Goal: Task Accomplishment & Management: Manage account settings

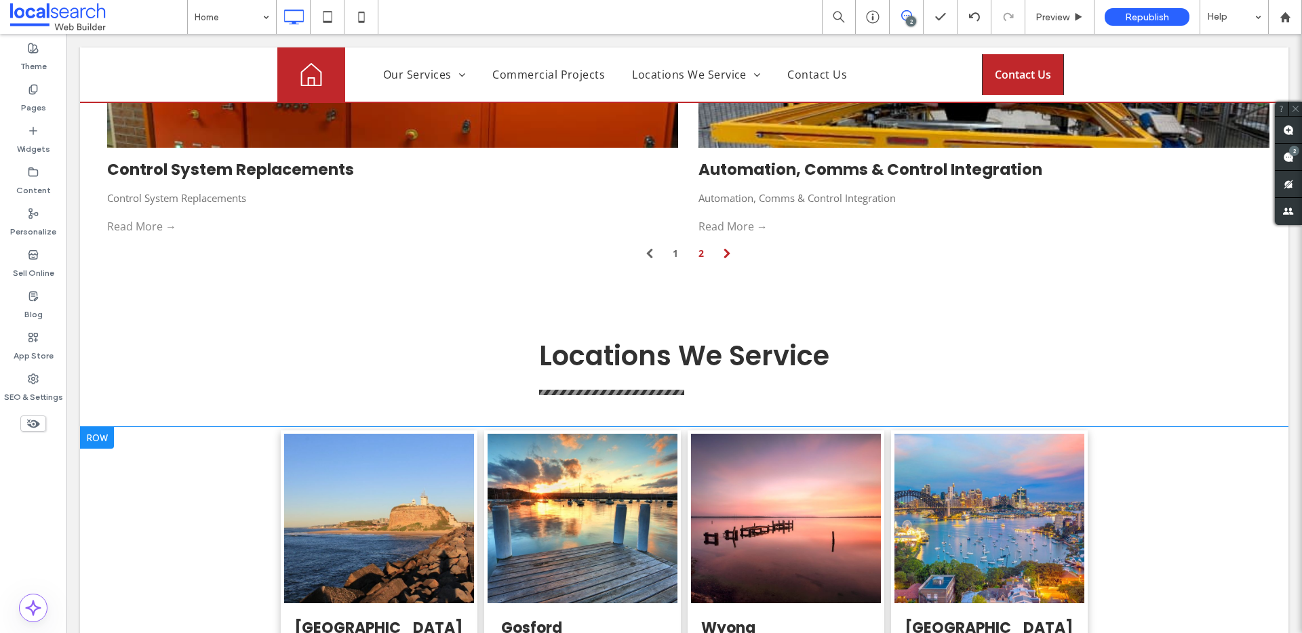
scroll to position [3581, 0]
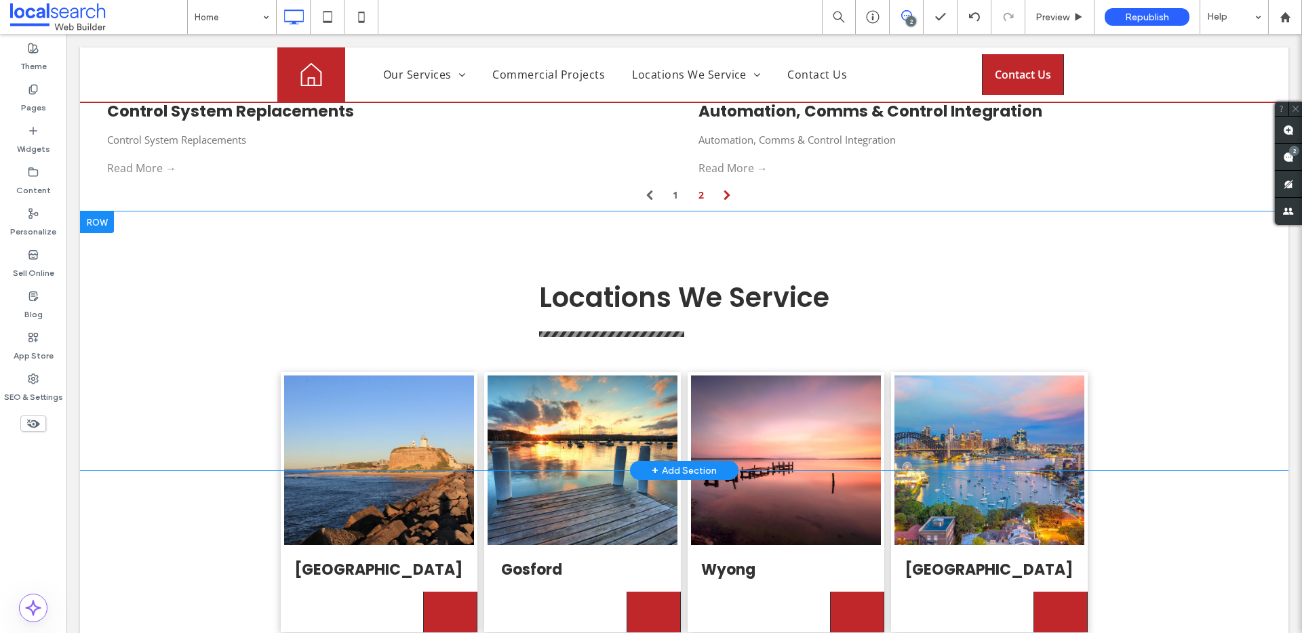
click at [90, 212] on div at bounding box center [97, 223] width 34 height 22
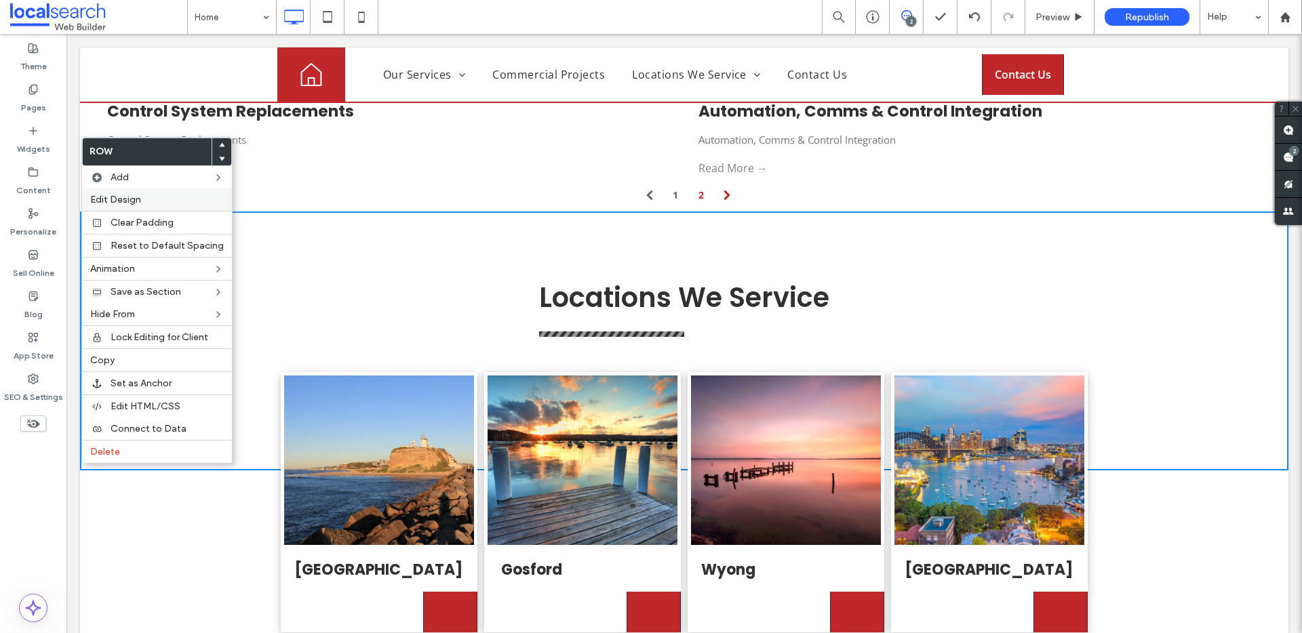
click at [129, 199] on span "Edit Design" at bounding box center [115, 200] width 51 height 12
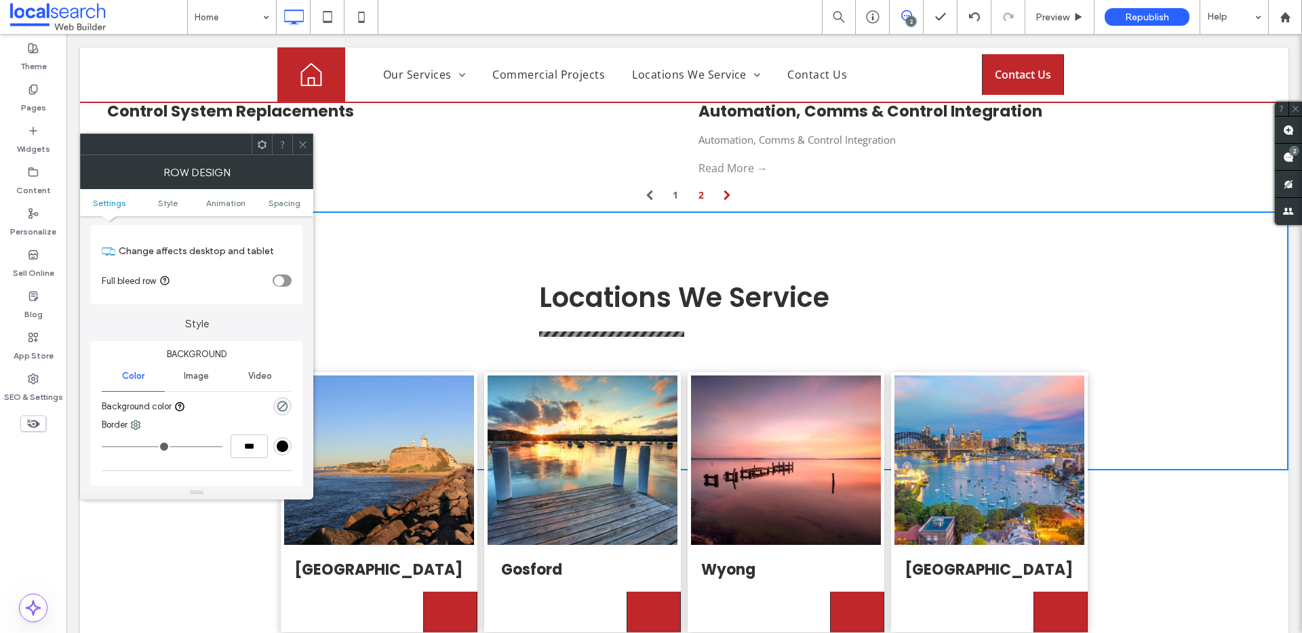
scroll to position [127, 0]
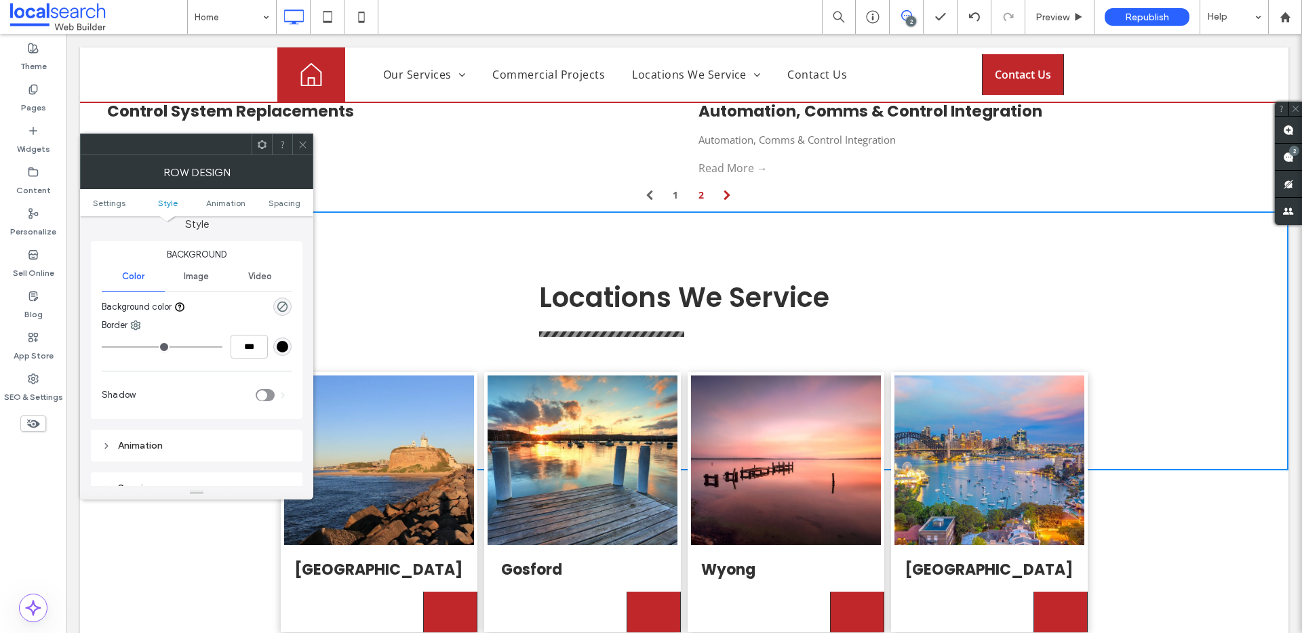
click at [201, 286] on div "Image" at bounding box center [196, 277] width 63 height 30
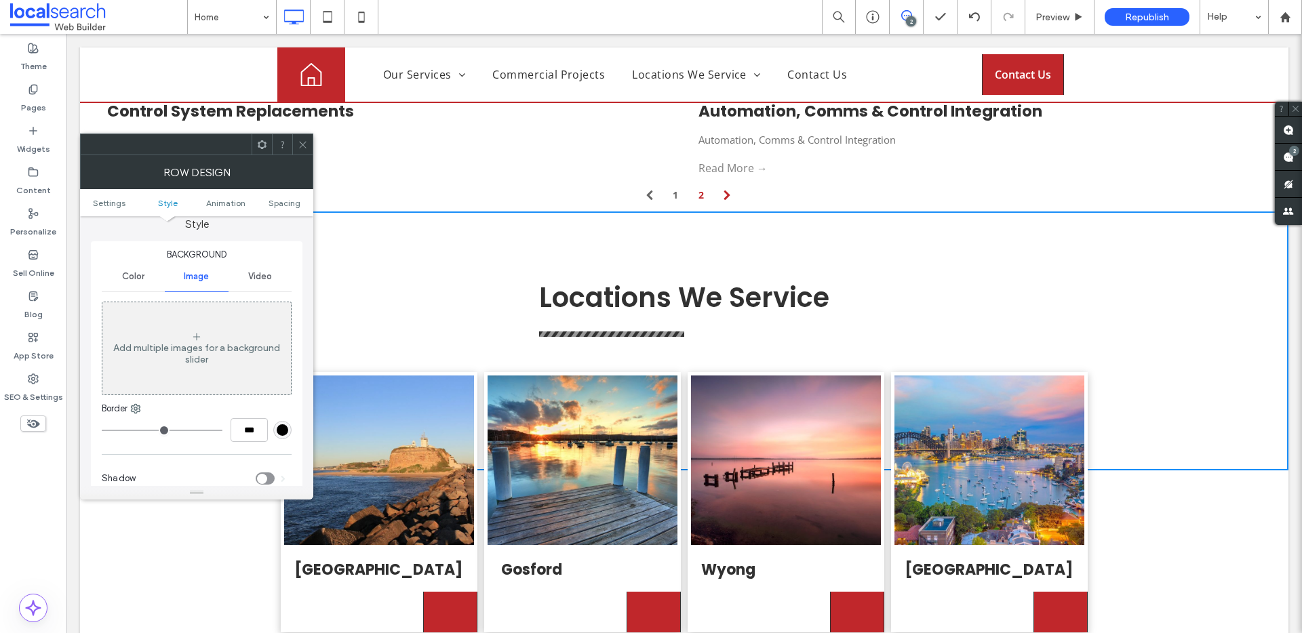
click at [180, 341] on div "Add multiple images for a background slider" at bounding box center [196, 348] width 188 height 89
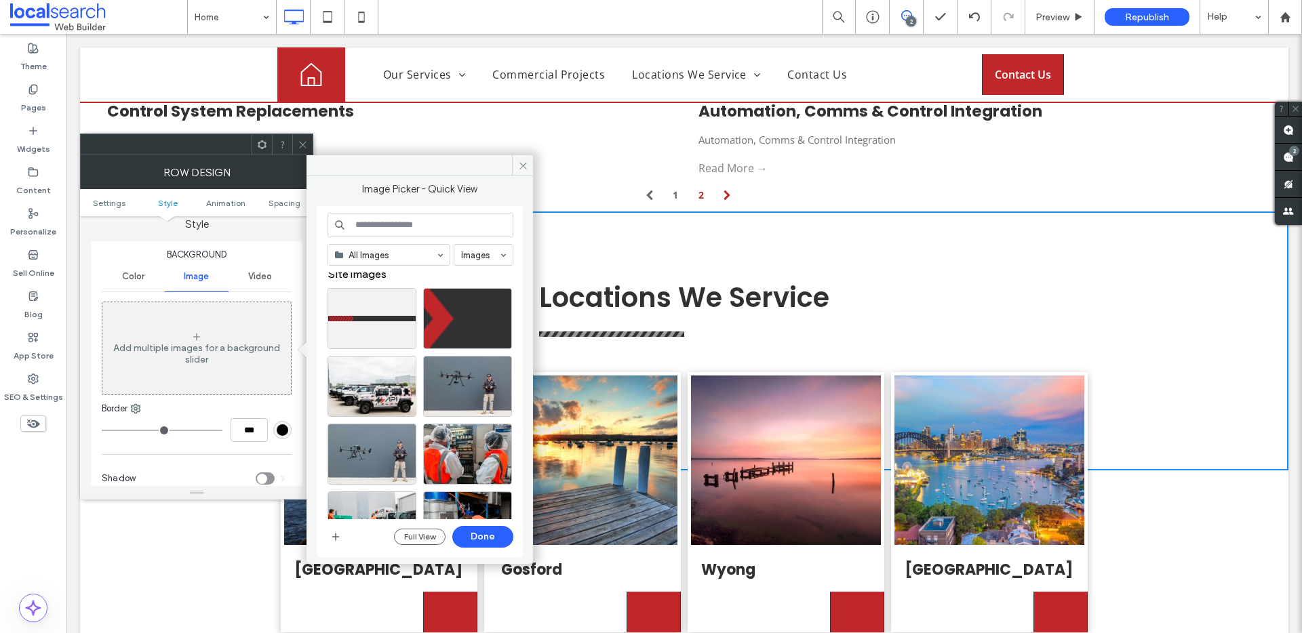
scroll to position [14, 0]
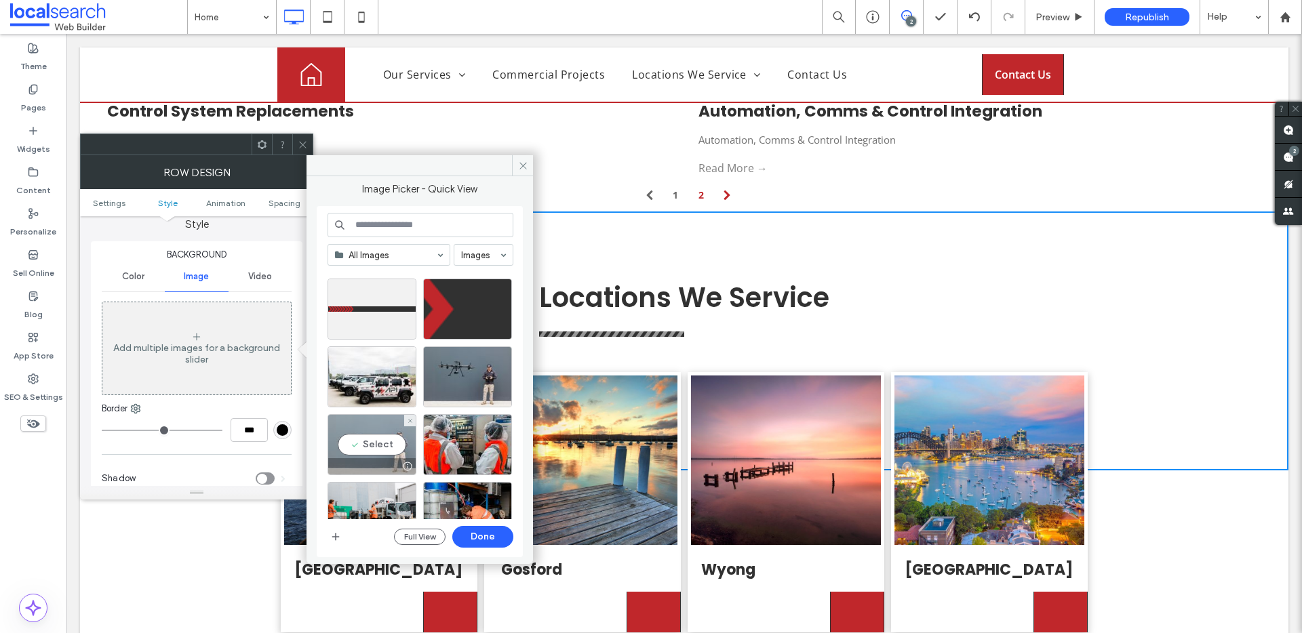
click at [365, 442] on div "Select" at bounding box center [371, 444] width 89 height 61
click at [489, 536] on button "Done" at bounding box center [482, 537] width 61 height 22
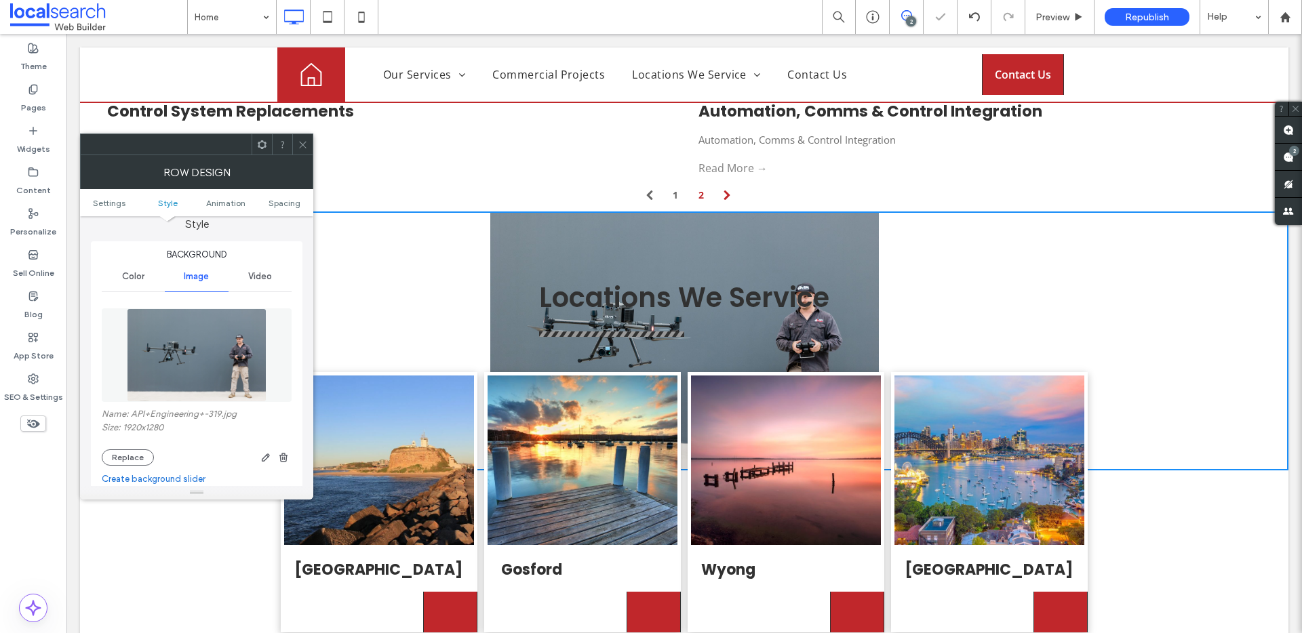
drag, startPoint x: 298, startPoint y: 151, endPoint x: 264, endPoint y: 127, distance: 41.9
click at [298, 151] on span at bounding box center [303, 144] width 10 height 20
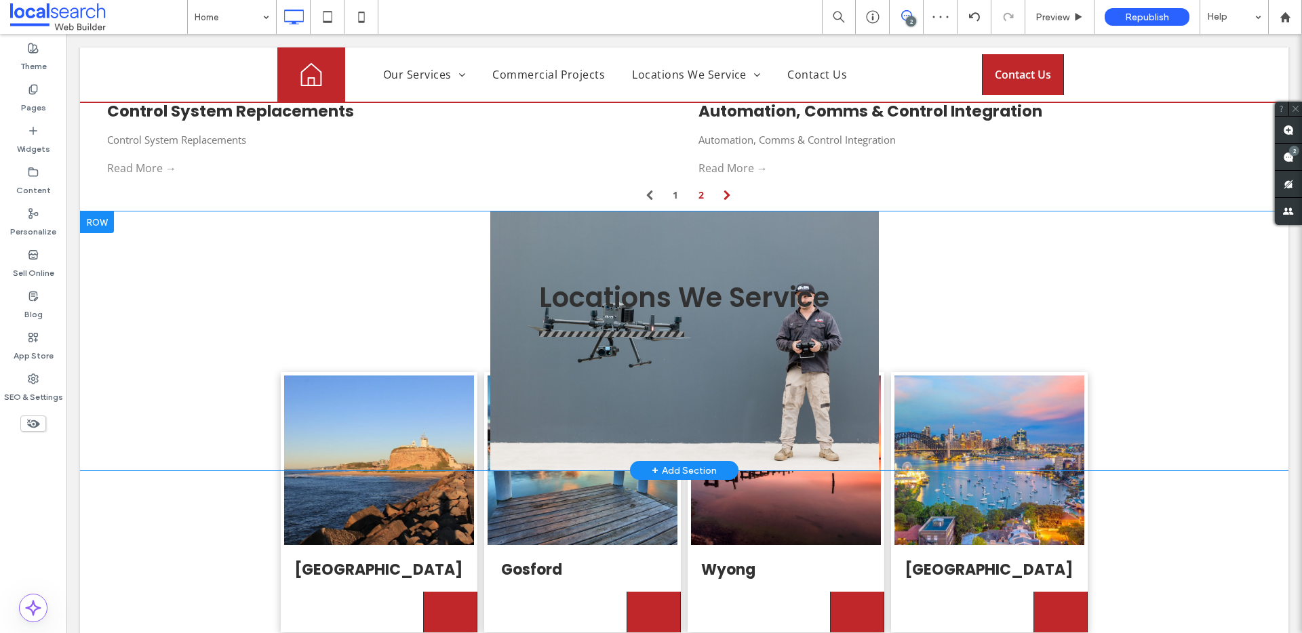
click at [547, 212] on div "Locations We Service Click To Paste Click To Paste Row + Add Section" at bounding box center [684, 341] width 1208 height 259
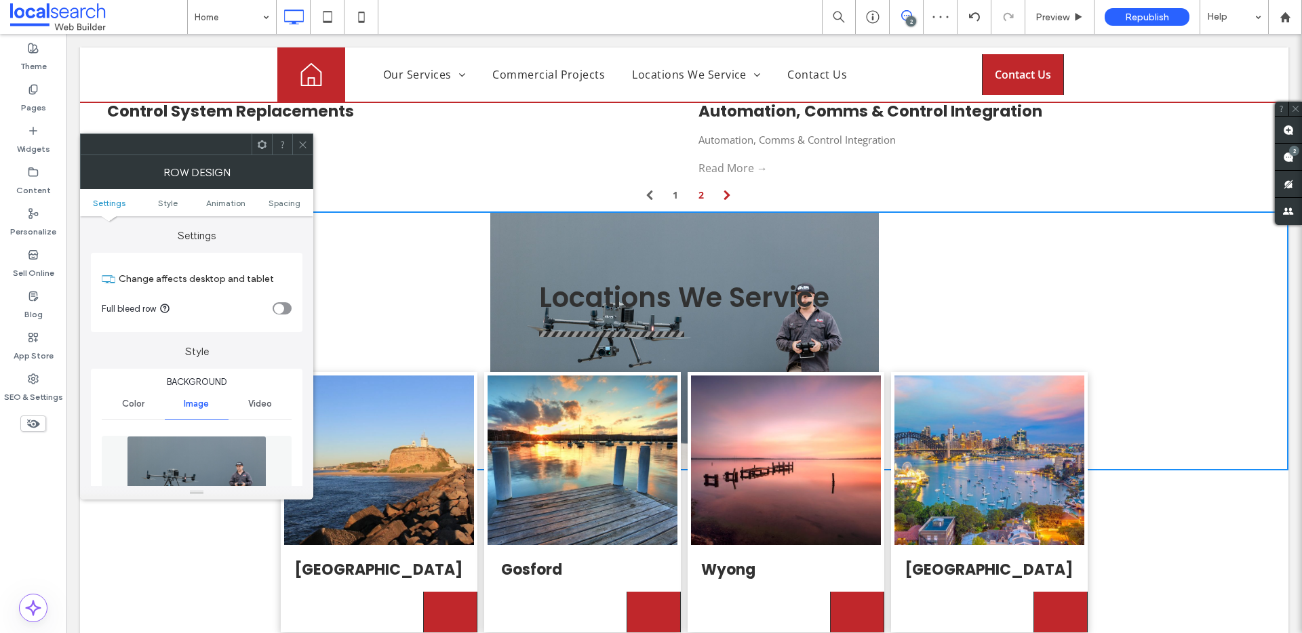
click at [296, 140] on div at bounding box center [302, 144] width 20 height 20
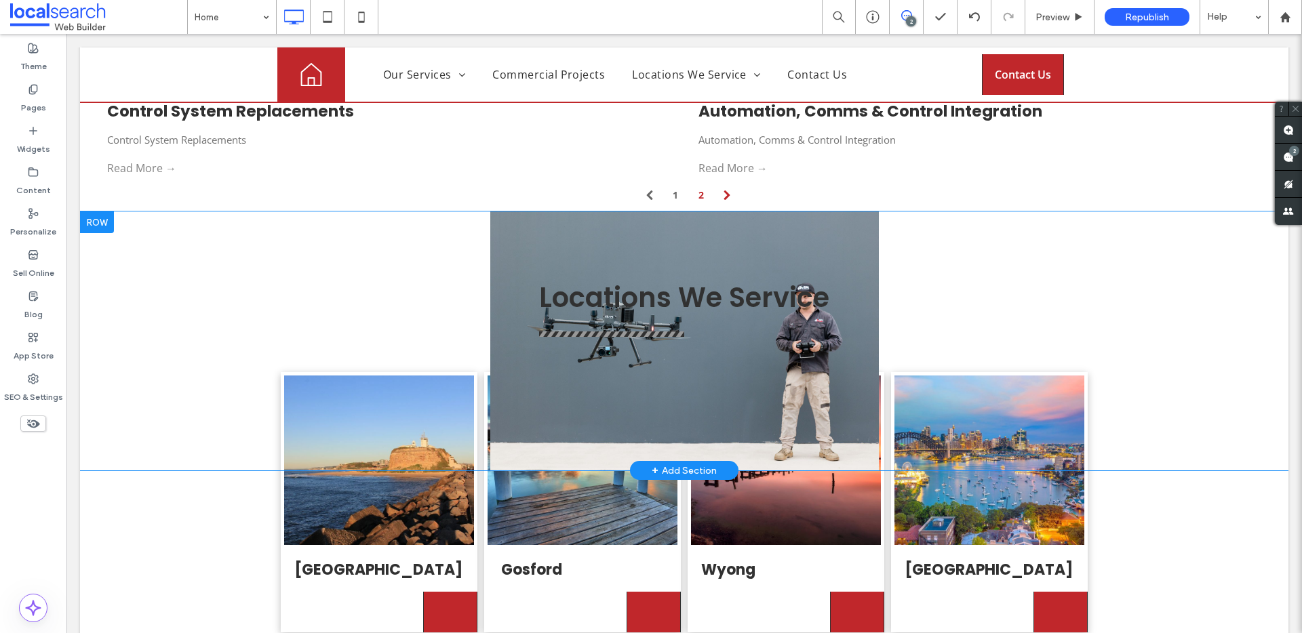
click at [105, 229] on div "Locations We Service Click To Paste Click To Paste Row + Add Section" at bounding box center [684, 341] width 1208 height 259
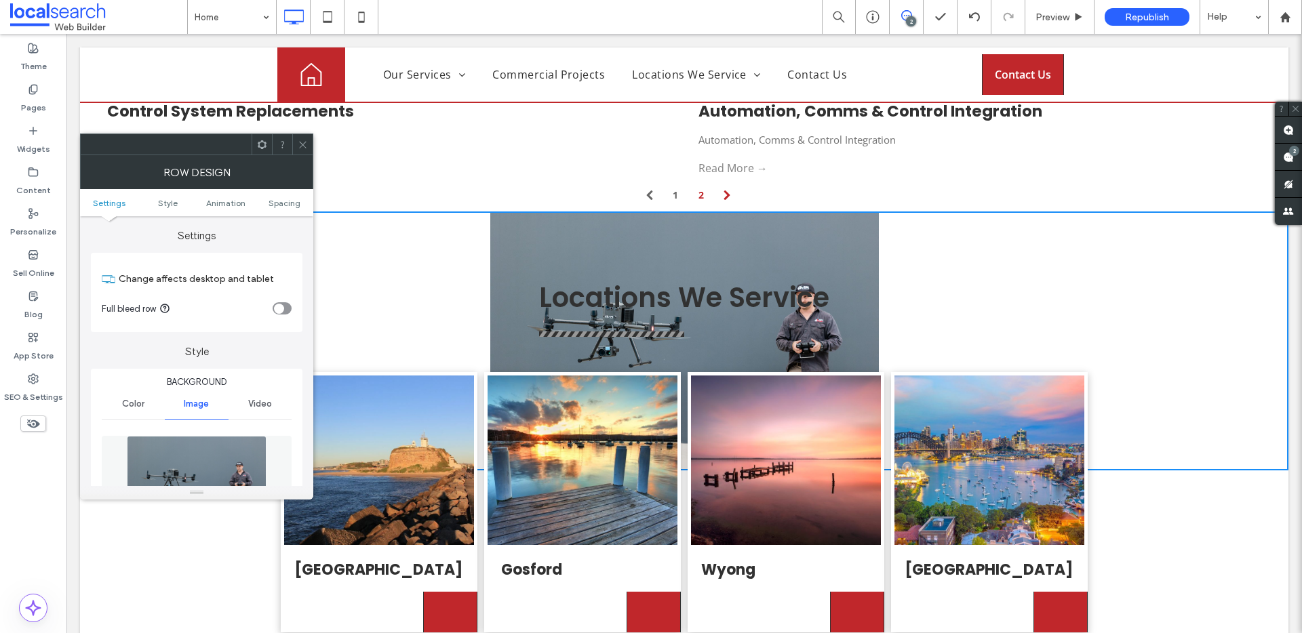
click at [279, 209] on ul "Settings Style Animation Spacing" at bounding box center [196, 202] width 233 height 27
click at [289, 203] on span "Spacing" at bounding box center [284, 203] width 32 height 10
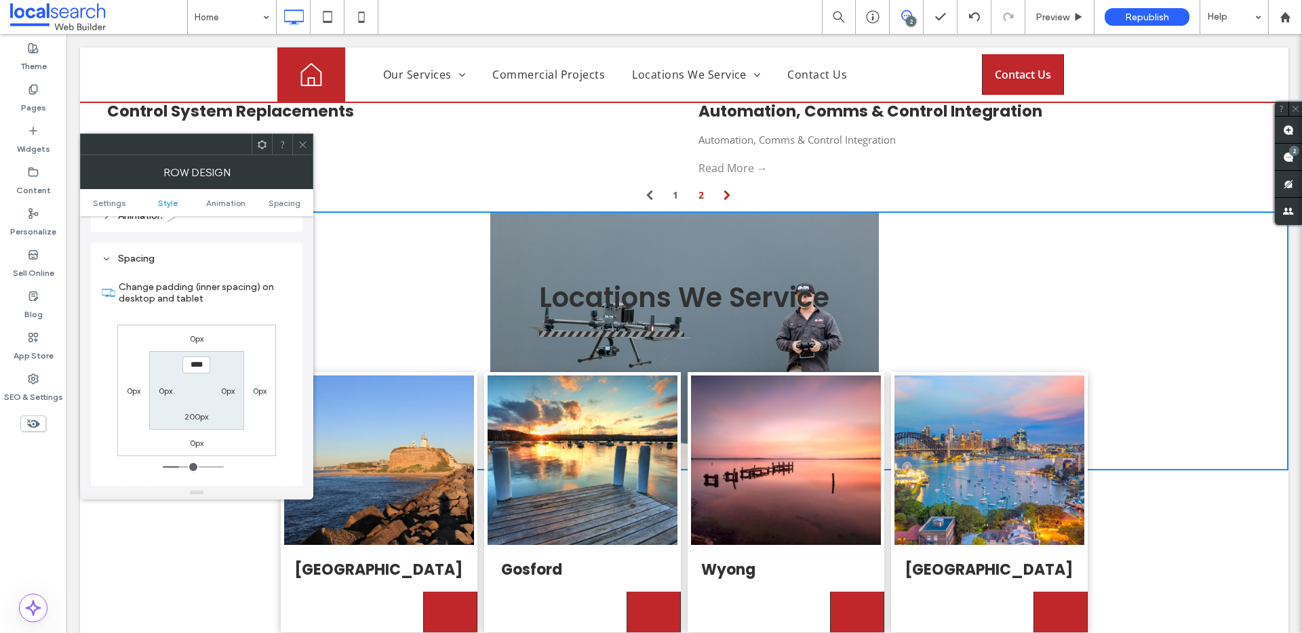
scroll to position [814, 0]
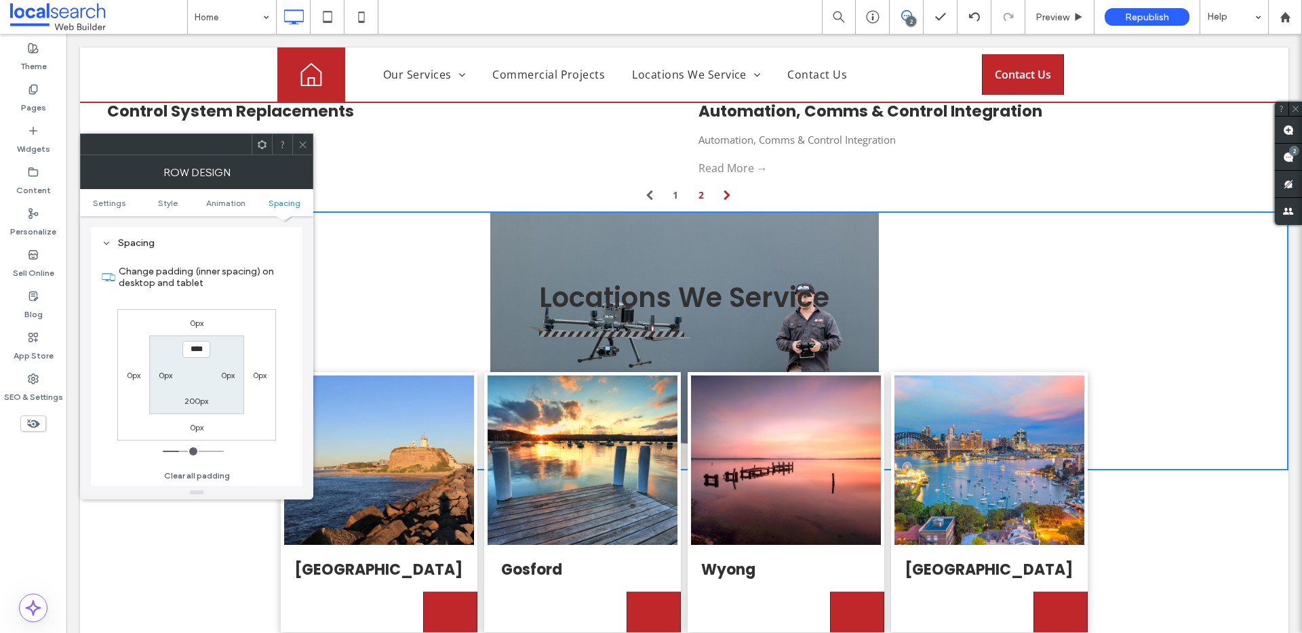
click at [303, 144] on icon at bounding box center [303, 145] width 10 height 10
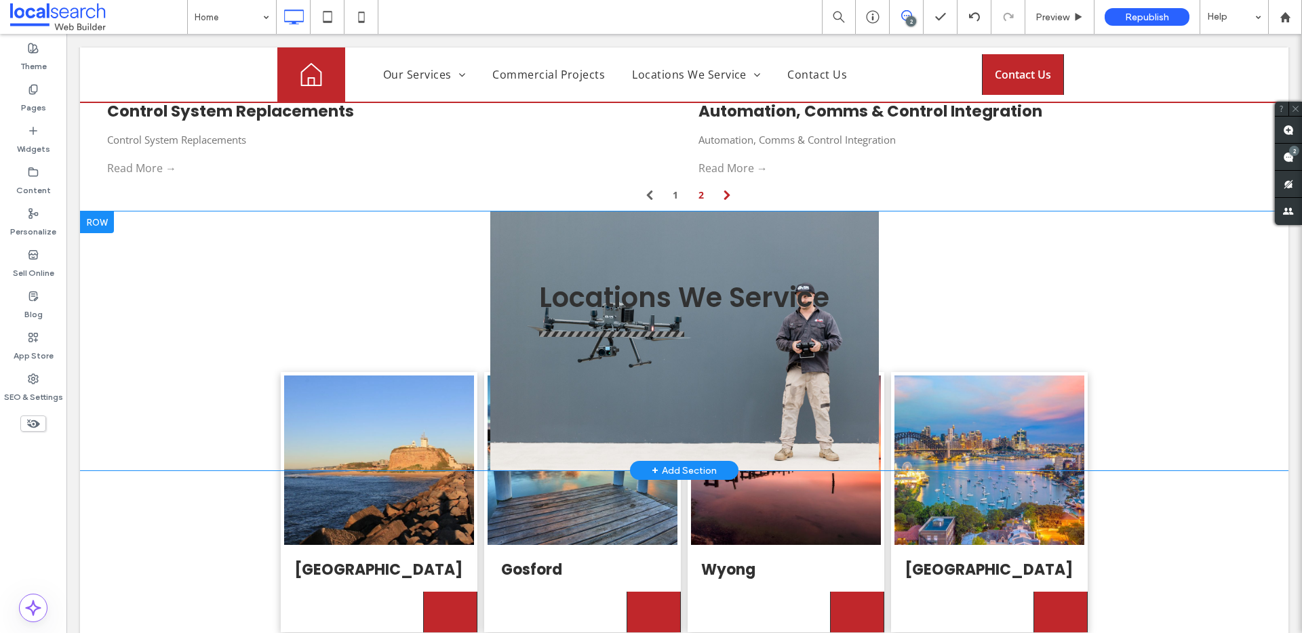
click at [113, 212] on div at bounding box center [97, 223] width 34 height 22
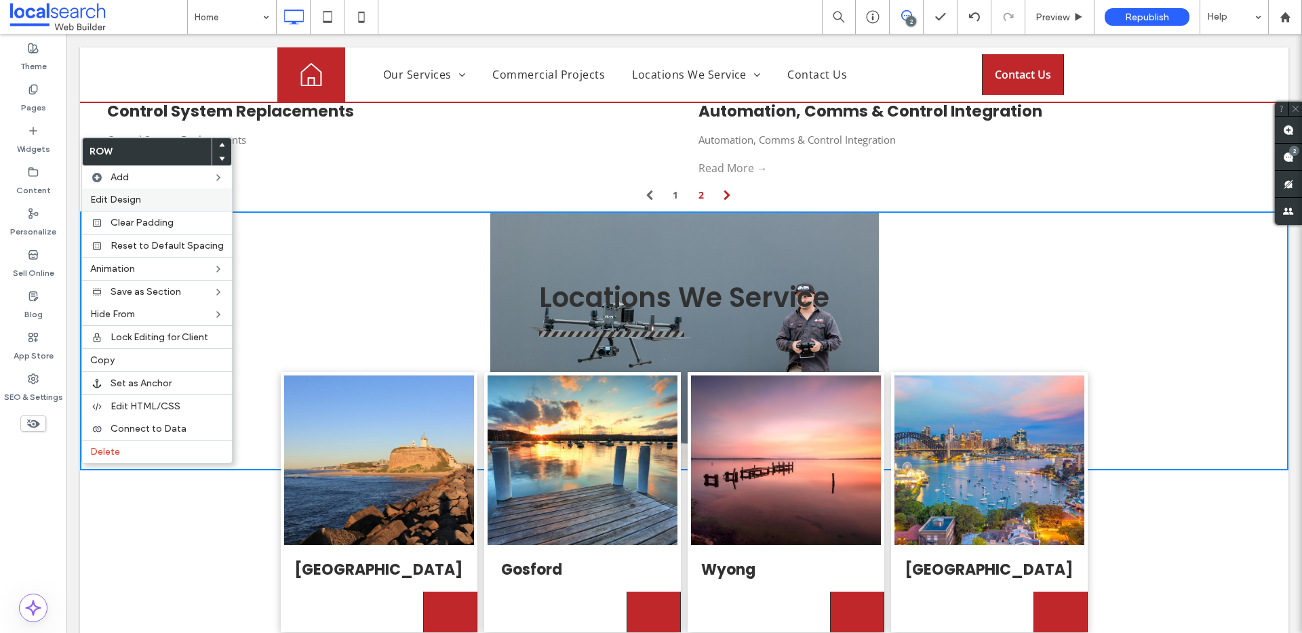
click at [133, 191] on div "Edit Design" at bounding box center [157, 199] width 150 height 22
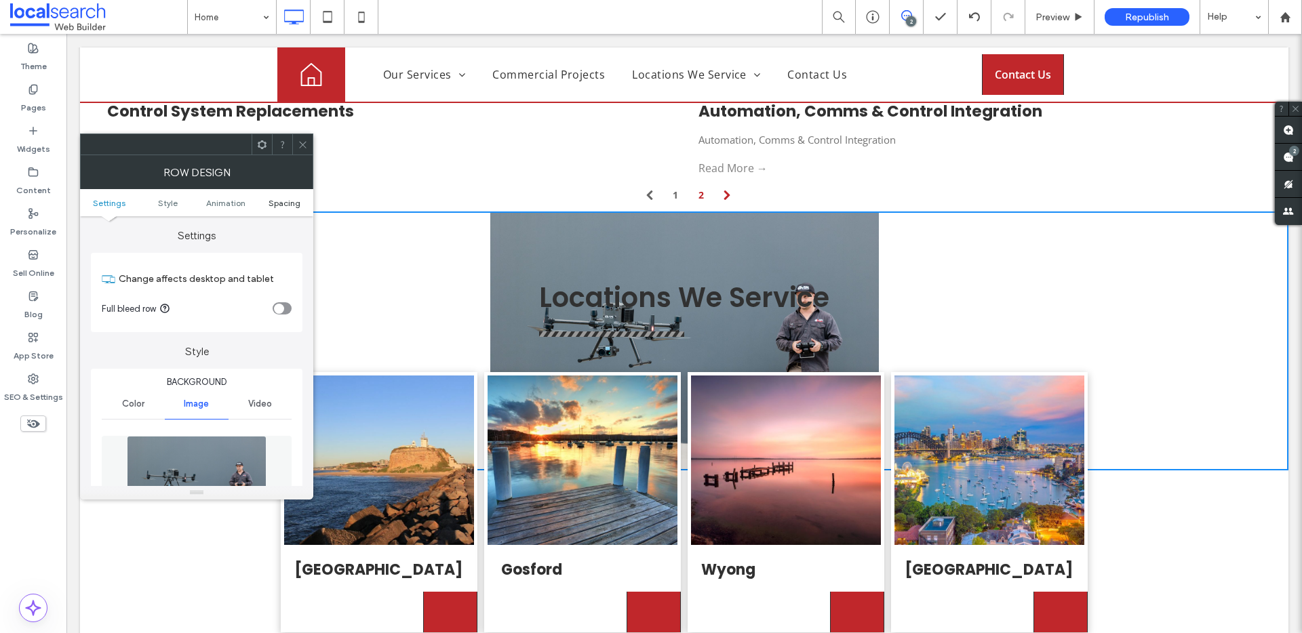
click at [283, 198] on span "Spacing" at bounding box center [284, 203] width 32 height 10
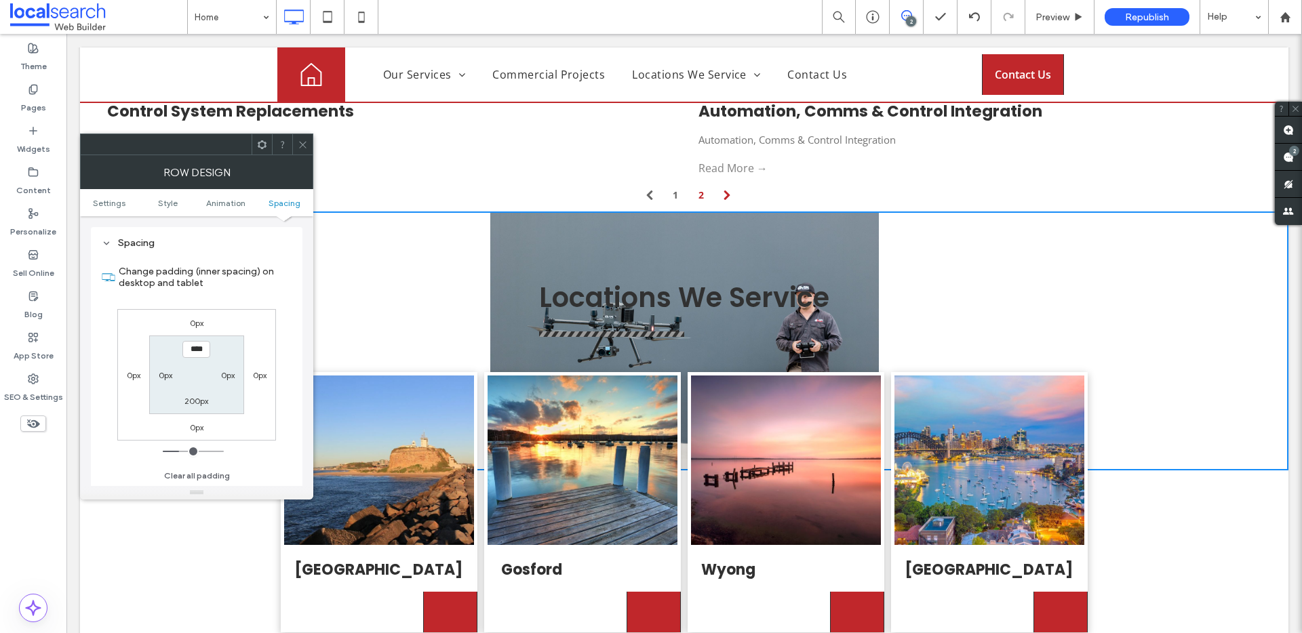
click at [300, 148] on icon at bounding box center [303, 145] width 10 height 10
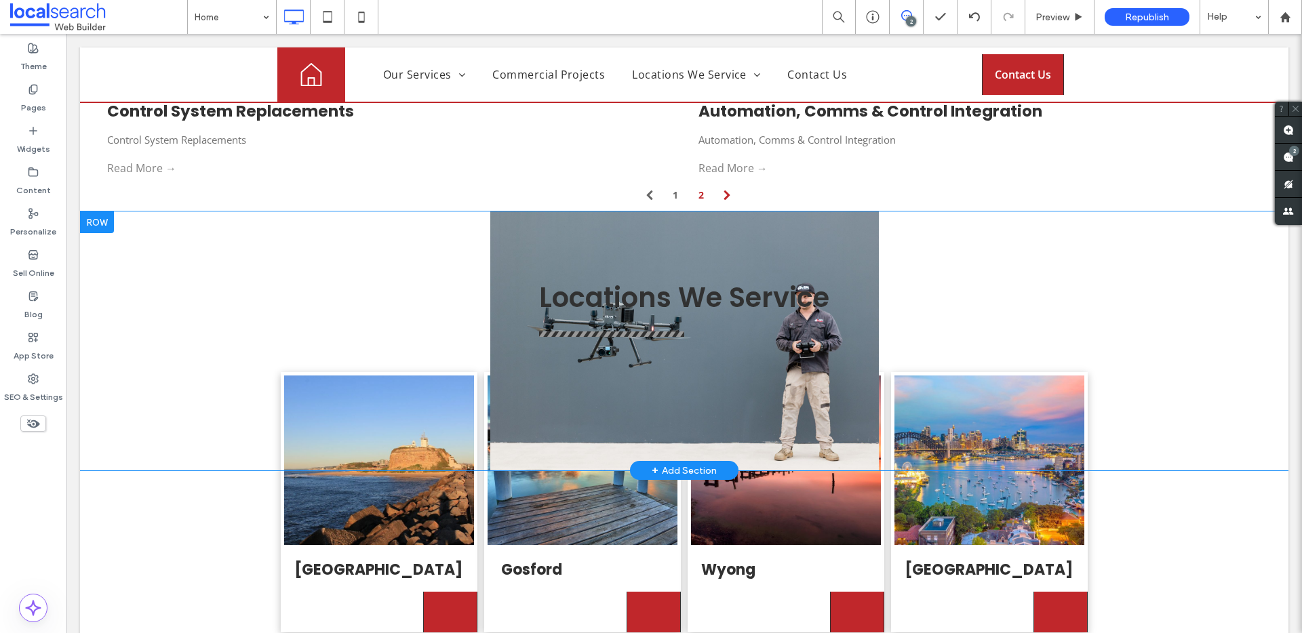
click at [538, 334] on div "Locations We Service Click To Paste Click To Paste Row + Add Section" at bounding box center [684, 341] width 1208 height 259
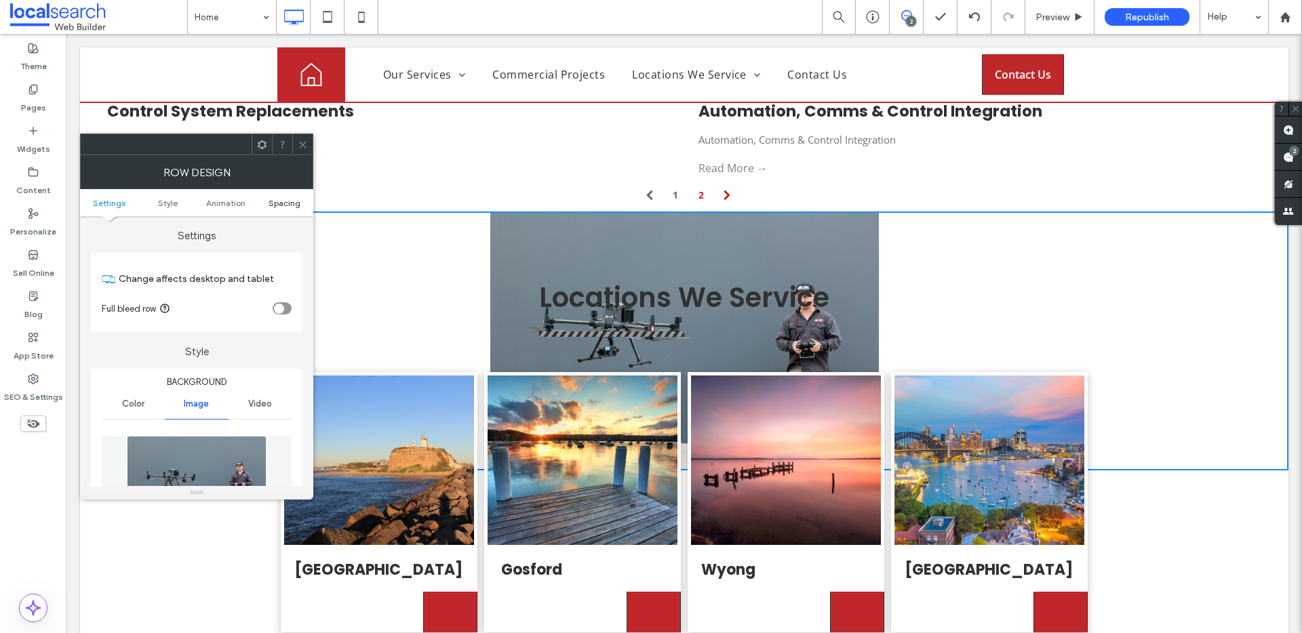
click at [280, 205] on span "Spacing" at bounding box center [284, 203] width 32 height 10
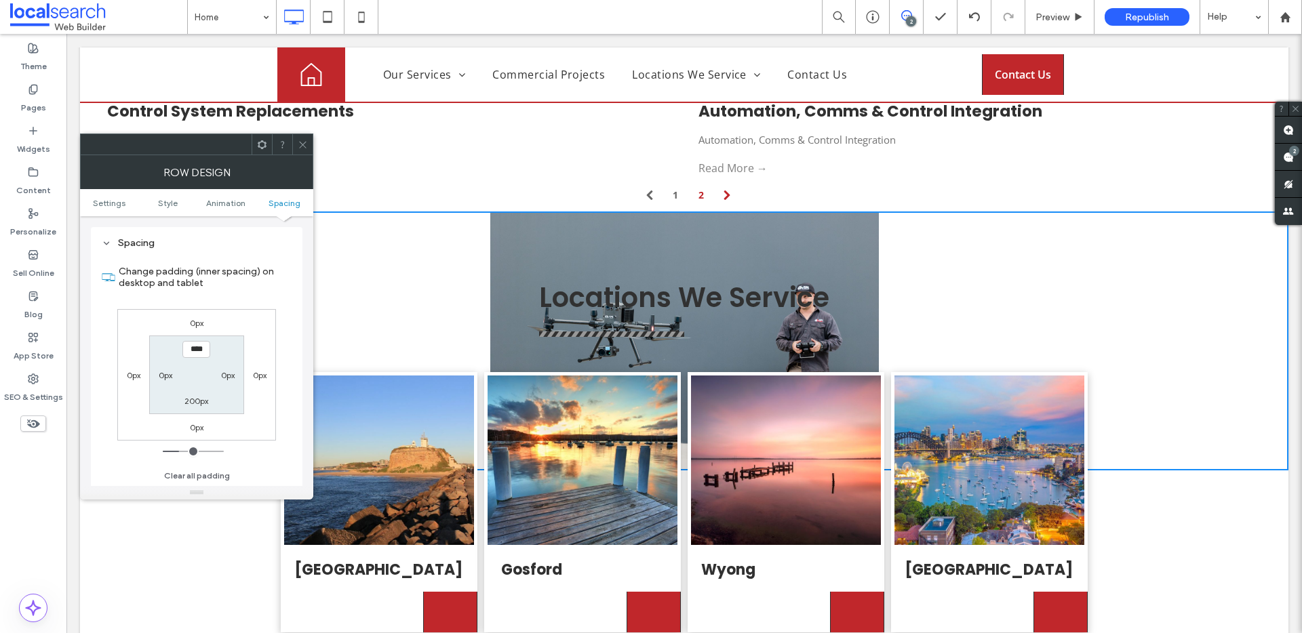
click at [302, 144] on use at bounding box center [302, 144] width 7 height 7
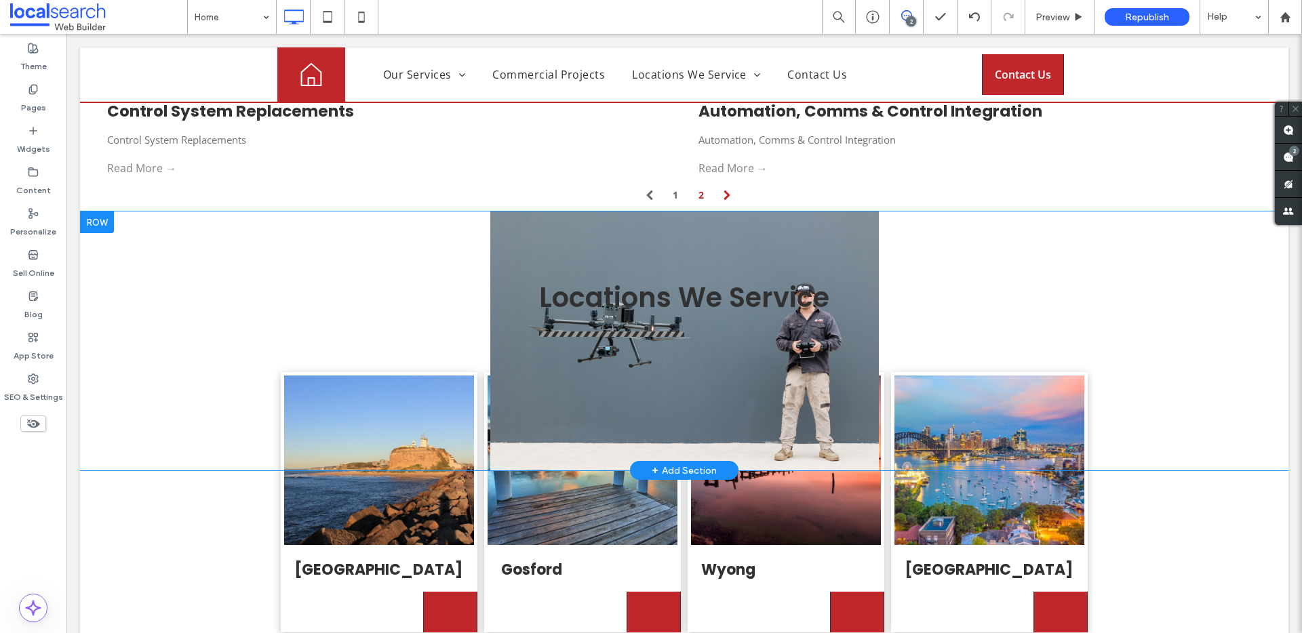
click at [121, 353] on div "Locations We Service Click To Paste Click To Paste Row + Add Section" at bounding box center [684, 341] width 1208 height 259
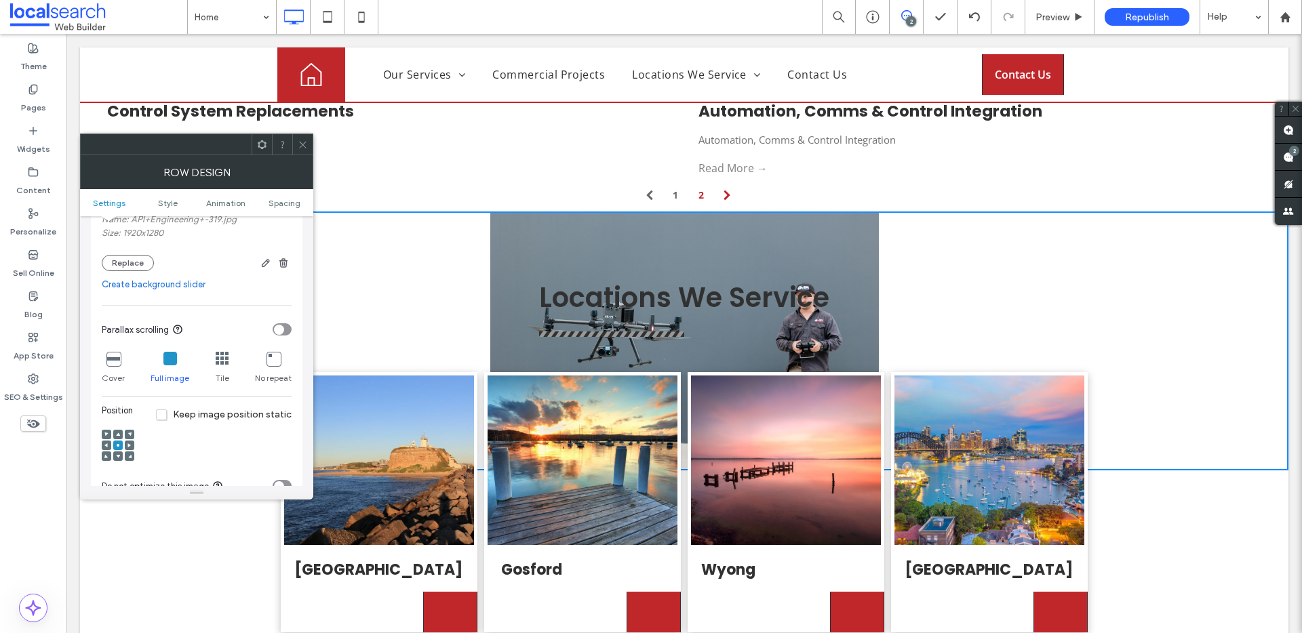
scroll to position [30, 0]
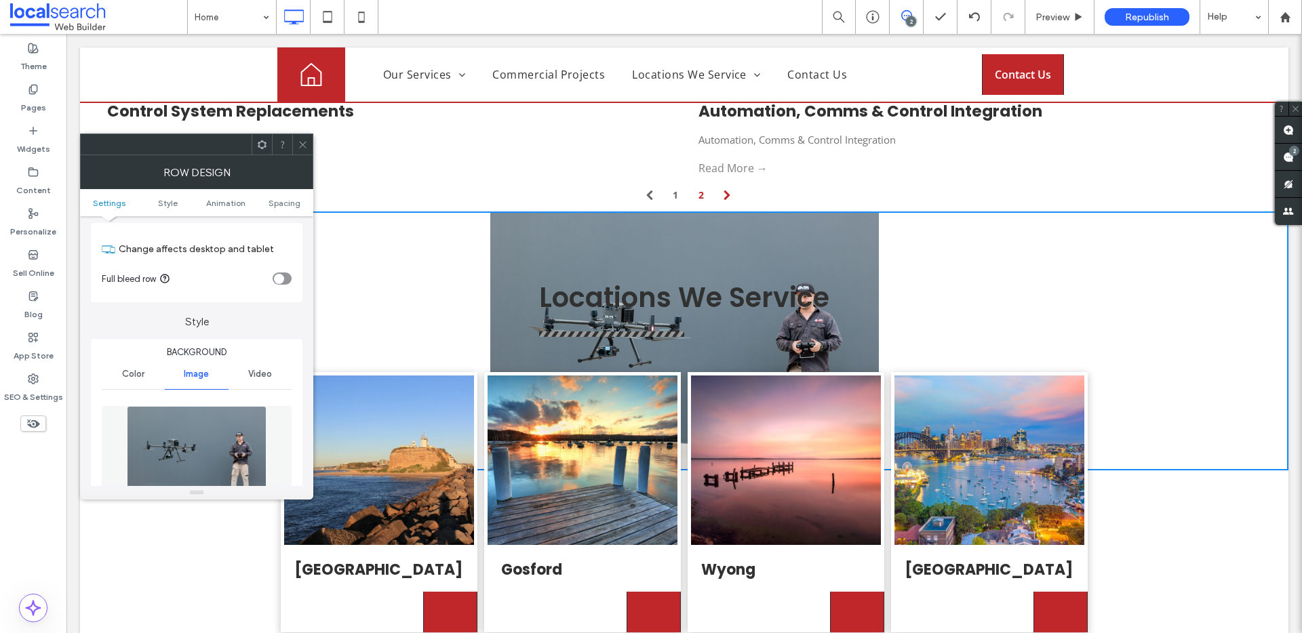
click at [282, 279] on div "toggle" at bounding box center [279, 279] width 10 height 10
click at [283, 279] on icon "toggle" at bounding box center [285, 279] width 5 height 4
click at [302, 142] on icon at bounding box center [303, 145] width 10 height 10
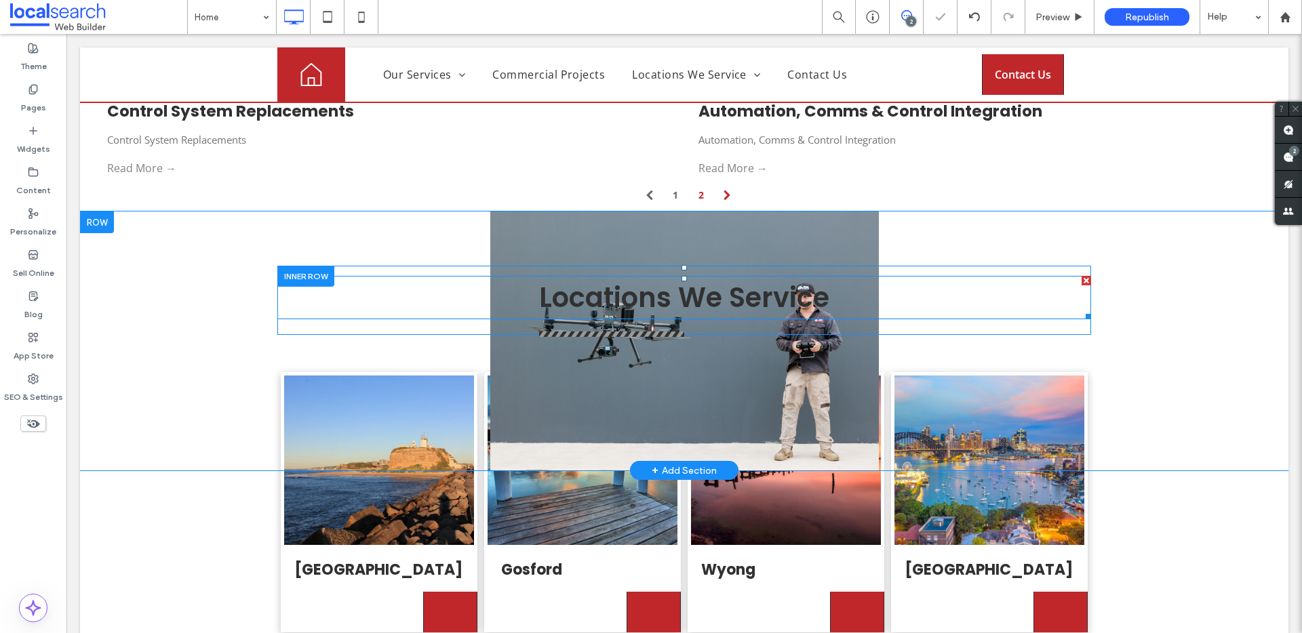
click at [522, 277] on h4 "Locations We Service" at bounding box center [684, 297] width 814 height 41
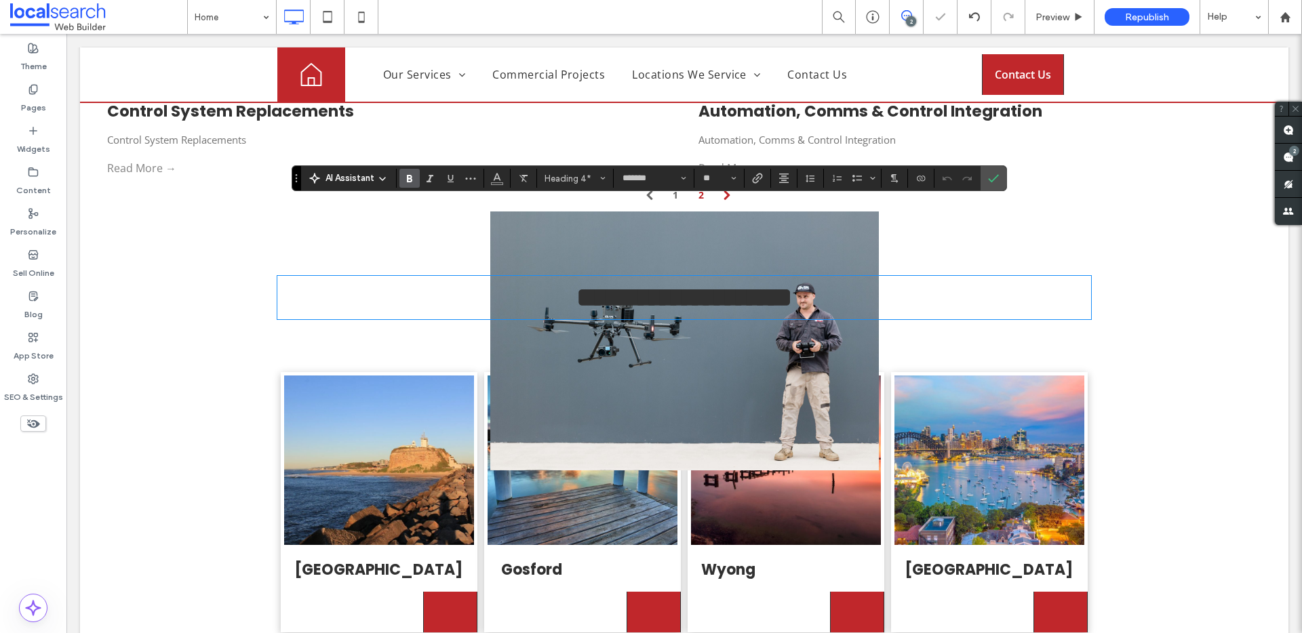
click at [561, 351] on div "**********" at bounding box center [684, 341] width 1208 height 259
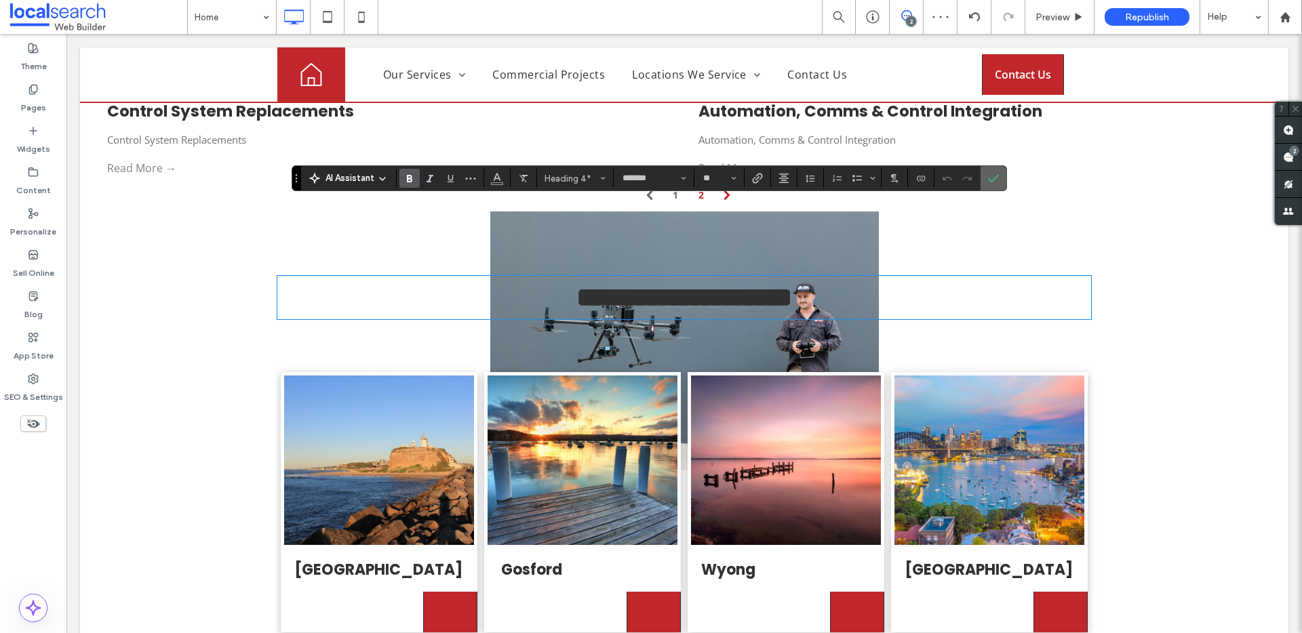
click at [994, 169] on span "Confirm" at bounding box center [993, 178] width 11 height 23
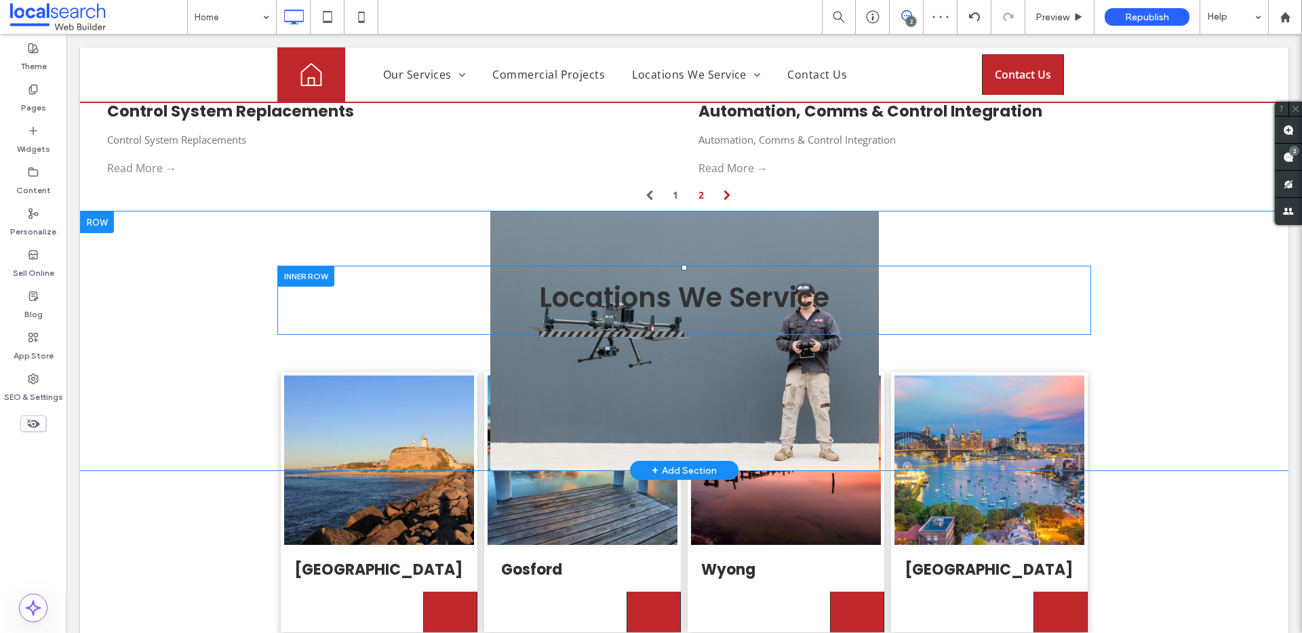
click at [839, 212] on div "Locations We Service Click To Paste Click To Paste Row + Add Section" at bounding box center [684, 341] width 1208 height 259
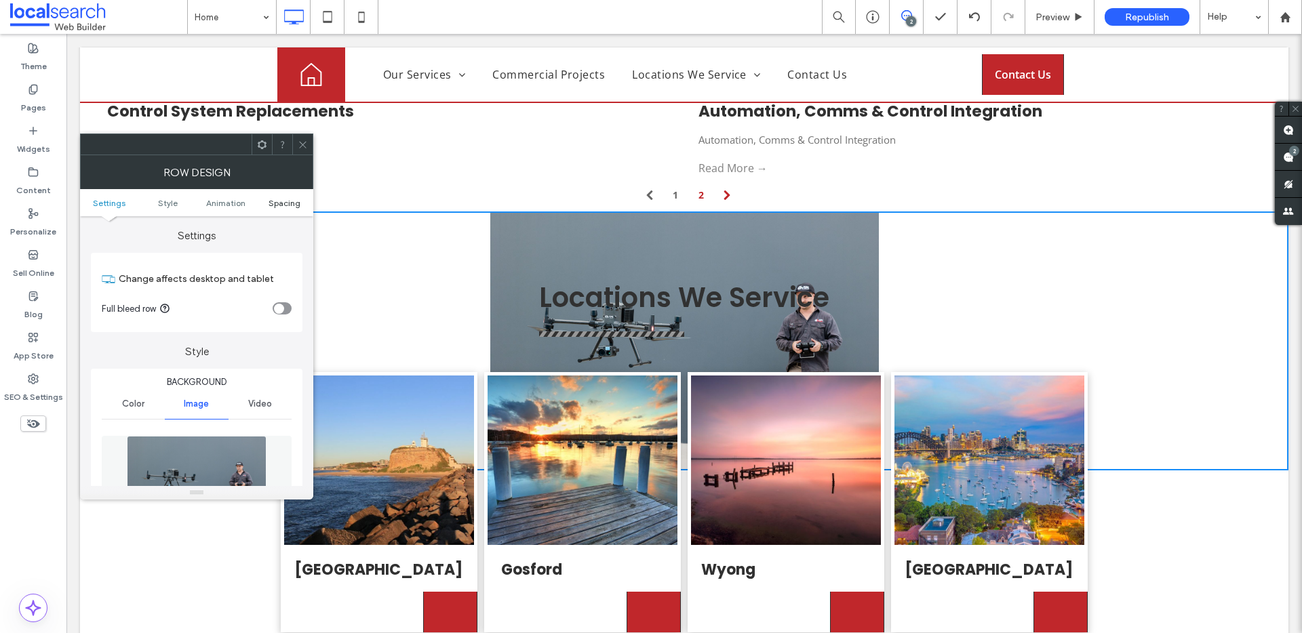
click at [285, 201] on span "Spacing" at bounding box center [284, 203] width 32 height 10
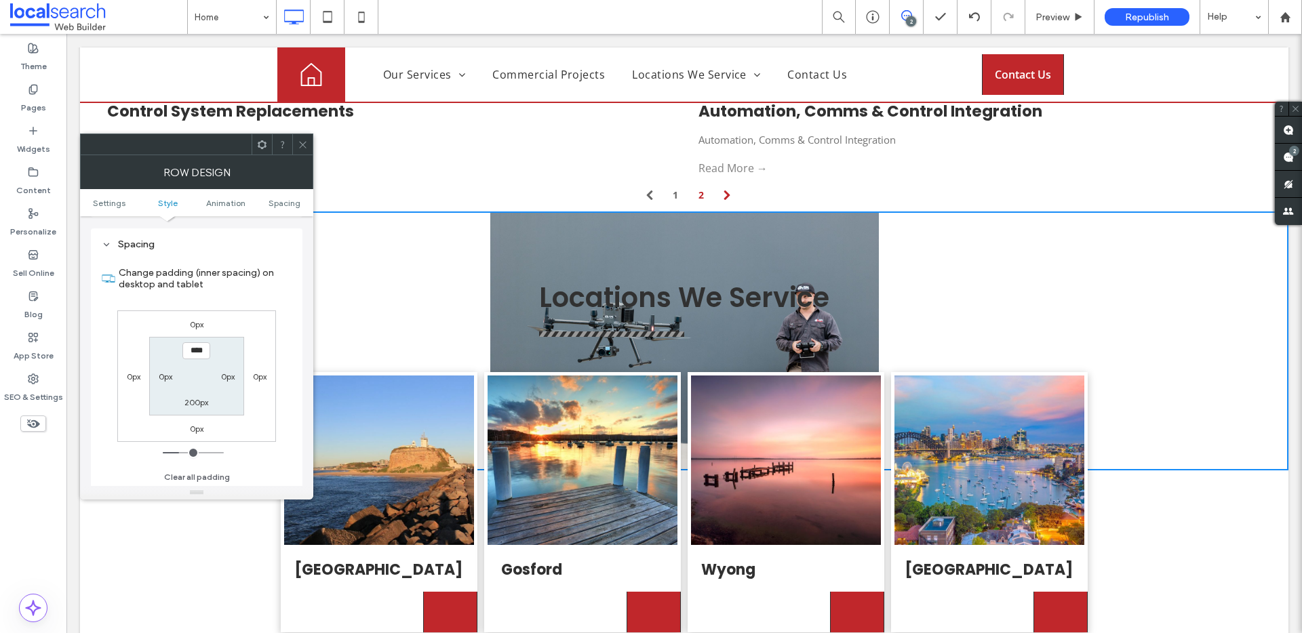
scroll to position [814, 0]
click at [305, 147] on use at bounding box center [302, 144] width 7 height 7
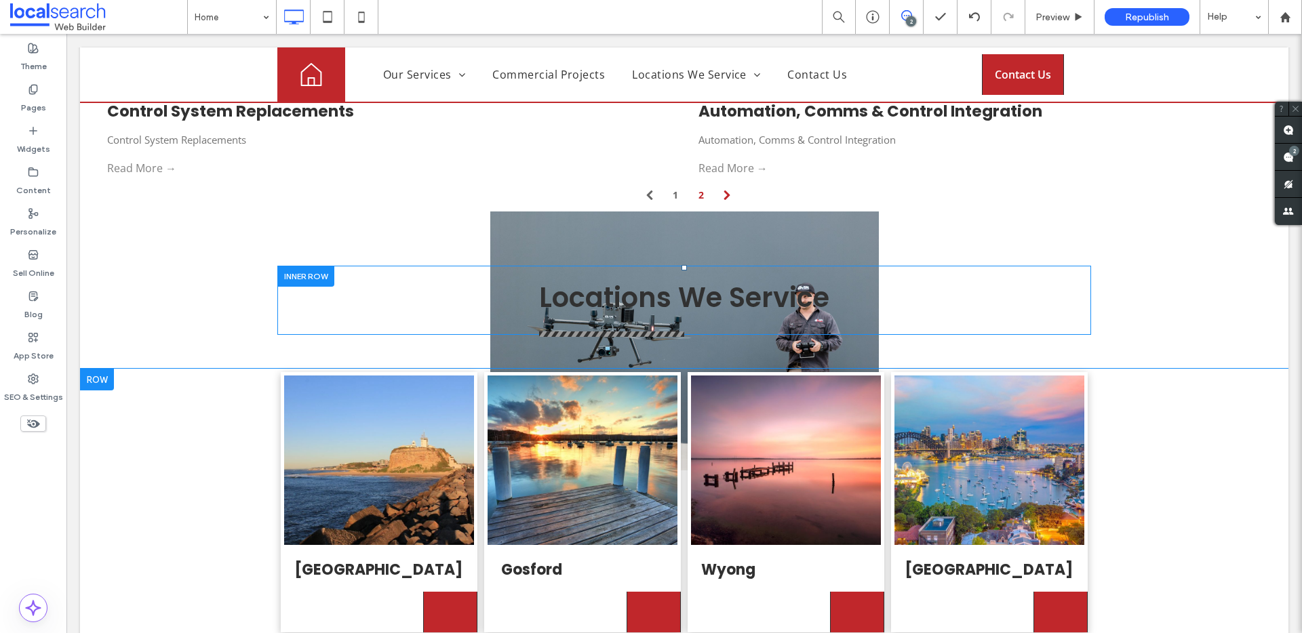
click at [204, 390] on div "Newcastle Click To Paste Gosford Click To Paste Wyong Click To Paste Sydney Cli…" at bounding box center [684, 553] width 1208 height 369
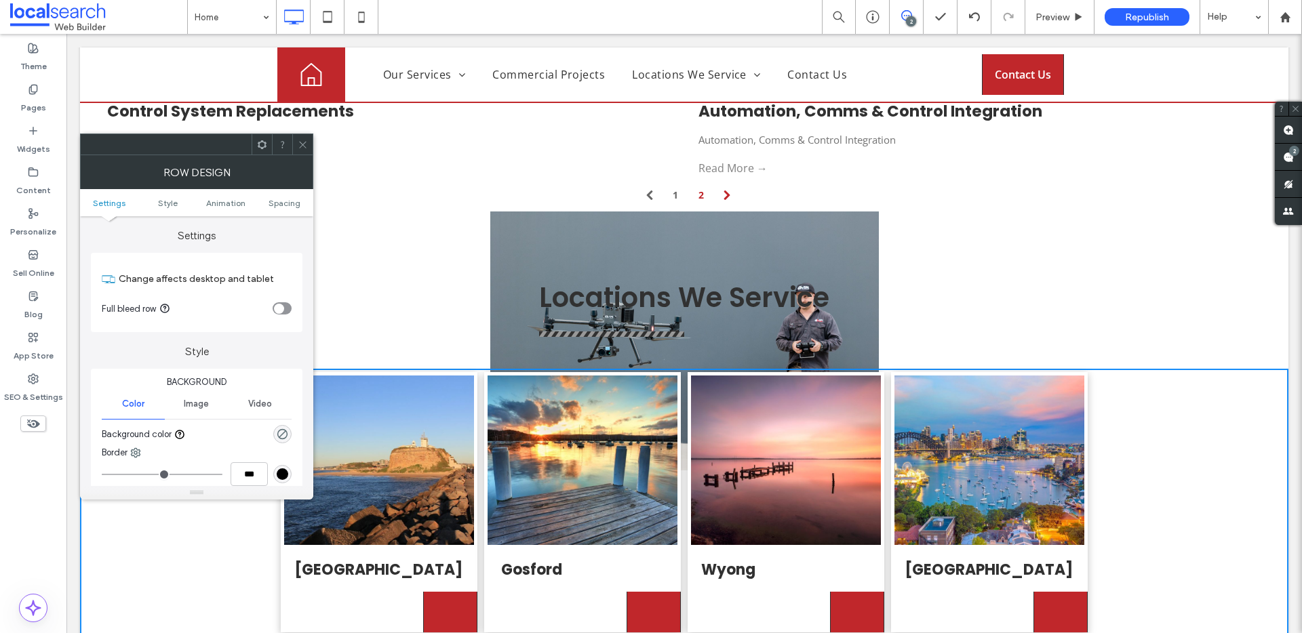
click at [302, 140] on icon at bounding box center [303, 145] width 10 height 10
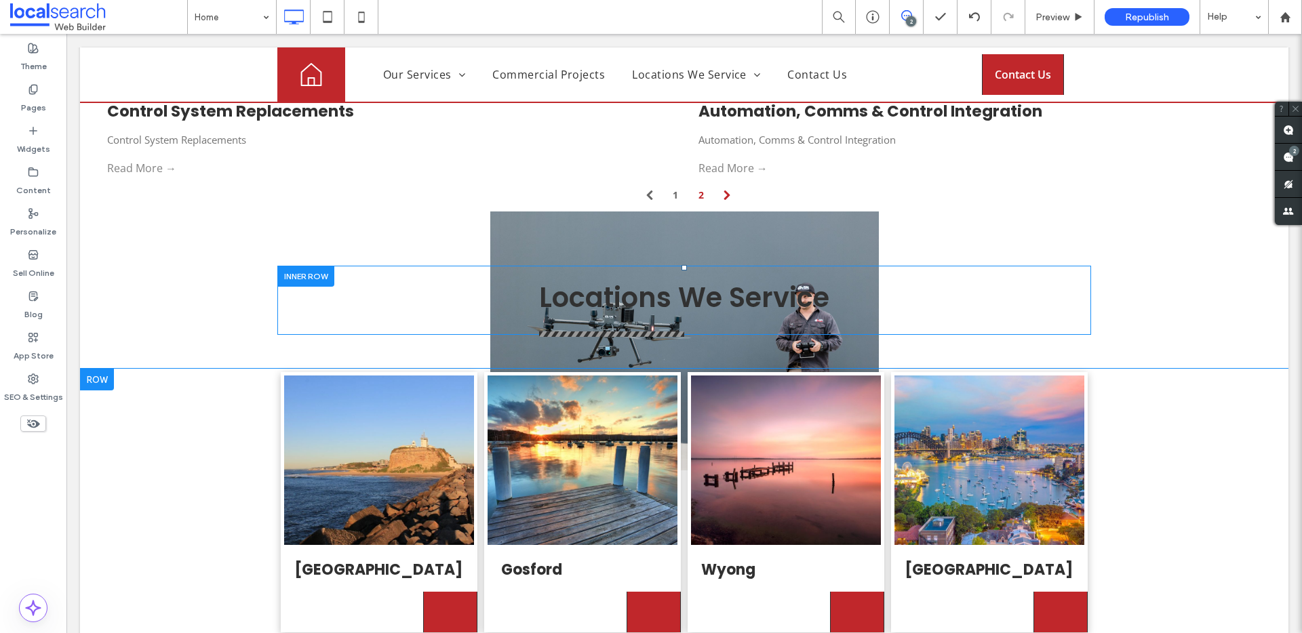
click at [215, 445] on div "Newcastle Click To Paste Gosford Click To Paste Wyong Click To Paste Sydney Cli…" at bounding box center [684, 553] width 1208 height 369
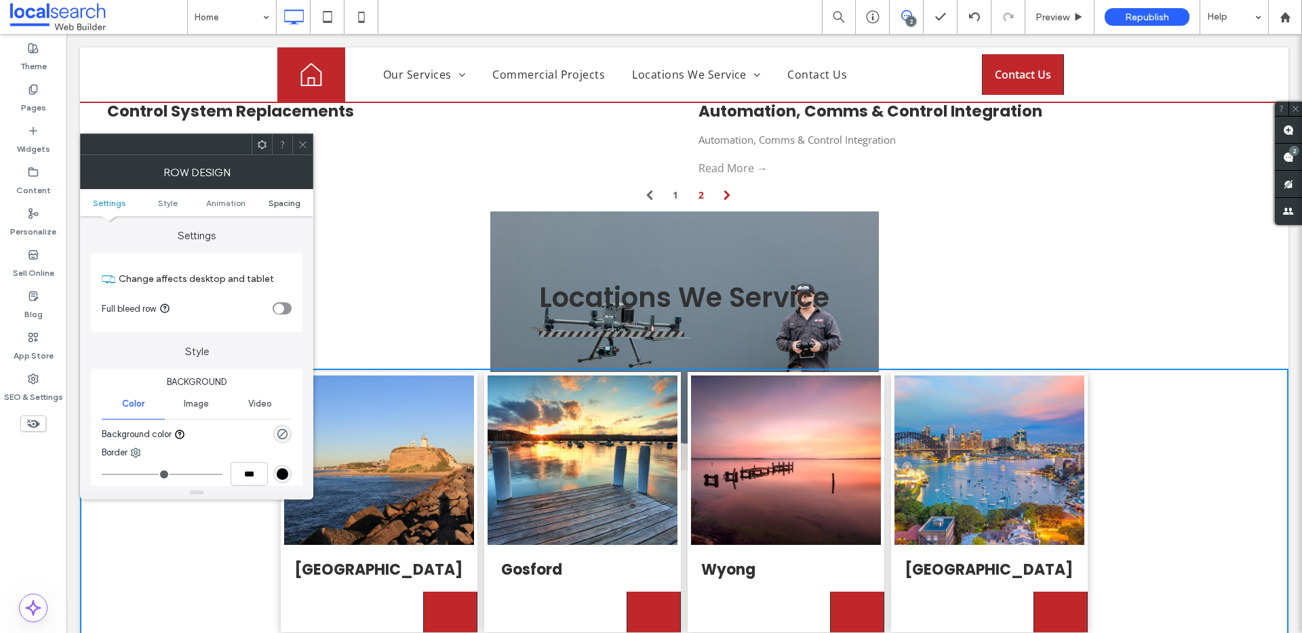
click at [278, 205] on span "Spacing" at bounding box center [284, 203] width 32 height 10
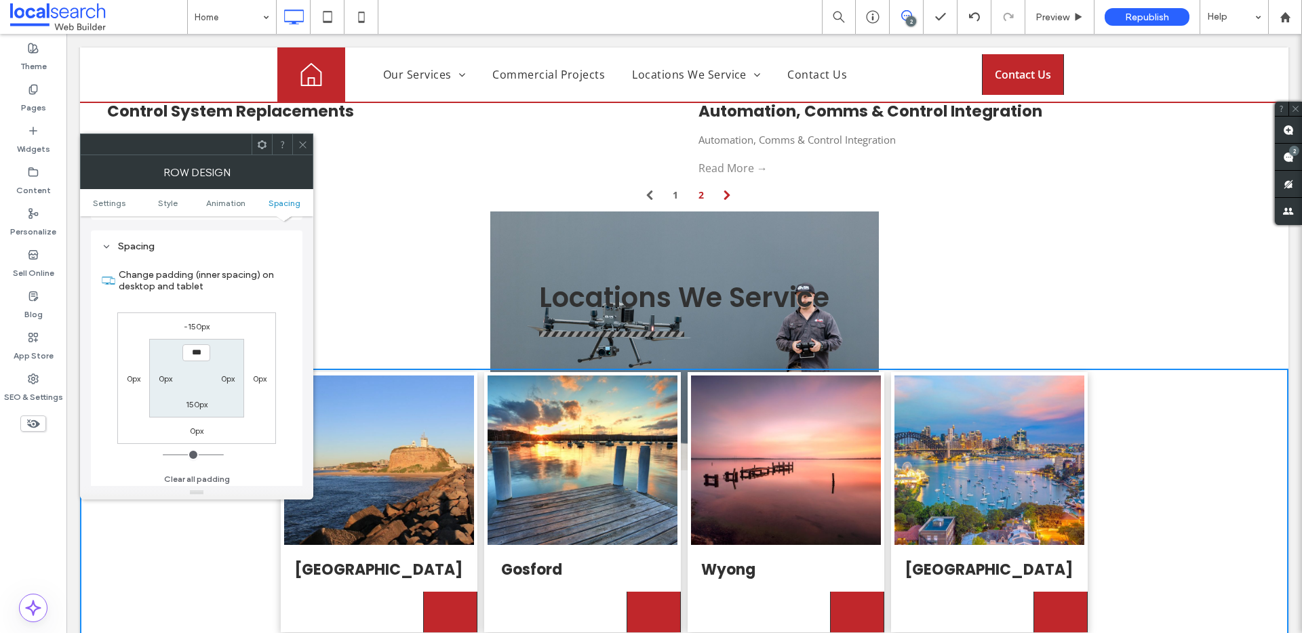
scroll to position [373, 0]
click at [298, 143] on icon at bounding box center [303, 145] width 10 height 10
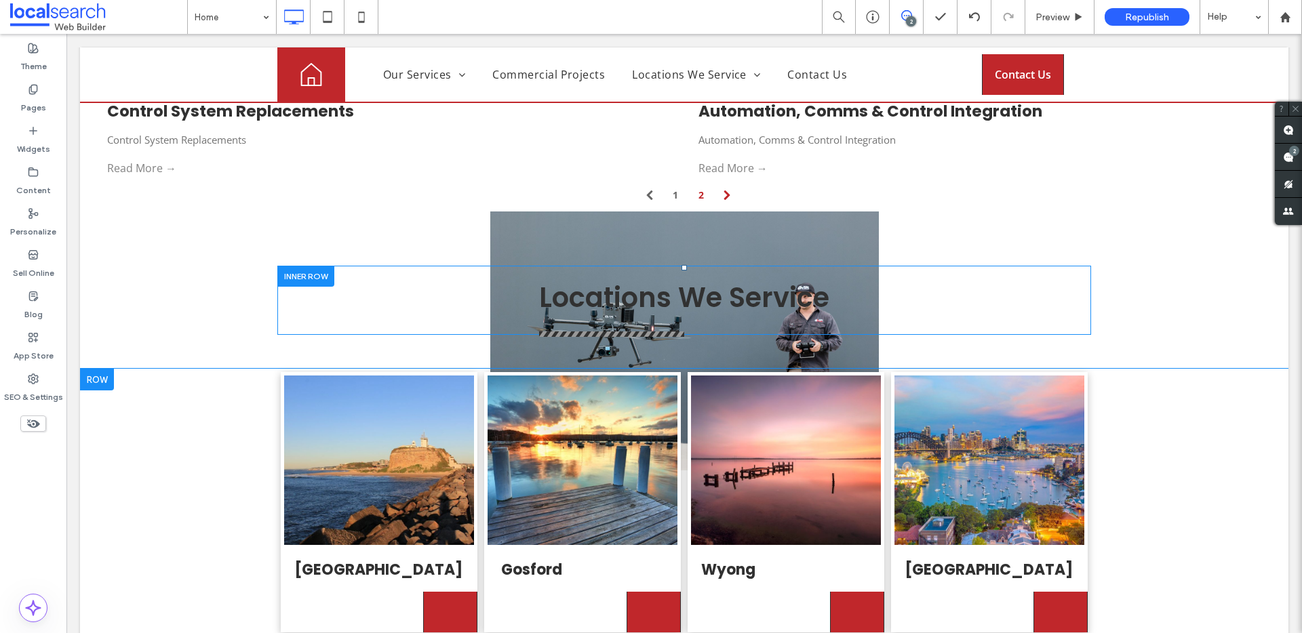
click at [122, 441] on div "Newcastle Click To Paste Gosford Click To Paste Wyong Click To Paste Sydney Cli…" at bounding box center [684, 553] width 1208 height 369
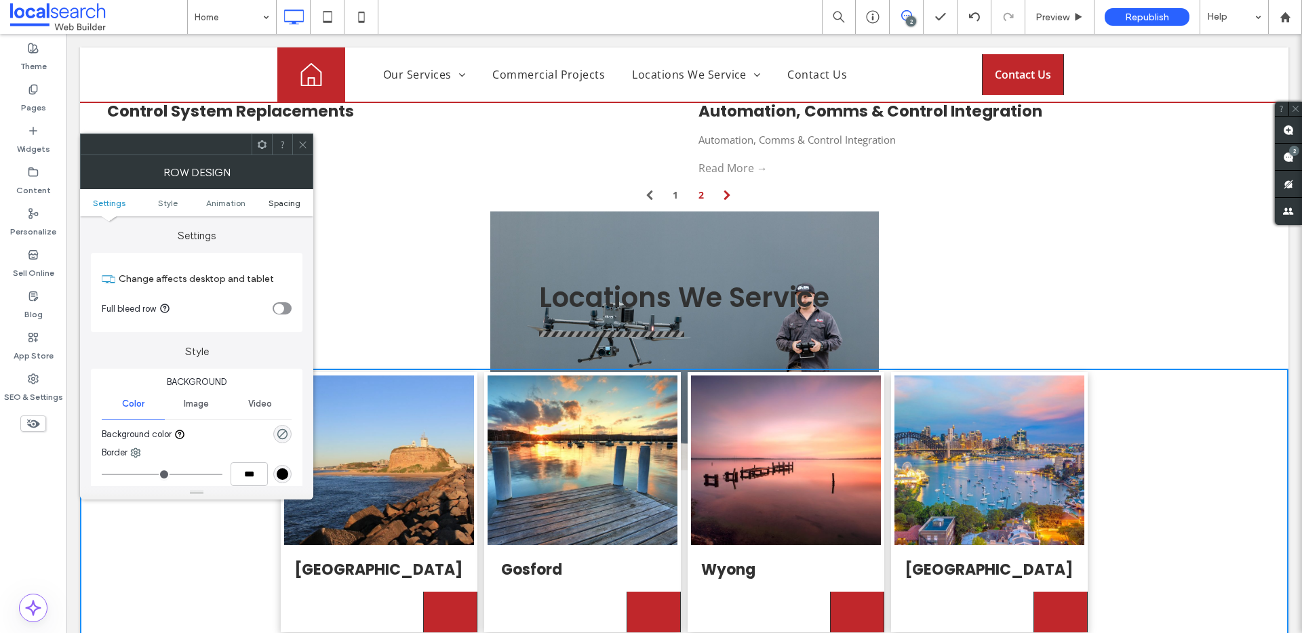
click at [273, 201] on span "Spacing" at bounding box center [284, 203] width 32 height 10
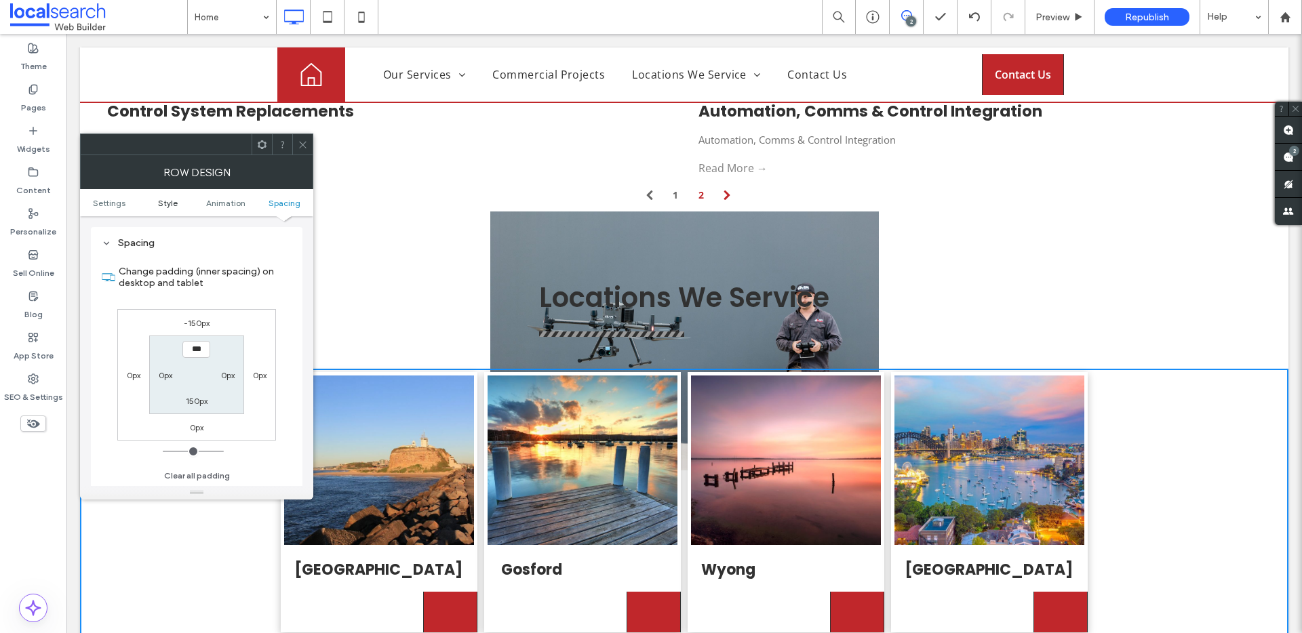
click at [162, 204] on span "Style" at bounding box center [168, 203] width 20 height 10
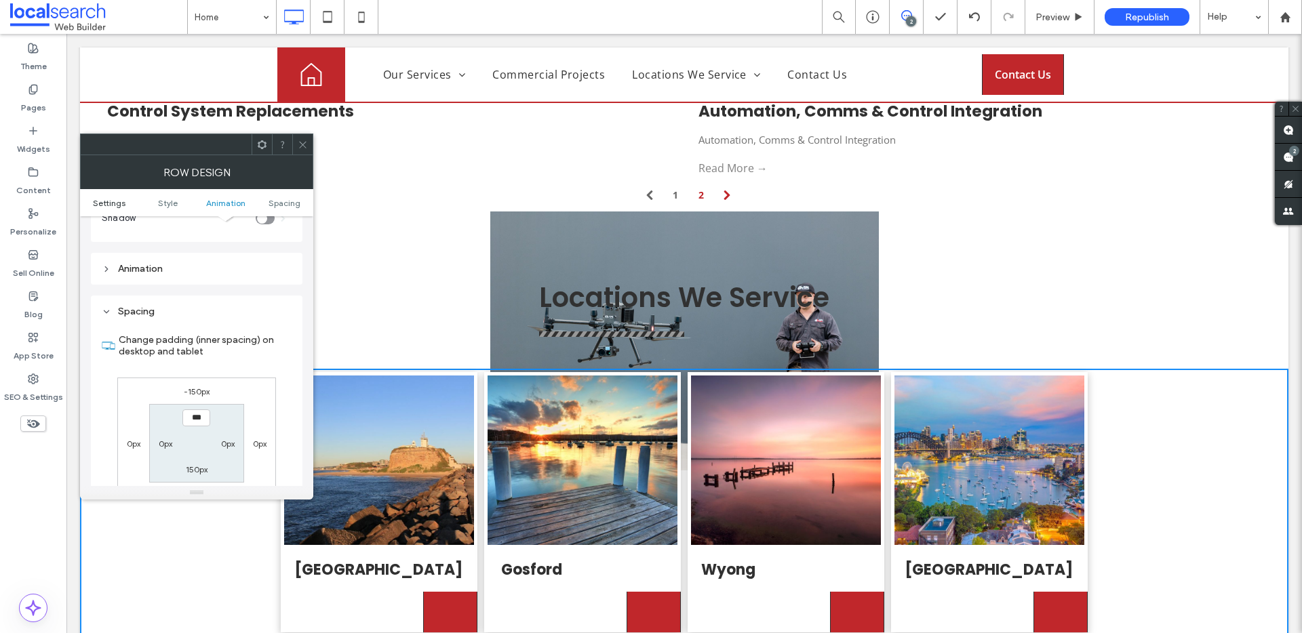
click at [137, 205] on link "Settings" at bounding box center [109, 203] width 58 height 10
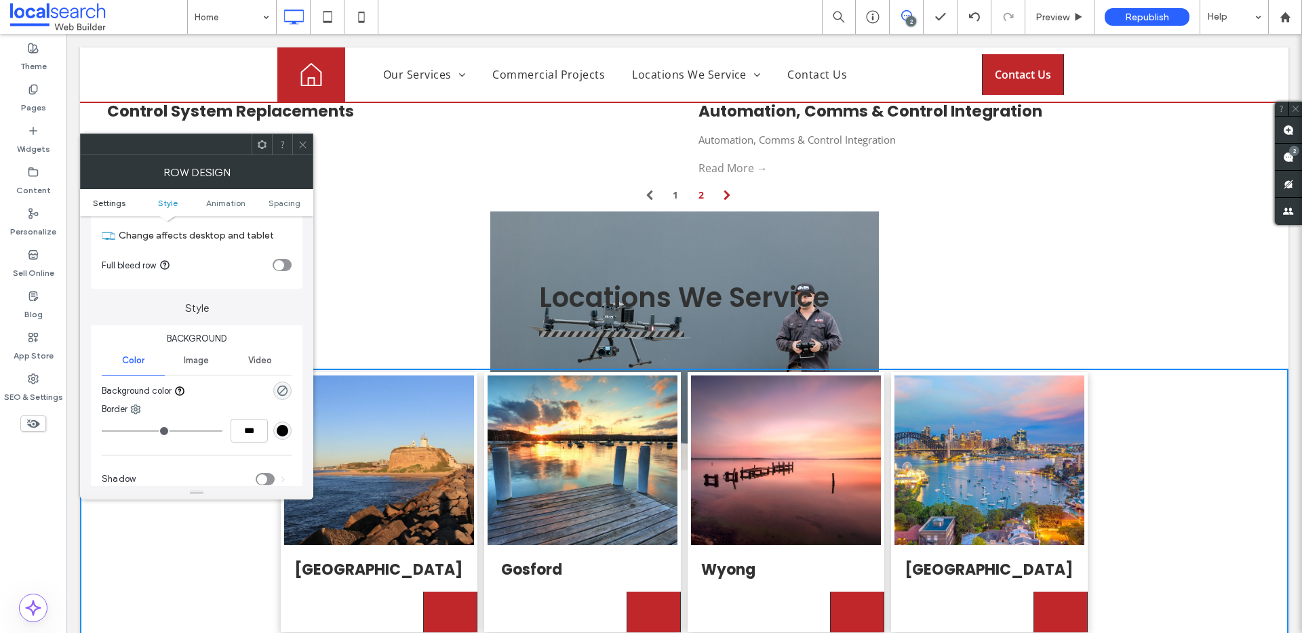
click at [129, 205] on link "Settings" at bounding box center [109, 203] width 58 height 10
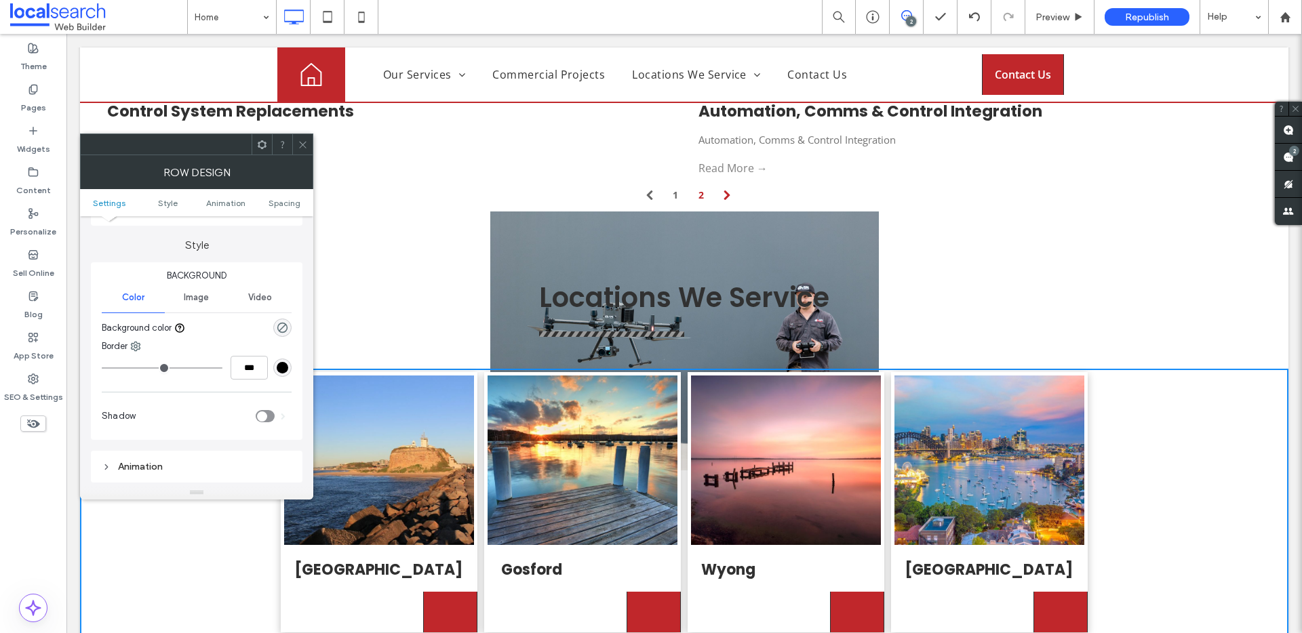
click at [197, 298] on span "Image" at bounding box center [196, 297] width 25 height 11
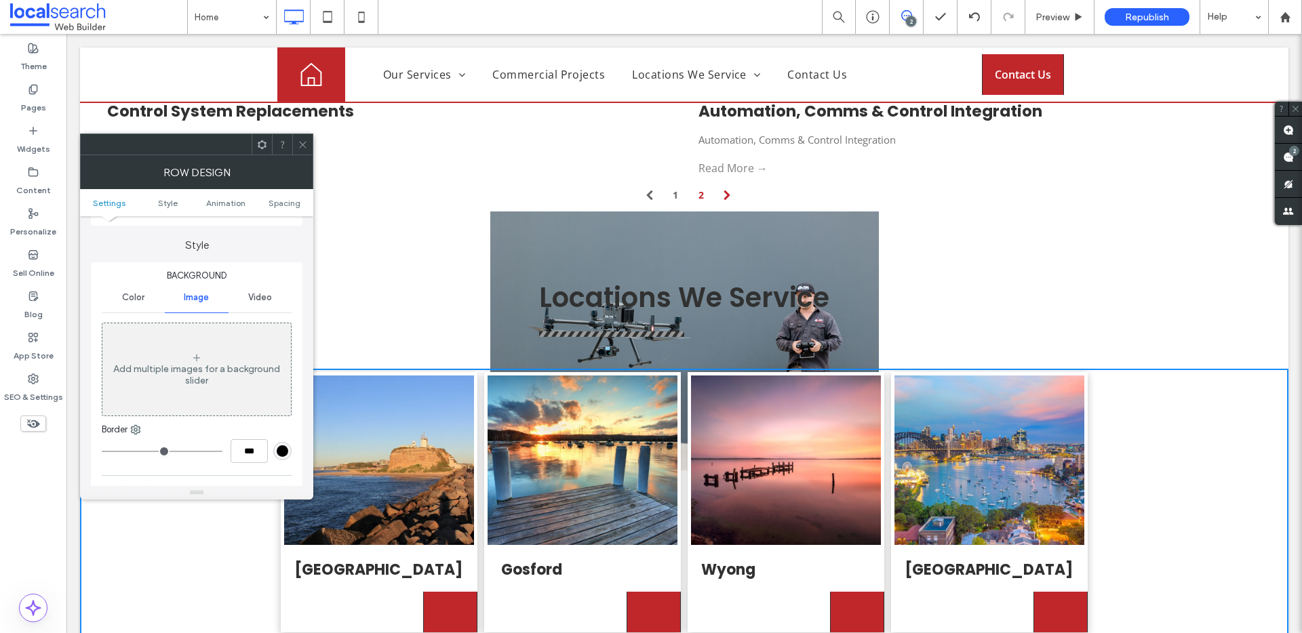
click at [210, 360] on div "Add multiple images for a background slider" at bounding box center [196, 369] width 188 height 89
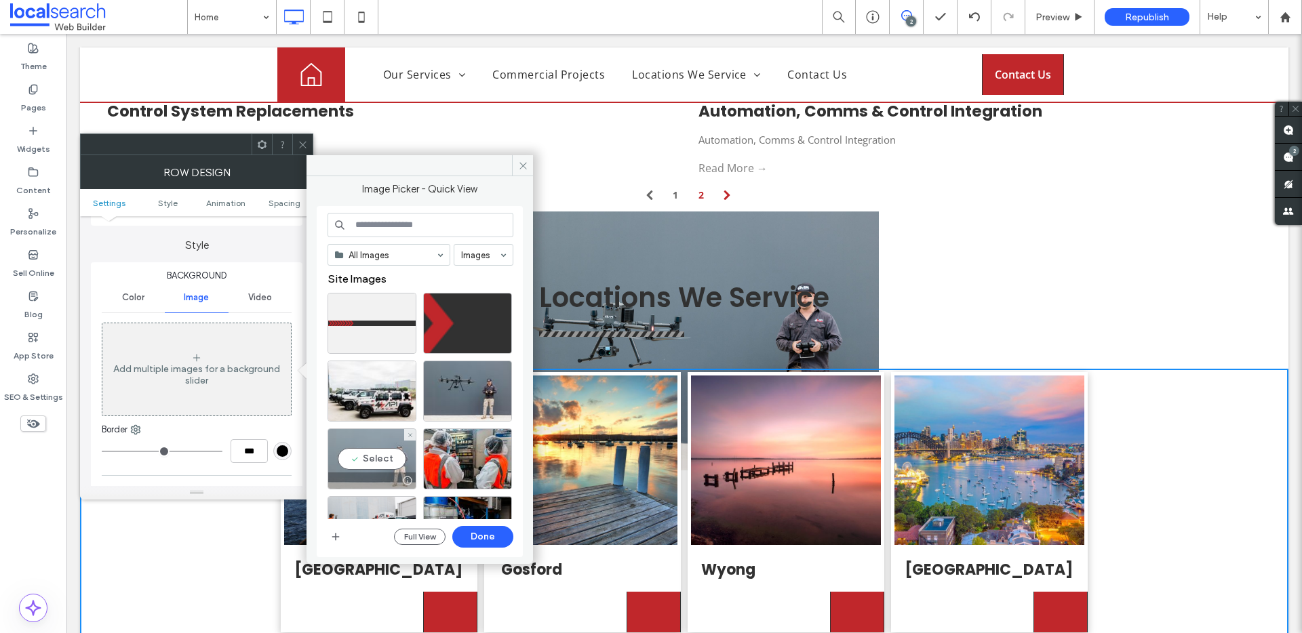
click at [384, 456] on div "Select" at bounding box center [371, 458] width 89 height 61
click at [492, 536] on button "Done" at bounding box center [482, 537] width 61 height 22
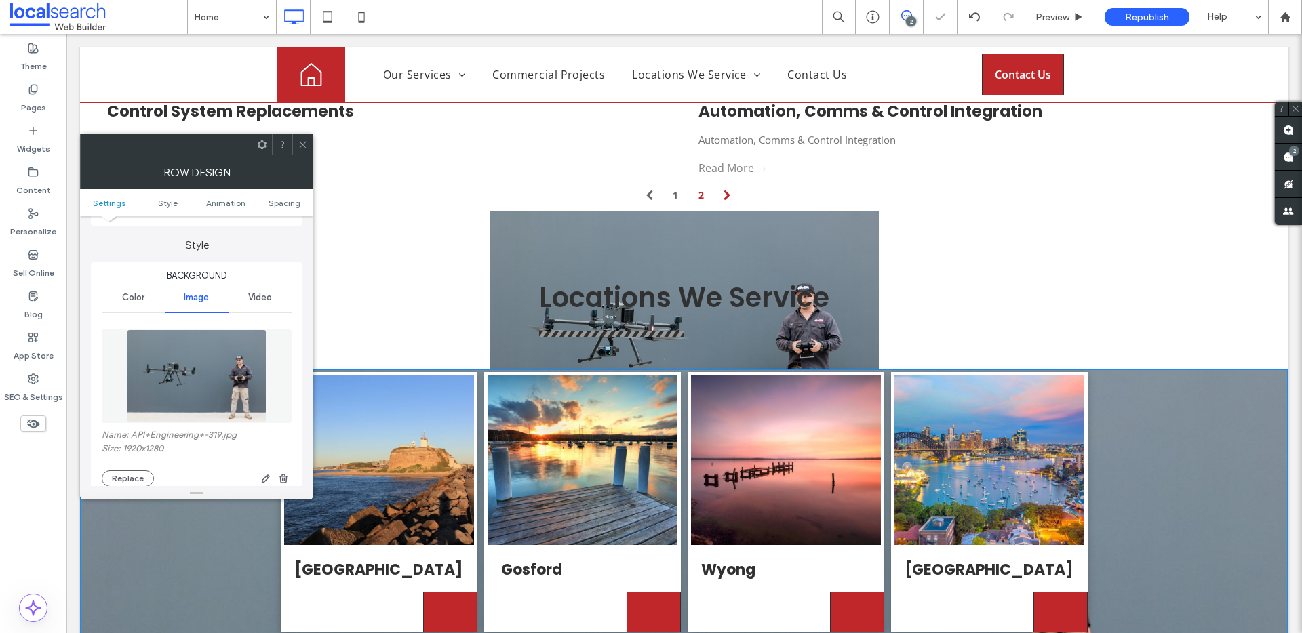
click at [305, 147] on use at bounding box center [302, 144] width 7 height 7
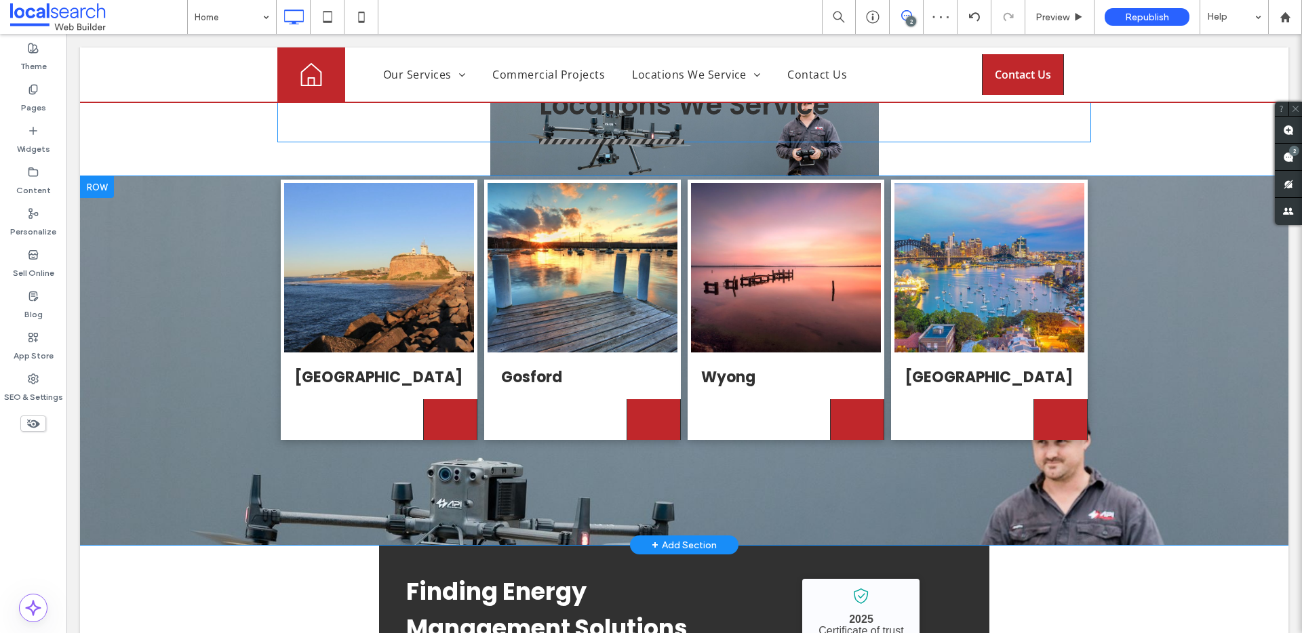
scroll to position [3727, 0]
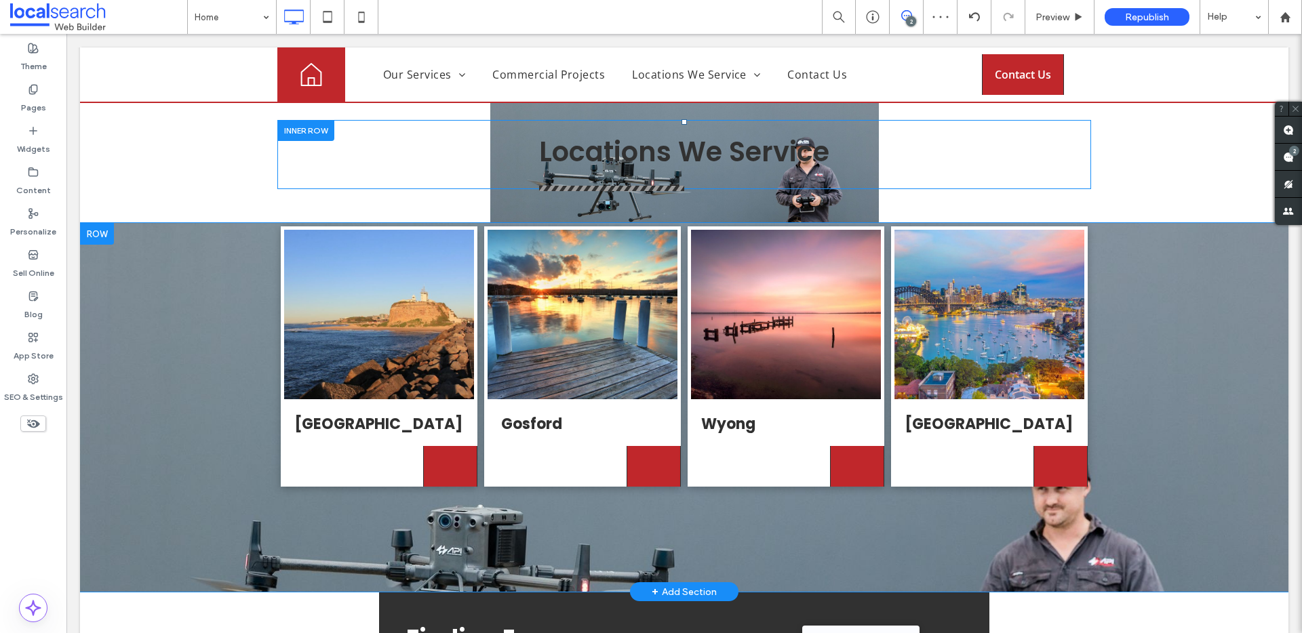
click at [193, 295] on div "[GEOGRAPHIC_DATA] Click To Paste [GEOGRAPHIC_DATA] Click To Paste [GEOGRAPHIC_D…" at bounding box center [684, 407] width 1208 height 369
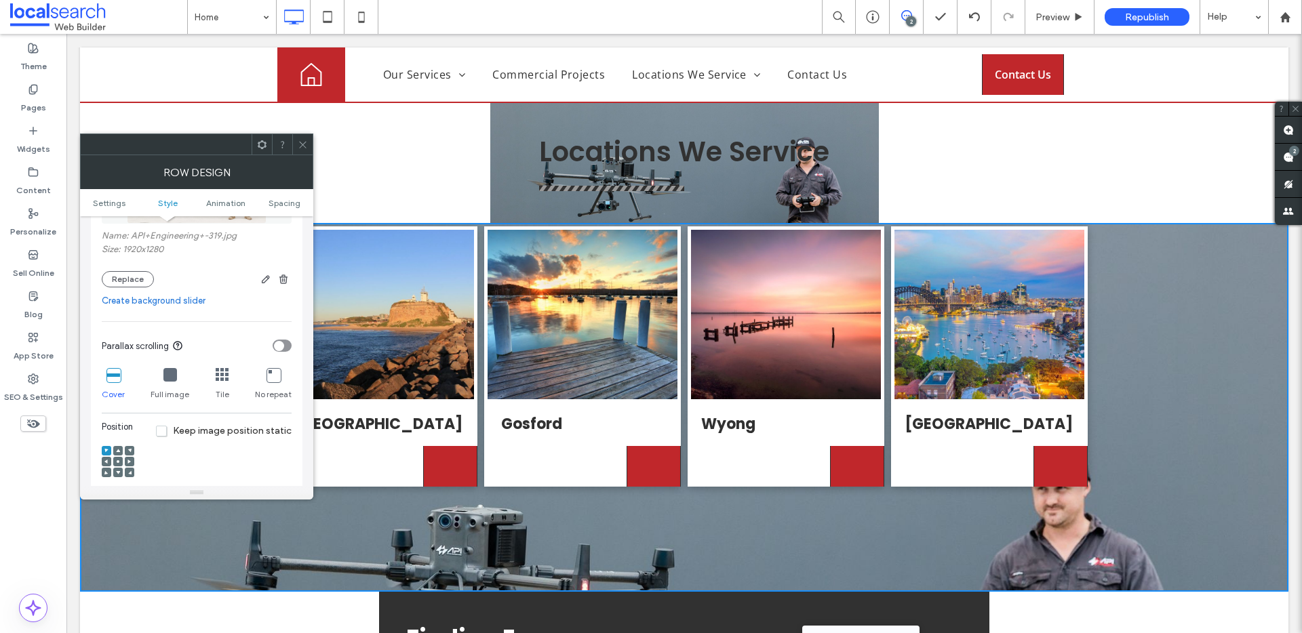
scroll to position [315, 0]
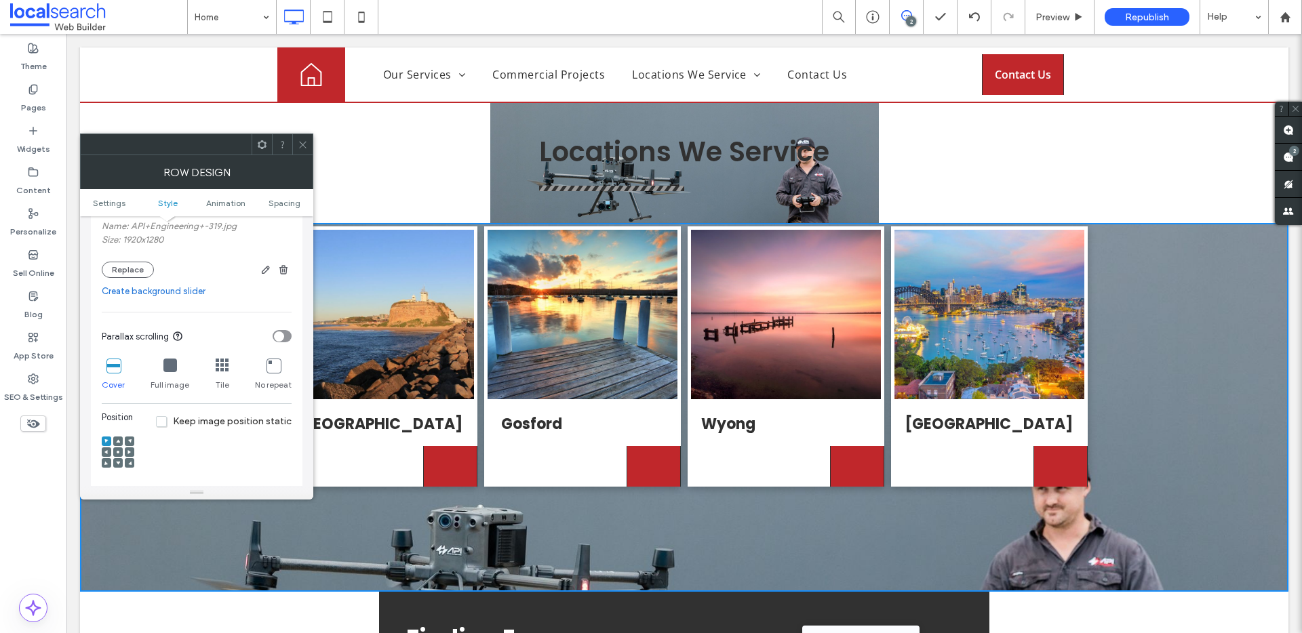
click at [118, 452] on use at bounding box center [118, 452] width 3 height 3
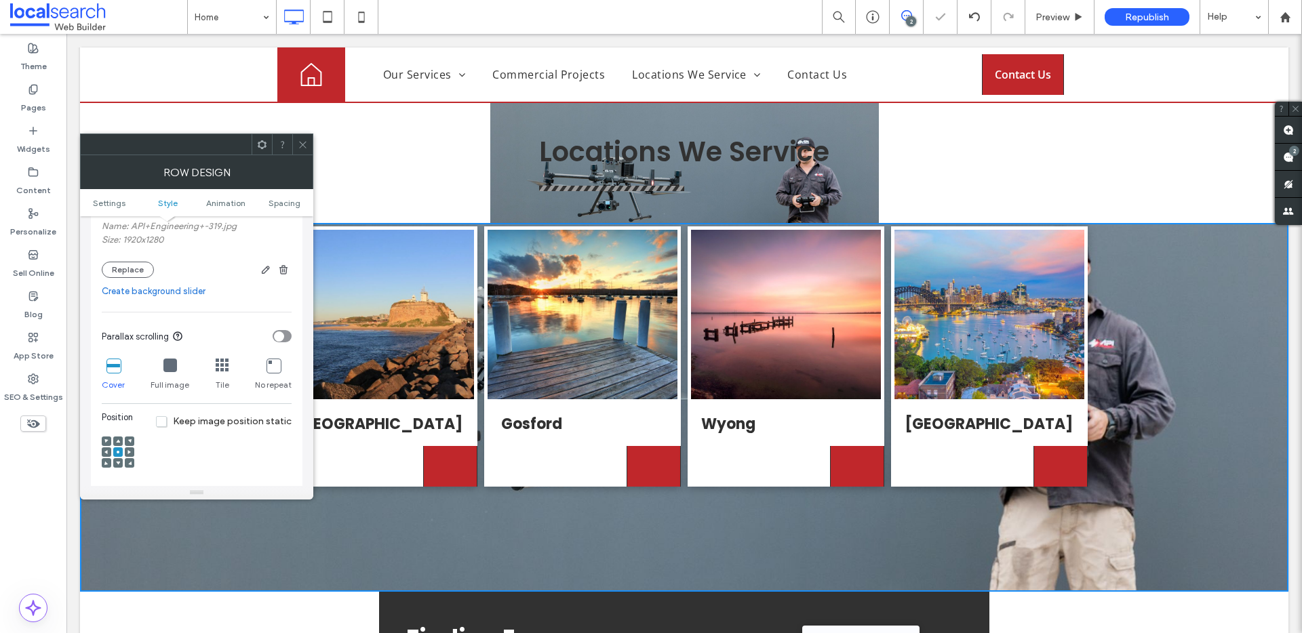
scroll to position [3602, 0]
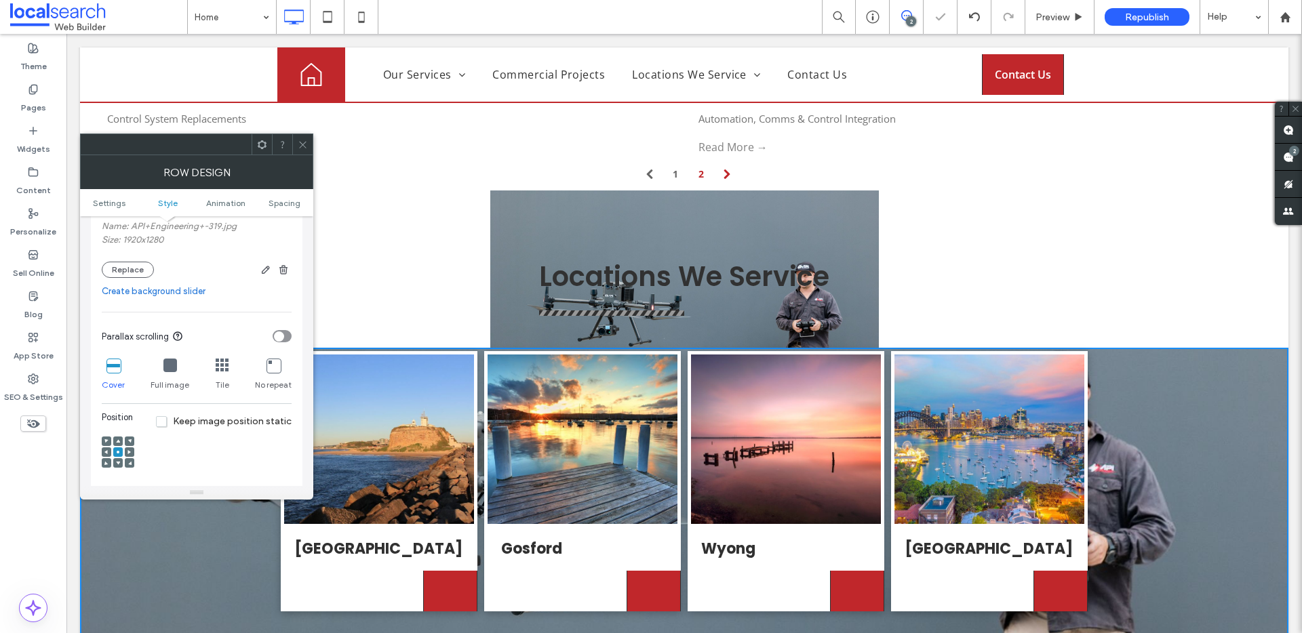
click at [299, 141] on icon at bounding box center [303, 145] width 10 height 10
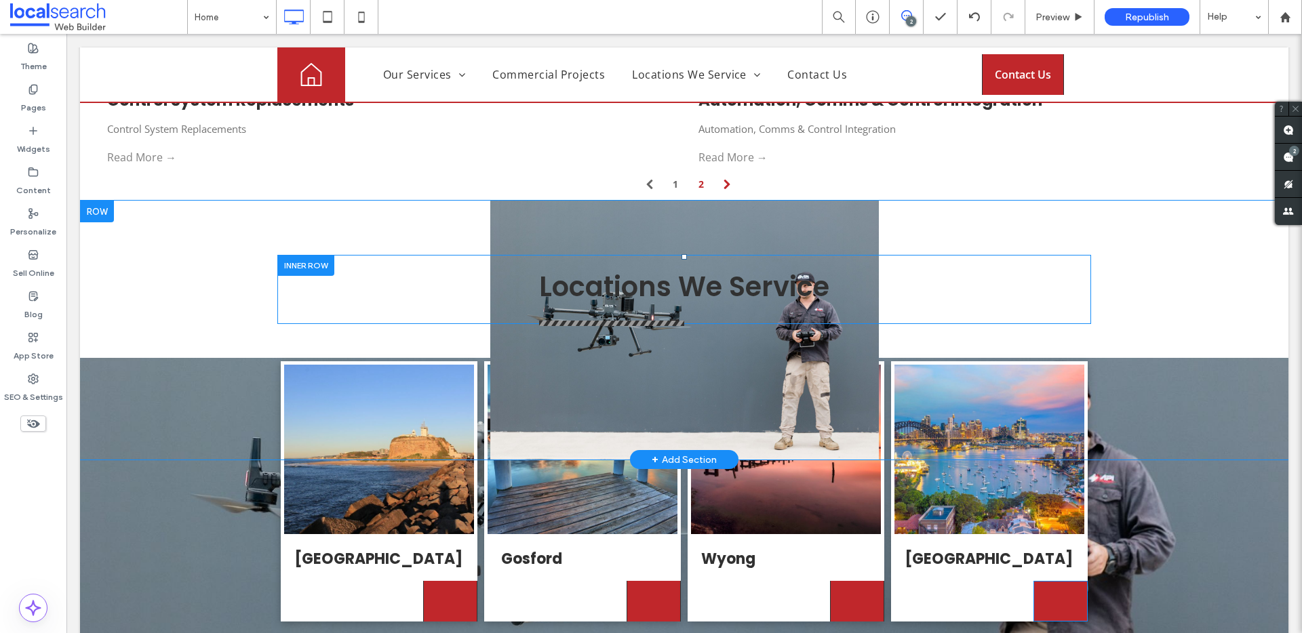
scroll to position [3529, 0]
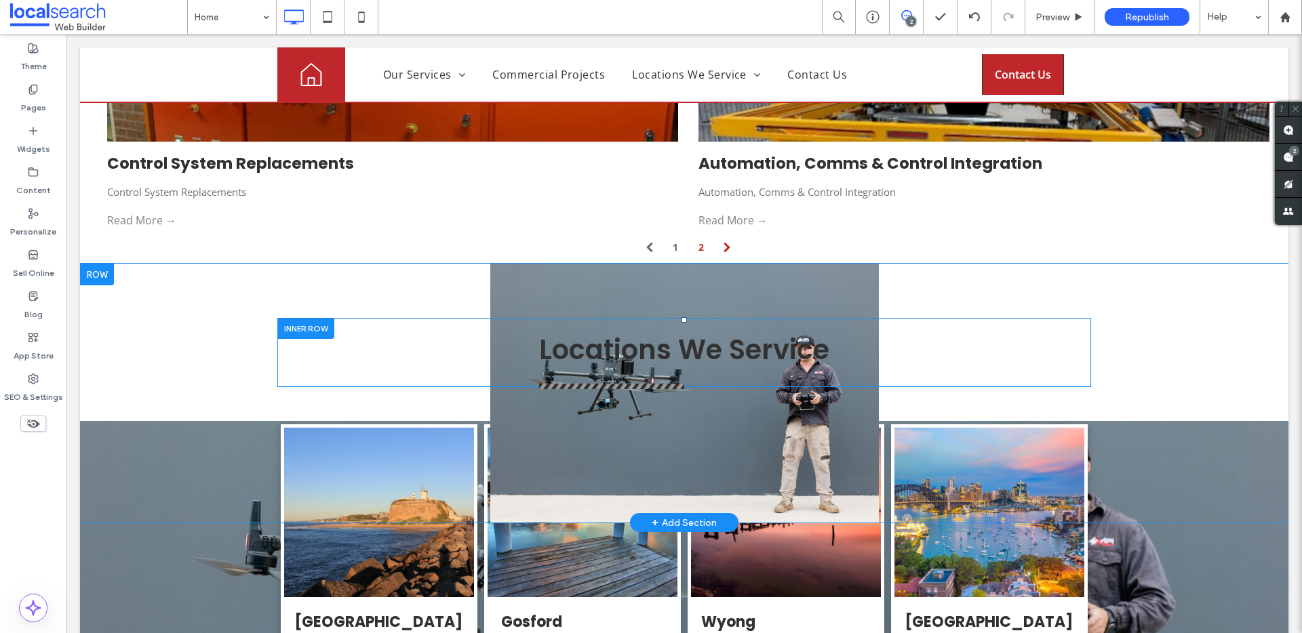
click at [140, 301] on div "Locations We Service Click To Paste Click To Paste Row + Add Section" at bounding box center [684, 393] width 1208 height 259
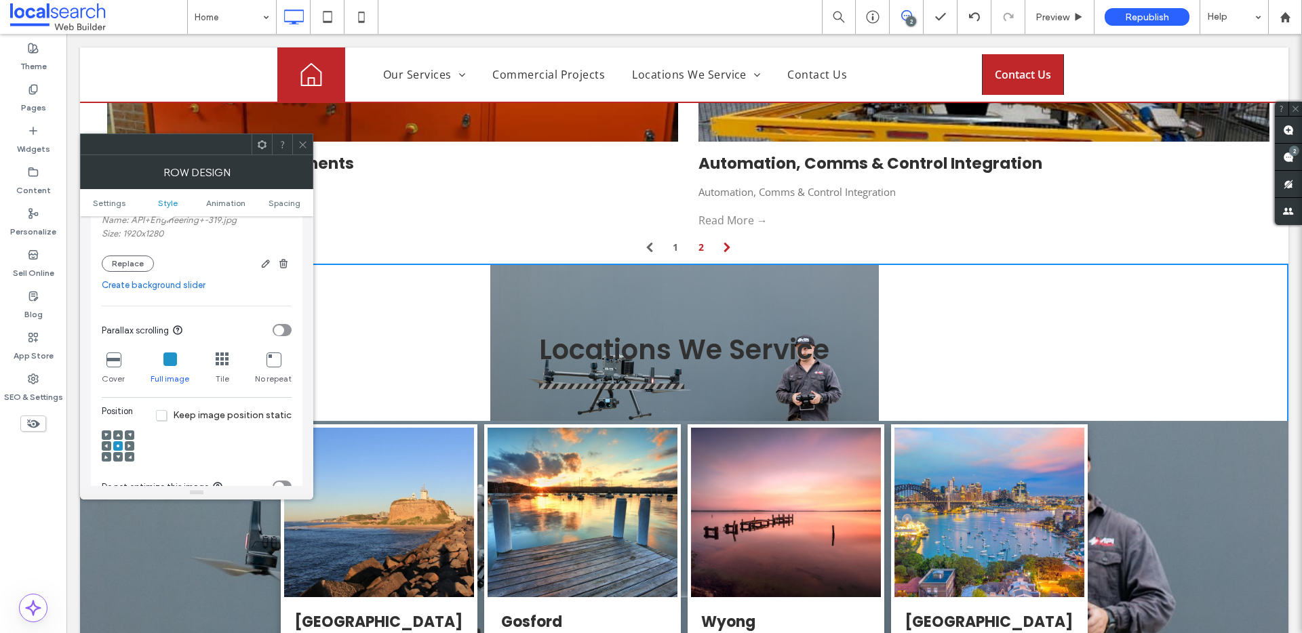
scroll to position [382, 0]
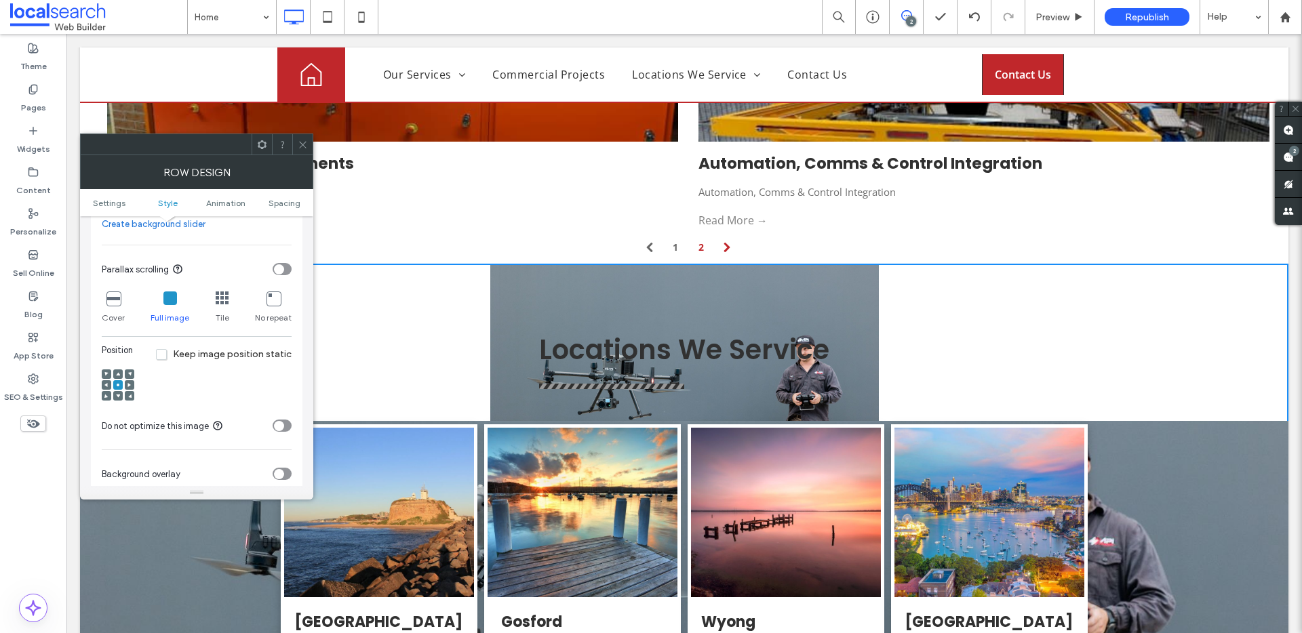
click at [106, 297] on icon at bounding box center [113, 299] width 14 height 14
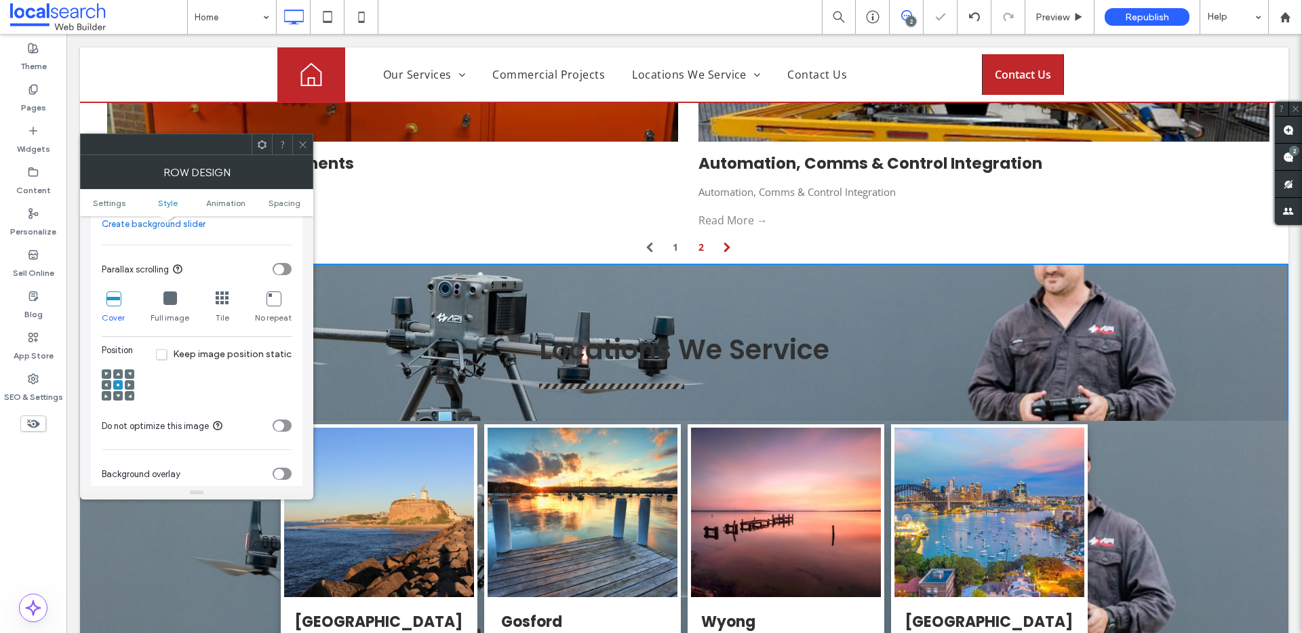
click at [305, 146] on icon at bounding box center [303, 145] width 10 height 10
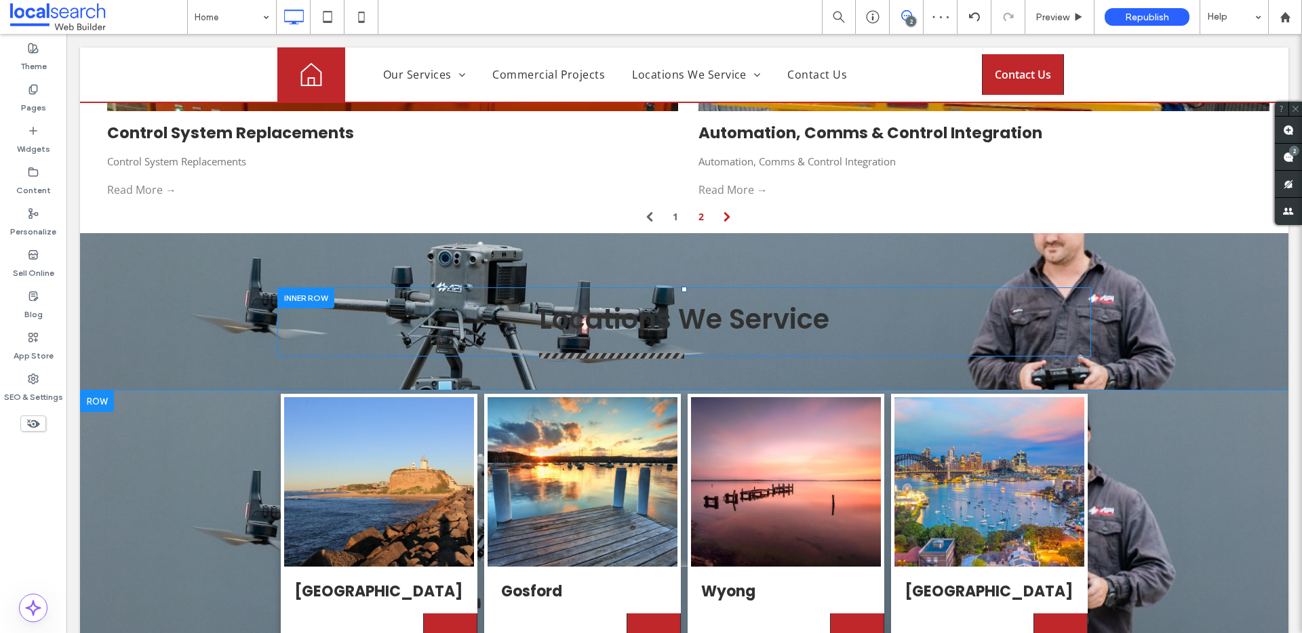
scroll to position [3671, 0]
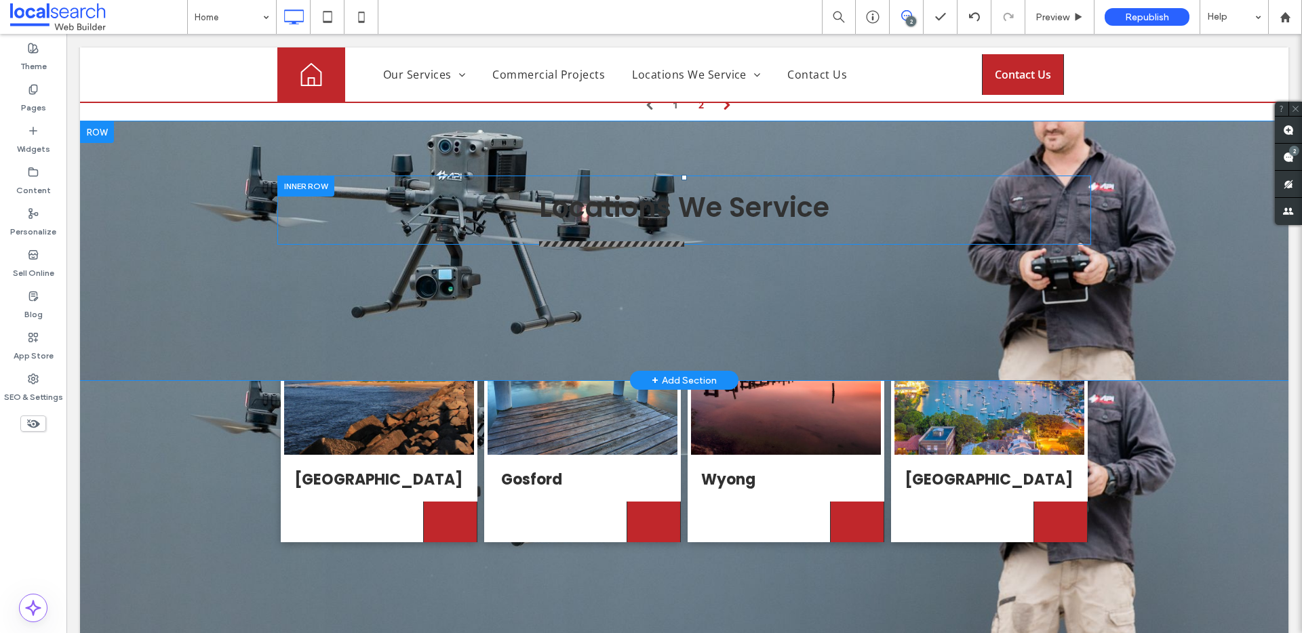
click at [126, 178] on div "Locations We Service Click To Paste Click To Paste Row + Add Section" at bounding box center [684, 250] width 1208 height 259
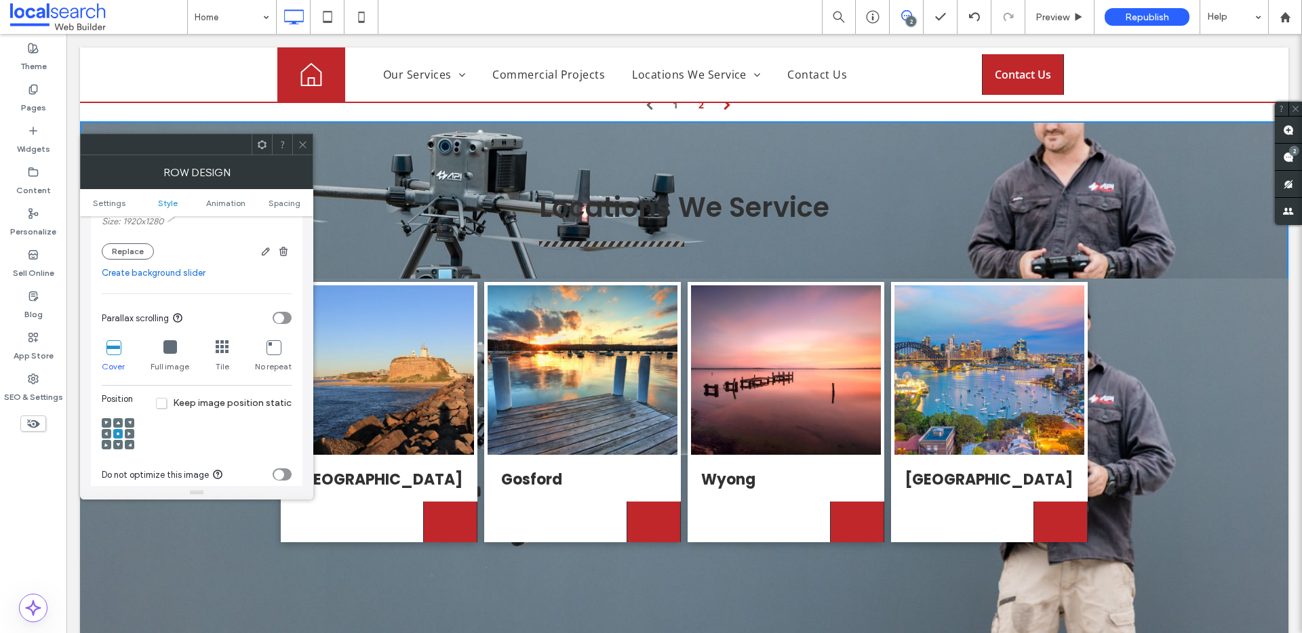
scroll to position [398, 0]
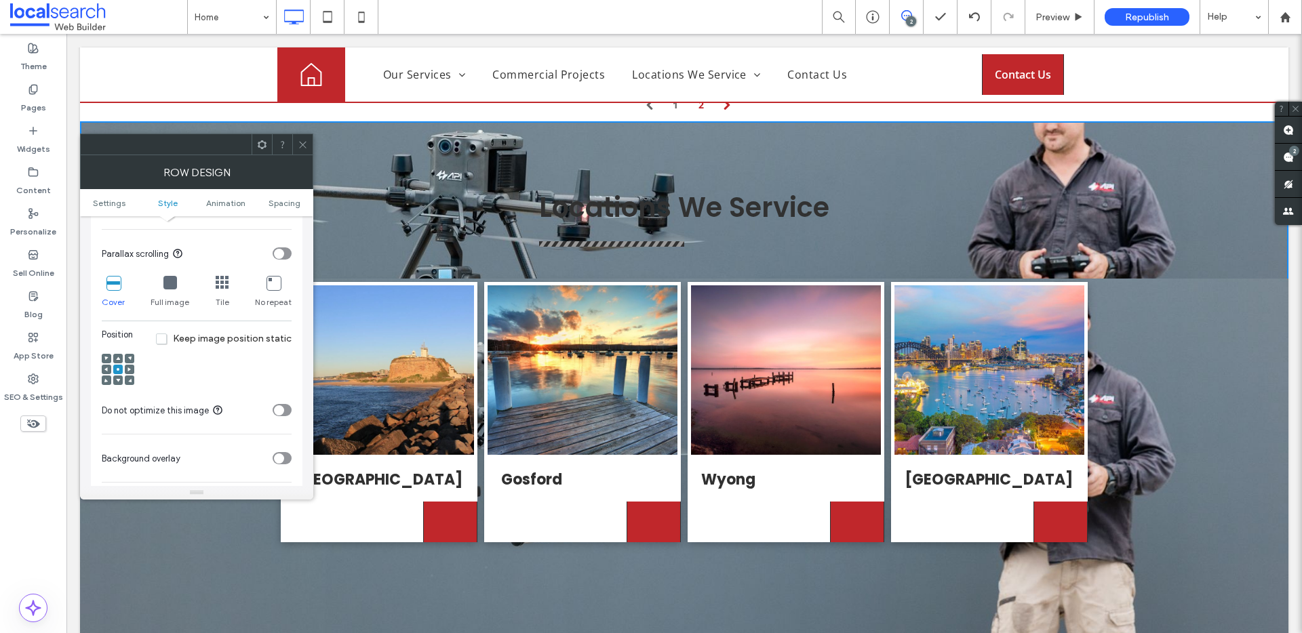
click at [112, 358] on div at bounding box center [118, 370] width 33 height 33
click at [114, 359] on div at bounding box center [117, 358] width 9 height 9
click at [117, 359] on use at bounding box center [118, 358] width 4 height 3
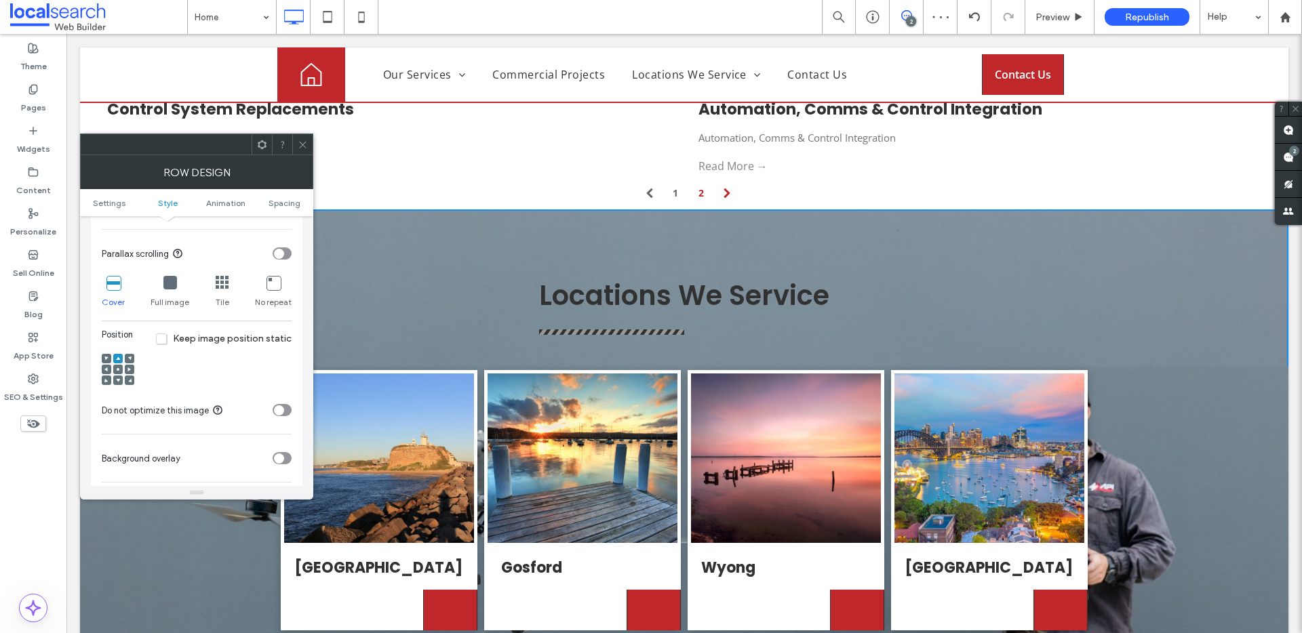
scroll to position [3592, 0]
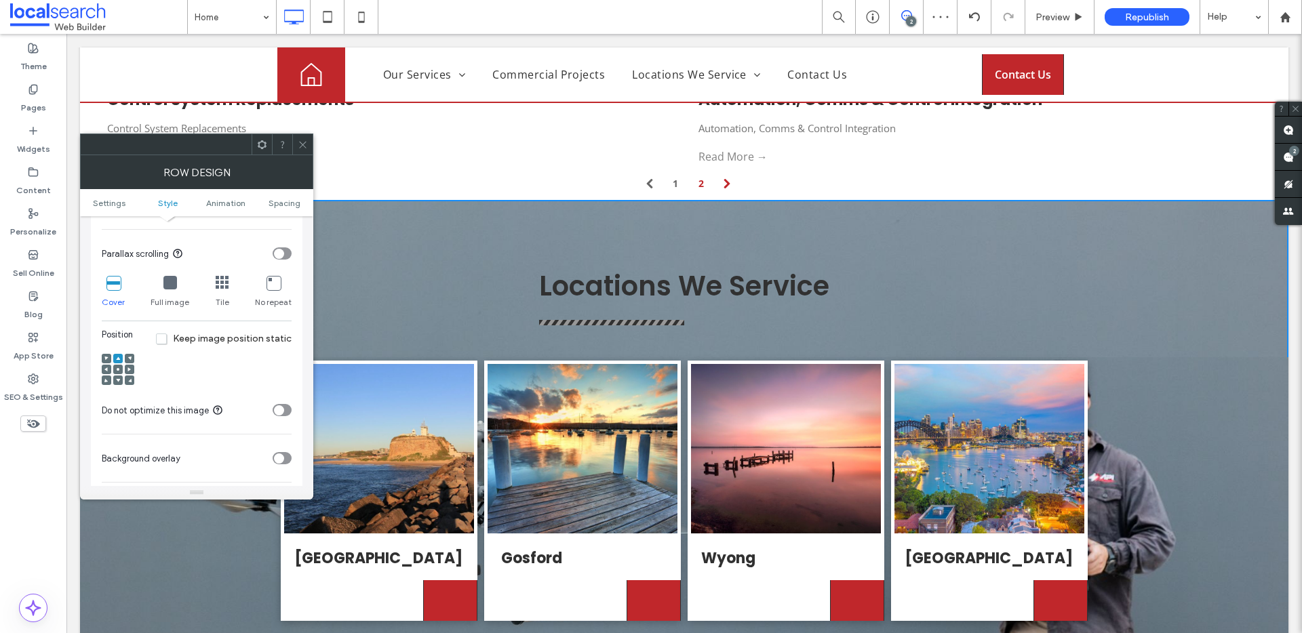
click at [299, 136] on span at bounding box center [303, 144] width 10 height 20
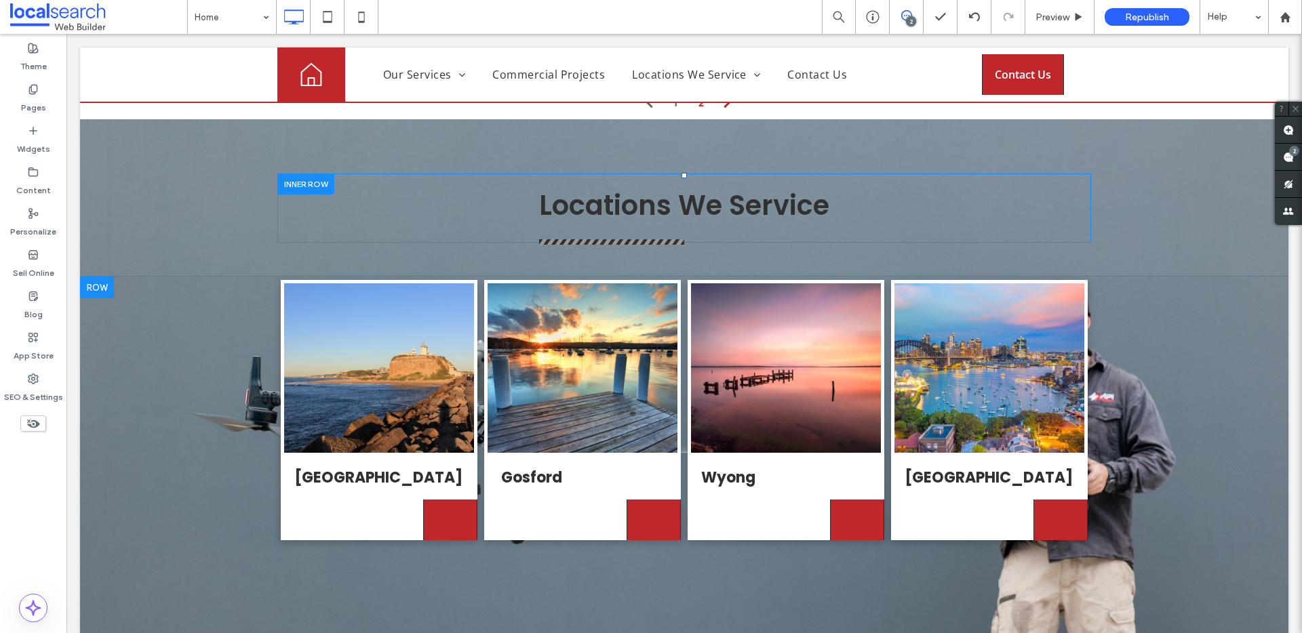
scroll to position [3649, 0]
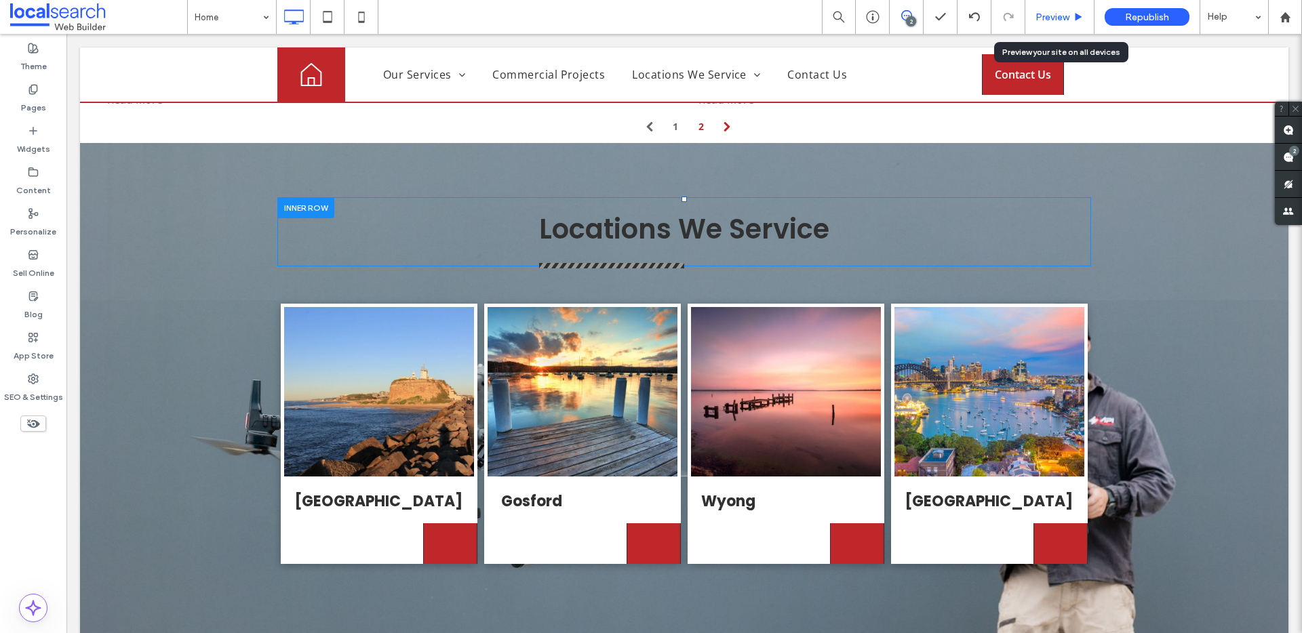
drag, startPoint x: 1058, startPoint y: 18, endPoint x: 956, endPoint y: 7, distance: 103.0
click at [1058, 18] on span "Preview" at bounding box center [1052, 18] width 34 height 12
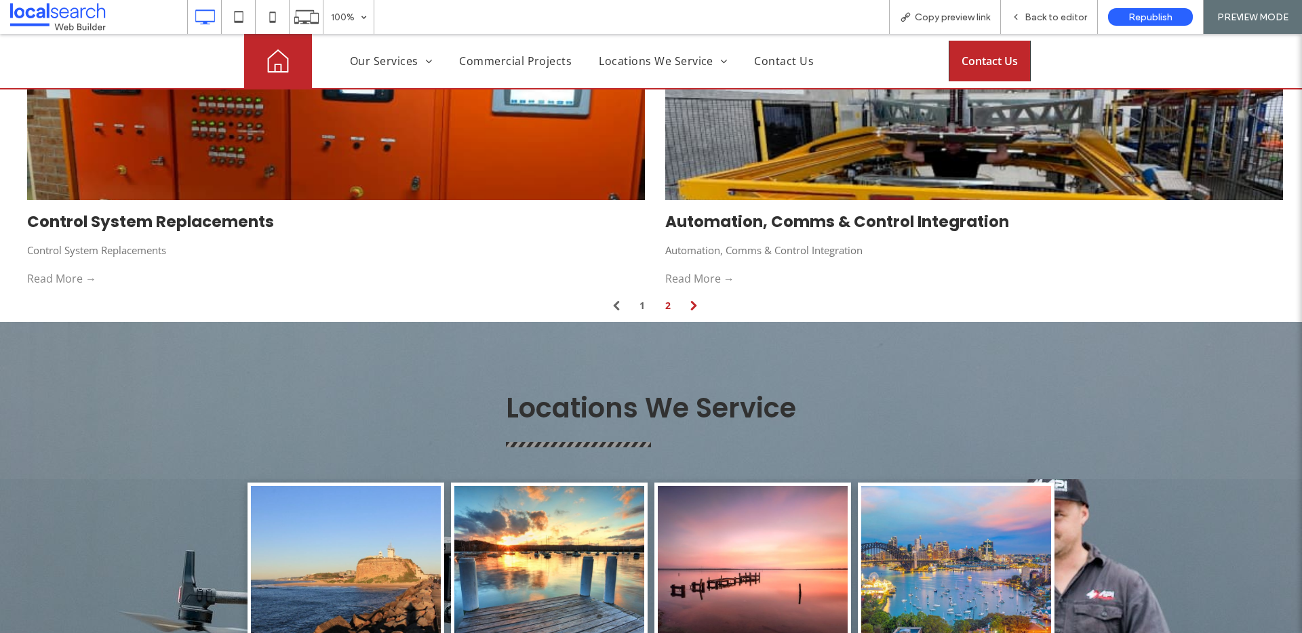
scroll to position [3454, 0]
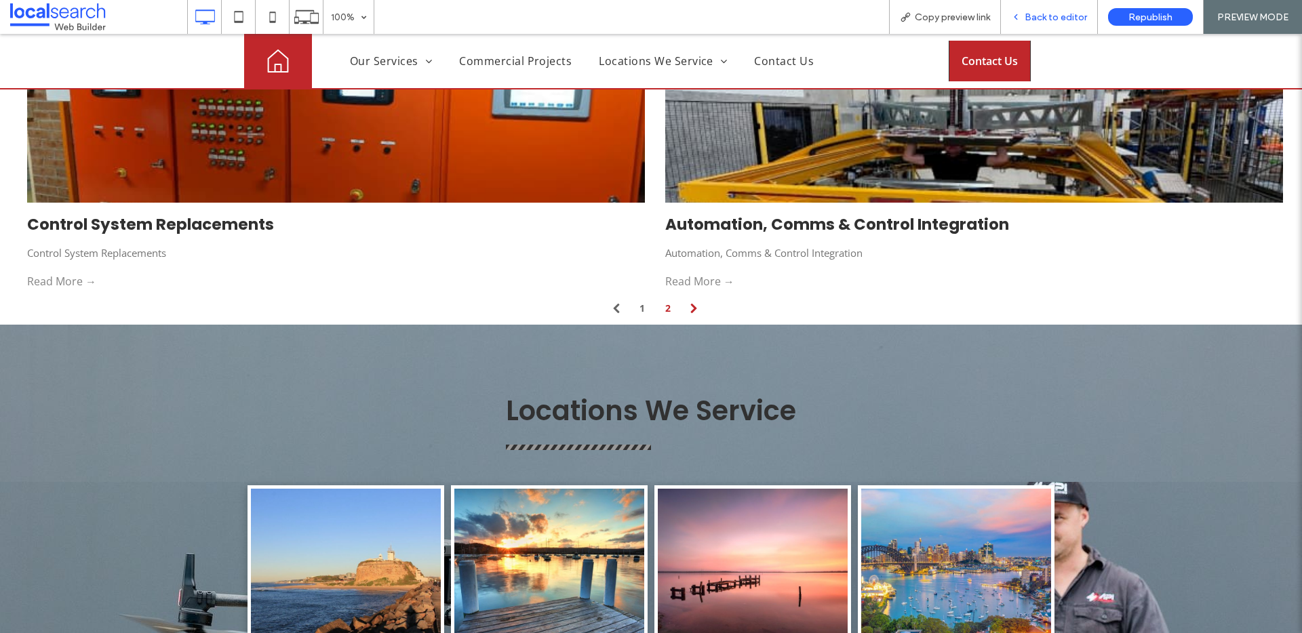
click at [1064, 26] on div "Back to editor" at bounding box center [1049, 17] width 97 height 34
click at [1043, 17] on span "Back to editor" at bounding box center [1055, 18] width 62 height 12
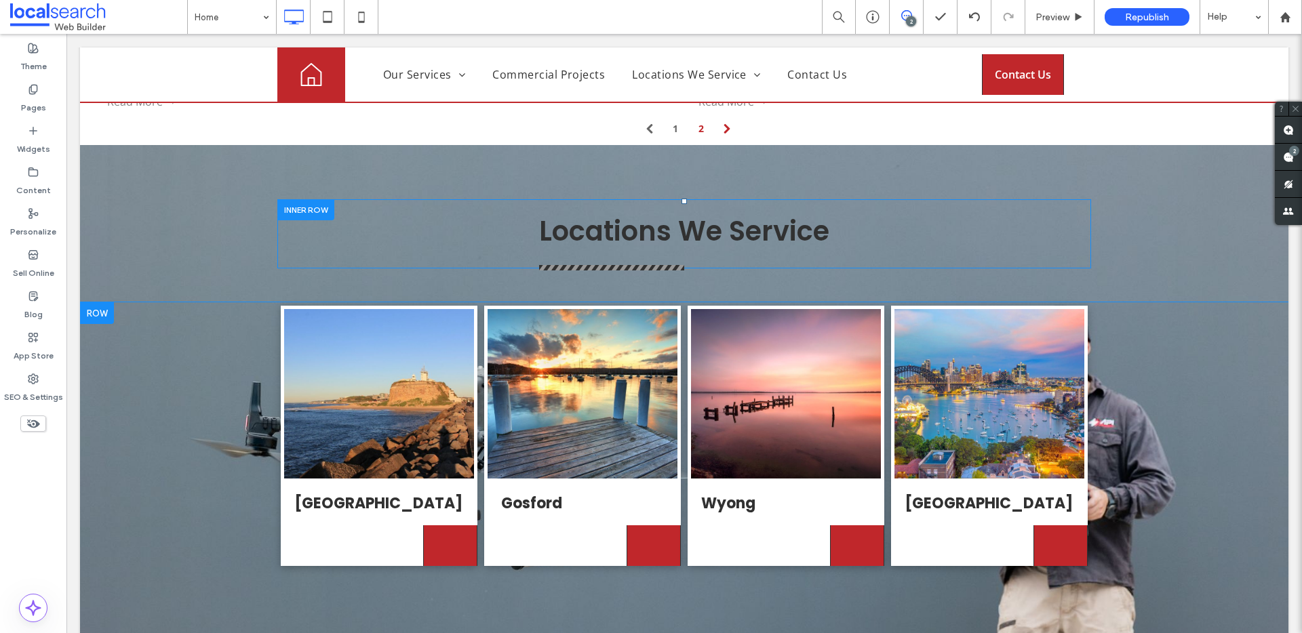
scroll to position [3647, 0]
drag, startPoint x: 294, startPoint y: 129, endPoint x: 407, endPoint y: 174, distance: 122.0
click at [407, 200] on div "Locations We Service Click To Paste" at bounding box center [684, 234] width 814 height 69
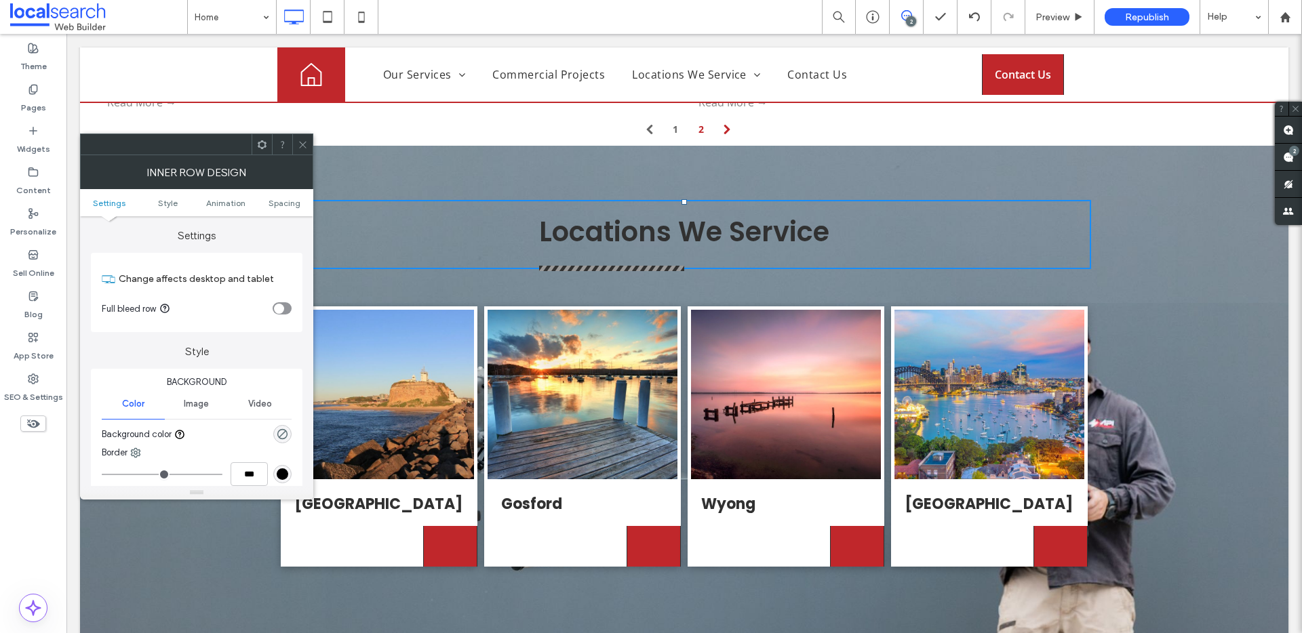
drag, startPoint x: 304, startPoint y: 147, endPoint x: 252, endPoint y: 112, distance: 63.0
click at [304, 147] on icon at bounding box center [303, 145] width 10 height 10
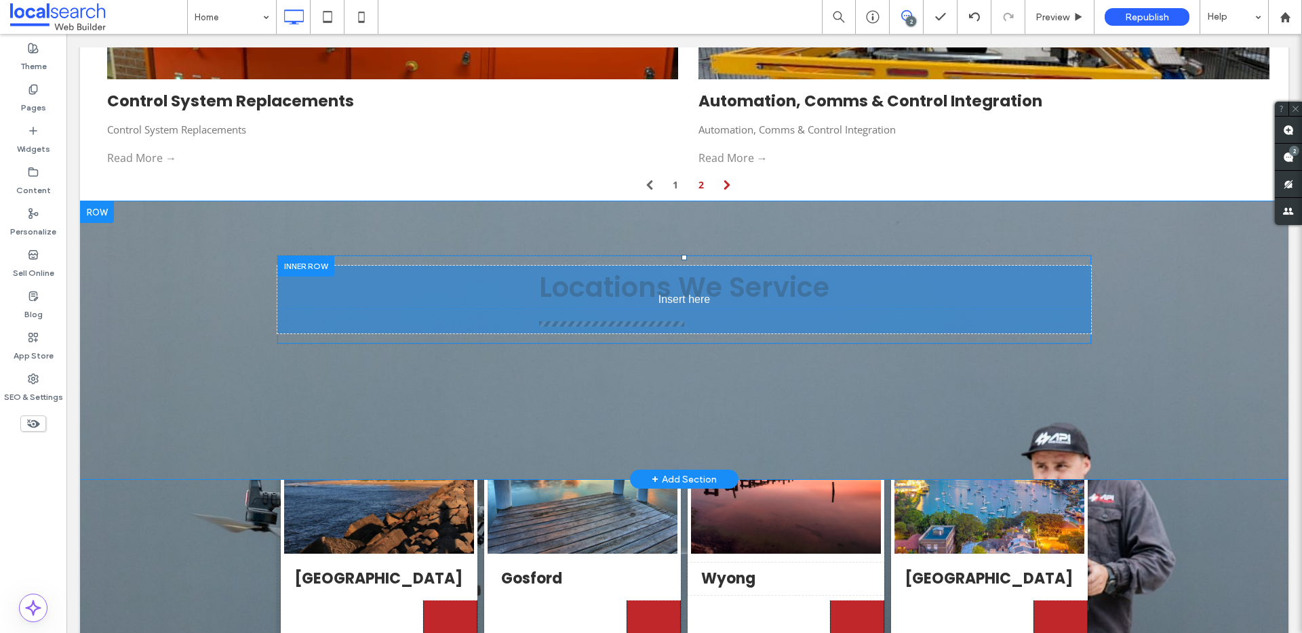
drag, startPoint x: 313, startPoint y: 149, endPoint x: 331, endPoint y: 218, distance: 70.7
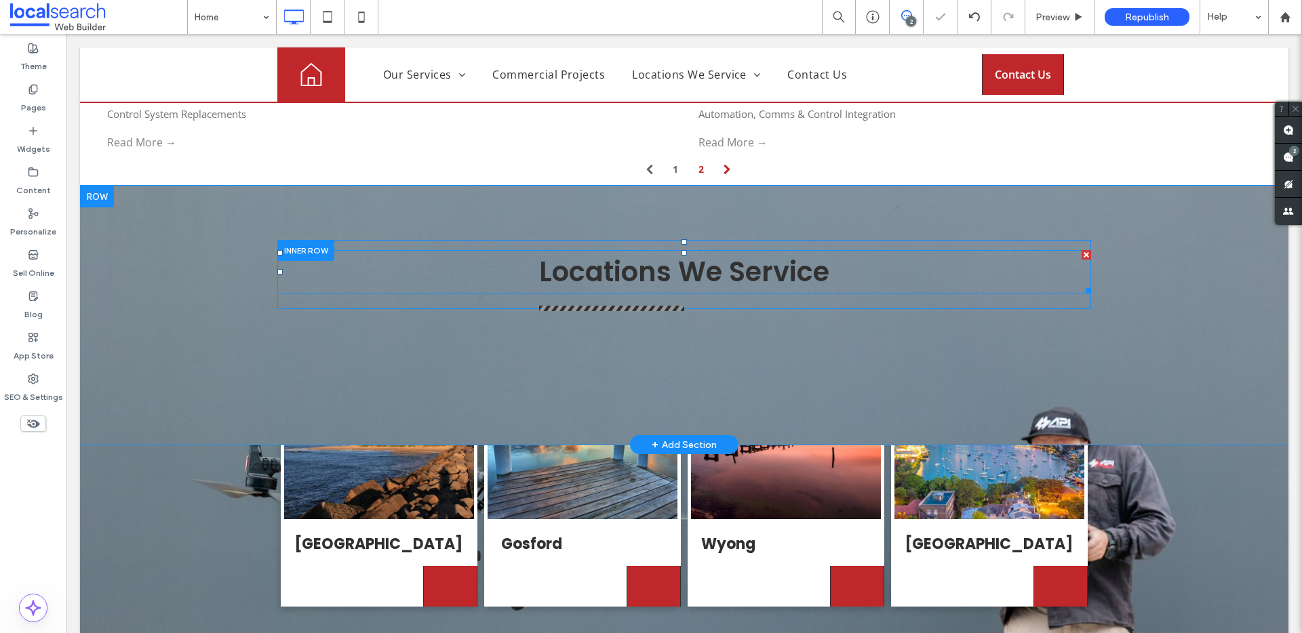
scroll to position [3554, 0]
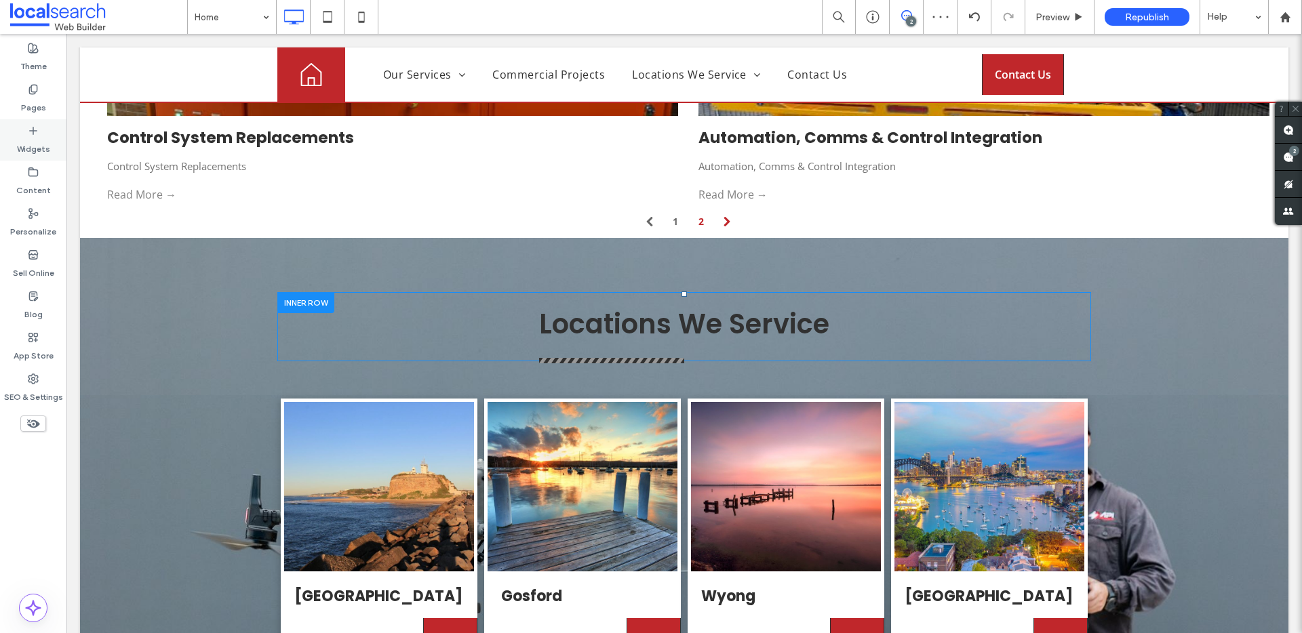
click at [28, 134] on icon at bounding box center [33, 130] width 11 height 11
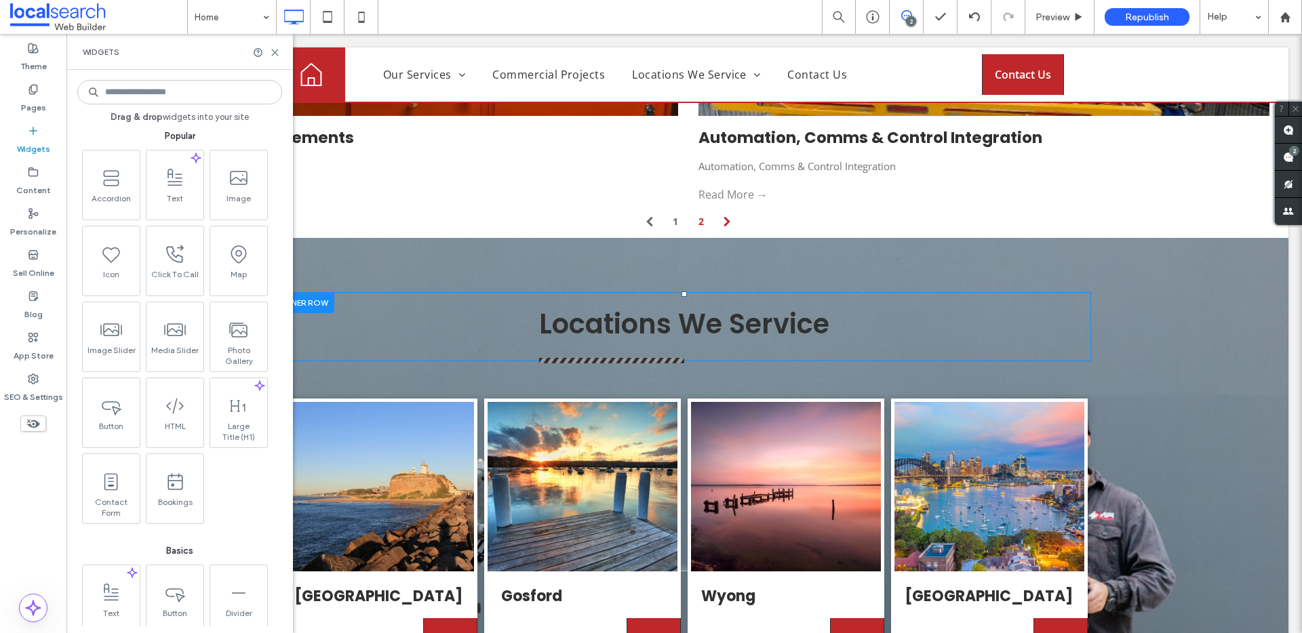
scroll to position [0, 0]
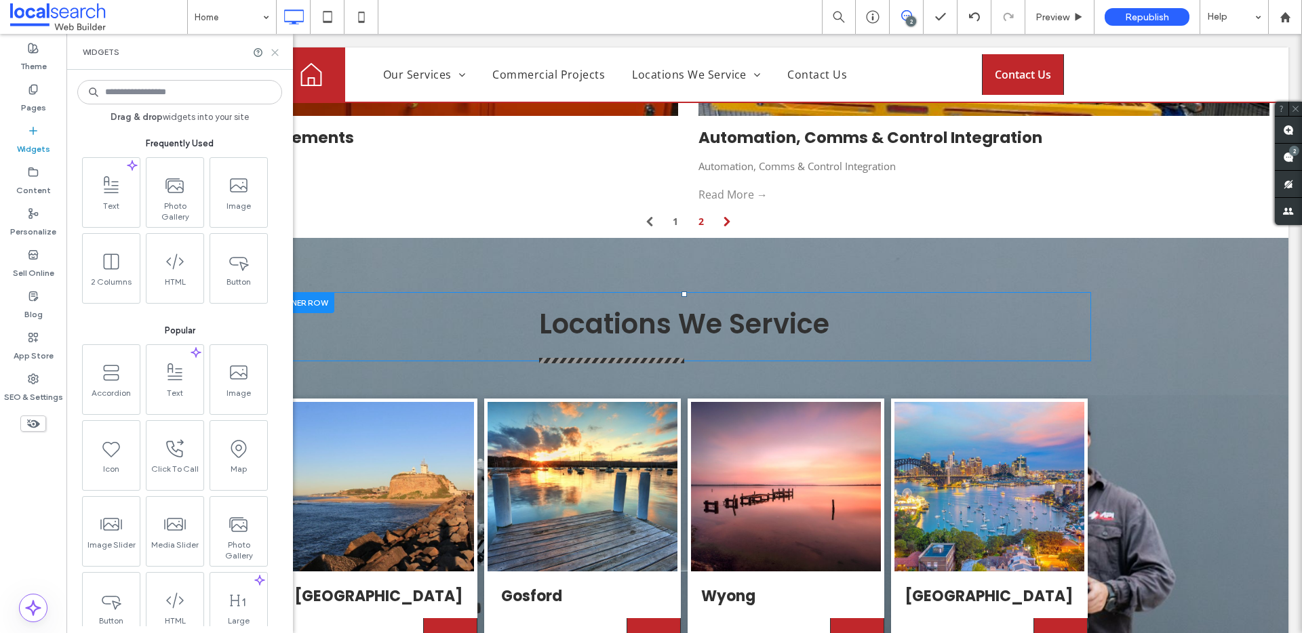
click at [279, 52] on icon at bounding box center [275, 52] width 10 height 10
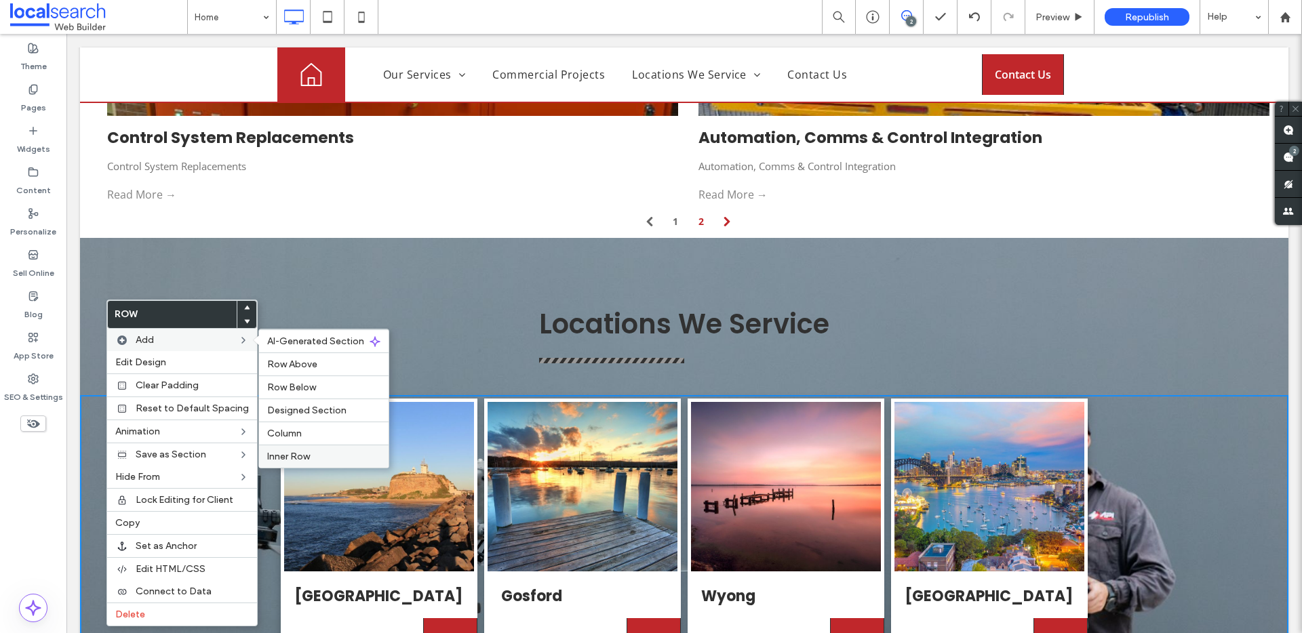
click at [321, 454] on label "Inner Row" at bounding box center [323, 457] width 113 height 12
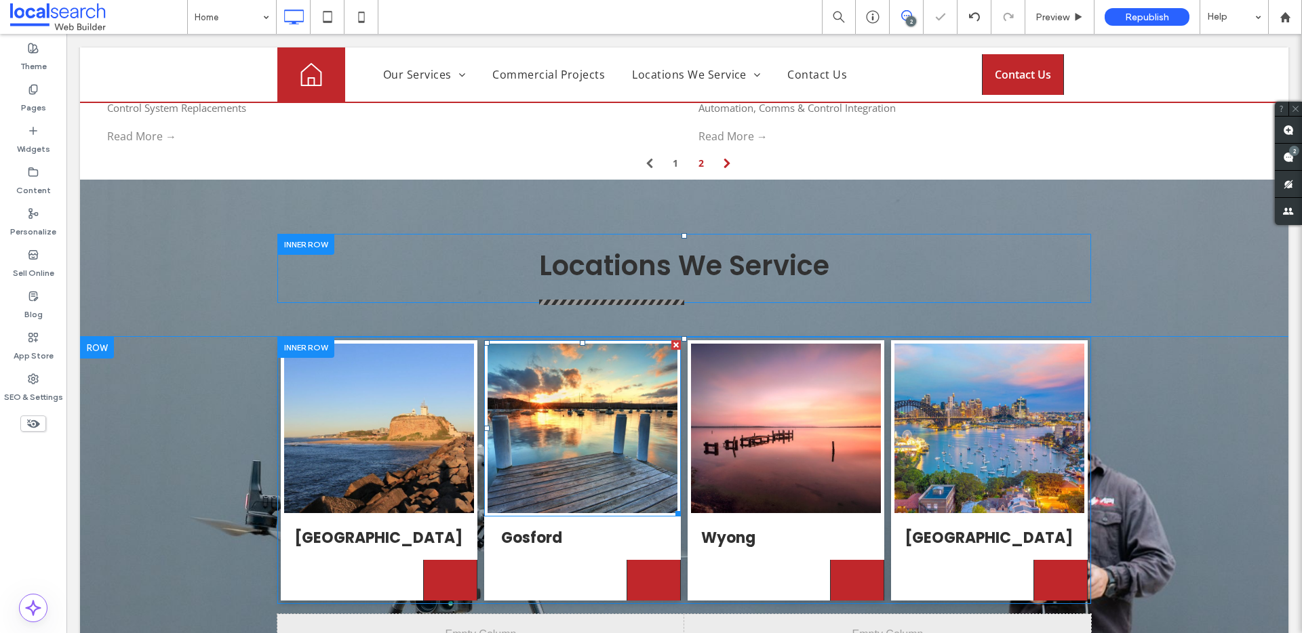
scroll to position [3679, 0]
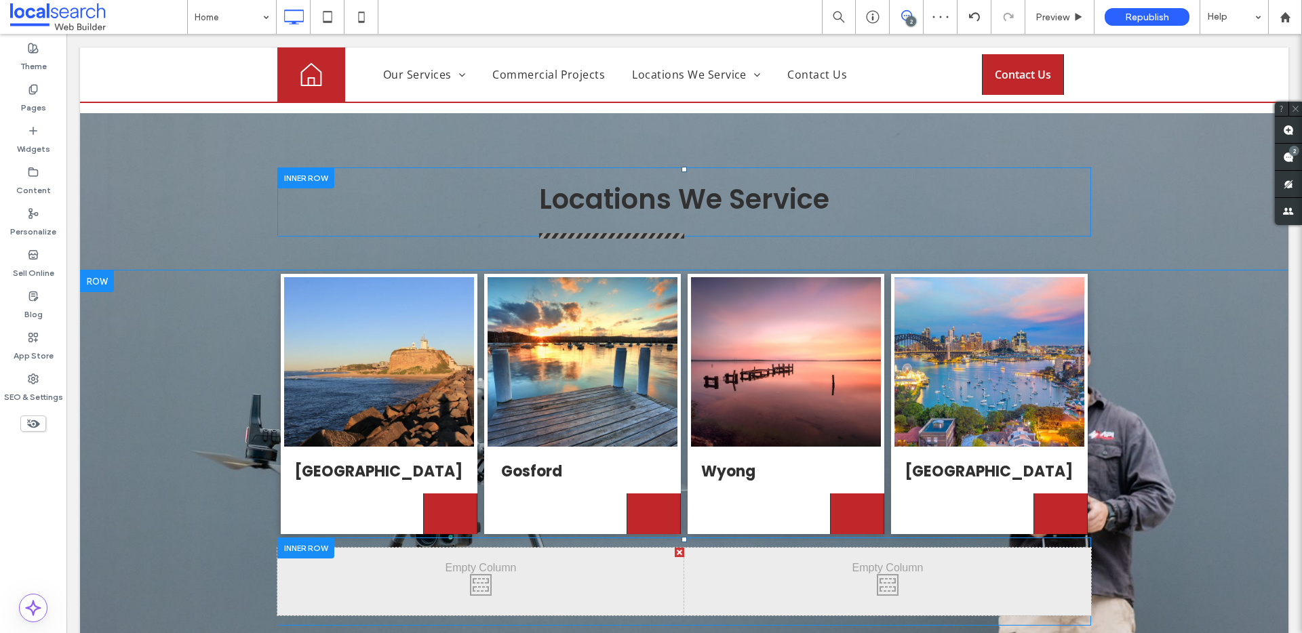
drag, startPoint x: 308, startPoint y: 470, endPoint x: 330, endPoint y: 508, distance: 44.1
click at [330, 538] on div "Click To Paste Click To Paste Click To Paste Click To Paste" at bounding box center [684, 582] width 814 height 88
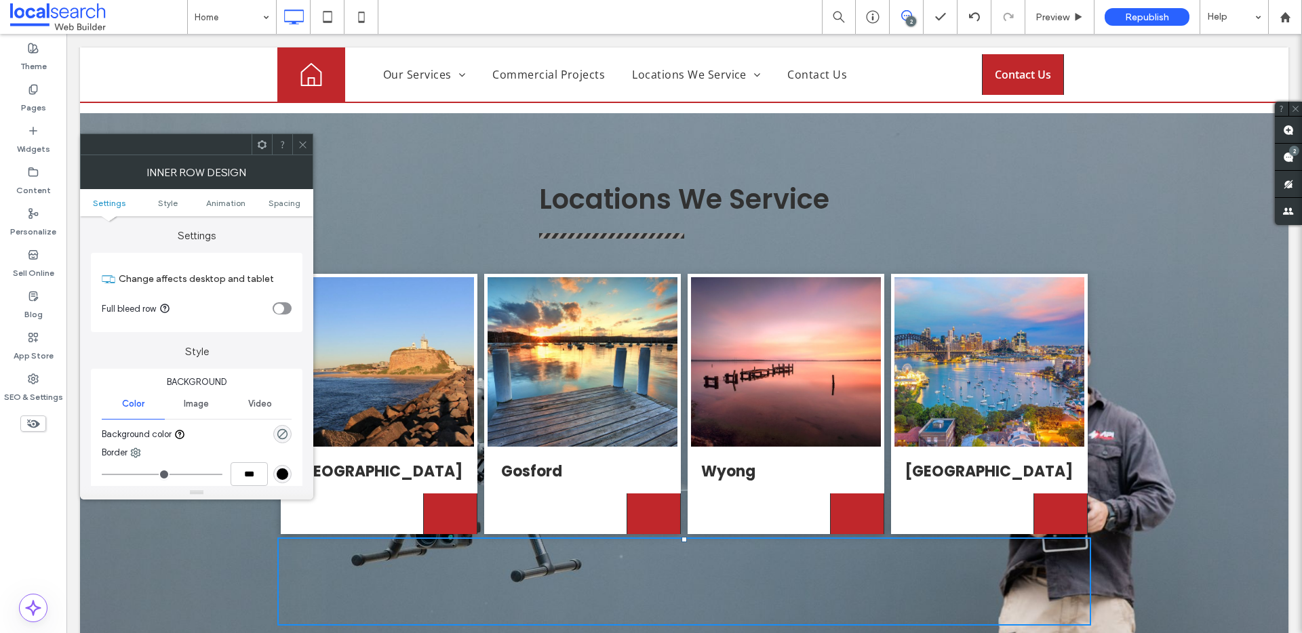
click at [305, 148] on icon at bounding box center [303, 145] width 10 height 10
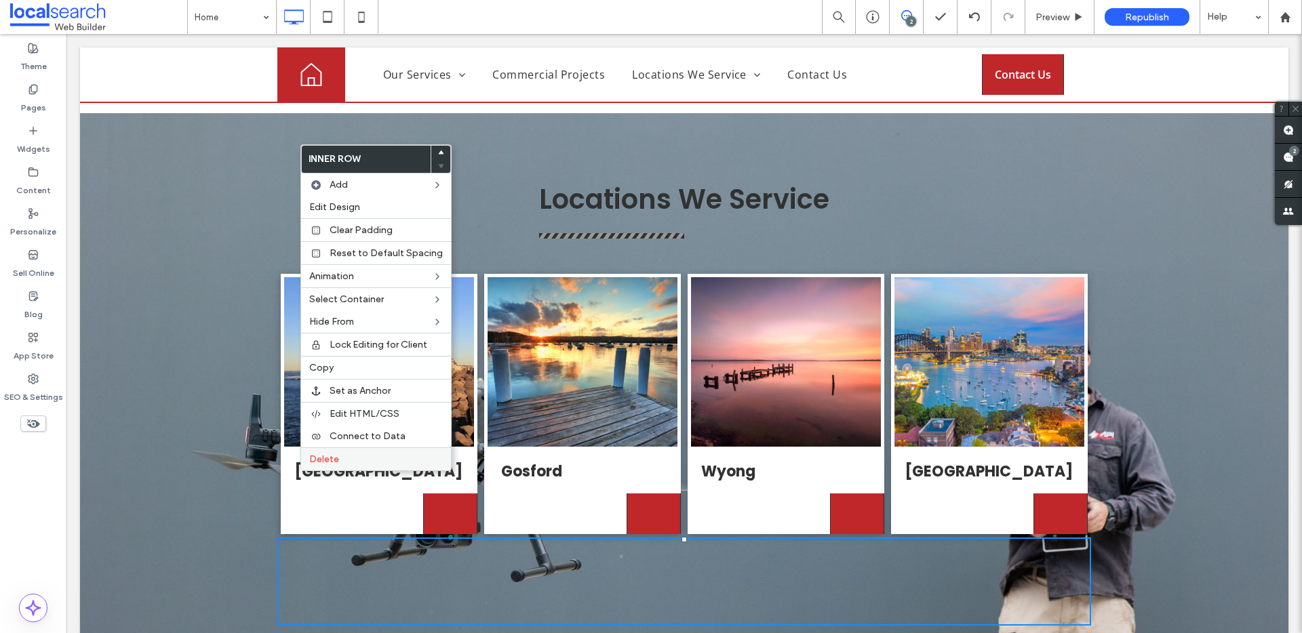
click at [331, 456] on span "Delete" at bounding box center [324, 460] width 30 height 12
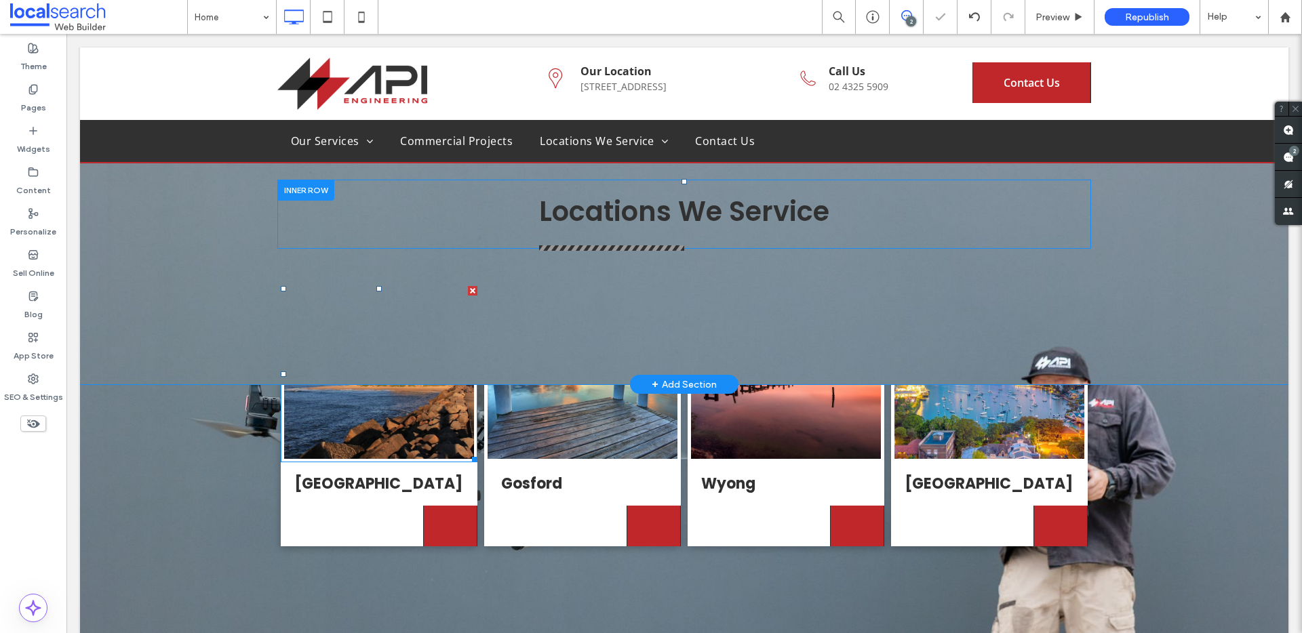
scroll to position [3554, 0]
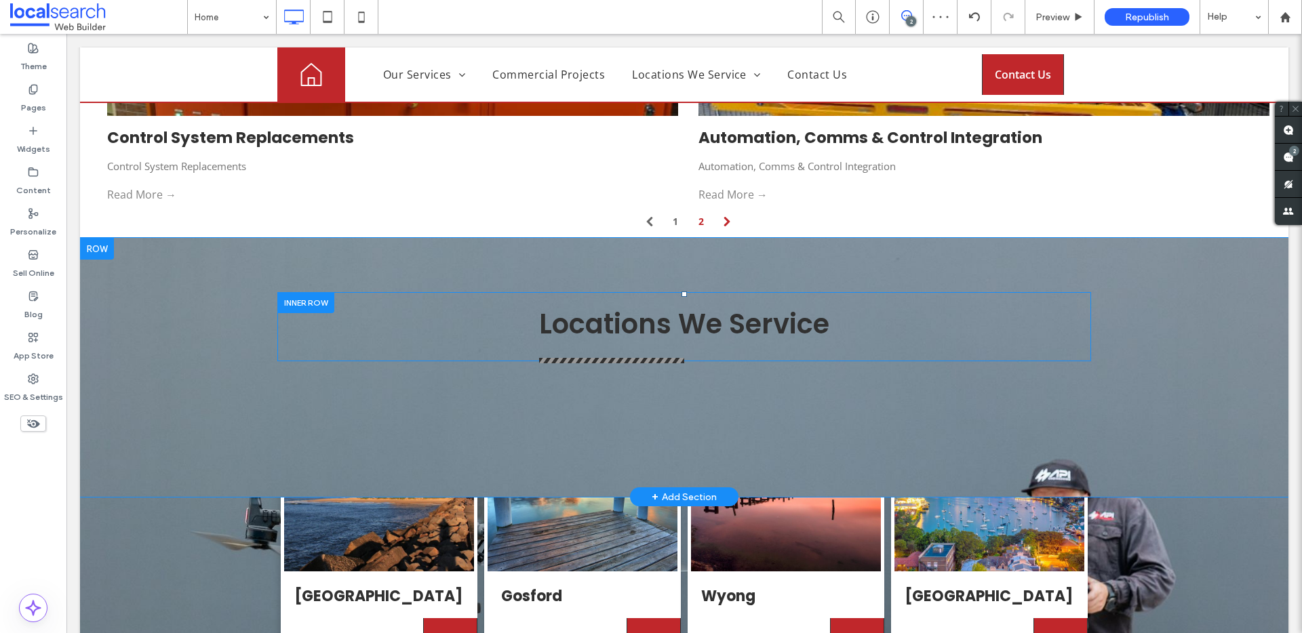
click at [162, 238] on div "Click To Paste Locations We Service Click To Paste Row + Add Section" at bounding box center [684, 367] width 1208 height 259
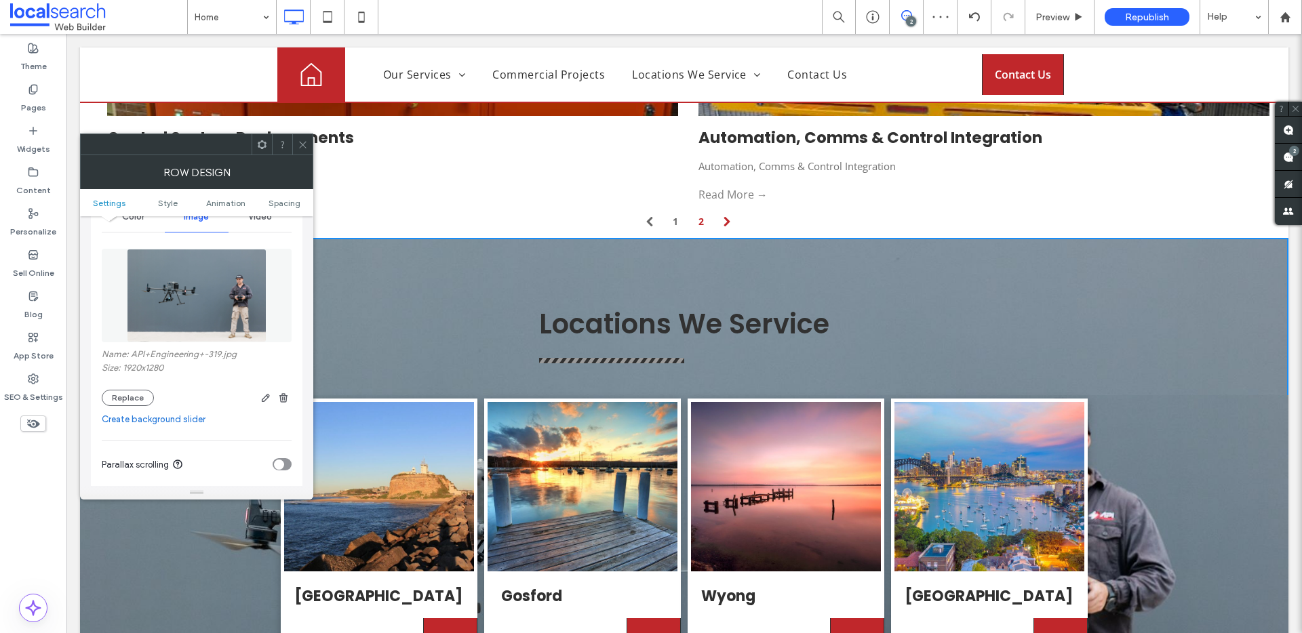
scroll to position [283, 0]
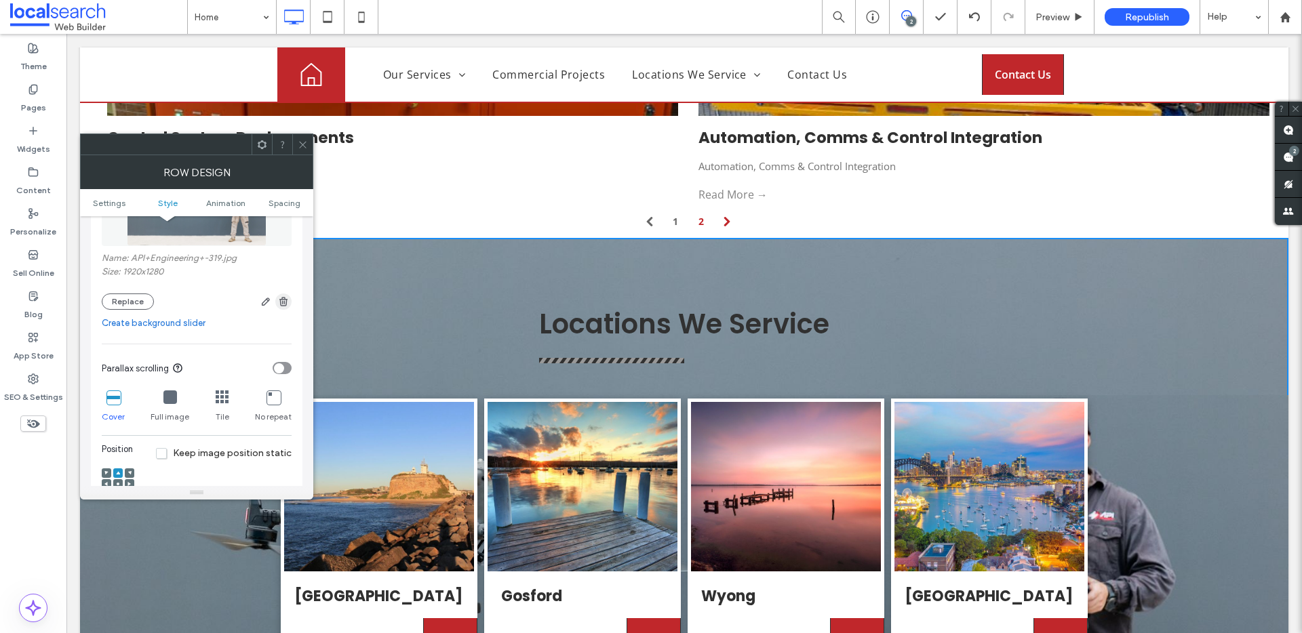
click at [285, 301] on icon "button" at bounding box center [283, 301] width 11 height 11
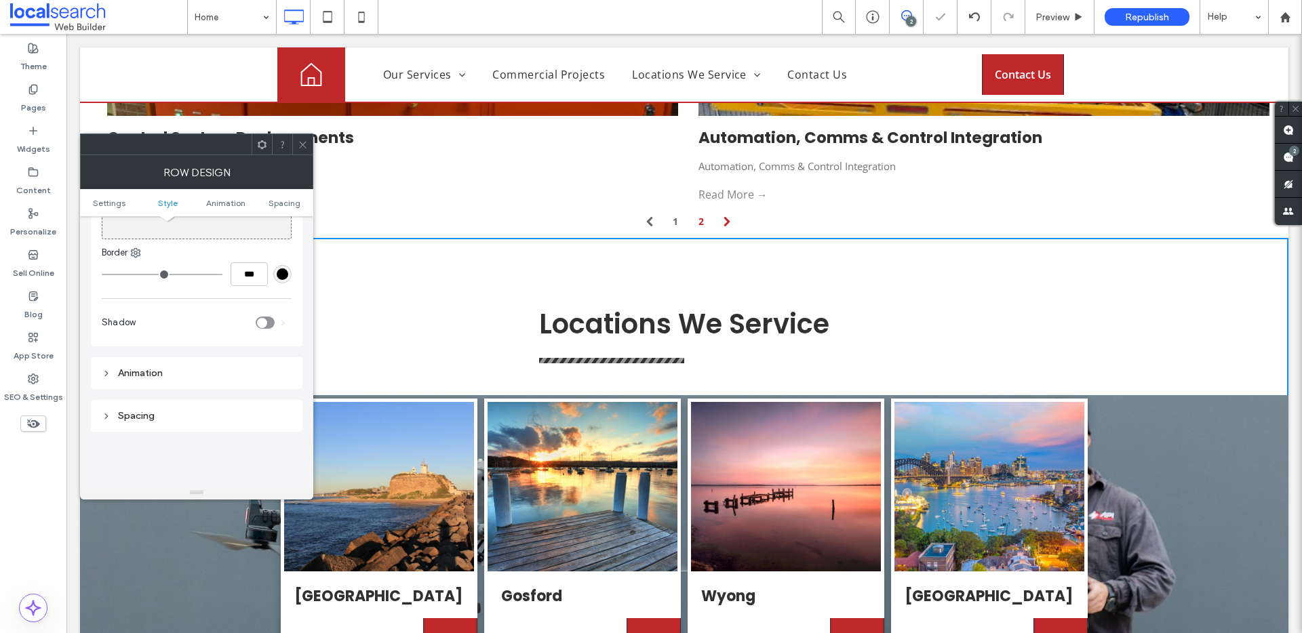
click at [304, 147] on icon at bounding box center [303, 145] width 10 height 10
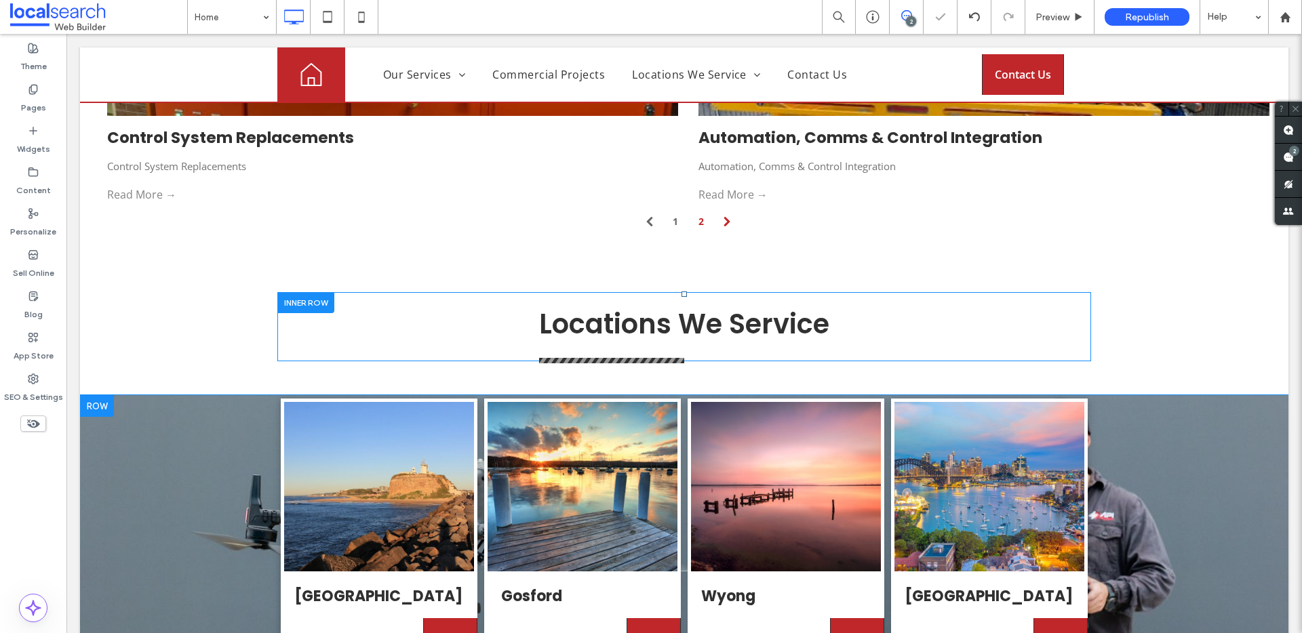
click at [174, 420] on div "Newcastle Click To Paste Gosford Click To Paste Wyong Click To Paste Sydney Cli…" at bounding box center [684, 579] width 1208 height 369
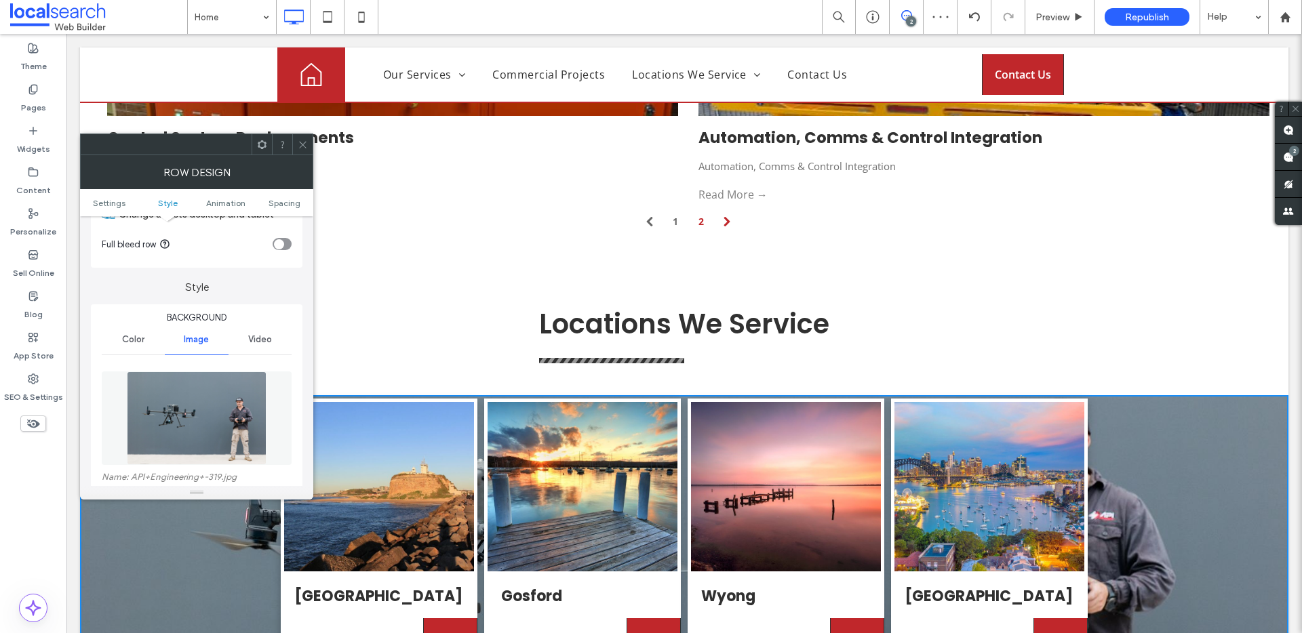
scroll to position [130, 0]
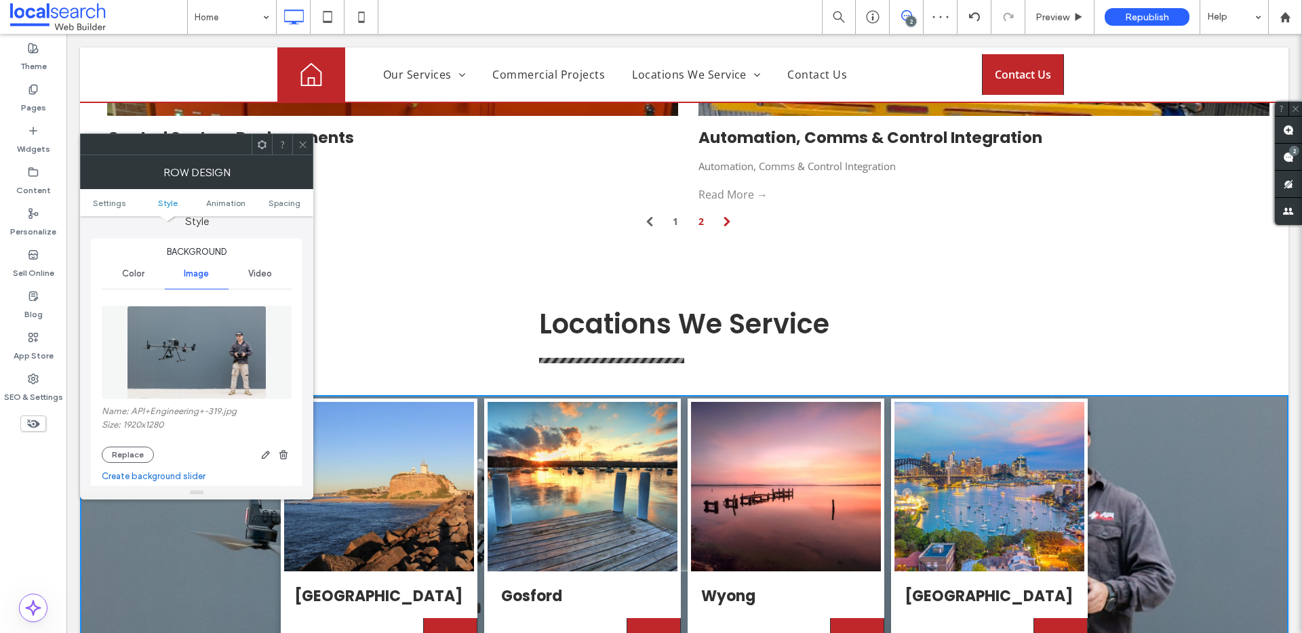
drag, startPoint x: 283, startPoint y: 460, endPoint x: 285, endPoint y: 450, distance: 10.4
click at [284, 460] on span "button" at bounding box center [283, 455] width 16 height 16
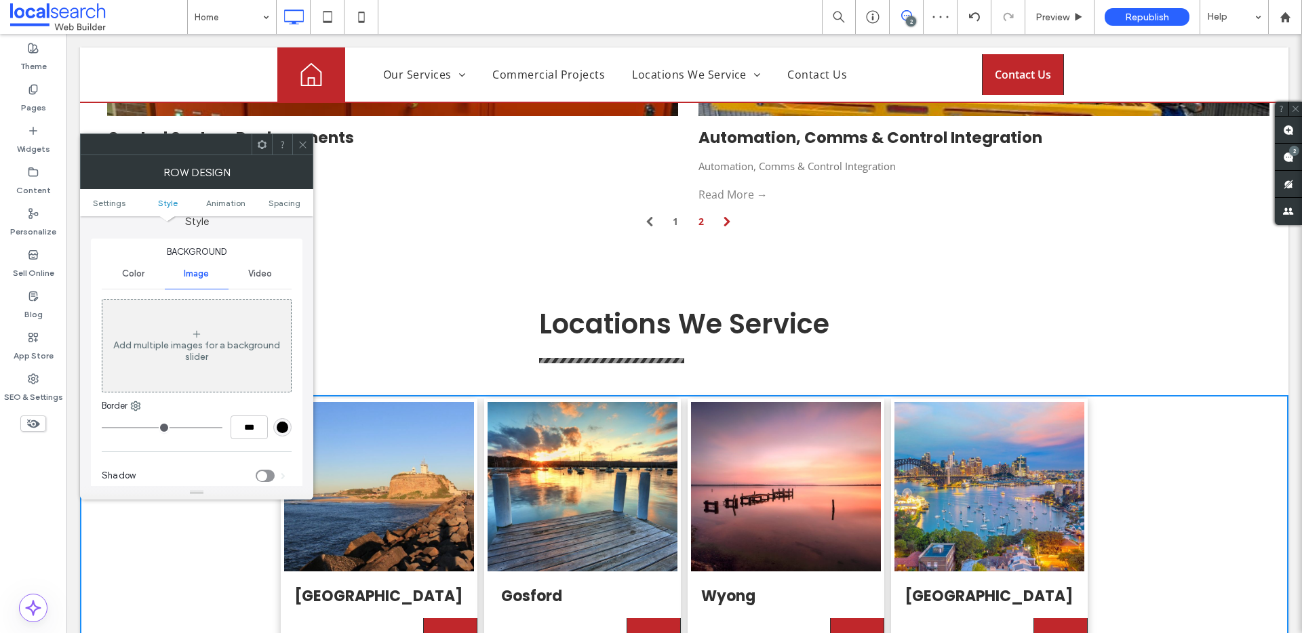
click at [306, 140] on icon at bounding box center [303, 145] width 10 height 10
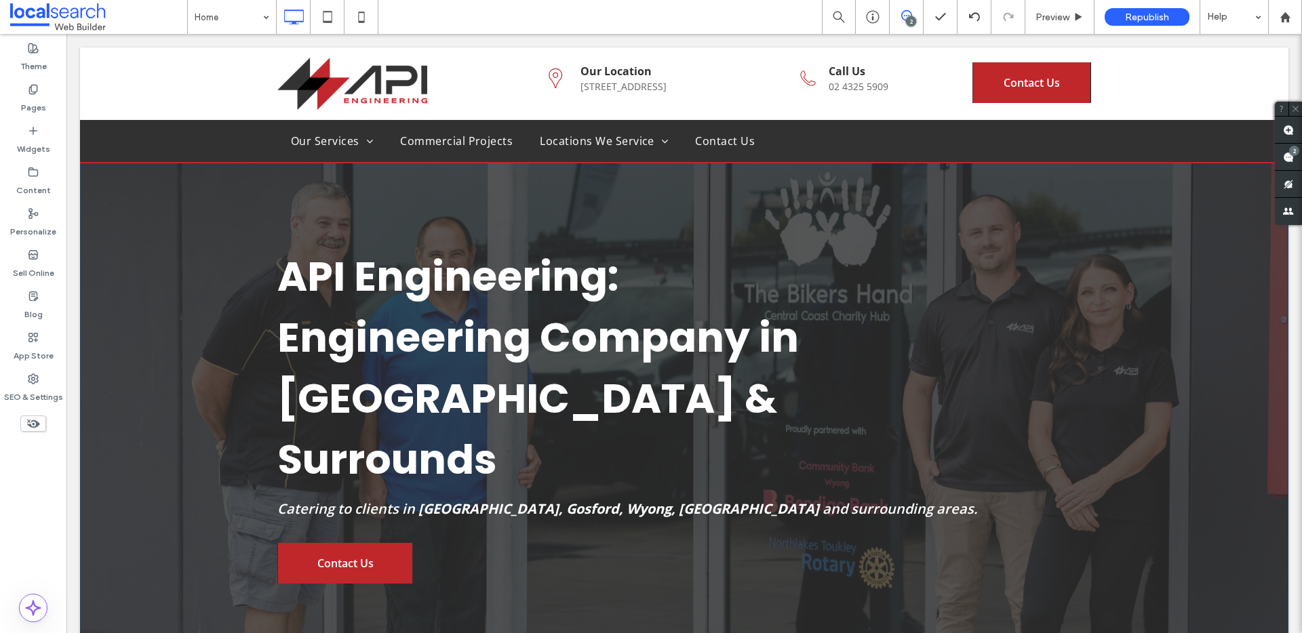
scroll to position [28, 0]
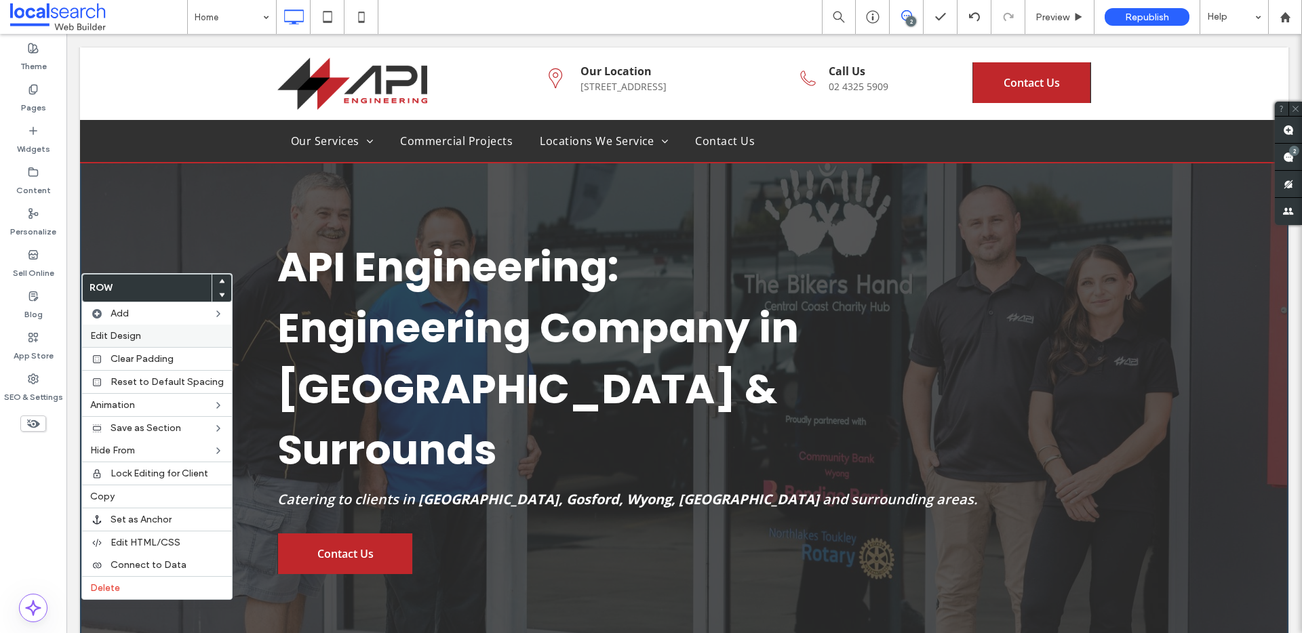
click at [144, 337] on label "Edit Design" at bounding box center [157, 336] width 134 height 12
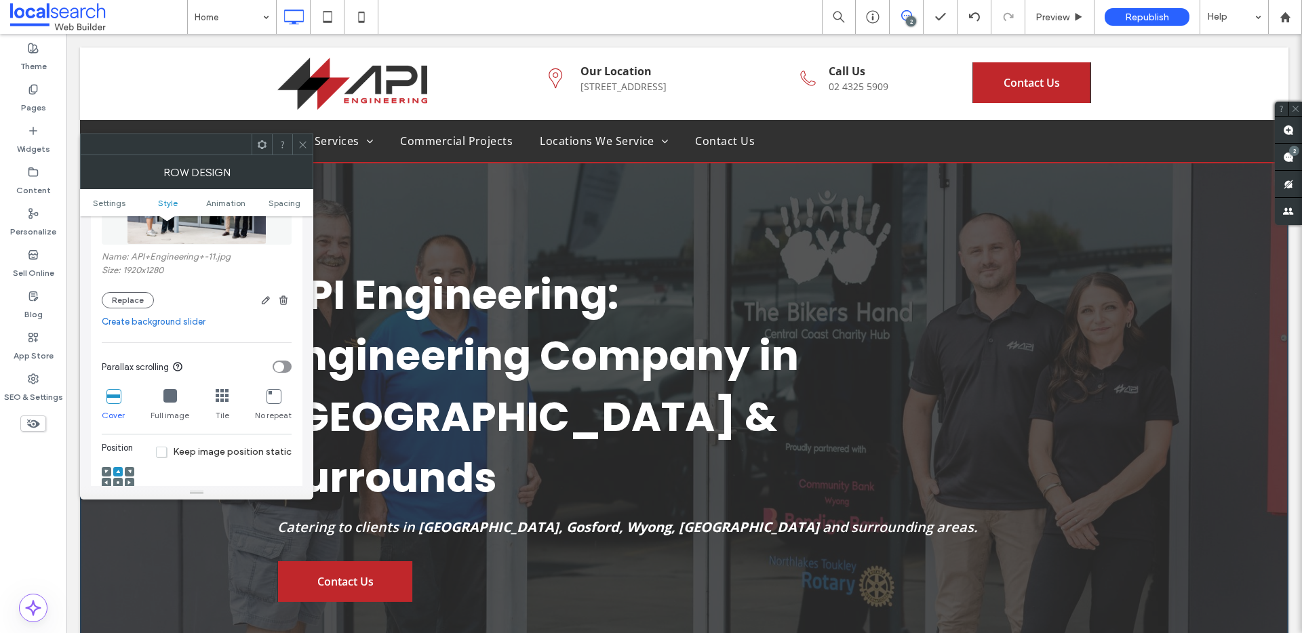
scroll to position [445, 0]
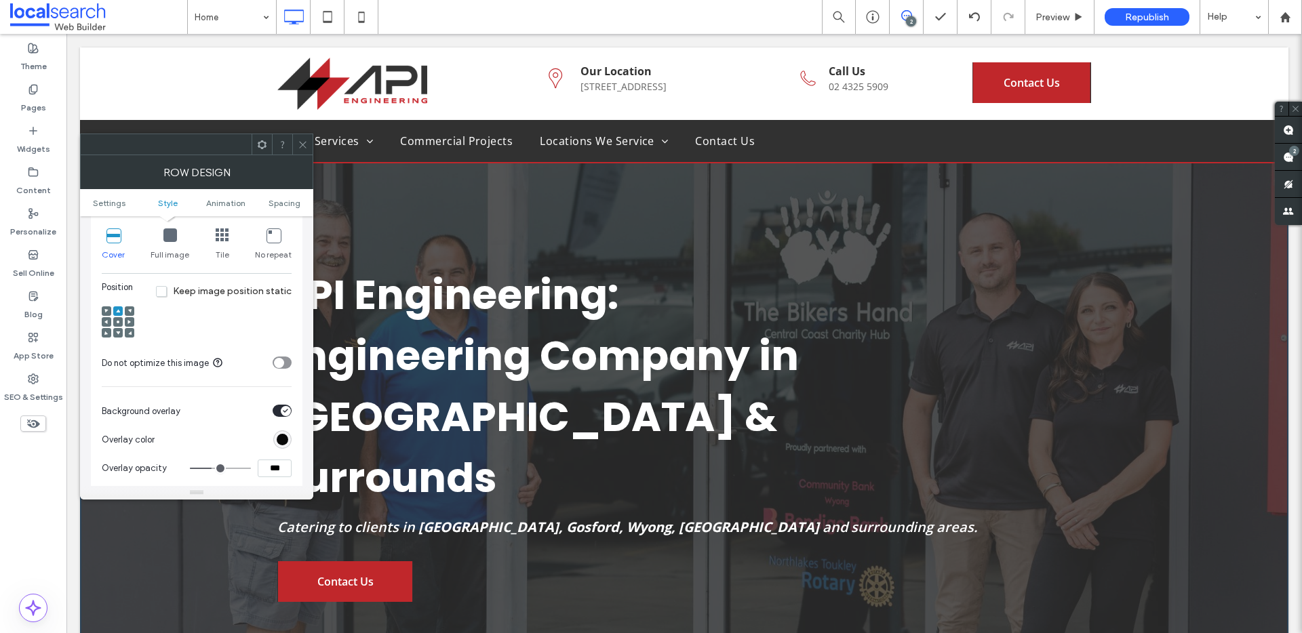
click at [283, 409] on icon "toggle" at bounding box center [285, 411] width 5 height 4
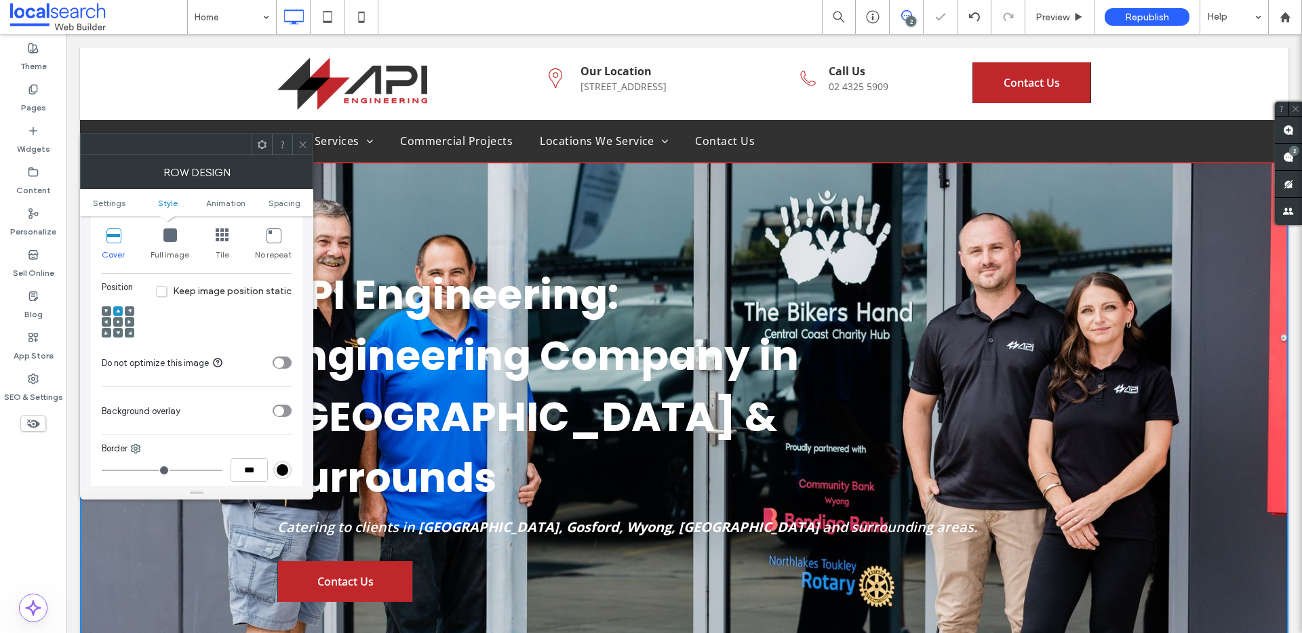
click at [283, 409] on div "toggle" at bounding box center [279, 411] width 10 height 10
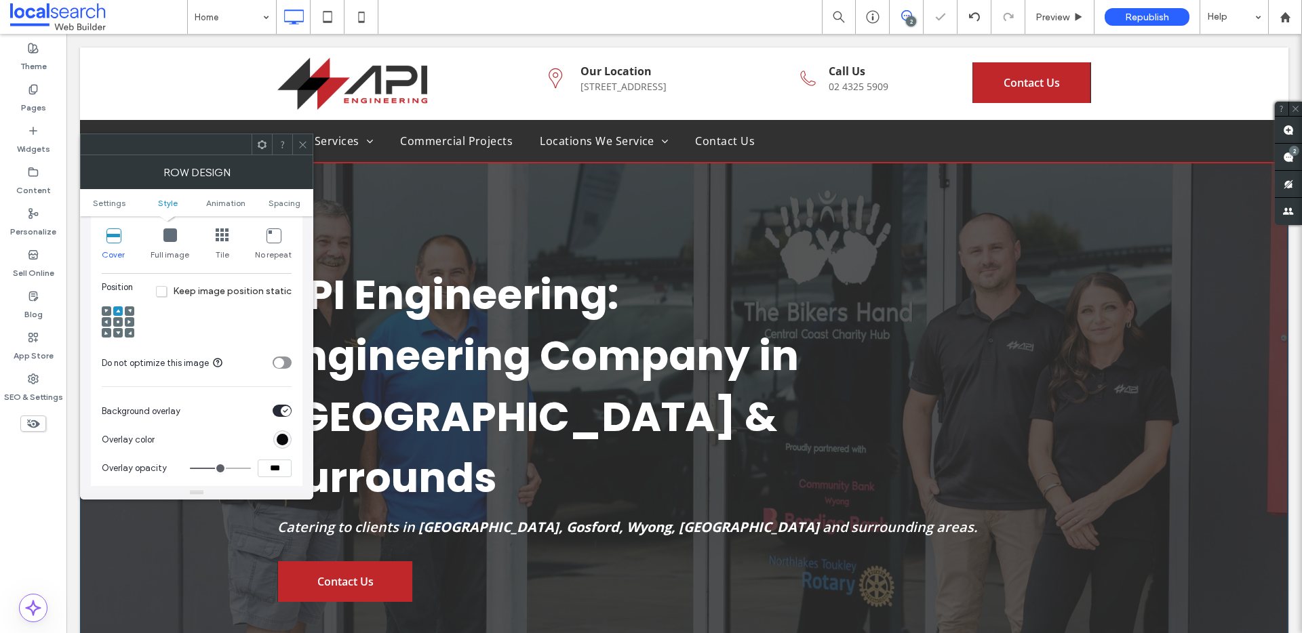
drag, startPoint x: 269, startPoint y: 467, endPoint x: 242, endPoint y: 463, distance: 27.4
click at [247, 464] on div "***" at bounding box center [241, 469] width 102 height 18
type input "***"
type input "**"
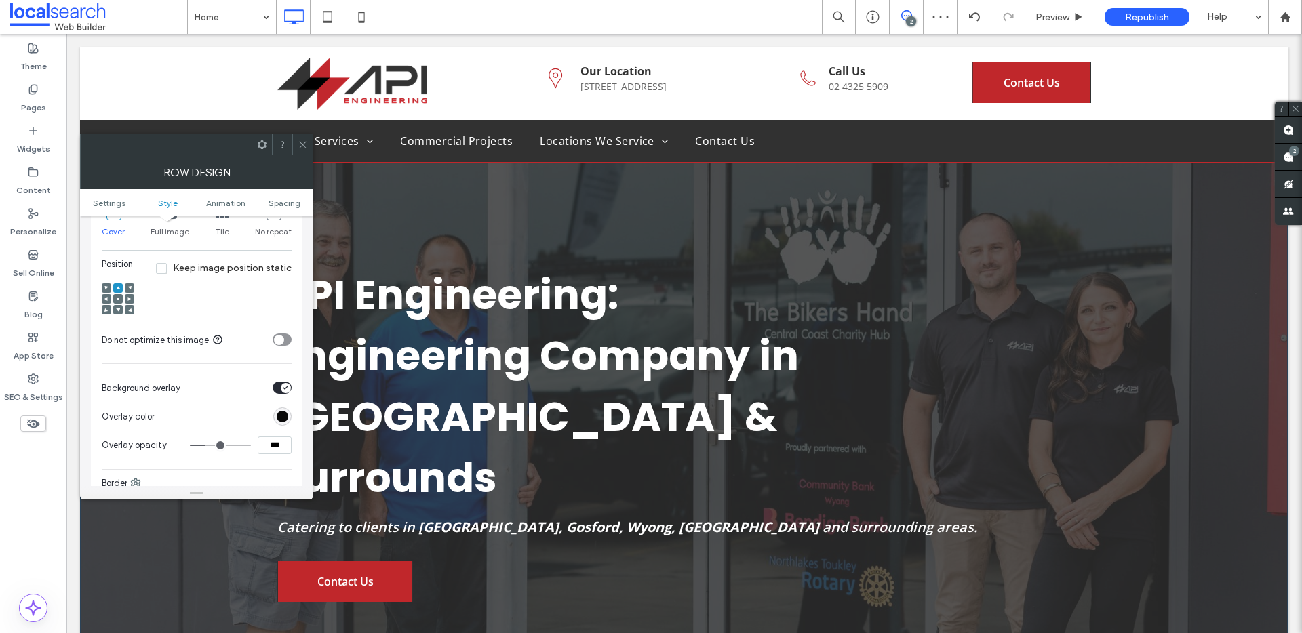
click at [239, 418] on div at bounding box center [226, 417] width 132 height 24
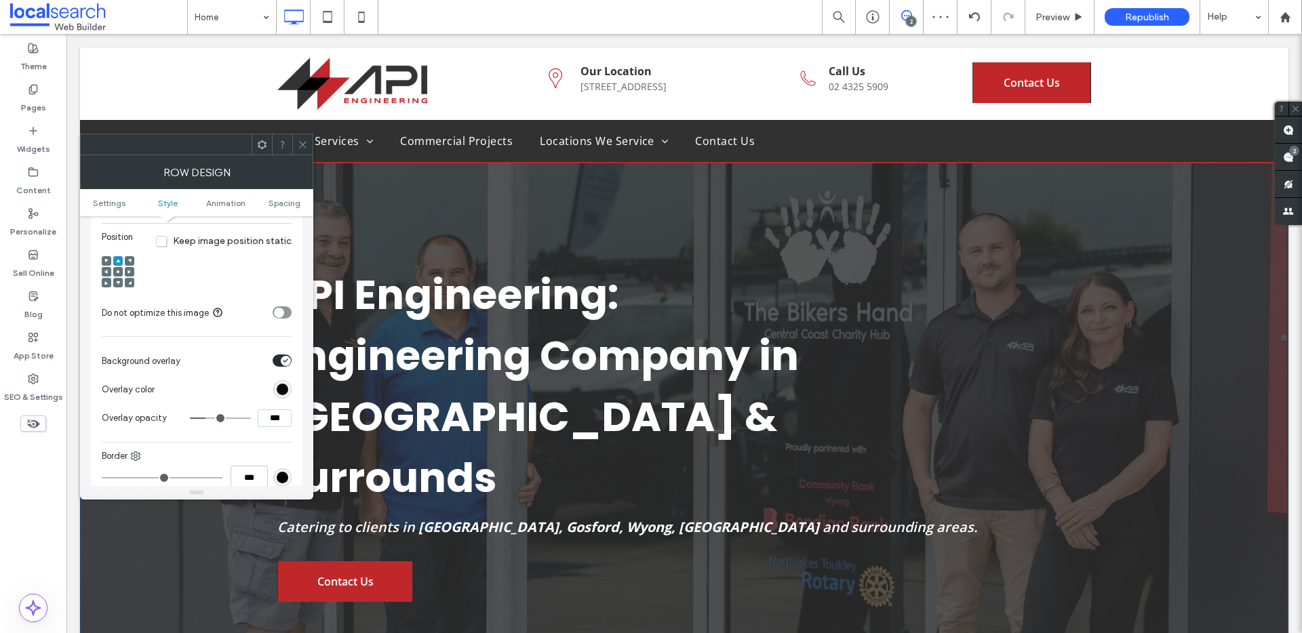
scroll to position [496, 0]
click at [282, 355] on div "toggle" at bounding box center [286, 360] width 10 height 10
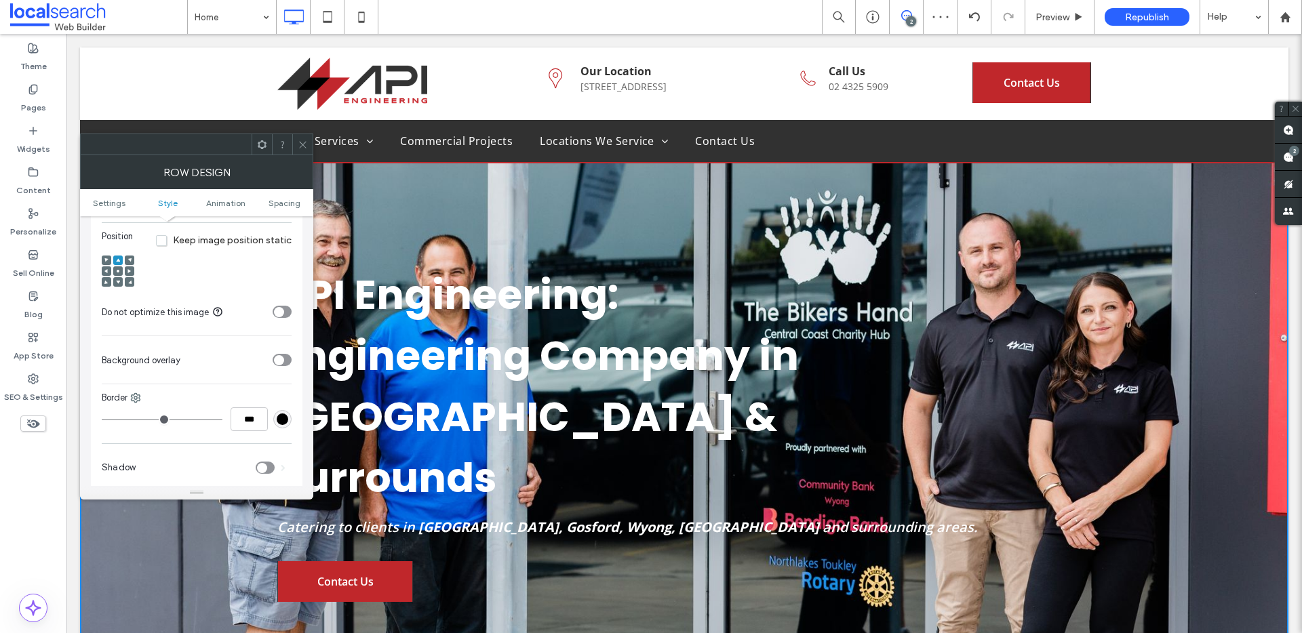
click at [283, 359] on div "toggle" at bounding box center [279, 360] width 10 height 10
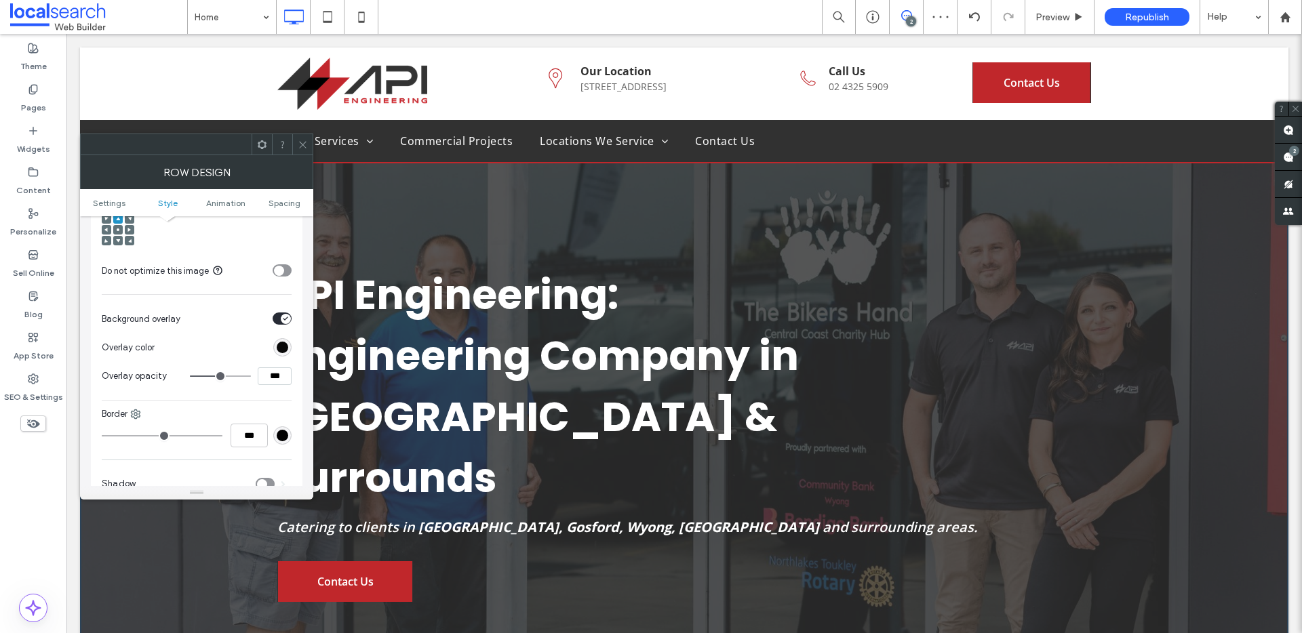
scroll to position [603, 0]
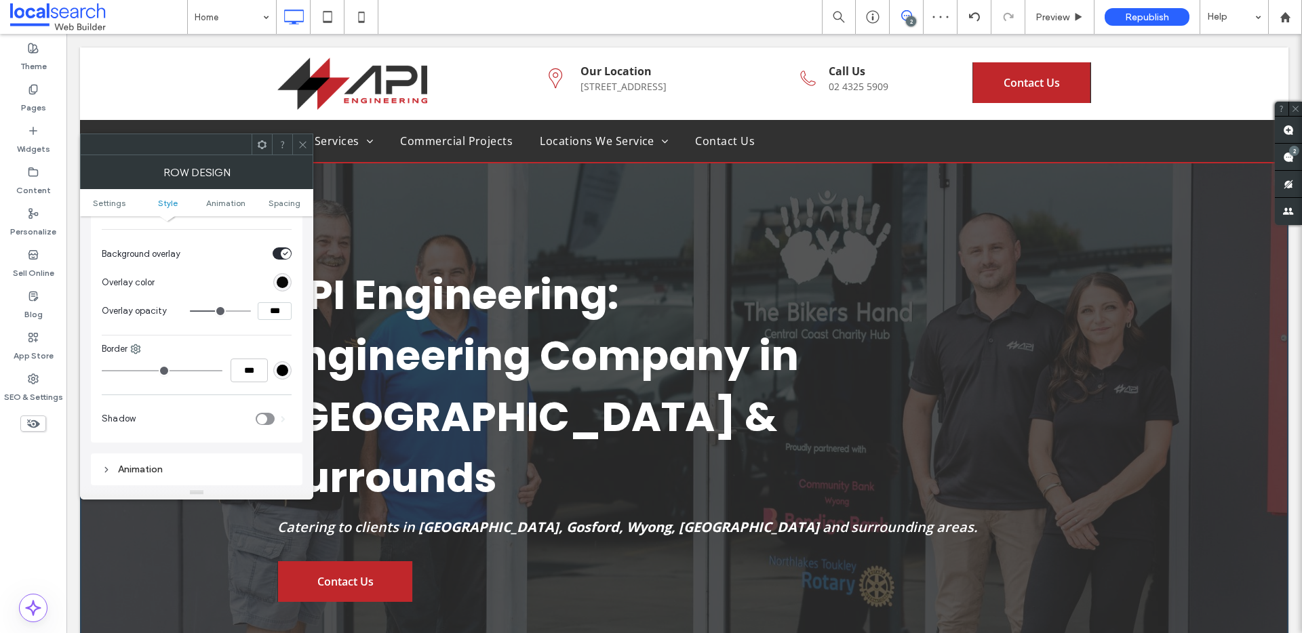
type input "**"
type input "***"
type input "**"
type input "***"
type input "**"
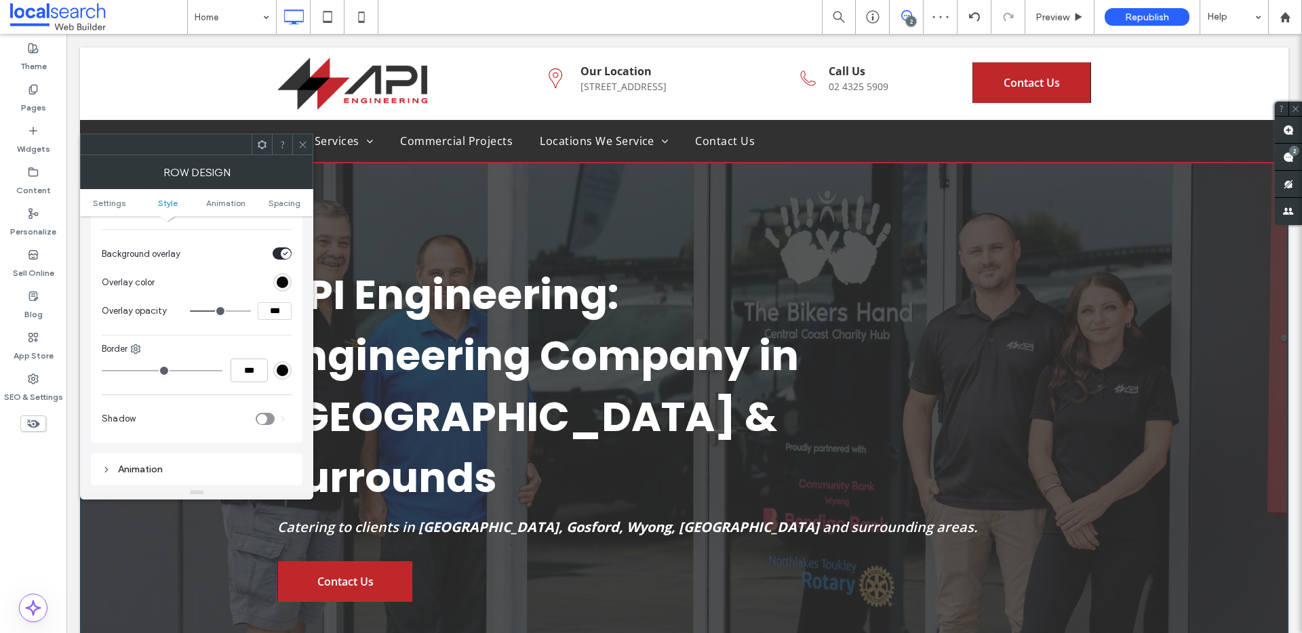
type input "***"
type input "**"
type input "***"
type input "**"
type input "***"
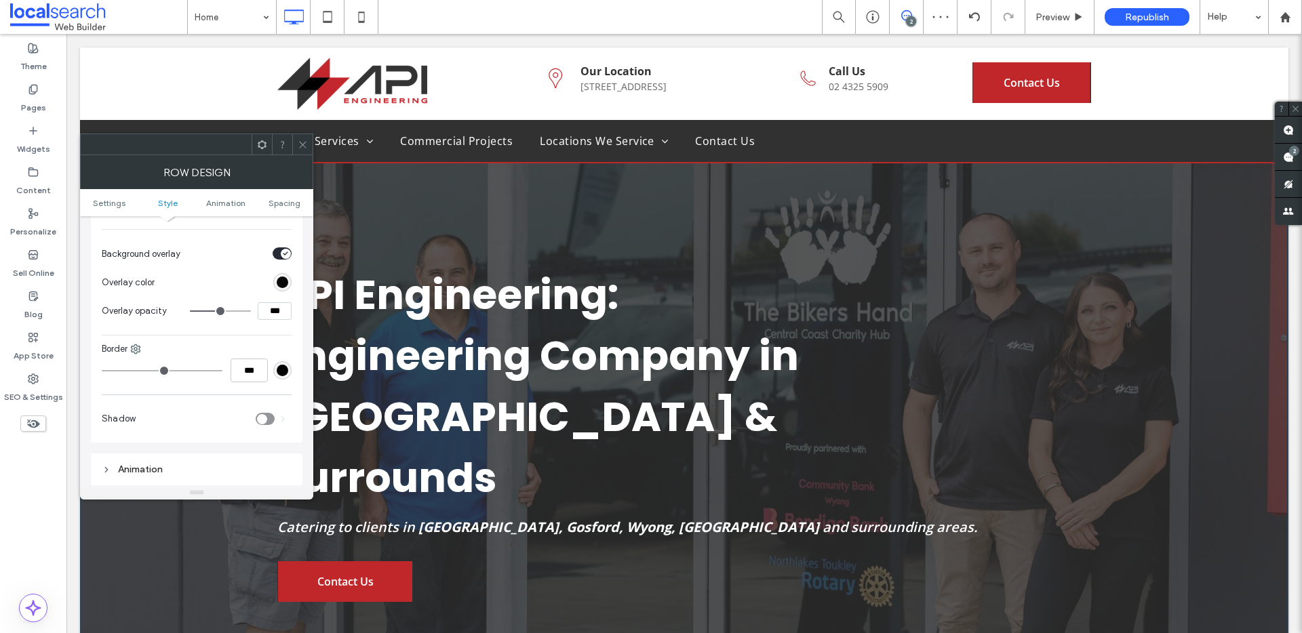
type input "**"
type input "***"
type input "**"
type input "***"
type input "**"
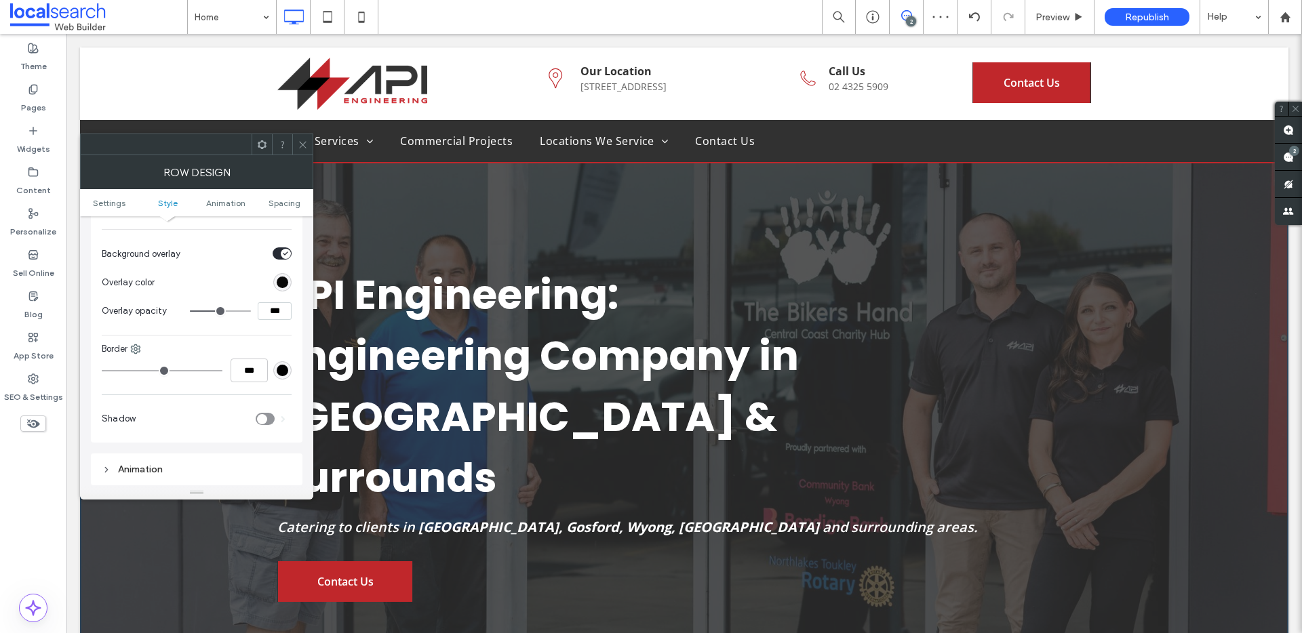
type input "***"
type input "**"
type input "***"
type input "**"
type input "***"
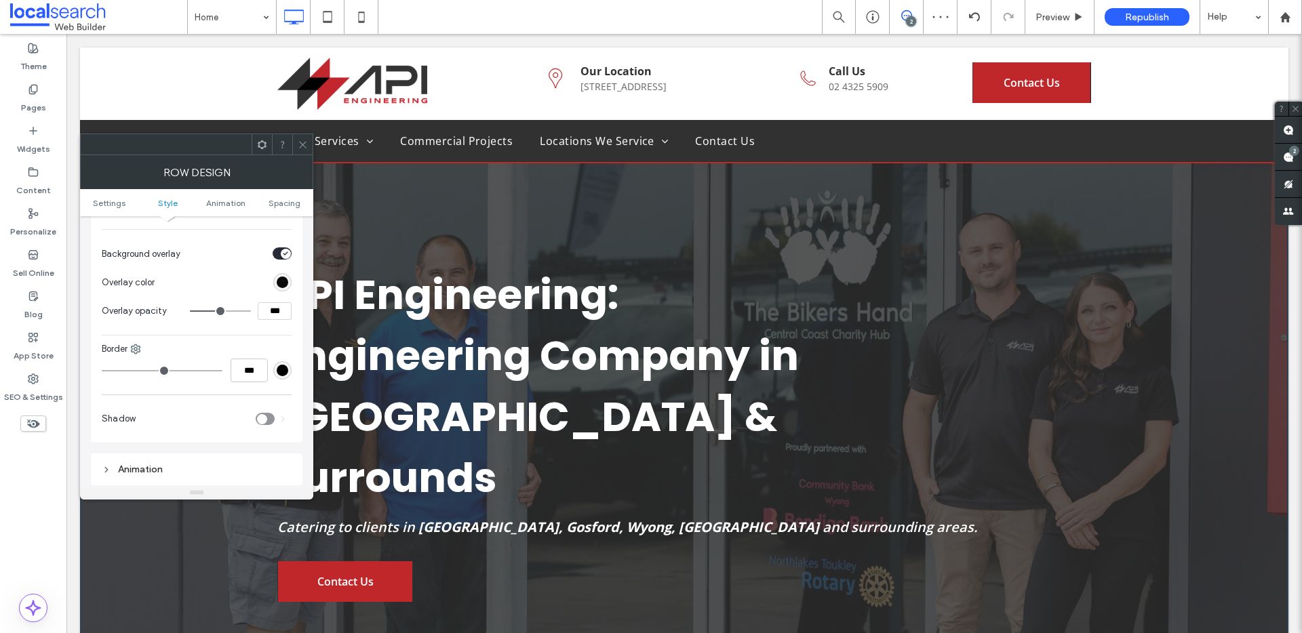
type input "**"
type input "***"
type input "**"
type input "***"
type input "**"
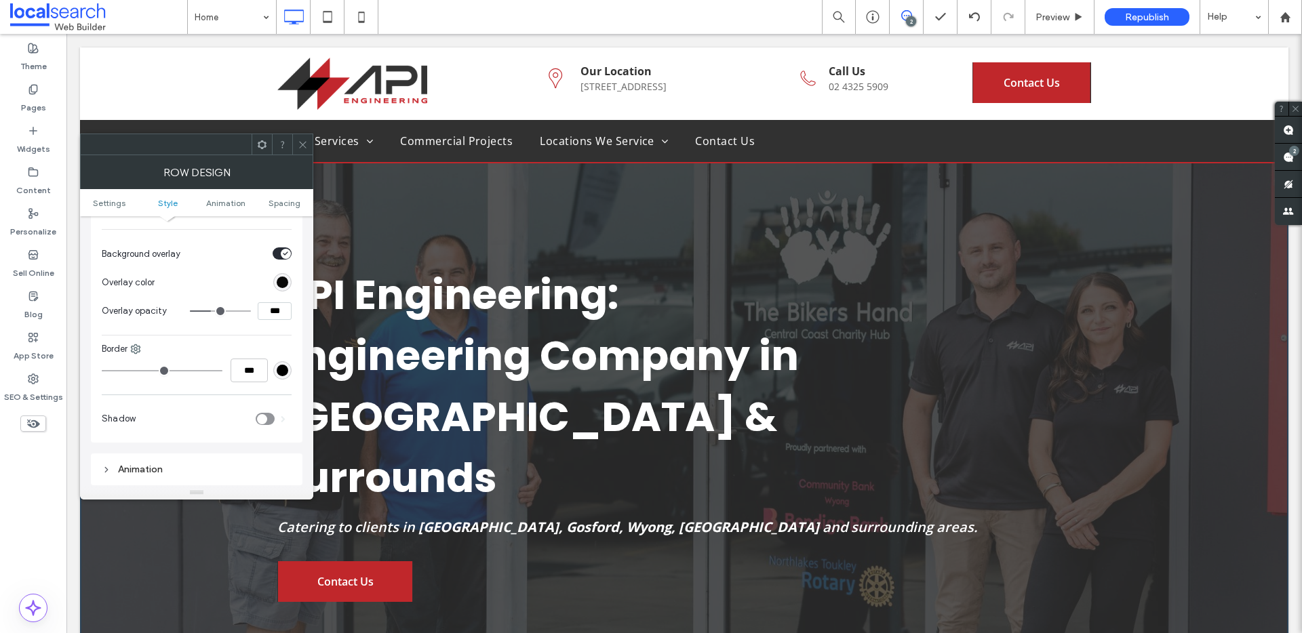
type input "***"
type input "**"
type input "***"
type input "**"
type input "***"
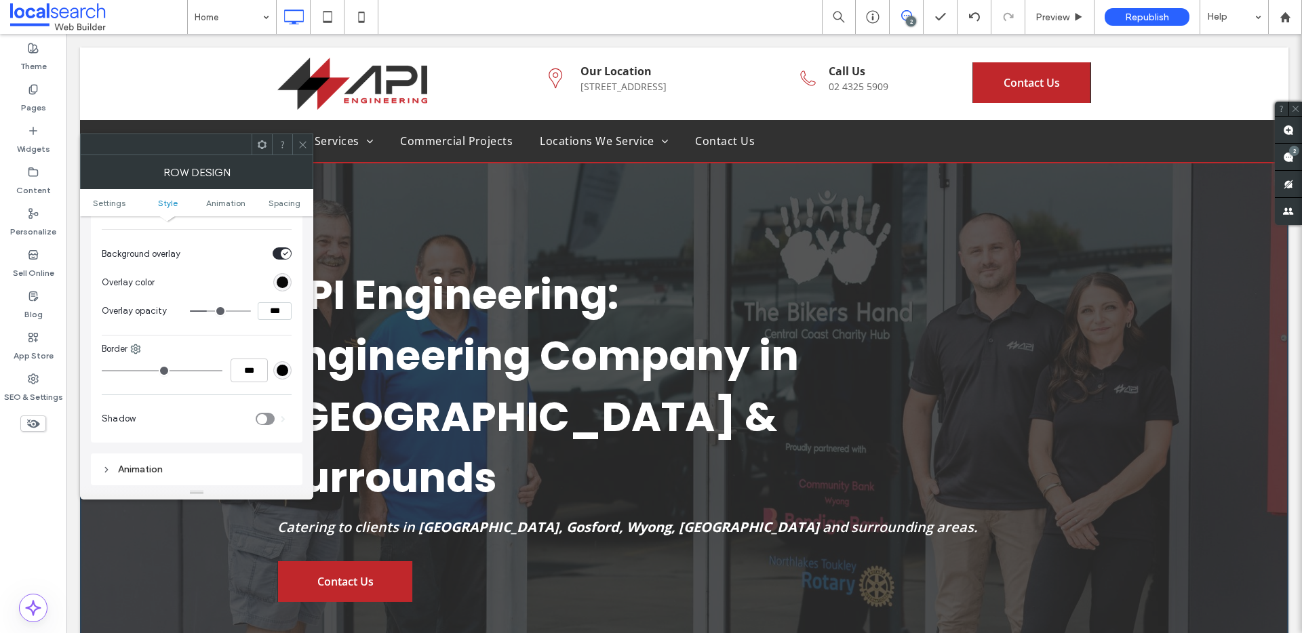
drag, startPoint x: 220, startPoint y: 311, endPoint x: 209, endPoint y: 310, distance: 11.5
type input "**"
click at [209, 310] on input "range" at bounding box center [220, 310] width 61 height 1
drag, startPoint x: 281, startPoint y: 315, endPoint x: 257, endPoint y: 306, distance: 25.7
click at [256, 307] on div "***" at bounding box center [241, 311] width 102 height 18
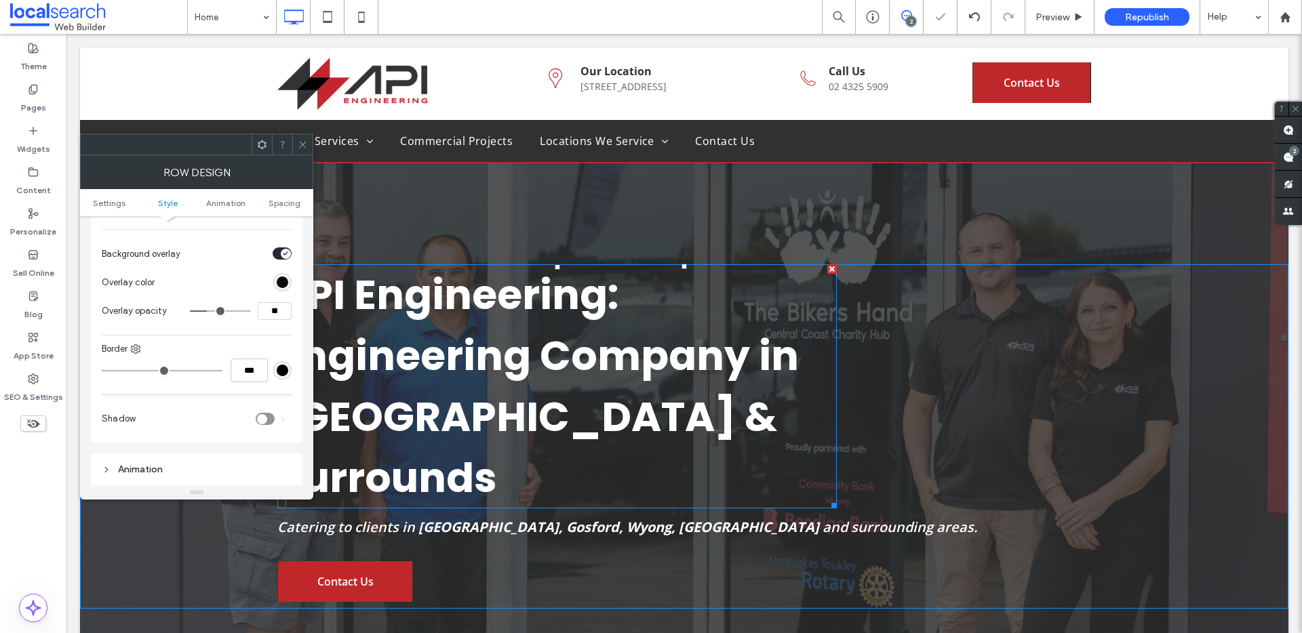
type input "***"
type input "**"
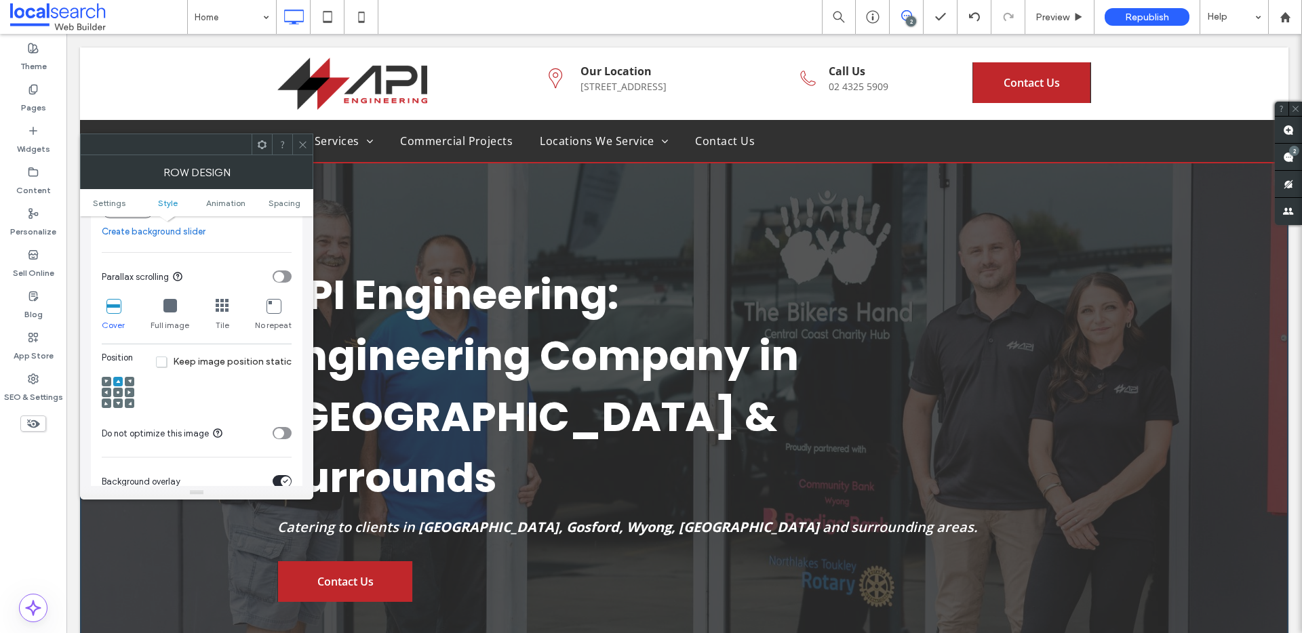
scroll to position [446, 0]
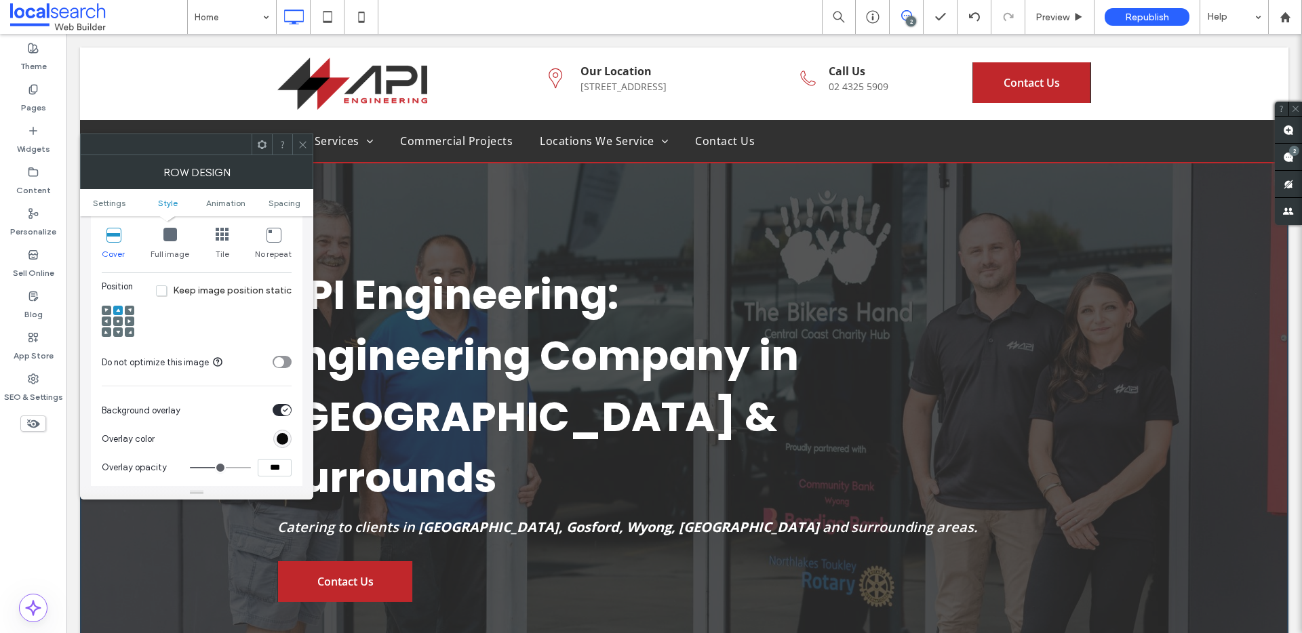
click at [301, 146] on icon at bounding box center [303, 145] width 10 height 10
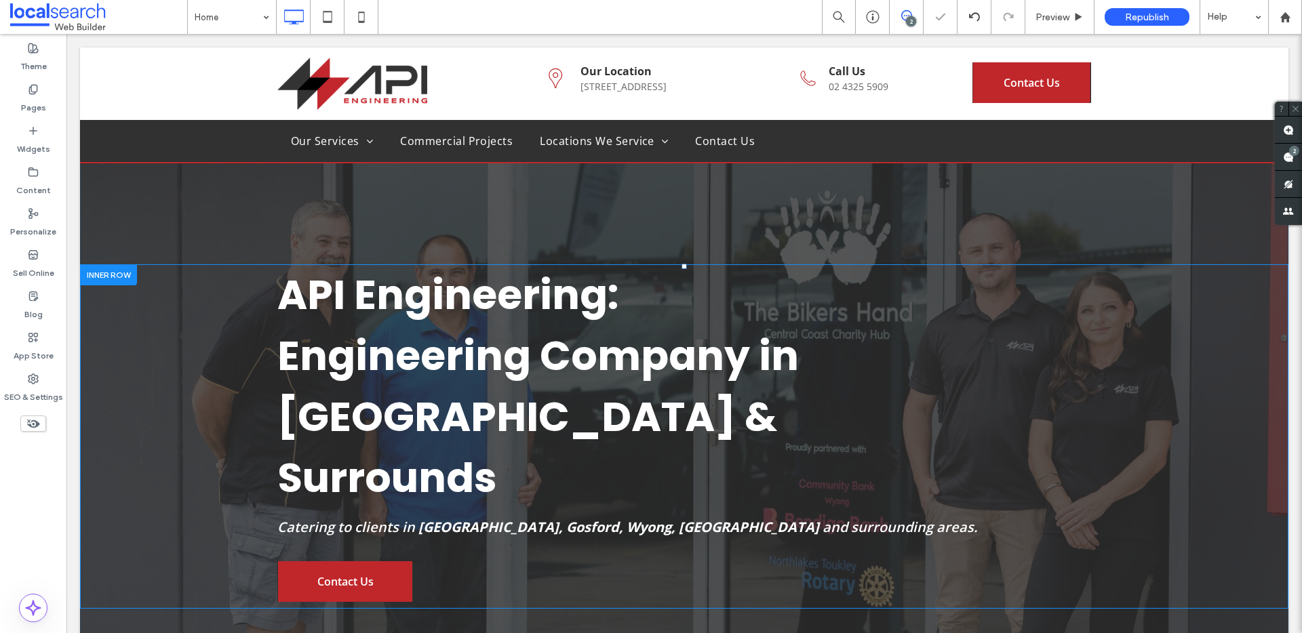
click at [187, 374] on div "API Engineering: Engineering Company in Newcastle & Surrounds Catering to clien…" at bounding box center [684, 436] width 1208 height 344
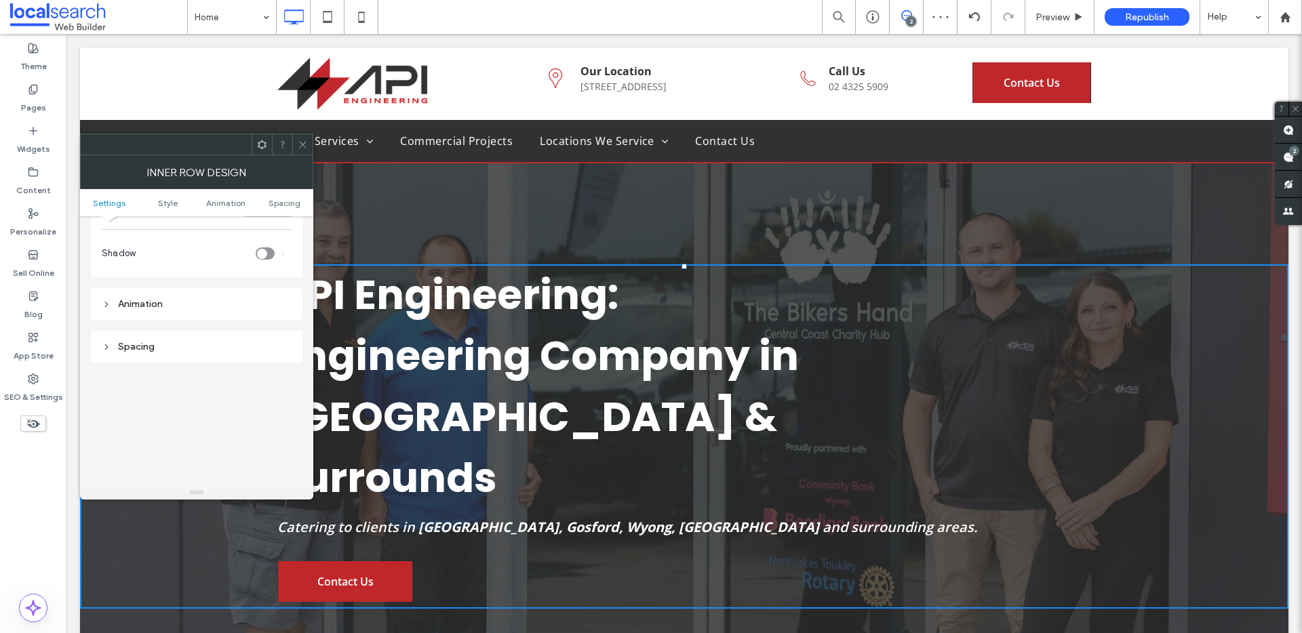
scroll to position [424, 0]
click at [302, 149] on span at bounding box center [303, 144] width 10 height 20
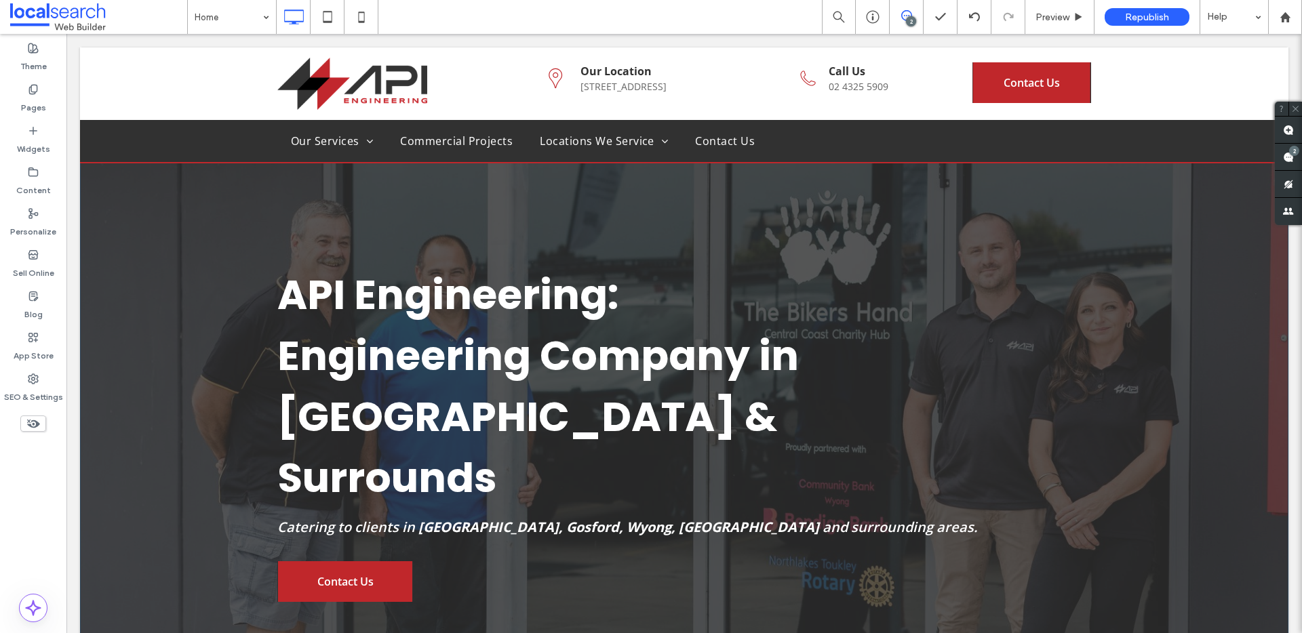
click at [418, 212] on div "API Engineering: Engineering Company in Newcastle & Surrounds Catering to clien…" at bounding box center [684, 378] width 1208 height 663
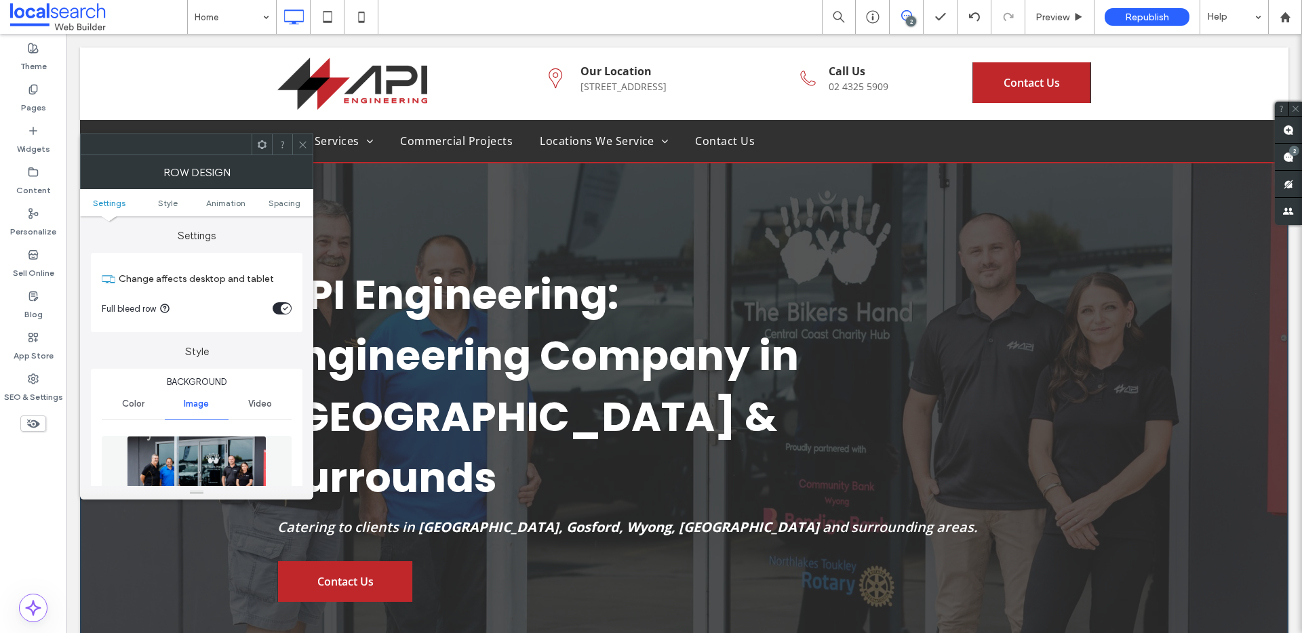
click at [300, 146] on icon at bounding box center [303, 145] width 10 height 10
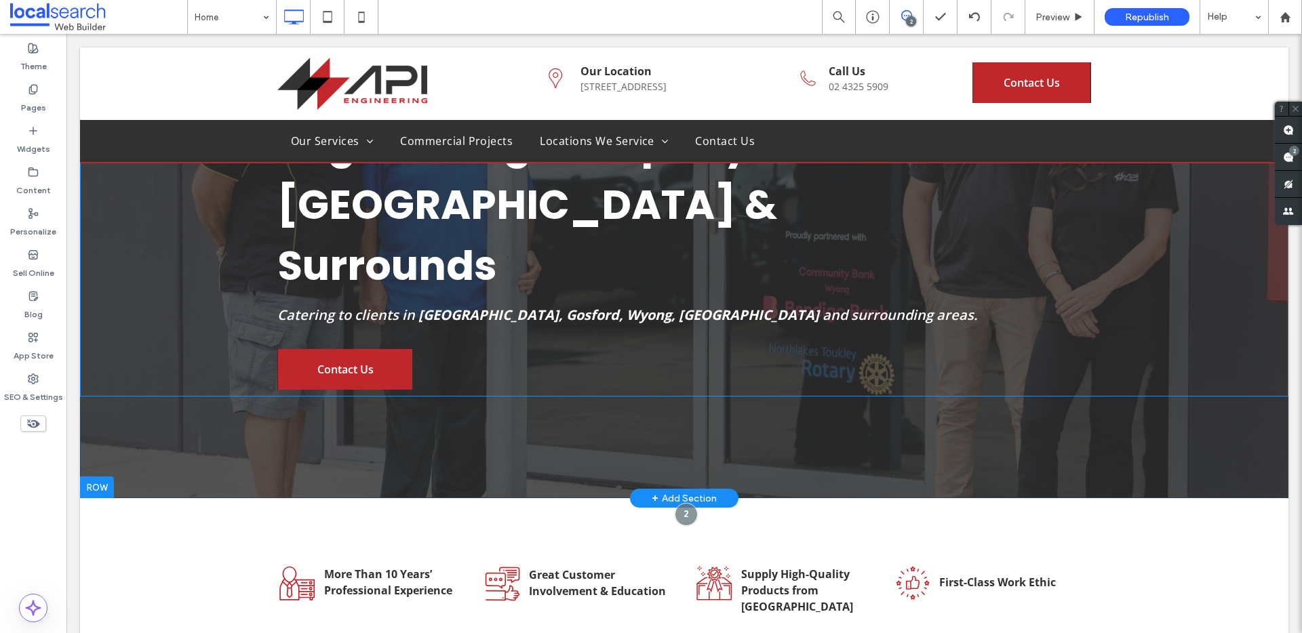
scroll to position [268, 0]
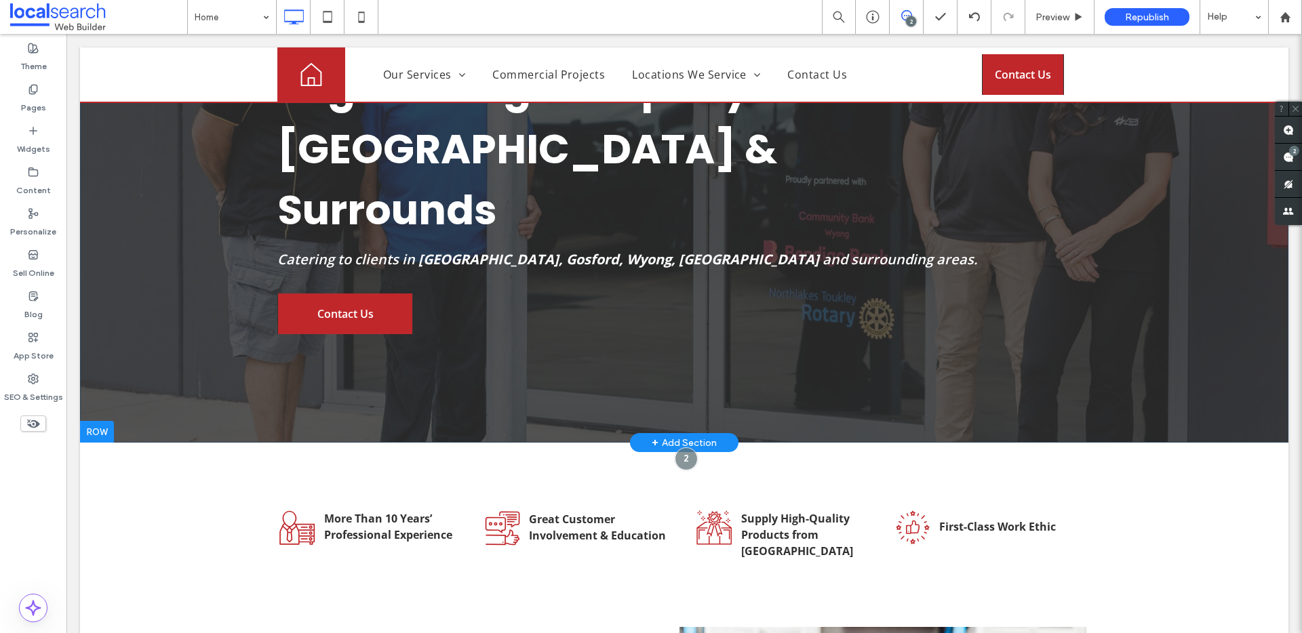
click at [127, 365] on div "API Engineering: Engineering Company in Newcastle & Surrounds Catering to clien…" at bounding box center [684, 111] width 1208 height 663
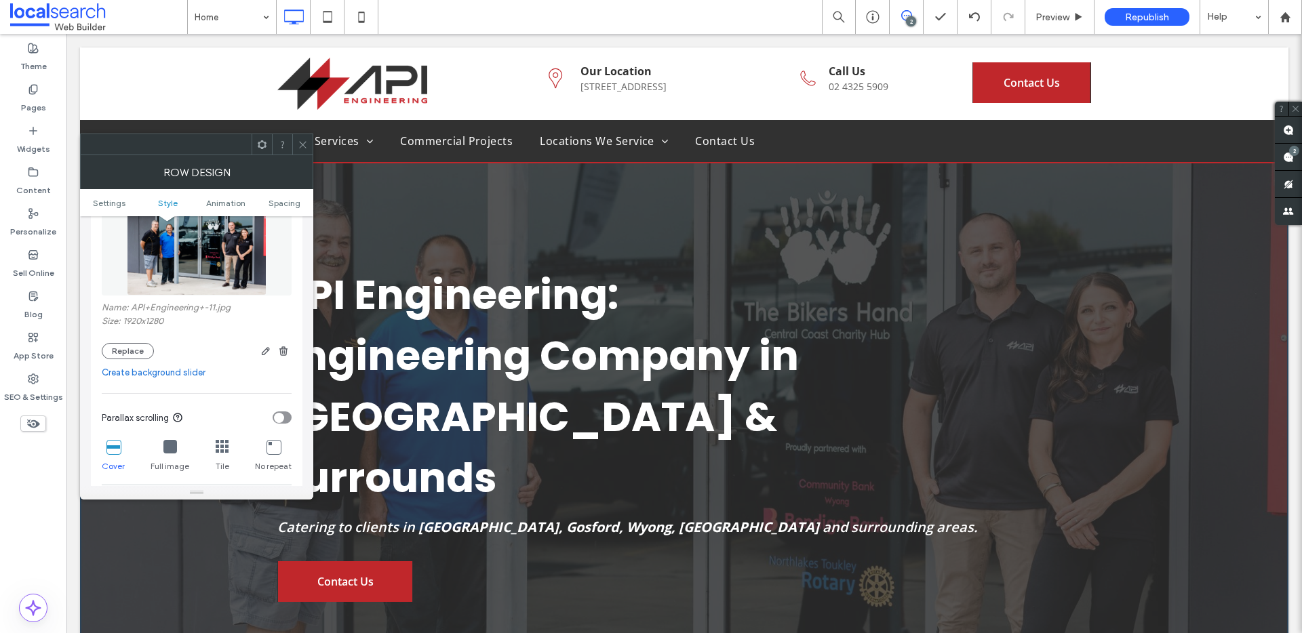
scroll to position [560, 0]
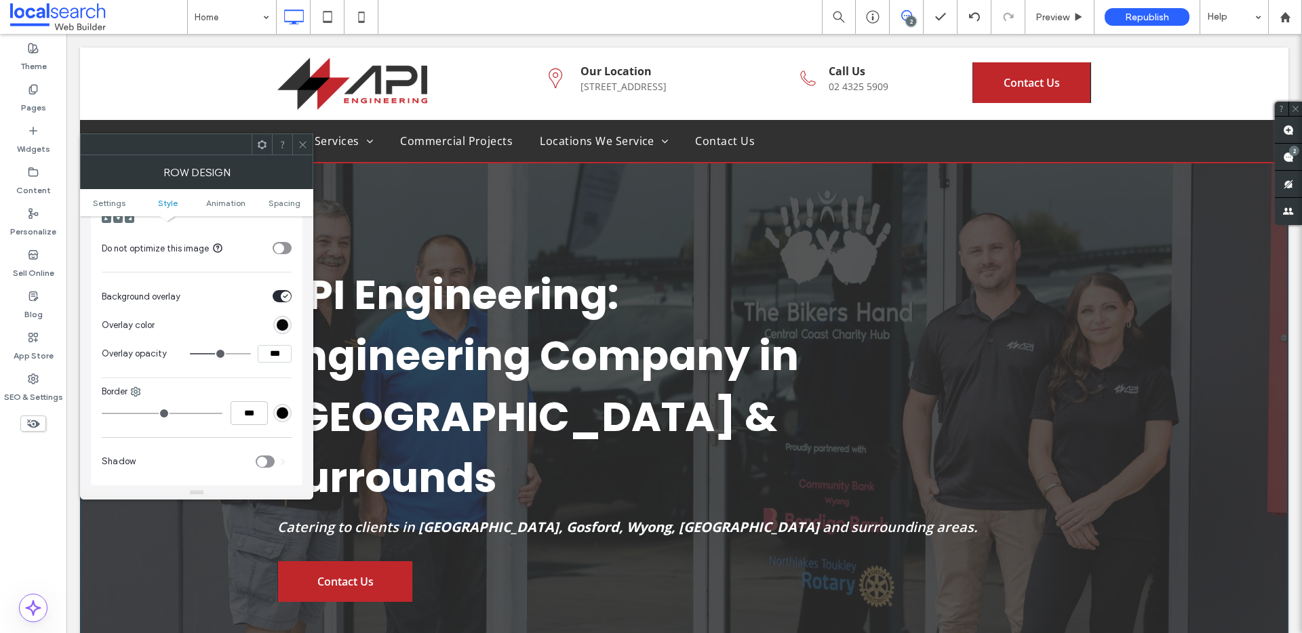
drag, startPoint x: 276, startPoint y: 348, endPoint x: 217, endPoint y: 355, distance: 59.4
click at [229, 353] on div "***" at bounding box center [241, 354] width 102 height 18
type input "***"
type input "**"
click at [289, 325] on div "rgb(9, 9, 9)" at bounding box center [282, 325] width 18 height 18
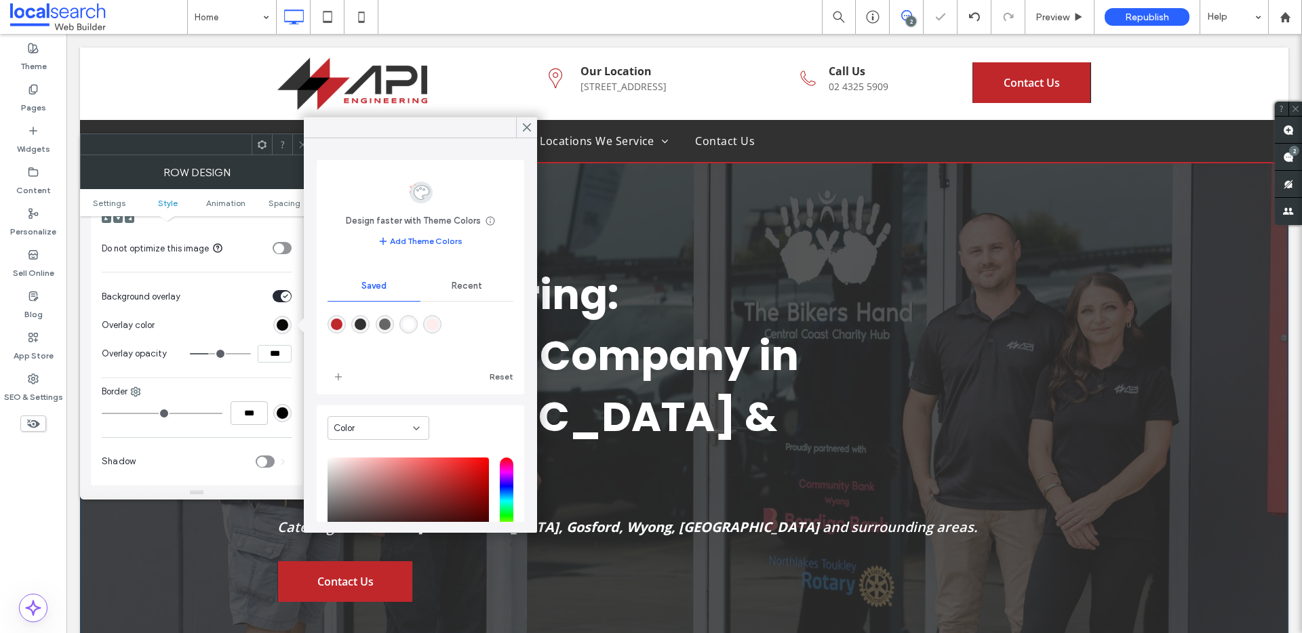
click at [390, 319] on div "rgba(102,102,102,1)" at bounding box center [385, 325] width 12 height 12
click at [414, 329] on div "rgba(255,255,255,1)" at bounding box center [409, 325] width 12 height 12
type input "*******"
click at [273, 290] on section "Background overlay" at bounding box center [197, 296] width 190 height 34
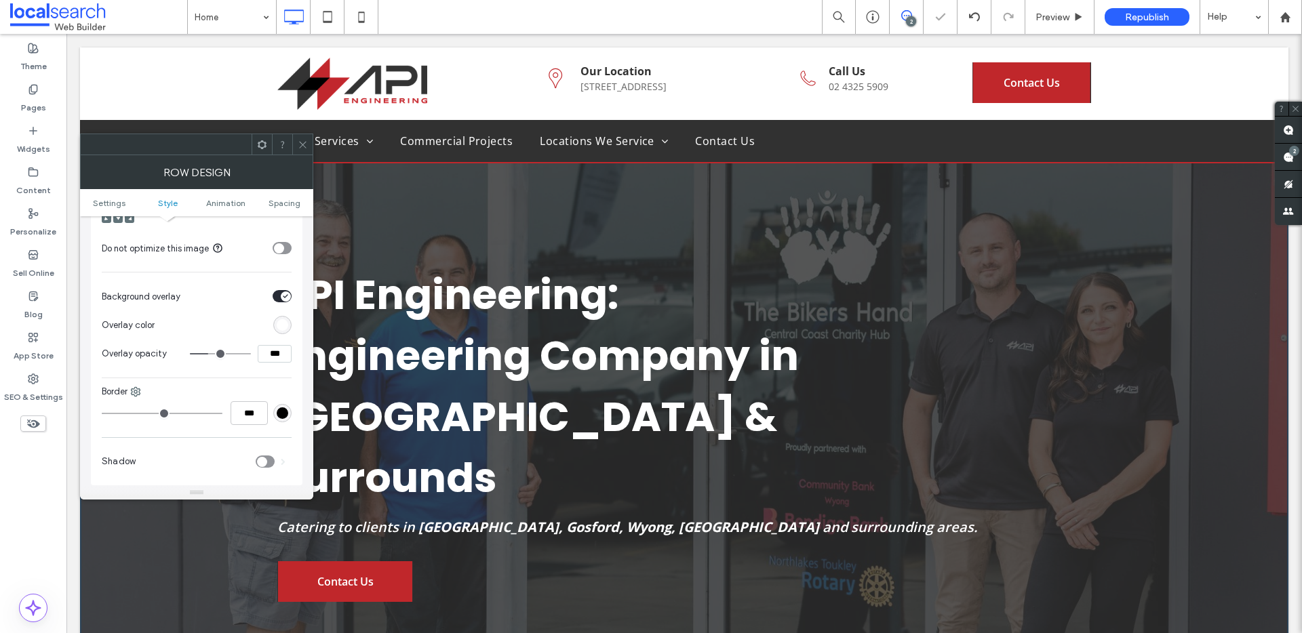
click at [279, 291] on div "toggle" at bounding box center [282, 296] width 19 height 12
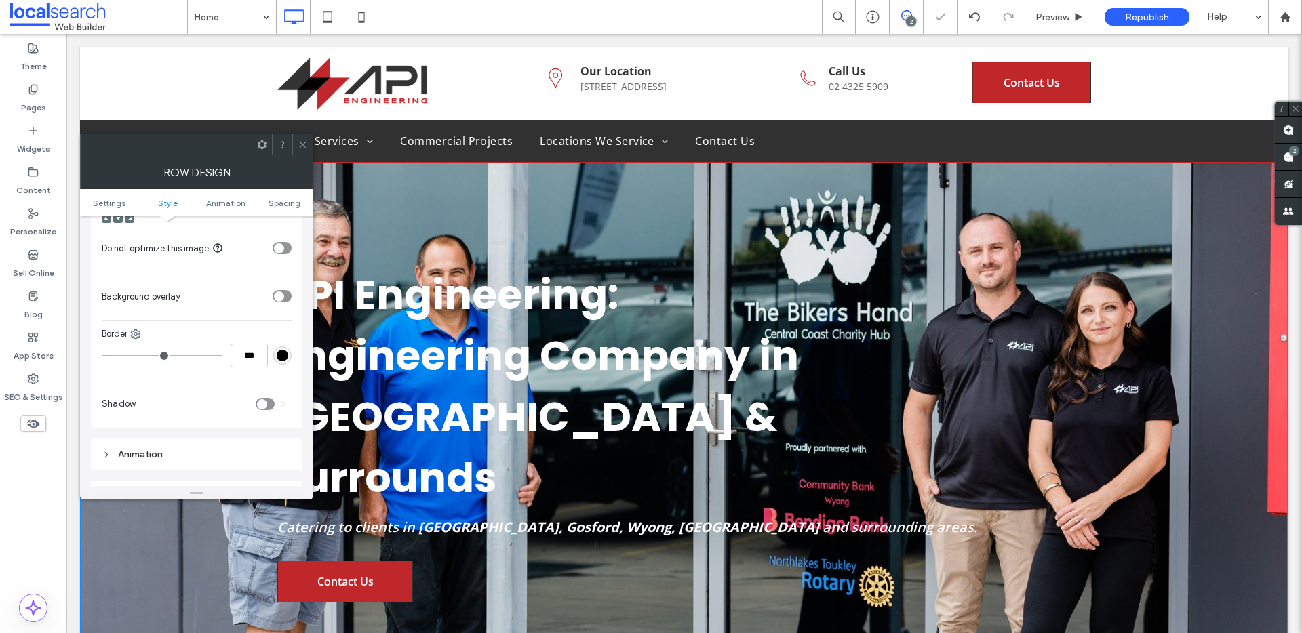
click at [280, 296] on icon "toggle" at bounding box center [278, 296] width 5 height 4
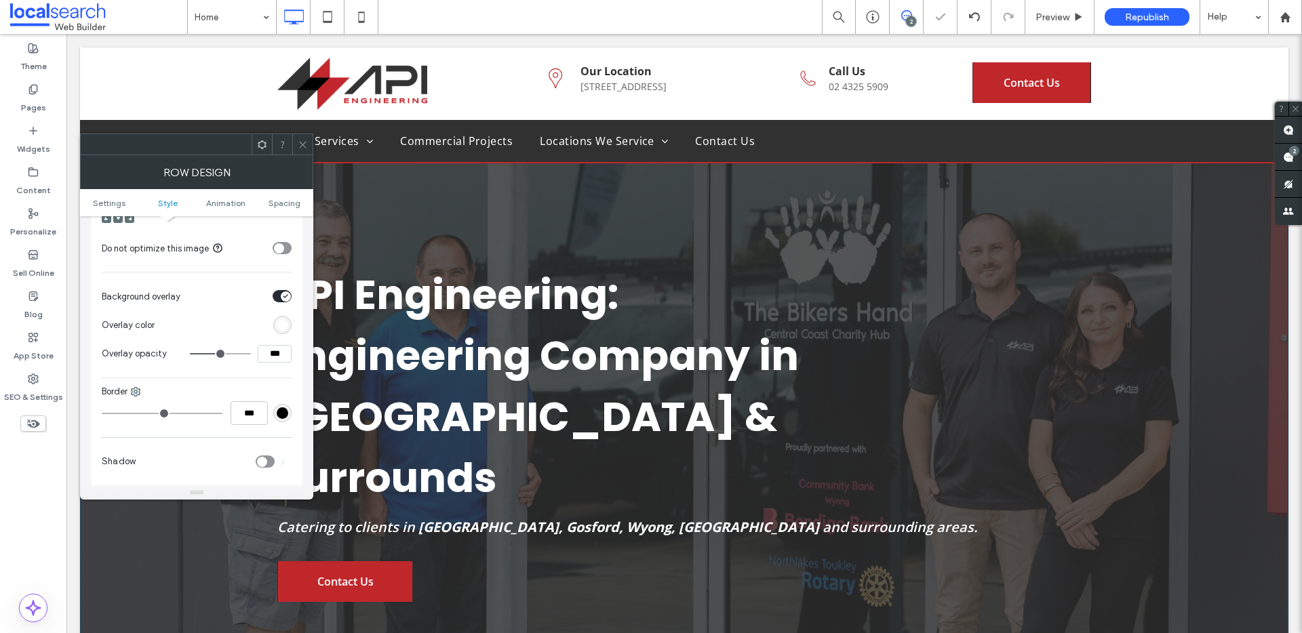
click at [285, 334] on div "rgba(255,255,255,1)" at bounding box center [282, 325] width 18 height 18
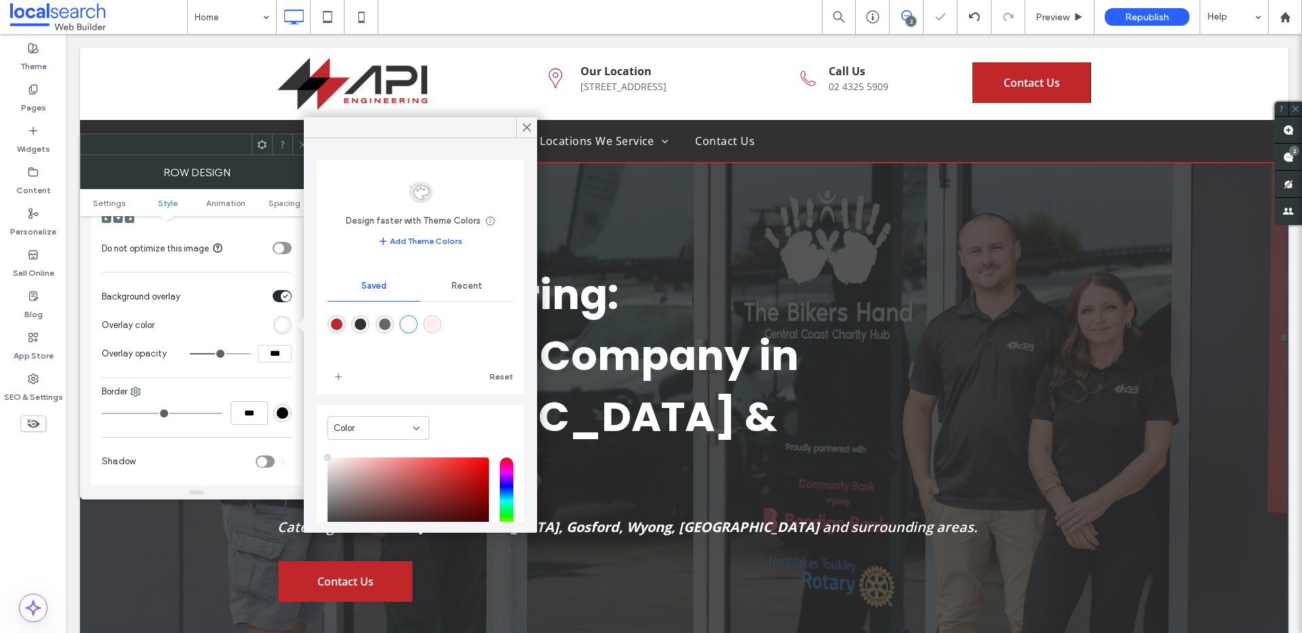
click at [385, 325] on div "rgba(102,102,102,1)" at bounding box center [385, 325] width 12 height 12
click at [363, 325] on div "rgba(49,49,49,1)" at bounding box center [361, 325] width 12 height 12
type input "*******"
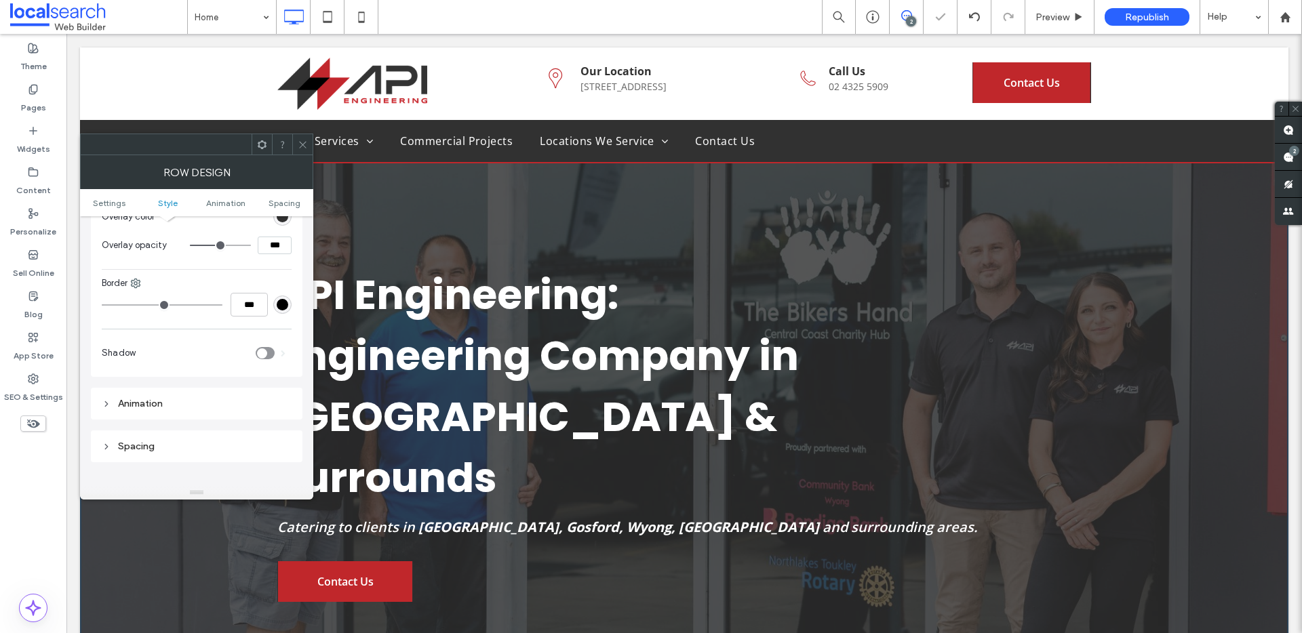
scroll to position [818, 0]
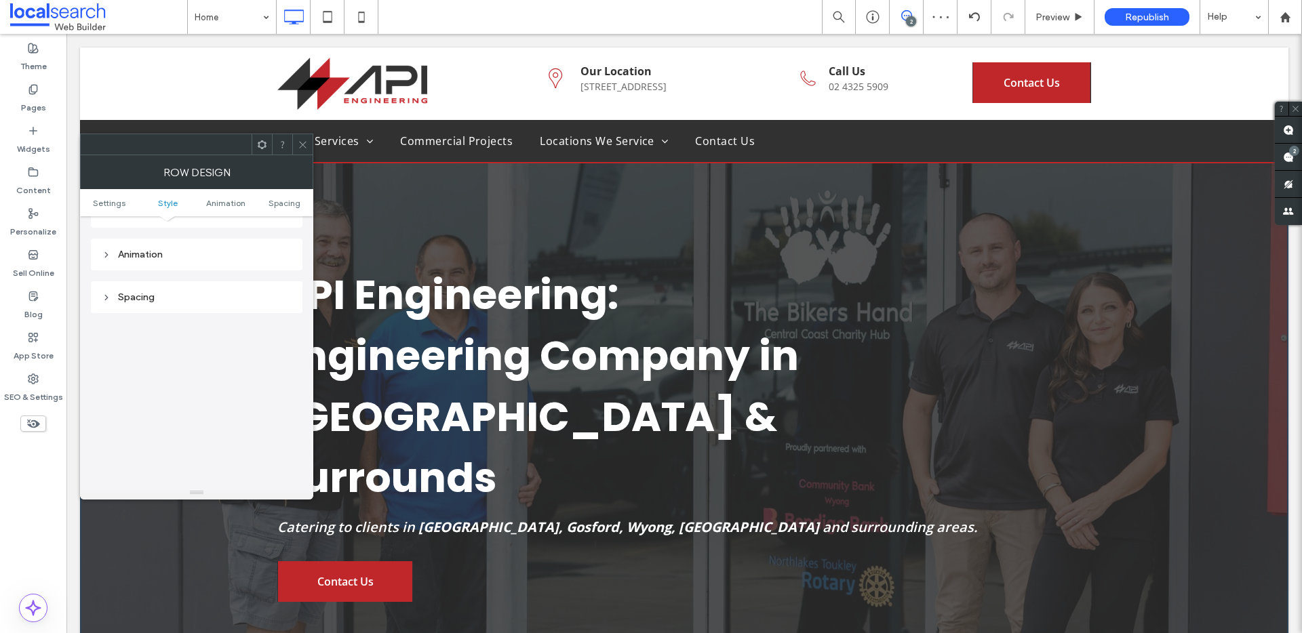
drag, startPoint x: 299, startPoint y: 144, endPoint x: 614, endPoint y: 487, distance: 466.4
click at [299, 144] on icon at bounding box center [303, 145] width 10 height 10
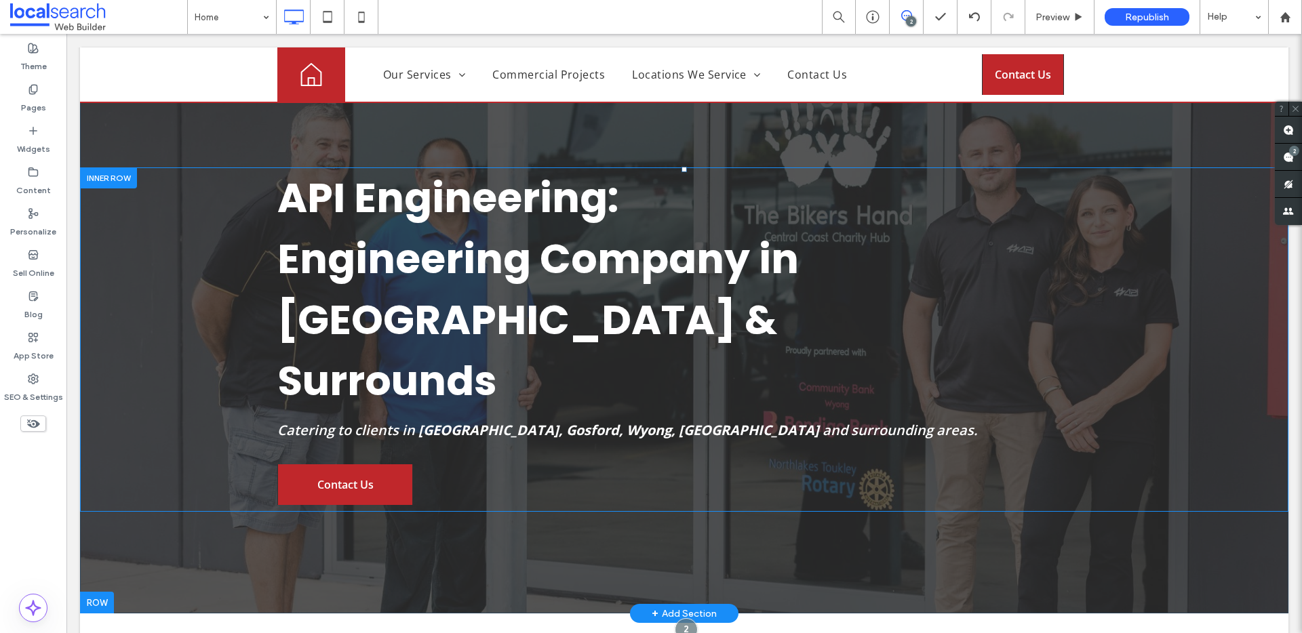
scroll to position [0, 0]
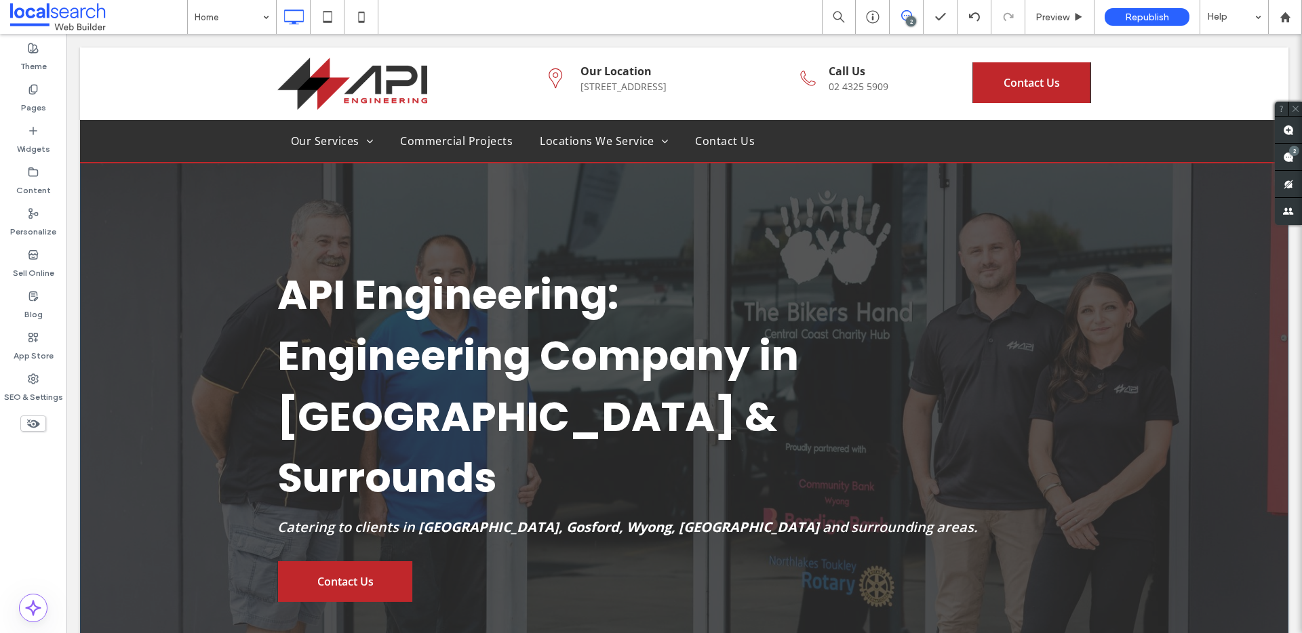
click at [136, 209] on div "API Engineering: Engineering Company in Newcastle & Surrounds Catering to clien…" at bounding box center [684, 378] width 1208 height 663
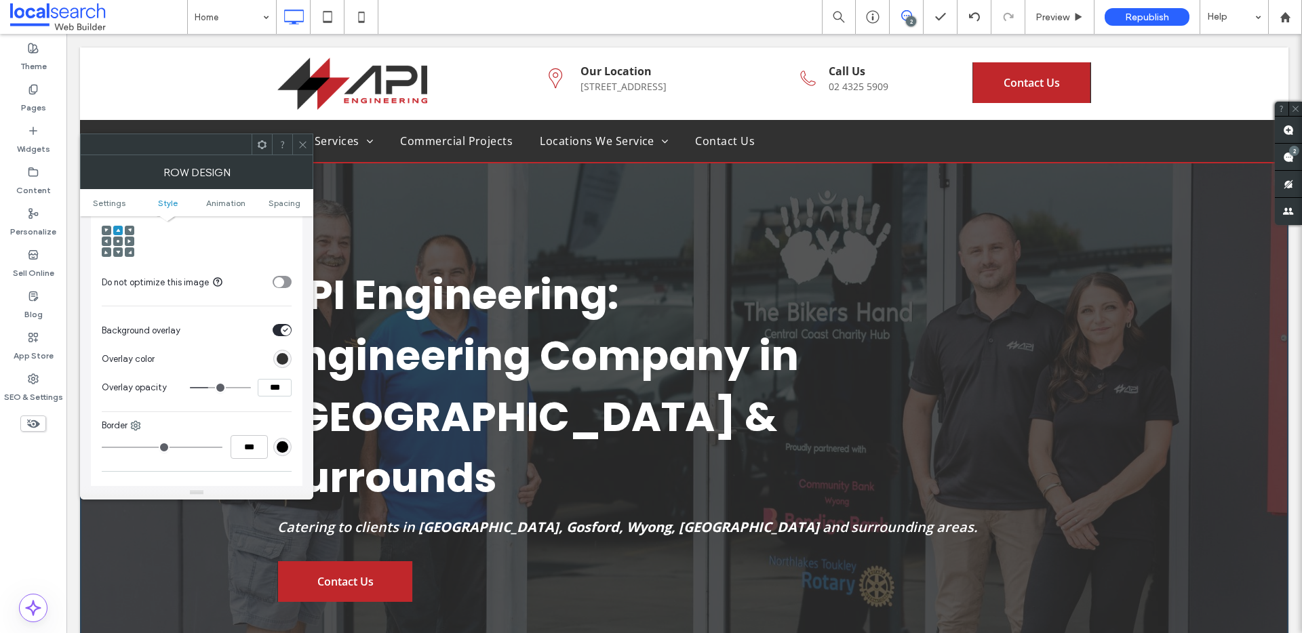
scroll to position [554, 0]
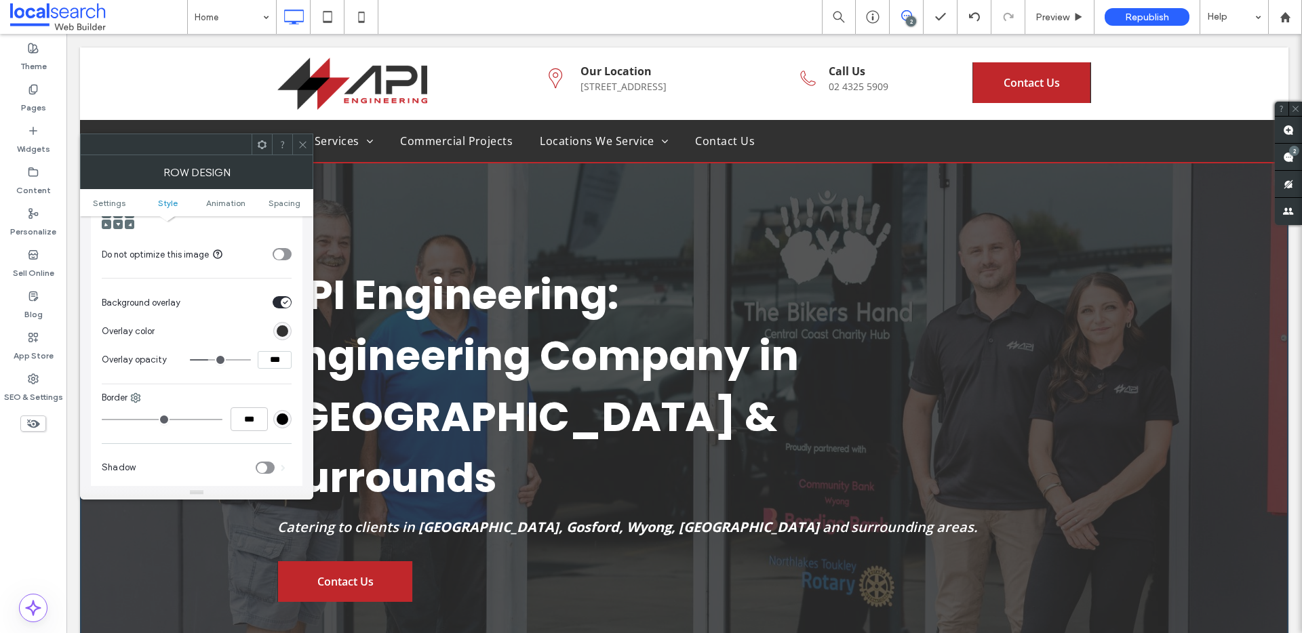
click at [300, 148] on icon at bounding box center [303, 145] width 10 height 10
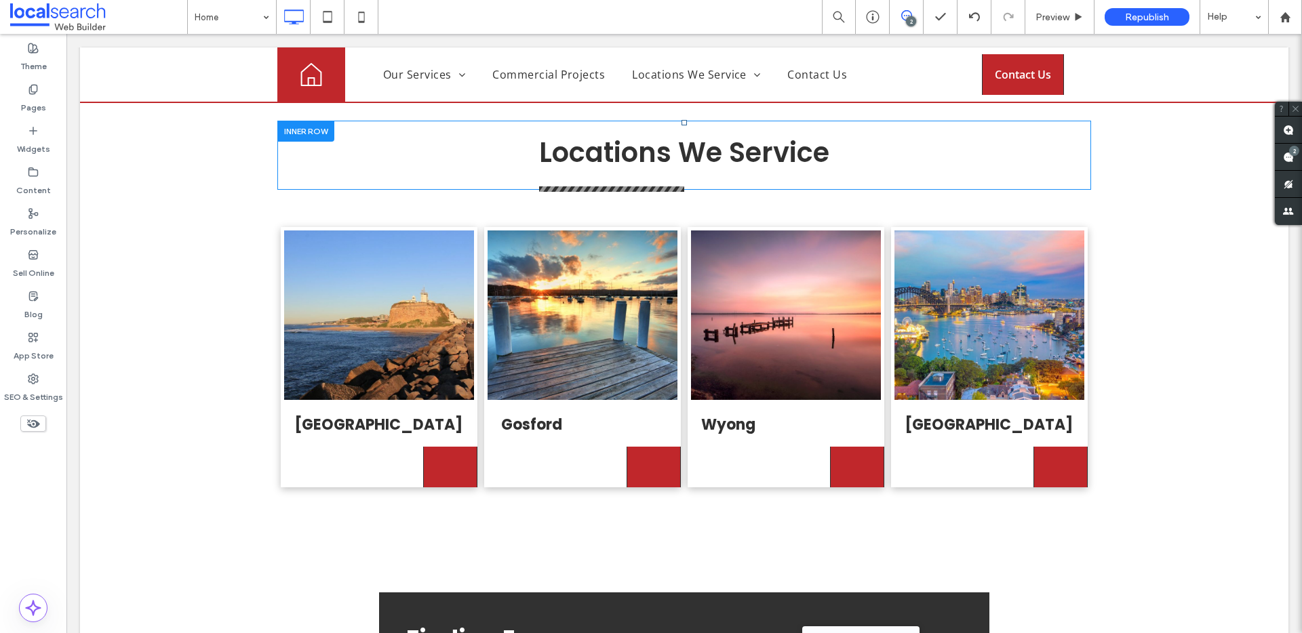
scroll to position [3490, 0]
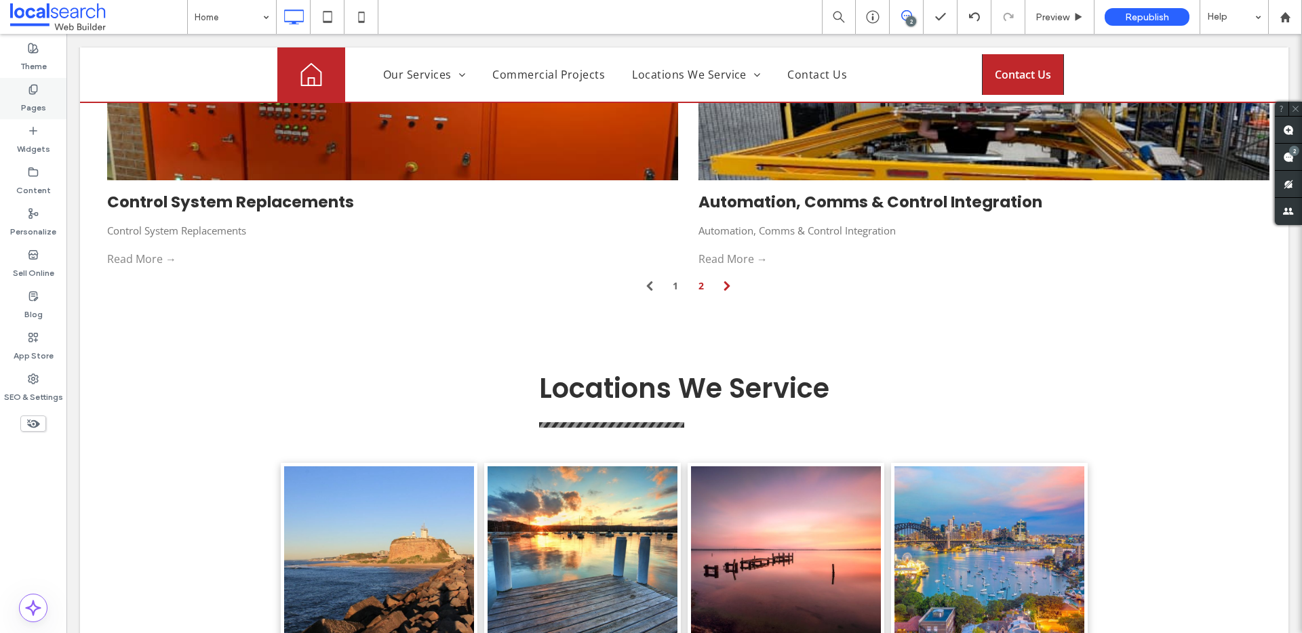
click at [24, 98] on label "Pages" at bounding box center [33, 104] width 25 height 19
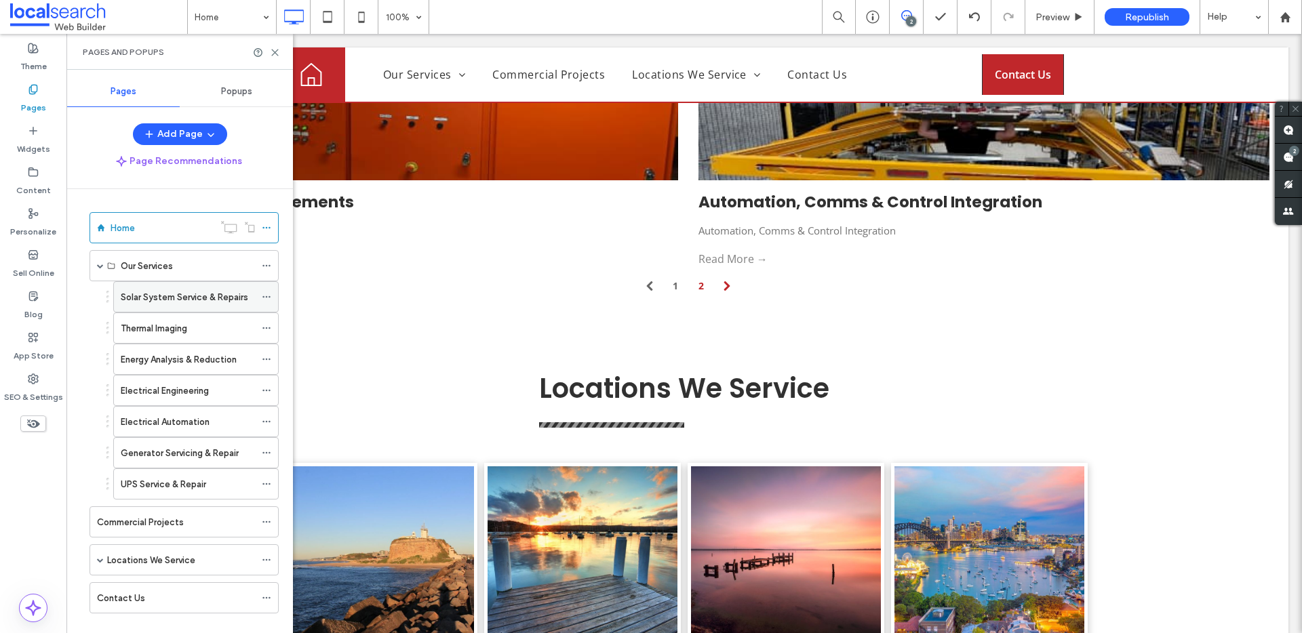
click at [142, 294] on label "Solar System Service & Repairs" at bounding box center [184, 297] width 127 height 24
click at [275, 54] on icon at bounding box center [275, 52] width 10 height 10
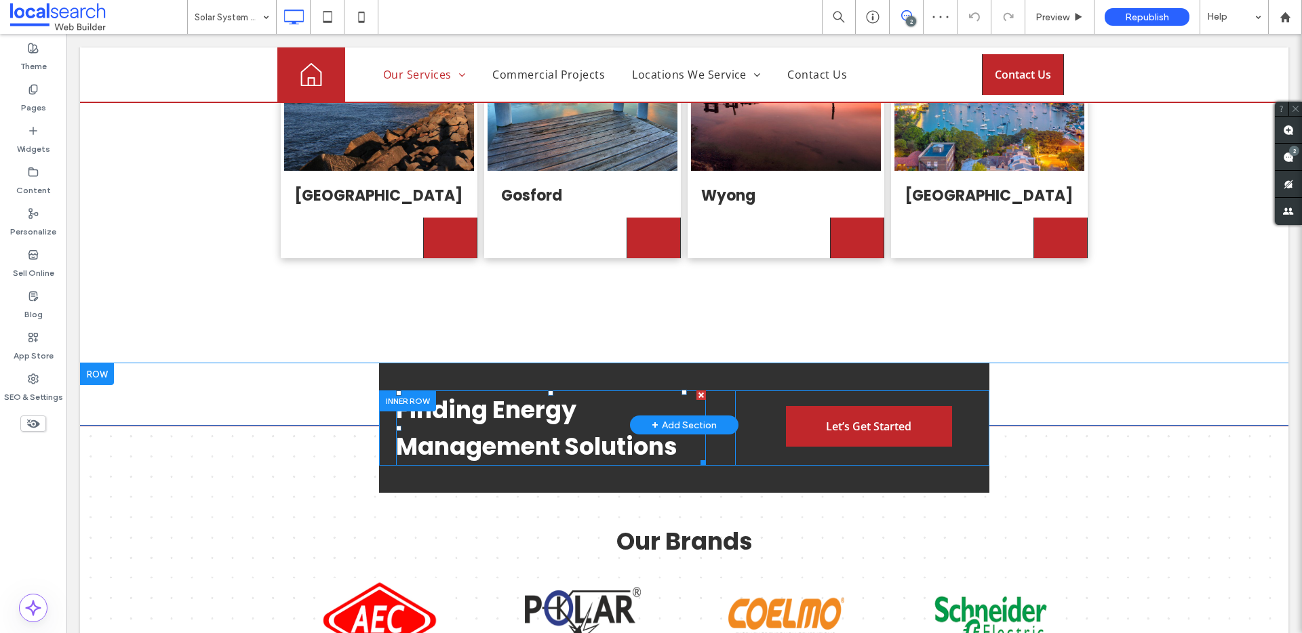
scroll to position [2256, 0]
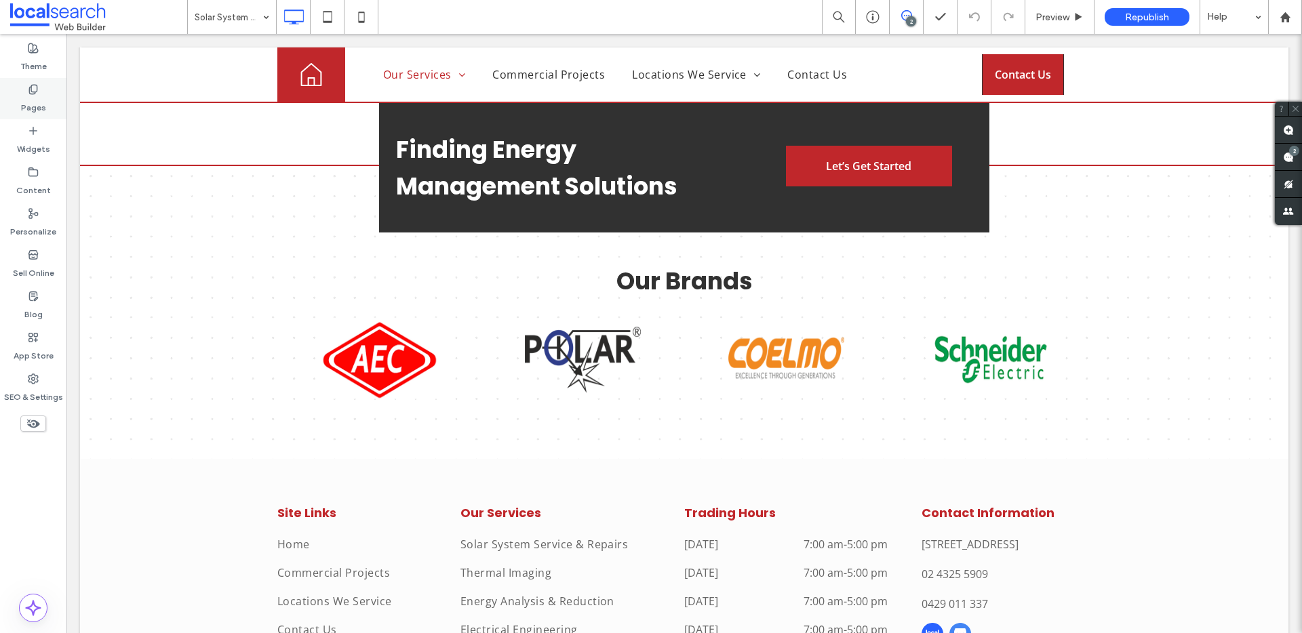
click at [31, 98] on label "Pages" at bounding box center [33, 104] width 25 height 19
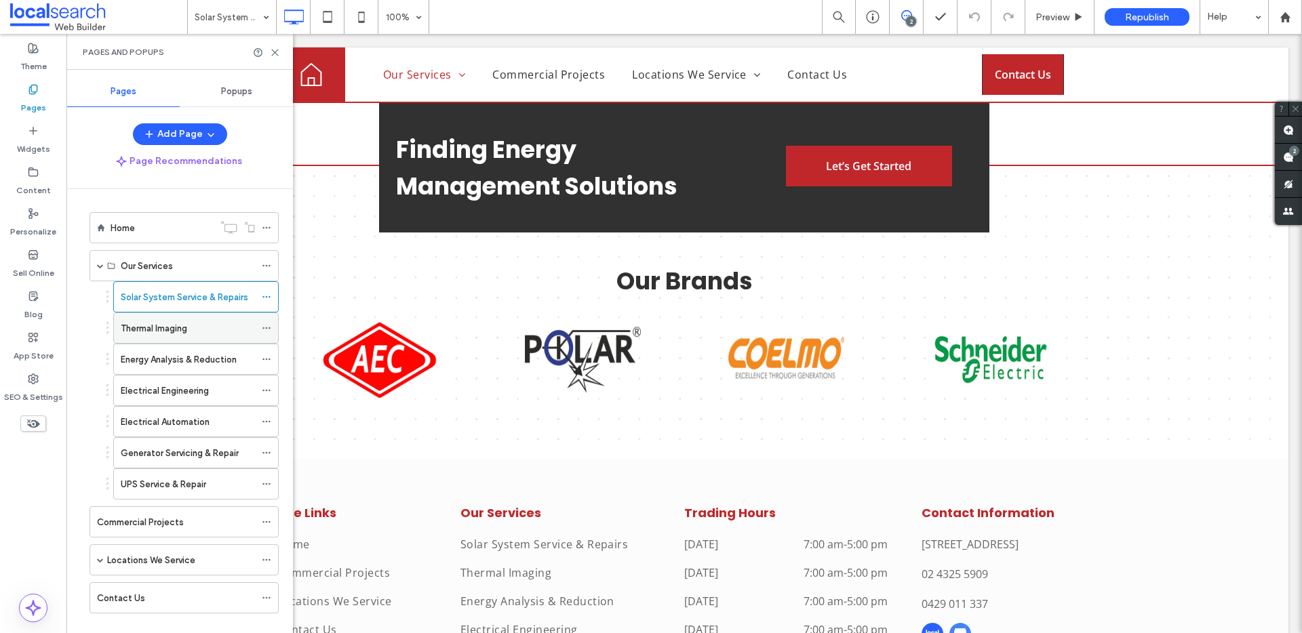
click at [167, 334] on label "Thermal Imaging" at bounding box center [154, 329] width 66 height 24
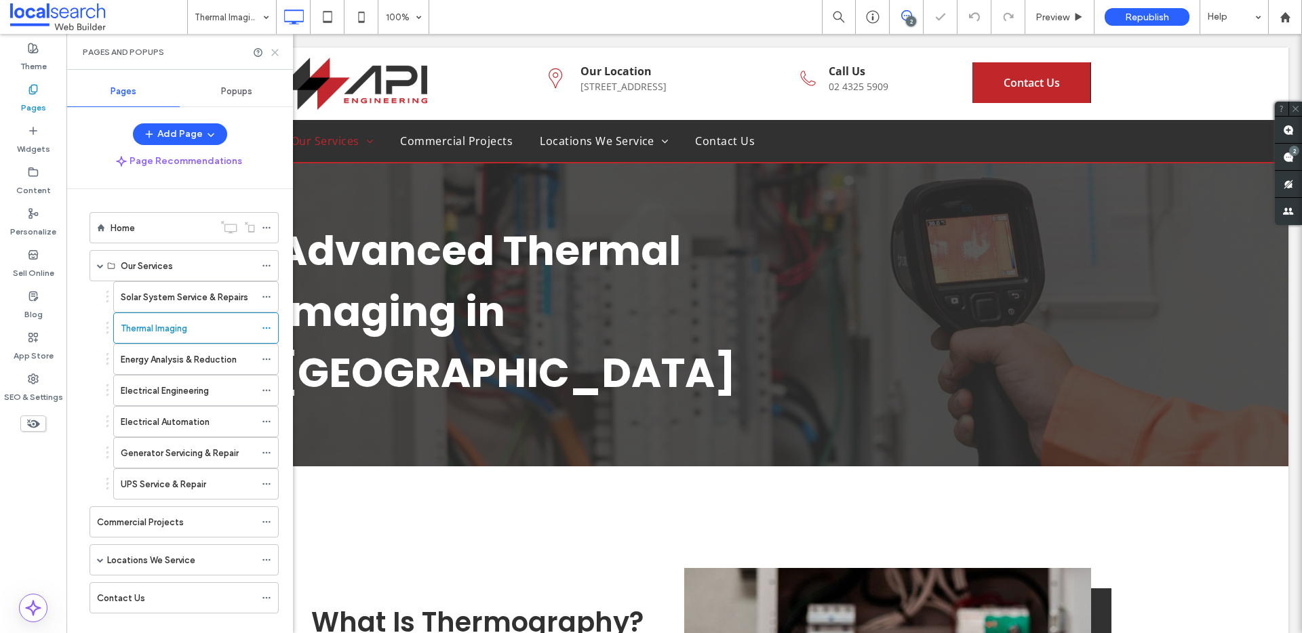
click at [274, 54] on icon at bounding box center [275, 52] width 10 height 10
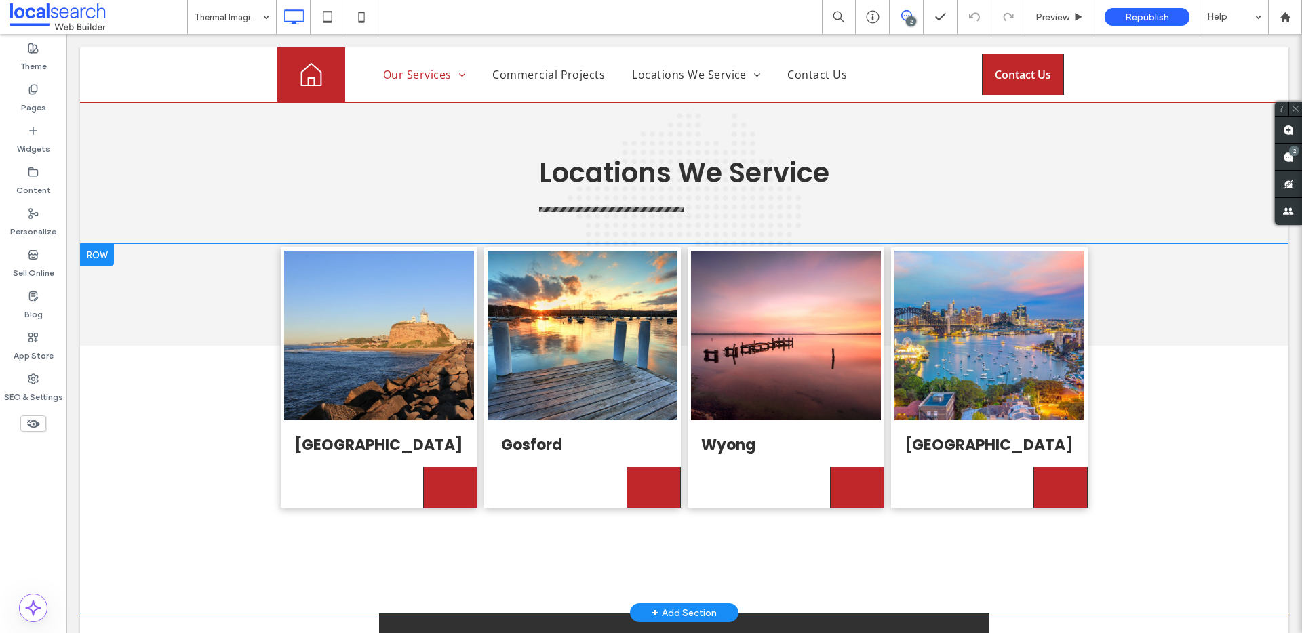
scroll to position [1891, 0]
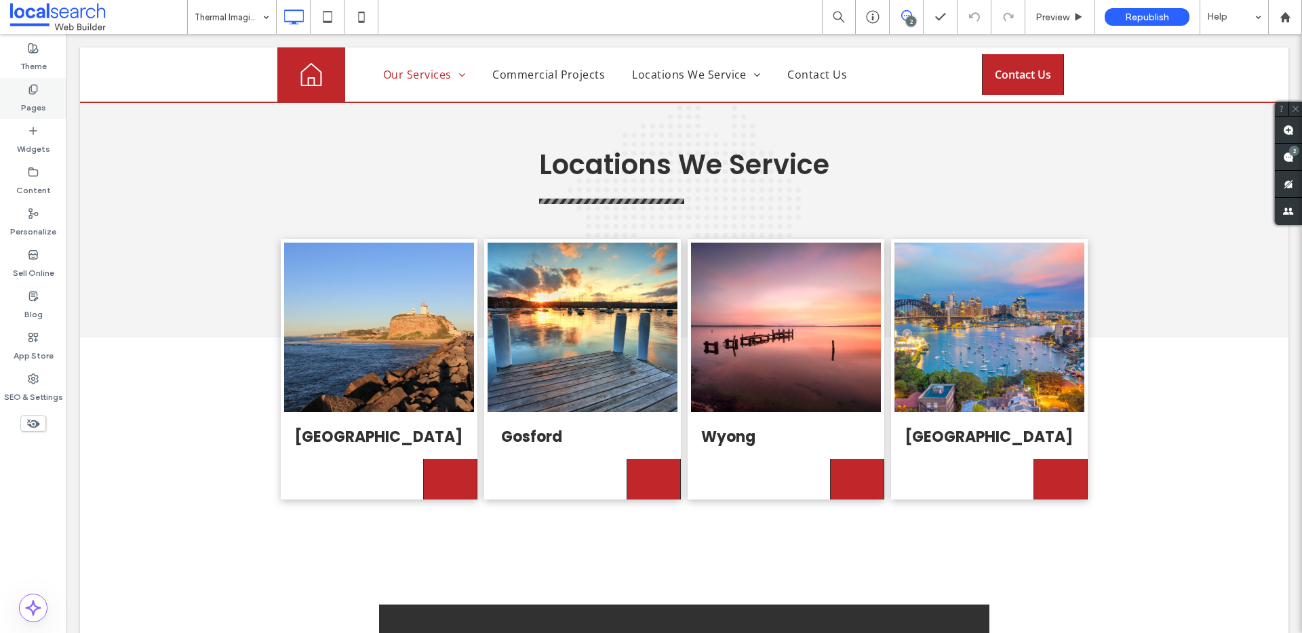
click at [47, 88] on div "Pages" at bounding box center [33, 98] width 66 height 41
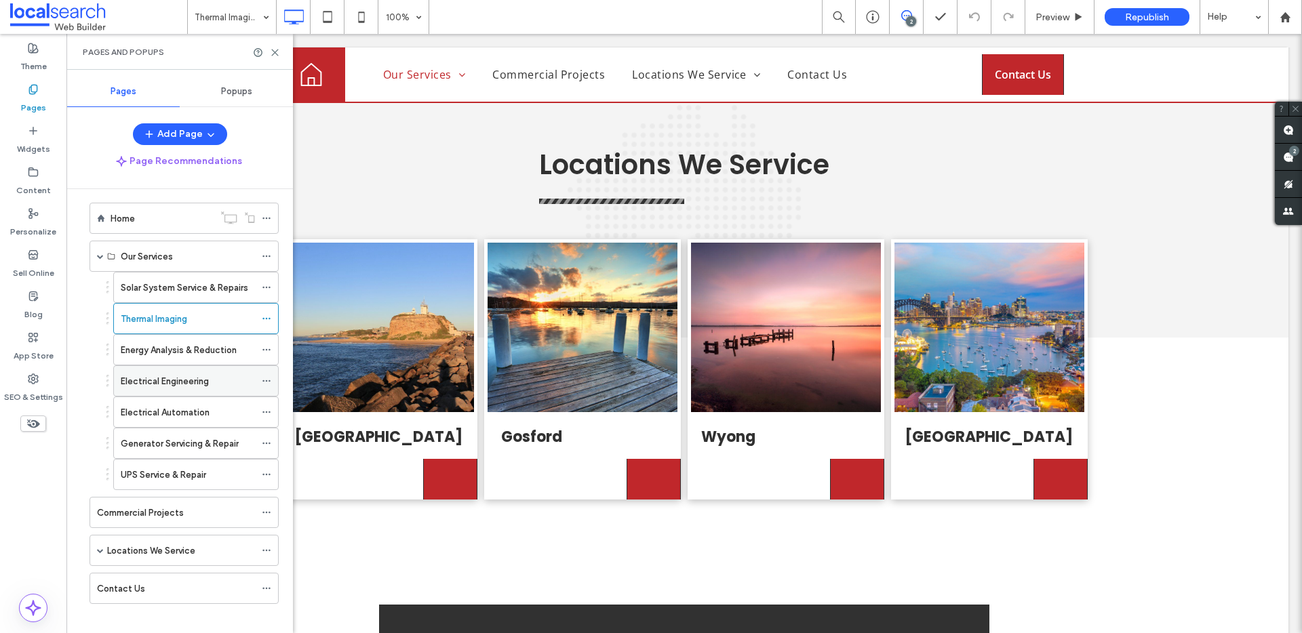
scroll to position [21, 0]
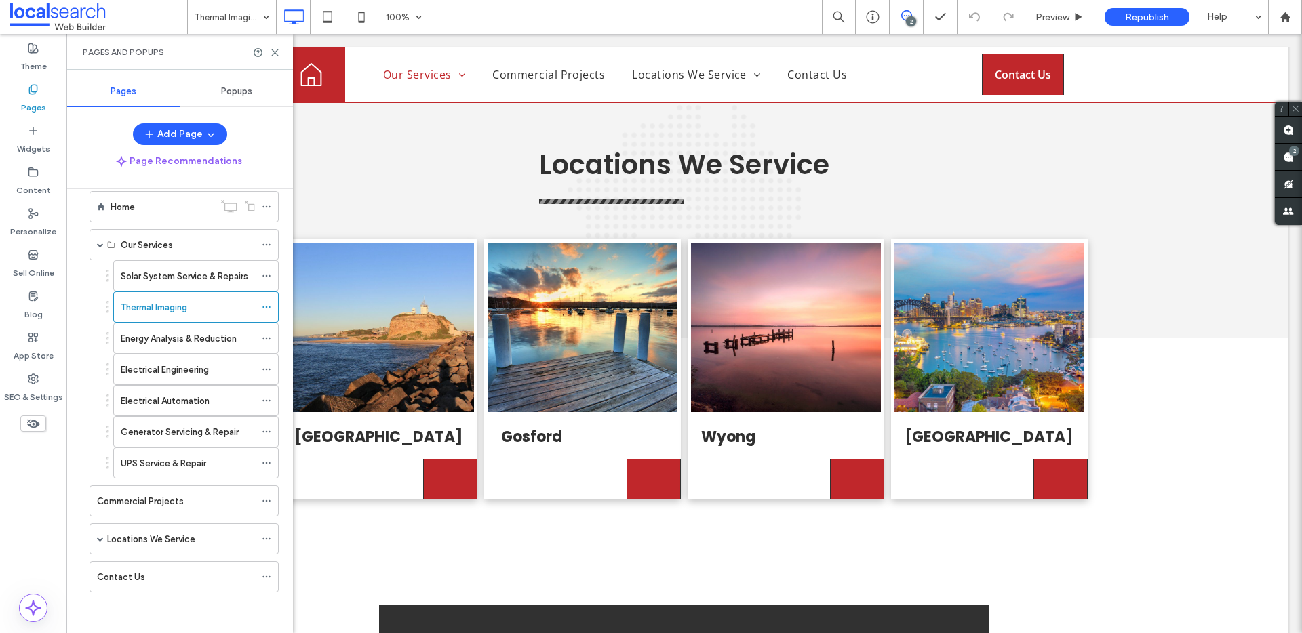
drag, startPoint x: 178, startPoint y: 340, endPoint x: 191, endPoint y: 342, distance: 13.0
click at [178, 340] on label "Energy Analysis & Reduction" at bounding box center [179, 339] width 116 height 24
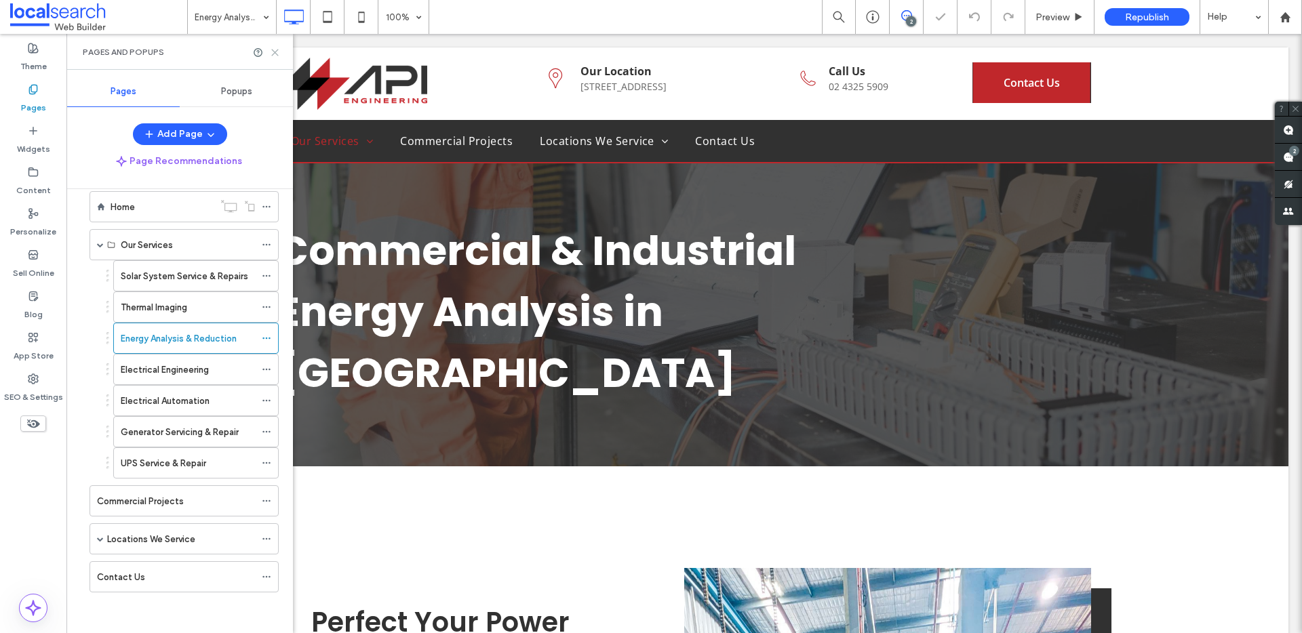
click at [274, 49] on icon at bounding box center [275, 52] width 10 height 10
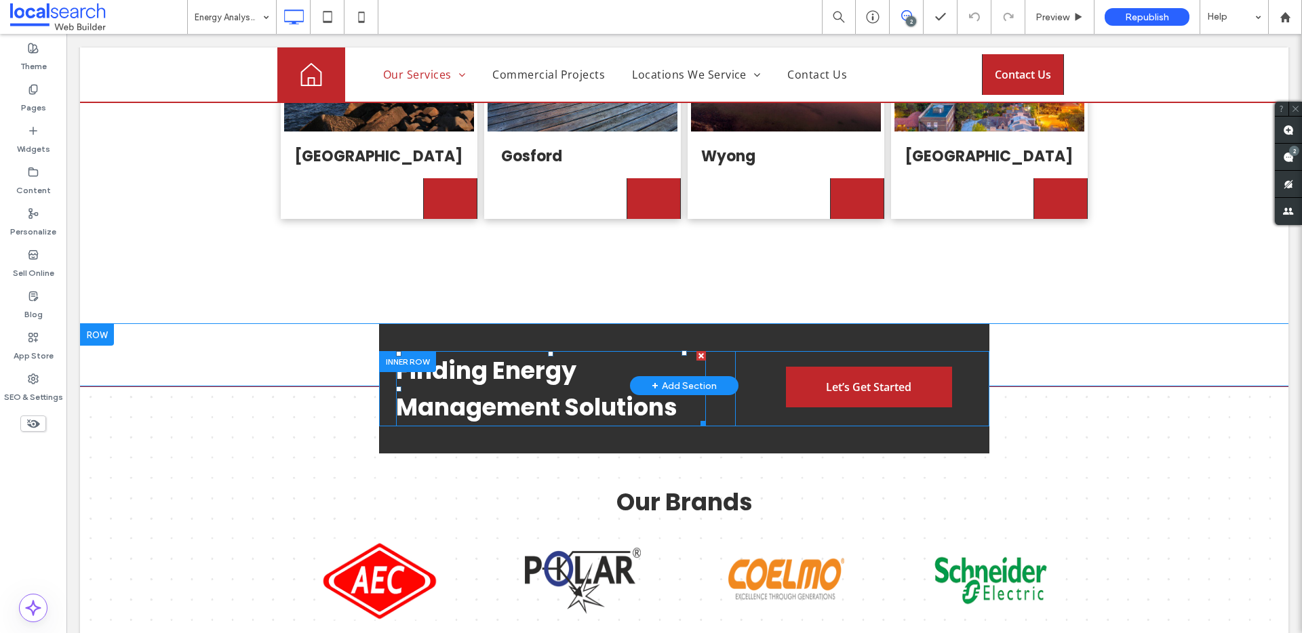
scroll to position [2074, 0]
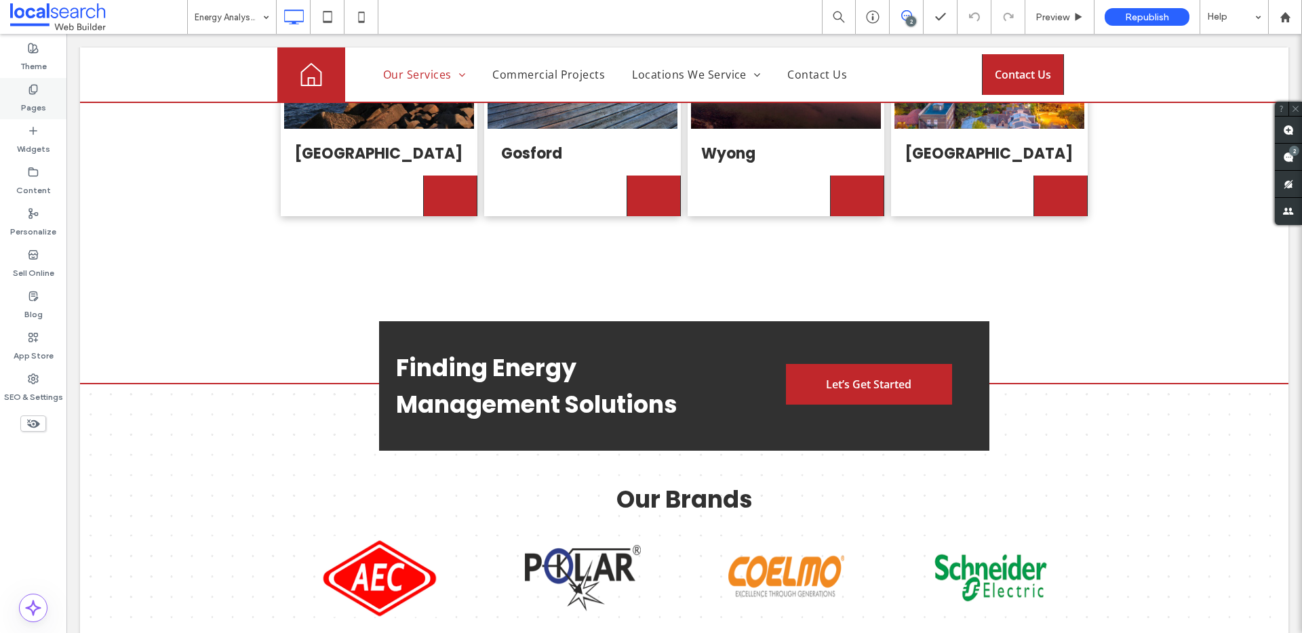
drag, startPoint x: 24, startPoint y: 105, endPoint x: 23, endPoint y: 117, distance: 11.6
click at [24, 104] on label "Pages" at bounding box center [33, 104] width 25 height 19
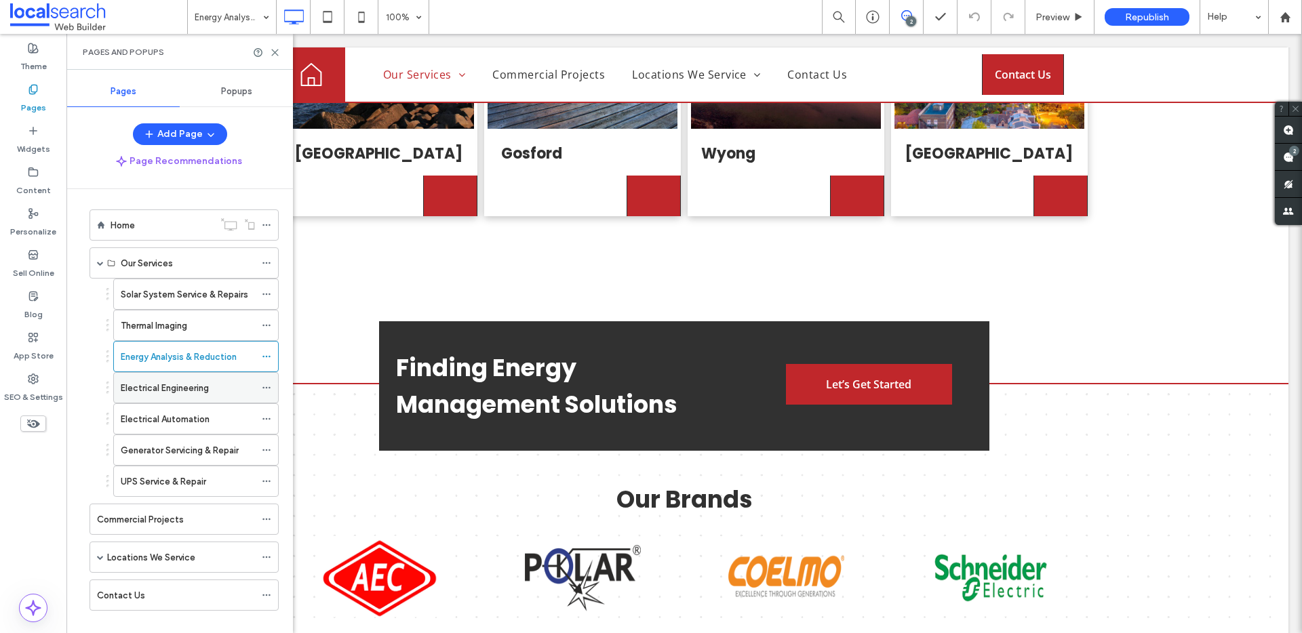
scroll to position [0, 0]
click at [181, 379] on div "Electrical Engineering" at bounding box center [188, 391] width 134 height 30
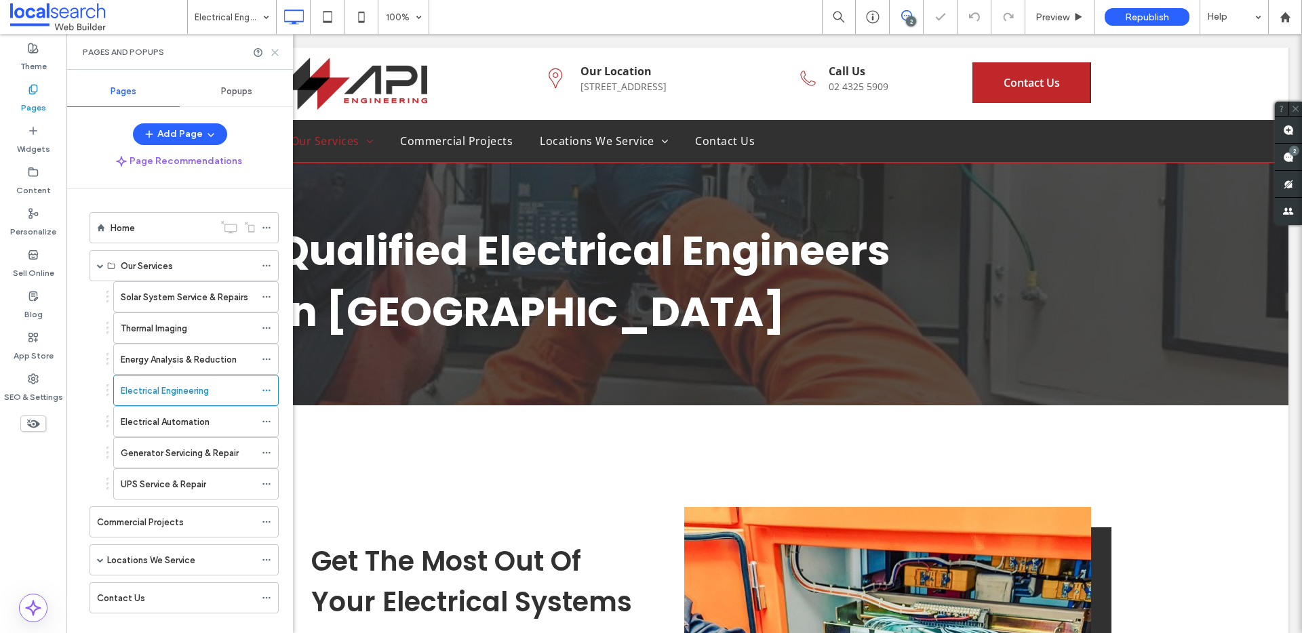
click at [268, 53] on div at bounding box center [266, 52] width 27 height 10
click at [272, 54] on icon at bounding box center [275, 52] width 10 height 10
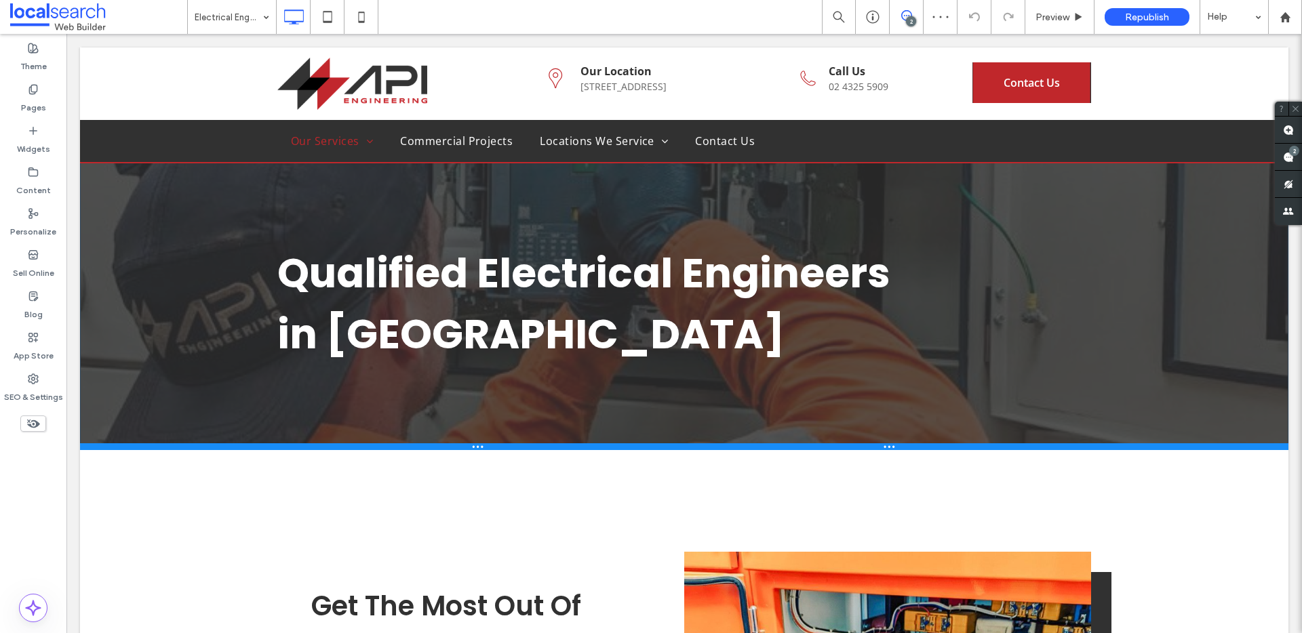
drag, startPoint x: 500, startPoint y: 401, endPoint x: 492, endPoint y: 445, distance: 44.1
click at [492, 445] on div at bounding box center [684, 446] width 1208 height 7
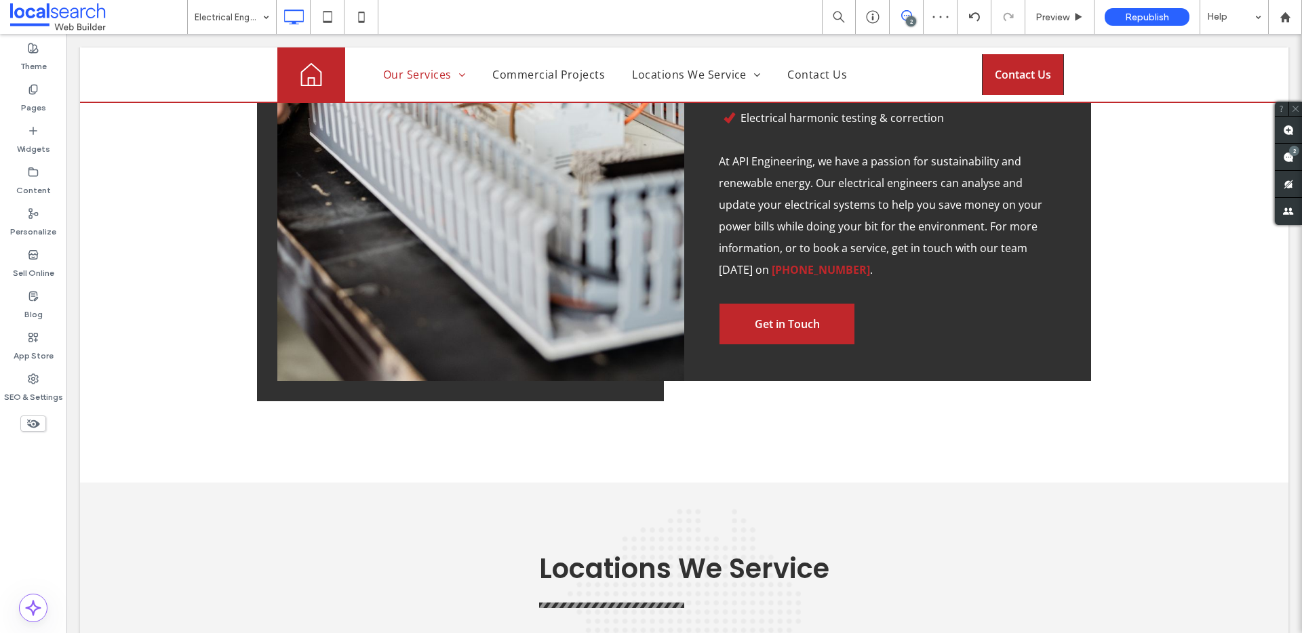
scroll to position [1529, 0]
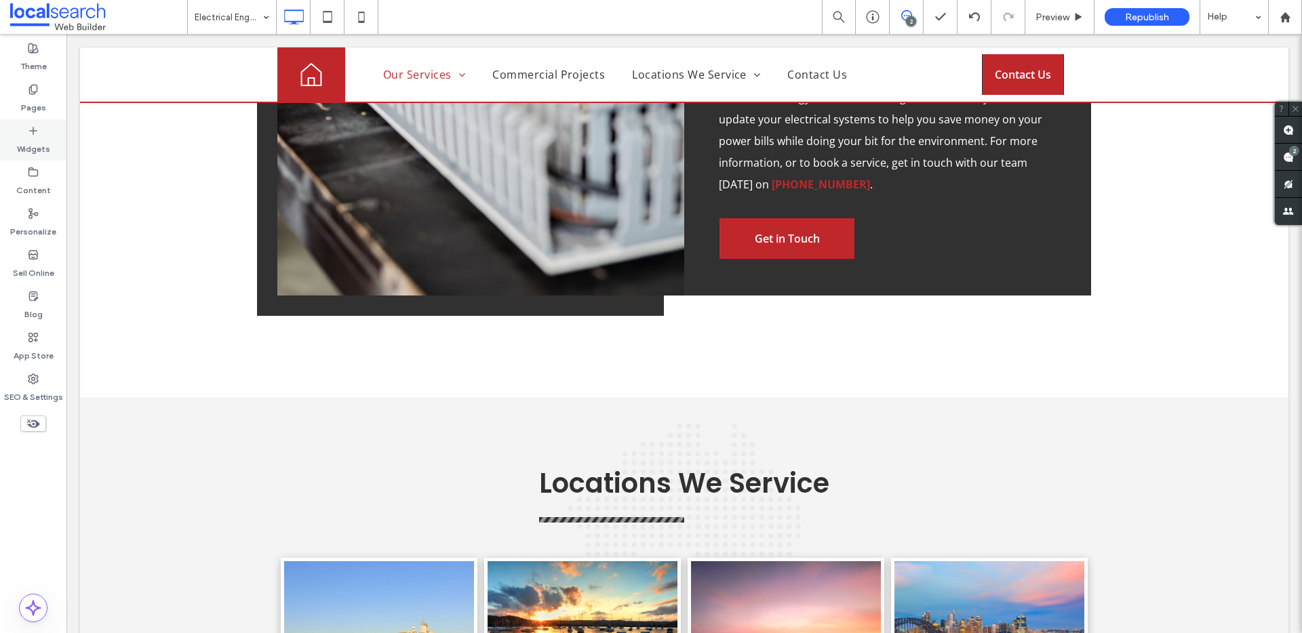
click at [21, 96] on label "Pages" at bounding box center [33, 104] width 25 height 19
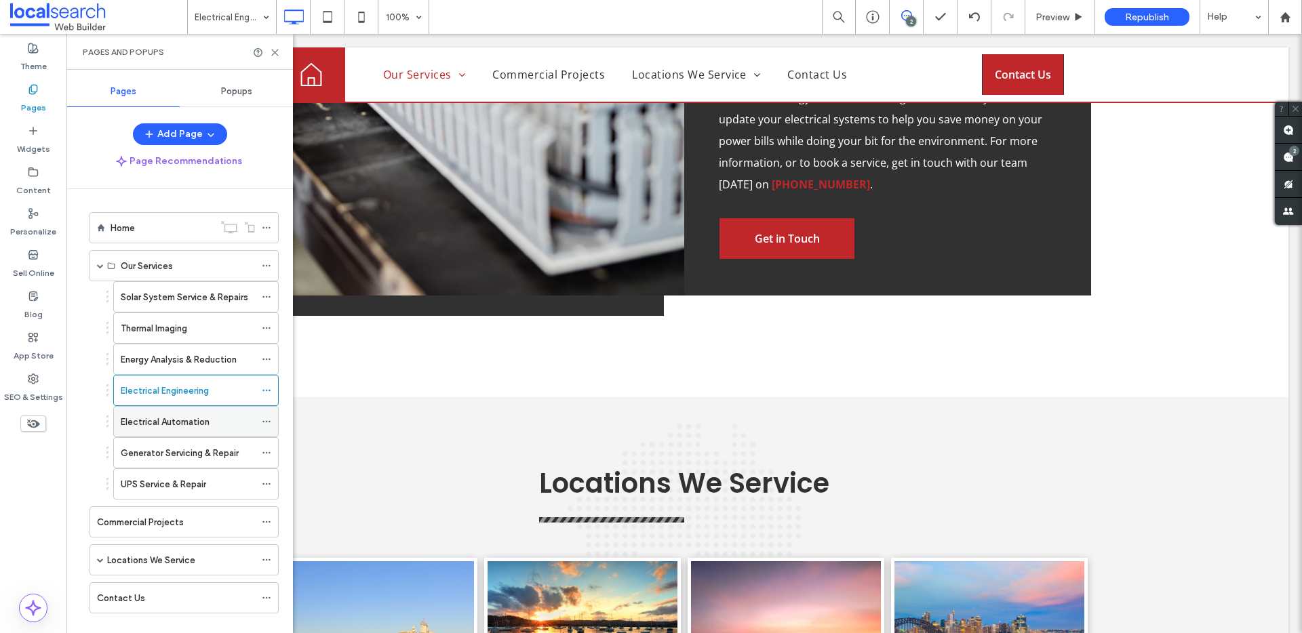
click at [171, 429] on div "Electrical Automation" at bounding box center [188, 422] width 134 height 30
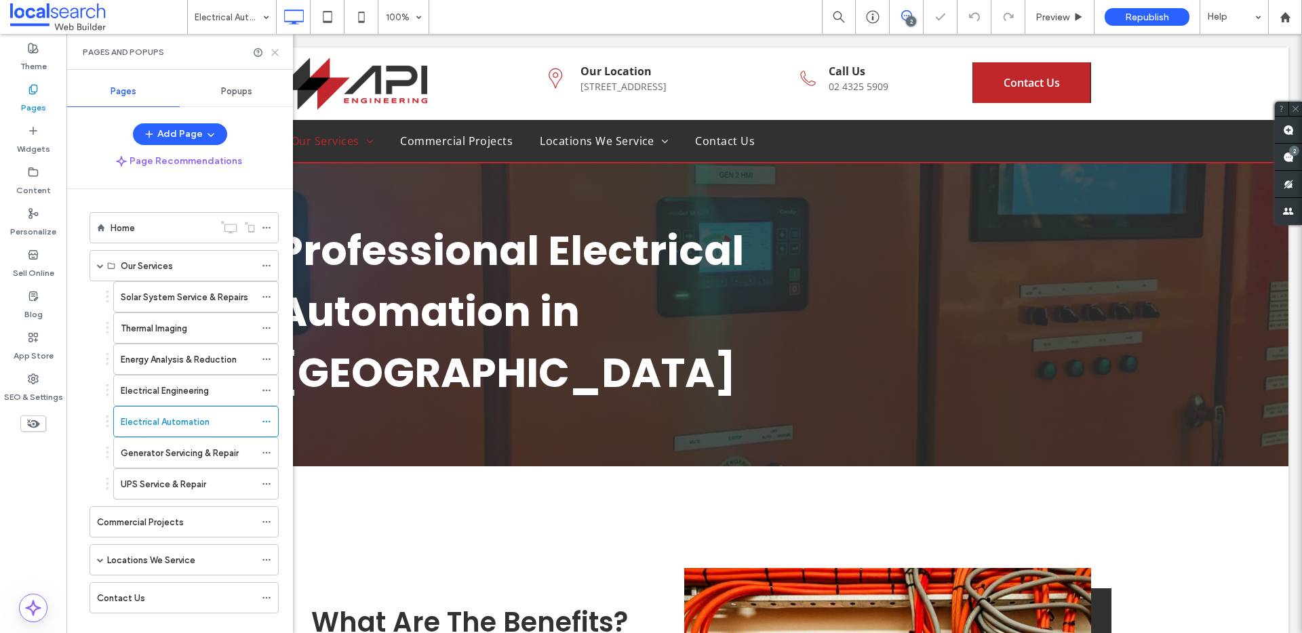
click at [274, 52] on use at bounding box center [275, 52] width 6 height 6
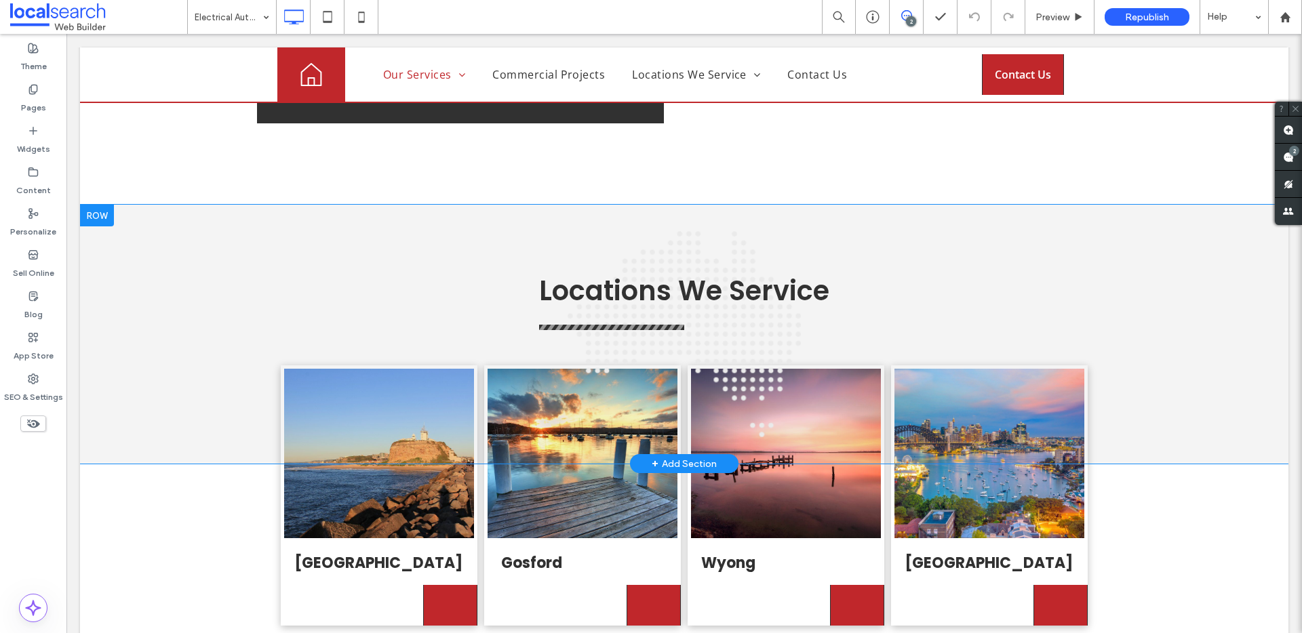
scroll to position [1952, 0]
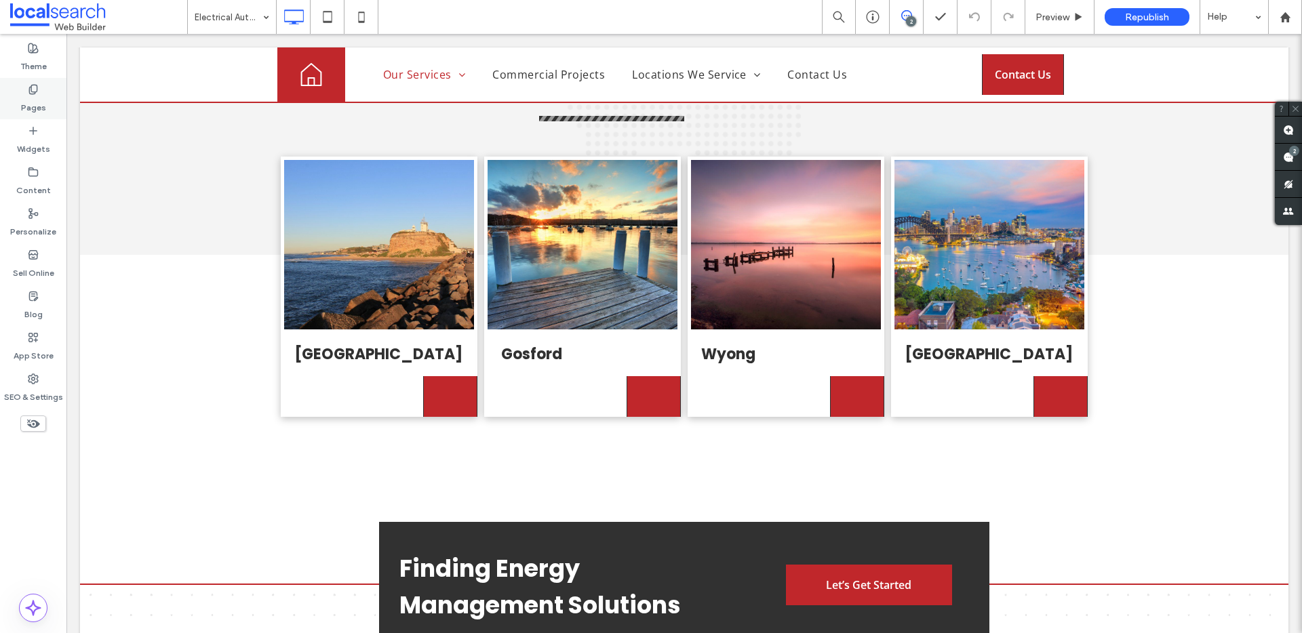
click at [37, 119] on div "Widgets" at bounding box center [33, 139] width 66 height 41
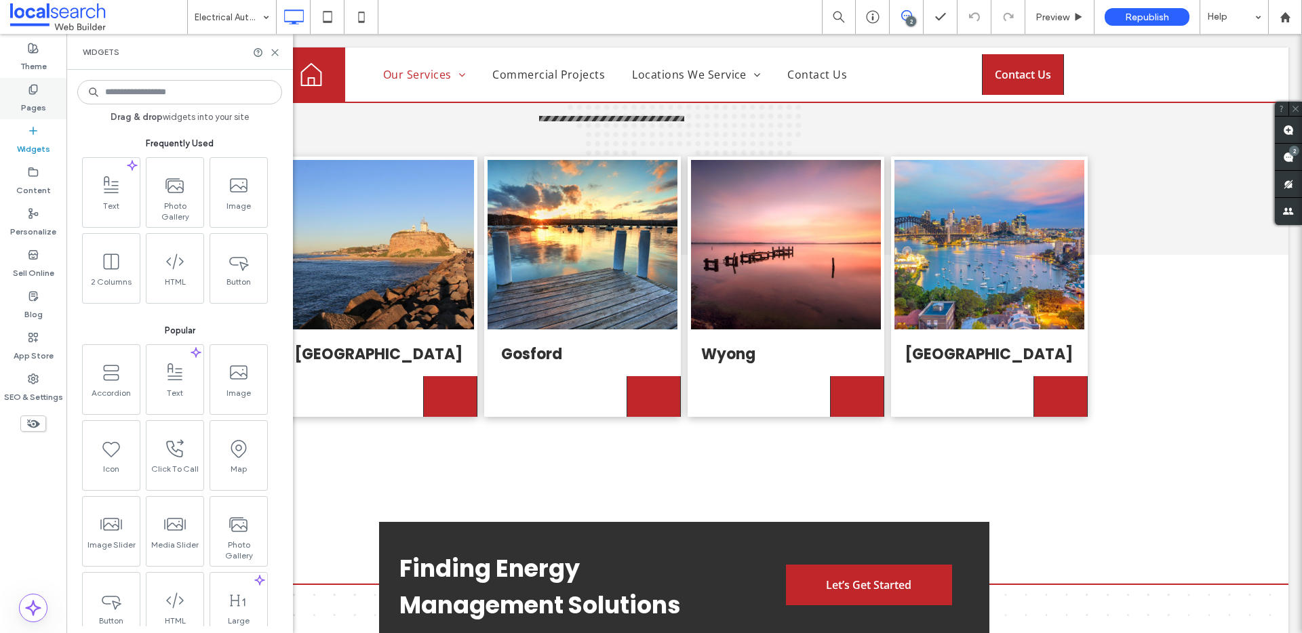
click at [32, 96] on label "Pages" at bounding box center [33, 104] width 25 height 19
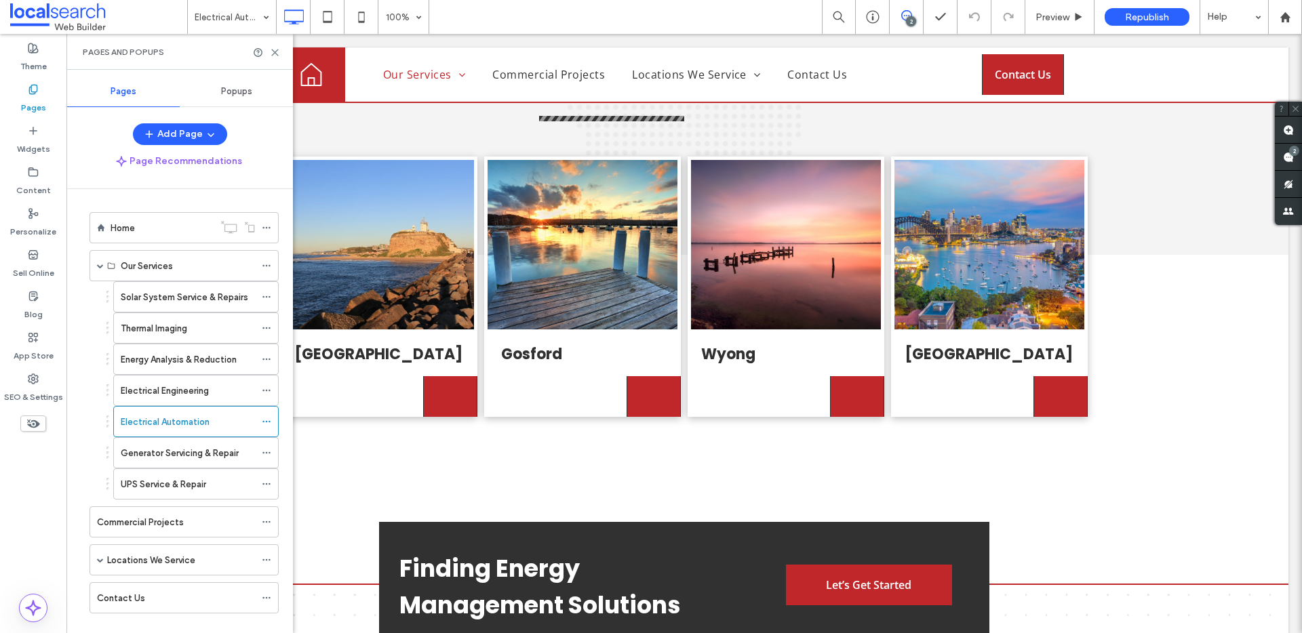
click at [174, 474] on div "UPS Service & Repair" at bounding box center [188, 484] width 134 height 30
click at [278, 55] on use at bounding box center [275, 52] width 6 height 6
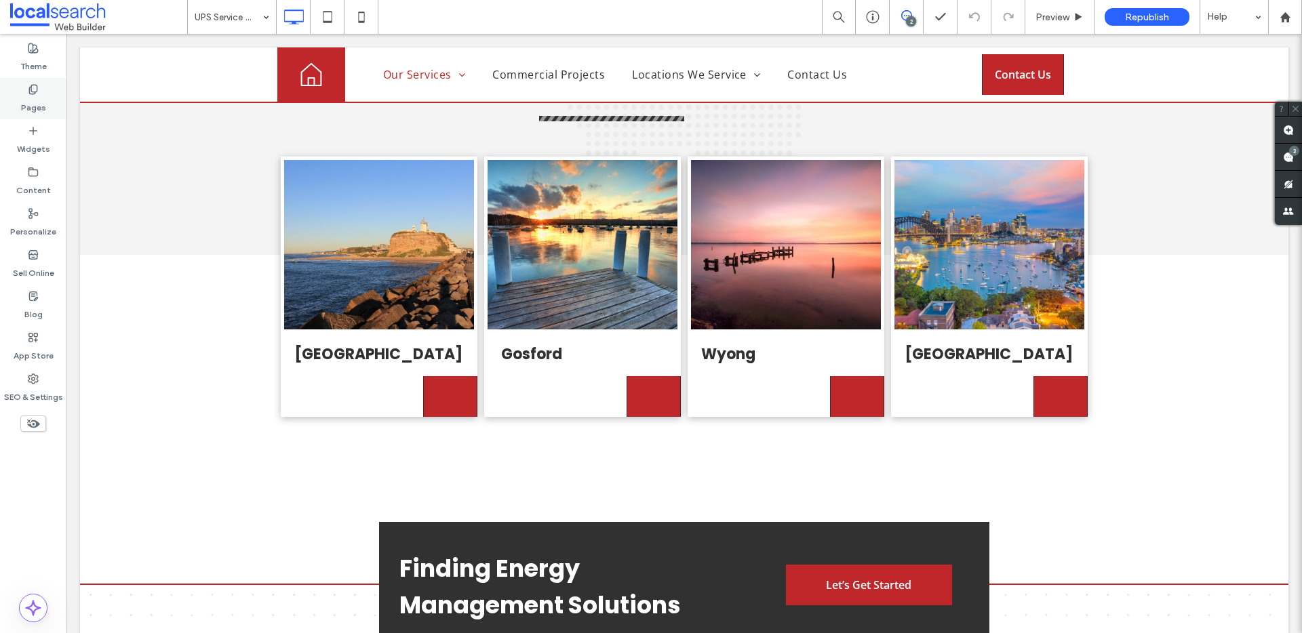
click at [30, 102] on label "Pages" at bounding box center [33, 104] width 25 height 19
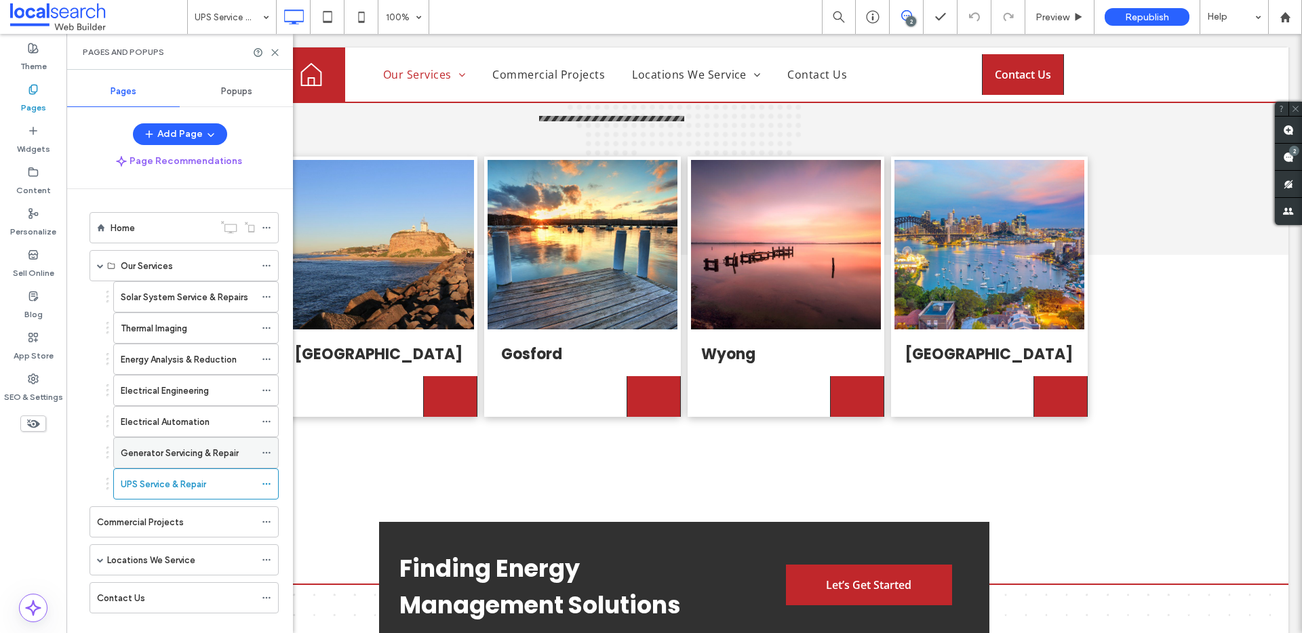
scroll to position [21, 0]
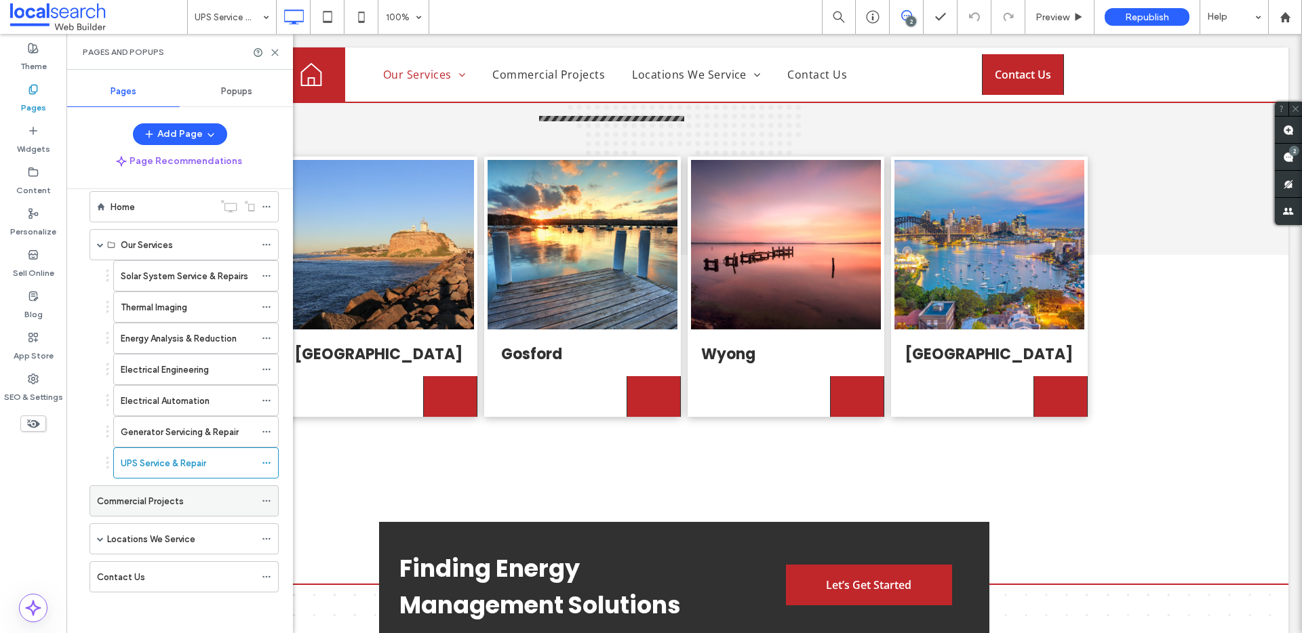
click at [154, 485] on div "Commercial Projects" at bounding box center [183, 500] width 189 height 31
click at [218, 501] on div "Commercial Projects" at bounding box center [176, 501] width 158 height 14
click at [273, 56] on icon at bounding box center [275, 52] width 10 height 10
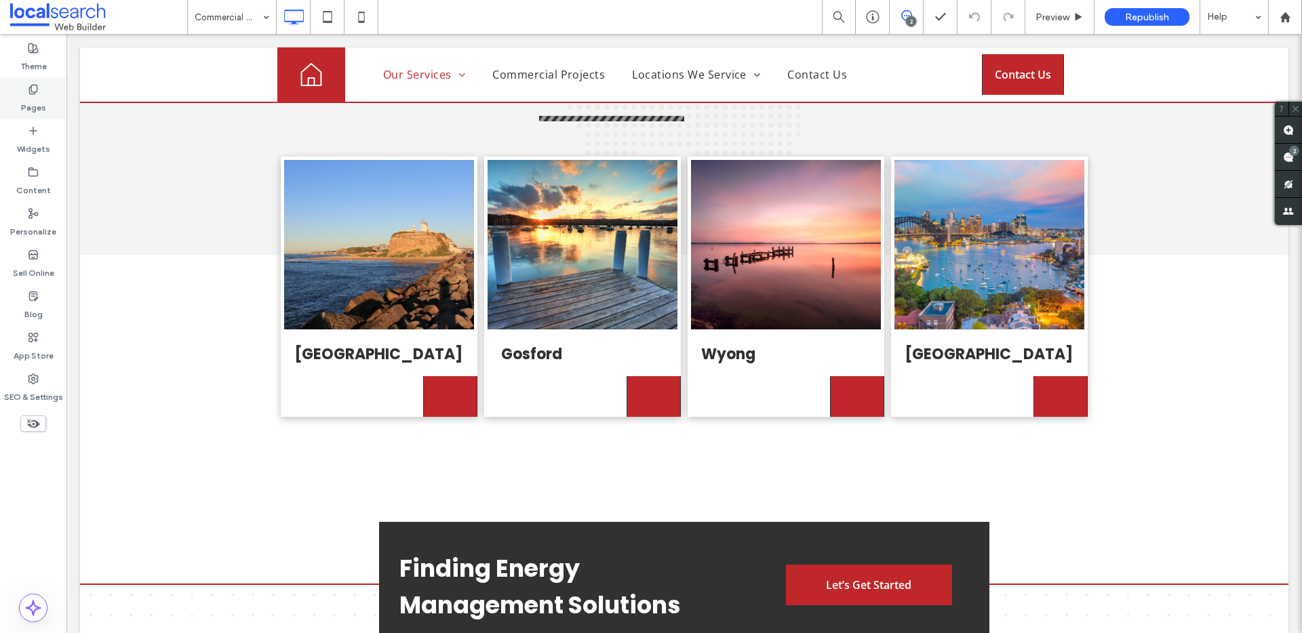
click at [35, 102] on label "Pages" at bounding box center [33, 104] width 25 height 19
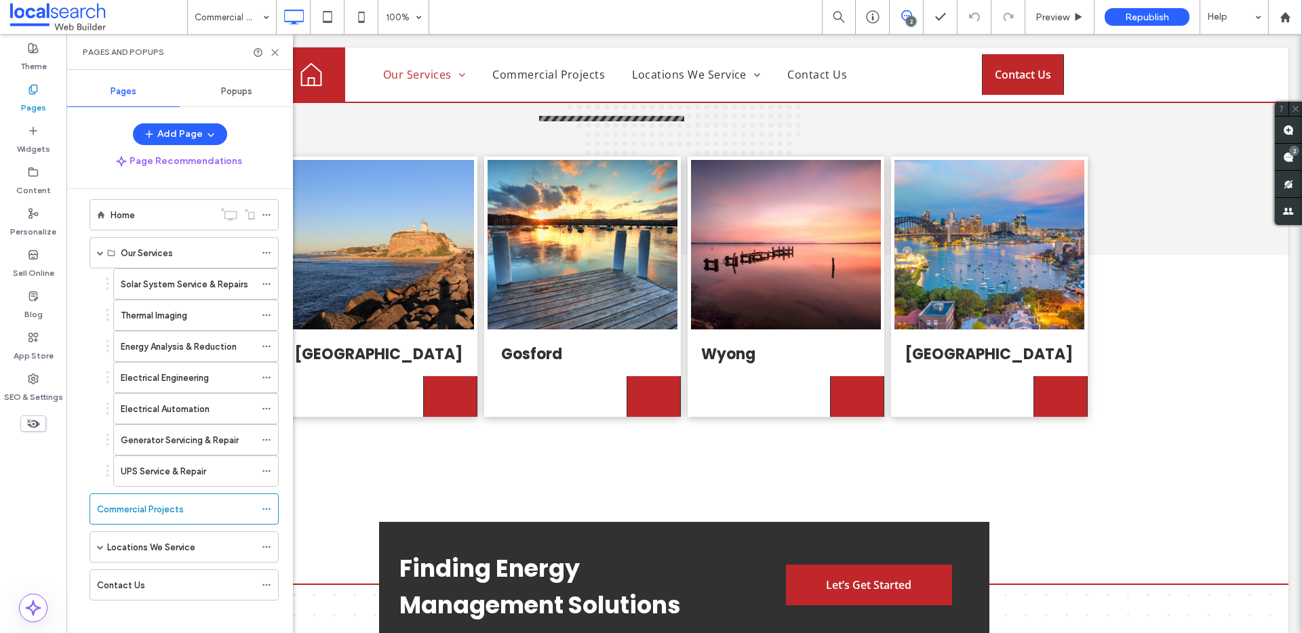
scroll to position [21, 0]
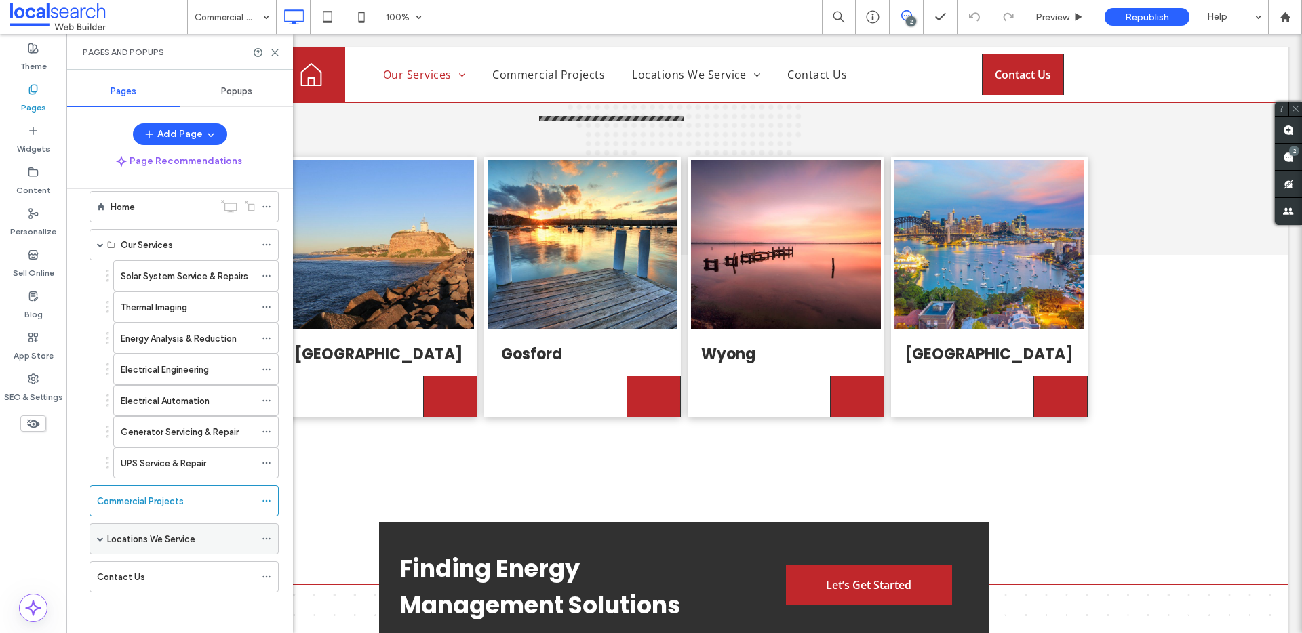
click at [161, 527] on div "Locations We Service" at bounding box center [181, 539] width 148 height 30
click at [161, 557] on div "[GEOGRAPHIC_DATA]" at bounding box center [188, 570] width 134 height 30
click at [279, 47] on icon at bounding box center [275, 52] width 10 height 10
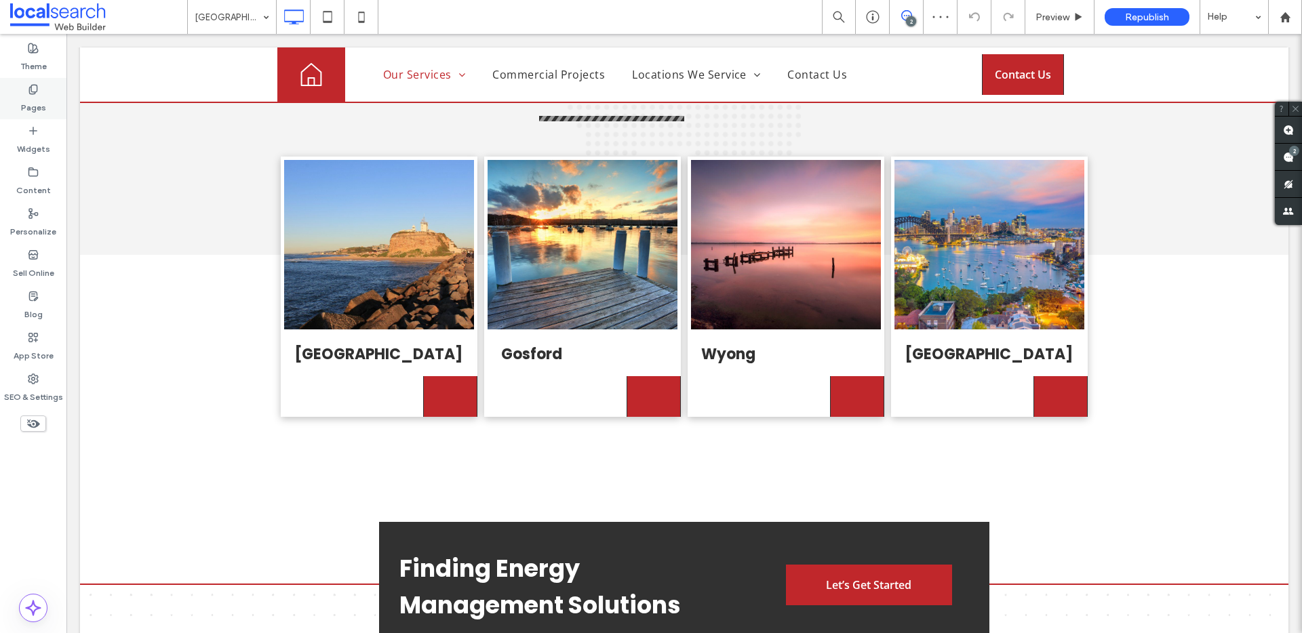
click at [28, 102] on label "Pages" at bounding box center [33, 104] width 25 height 19
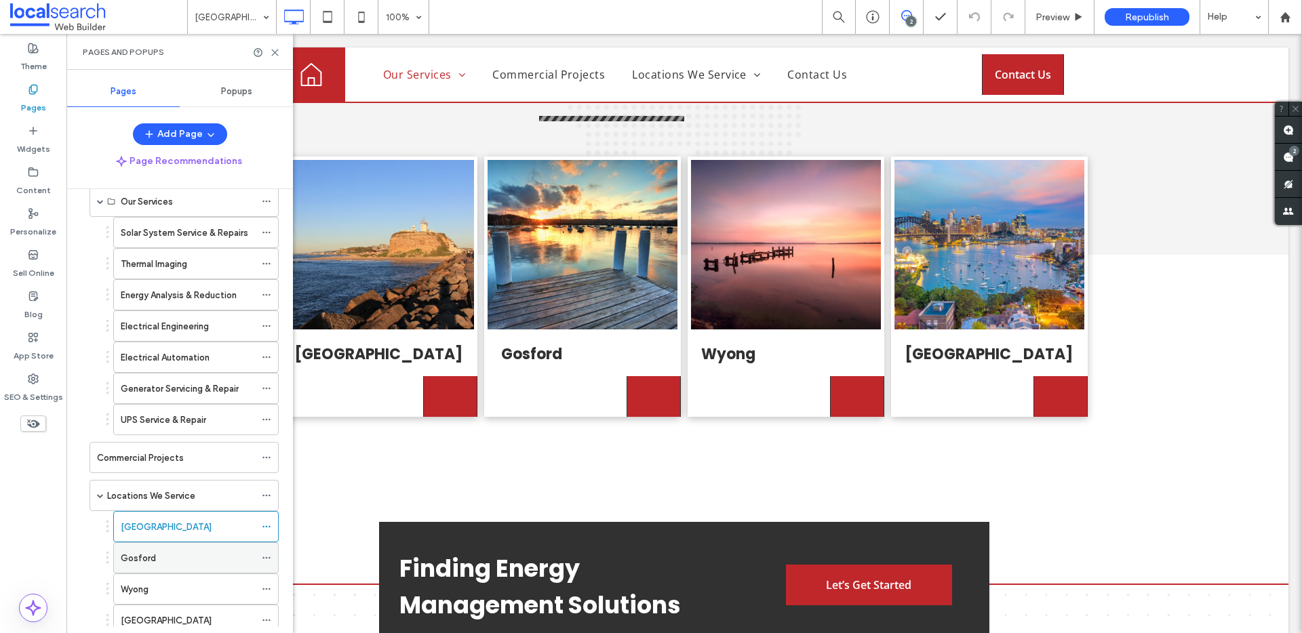
scroll to position [146, 0]
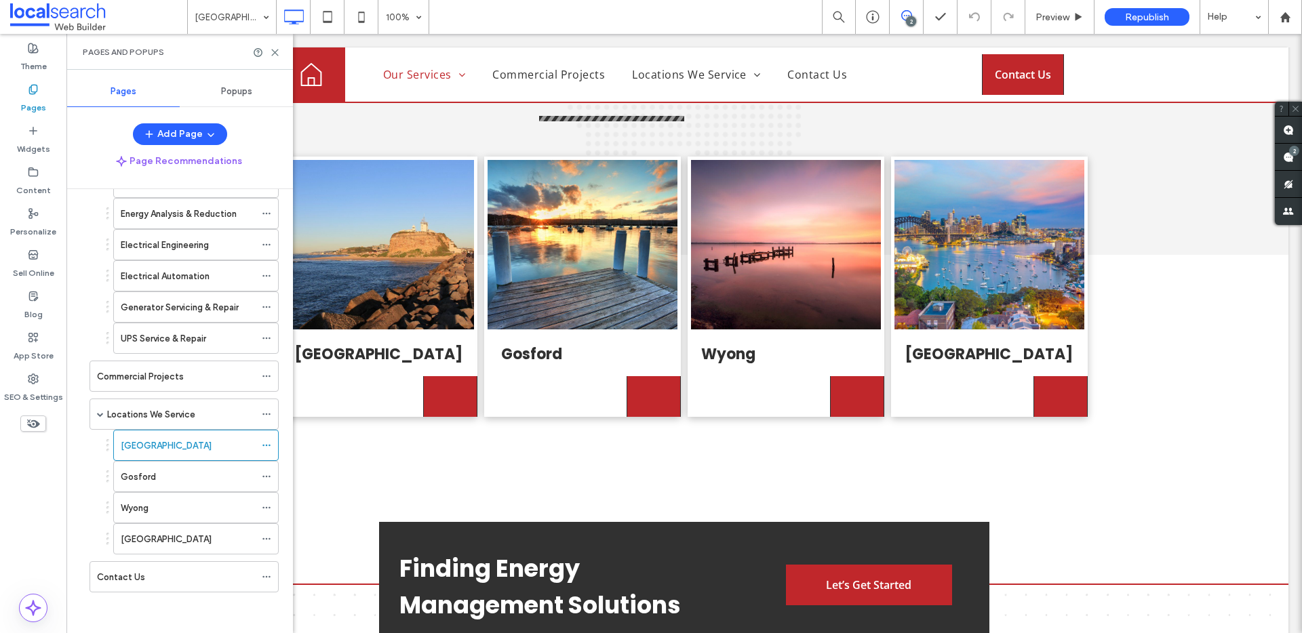
click at [153, 519] on div "Wyong" at bounding box center [188, 508] width 134 height 30
click at [279, 55] on icon at bounding box center [275, 52] width 10 height 10
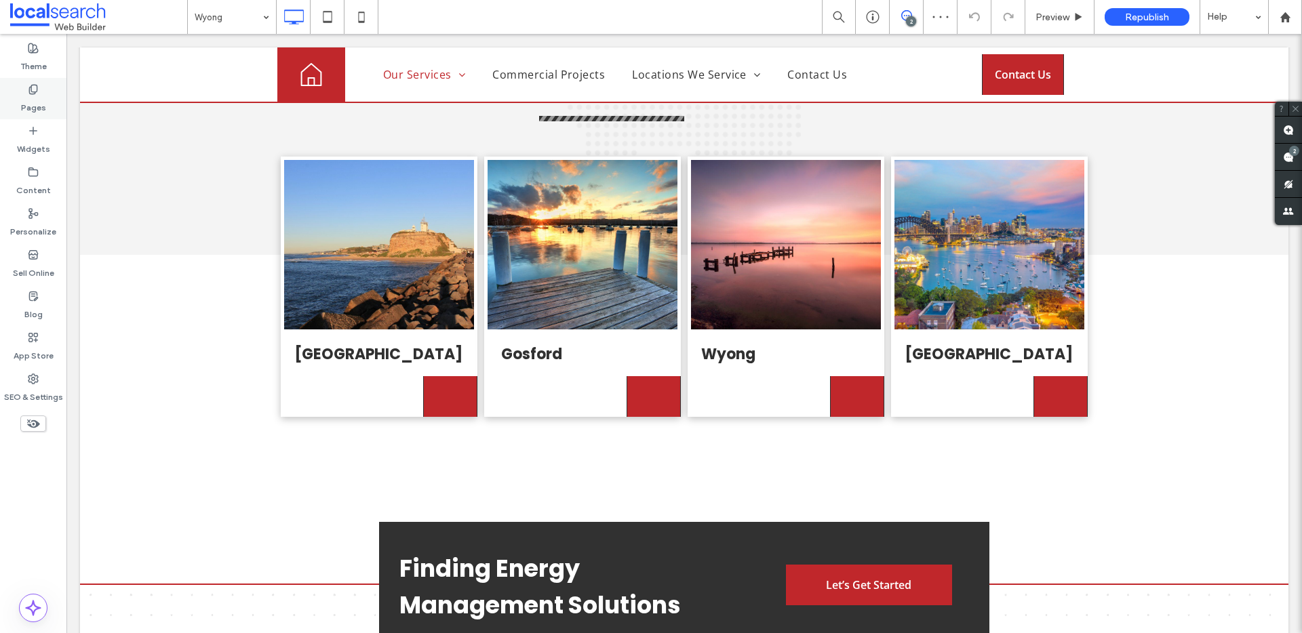
click at [26, 111] on label "Pages" at bounding box center [33, 104] width 25 height 19
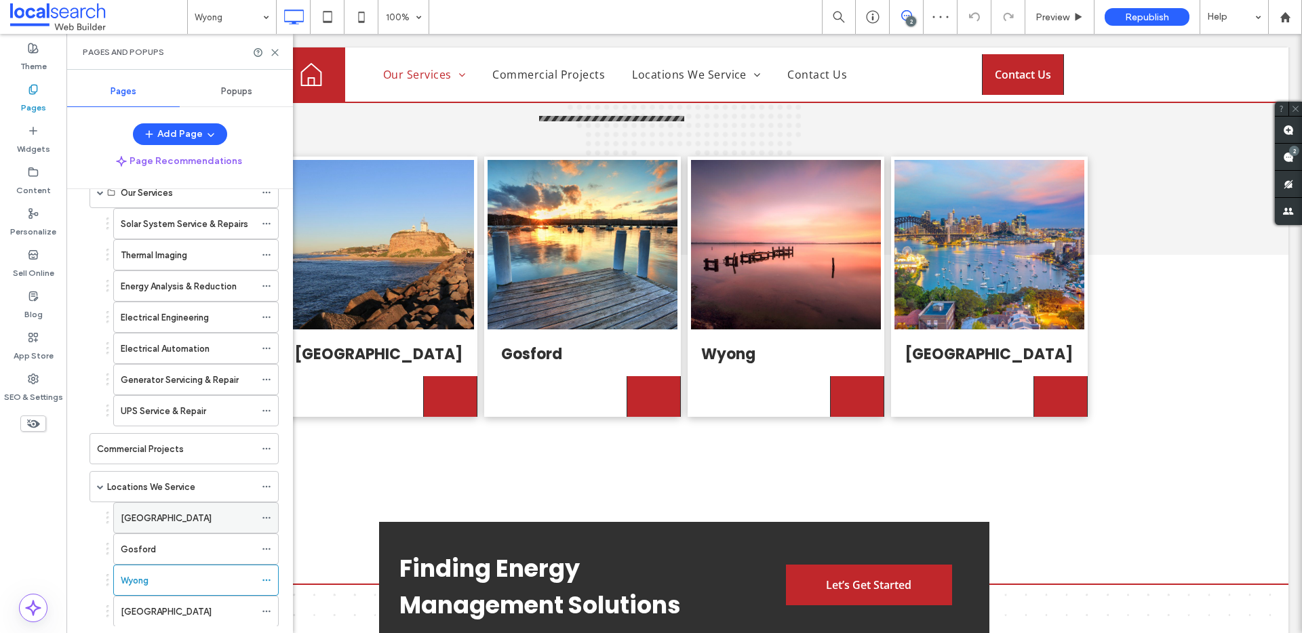
scroll to position [146, 0]
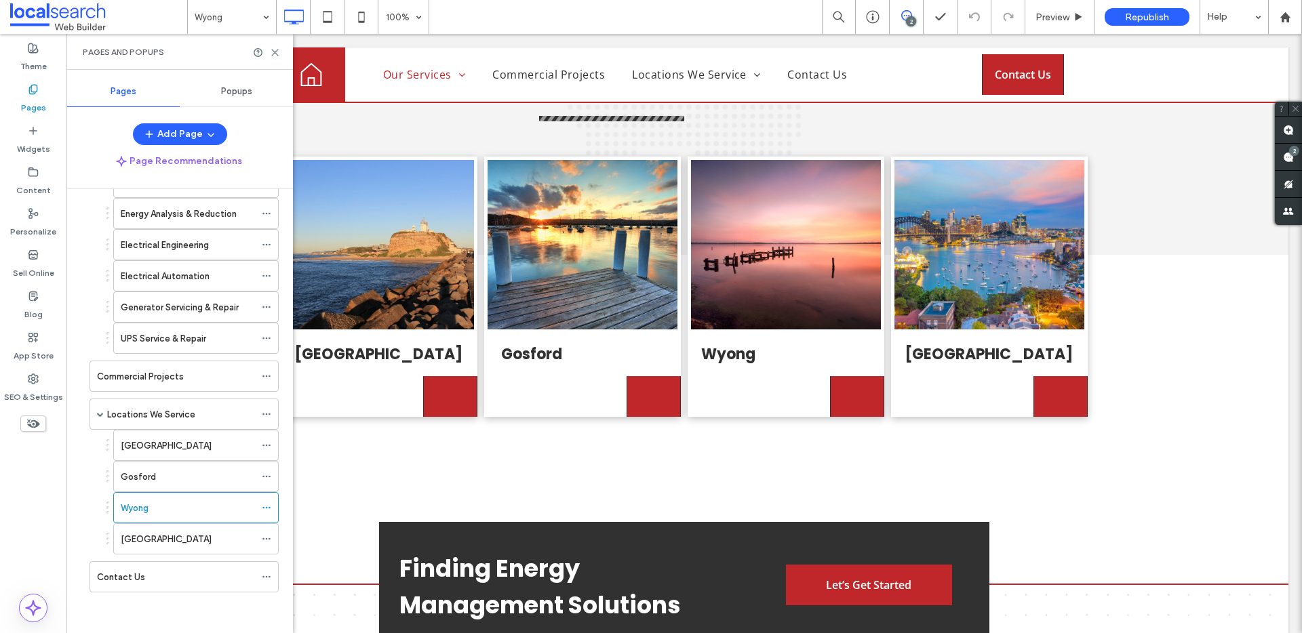
click at [243, 578] on div "Contact Us" at bounding box center [176, 577] width 158 height 14
click at [266, 60] on div "Pages and Popups" at bounding box center [179, 52] width 226 height 36
click at [268, 58] on div "Pages and Popups" at bounding box center [179, 52] width 226 height 36
click at [271, 51] on icon at bounding box center [275, 52] width 10 height 10
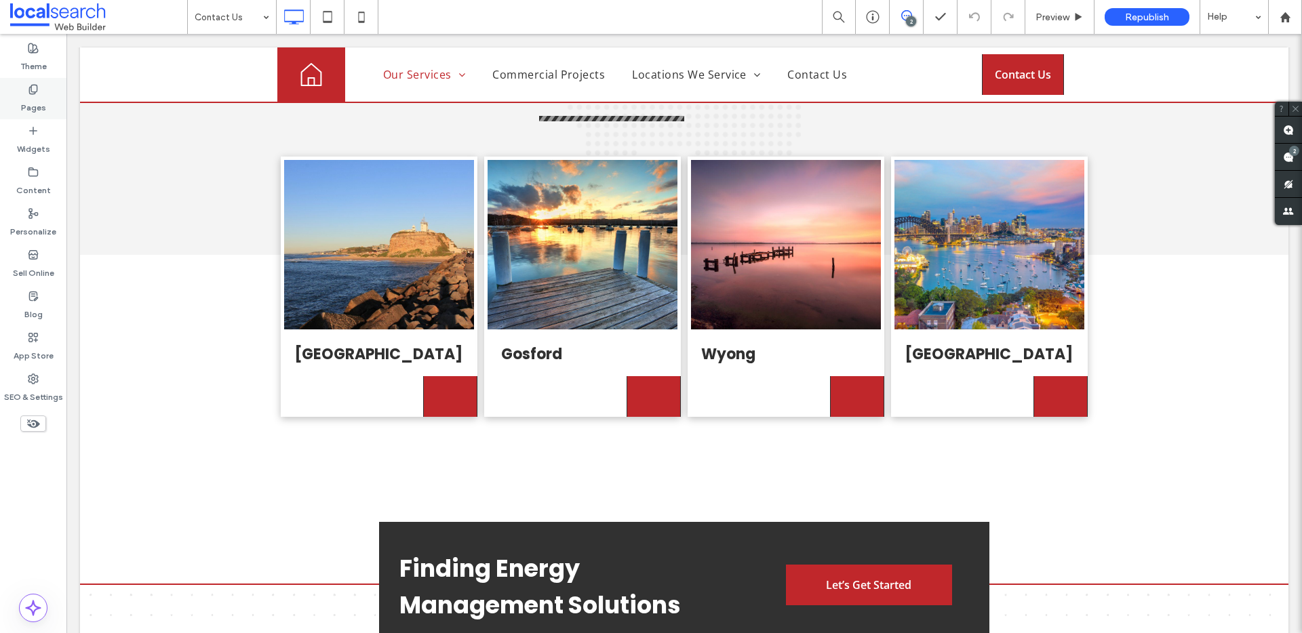
click at [47, 98] on div "Pages" at bounding box center [33, 98] width 66 height 41
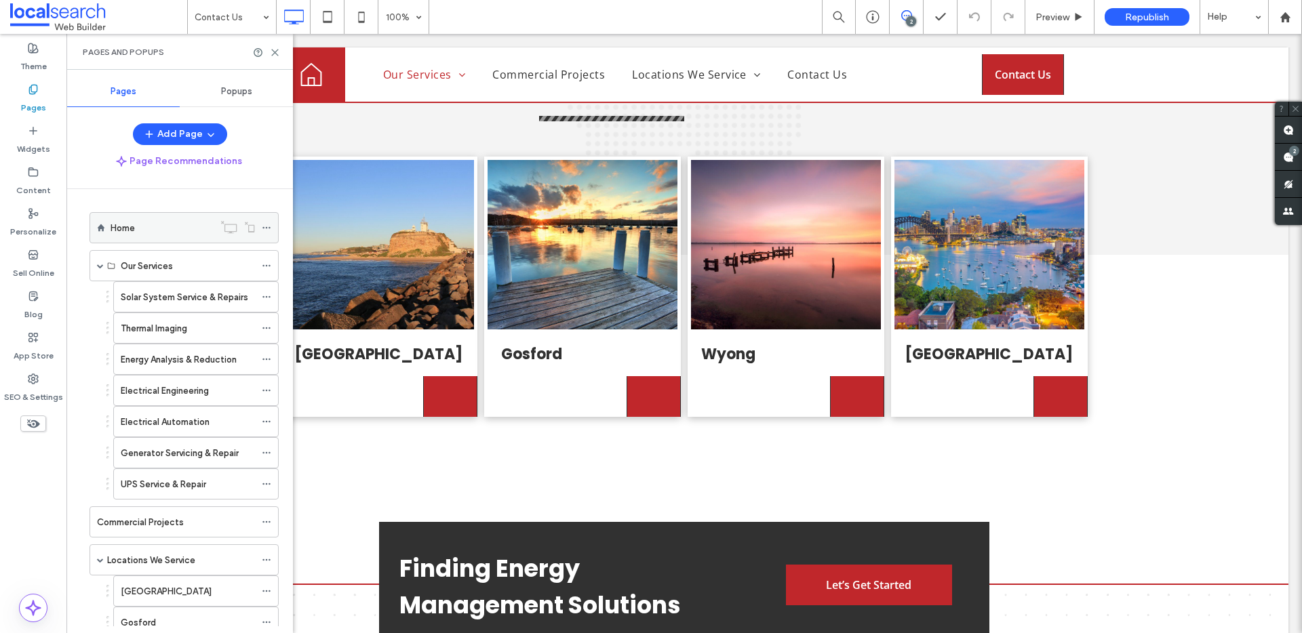
click at [152, 218] on div "Home" at bounding box center [162, 228] width 103 height 30
click at [275, 49] on icon at bounding box center [275, 52] width 10 height 10
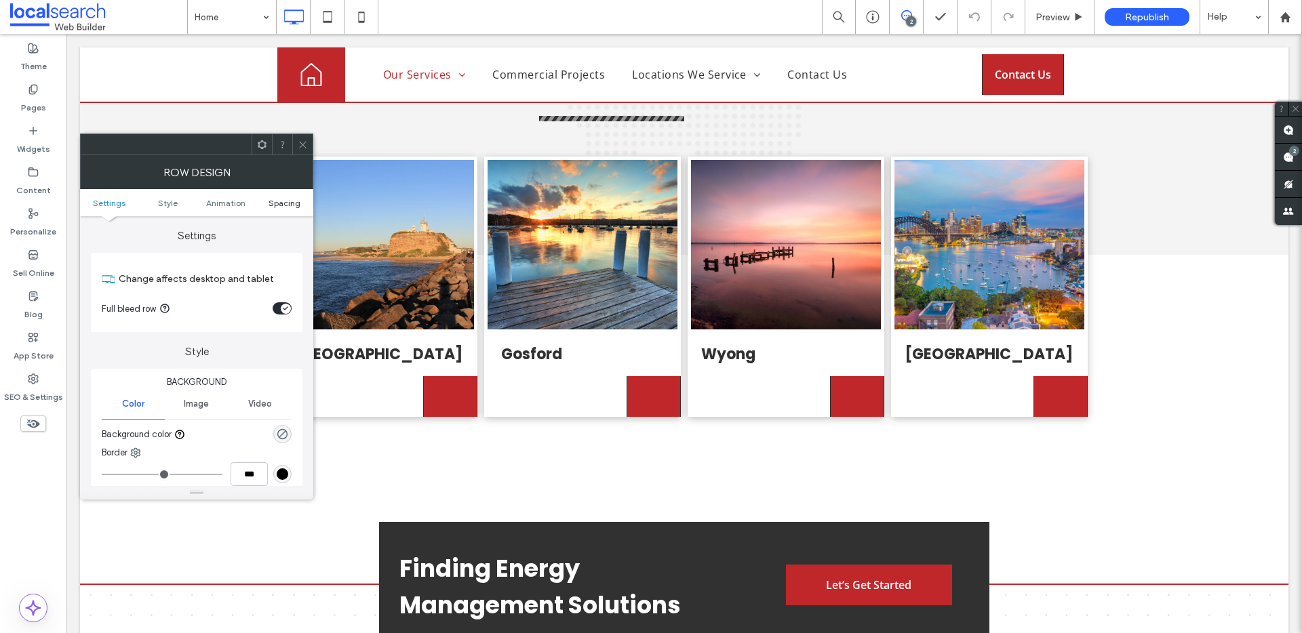
click at [301, 201] on link "Spacing" at bounding box center [284, 203] width 58 height 10
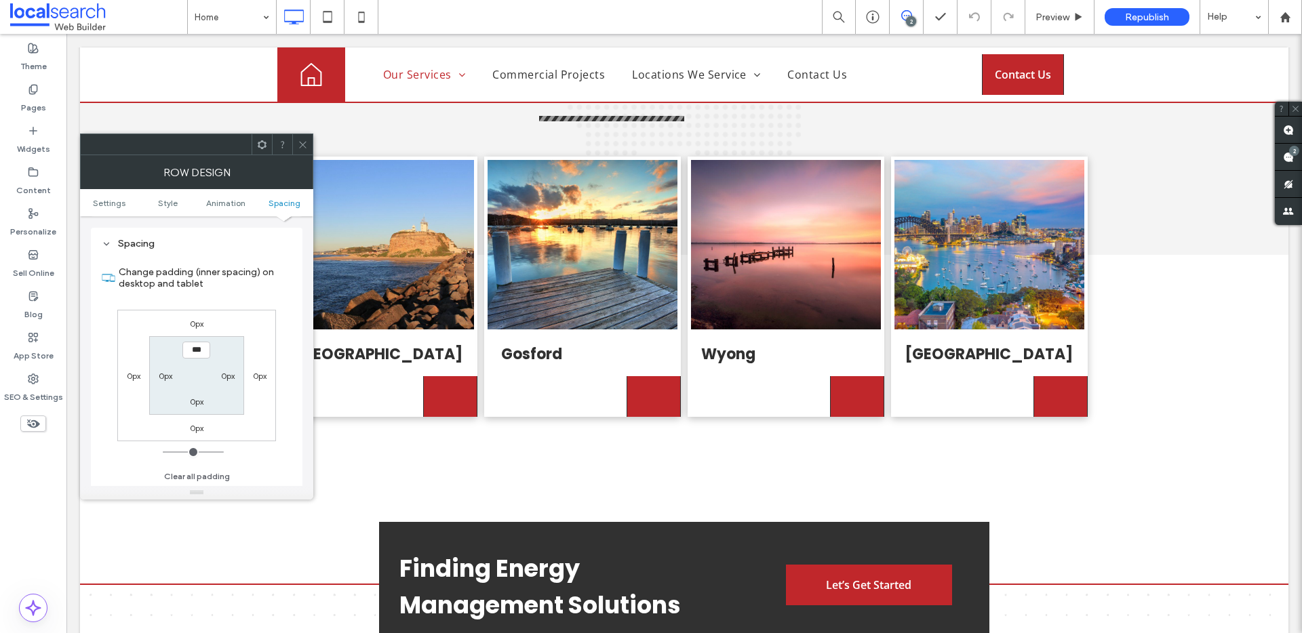
scroll to position [373, 0]
click at [300, 148] on icon at bounding box center [303, 145] width 10 height 10
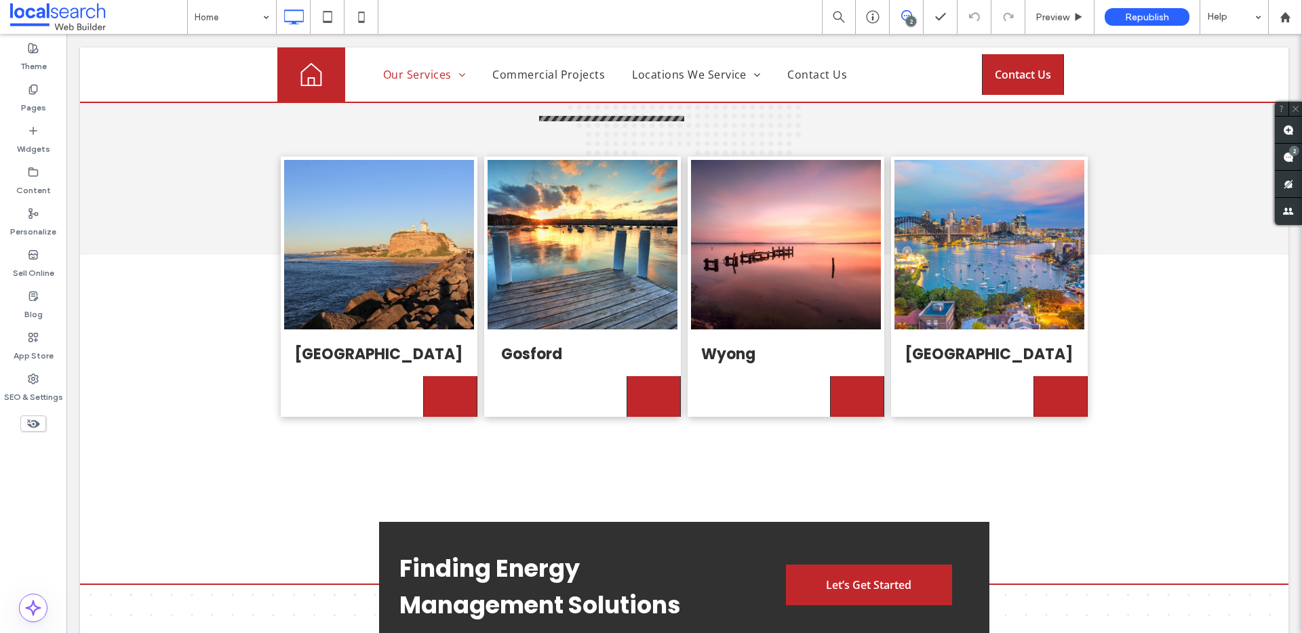
type input "*******"
type input "**"
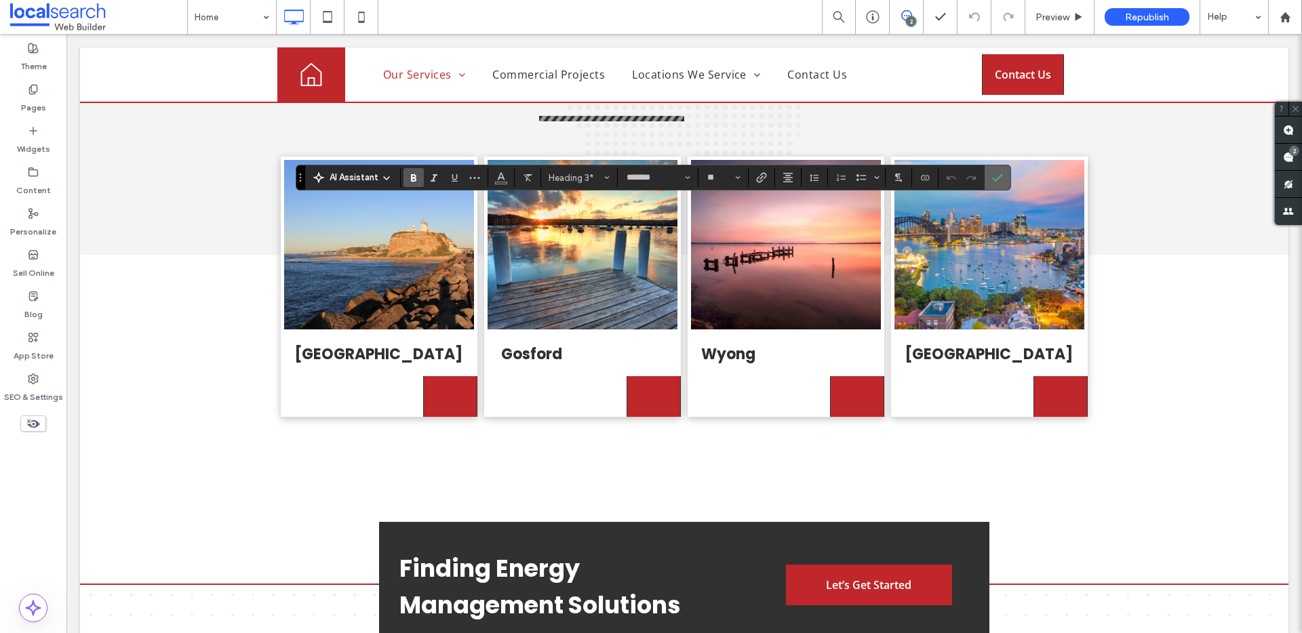
click at [1006, 186] on label "Confirm" at bounding box center [997, 177] width 20 height 24
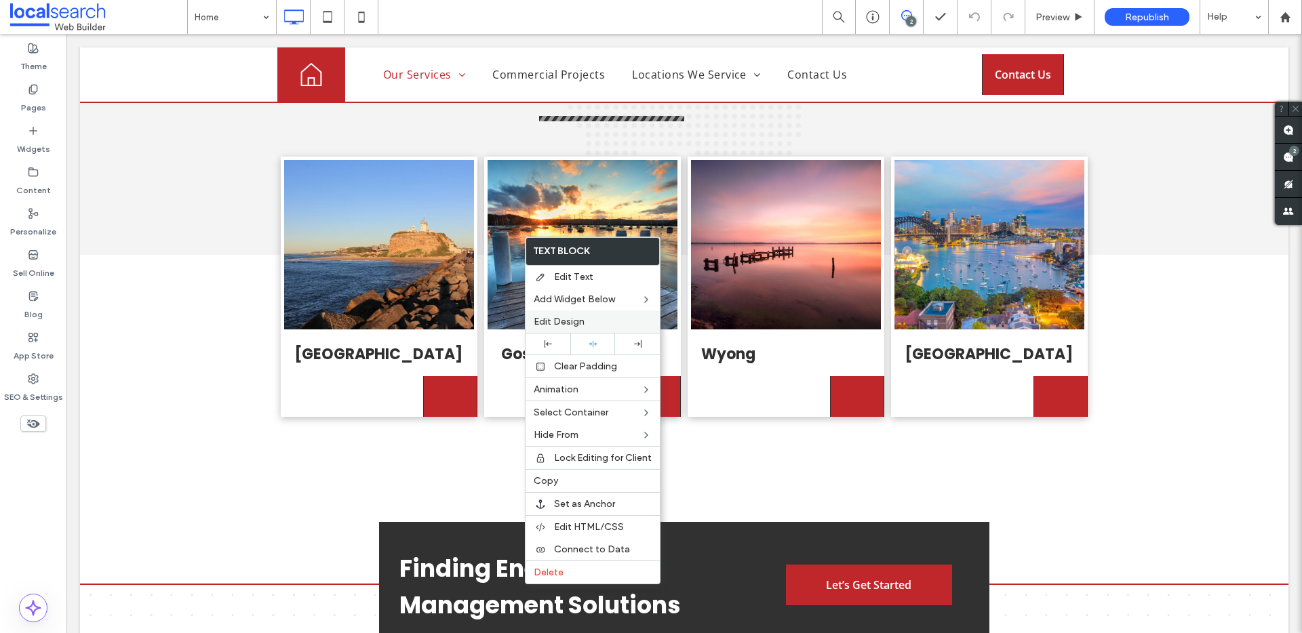
click at [578, 324] on span "Edit Design" at bounding box center [559, 322] width 51 height 12
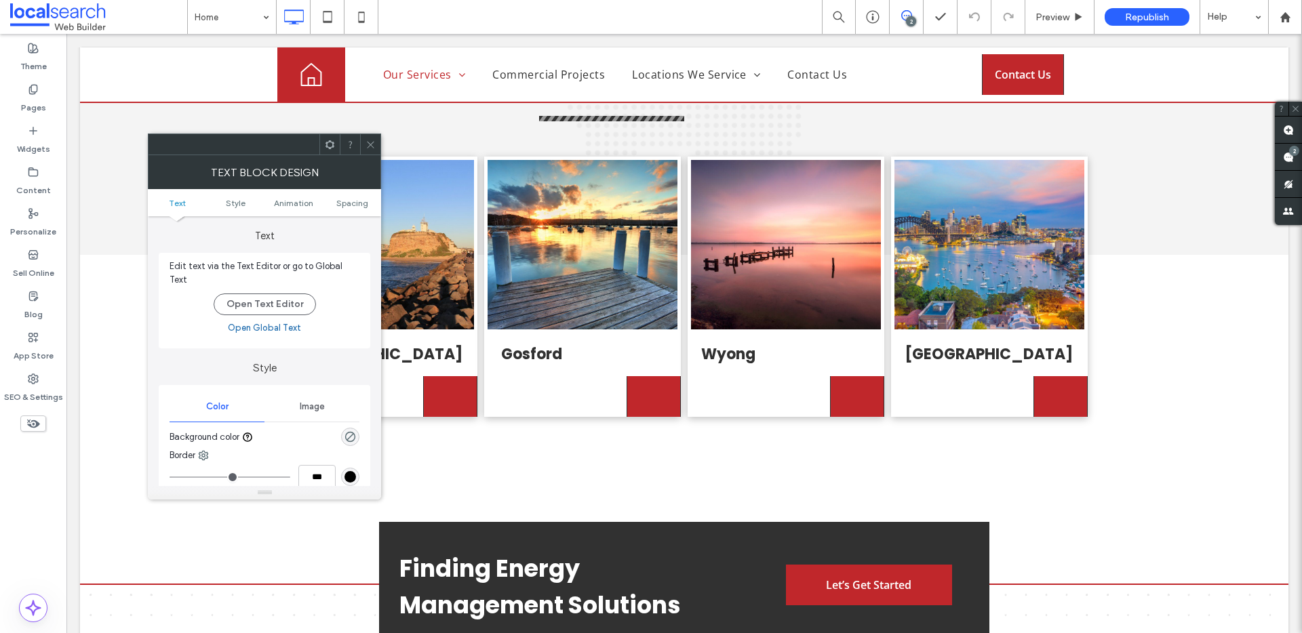
click at [351, 194] on ul "Text Style Animation Spacing" at bounding box center [264, 202] width 233 height 27
click at [355, 200] on span "Spacing" at bounding box center [352, 203] width 32 height 10
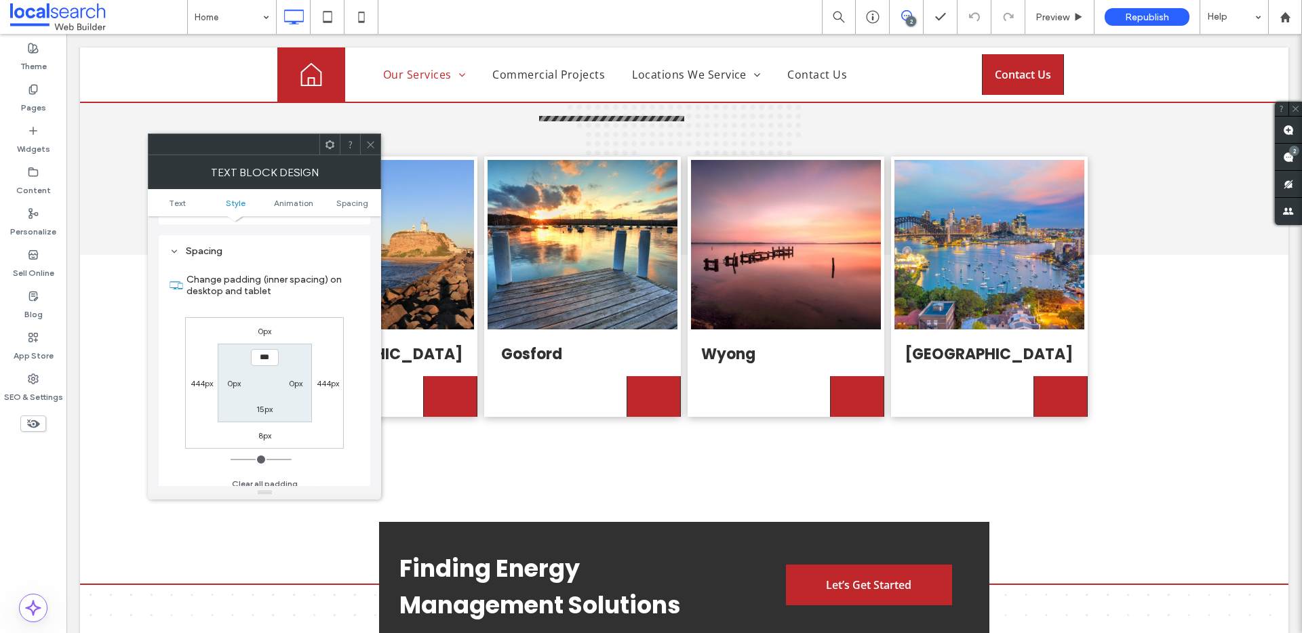
scroll to position [371, 0]
click at [374, 148] on icon at bounding box center [370, 145] width 10 height 10
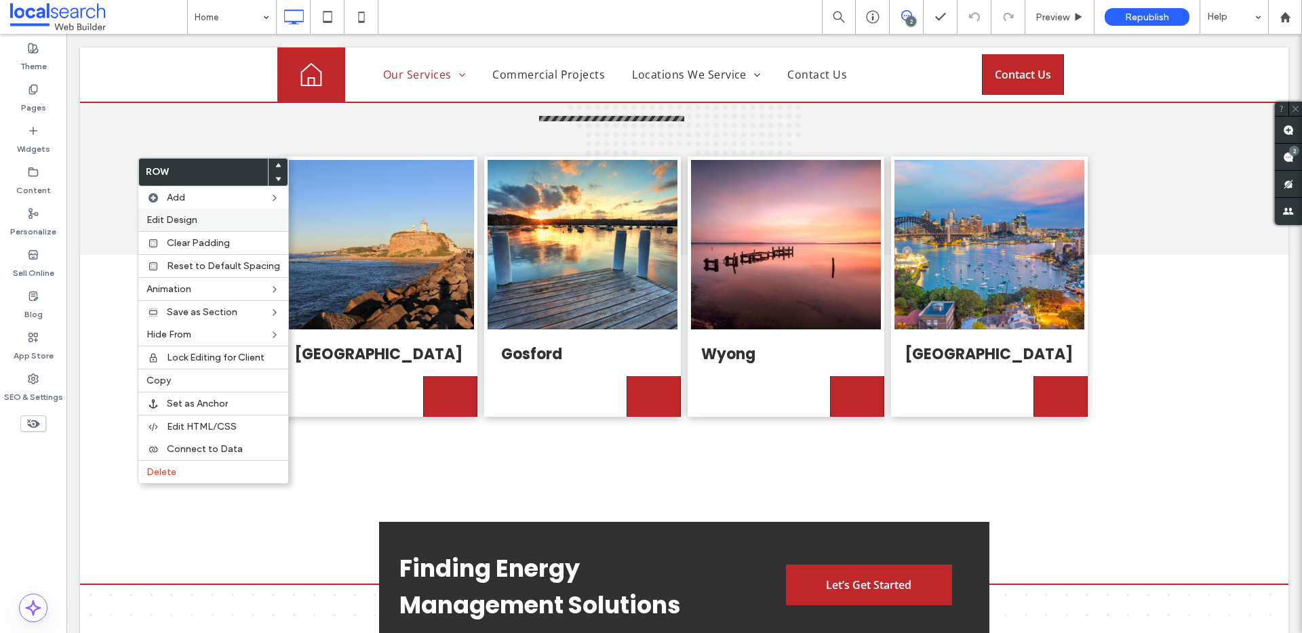
click at [199, 222] on label "Edit Design" at bounding box center [213, 220] width 134 height 12
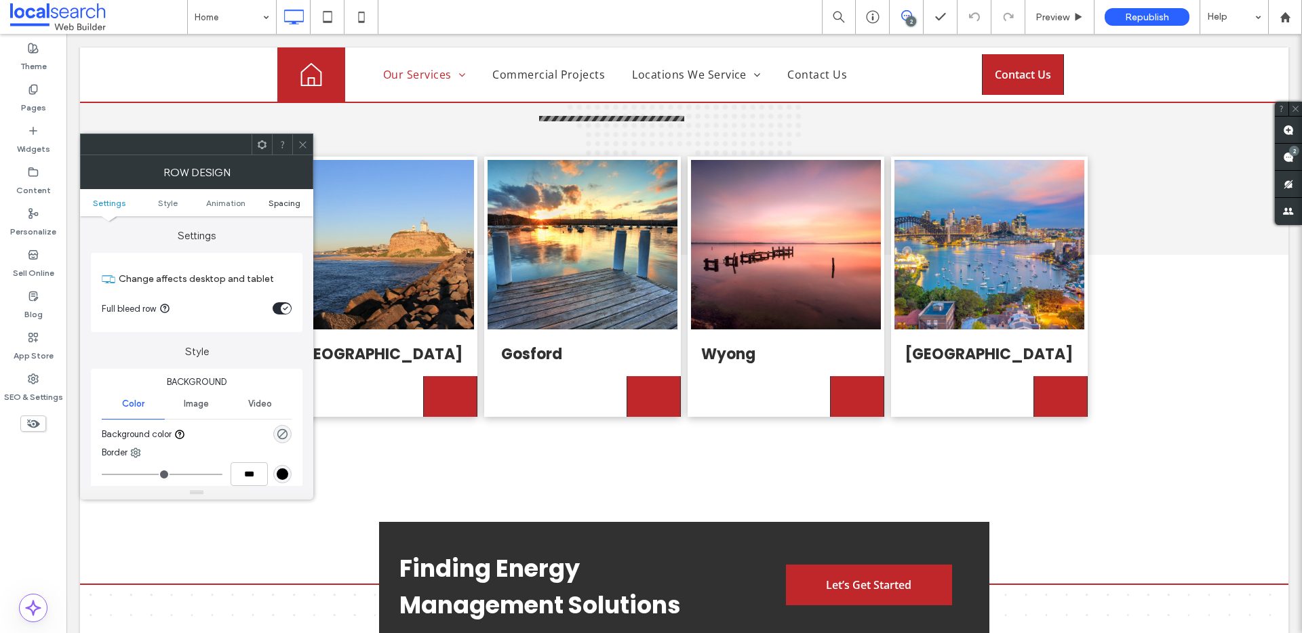
click at [285, 201] on span "Spacing" at bounding box center [284, 203] width 32 height 10
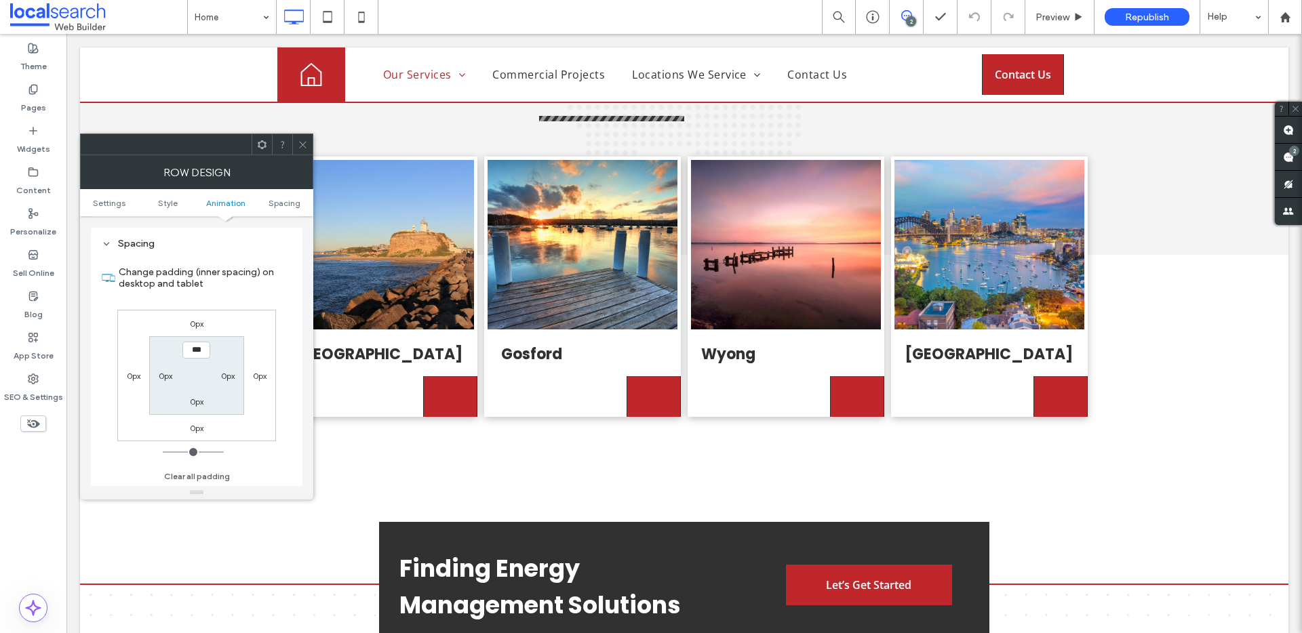
scroll to position [373, 0]
click at [308, 157] on div "Row Design" at bounding box center [196, 172] width 233 height 34
click at [309, 142] on div at bounding box center [302, 144] width 20 height 20
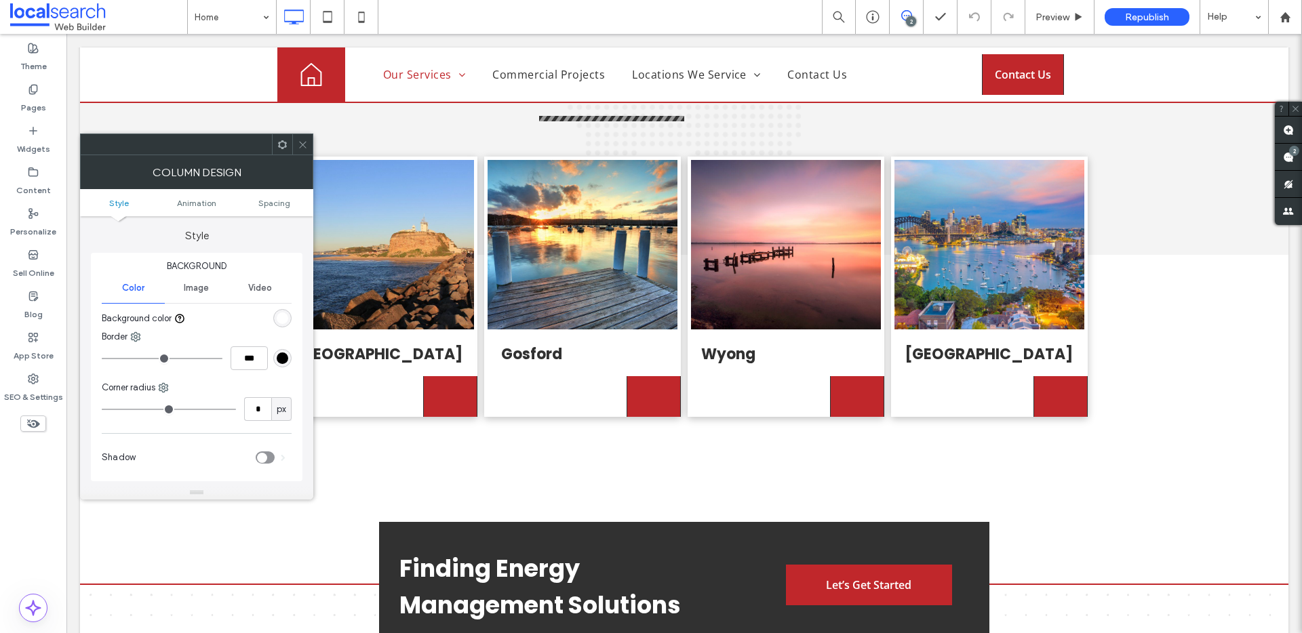
click at [307, 144] on icon at bounding box center [303, 145] width 10 height 10
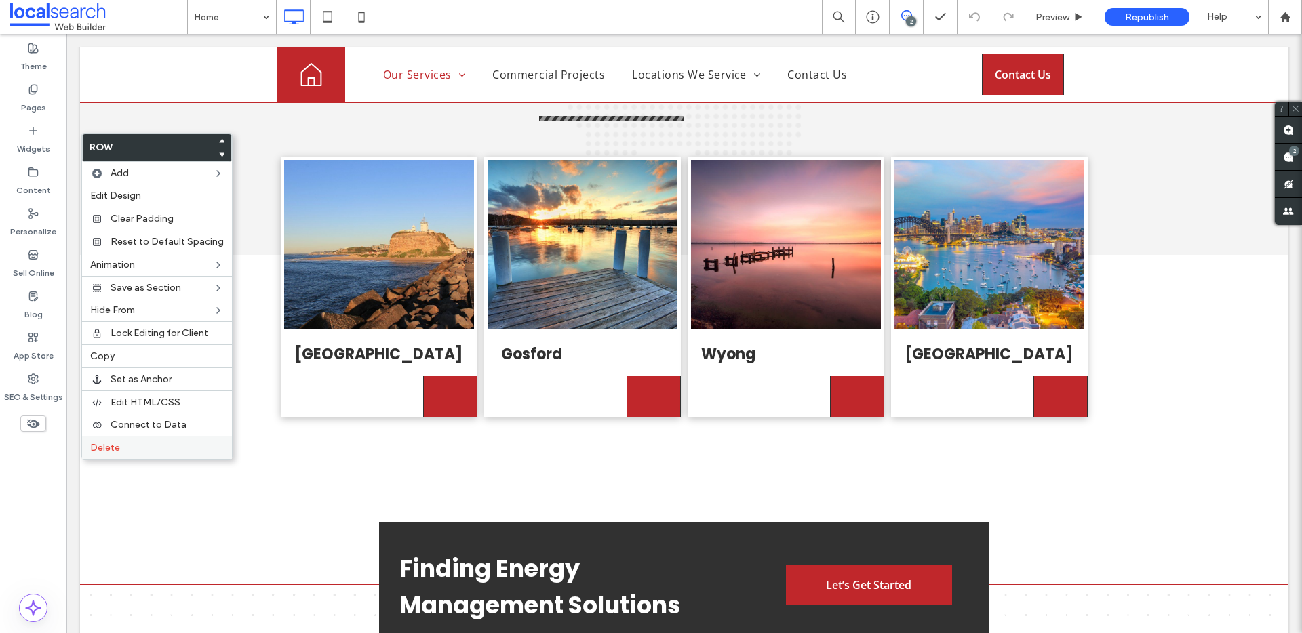
click at [137, 447] on label "Delete" at bounding box center [157, 448] width 134 height 12
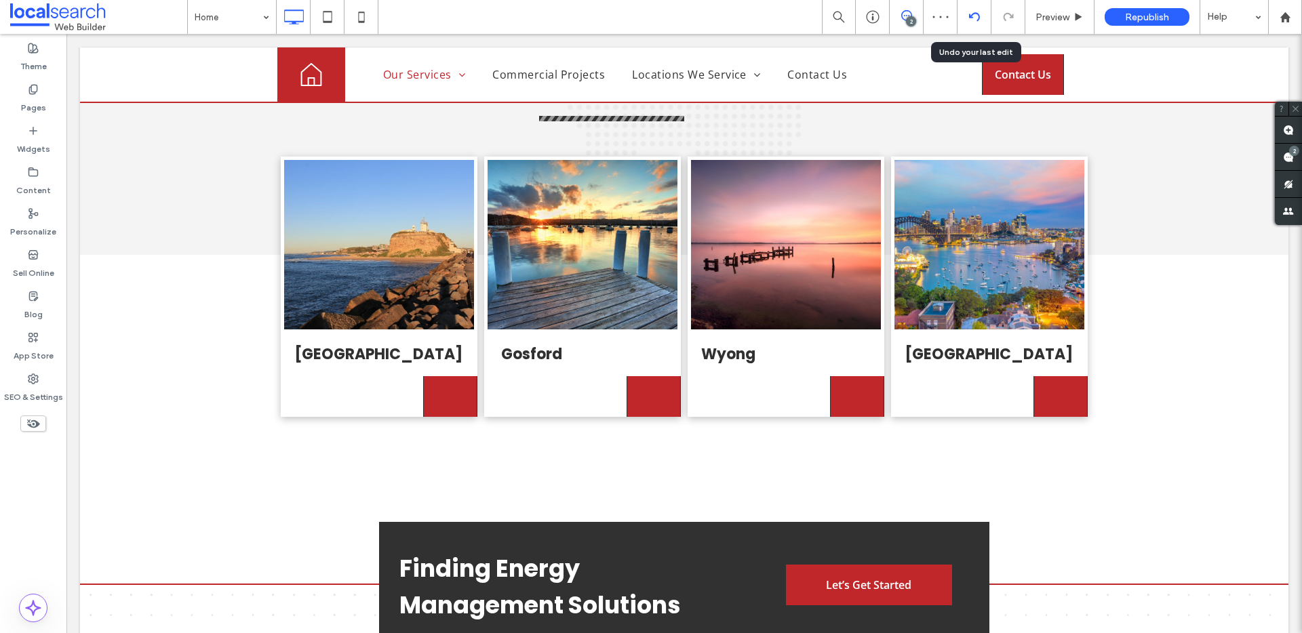
click at [978, 16] on use at bounding box center [973, 16] width 11 height 9
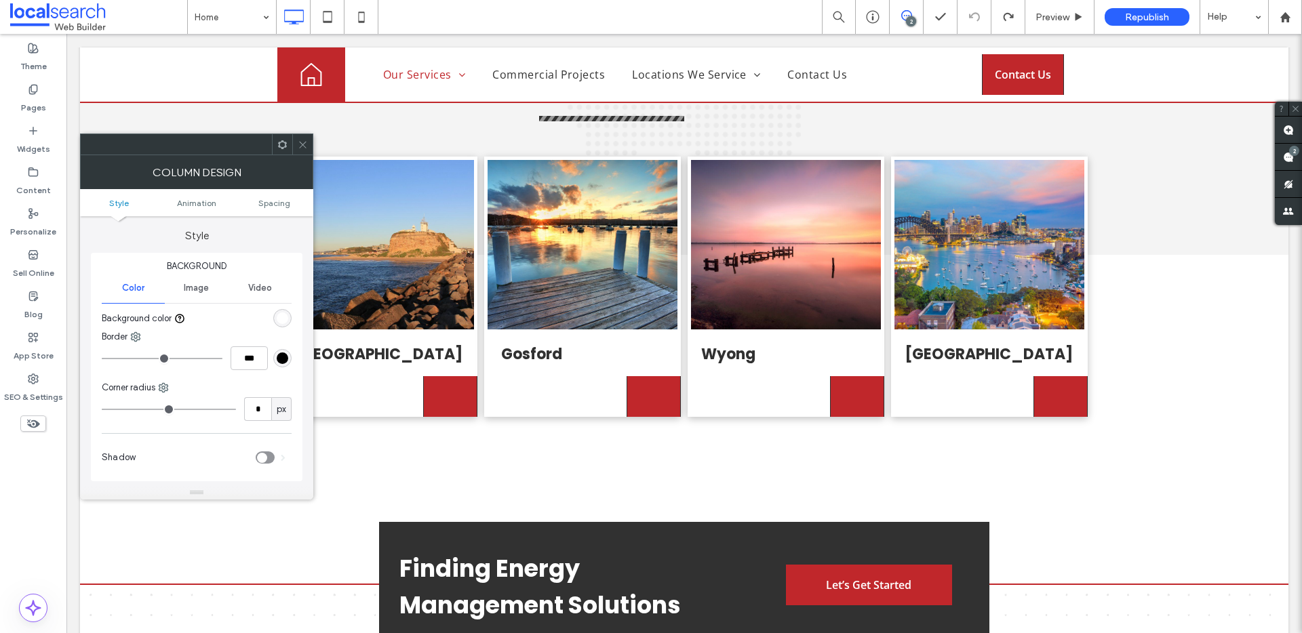
click at [266, 209] on ul "Style Animation Spacing" at bounding box center [196, 202] width 233 height 27
click at [266, 207] on span "Spacing" at bounding box center [274, 203] width 32 height 10
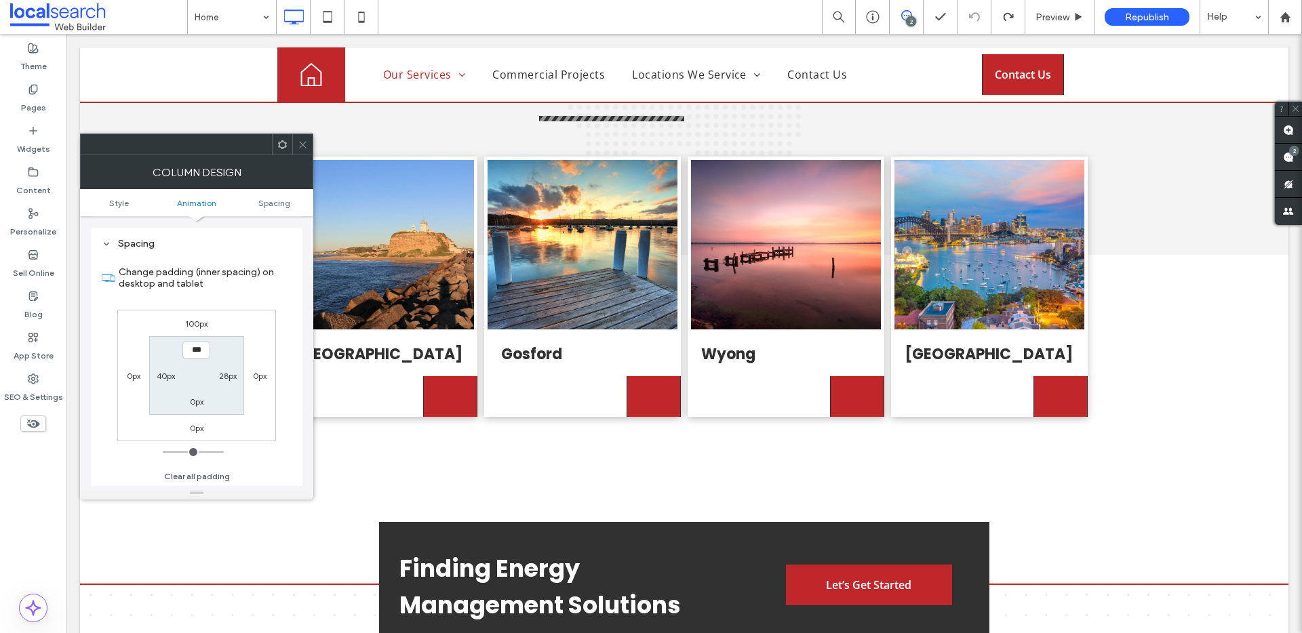
scroll to position [308, 0]
drag, startPoint x: 199, startPoint y: 320, endPoint x: 225, endPoint y: 324, distance: 26.8
click at [199, 321] on label "100px" at bounding box center [196, 323] width 22 height 10
type input "***"
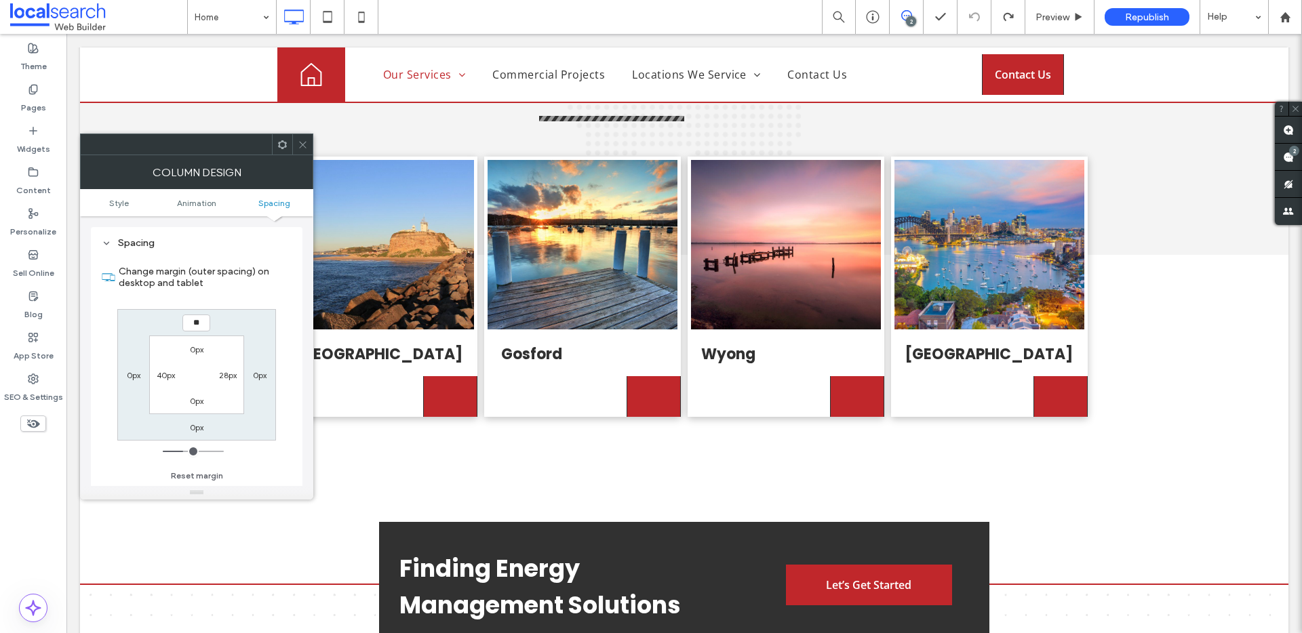
type input "**"
type input "****"
click at [296, 144] on div at bounding box center [302, 144] width 20 height 20
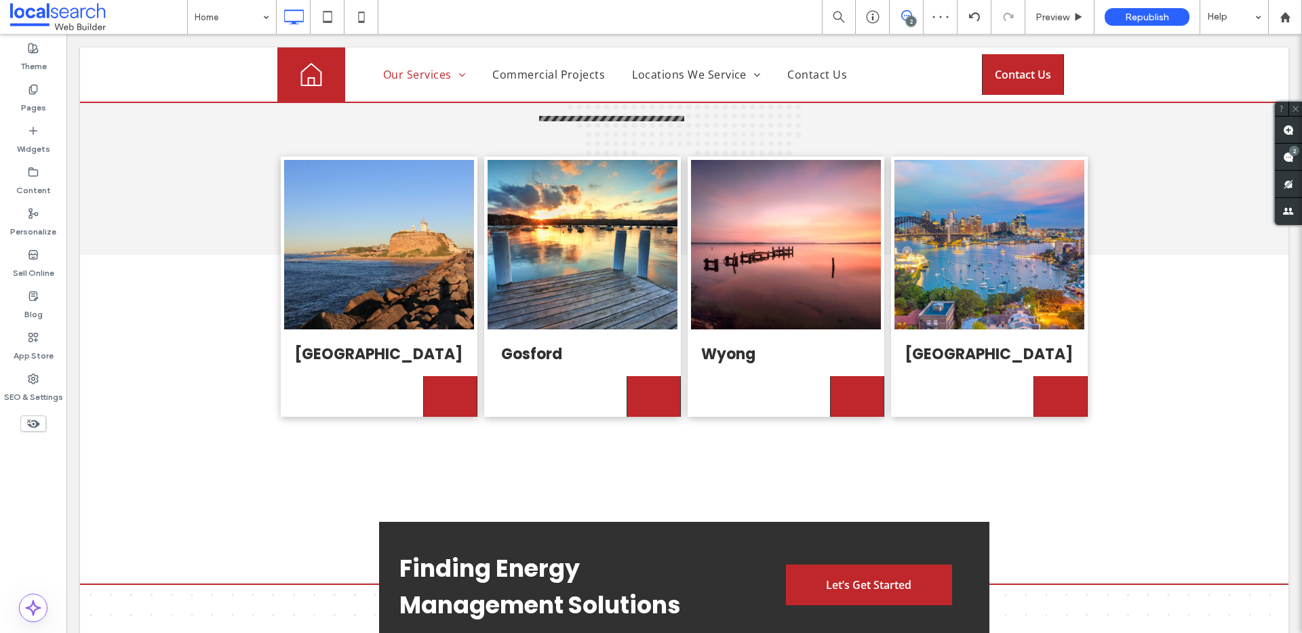
type input "*******"
type input "**"
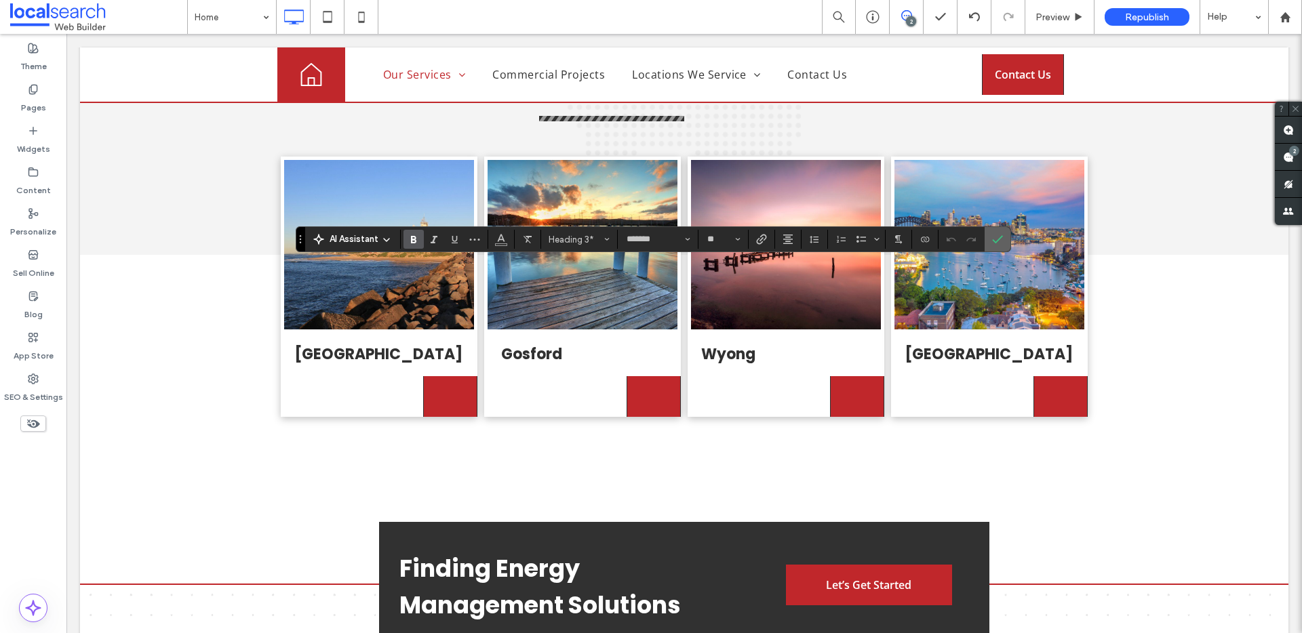
click at [999, 237] on use "Confirm" at bounding box center [997, 239] width 11 height 8
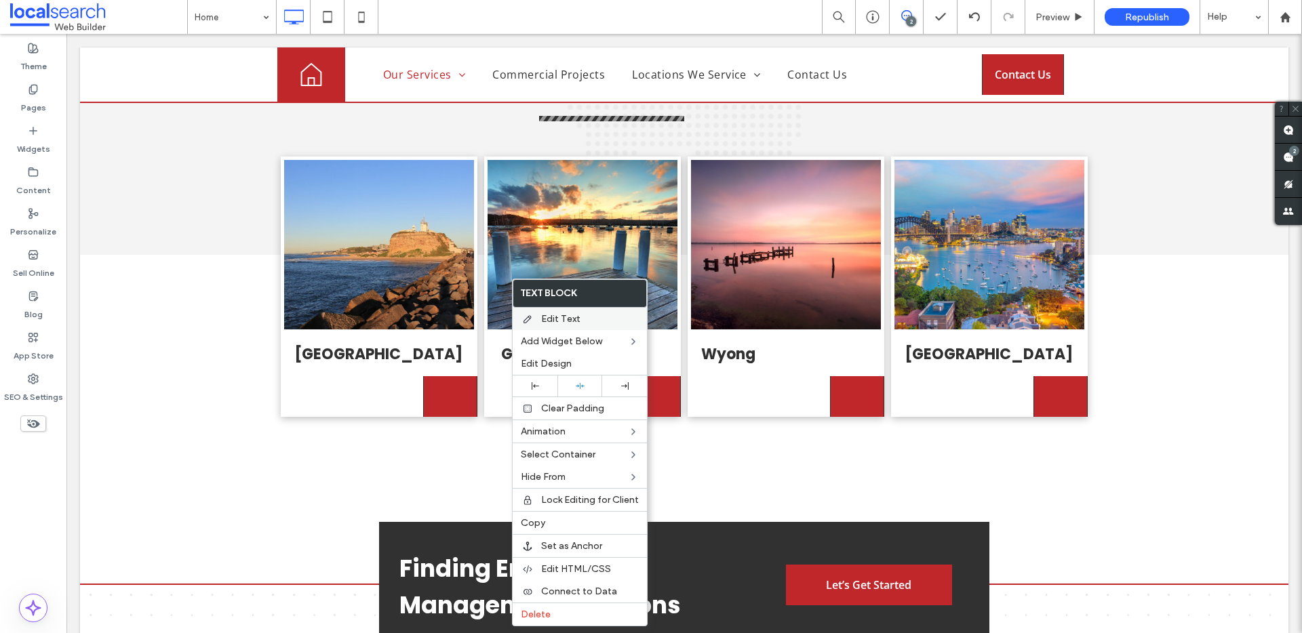
click at [569, 319] on span "Edit Text" at bounding box center [560, 319] width 39 height 12
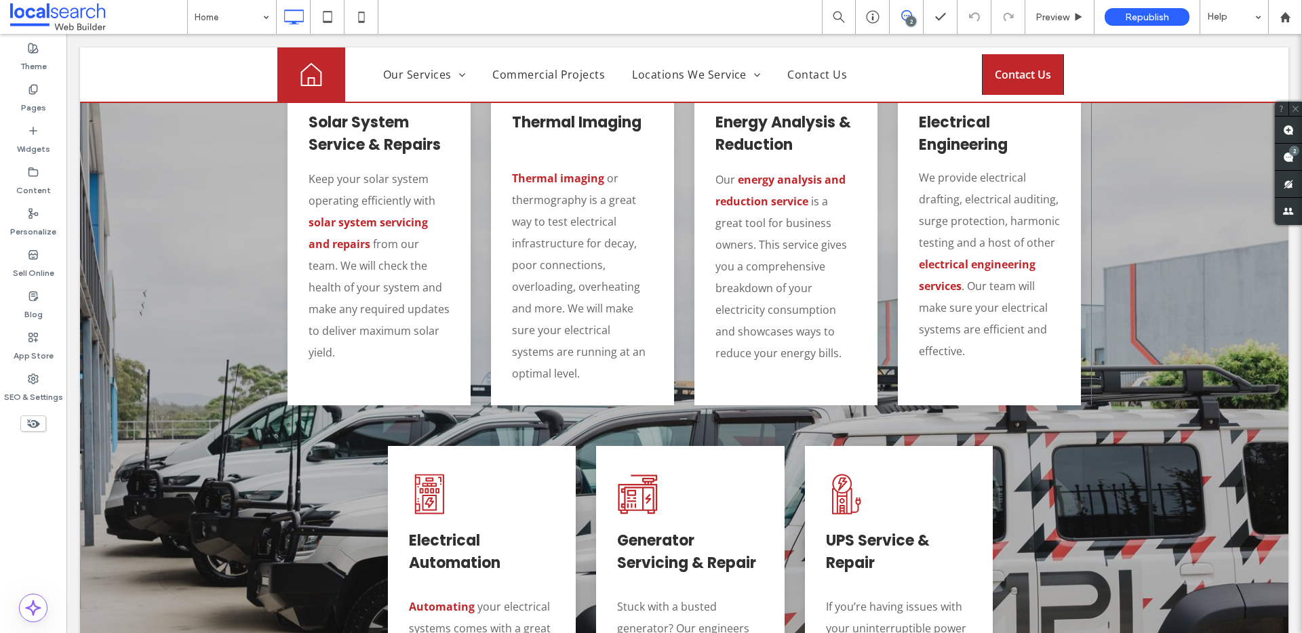
scroll to position [1973, 0]
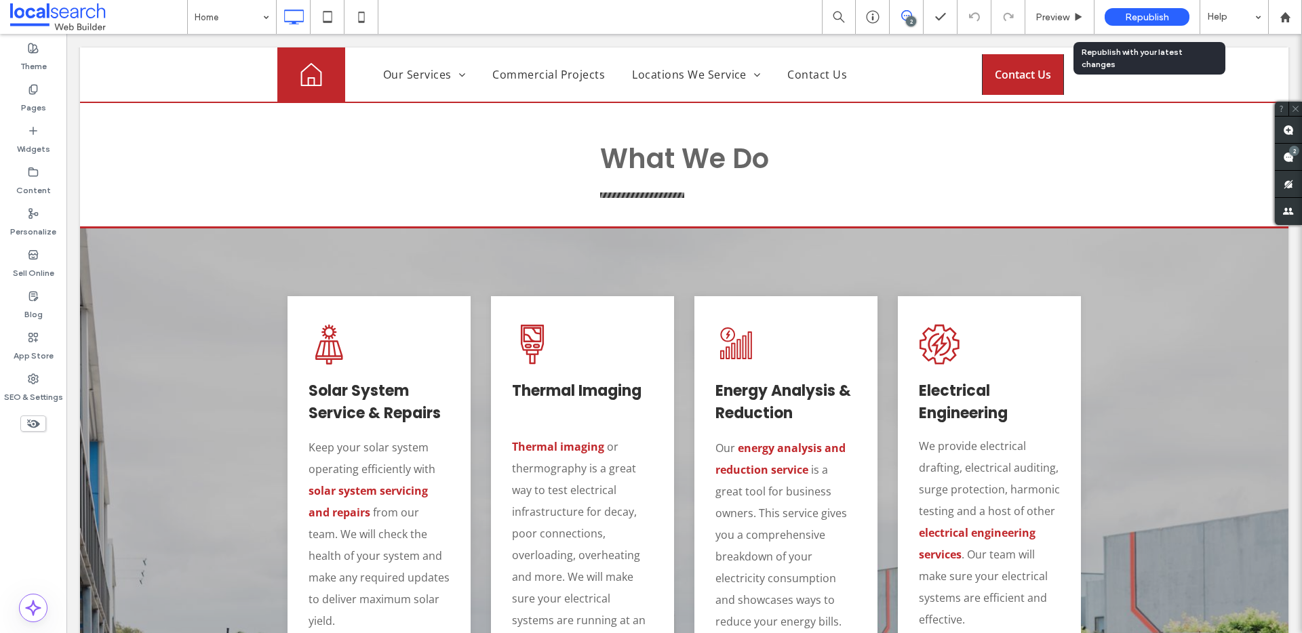
click at [1167, 26] on div "Republish" at bounding box center [1146, 17] width 85 height 34
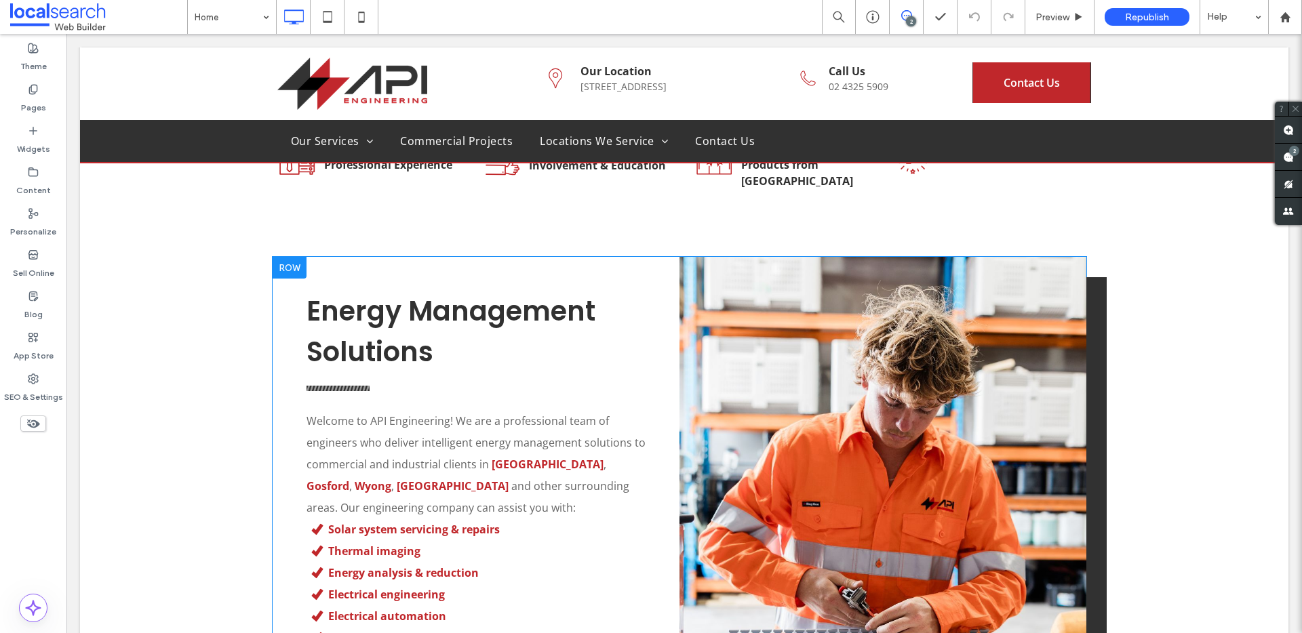
scroll to position [921, 0]
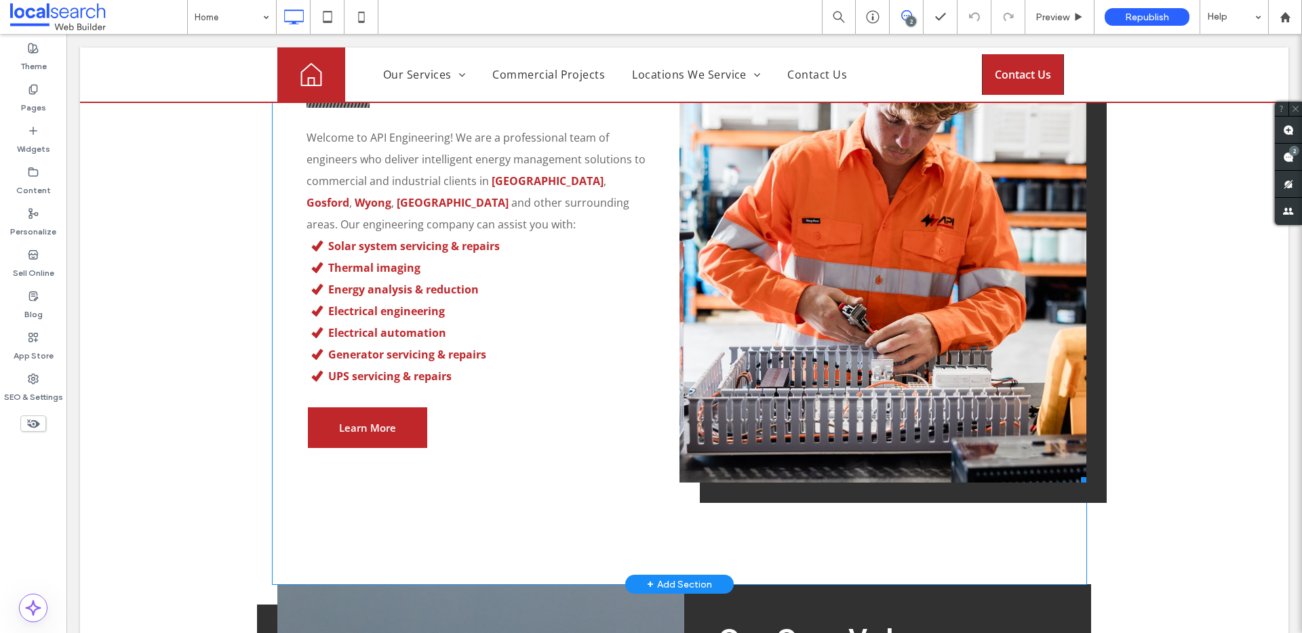
click at [933, 285] on link at bounding box center [882, 228] width 407 height 509
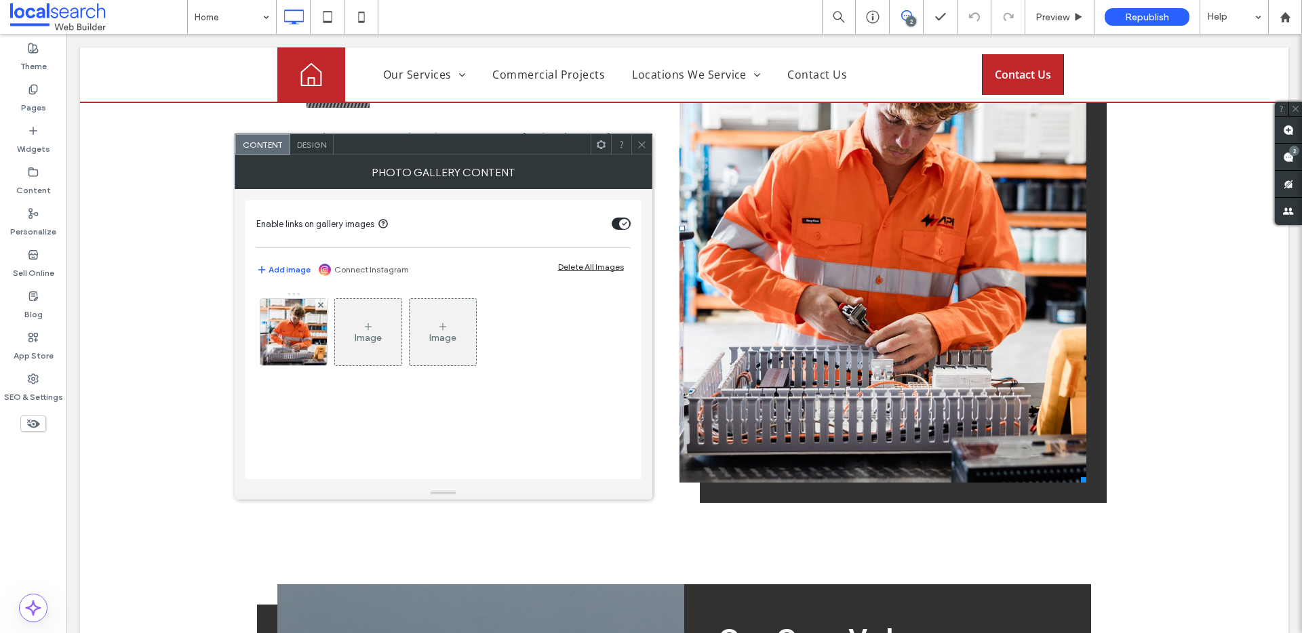
click at [644, 142] on icon at bounding box center [642, 145] width 10 height 10
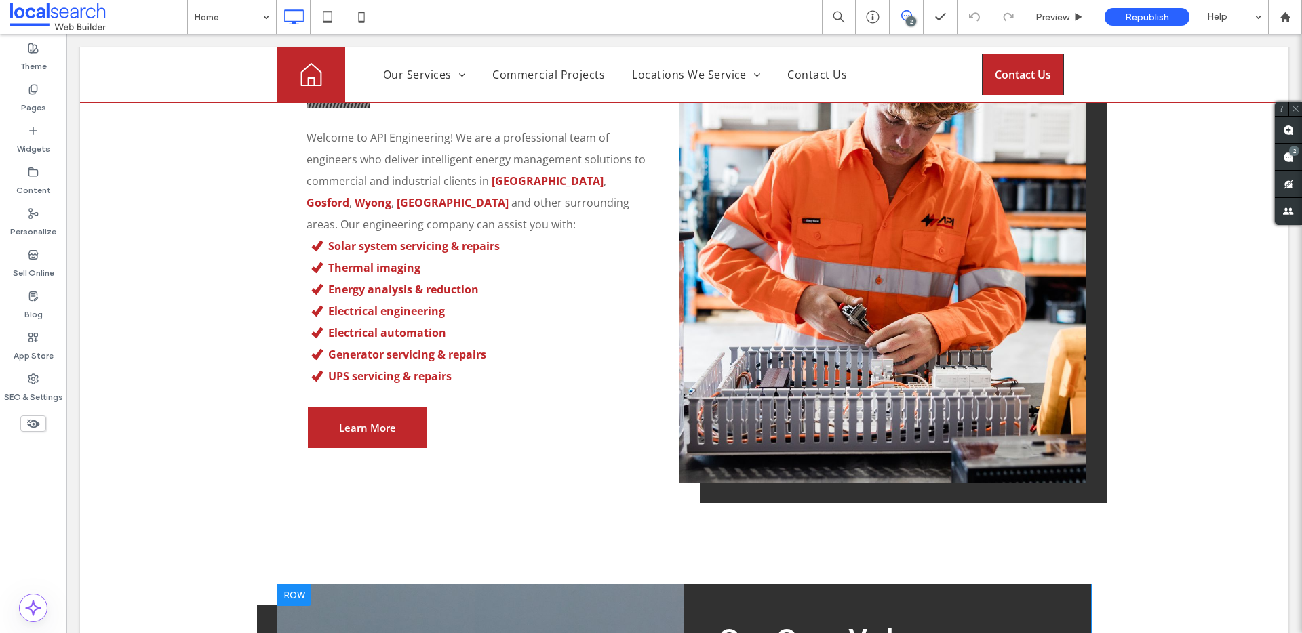
scroll to position [1231, 0]
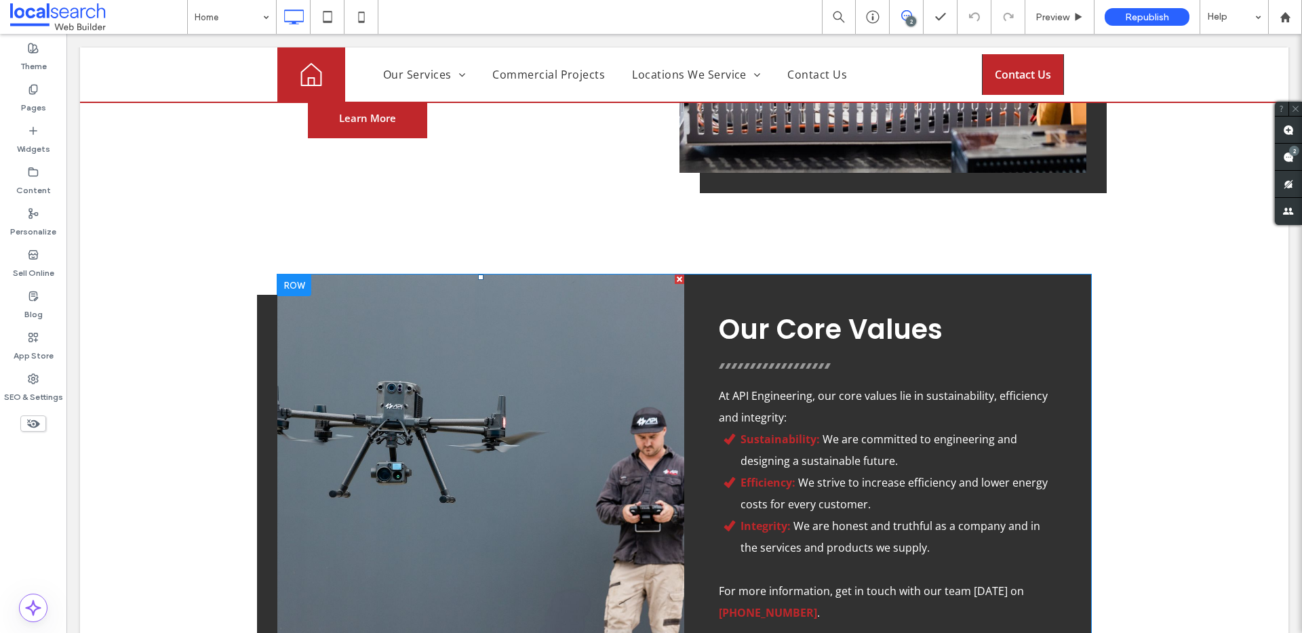
click at [556, 374] on link at bounding box center [480, 506] width 407 height 463
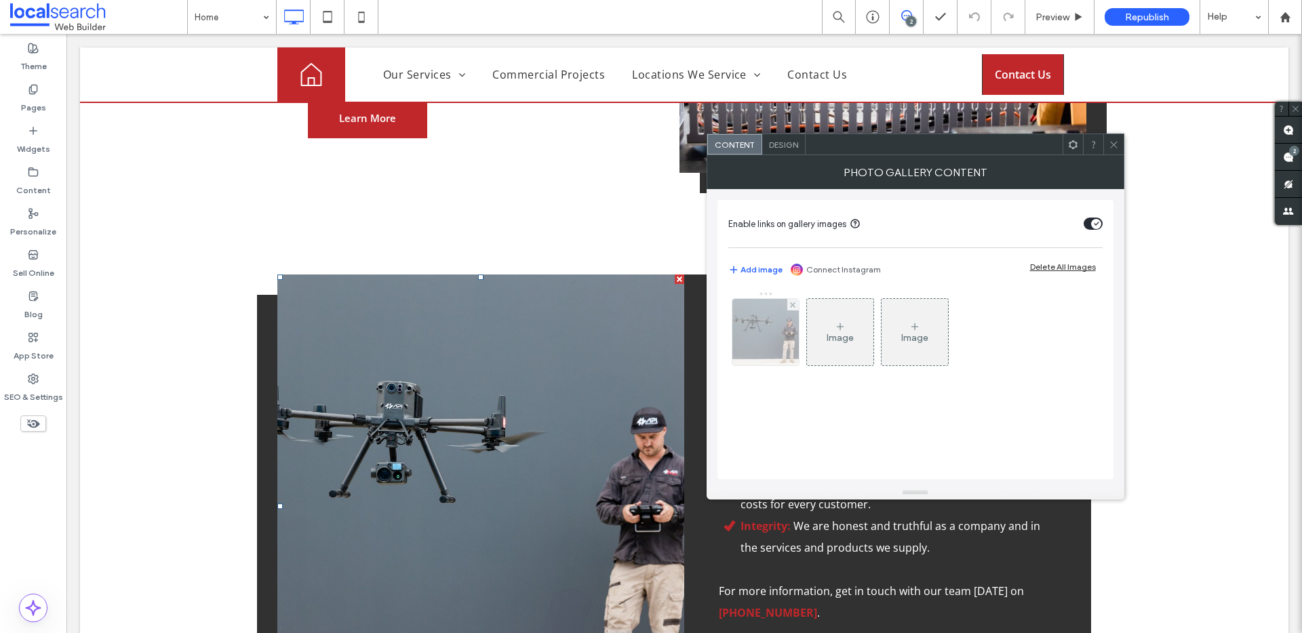
click at [780, 329] on img at bounding box center [765, 332] width 100 height 66
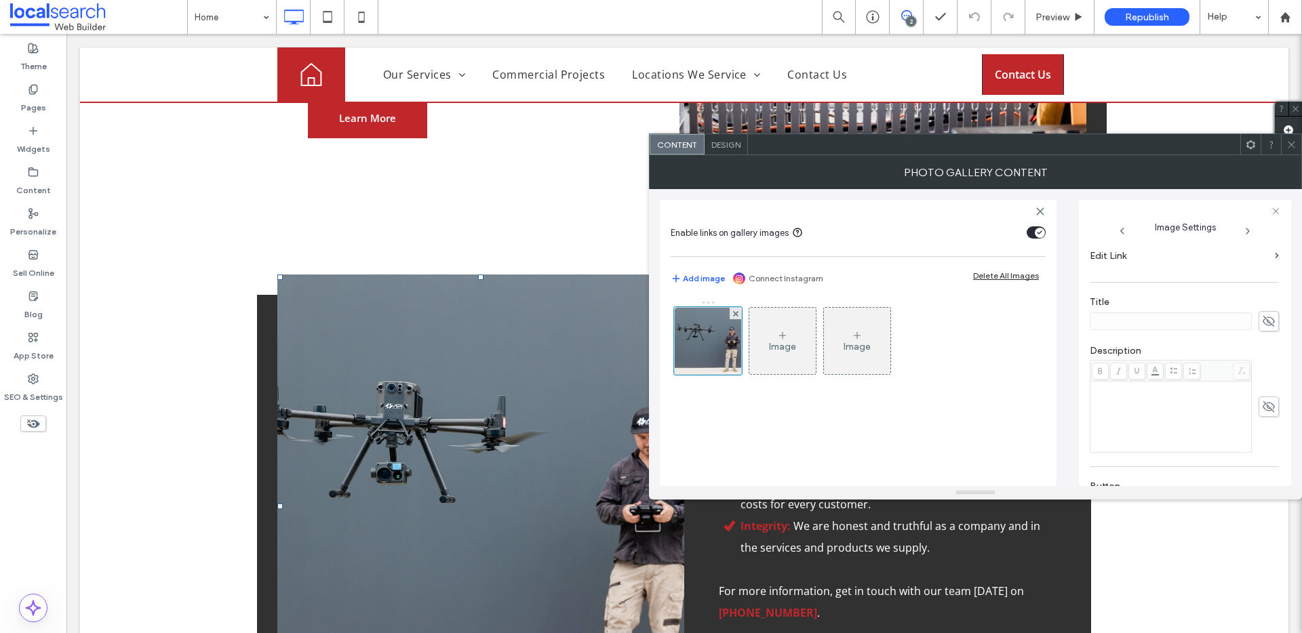
scroll to position [401, 0]
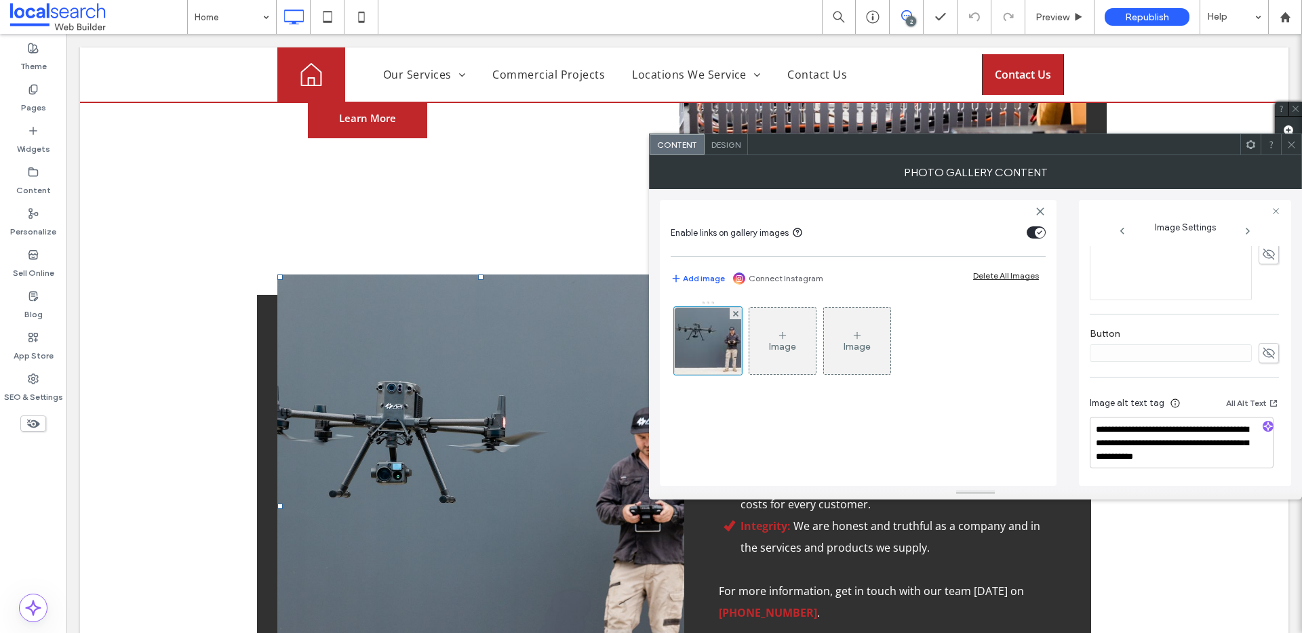
drag, startPoint x: 526, startPoint y: 492, endPoint x: 515, endPoint y: 492, distance: 10.8
click at [527, 492] on link at bounding box center [480, 506] width 407 height 463
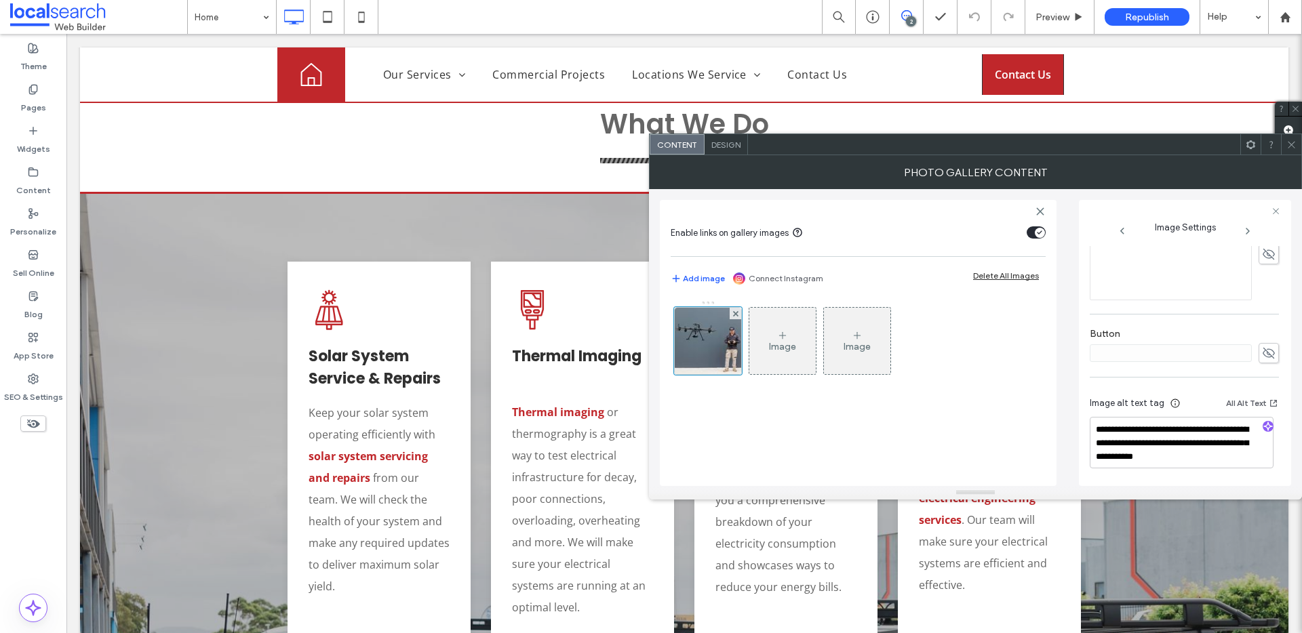
scroll to position [2182, 0]
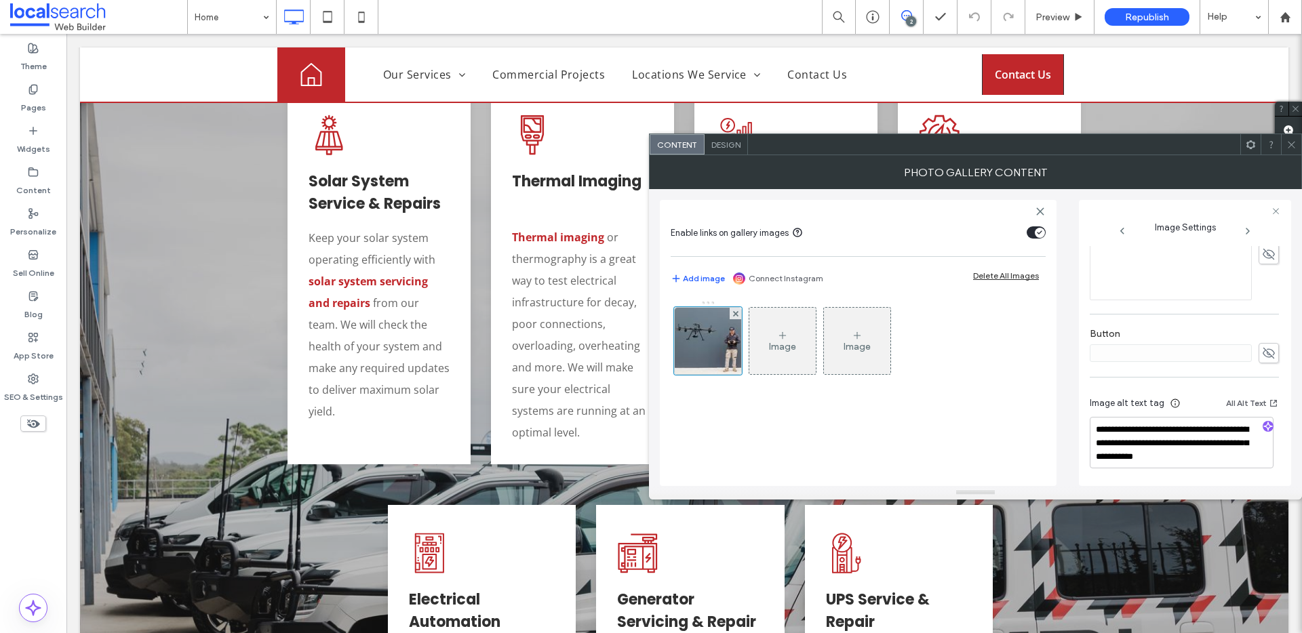
click at [1296, 145] on div at bounding box center [1291, 144] width 20 height 20
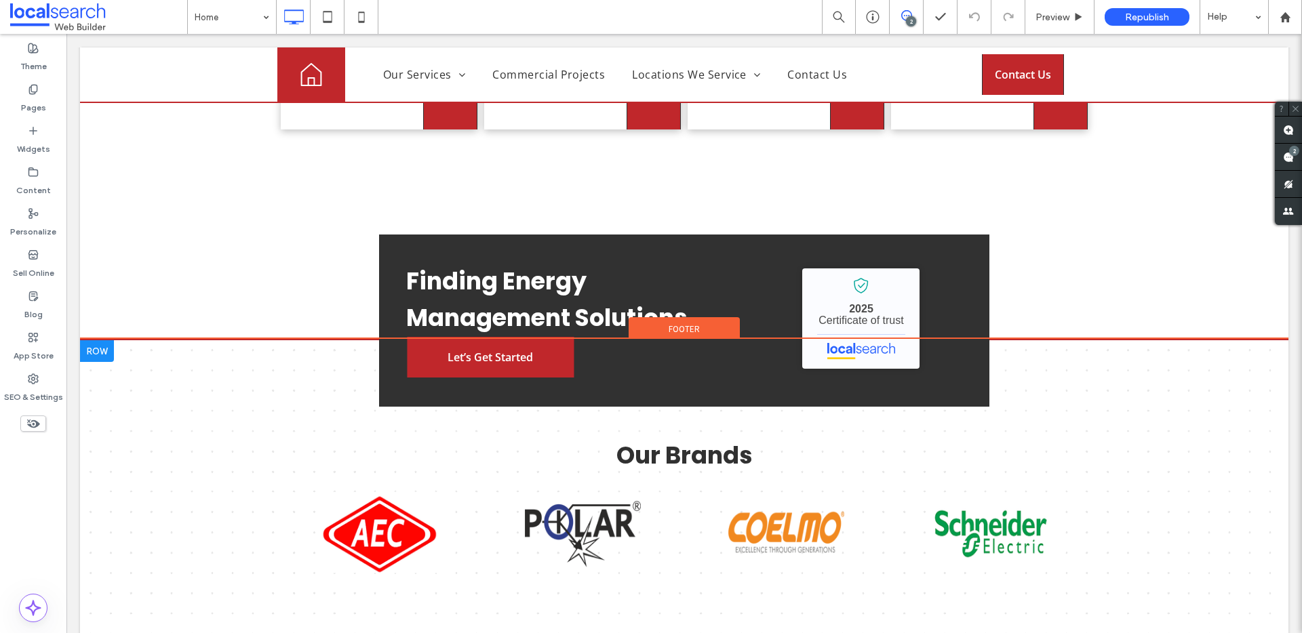
scroll to position [4218, 0]
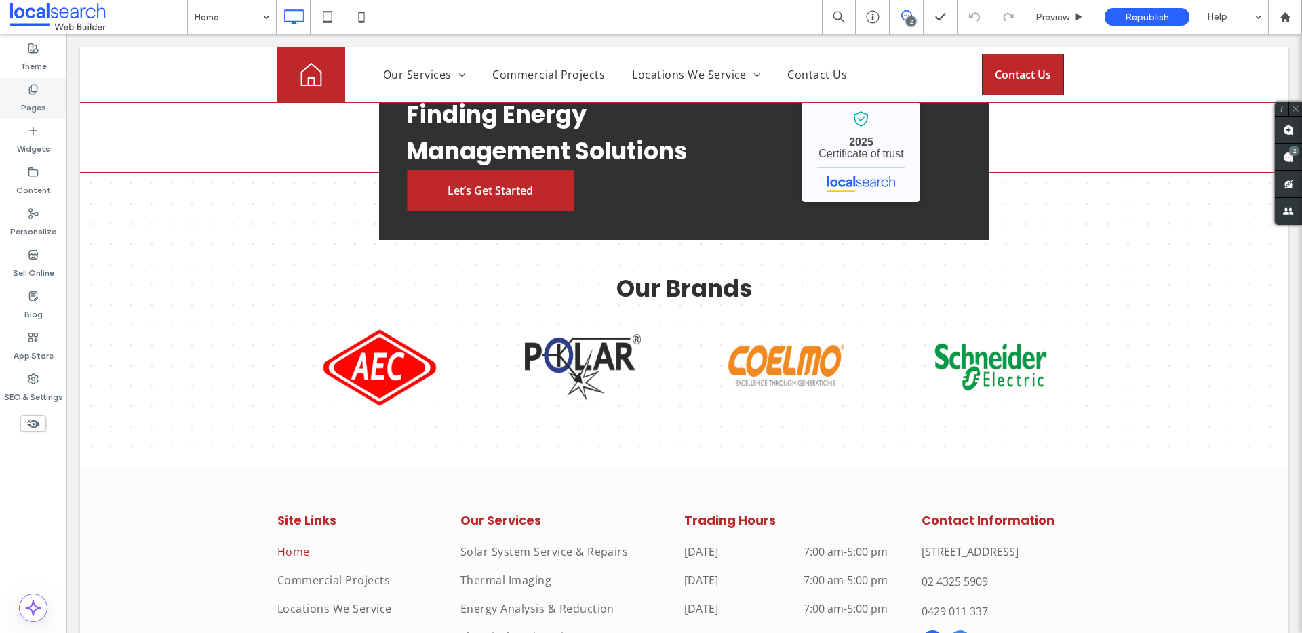
click at [33, 101] on label "Pages" at bounding box center [33, 104] width 25 height 19
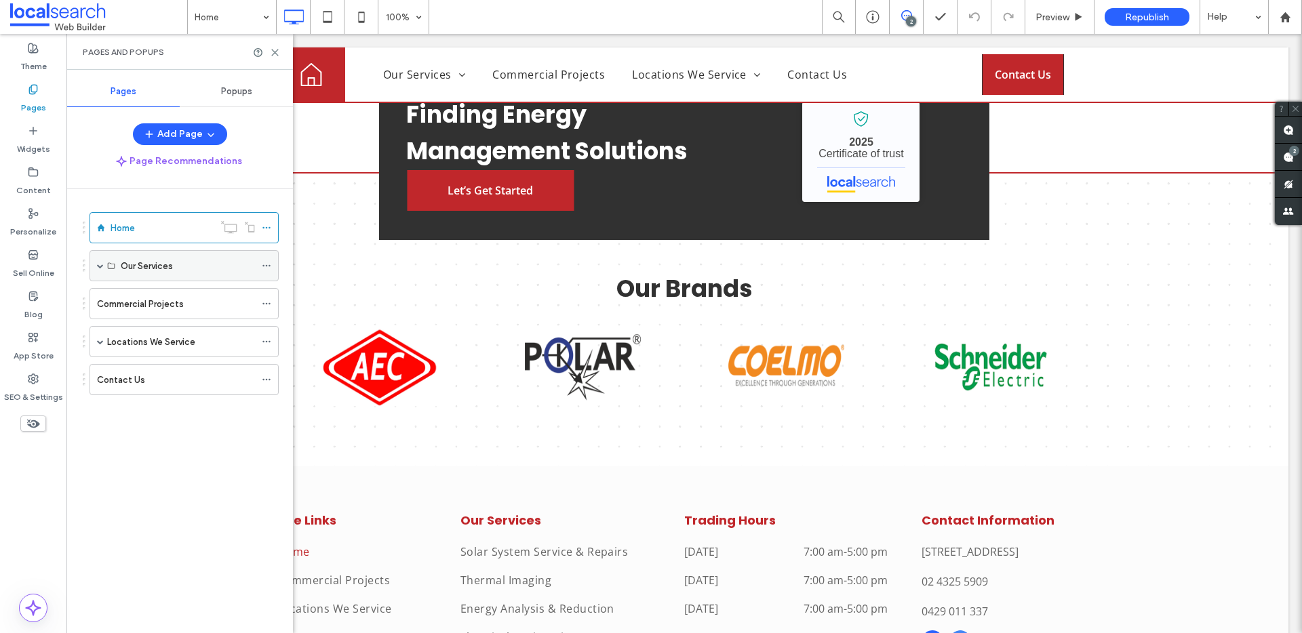
click at [127, 260] on label "Our Services" at bounding box center [147, 266] width 52 height 24
click at [98, 268] on span at bounding box center [100, 265] width 7 height 7
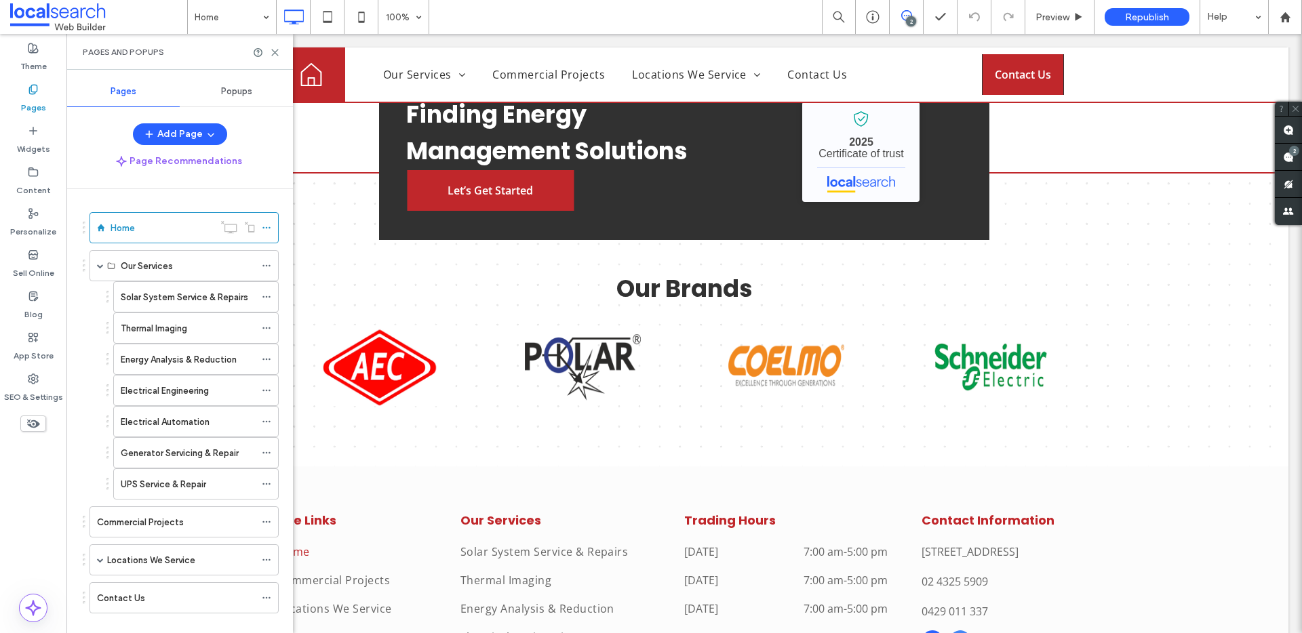
click at [133, 300] on label "Solar System Service & Repairs" at bounding box center [184, 297] width 127 height 24
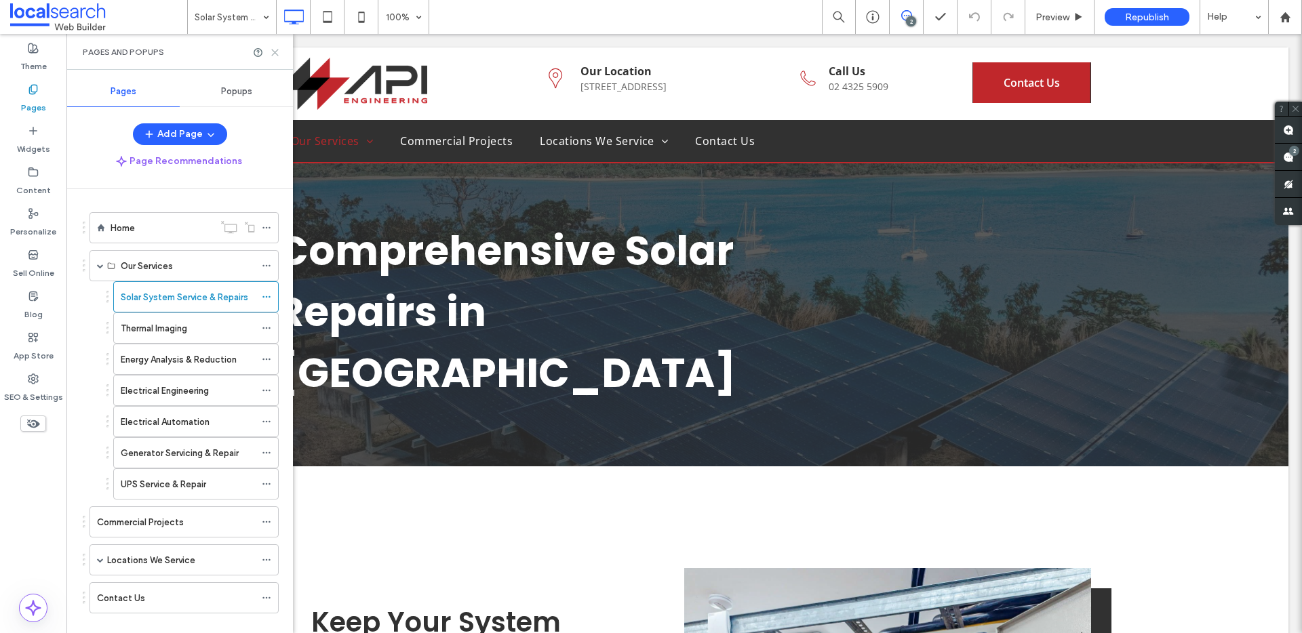
click at [276, 52] on icon at bounding box center [275, 52] width 10 height 10
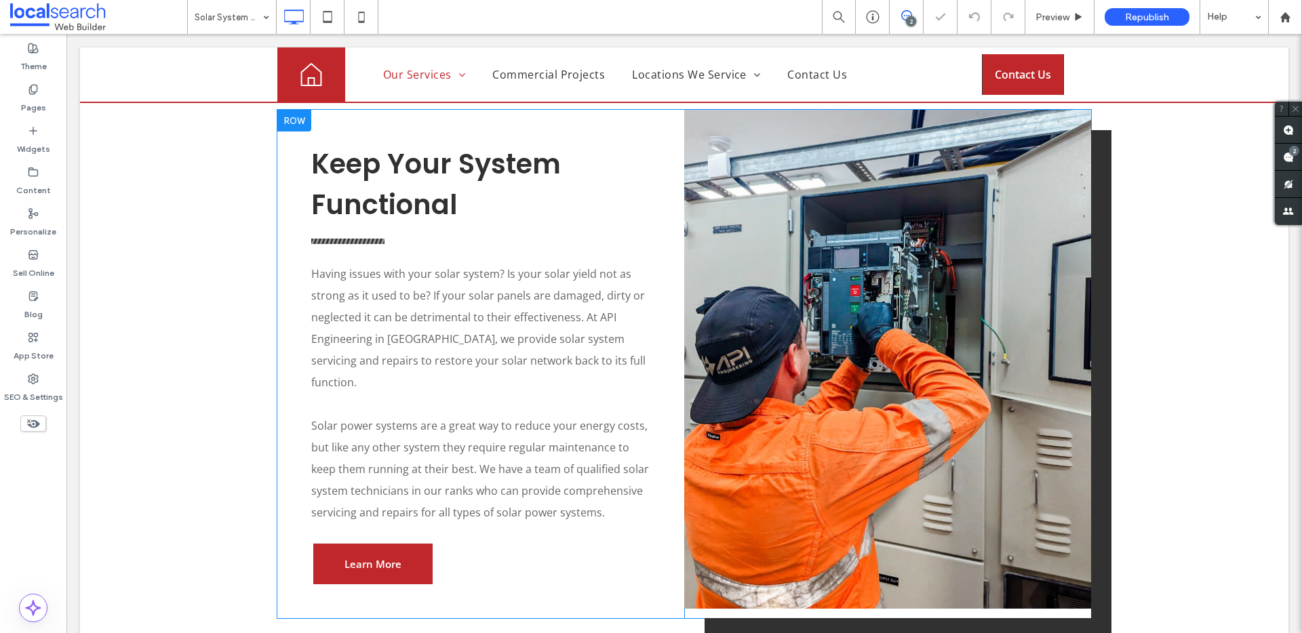
scroll to position [483, 0]
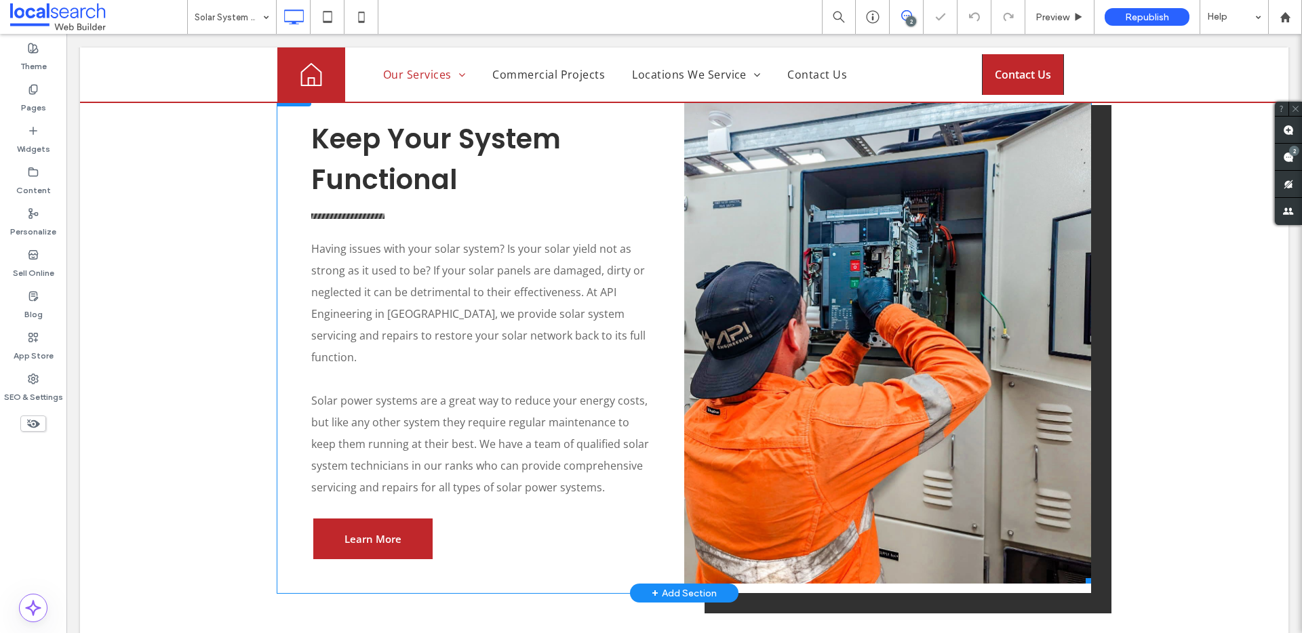
click at [961, 327] on link at bounding box center [887, 334] width 407 height 499
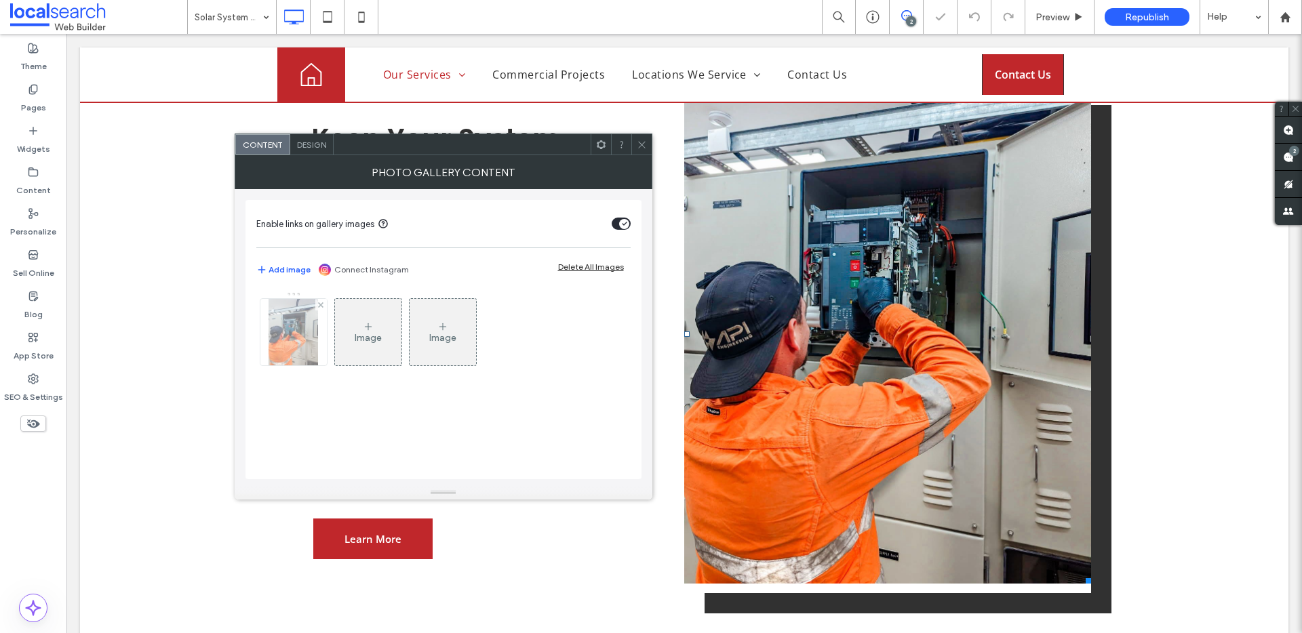
click at [277, 332] on img at bounding box center [293, 332] width 50 height 66
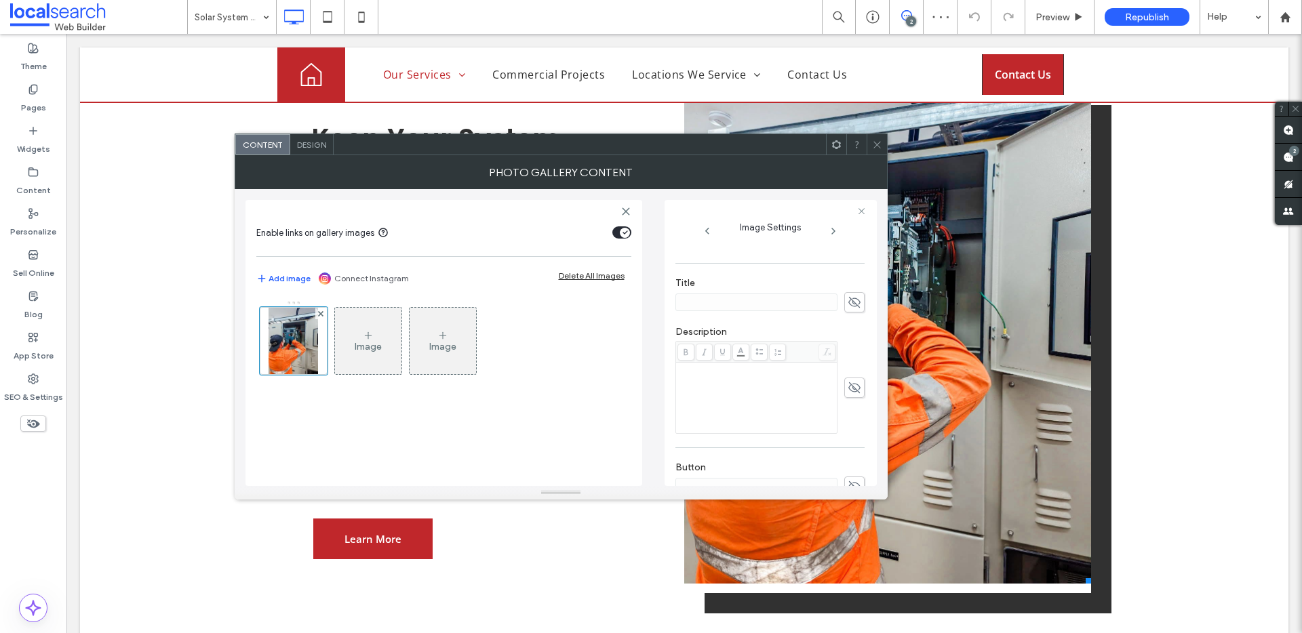
scroll to position [387, 0]
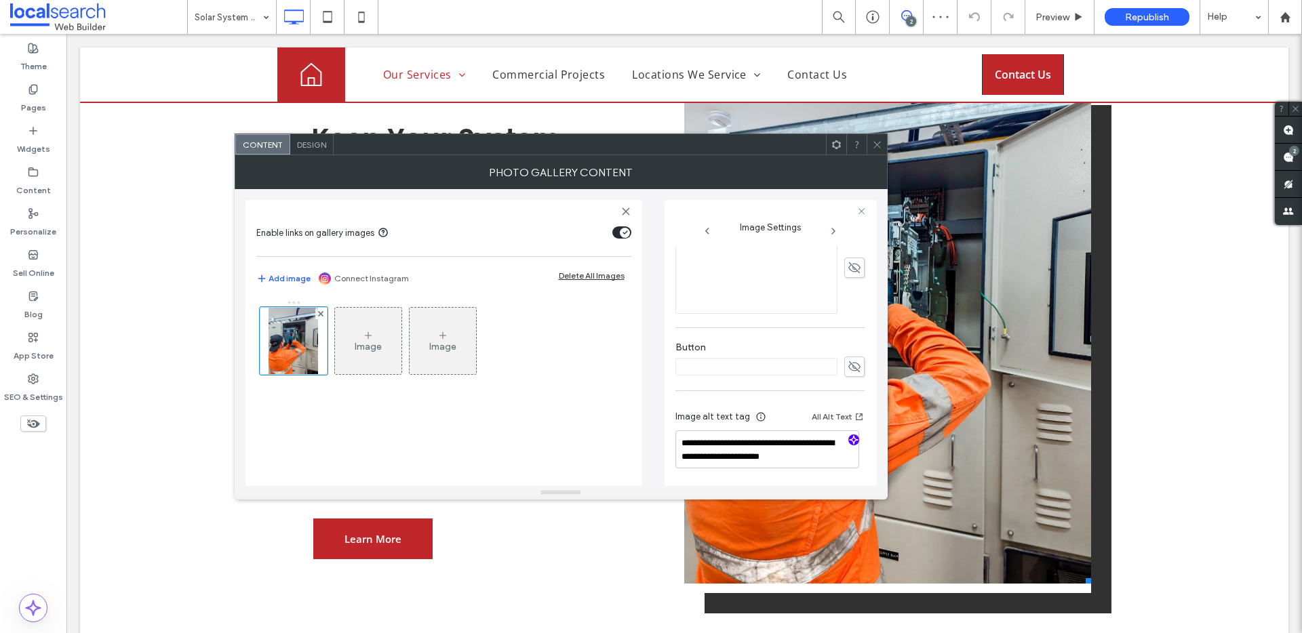
click at [851, 442] on icon "button" at bounding box center [853, 439] width 9 height 9
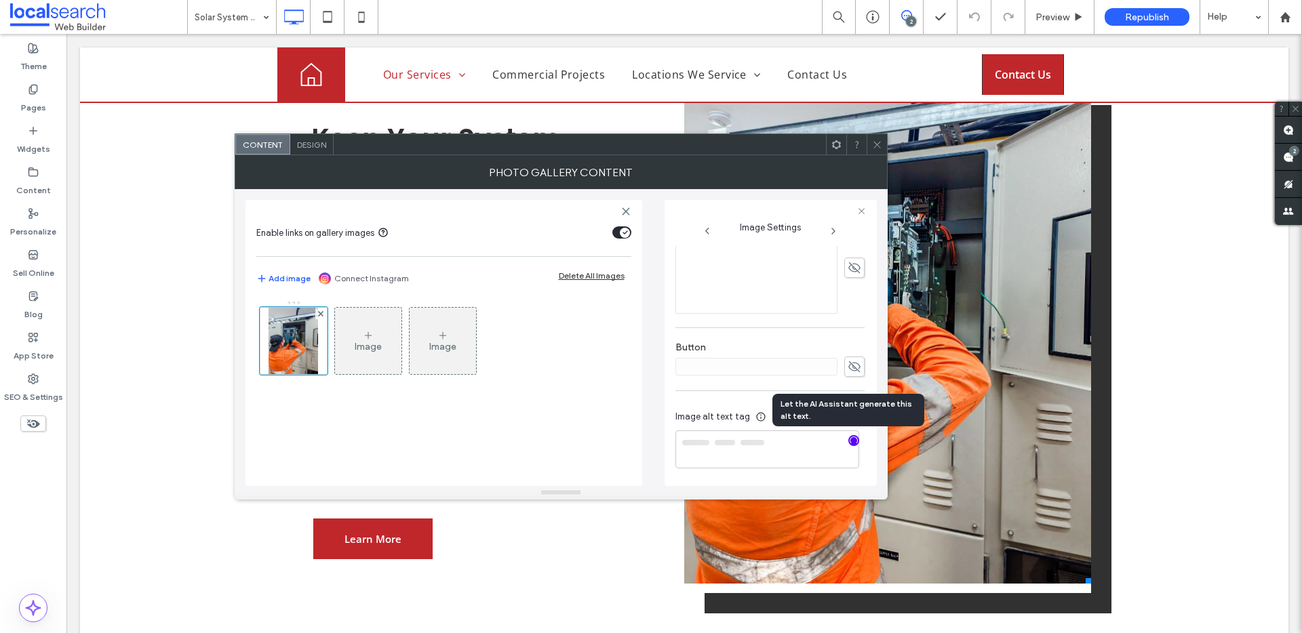
type textarea "**********"
click at [872, 144] on icon at bounding box center [877, 145] width 10 height 10
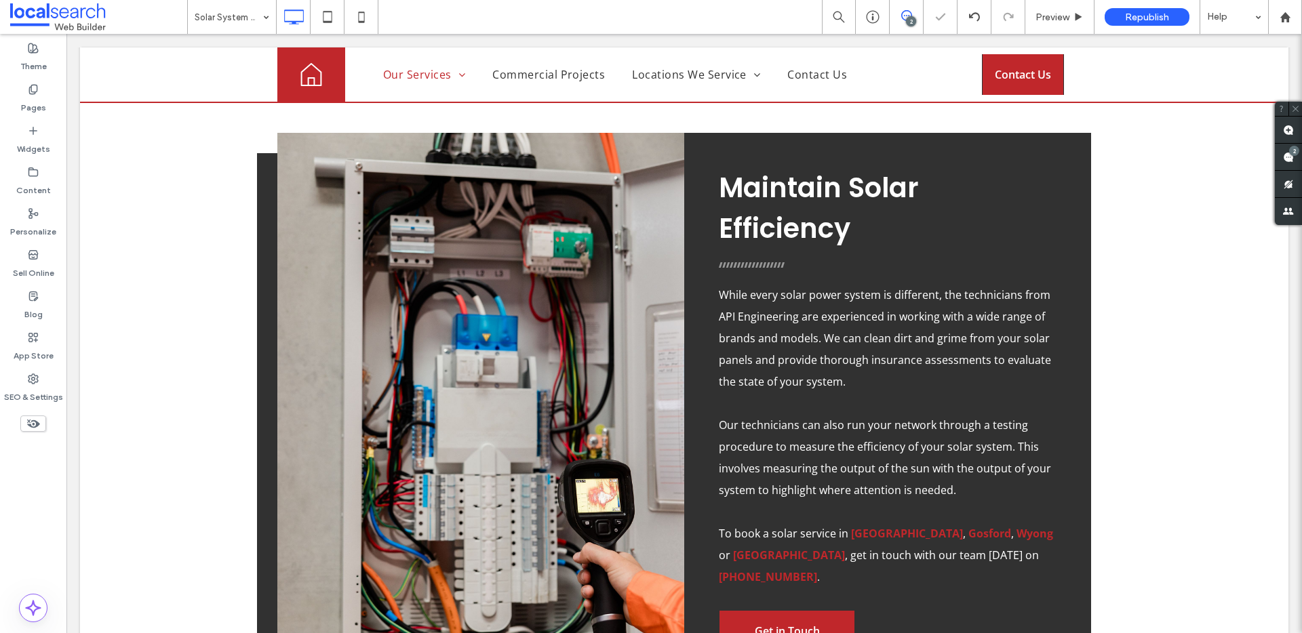
scroll to position [1380, 0]
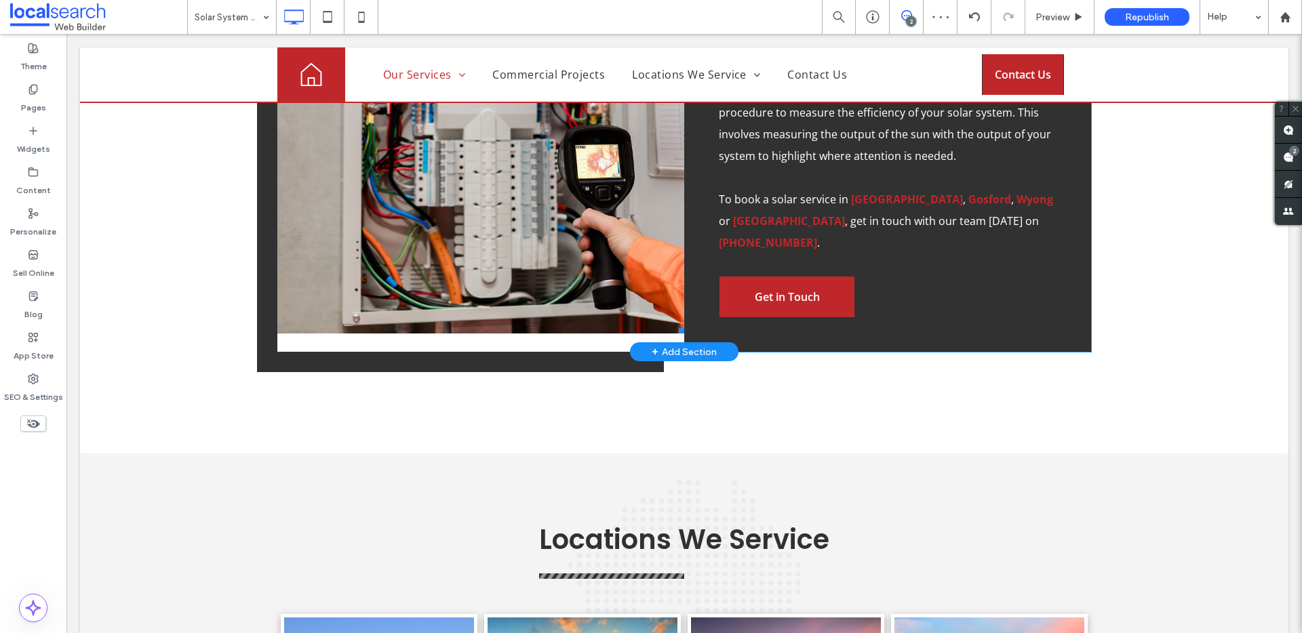
click at [536, 168] on link at bounding box center [480, 66] width 407 height 535
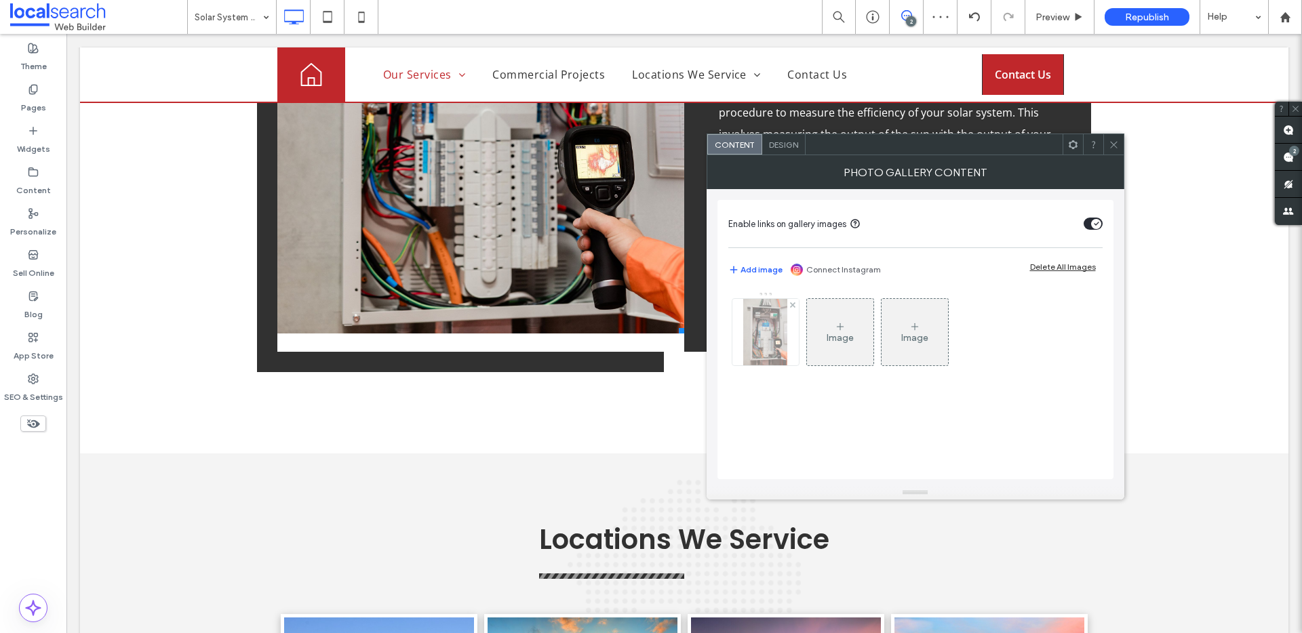
click at [788, 358] on div at bounding box center [765, 332] width 66 height 66
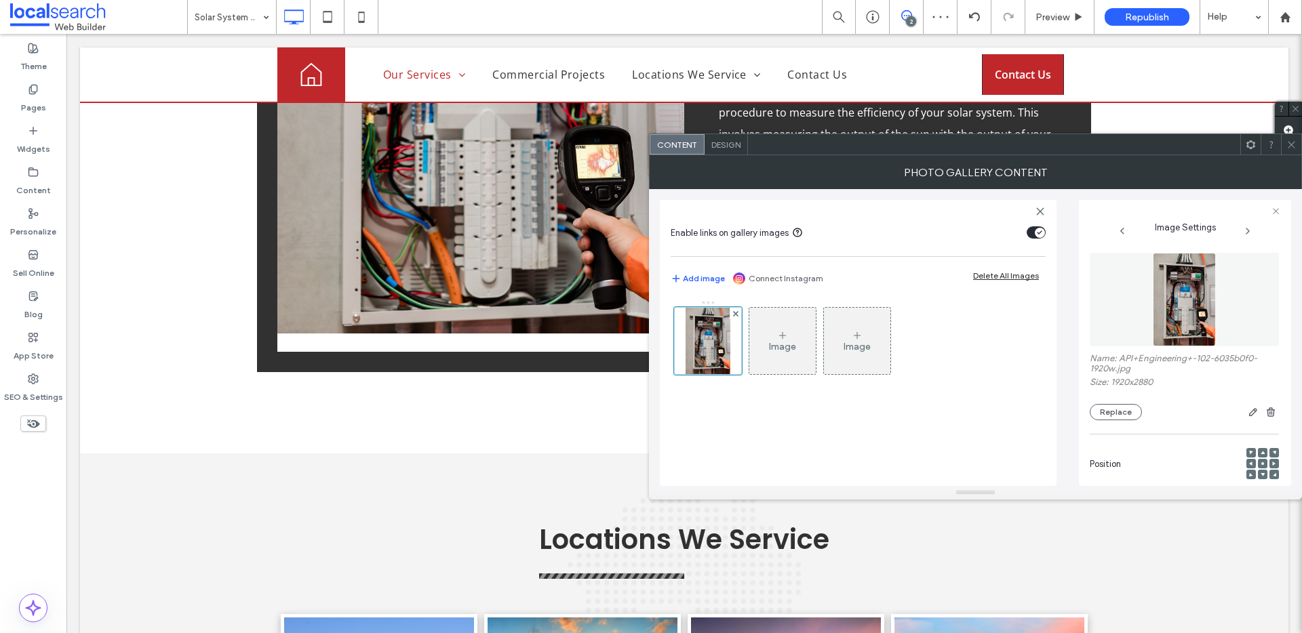
scroll to position [411, 0]
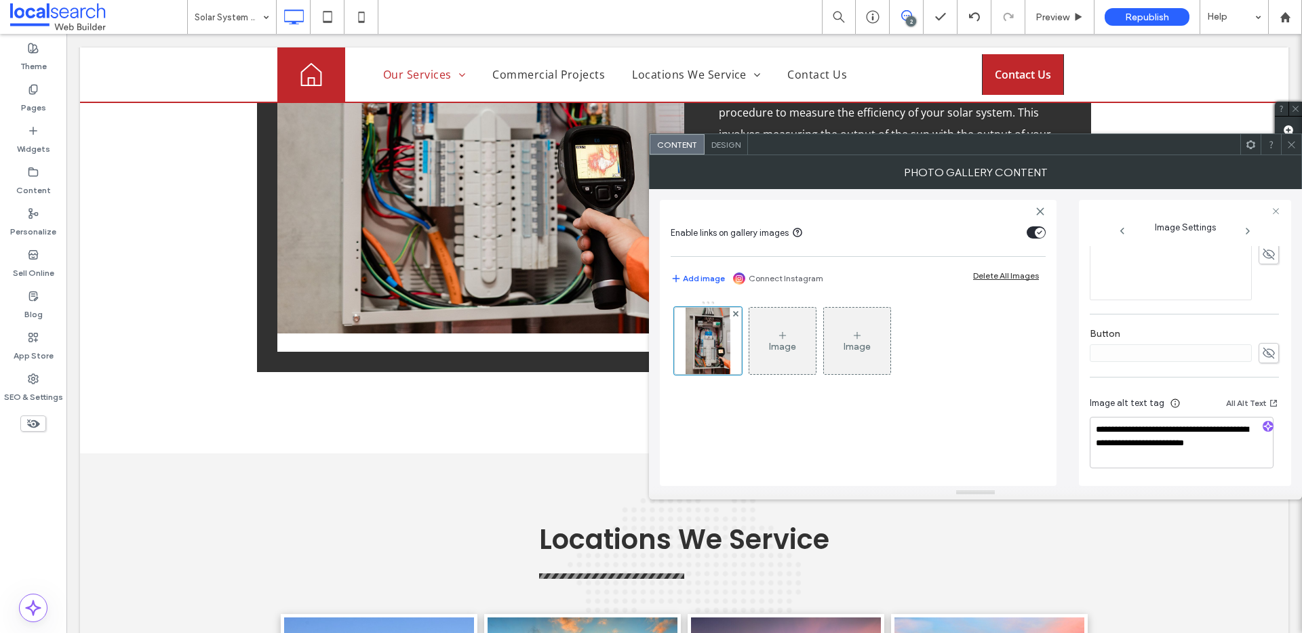
drag, startPoint x: 1262, startPoint y: 424, endPoint x: 1227, endPoint y: 416, distance: 36.0
click at [1264, 424] on use "button" at bounding box center [1268, 426] width 8 height 8
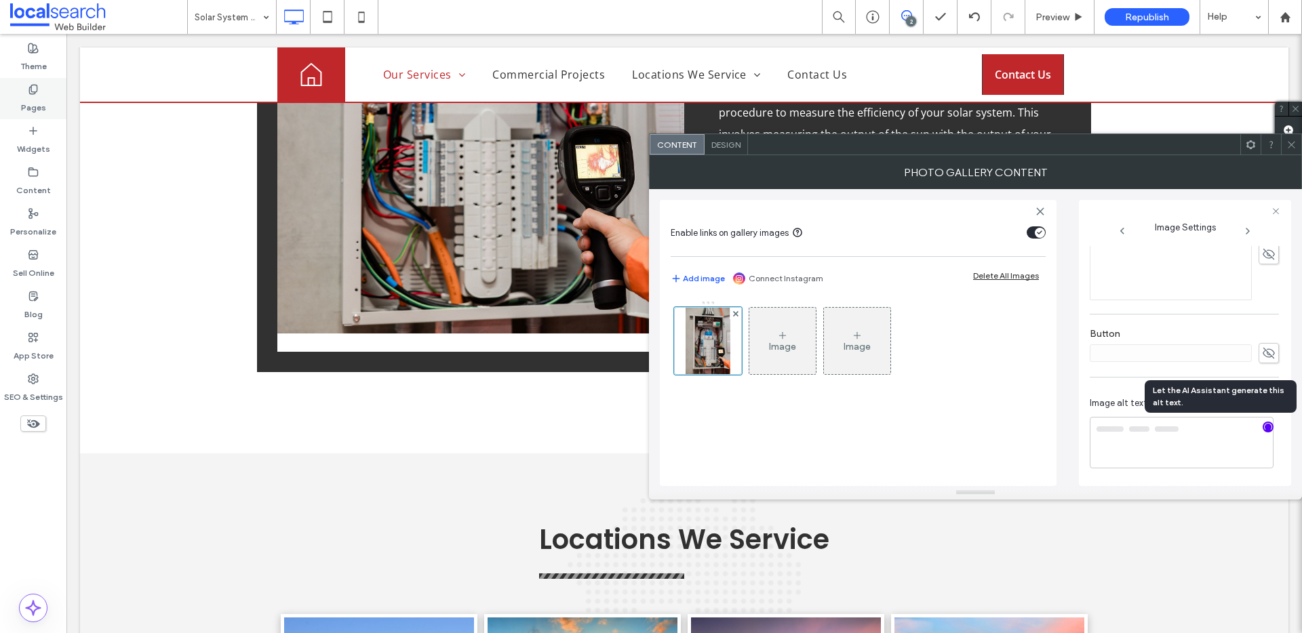
click at [16, 100] on div "Pages" at bounding box center [33, 98] width 66 height 41
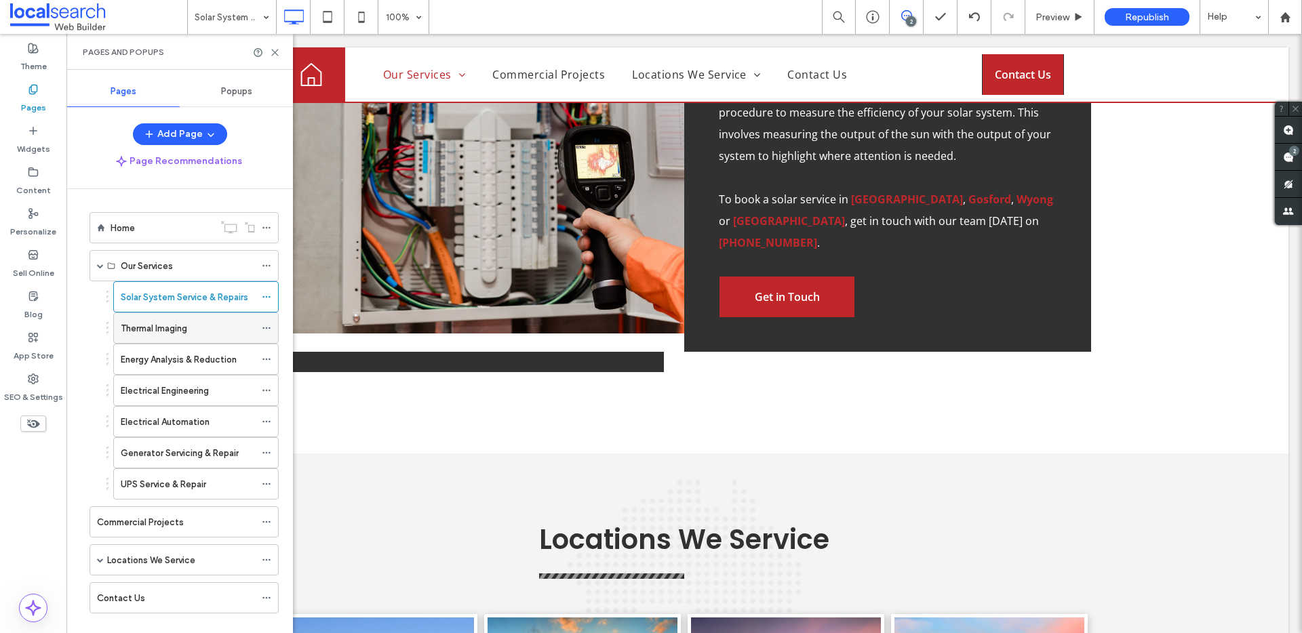
click at [163, 329] on label "Thermal Imaging" at bounding box center [154, 329] width 66 height 24
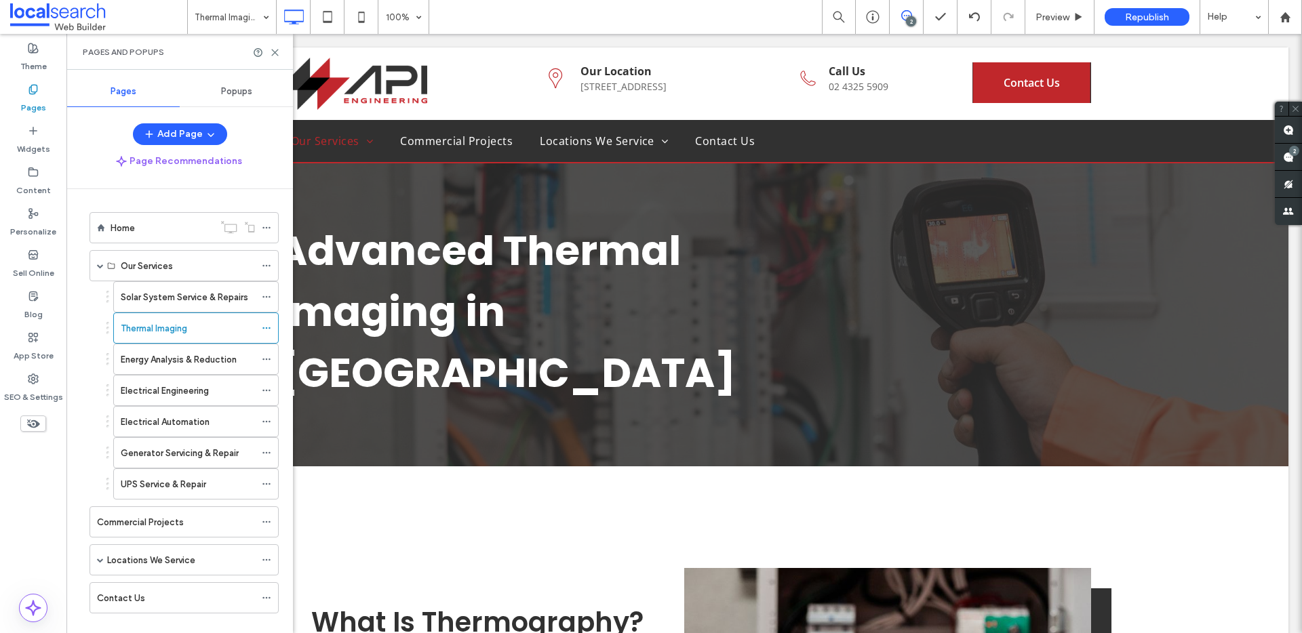
click at [273, 52] on div "Thermal Imaging 100% 2 Preview Republish Help Site Comments Team & Clients Auto…" at bounding box center [651, 316] width 1302 height 633
click at [277, 49] on icon at bounding box center [275, 52] width 10 height 10
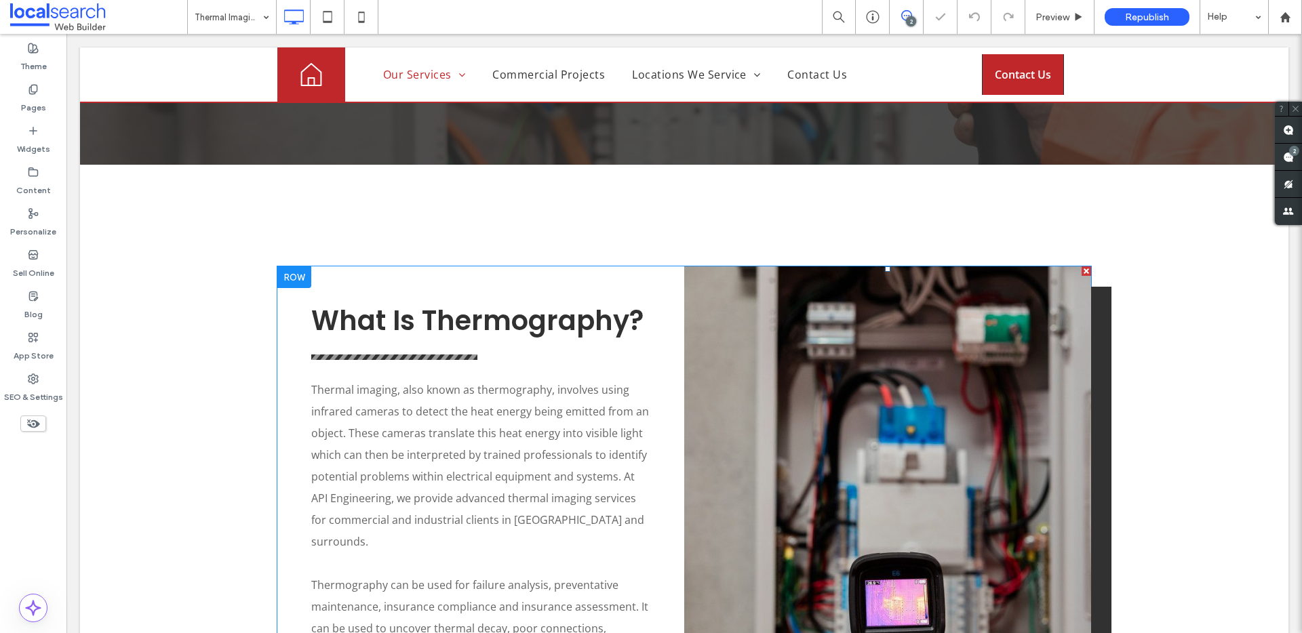
scroll to position [601, 0]
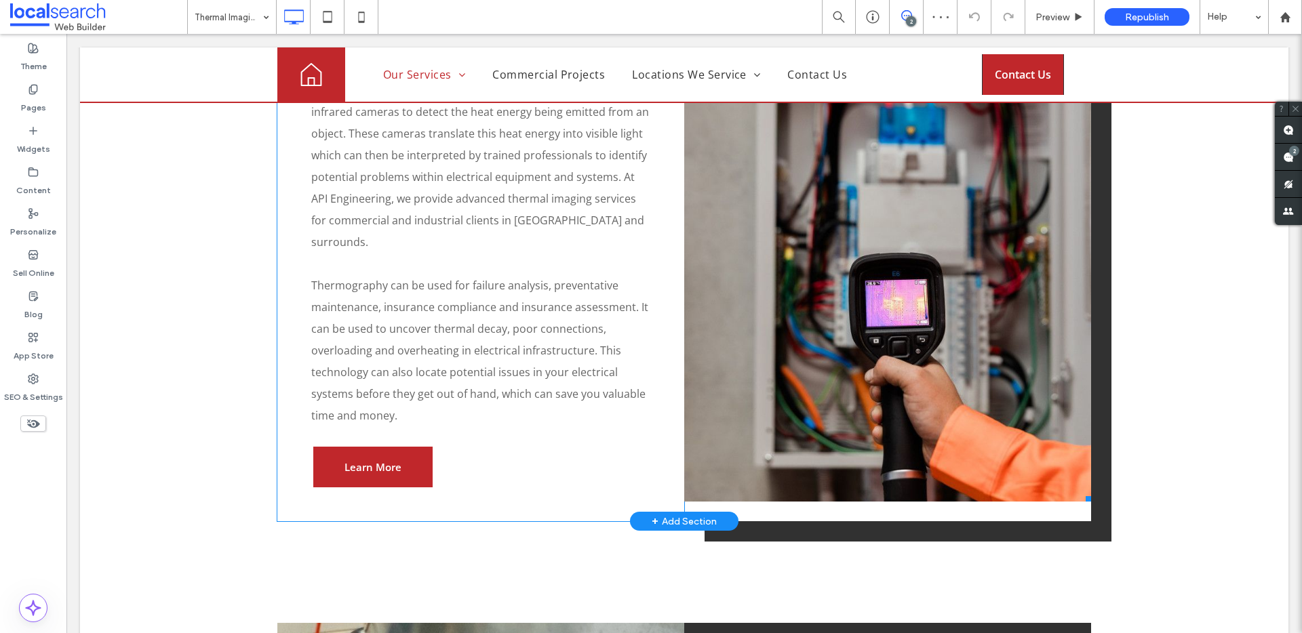
click at [882, 348] on link at bounding box center [887, 234] width 407 height 535
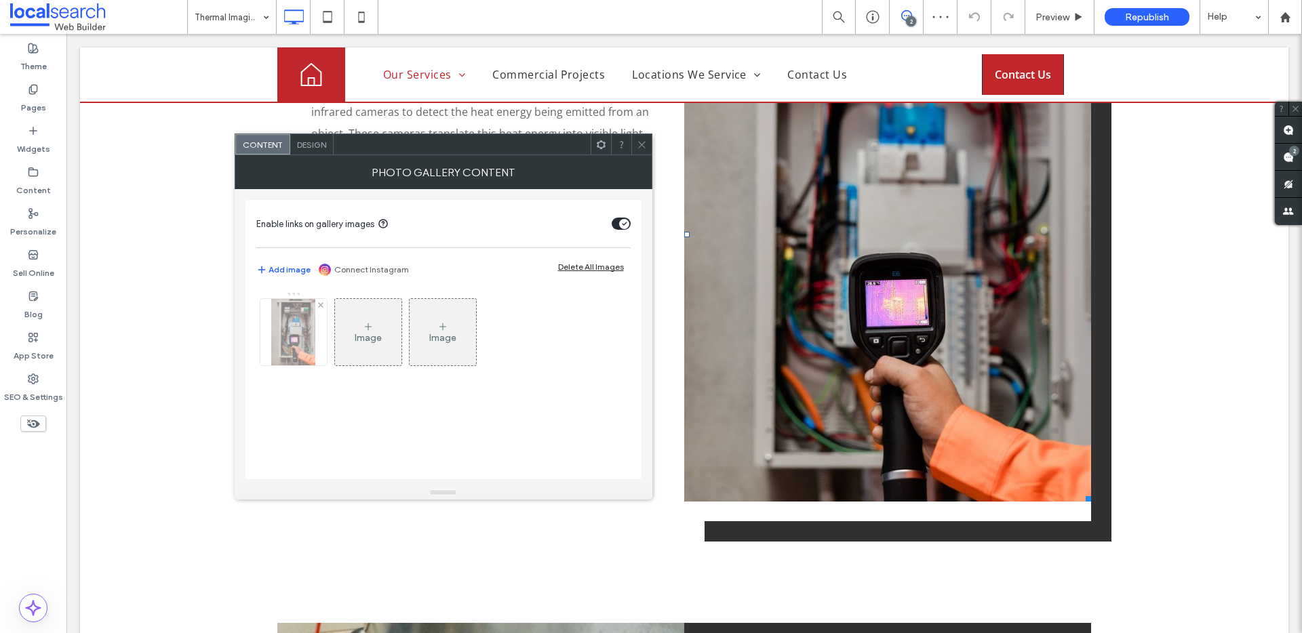
click at [289, 337] on img at bounding box center [293, 332] width 44 height 66
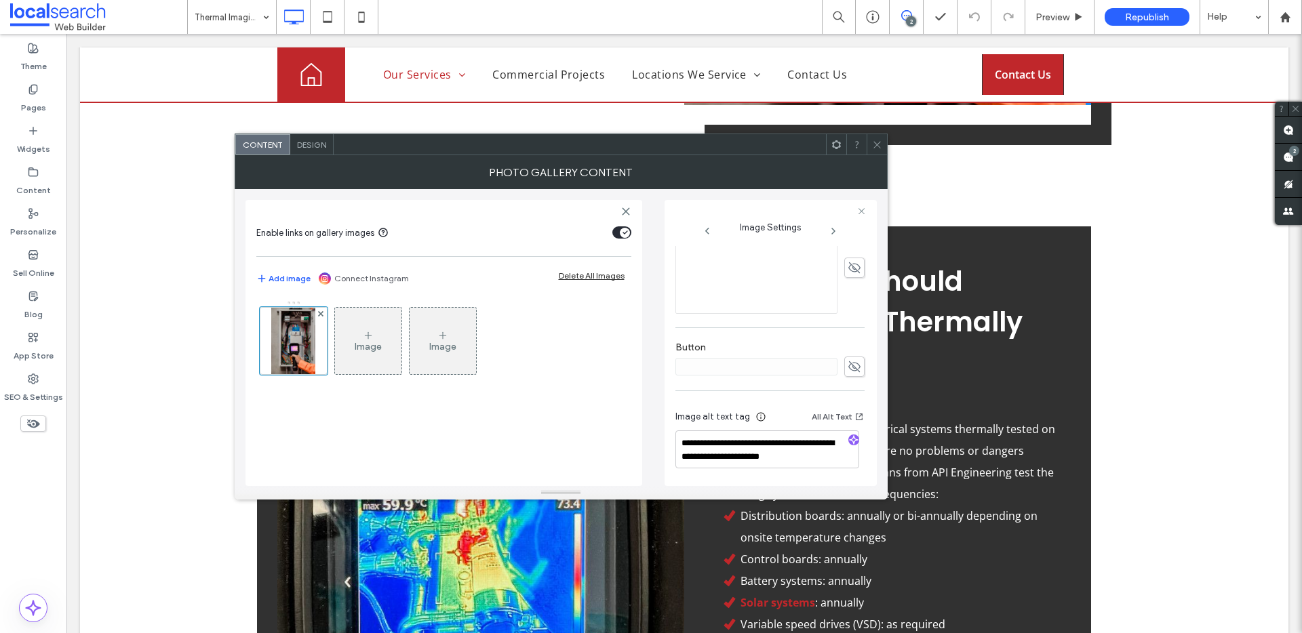
scroll to position [1064, 0]
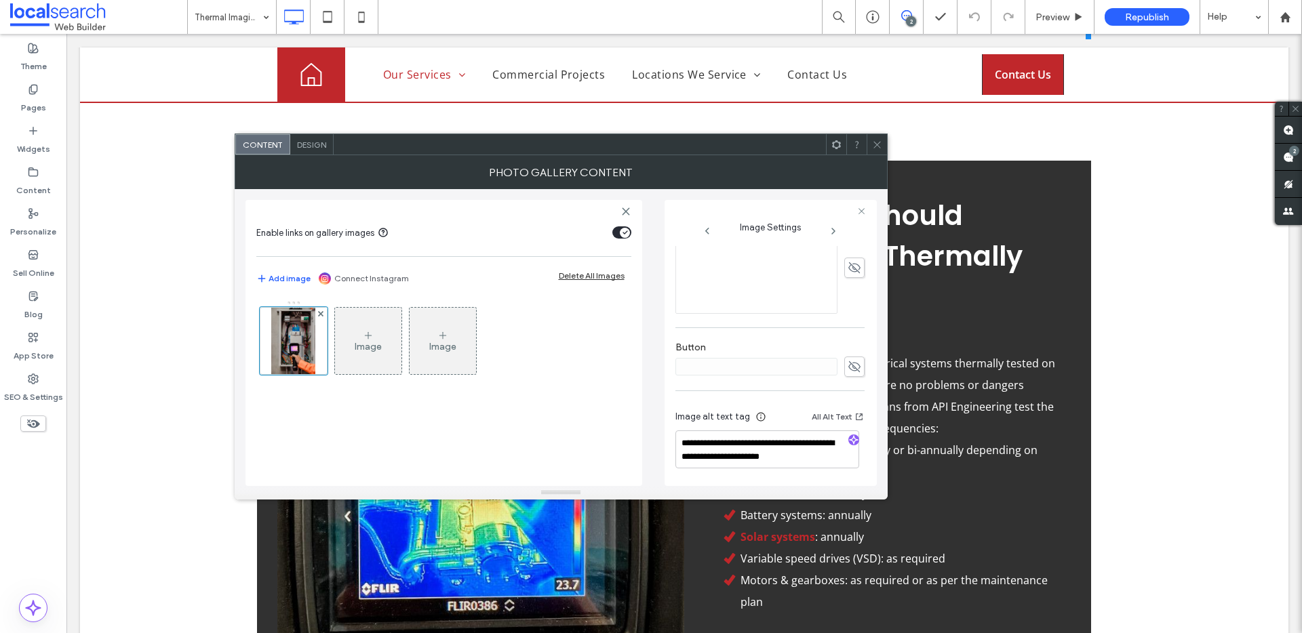
click at [624, 548] on link at bounding box center [480, 482] width 407 height 643
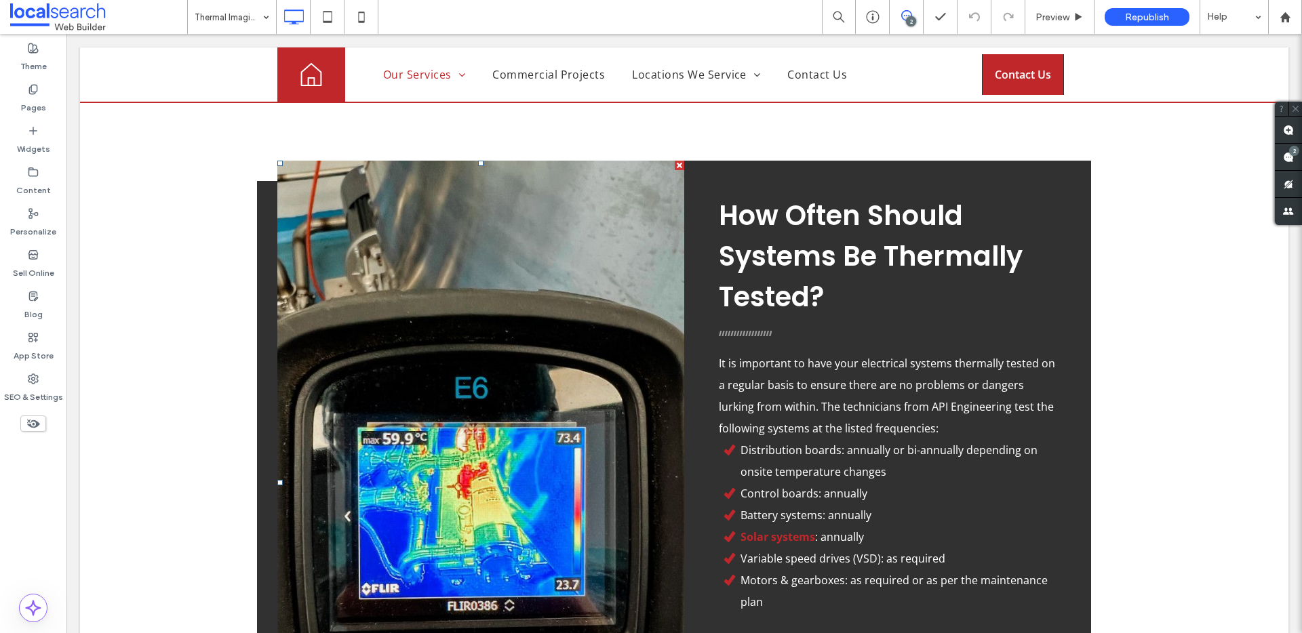
click at [493, 488] on link at bounding box center [480, 482] width 407 height 643
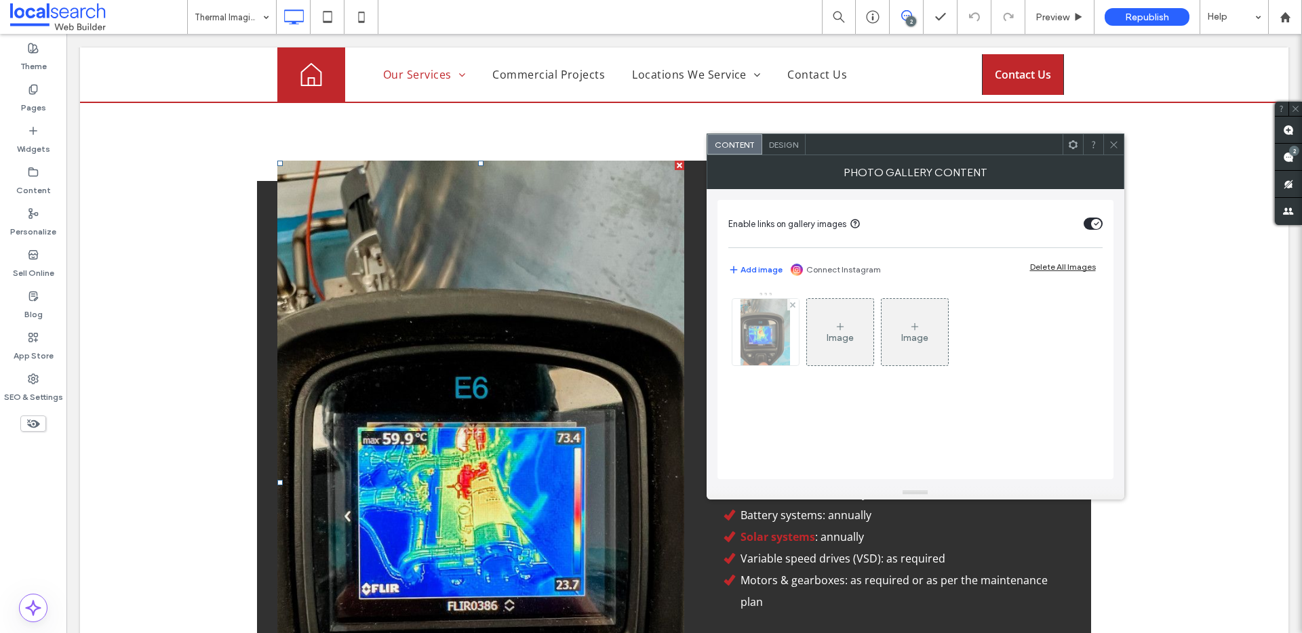
click at [776, 350] on img at bounding box center [764, 332] width 49 height 66
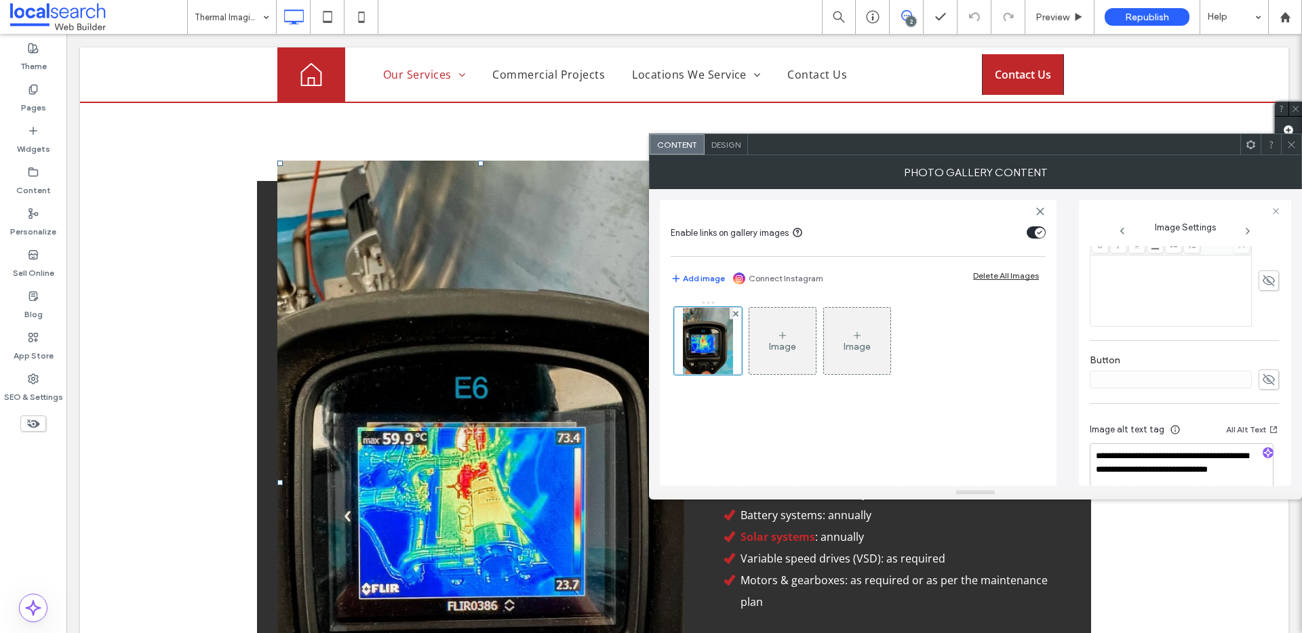
scroll to position [389, 0]
click at [1268, 439] on div at bounding box center [1268, 439] width 22 height 13
click at [1265, 439] on icon "button" at bounding box center [1267, 437] width 9 height 9
type textarea "**********"
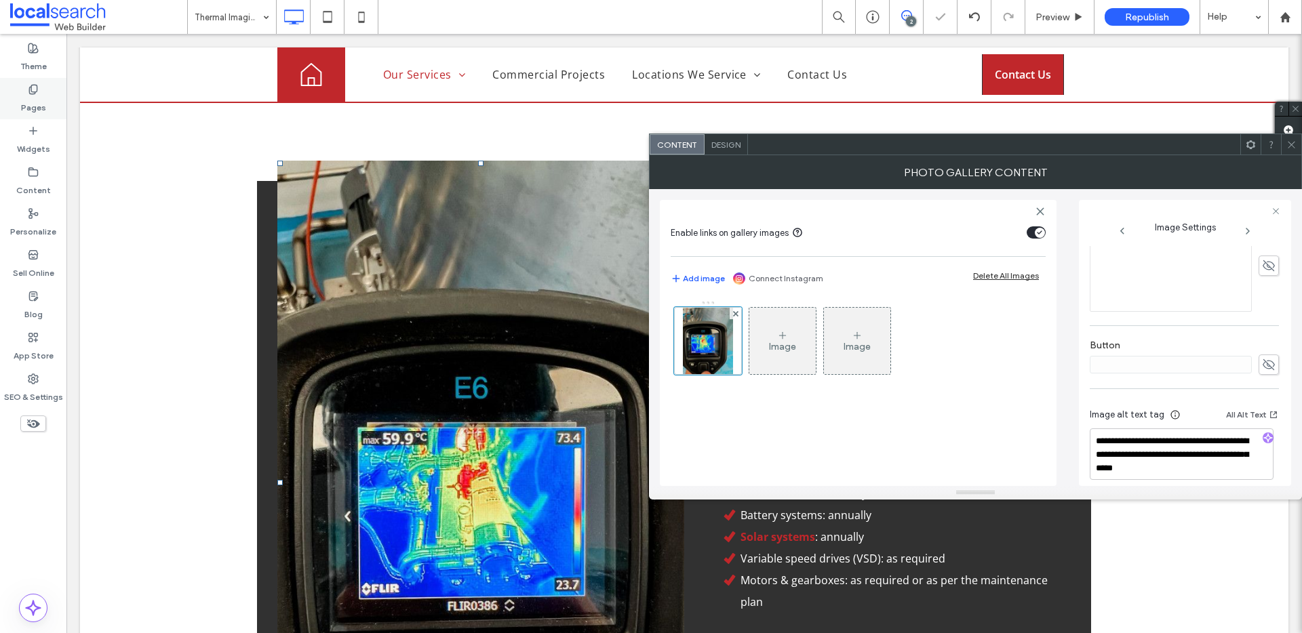
click at [32, 95] on label "Pages" at bounding box center [33, 104] width 25 height 19
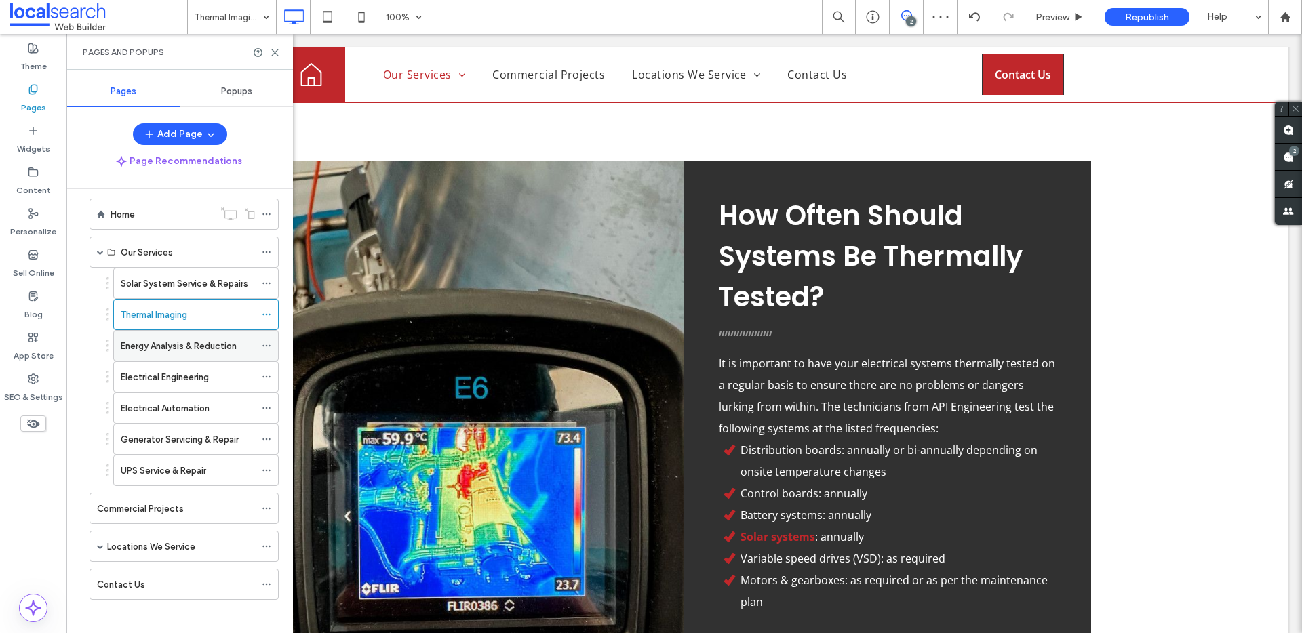
scroll to position [21, 0]
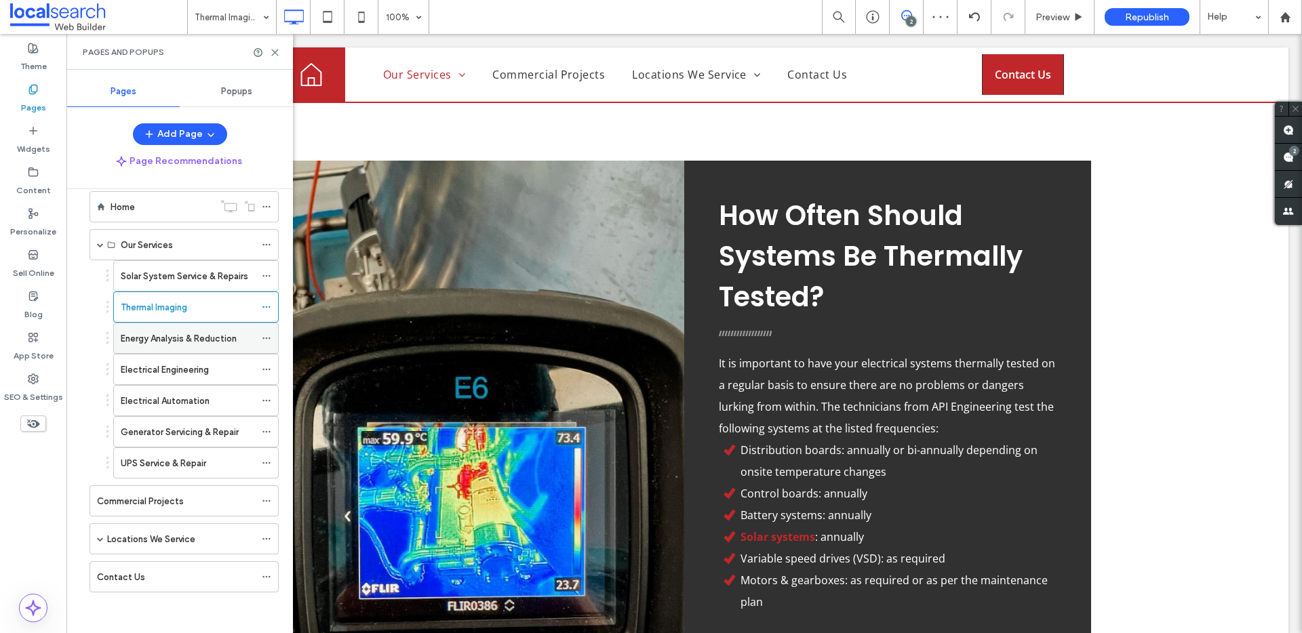
click at [161, 342] on label "Energy Analysis & Reduction" at bounding box center [179, 339] width 116 height 24
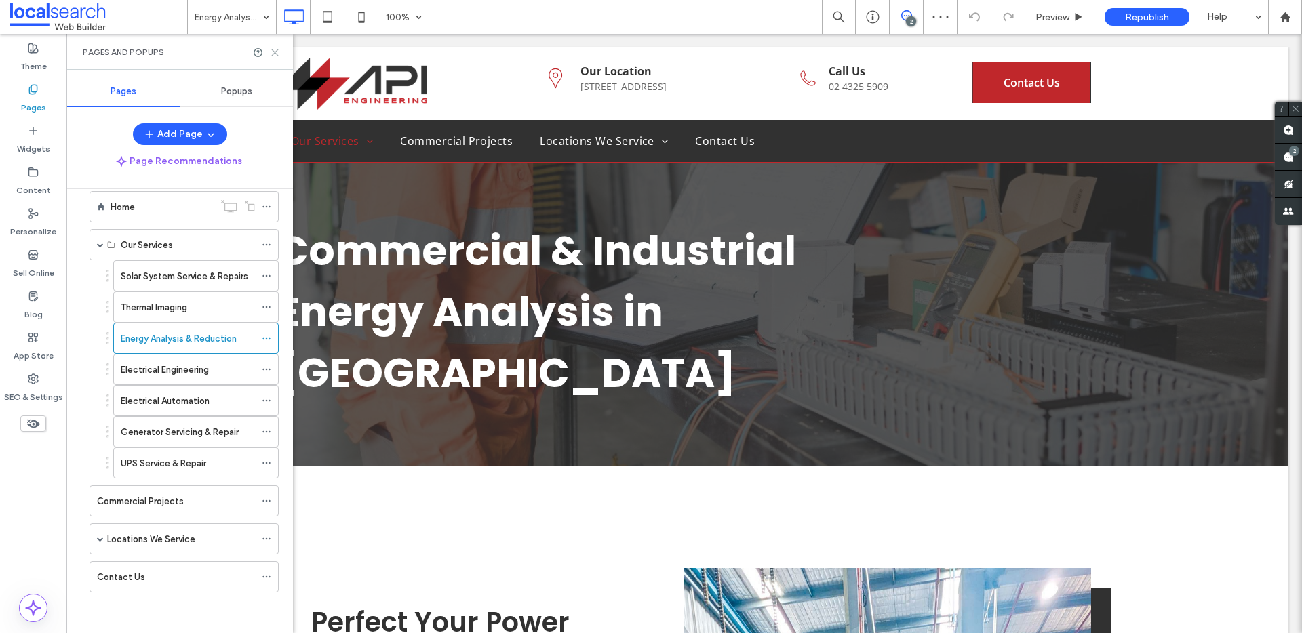
click at [270, 56] on icon at bounding box center [275, 52] width 10 height 10
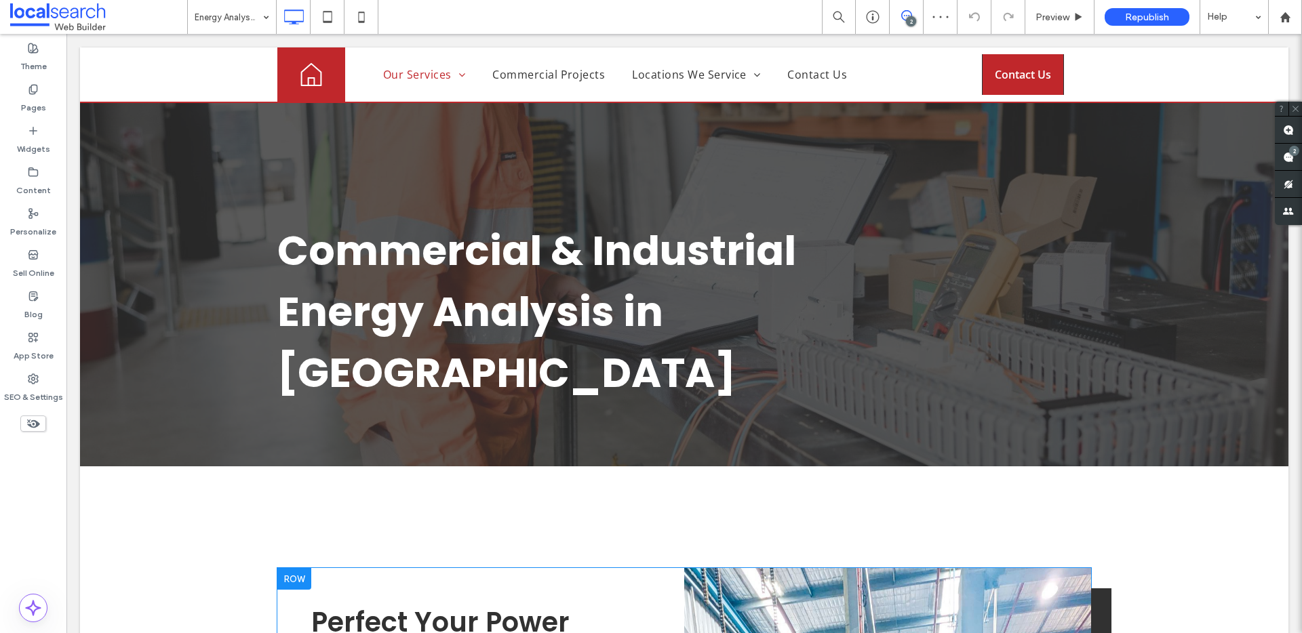
scroll to position [483, 0]
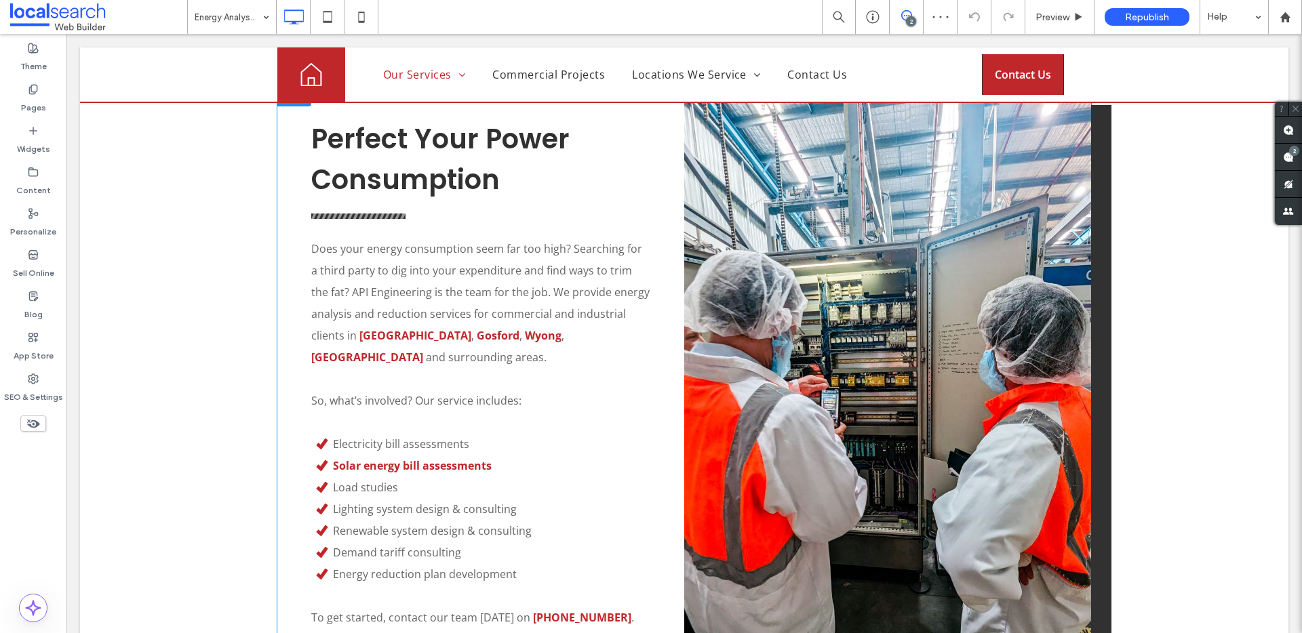
click at [887, 402] on link at bounding box center [887, 407] width 407 height 644
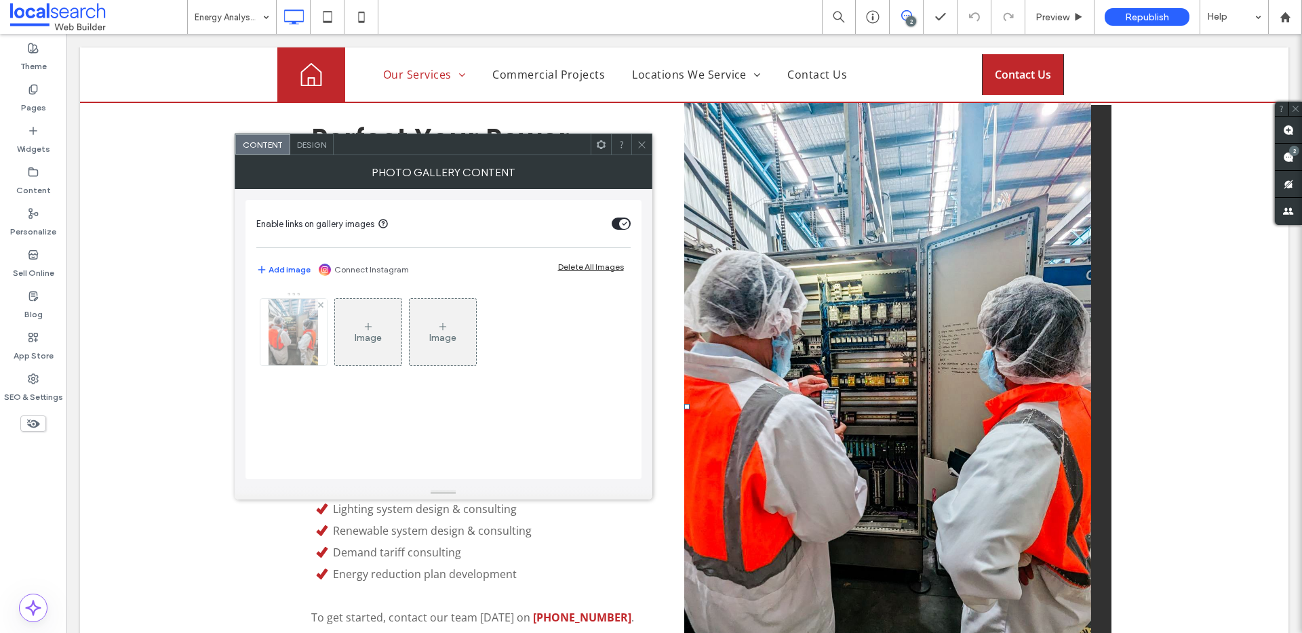
click at [295, 342] on img at bounding box center [293, 332] width 50 height 66
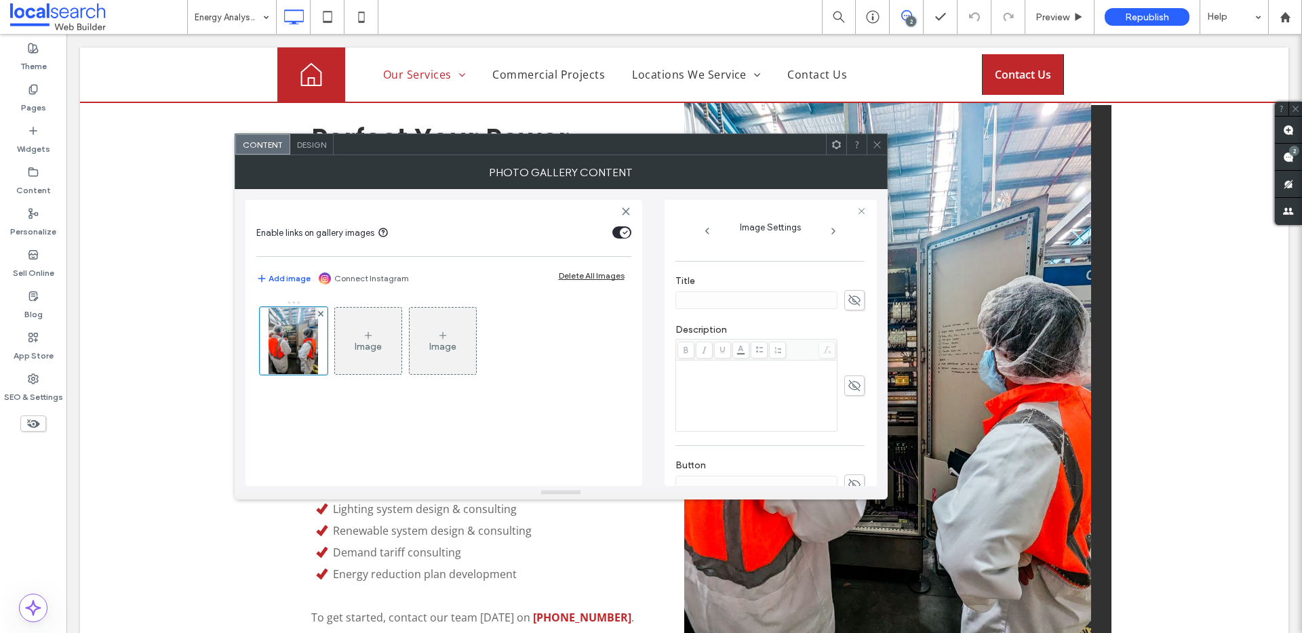
scroll to position [0, 0]
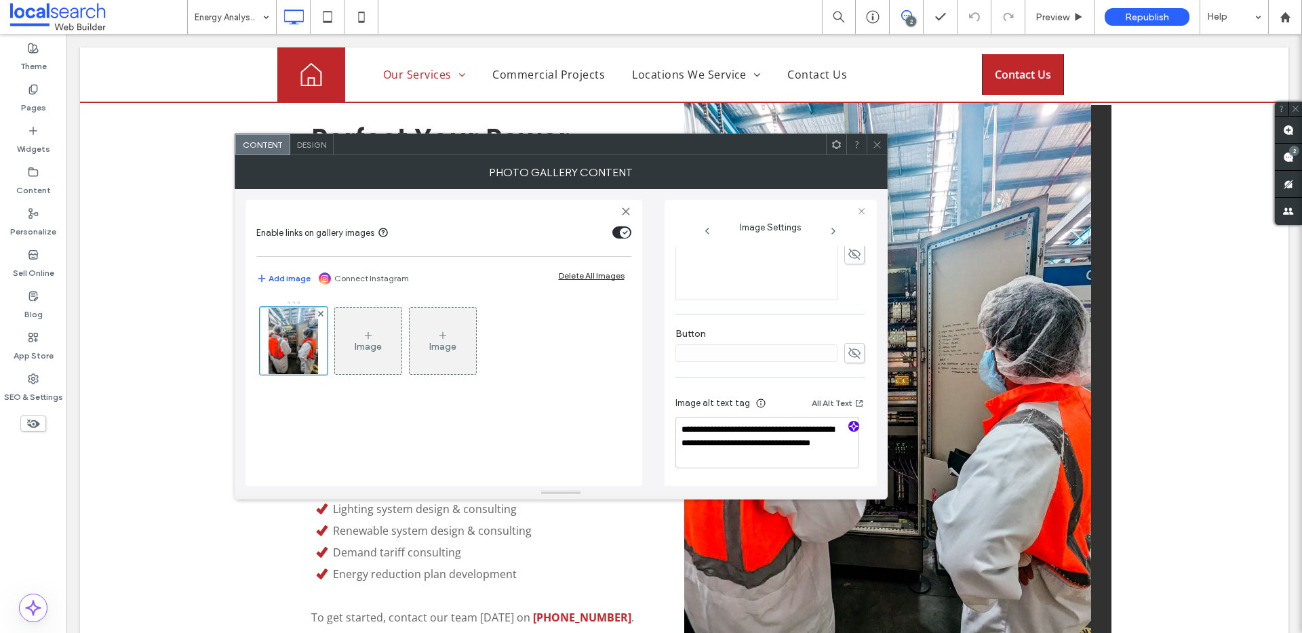
click at [849, 428] on use "button" at bounding box center [853, 426] width 8 height 8
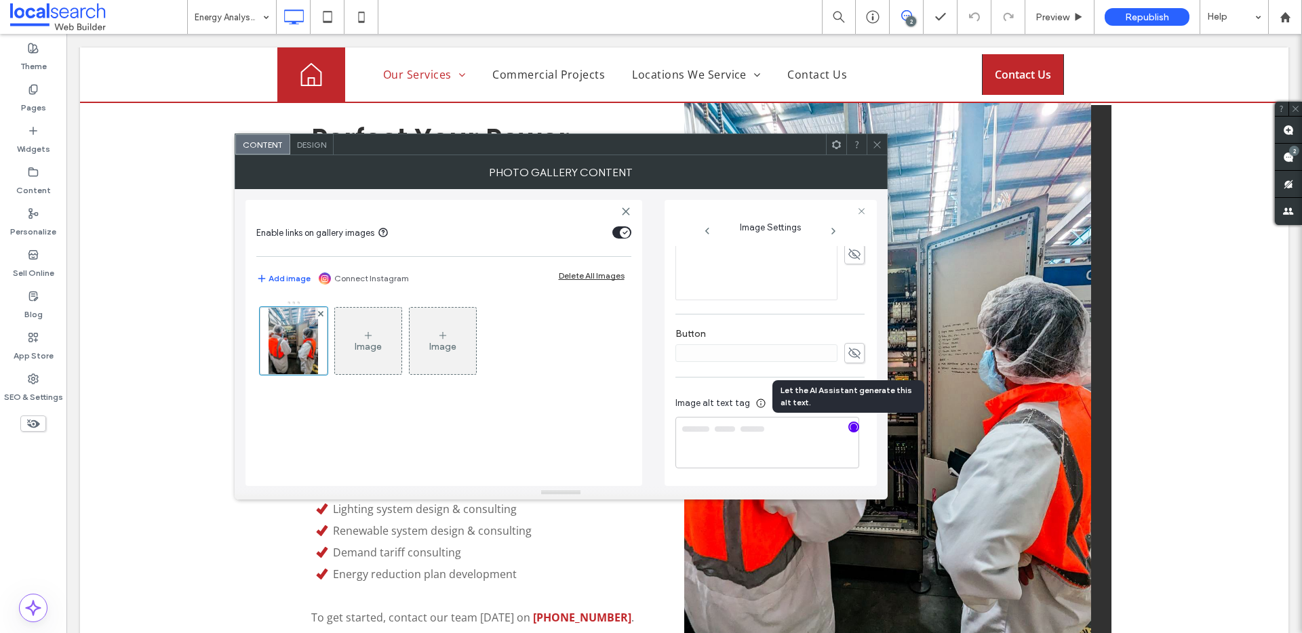
type textarea "**********"
click at [870, 145] on div at bounding box center [876, 144] width 20 height 20
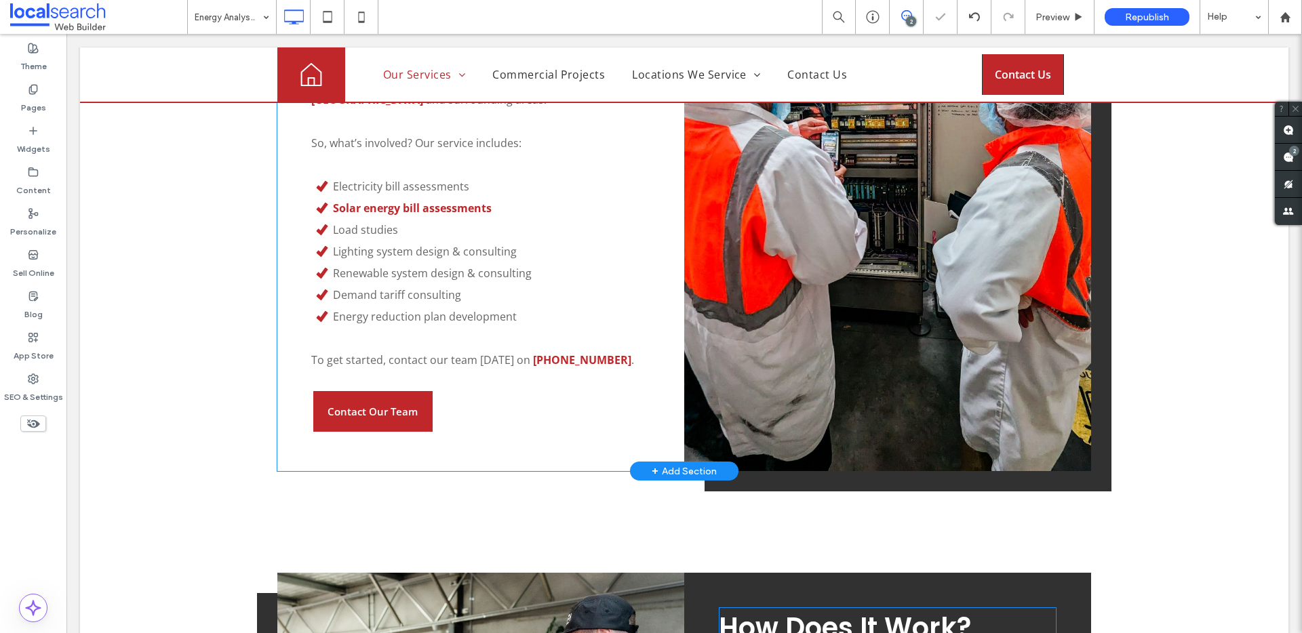
scroll to position [910, 0]
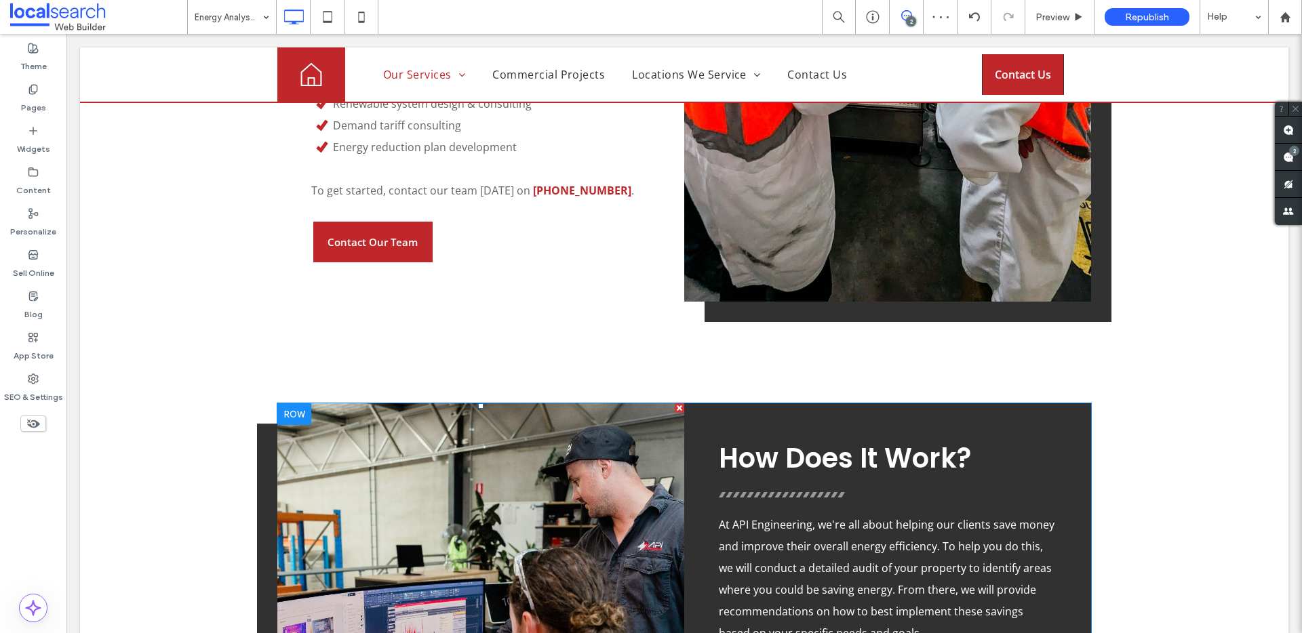
click at [485, 494] on link at bounding box center [480, 630] width 407 height 454
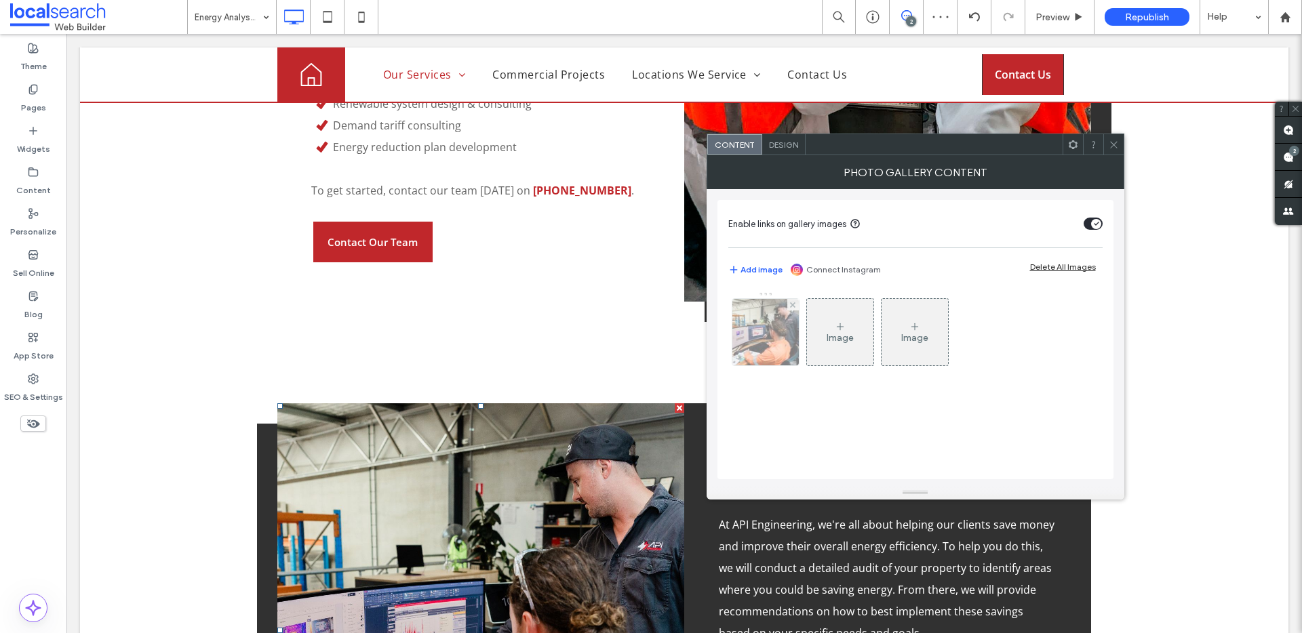
click at [780, 349] on img at bounding box center [765, 332] width 100 height 66
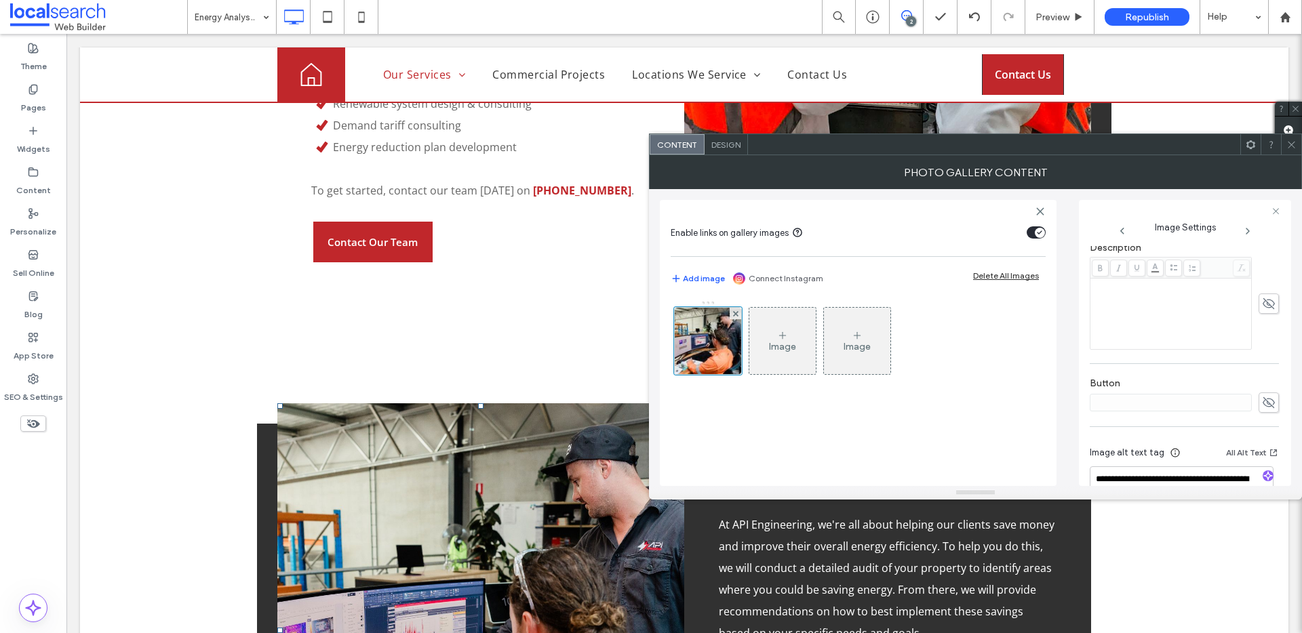
scroll to position [401, 0]
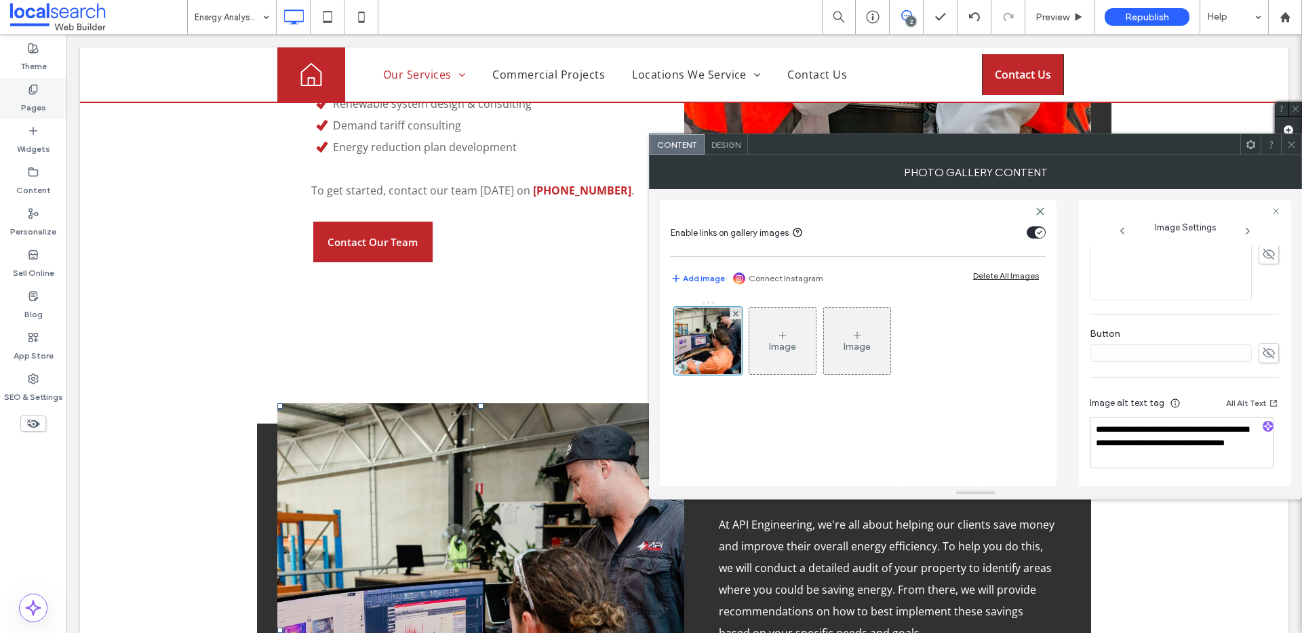
click at [18, 94] on div "Pages" at bounding box center [33, 98] width 66 height 41
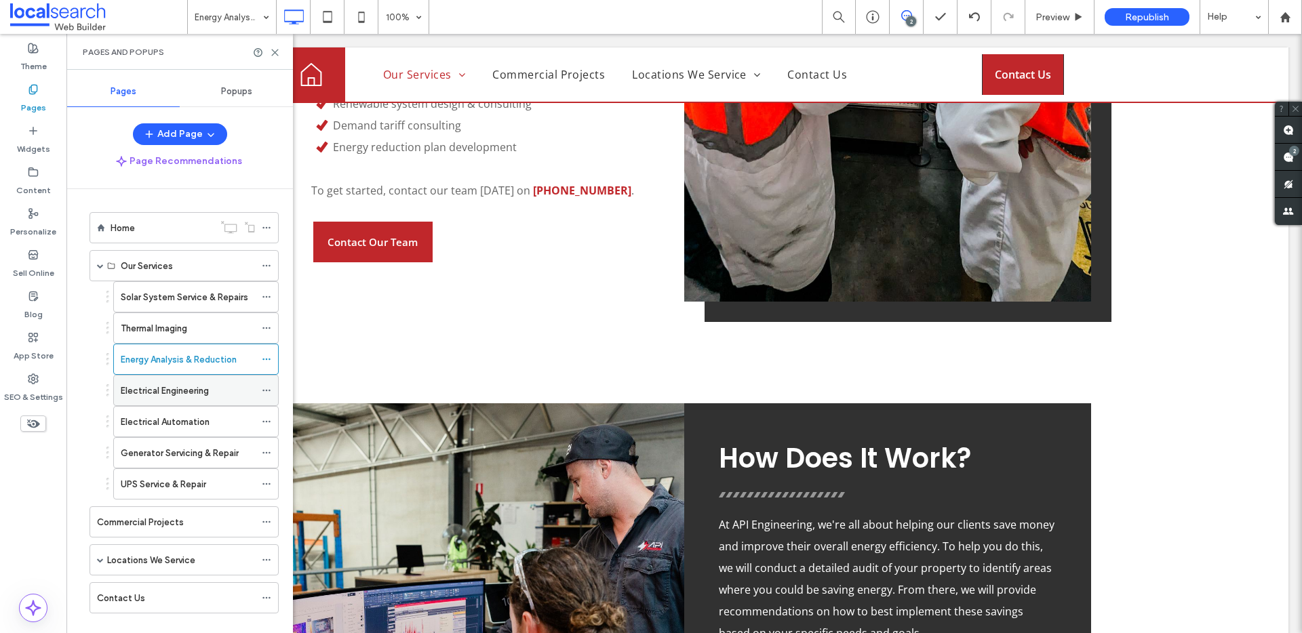
click at [191, 384] on label "Electrical Engineering" at bounding box center [165, 391] width 88 height 24
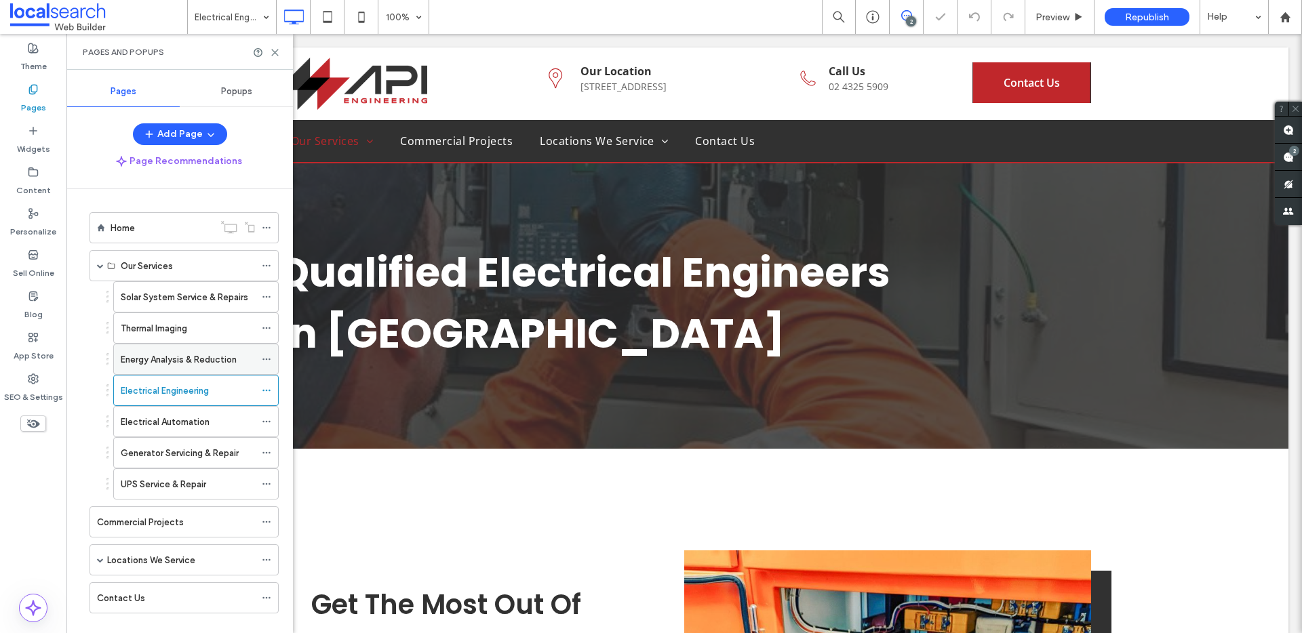
click at [174, 357] on label "Energy Analysis & Reduction" at bounding box center [179, 360] width 116 height 24
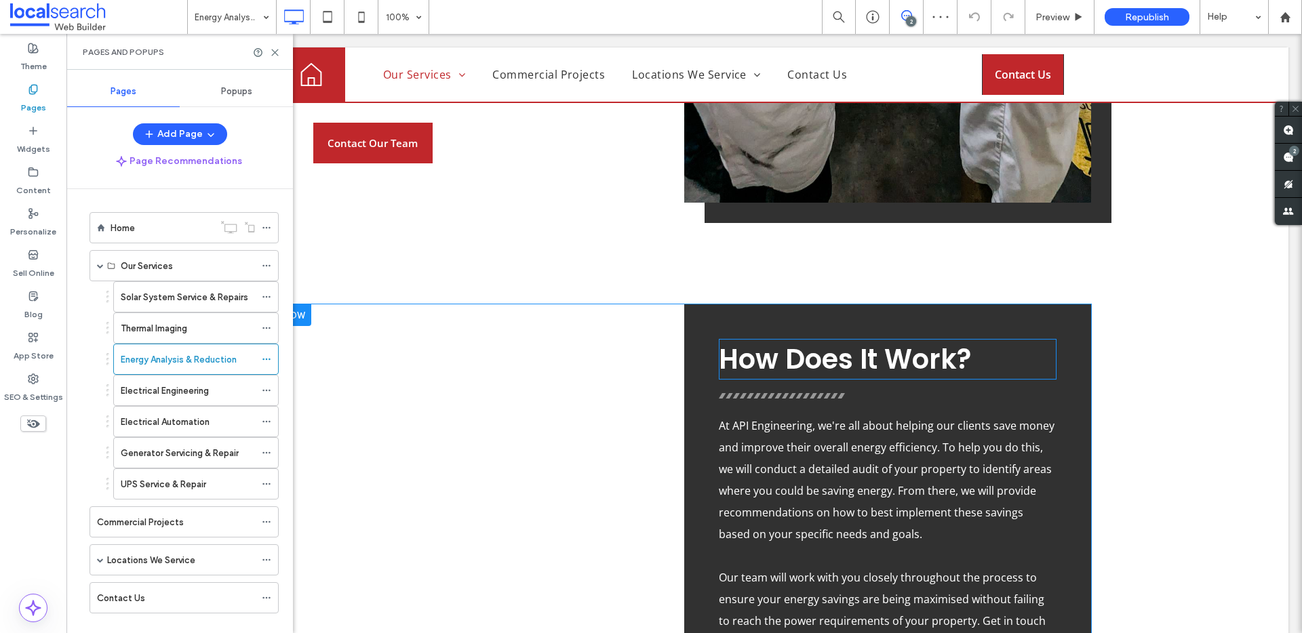
scroll to position [1169, 0]
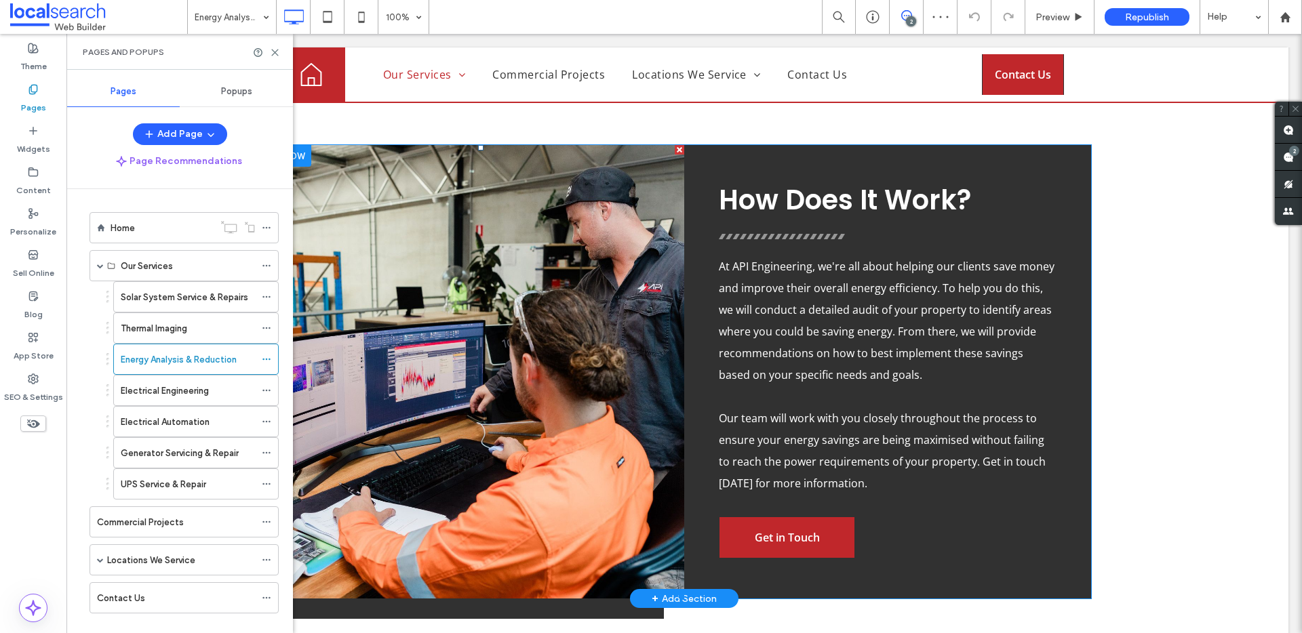
click at [574, 406] on link at bounding box center [480, 372] width 407 height 454
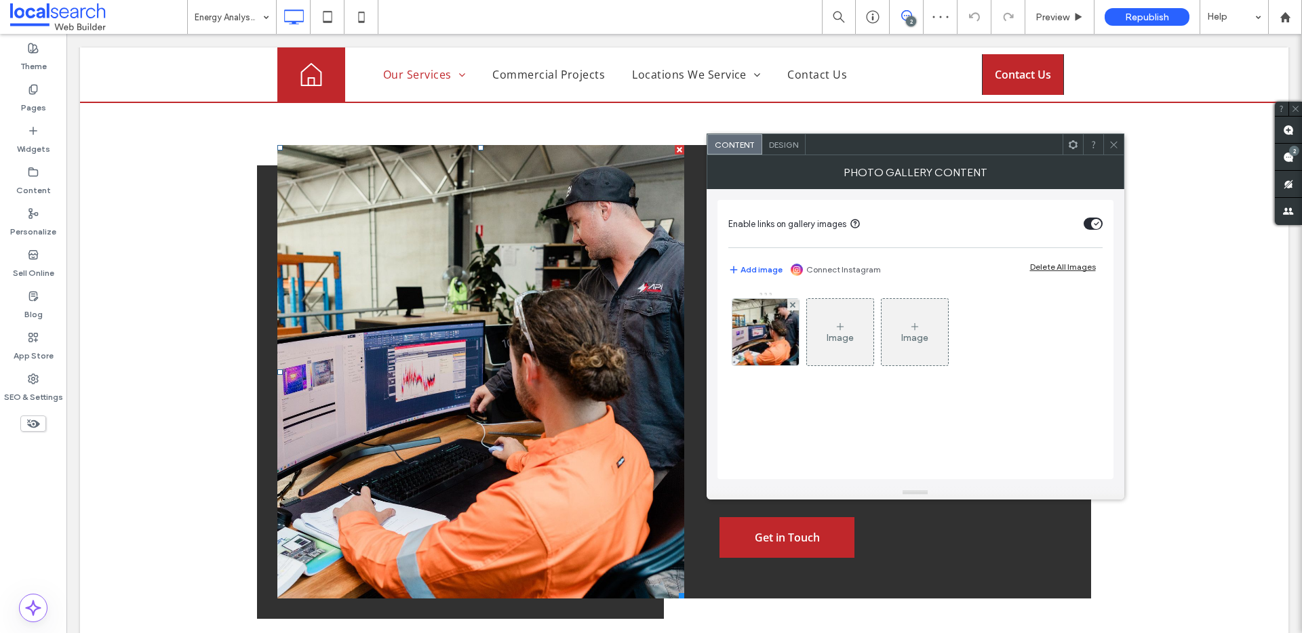
click at [460, 365] on link at bounding box center [480, 372] width 407 height 454
click at [770, 352] on img at bounding box center [765, 332] width 100 height 66
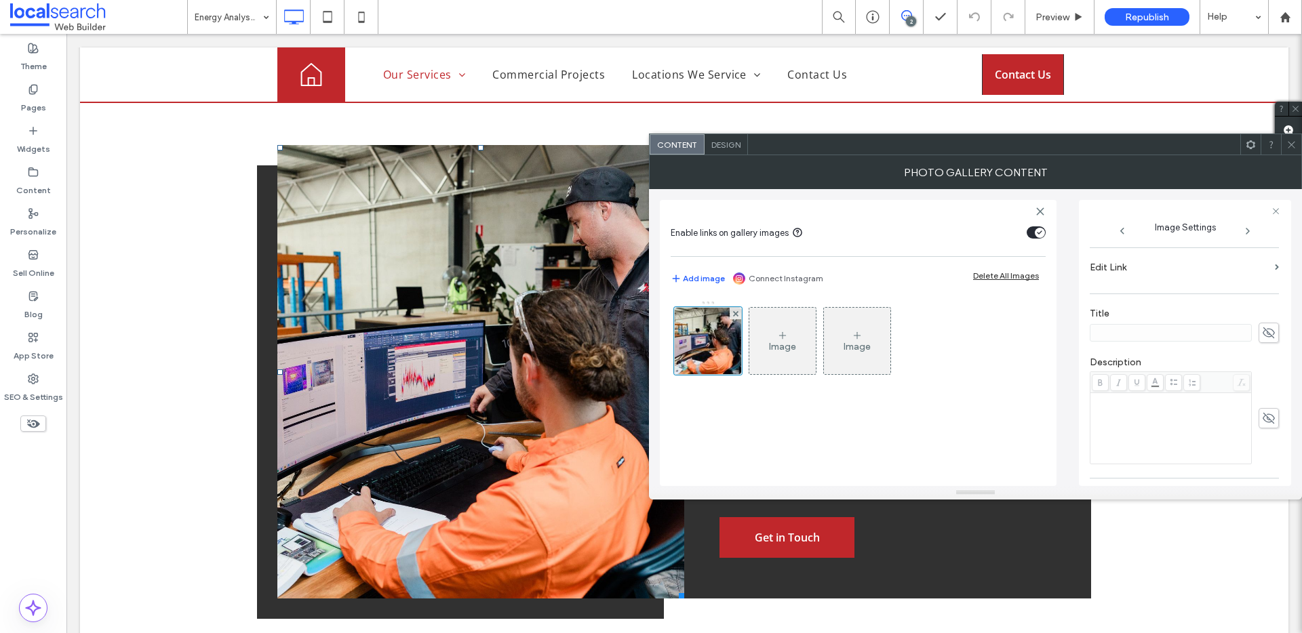
scroll to position [401, 0]
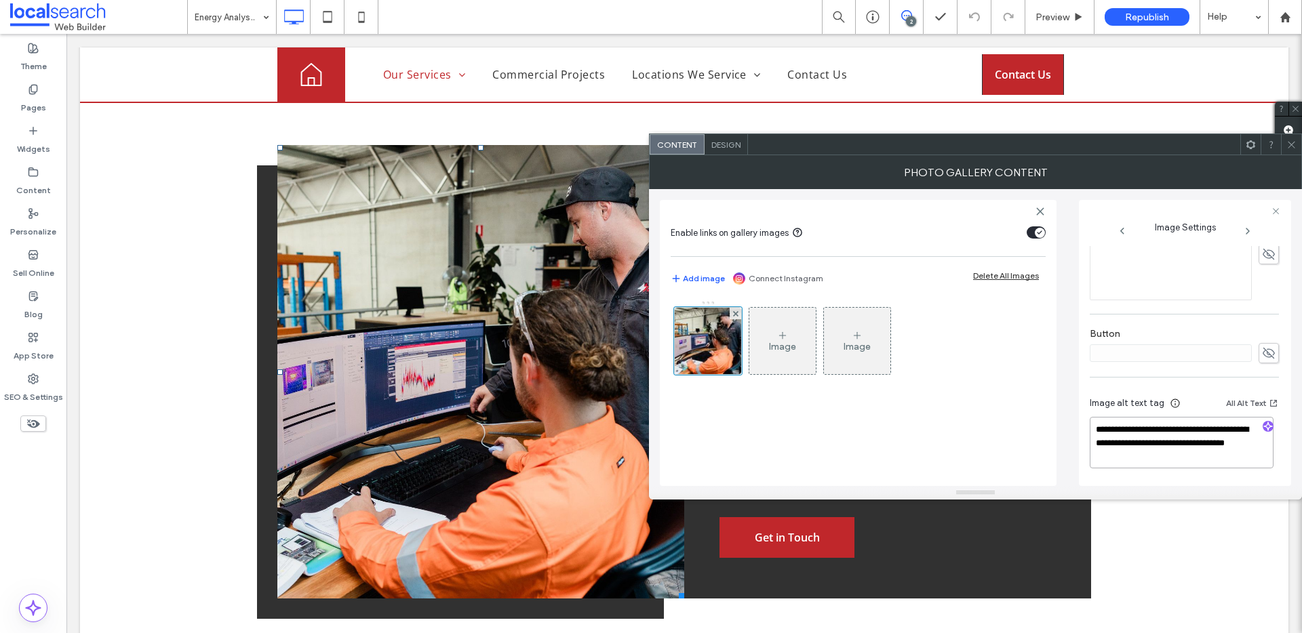
drag, startPoint x: 1182, startPoint y: 449, endPoint x: 1235, endPoint y: 489, distance: 66.8
click at [1235, 489] on div "**********" at bounding box center [975, 327] width 653 height 344
click at [1286, 154] on span at bounding box center [1291, 144] width 10 height 20
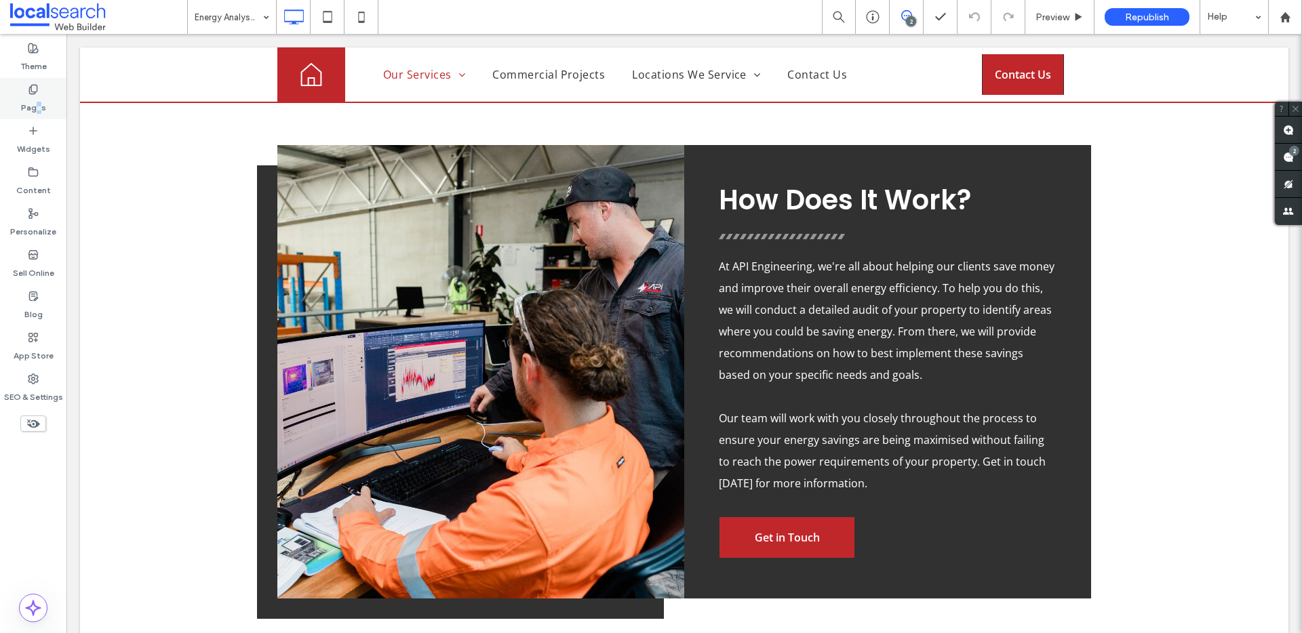
click at [38, 104] on label "Pages" at bounding box center [33, 104] width 25 height 19
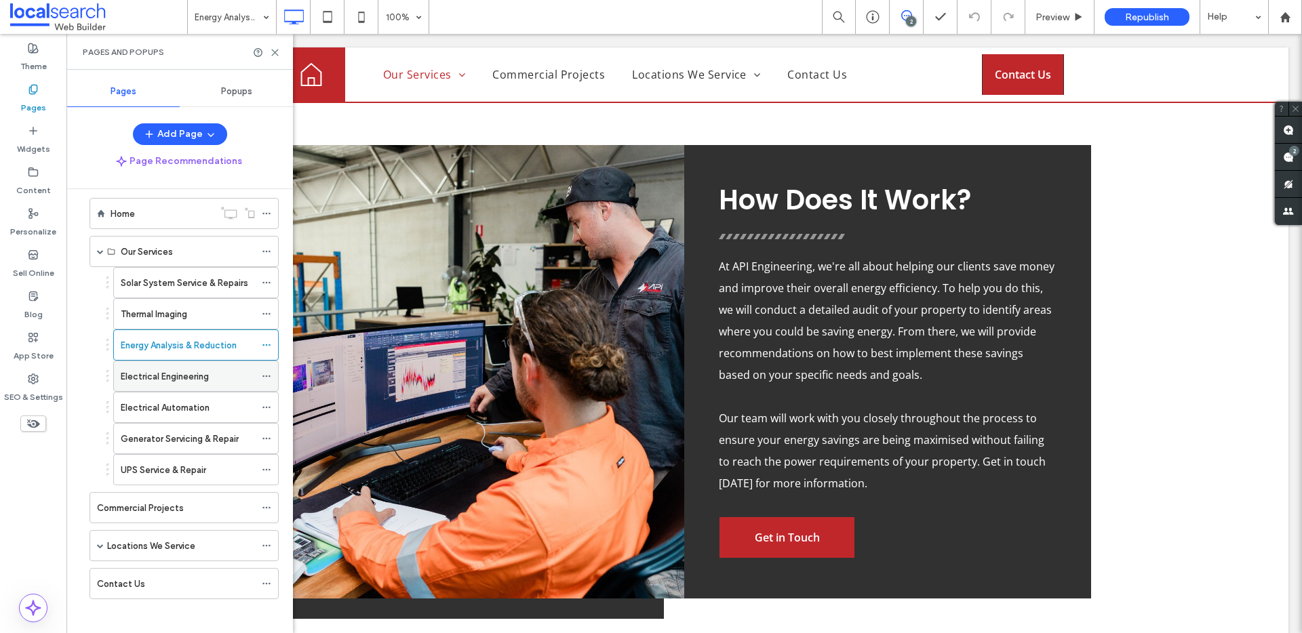
scroll to position [21, 0]
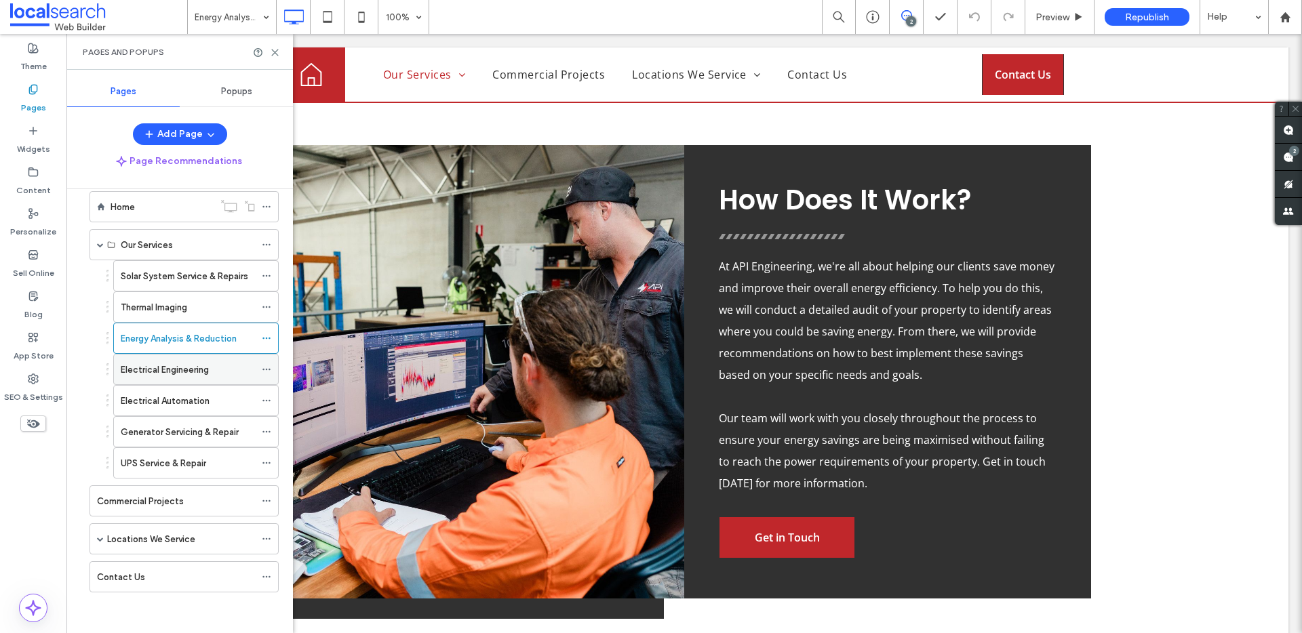
click at [164, 363] on label "Electrical Engineering" at bounding box center [165, 370] width 88 height 24
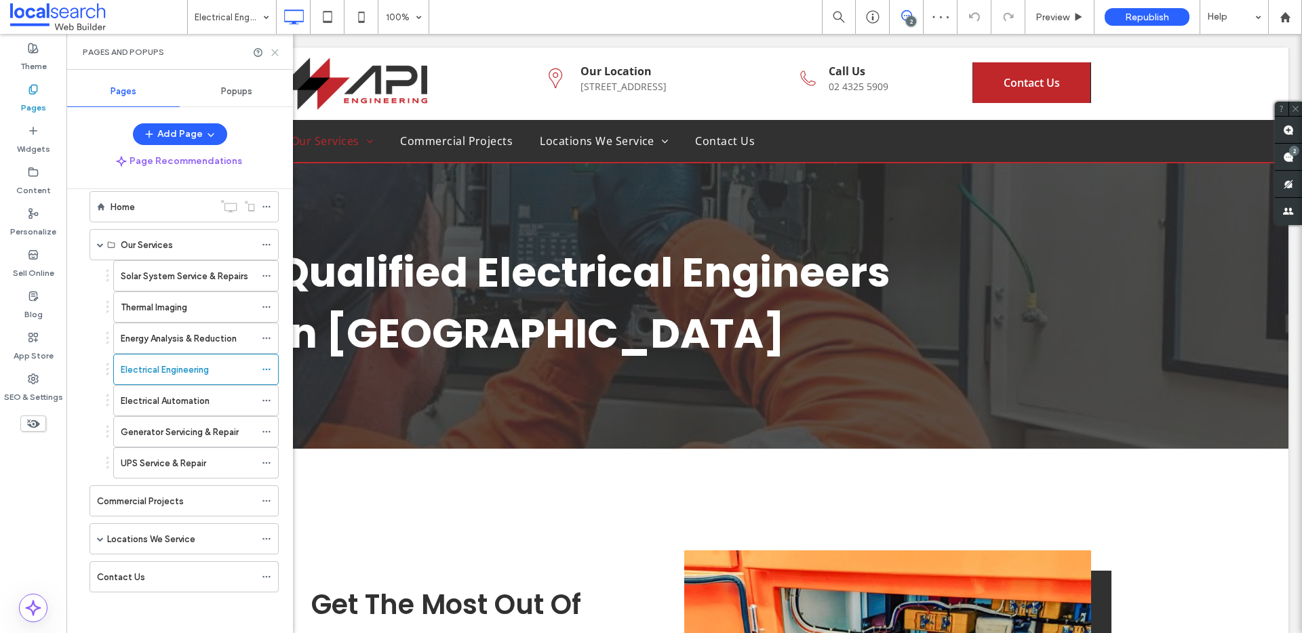
click at [275, 56] on icon at bounding box center [275, 52] width 10 height 10
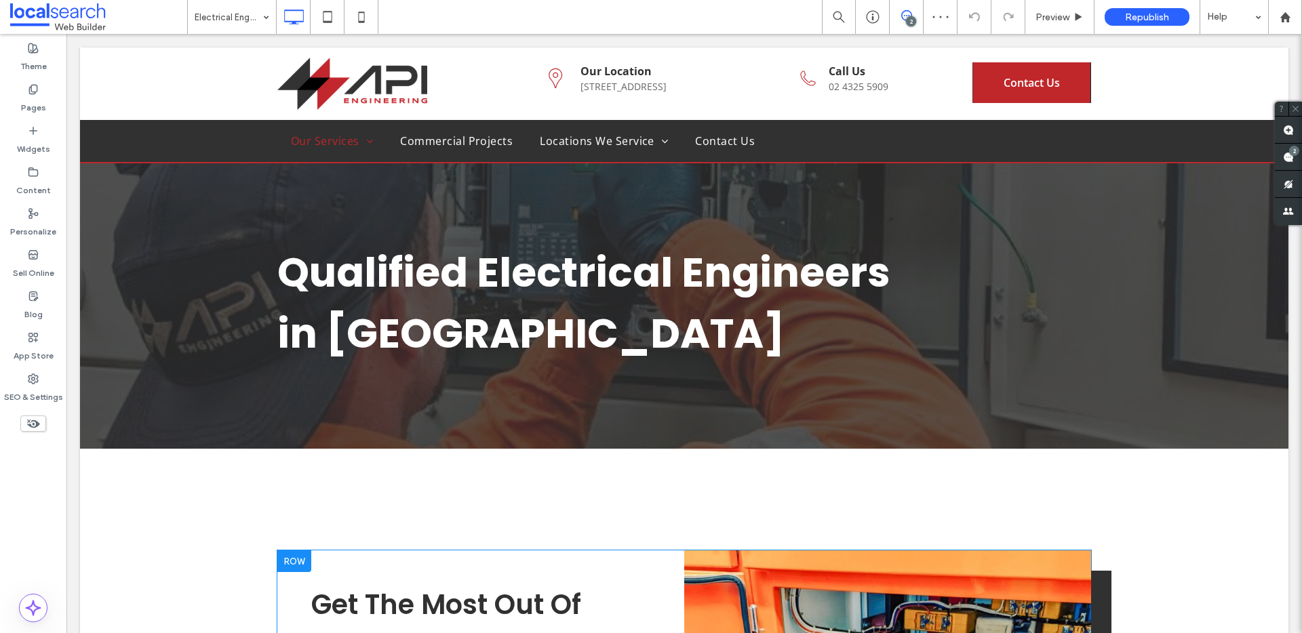
scroll to position [304, 0]
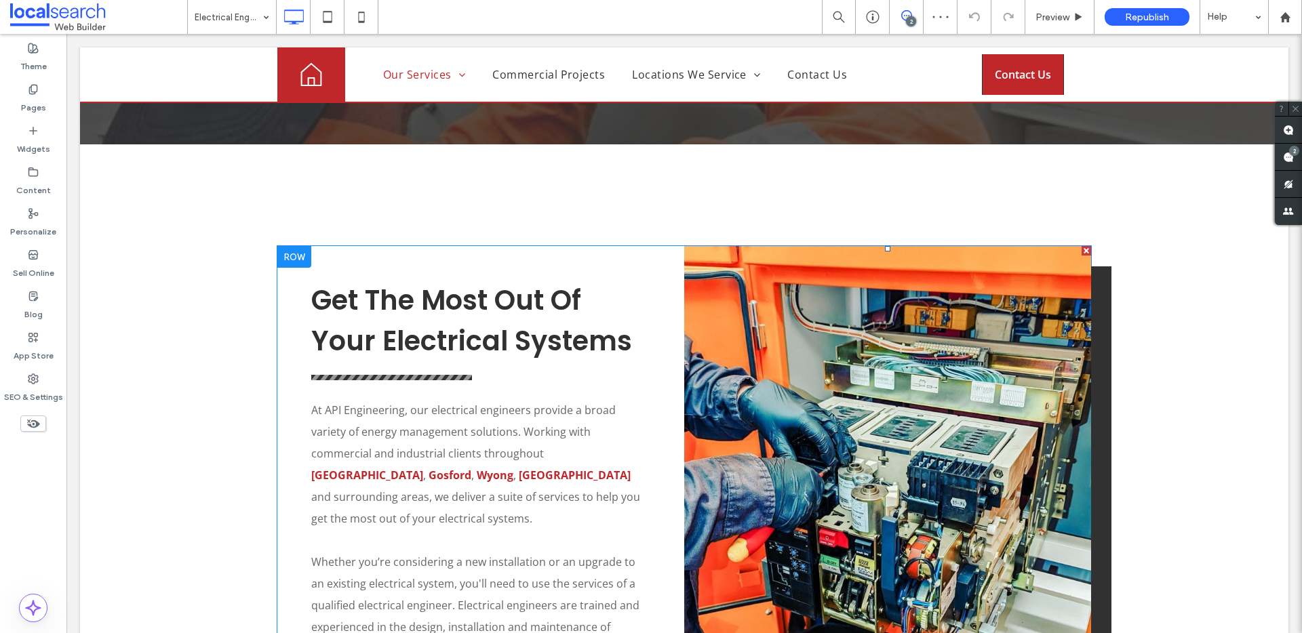
click at [829, 428] on link at bounding box center [887, 513] width 407 height 535
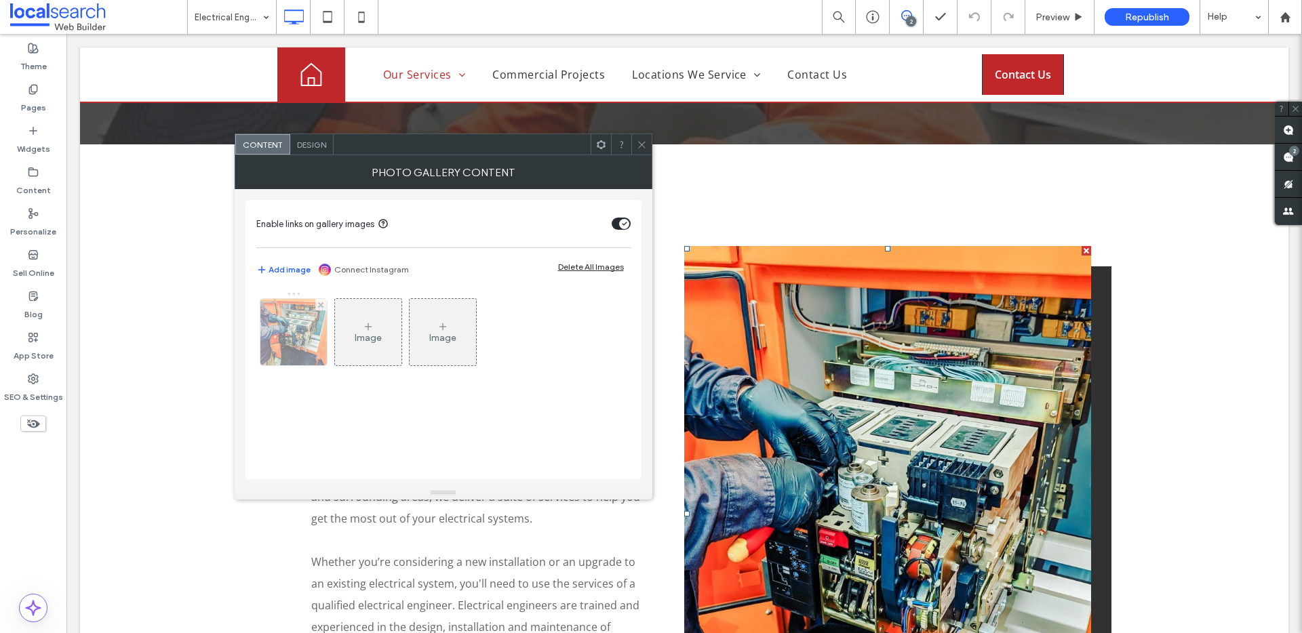
click at [305, 332] on img at bounding box center [293, 332] width 66 height 66
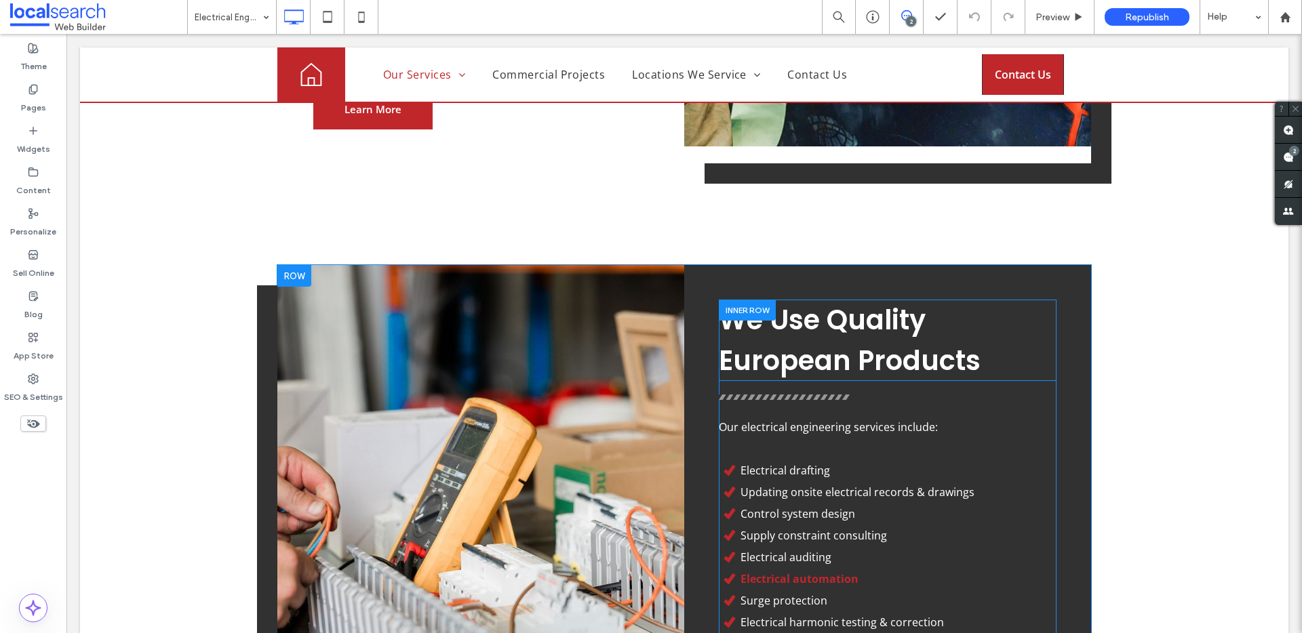
scroll to position [1026, 0]
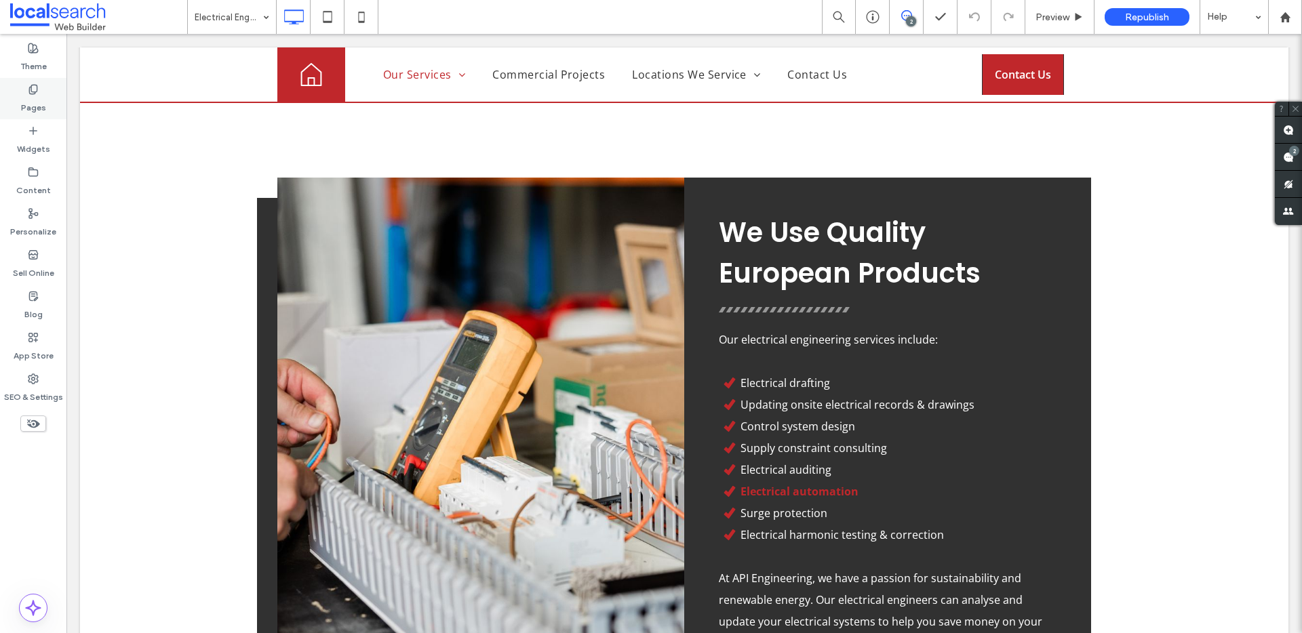
click at [38, 100] on label "Pages" at bounding box center [33, 104] width 25 height 19
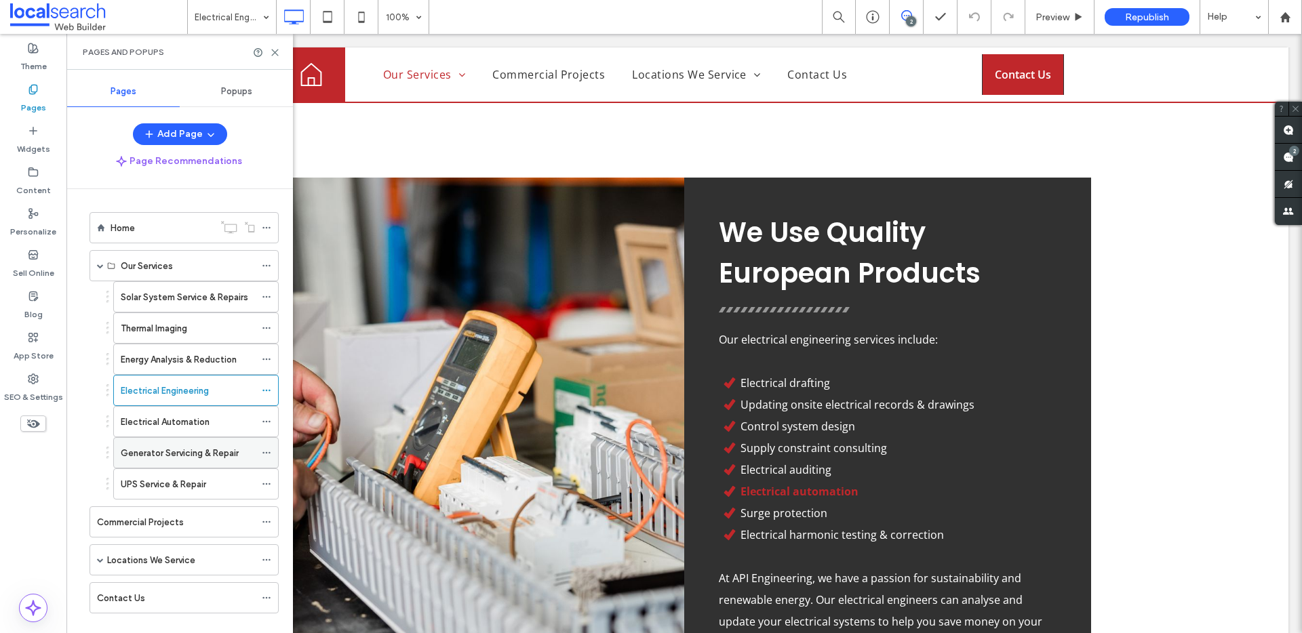
scroll to position [21, 0]
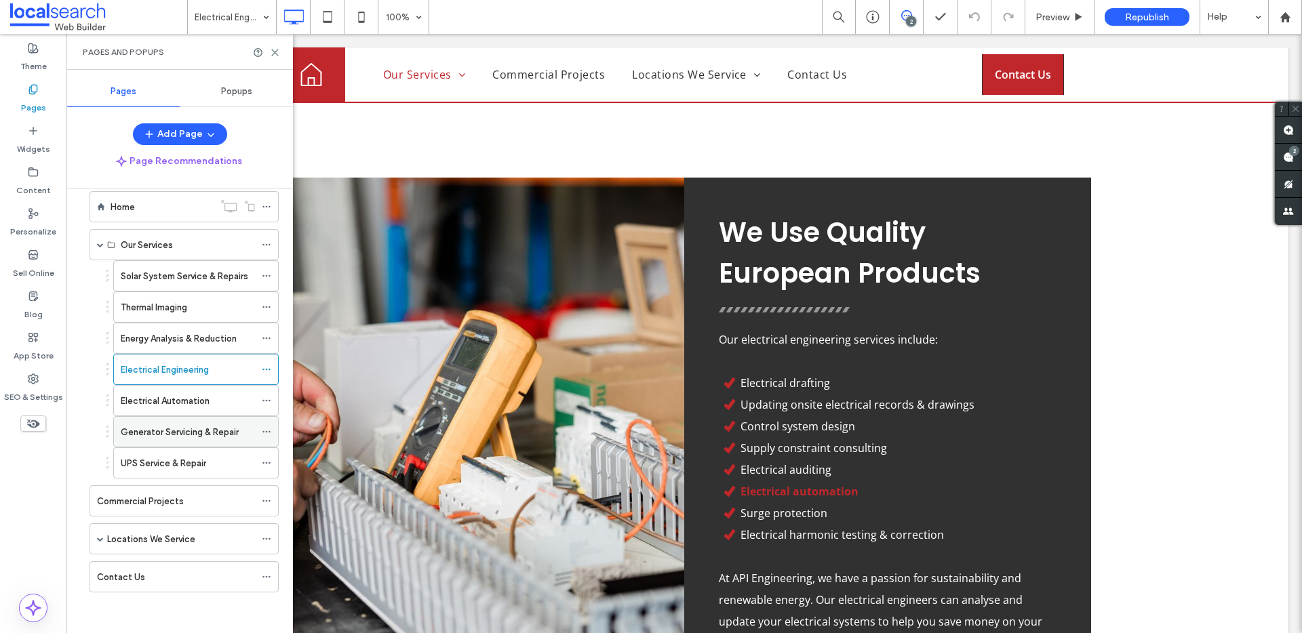
click at [167, 436] on label "Generator Servicing & Repair" at bounding box center [180, 432] width 118 height 24
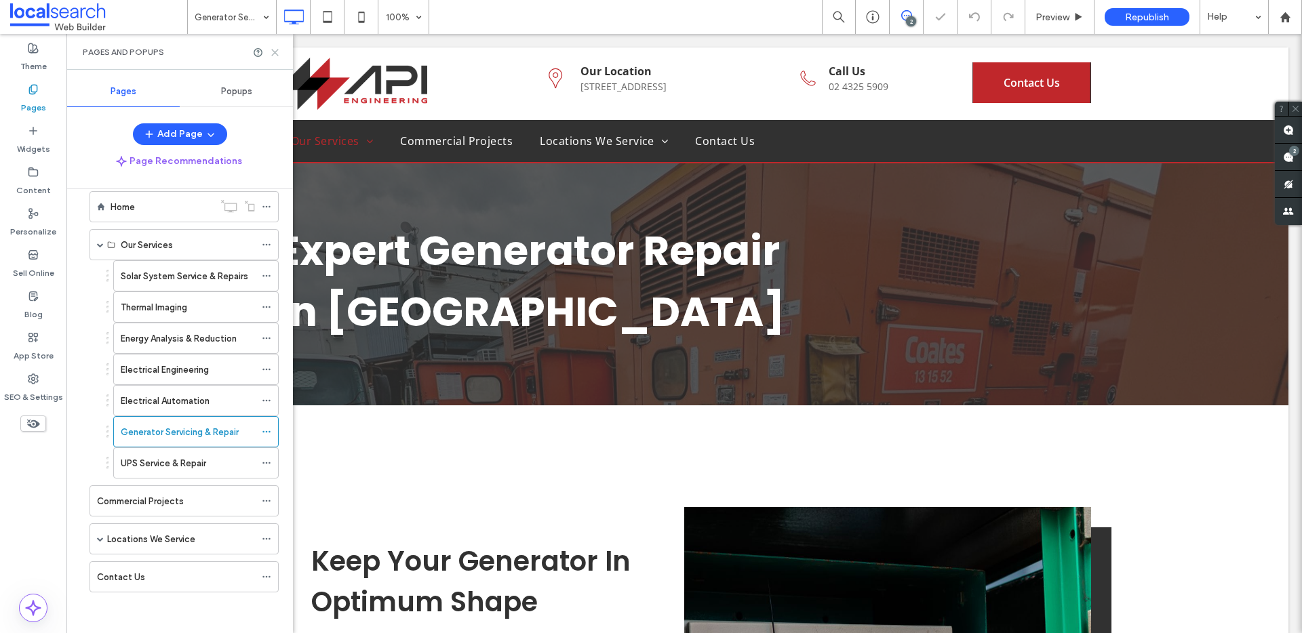
click at [275, 49] on icon at bounding box center [275, 52] width 10 height 10
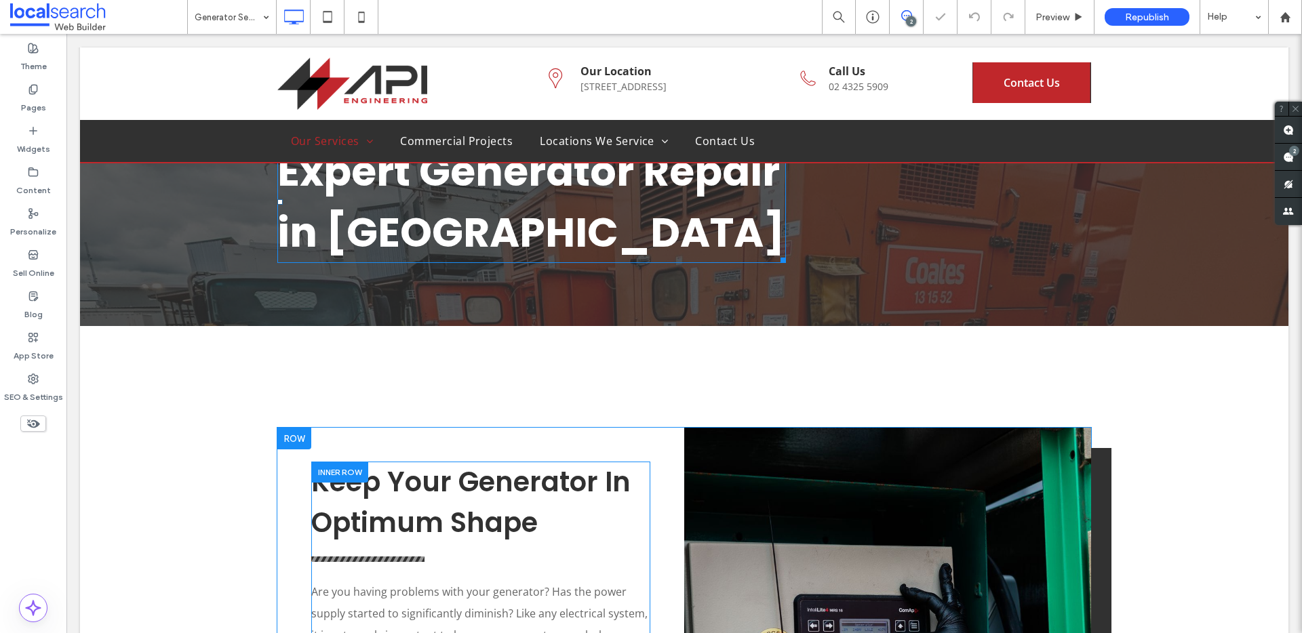
scroll to position [304, 0]
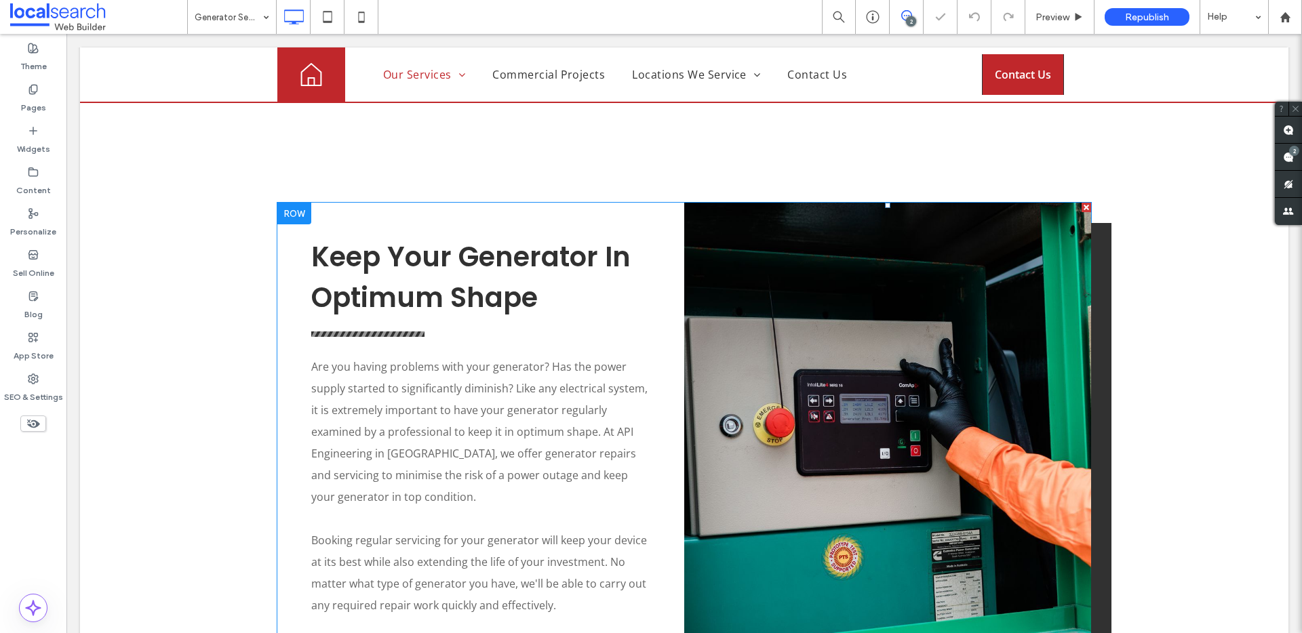
drag, startPoint x: 910, startPoint y: 440, endPoint x: 888, endPoint y: 429, distance: 24.9
click at [910, 435] on link at bounding box center [887, 461] width 407 height 517
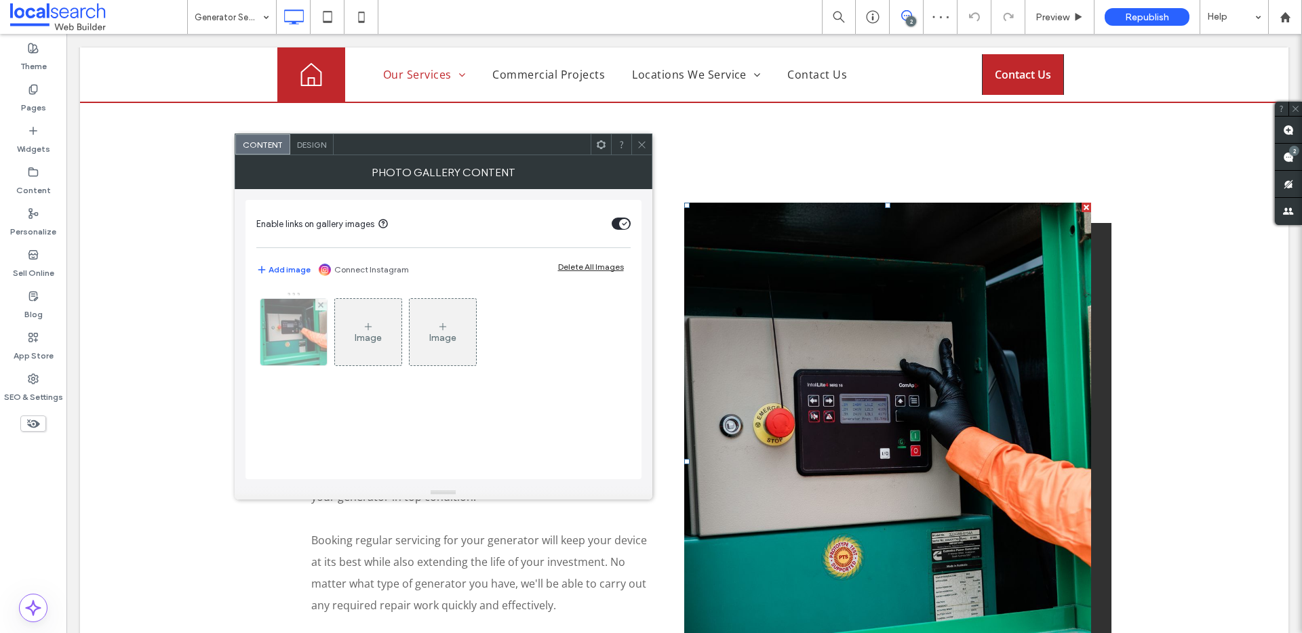
click at [310, 323] on img at bounding box center [293, 332] width 100 height 66
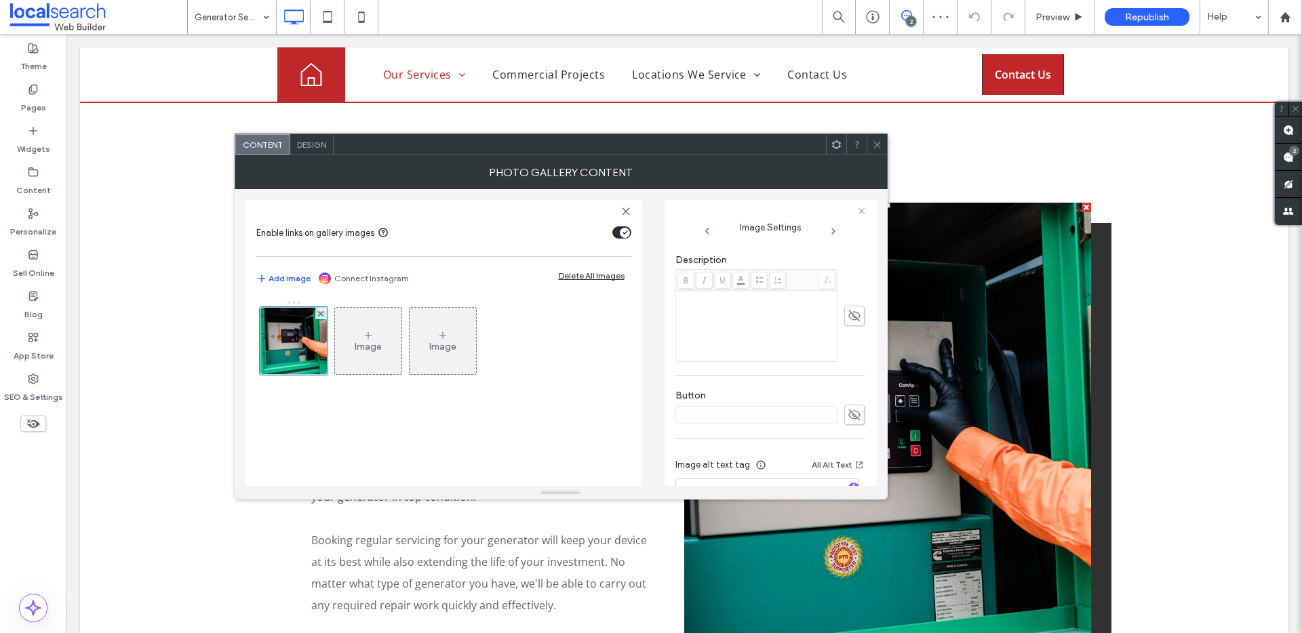
scroll to position [401, 0]
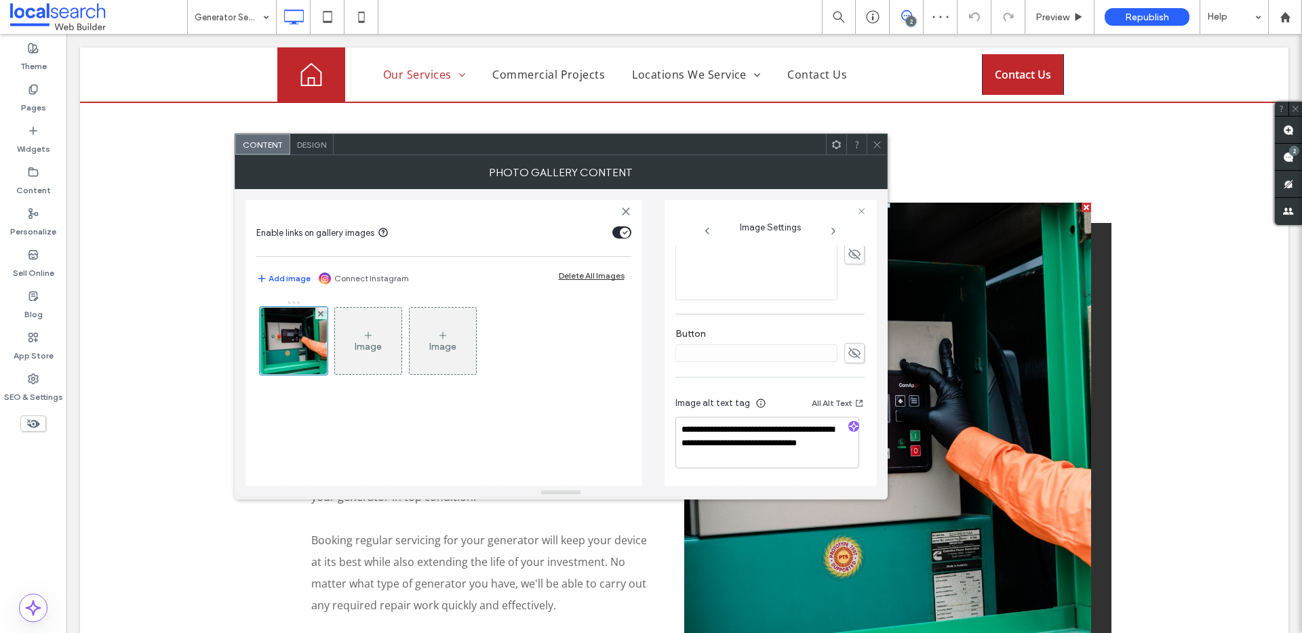
click at [850, 427] on icon "button" at bounding box center [853, 426] width 9 height 9
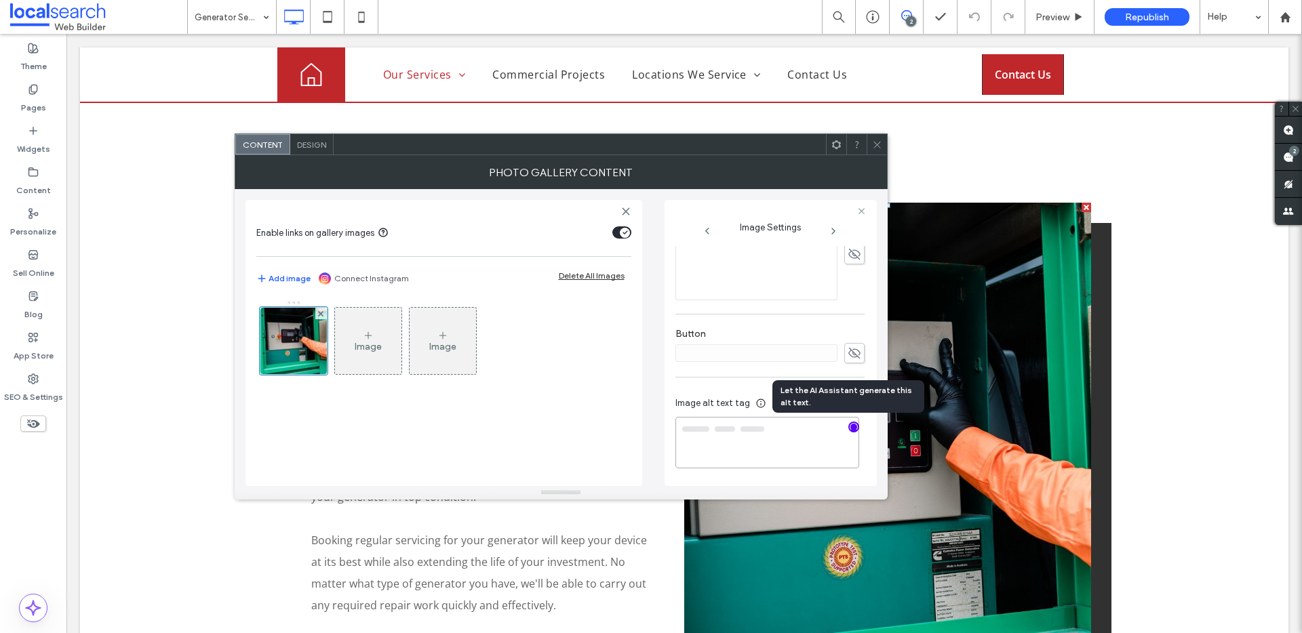
click at [805, 452] on textarea at bounding box center [767, 443] width 184 height 52
click at [793, 445] on textarea "**********" at bounding box center [767, 443] width 184 height 50
paste textarea "**********"
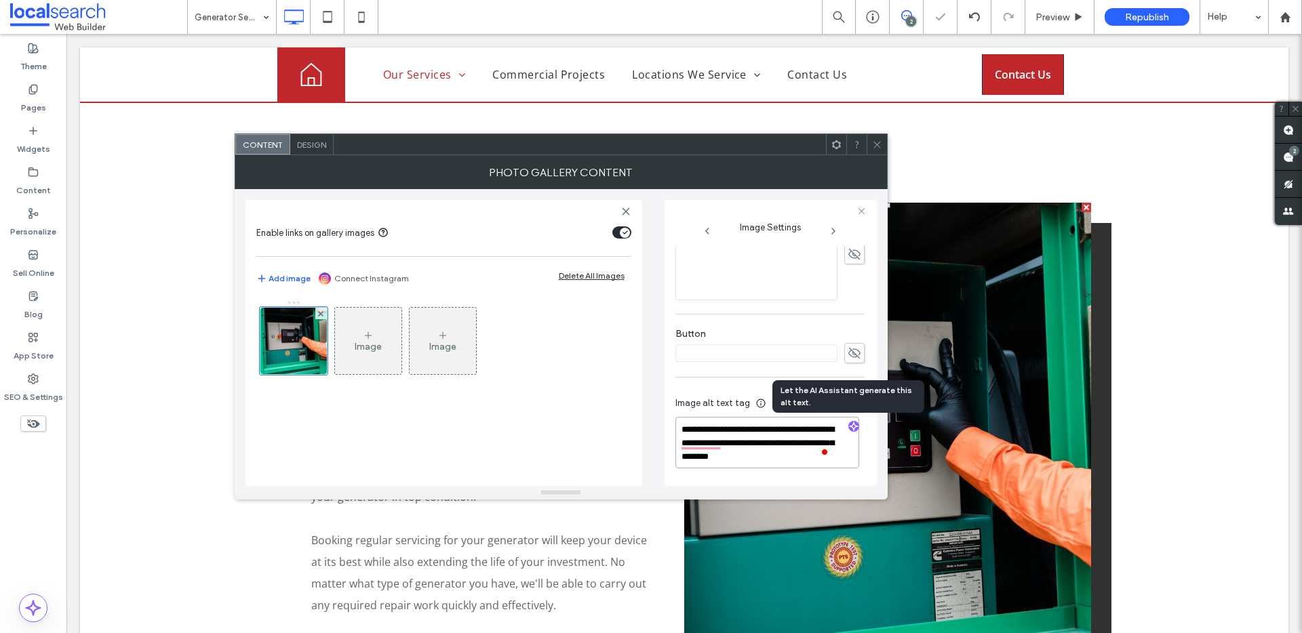
drag, startPoint x: 729, startPoint y: 457, endPoint x: 761, endPoint y: 458, distance: 32.5
click at [759, 457] on textarea "**********" at bounding box center [767, 443] width 184 height 52
click at [765, 443] on textarea "**********" at bounding box center [767, 443] width 184 height 52
click at [776, 441] on textarea "**********" at bounding box center [767, 443] width 184 height 52
type textarea "**********"
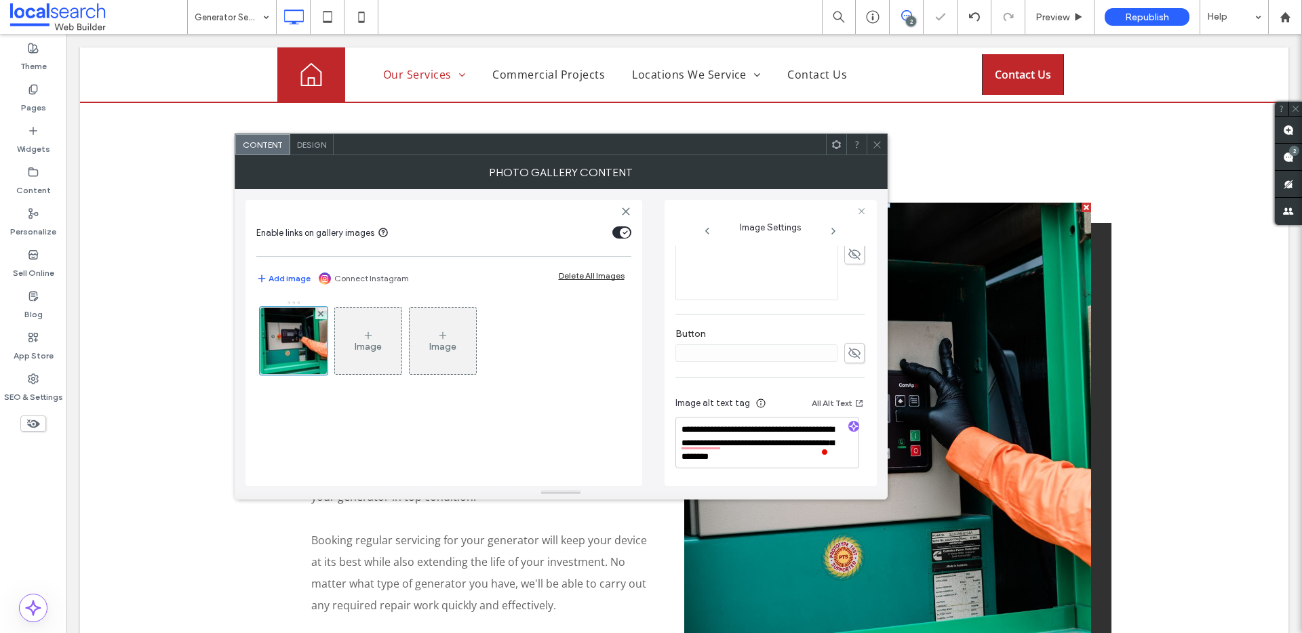
click at [877, 147] on icon at bounding box center [877, 145] width 10 height 10
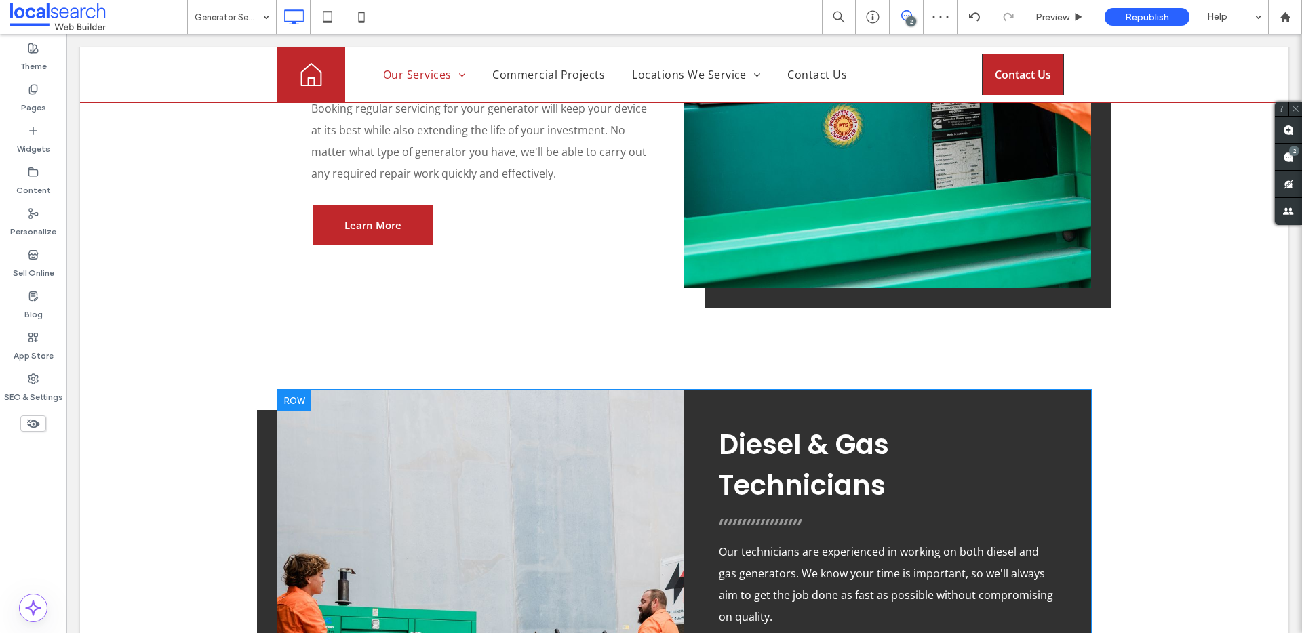
scroll to position [1218, 0]
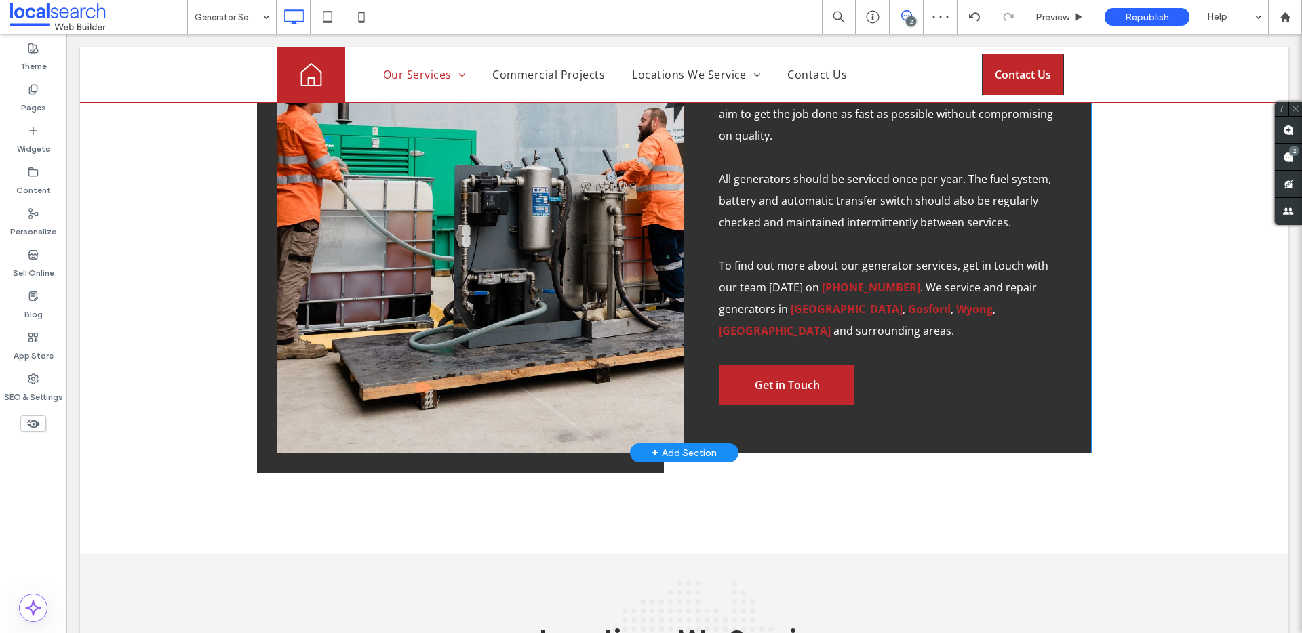
click at [497, 321] on link at bounding box center [480, 180] width 407 height 544
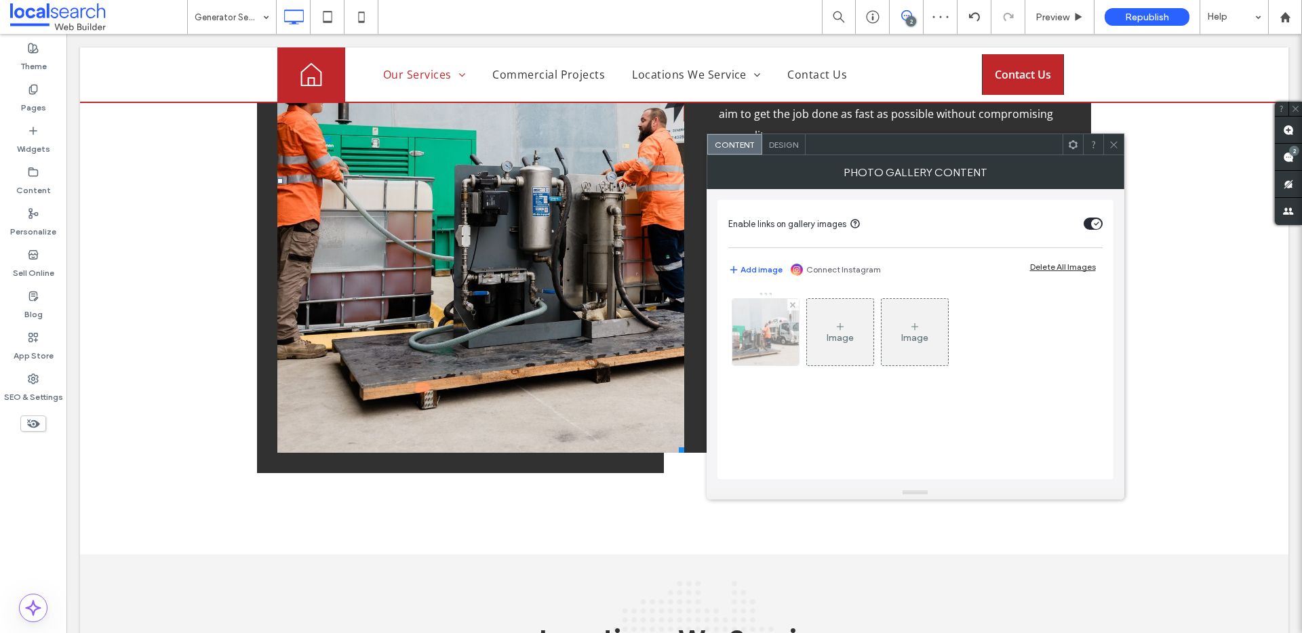
click at [774, 342] on img at bounding box center [765, 332] width 89 height 66
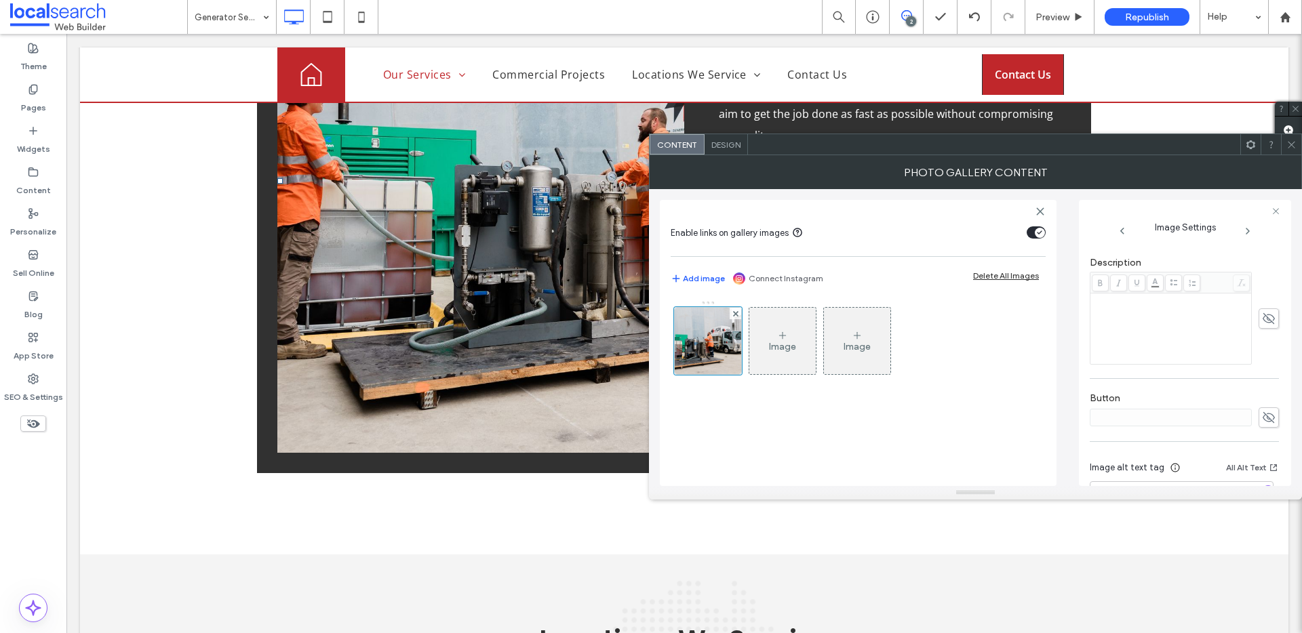
scroll to position [411, 0]
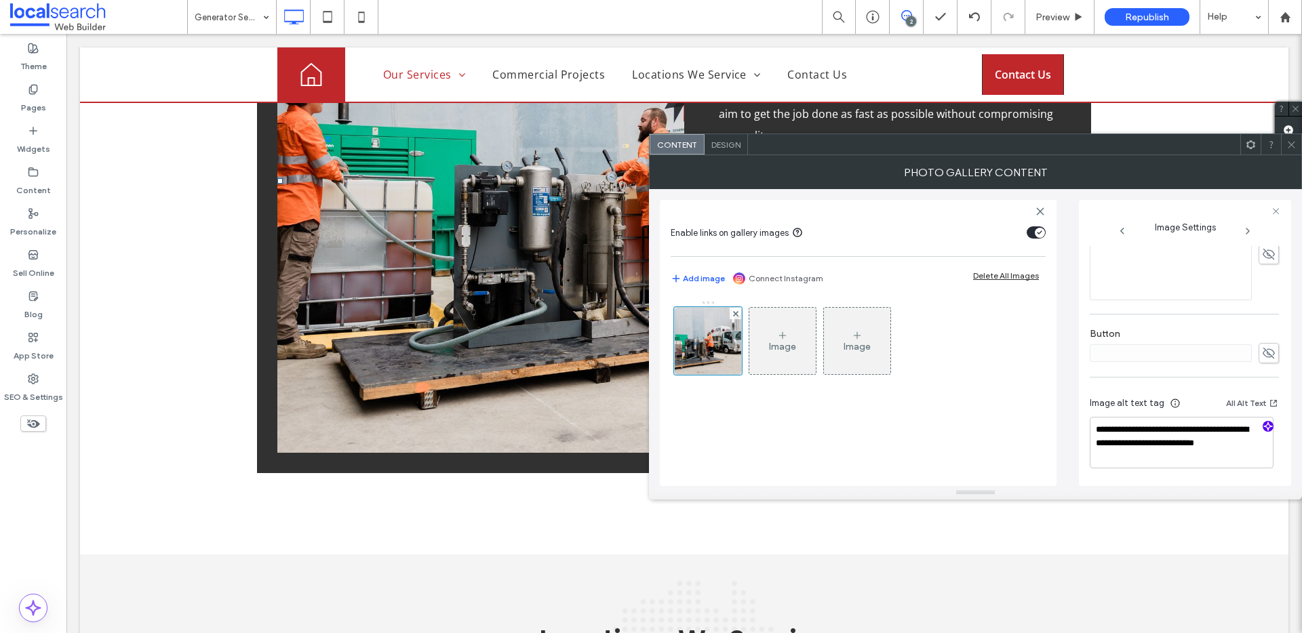
click at [1264, 428] on use "button" at bounding box center [1268, 426] width 8 height 8
click at [1191, 471] on textarea "**********" at bounding box center [1181, 449] width 184 height 65
paste textarea "**********"
type textarea "**********"
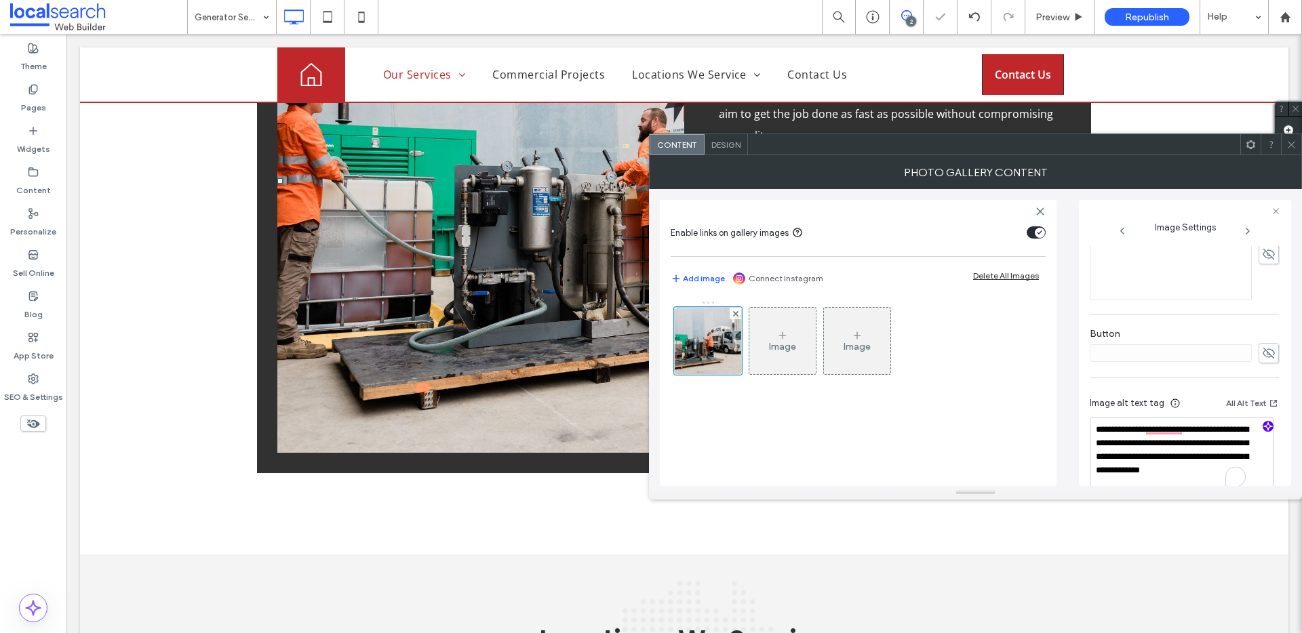
drag, startPoint x: 1293, startPoint y: 148, endPoint x: 1206, endPoint y: 155, distance: 87.0
click at [1291, 148] on icon at bounding box center [1291, 145] width 10 height 10
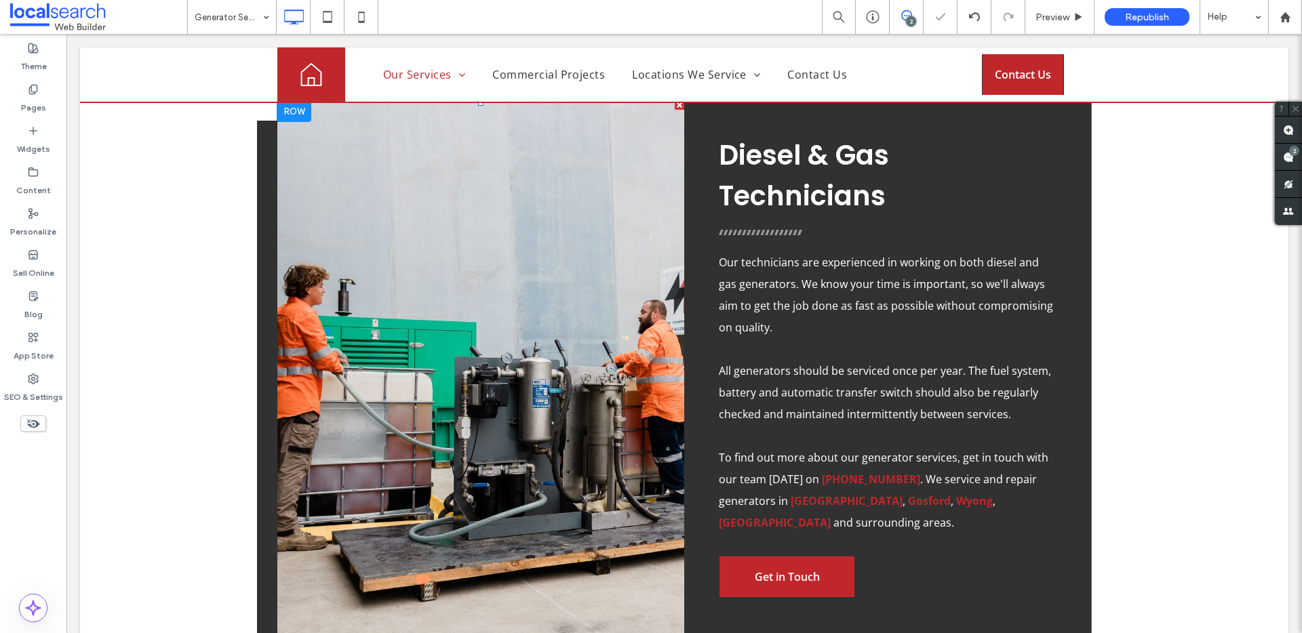
scroll to position [1027, 0]
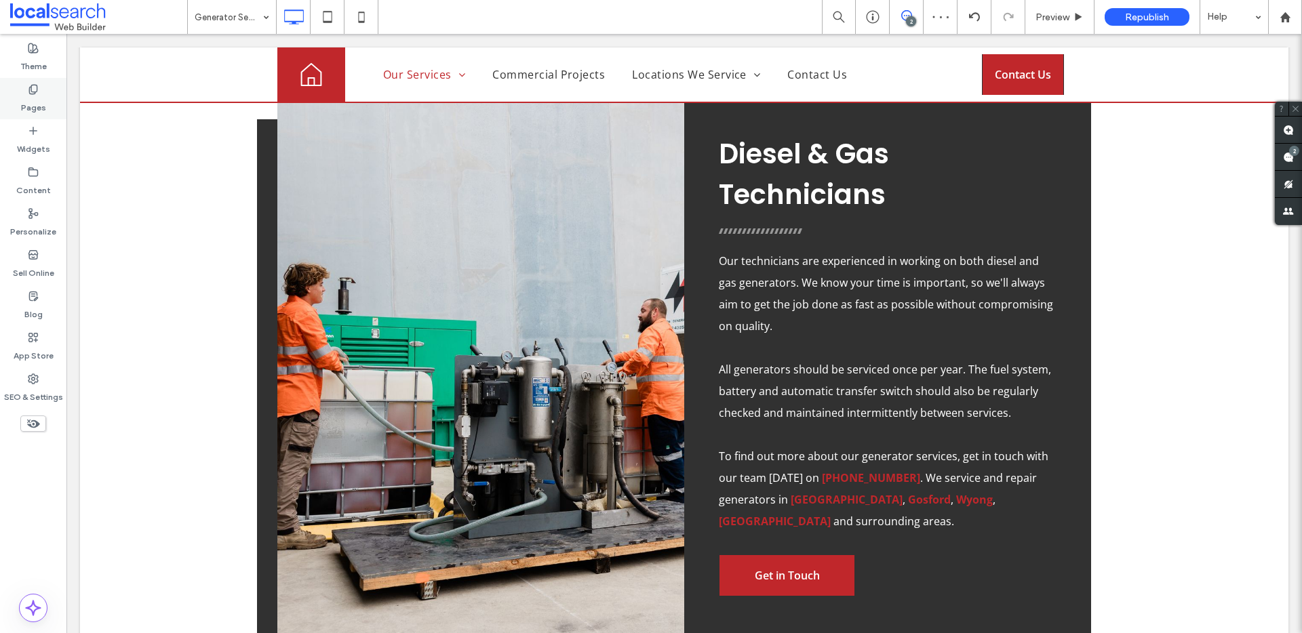
click at [37, 95] on label "Pages" at bounding box center [33, 104] width 25 height 19
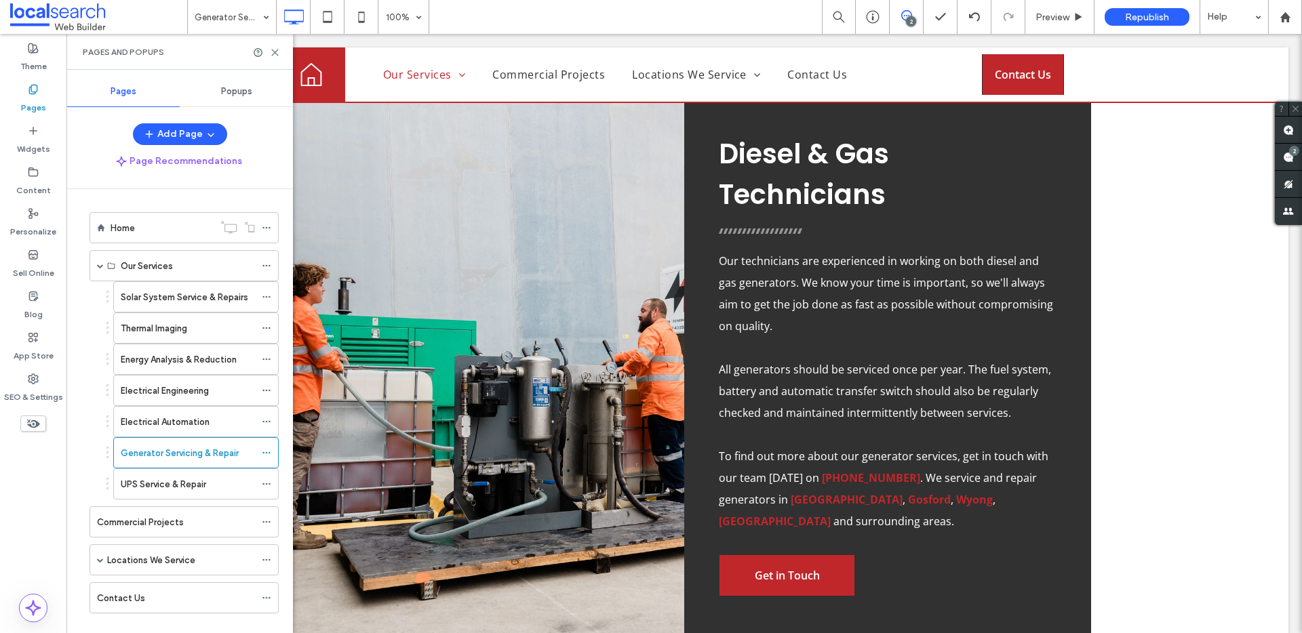
click at [182, 486] on label "UPS Service & Repair" at bounding box center [163, 485] width 85 height 24
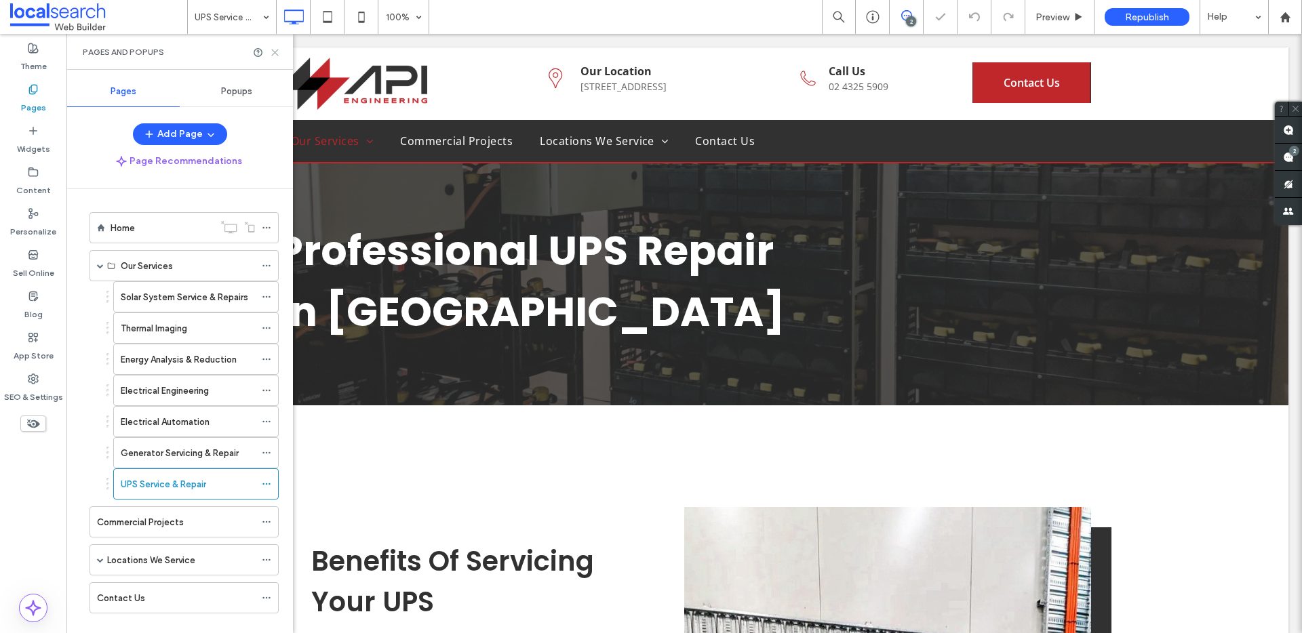
drag, startPoint x: 270, startPoint y: 52, endPoint x: 823, endPoint y: 324, distance: 615.8
click at [270, 52] on icon at bounding box center [275, 52] width 10 height 10
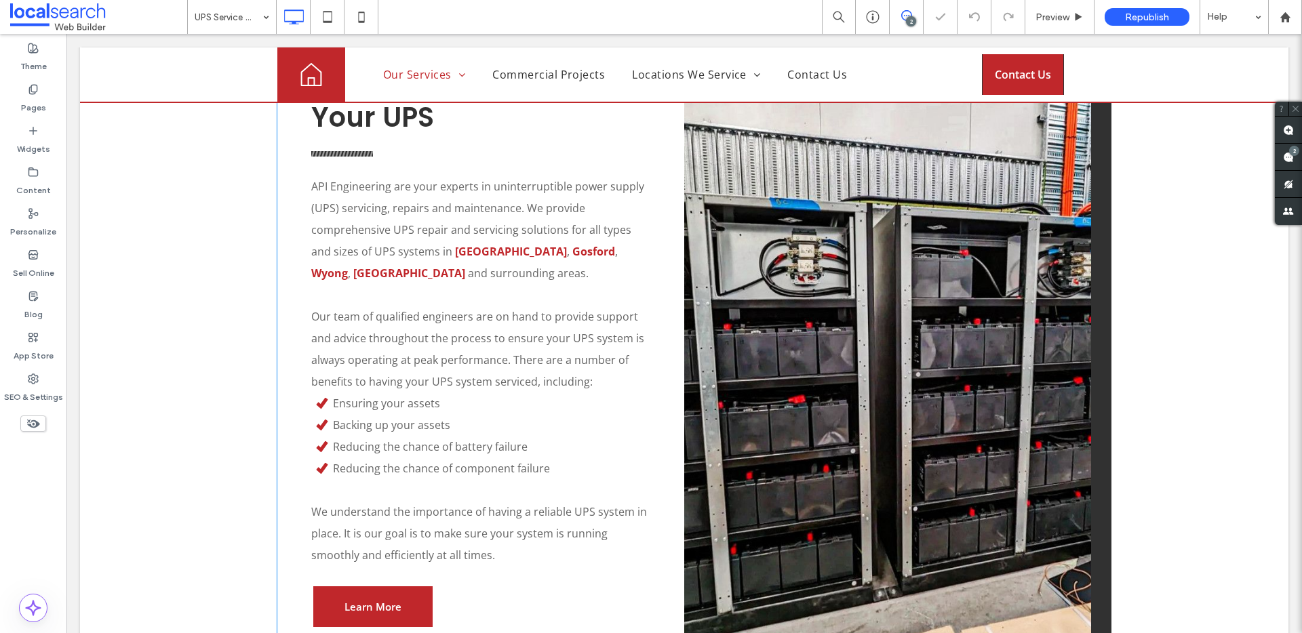
scroll to position [496, 0]
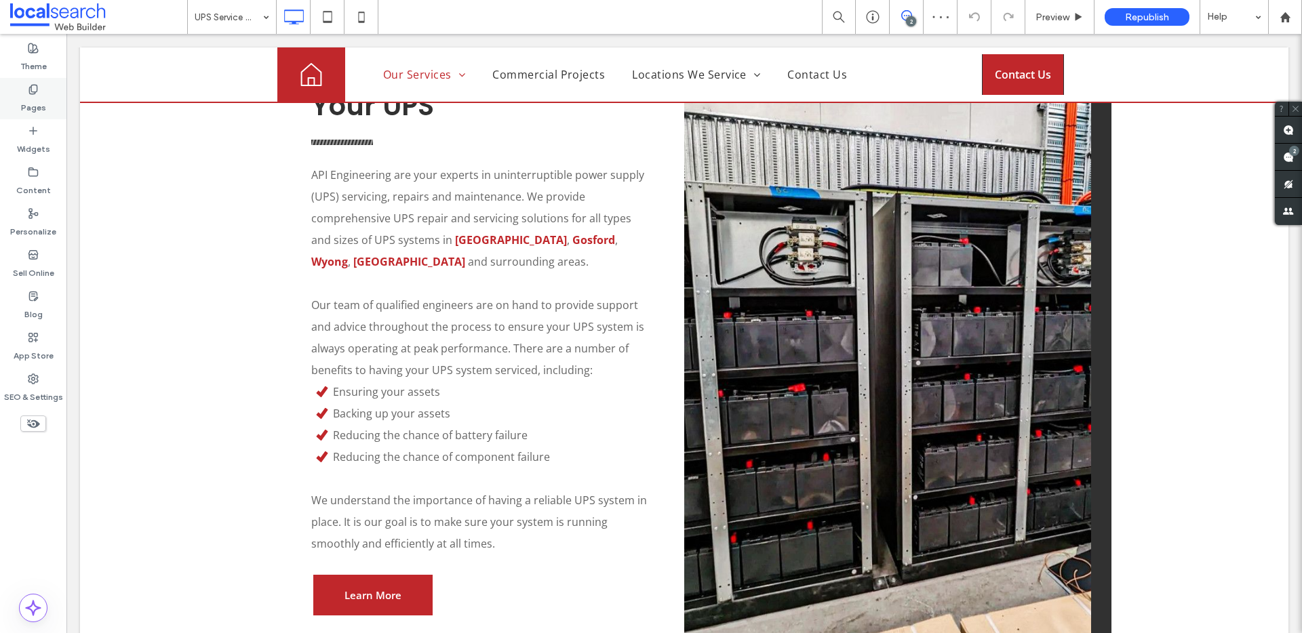
click at [45, 100] on div "Pages" at bounding box center [33, 98] width 66 height 41
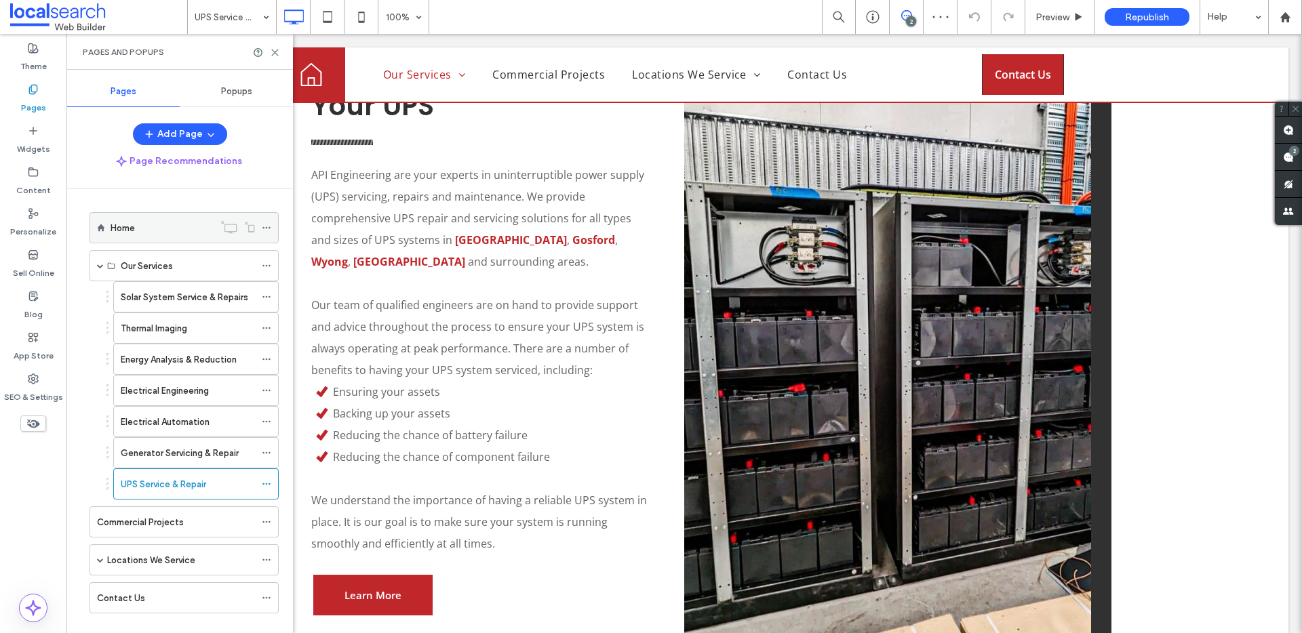
click at [162, 228] on div "Home" at bounding box center [162, 228] width 103 height 14
click at [275, 53] on div "Home 100% 2 Preview Republish Help Site Comments Team & Clients Automate new co…" at bounding box center [651, 316] width 1302 height 633
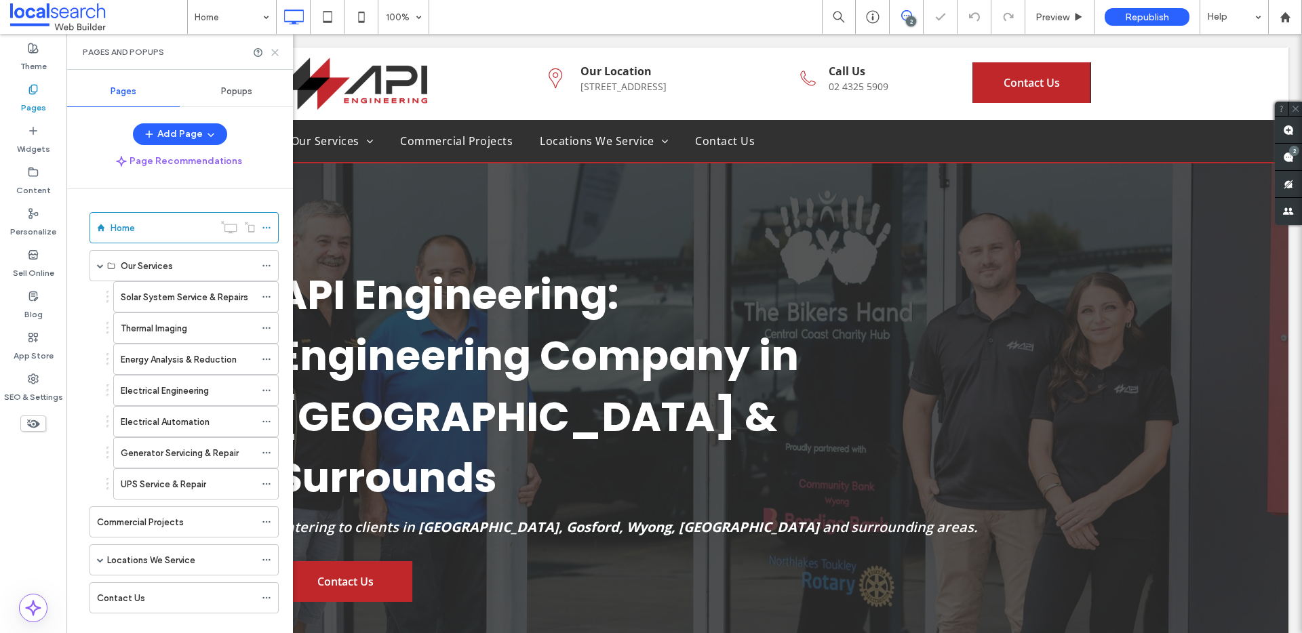
drag, startPoint x: 274, startPoint y: 52, endPoint x: 704, endPoint y: 56, distance: 430.5
click at [274, 52] on icon at bounding box center [275, 52] width 10 height 10
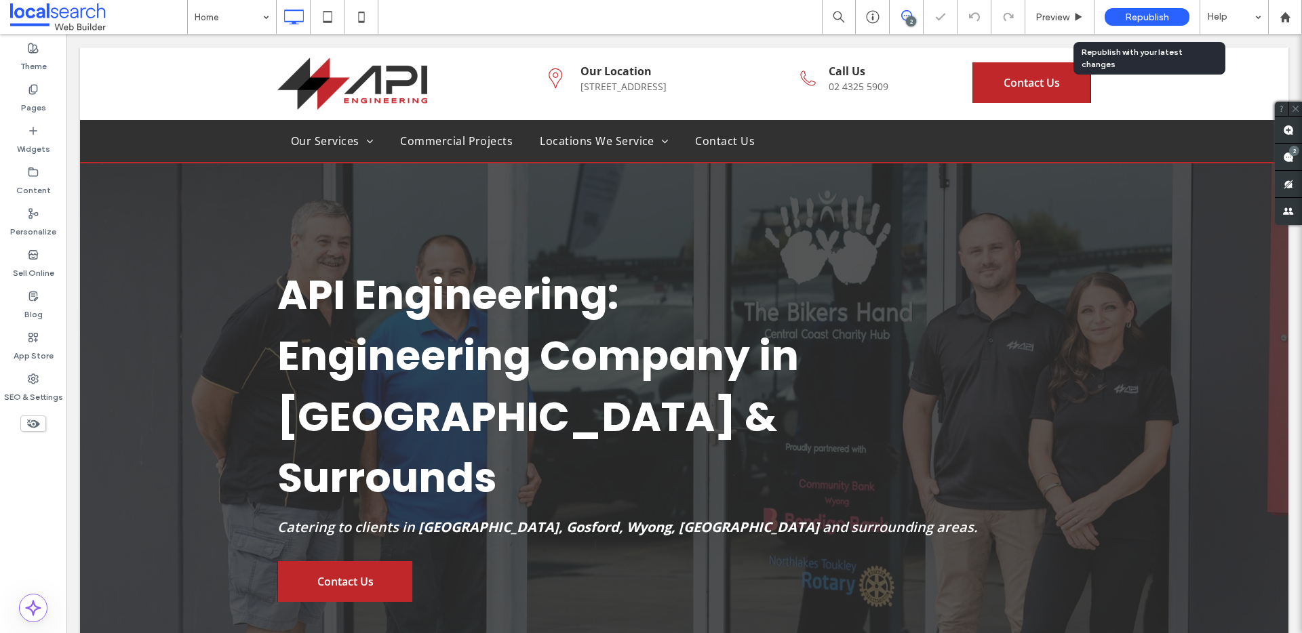
click at [1125, 14] on span "Republish" at bounding box center [1147, 18] width 44 height 12
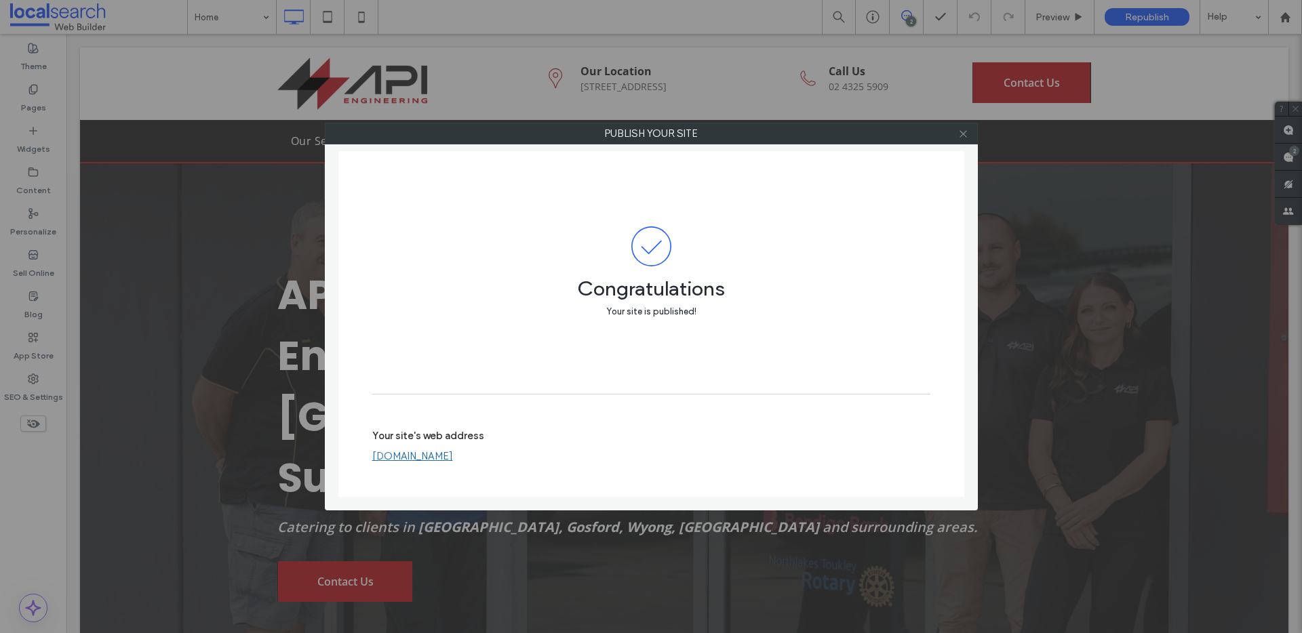
click at [964, 127] on span at bounding box center [963, 133] width 10 height 20
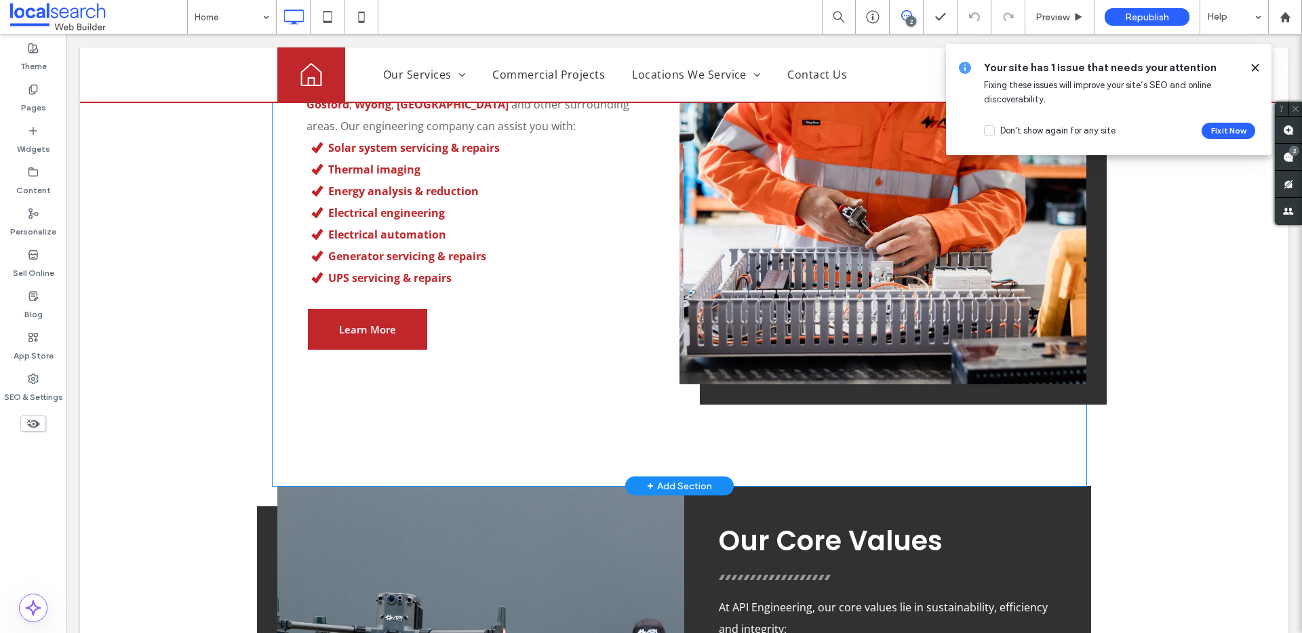
scroll to position [890, 0]
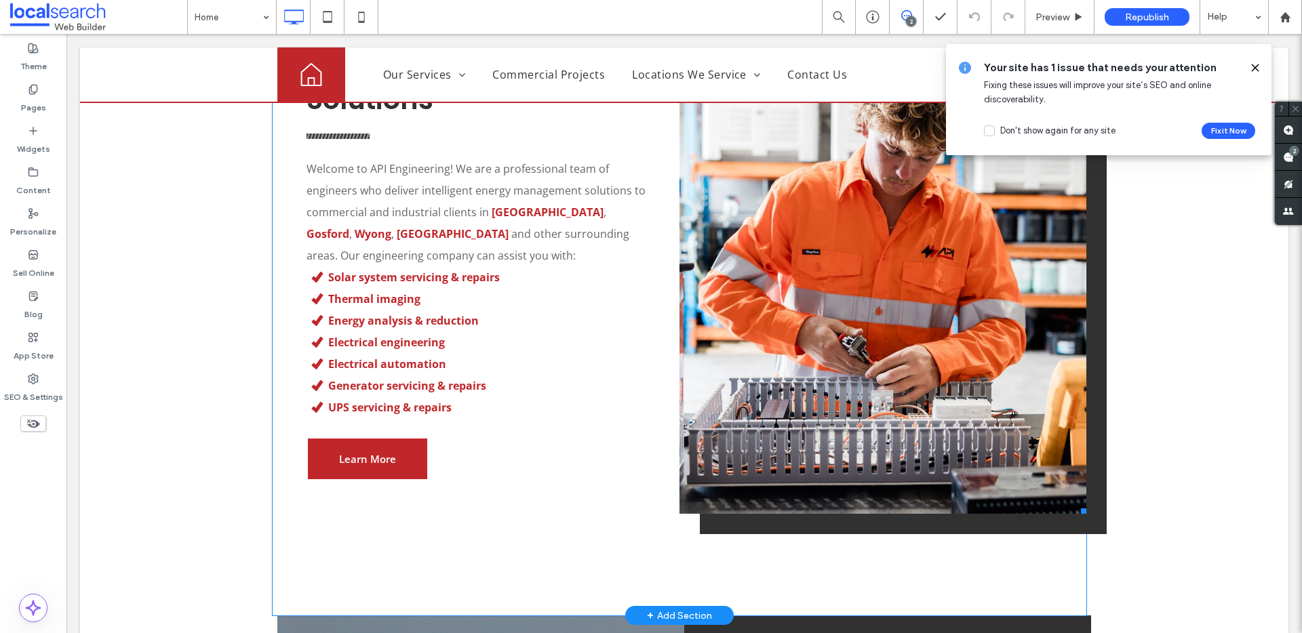
click at [861, 178] on link at bounding box center [882, 259] width 407 height 509
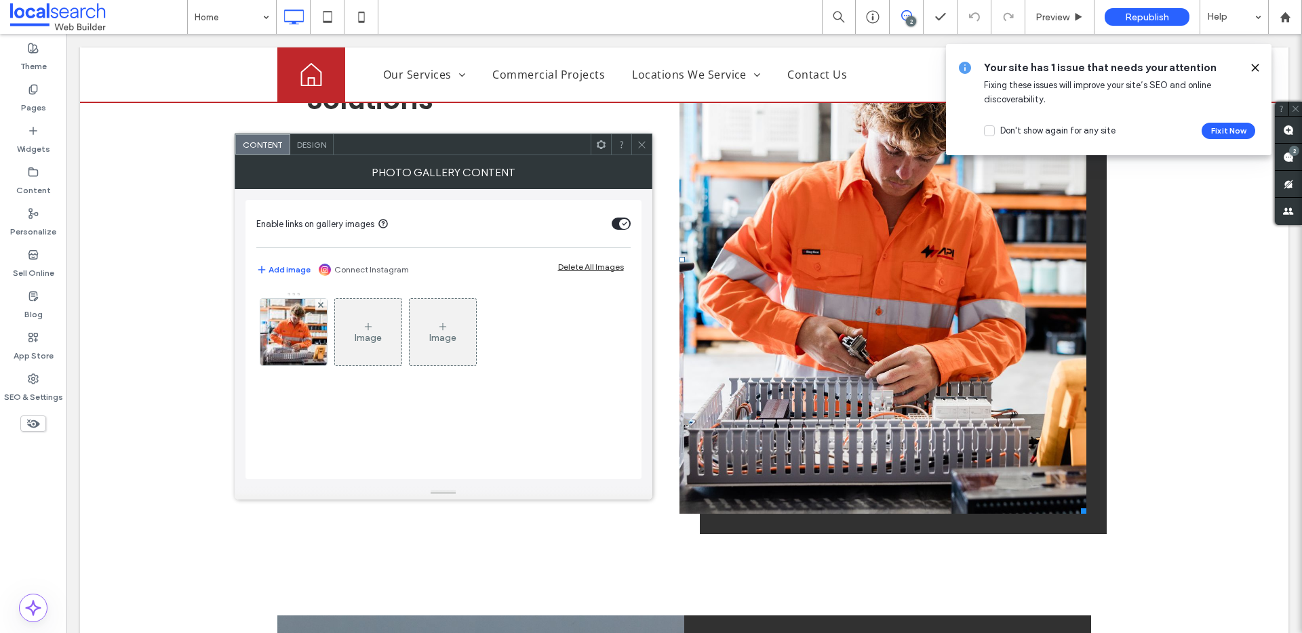
click at [822, 207] on link at bounding box center [882, 259] width 407 height 509
drag, startPoint x: 280, startPoint y: 342, endPoint x: 375, endPoint y: 334, distance: 95.3
click at [280, 342] on img at bounding box center [293, 332] width 100 height 66
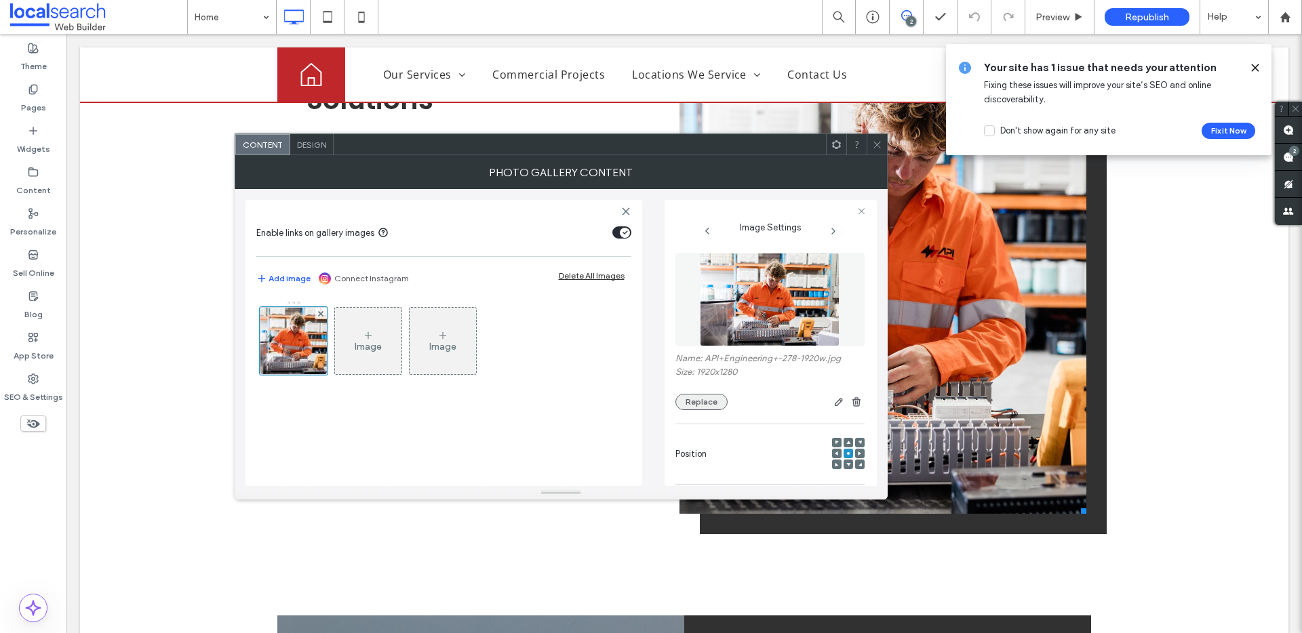
click at [691, 401] on button "Replace" at bounding box center [701, 402] width 52 height 16
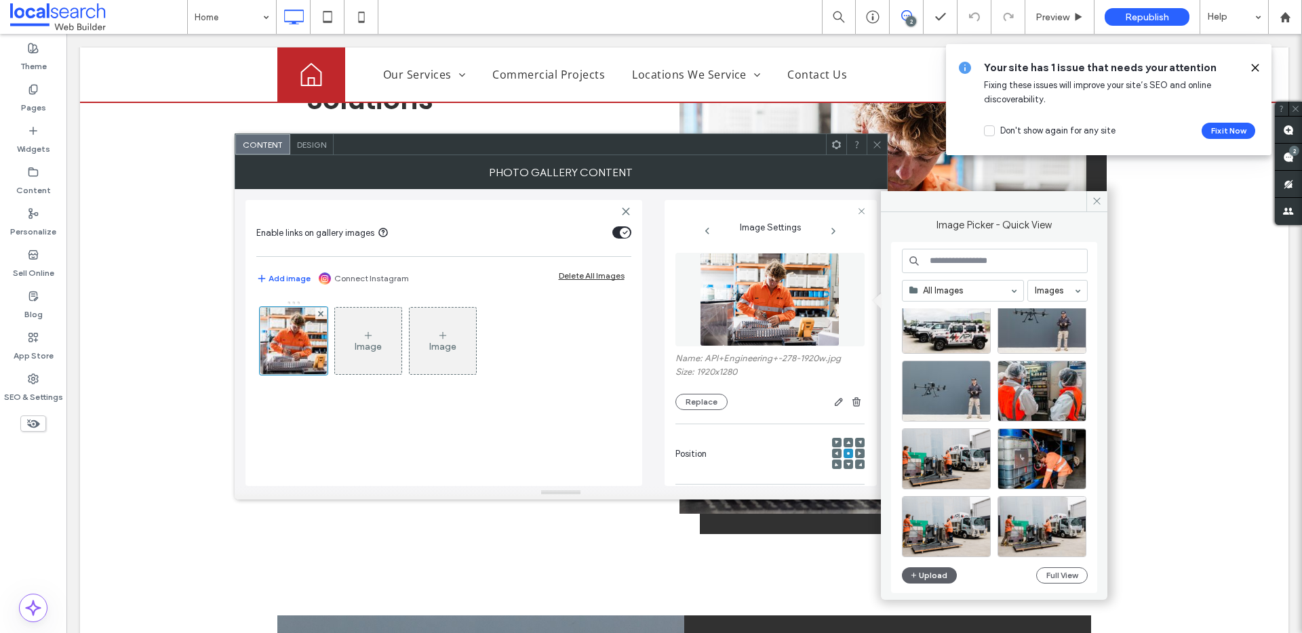
scroll to position [92, 0]
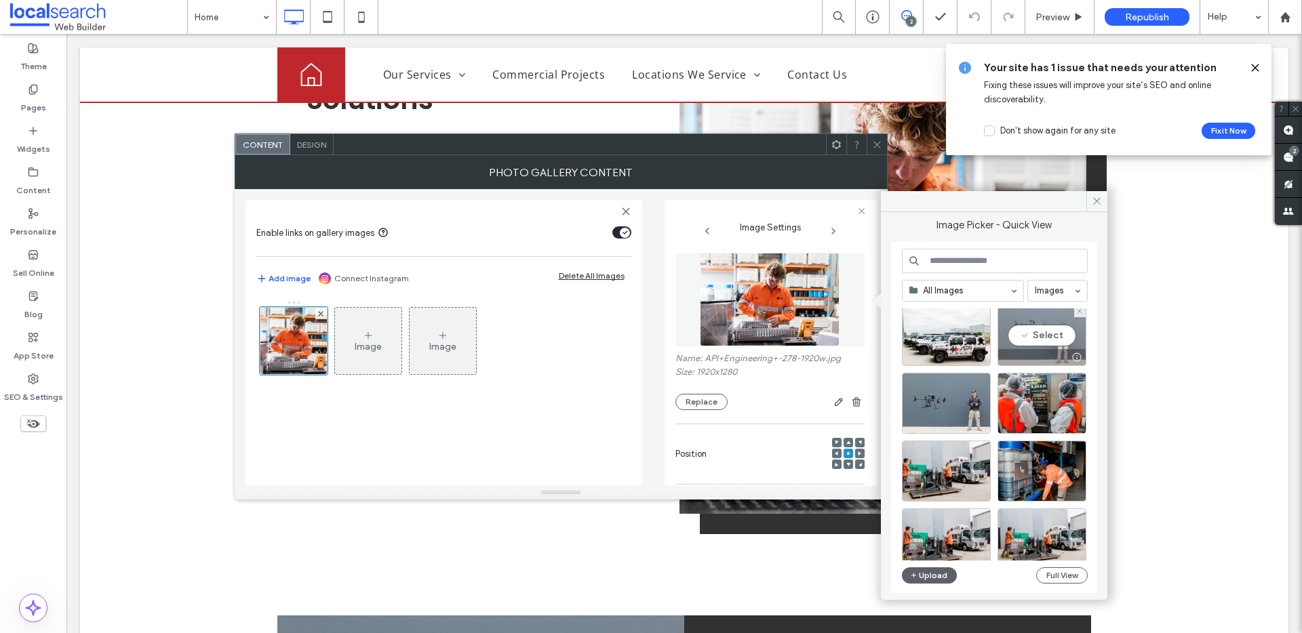
click at [1048, 338] on div "Select" at bounding box center [1041, 335] width 89 height 61
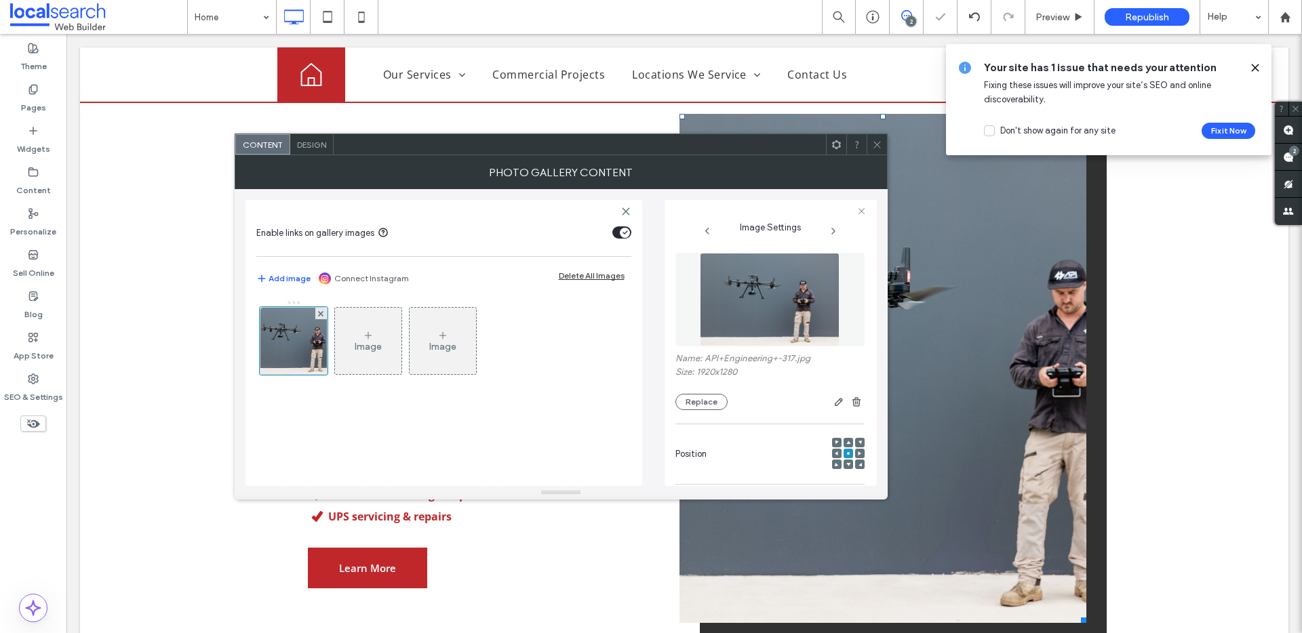
scroll to position [742, 0]
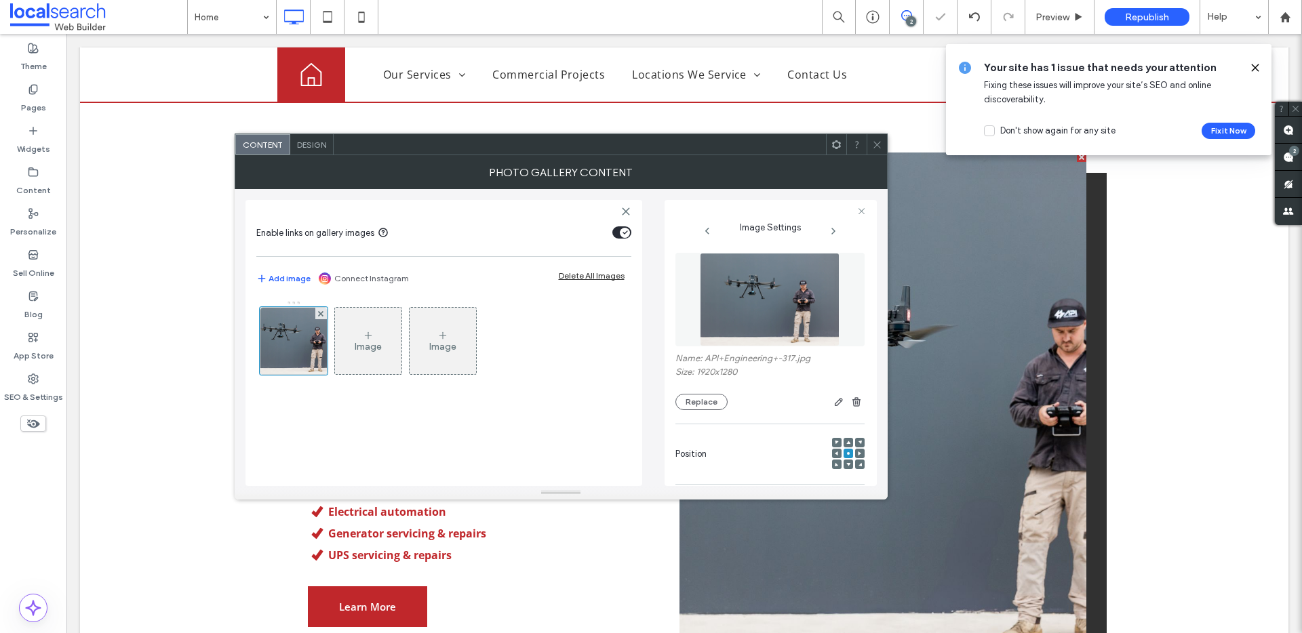
click at [875, 137] on span at bounding box center [877, 144] width 10 height 20
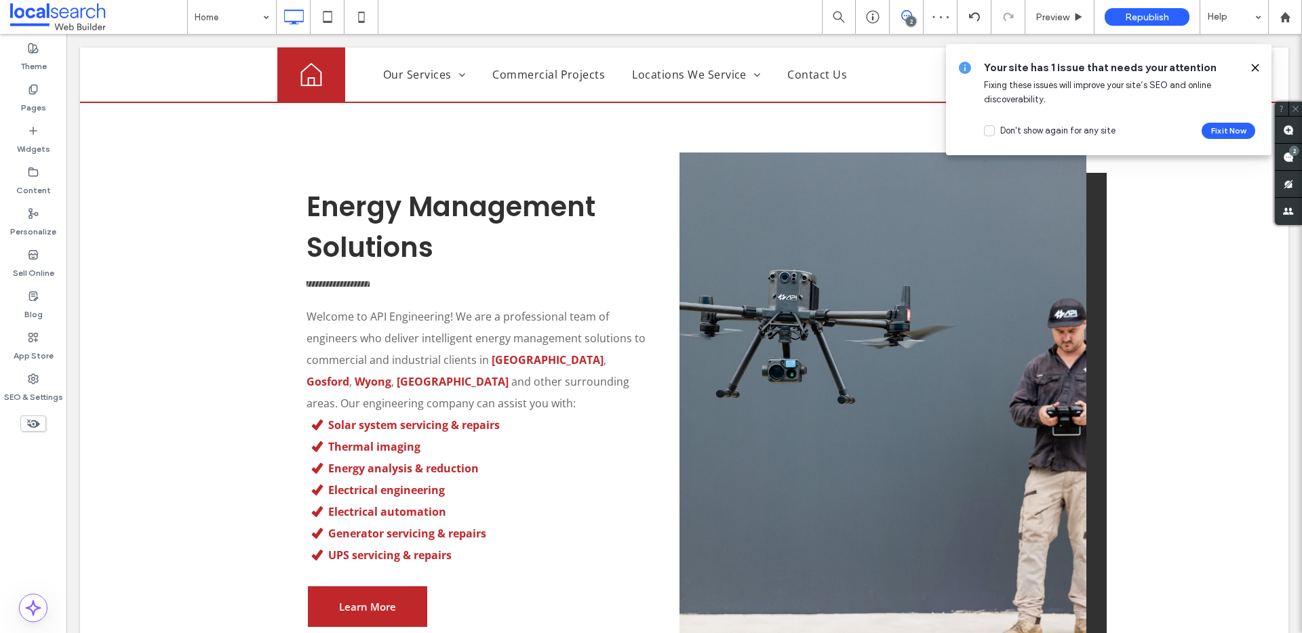
scroll to position [620, 0]
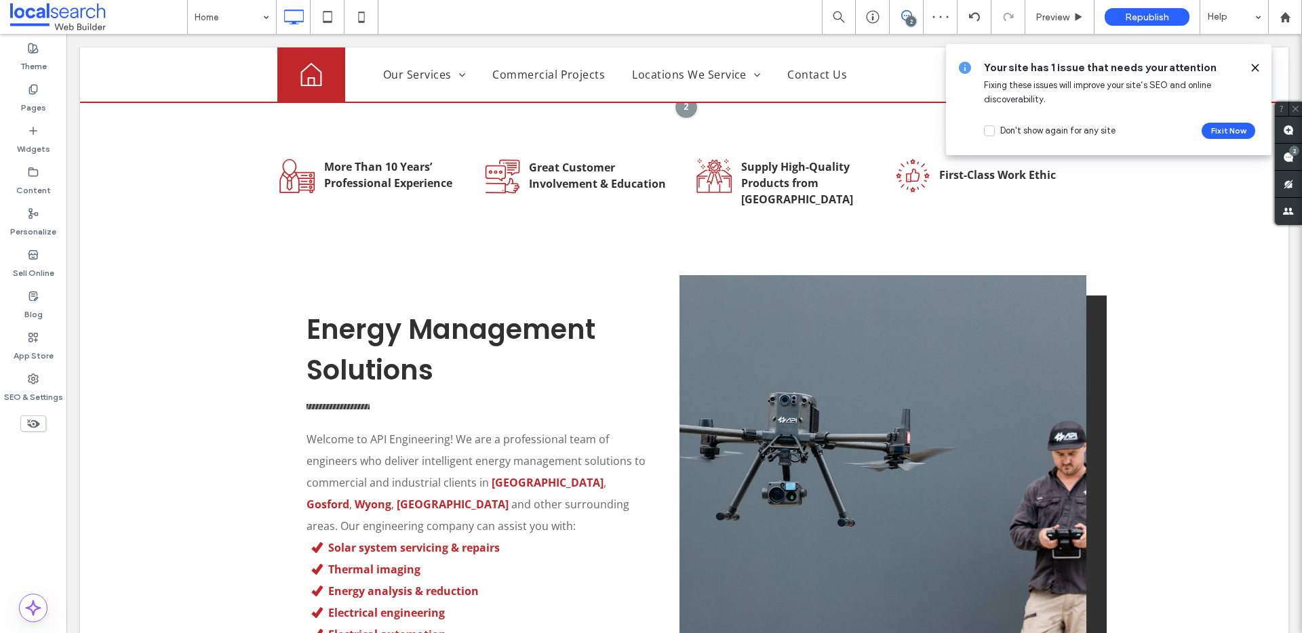
click at [1258, 71] on use at bounding box center [1254, 67] width 6 height 6
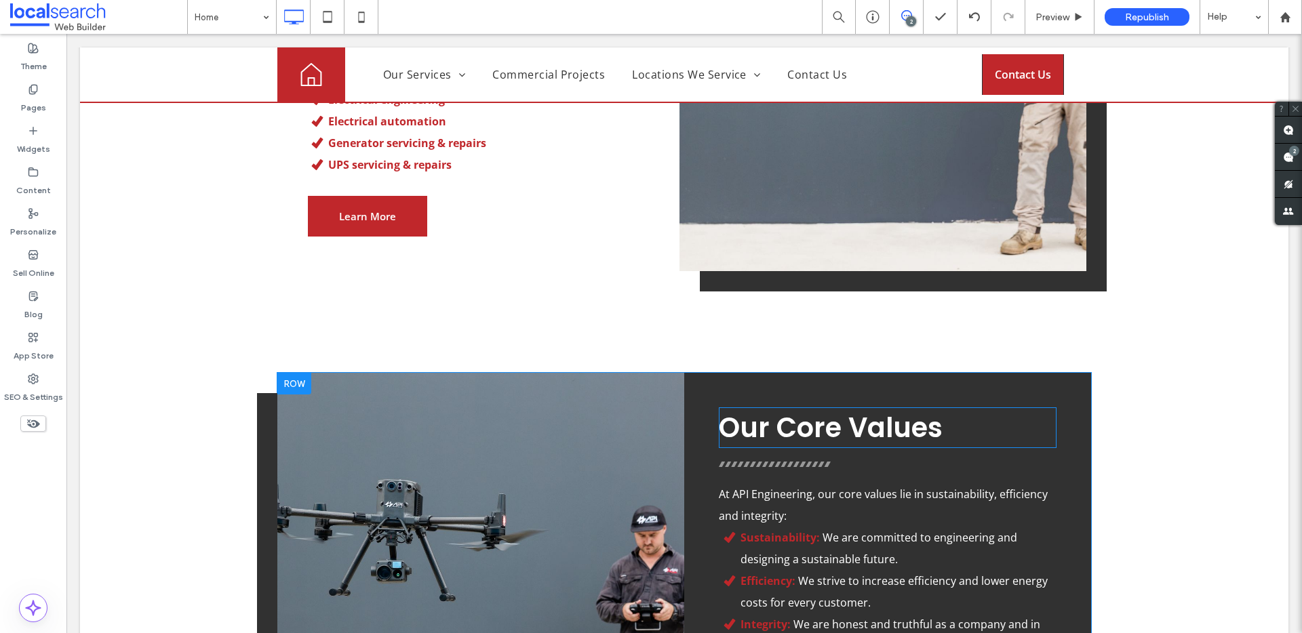
scroll to position [1180, 0]
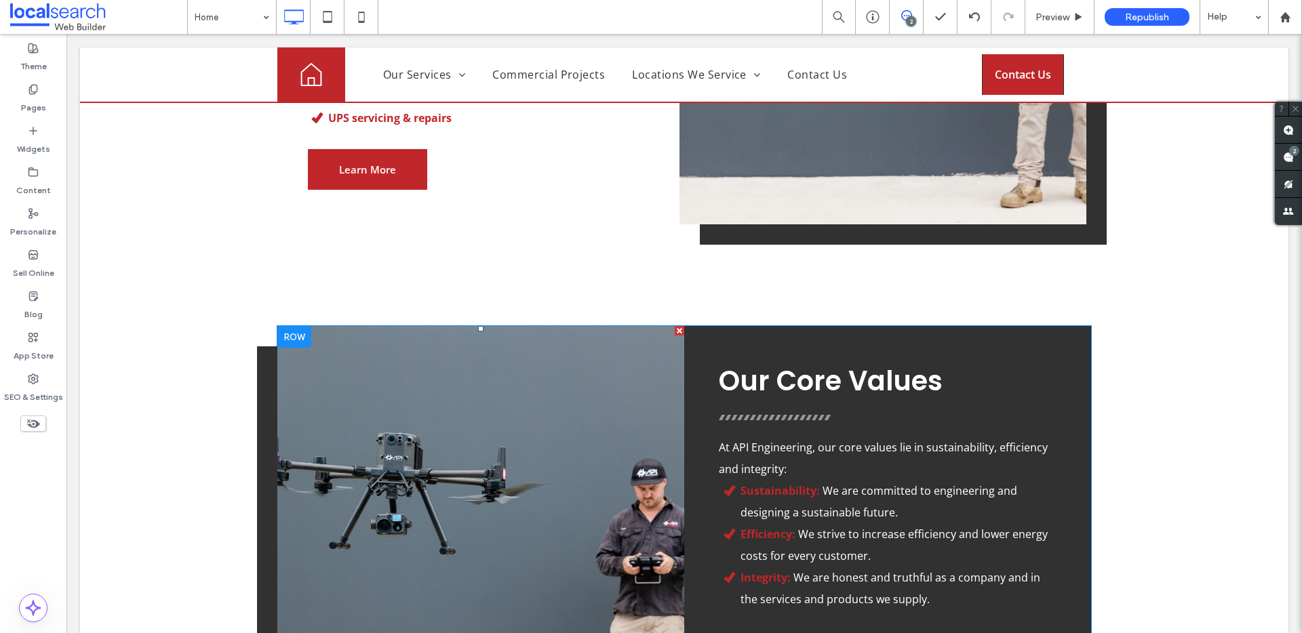
click at [586, 456] on link at bounding box center [480, 557] width 407 height 463
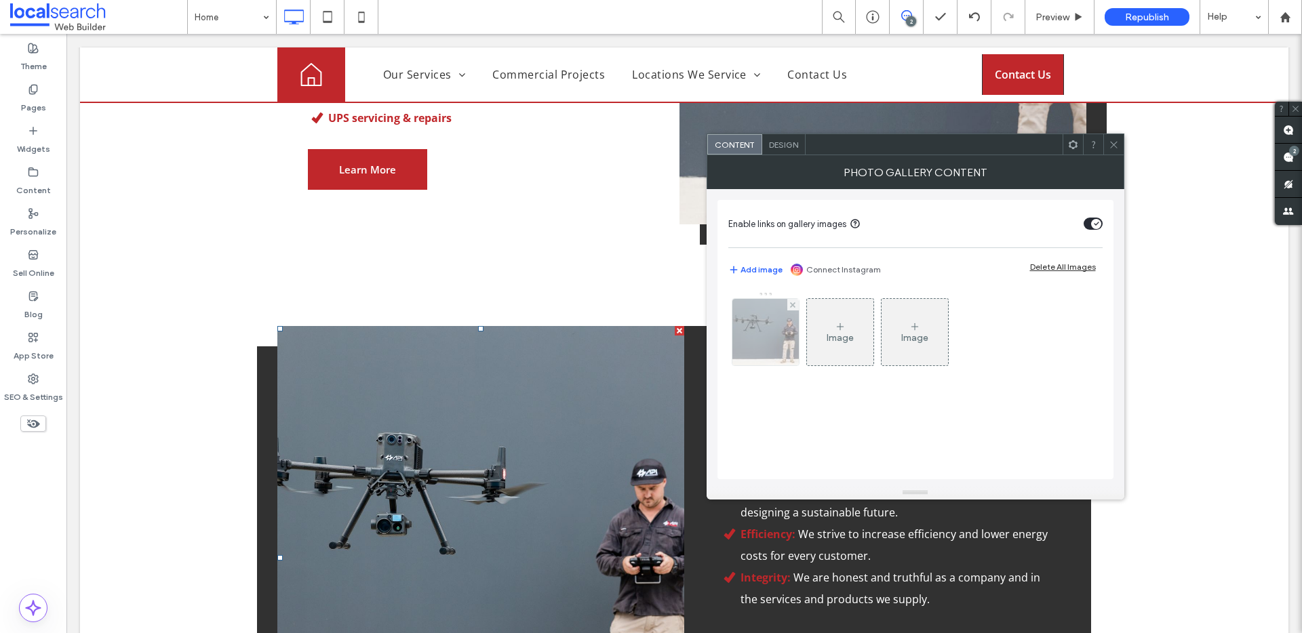
drag, startPoint x: 774, startPoint y: 334, endPoint x: 853, endPoint y: 337, distance: 78.7
click at [774, 334] on img at bounding box center [765, 332] width 100 height 66
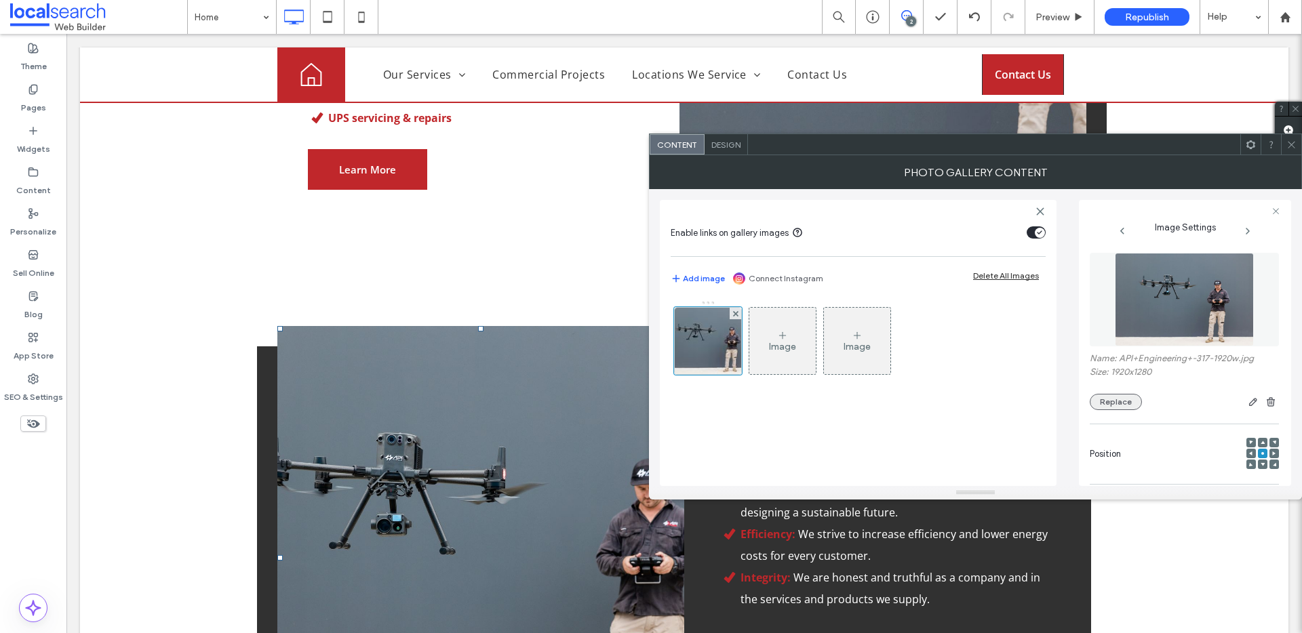
click at [1129, 400] on button "Replace" at bounding box center [1115, 402] width 52 height 16
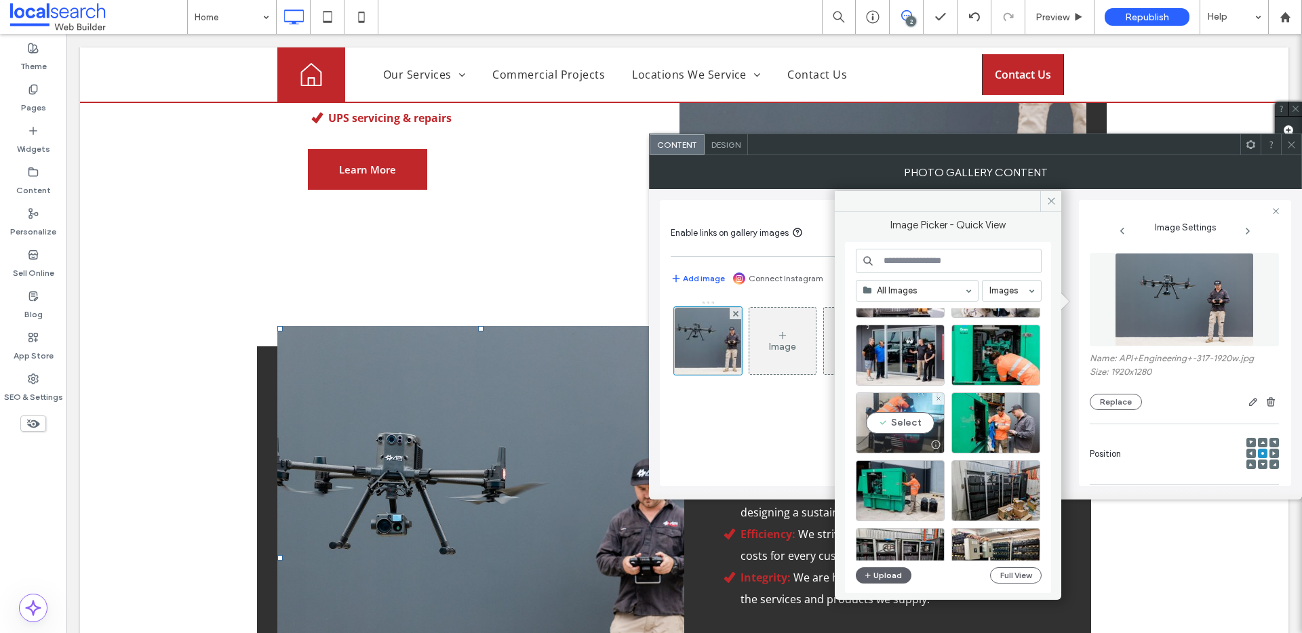
scroll to position [427, 0]
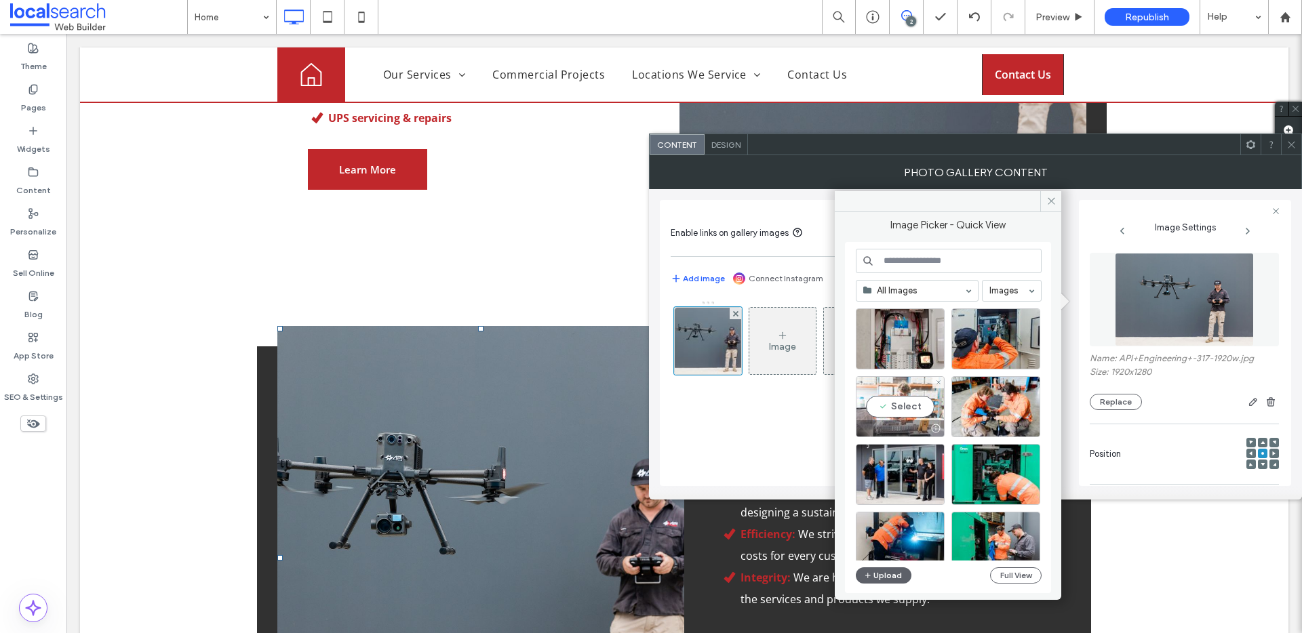
click at [905, 404] on div "Select" at bounding box center [900, 406] width 89 height 61
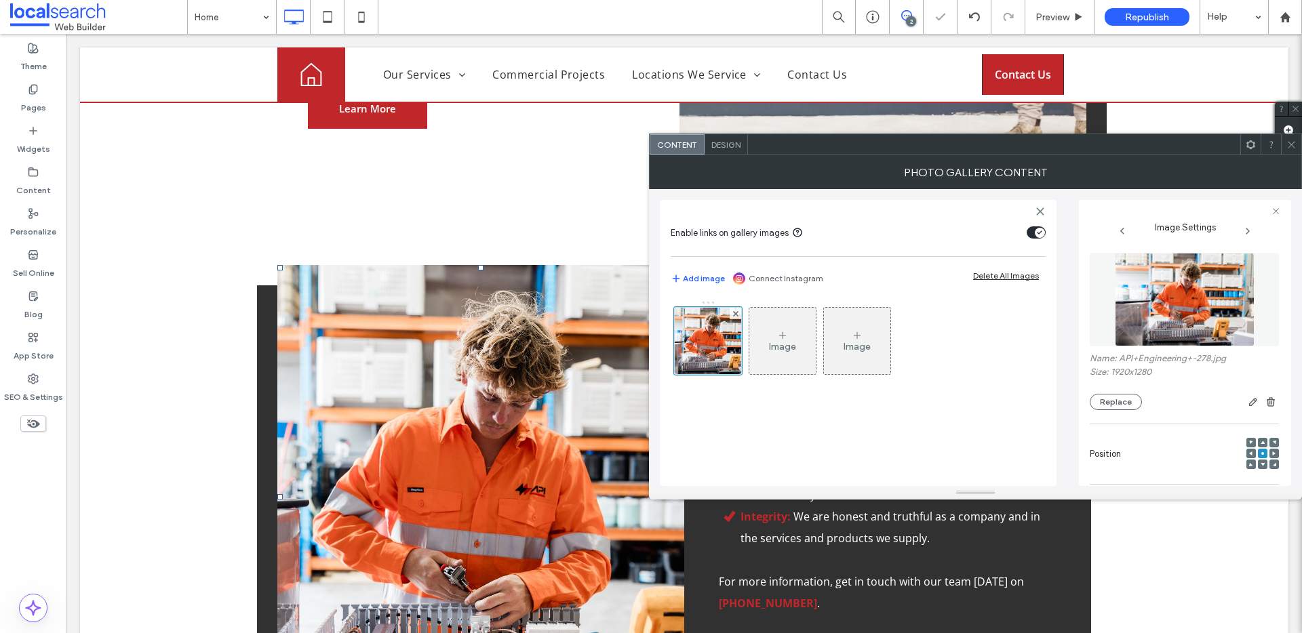
scroll to position [1304, 0]
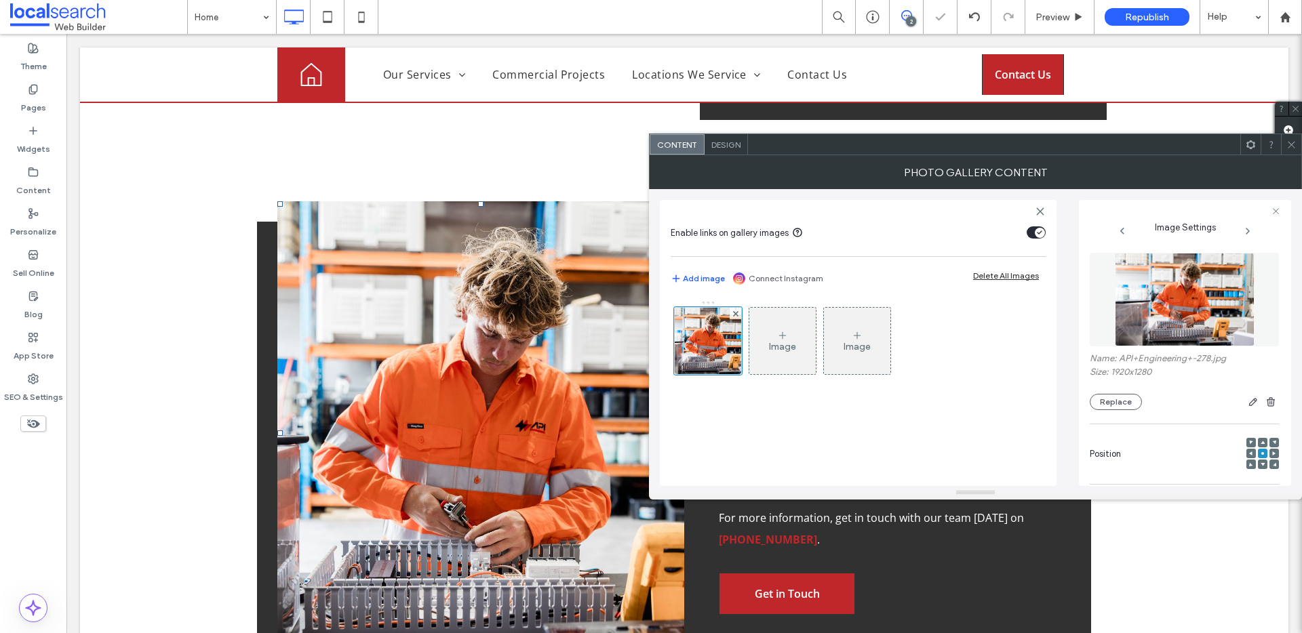
click at [1289, 146] on icon at bounding box center [1291, 145] width 10 height 10
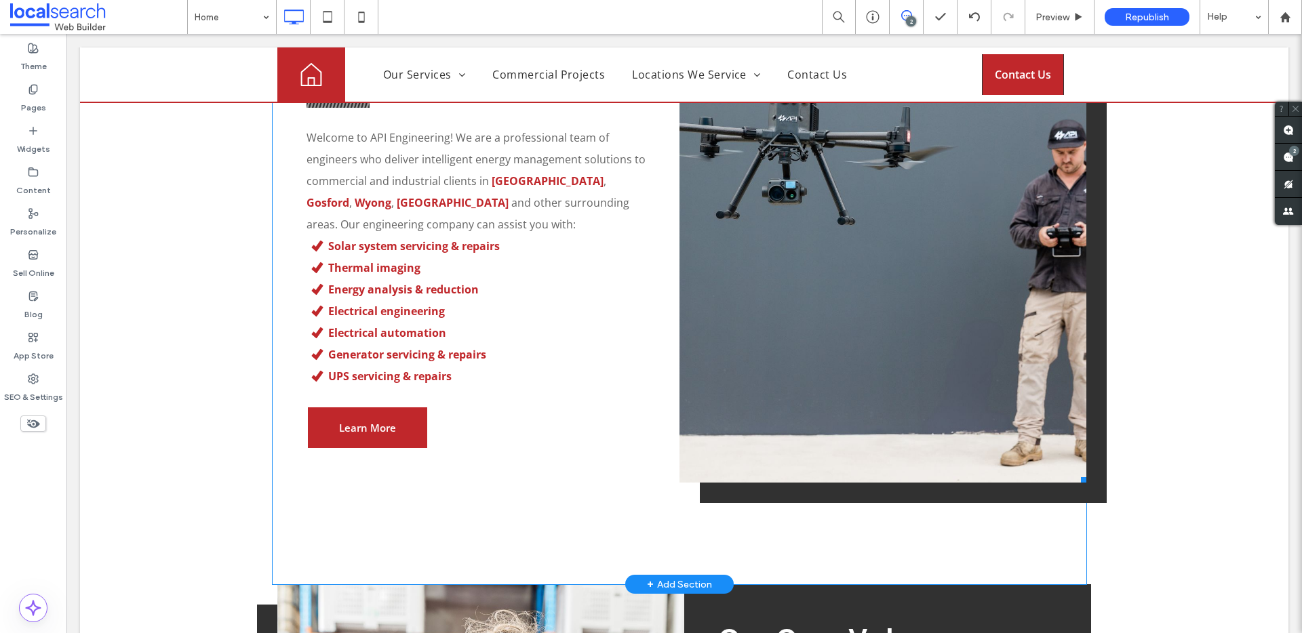
scroll to position [781, 0]
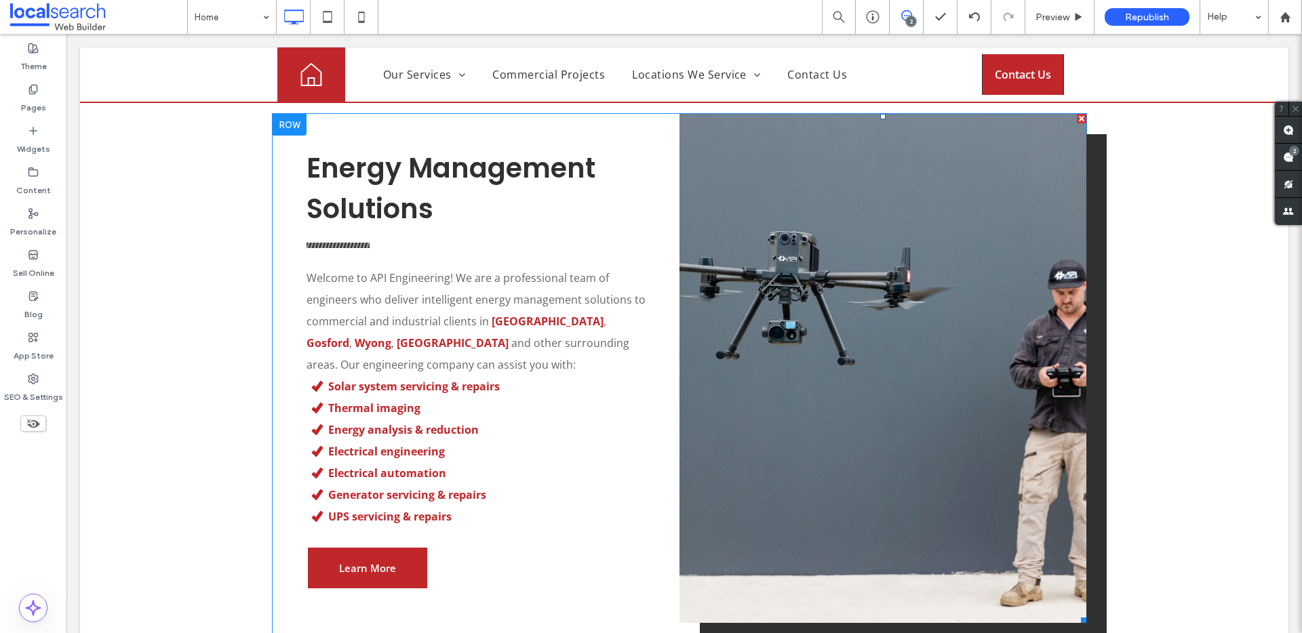
click at [967, 283] on link at bounding box center [882, 368] width 407 height 509
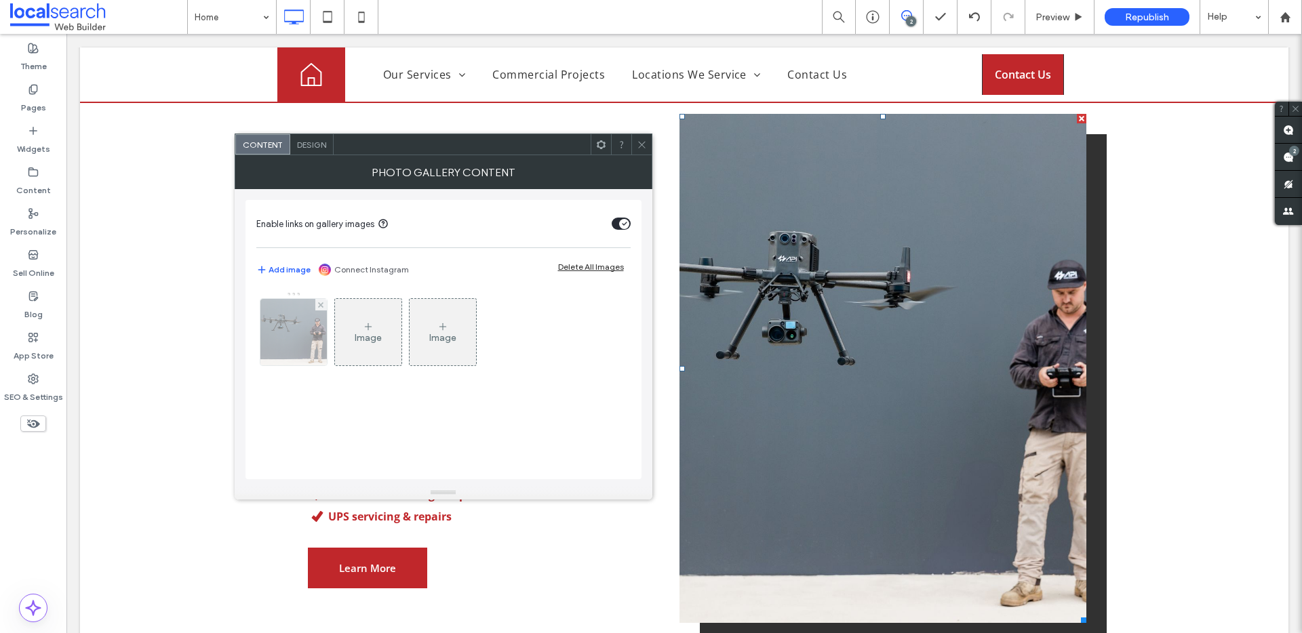
click at [292, 337] on img at bounding box center [293, 332] width 100 height 66
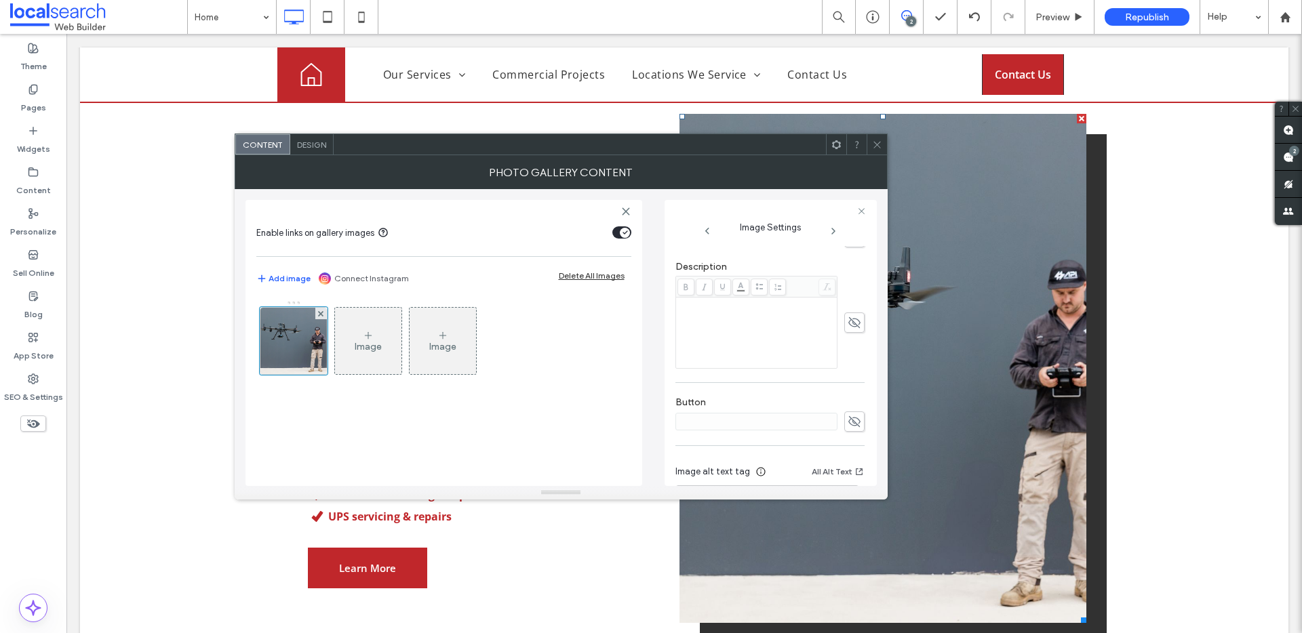
scroll to position [401, 0]
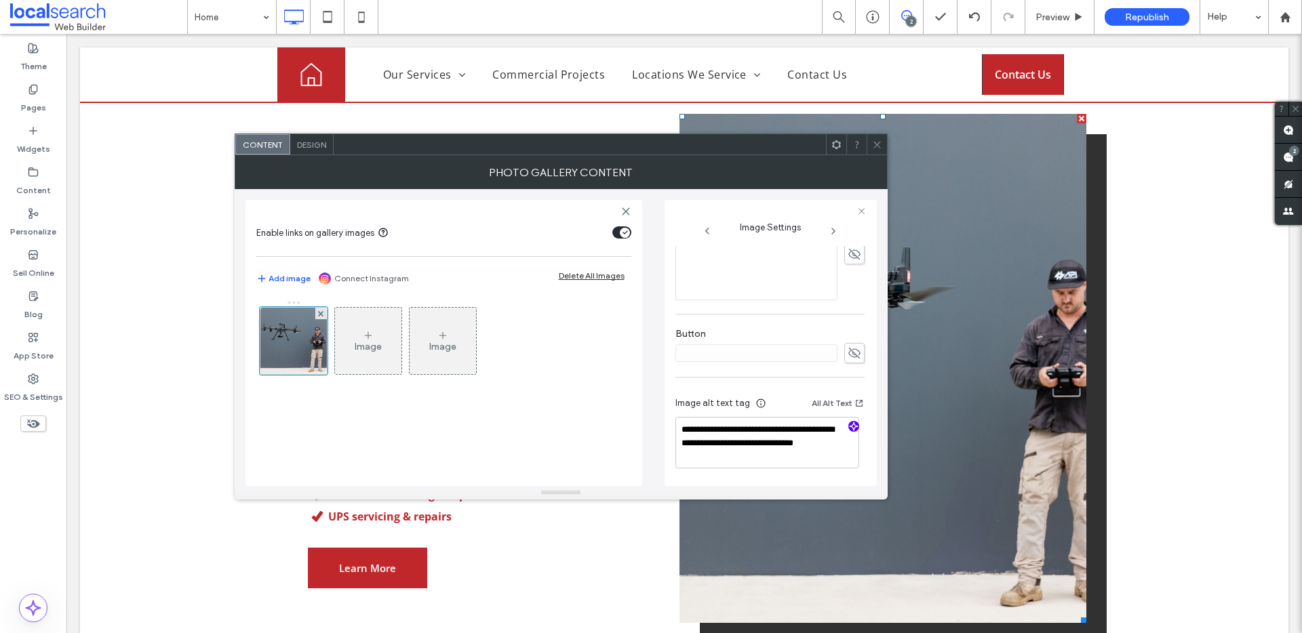
click at [853, 428] on div at bounding box center [854, 427] width 22 height 13
click at [851, 427] on icon "button" at bounding box center [853, 426] width 9 height 9
drag, startPoint x: 810, startPoint y: 459, endPoint x: 584, endPoint y: 388, distance: 236.7
click at [588, 388] on div "**********" at bounding box center [560, 337] width 631 height 297
click at [820, 462] on textarea "**********" at bounding box center [767, 443] width 184 height 52
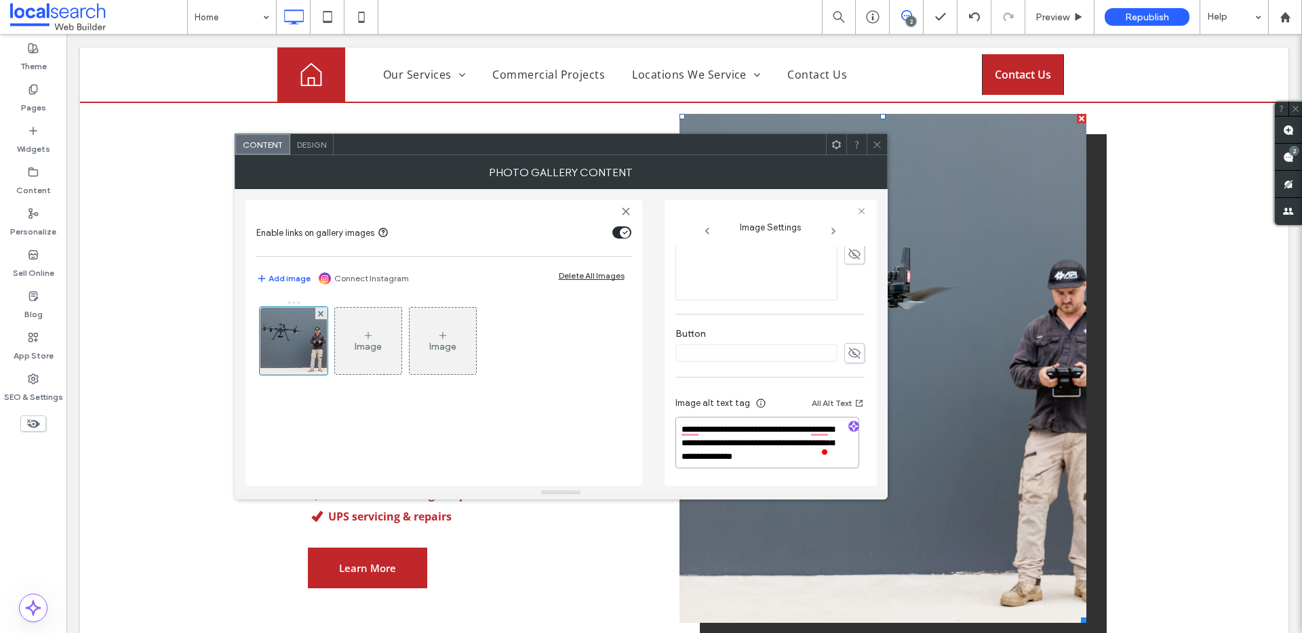
paste textarea "**********"
type textarea "**********"
click at [878, 147] on icon at bounding box center [877, 145] width 10 height 10
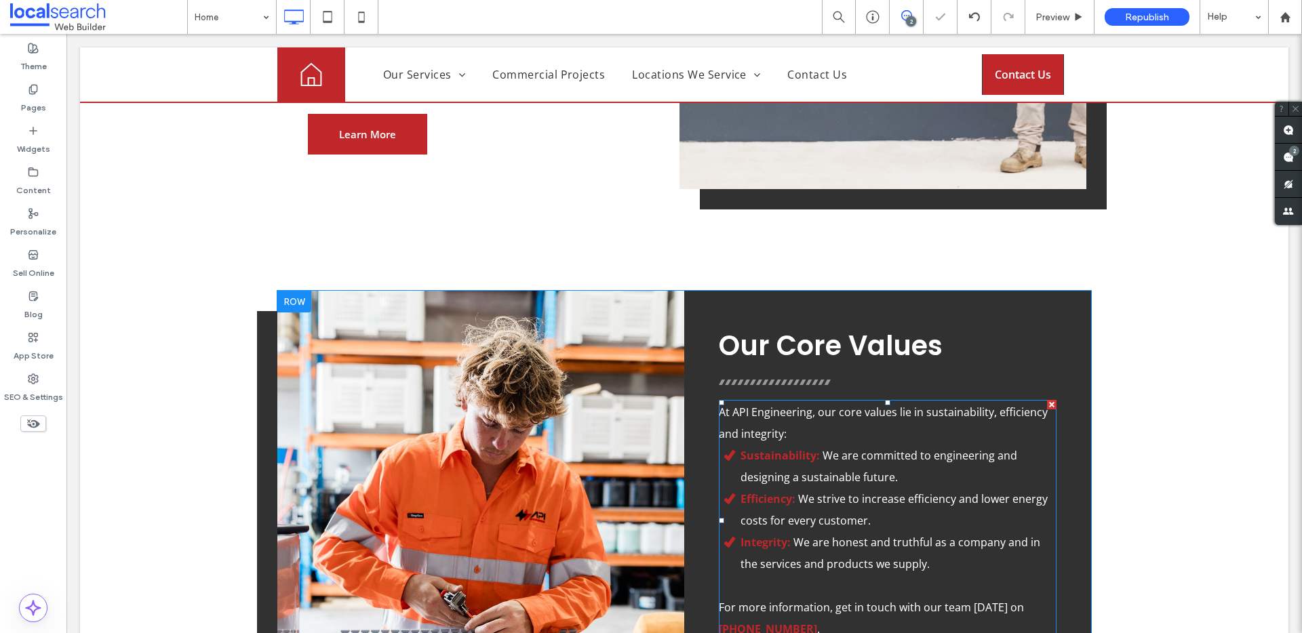
scroll to position [1216, 0]
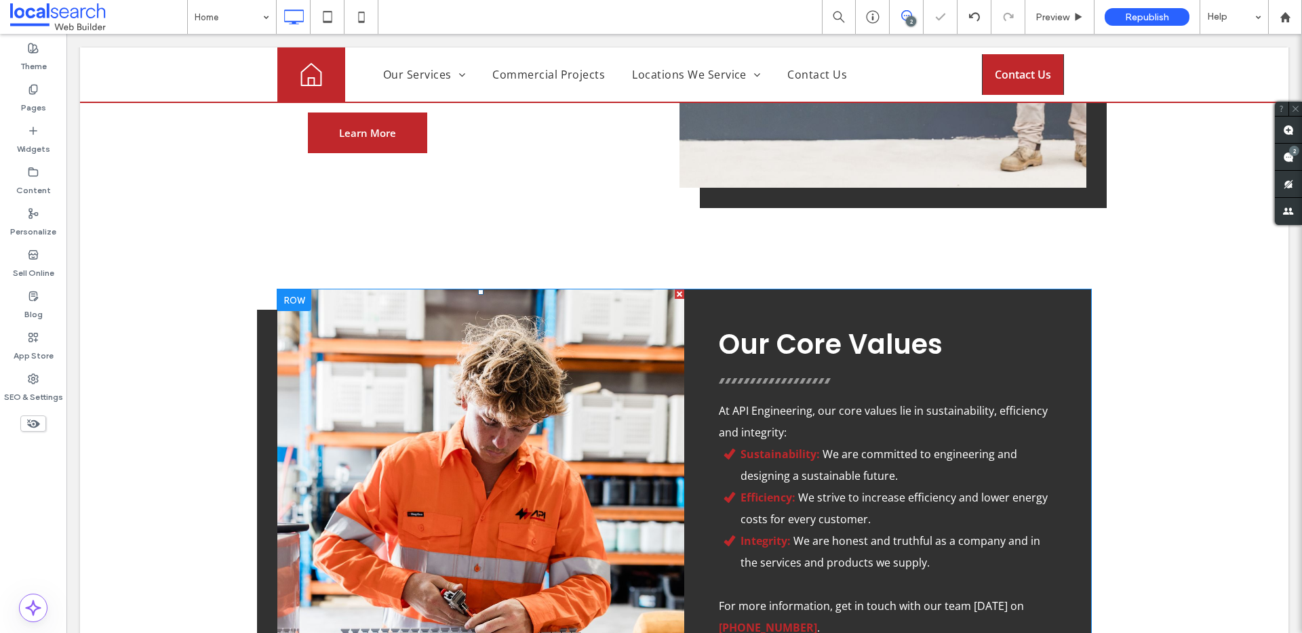
click at [605, 381] on link at bounding box center [480, 520] width 407 height 463
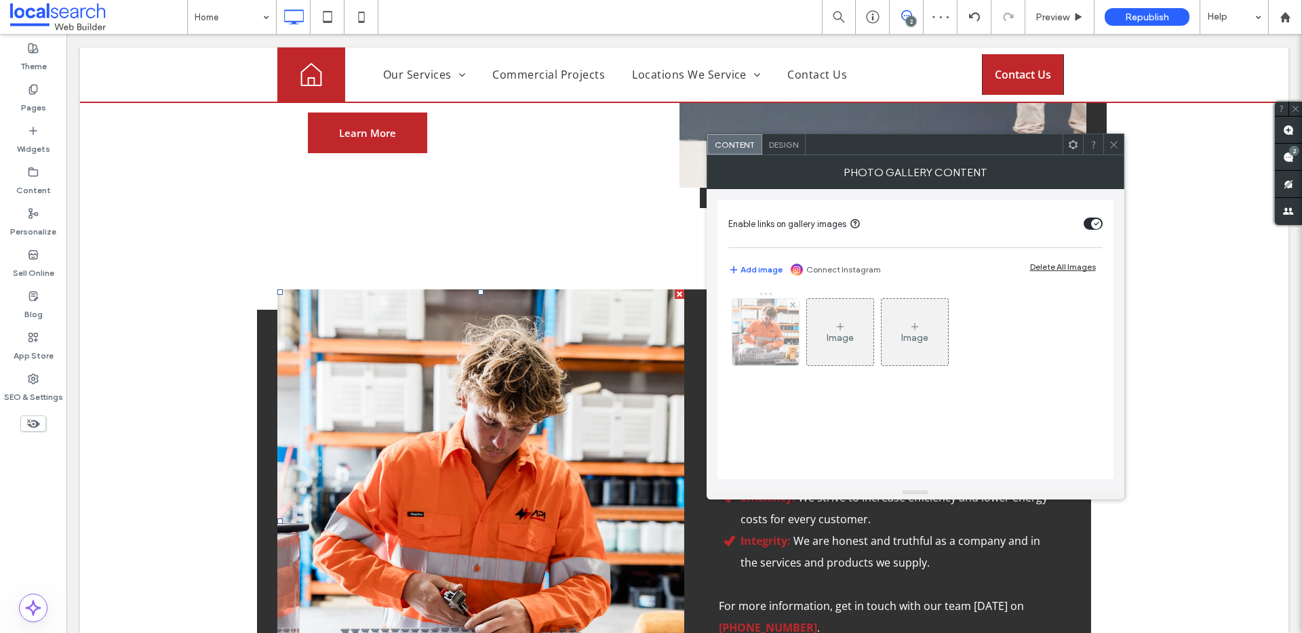
click at [769, 325] on img at bounding box center [765, 332] width 100 height 66
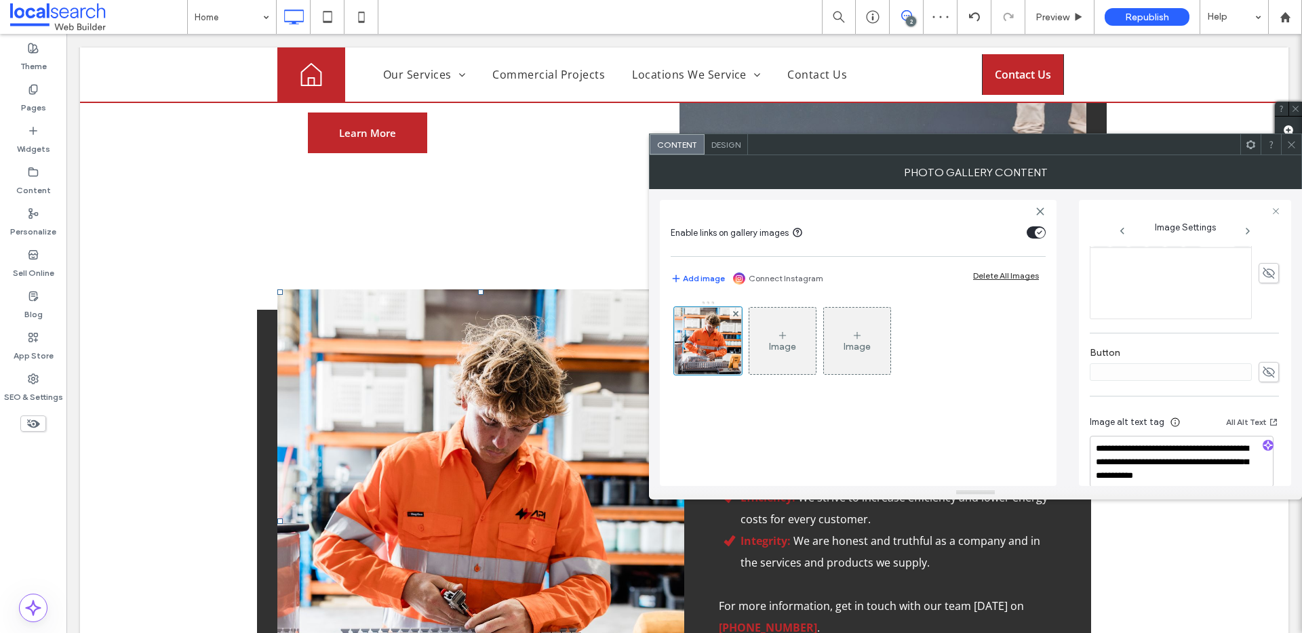
scroll to position [401, 0]
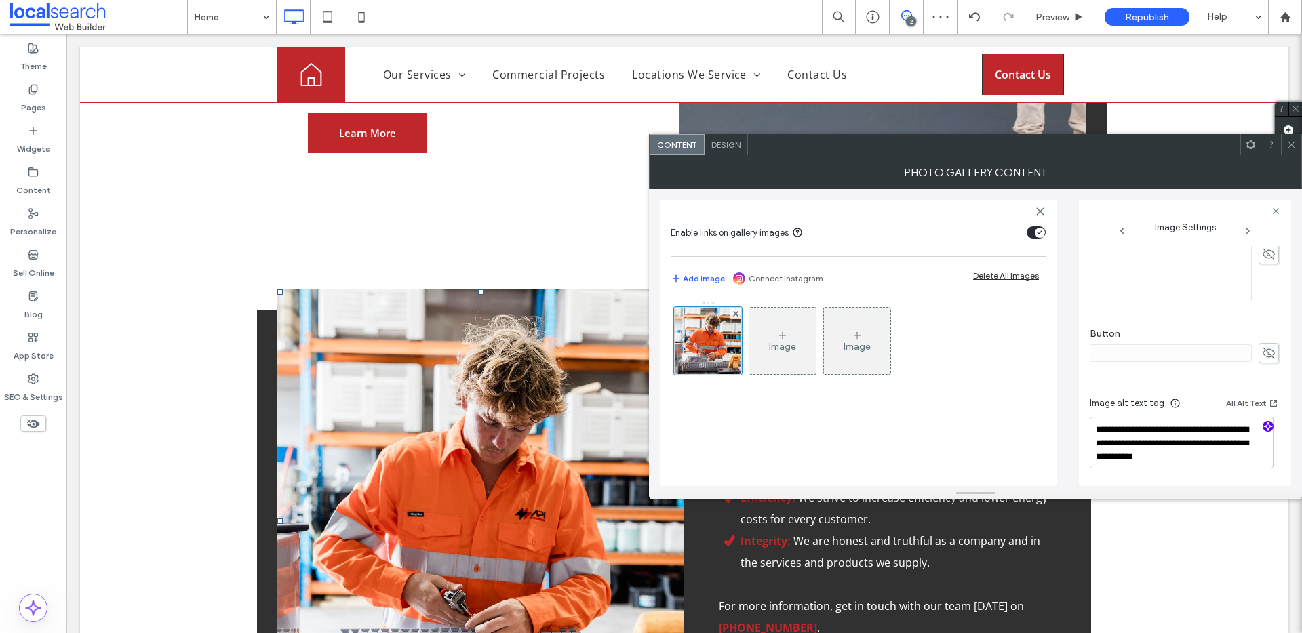
click at [1264, 426] on use "button" at bounding box center [1268, 426] width 8 height 8
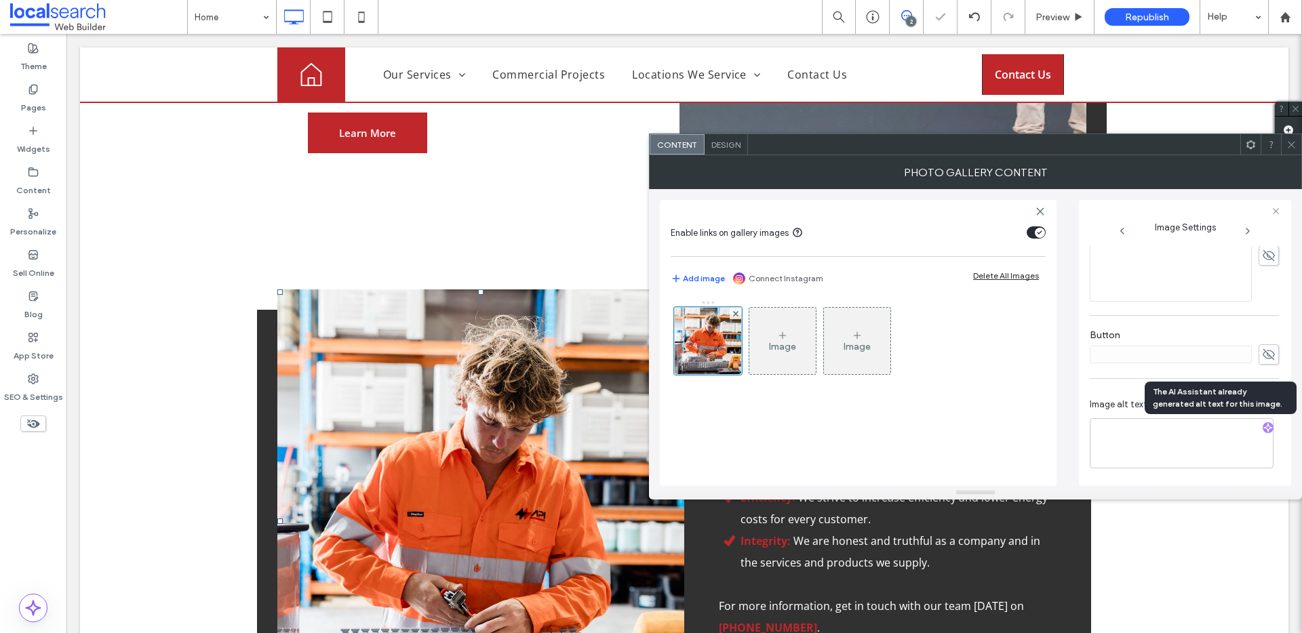
scroll to position [399, 0]
click at [1243, 447] on textarea "**********" at bounding box center [1181, 443] width 184 height 50
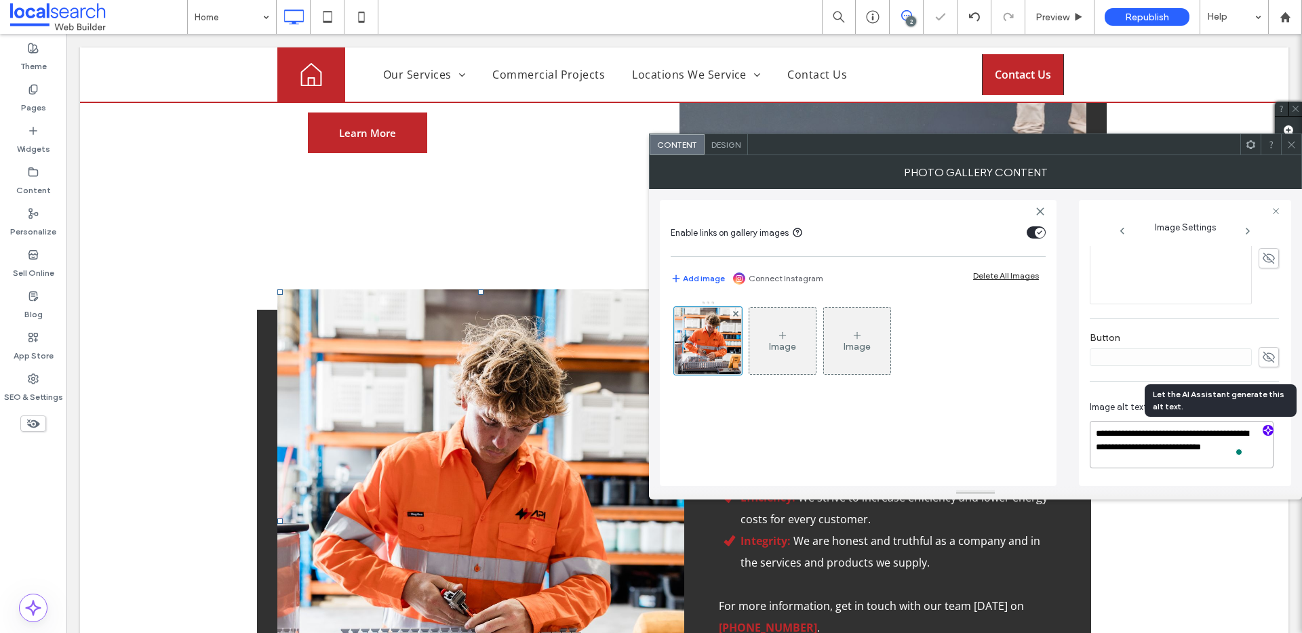
click at [1254, 449] on textarea "**********" at bounding box center [1181, 444] width 184 height 47
paste textarea "**********"
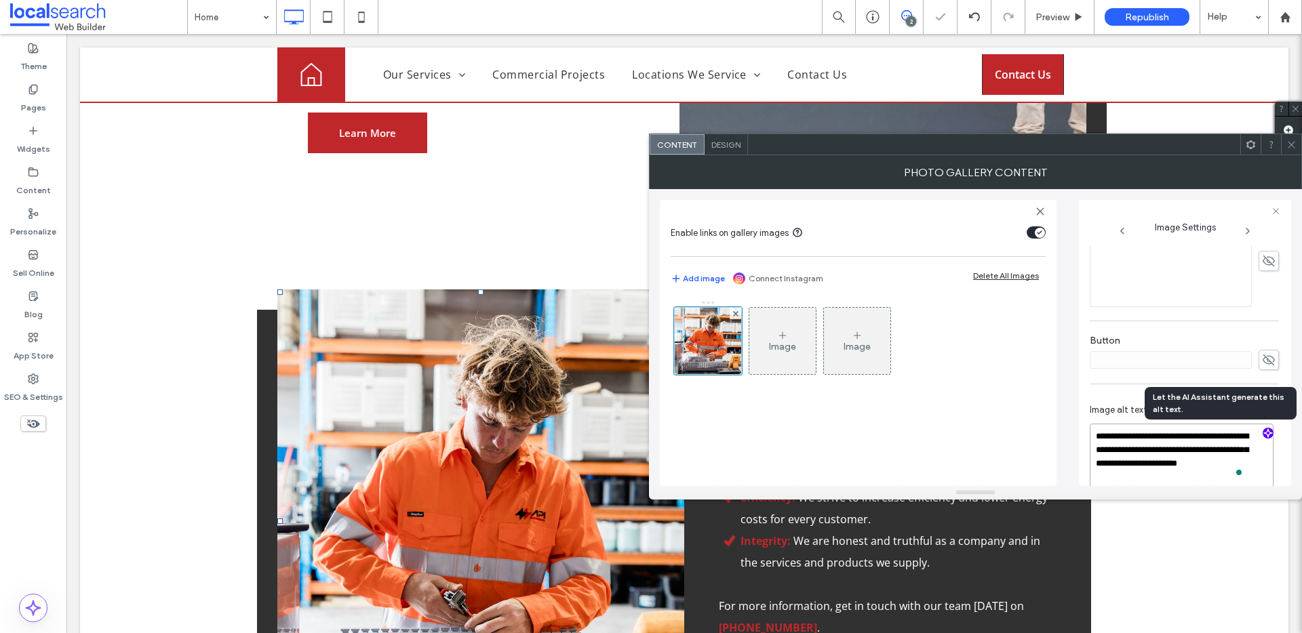
scroll to position [1, 0]
type textarea "**********"
drag, startPoint x: 1022, startPoint y: 367, endPoint x: 1148, endPoint y: 315, distance: 137.1
click at [1022, 367] on div "Image Image" at bounding box center [857, 344] width 374 height 88
click at [1292, 144] on icon at bounding box center [1291, 145] width 10 height 10
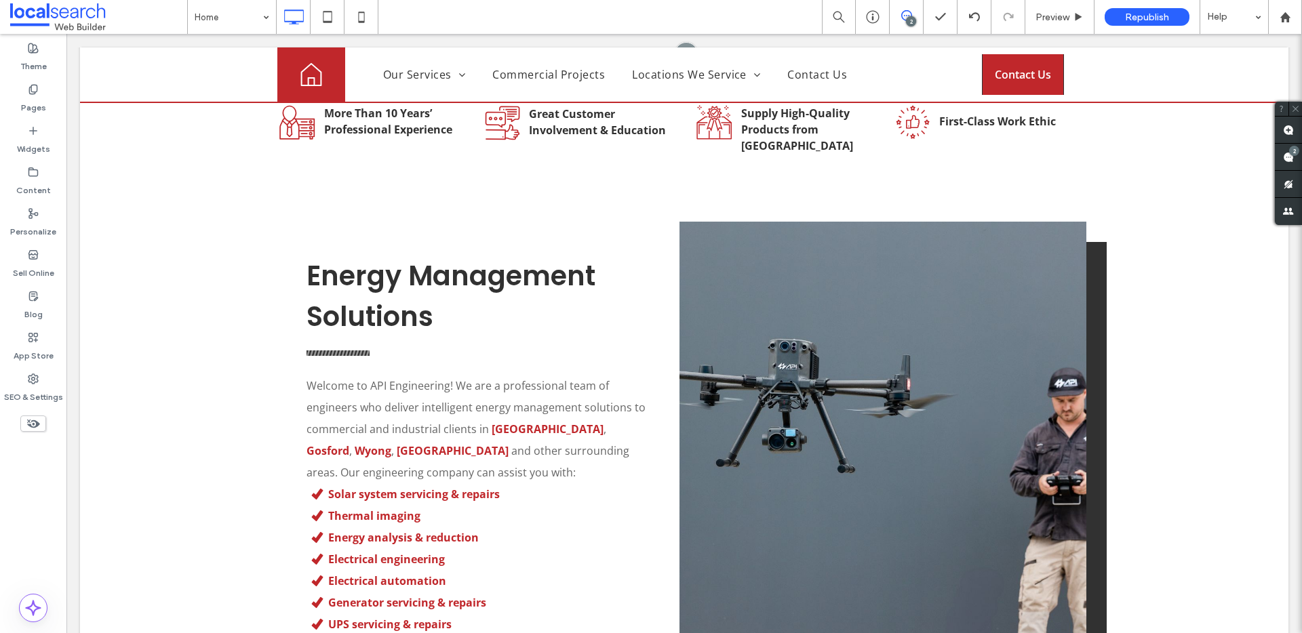
scroll to position [536, 0]
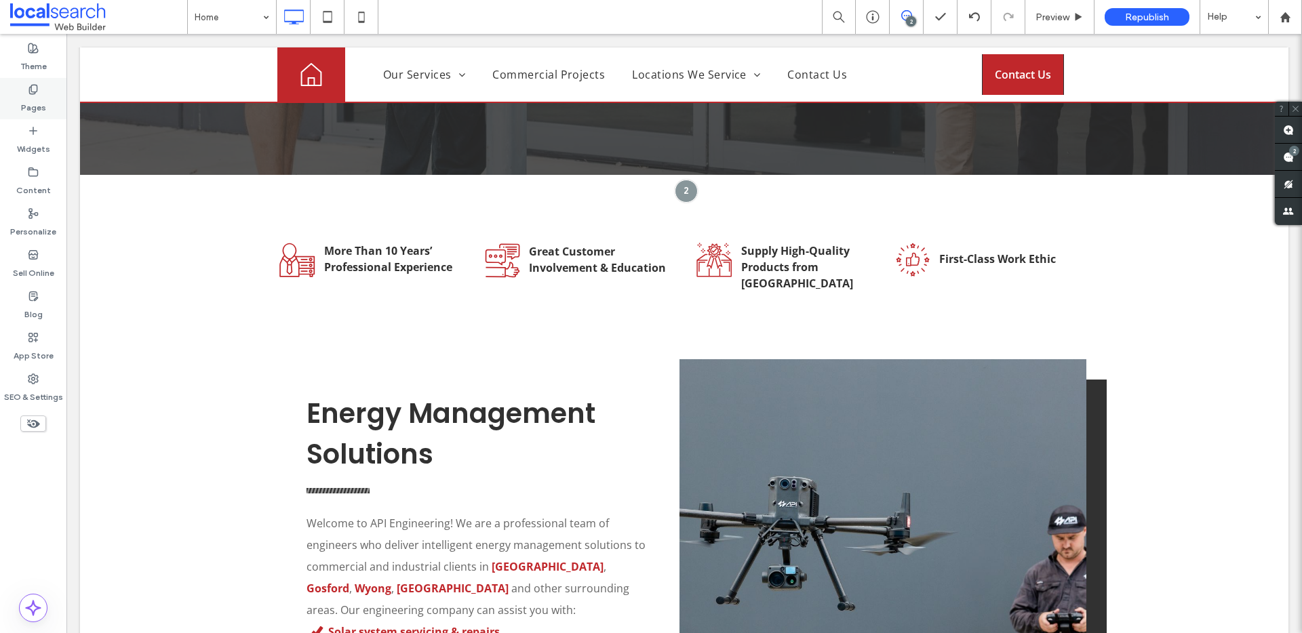
click at [35, 109] on label "Pages" at bounding box center [33, 104] width 25 height 19
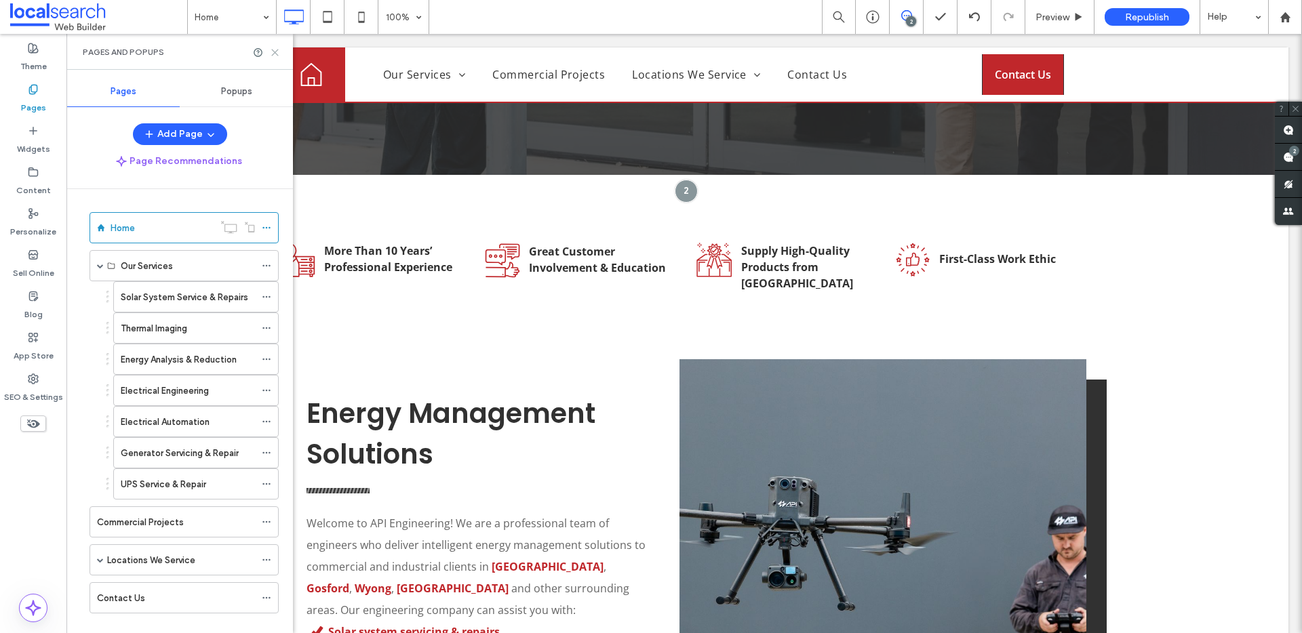
click at [277, 54] on icon at bounding box center [275, 52] width 10 height 10
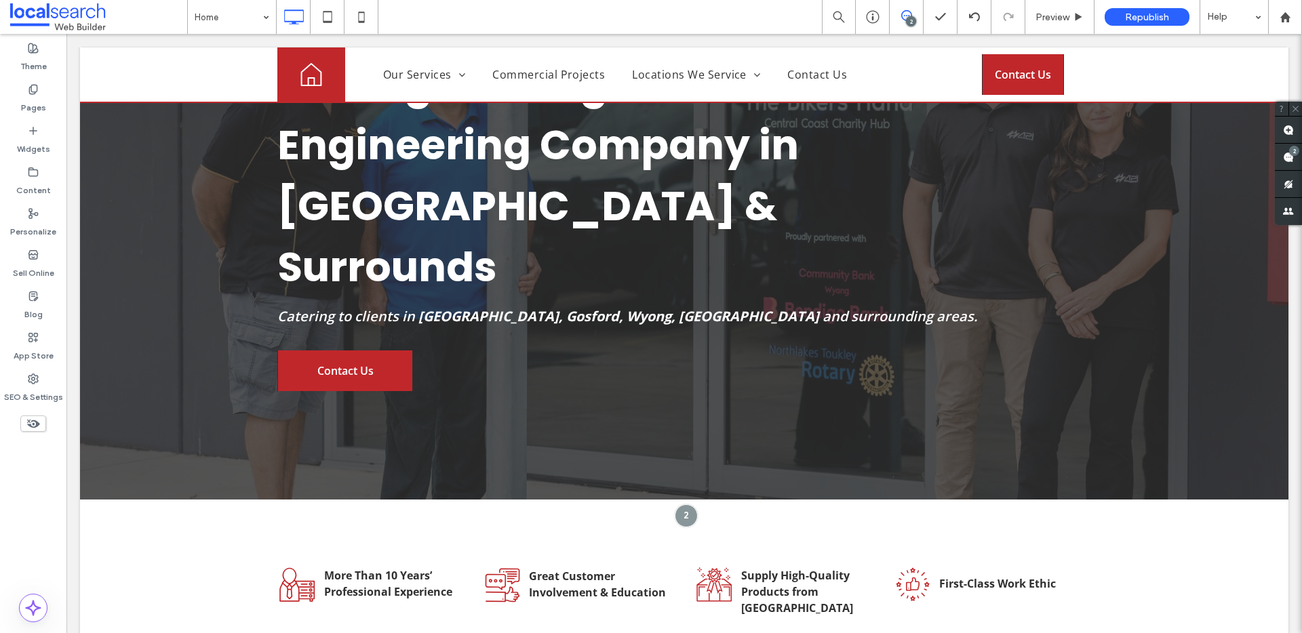
scroll to position [0, 0]
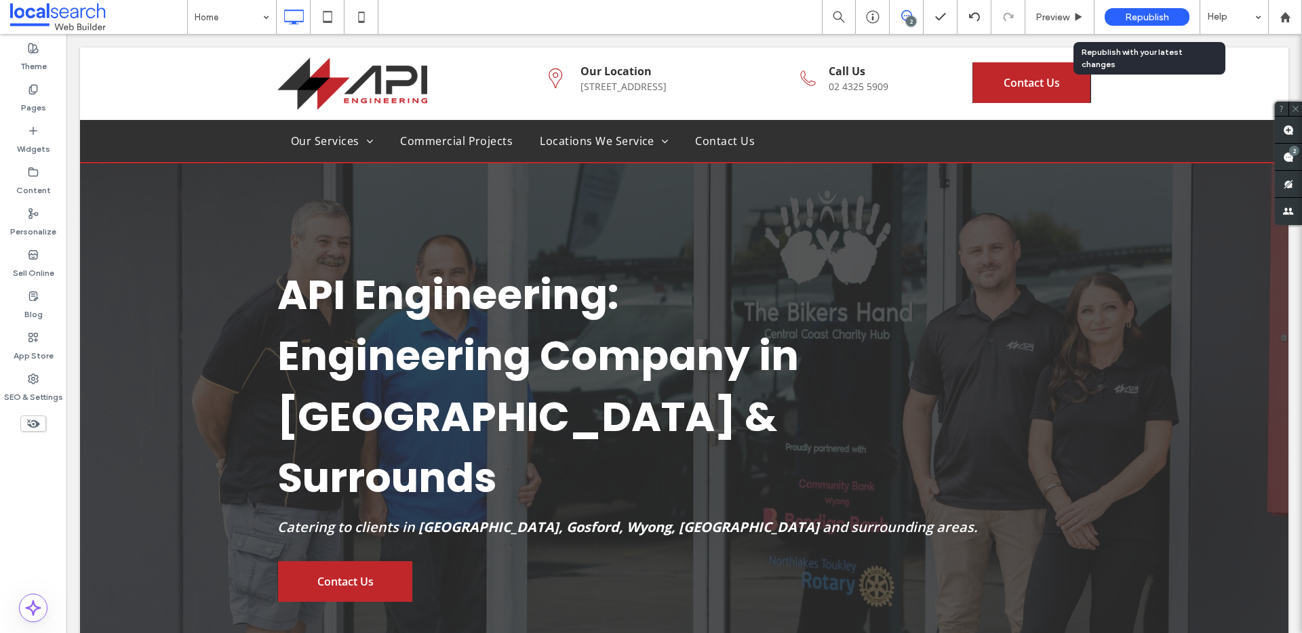
click at [1142, 24] on div "Republish" at bounding box center [1146, 17] width 85 height 18
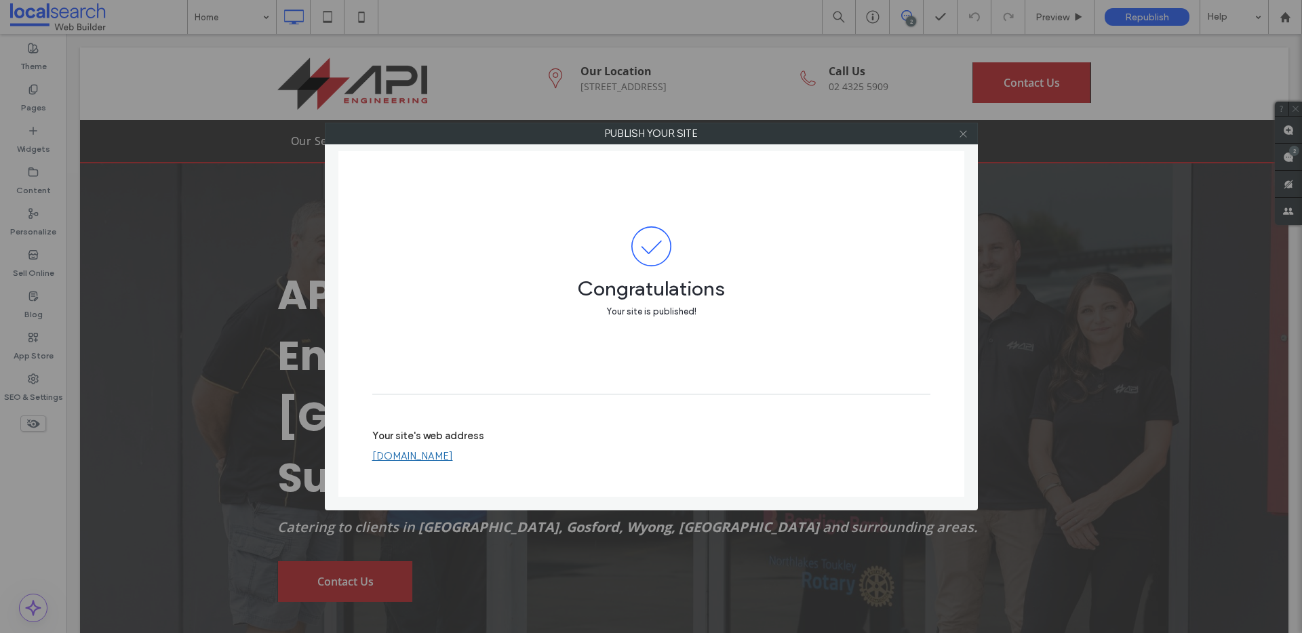
click at [967, 134] on icon at bounding box center [963, 134] width 10 height 10
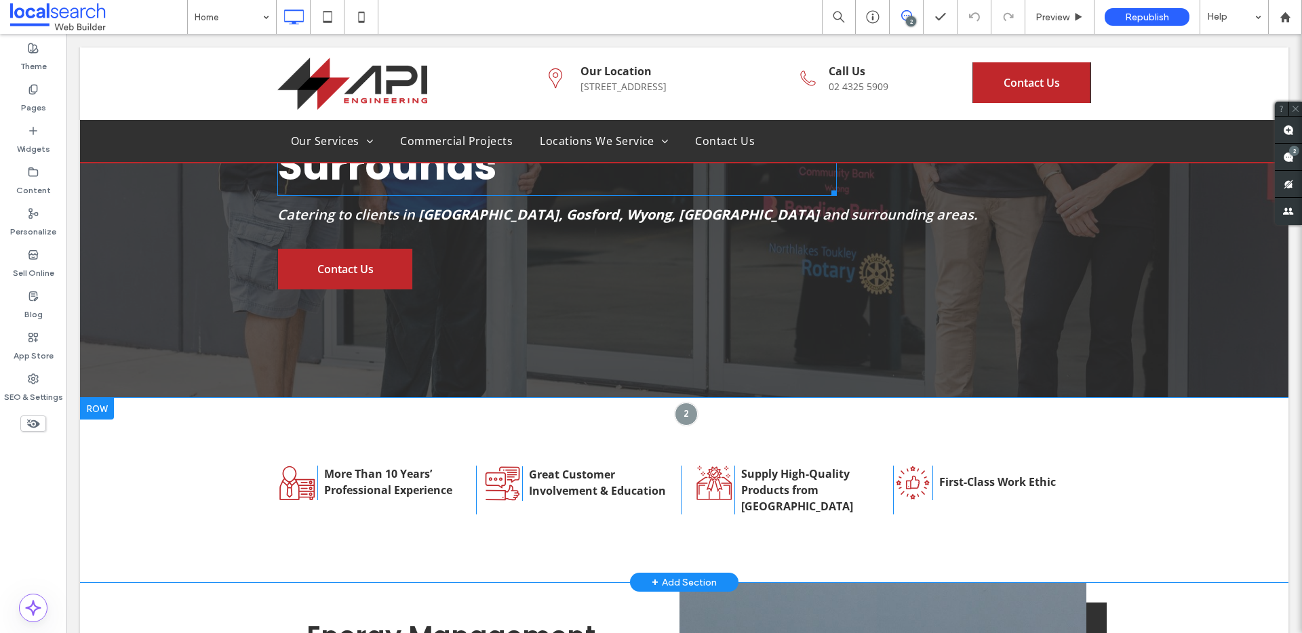
scroll to position [476, 0]
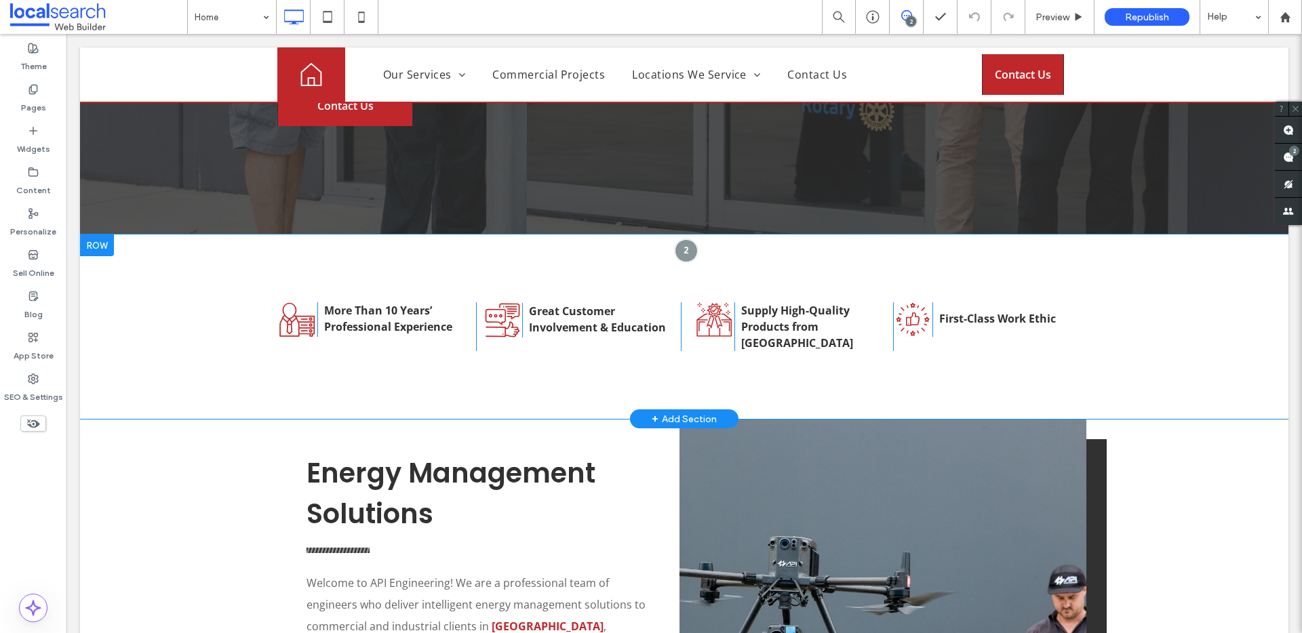
click at [198, 247] on div ".s0-1558745809 { fill: #c0272a } Click To Paste More Than 10 Years’ Professiona…" at bounding box center [684, 327] width 1208 height 184
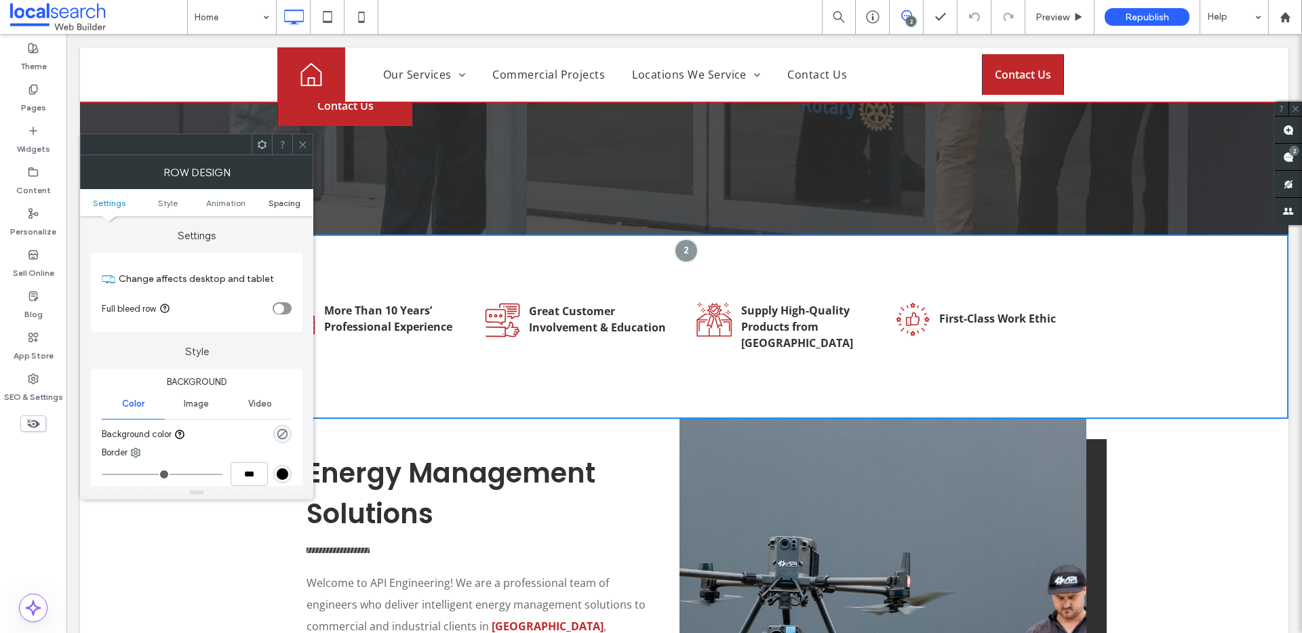
click at [274, 199] on span "Spacing" at bounding box center [284, 203] width 32 height 10
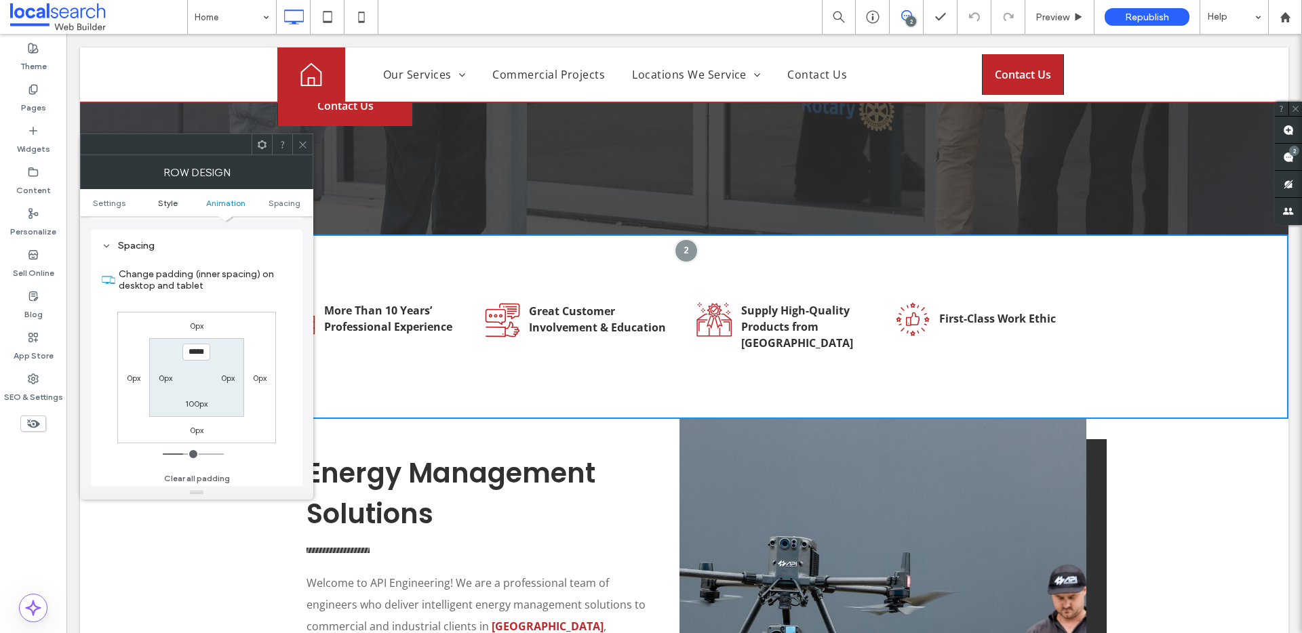
click at [171, 198] on span "Style" at bounding box center [168, 203] width 20 height 10
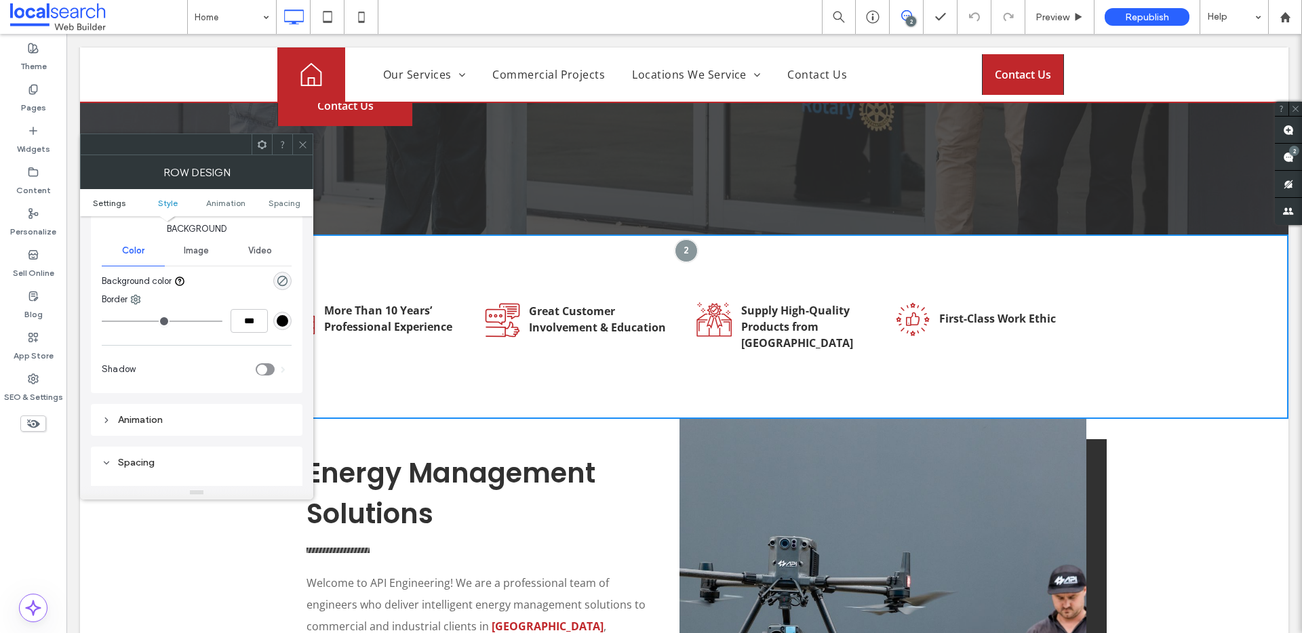
click at [87, 203] on link "Settings" at bounding box center [109, 203] width 58 height 10
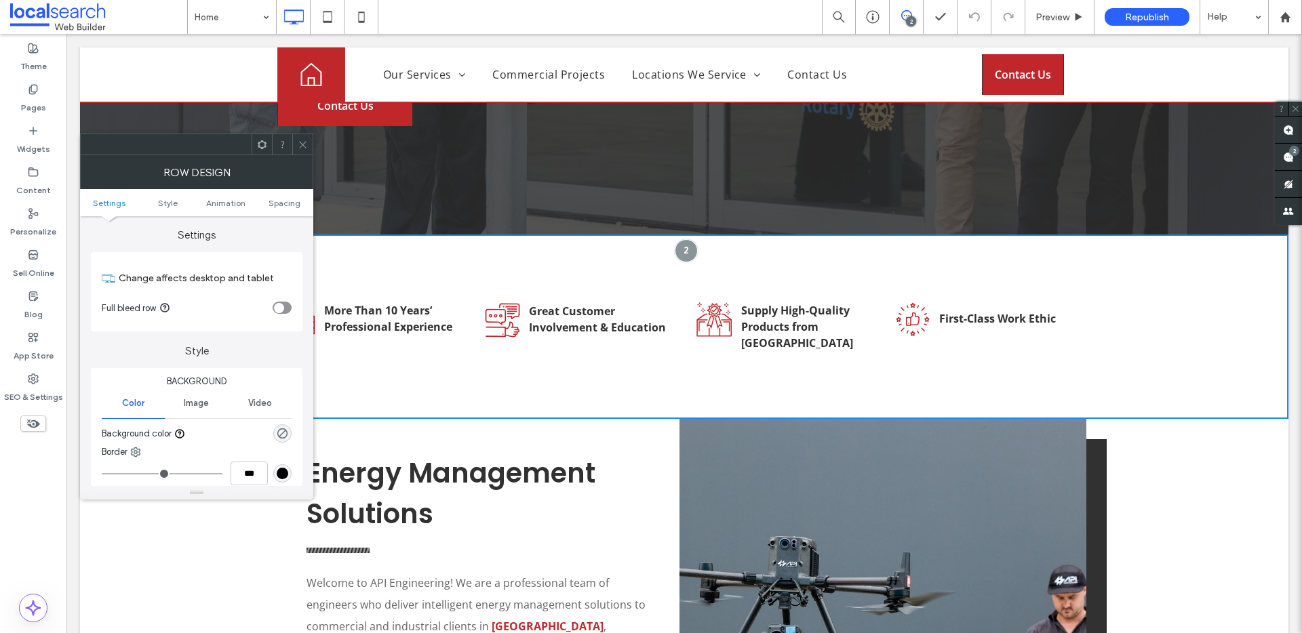
scroll to position [0, 0]
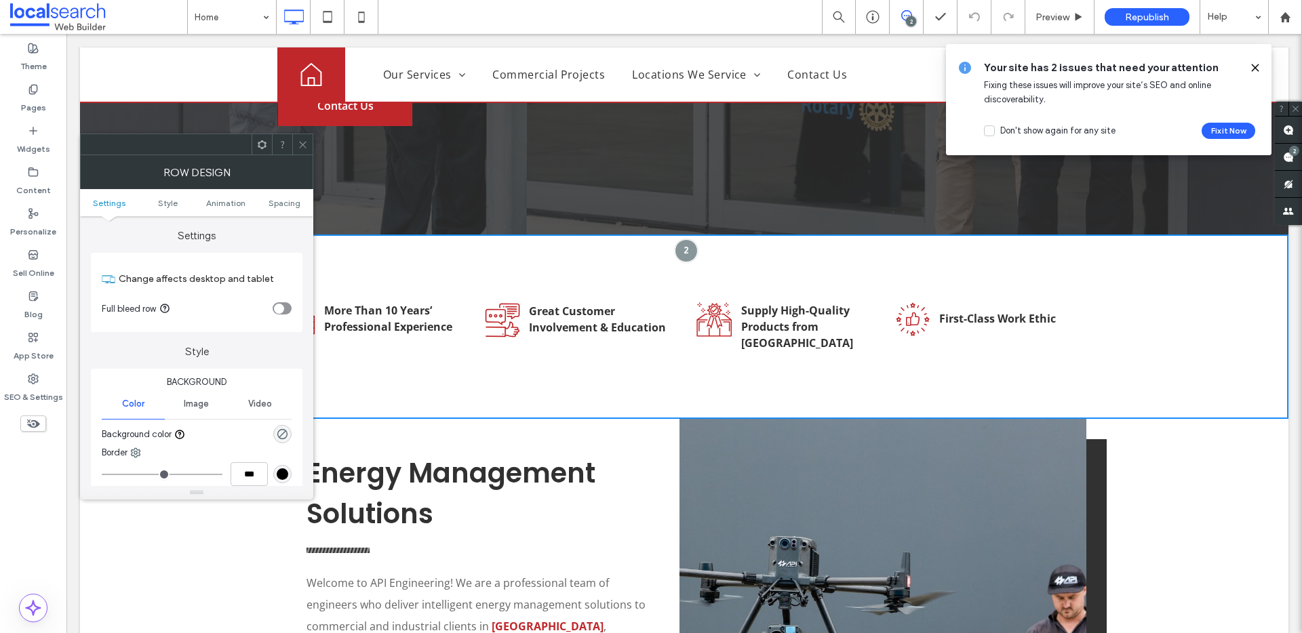
drag, startPoint x: 281, startPoint y: 428, endPoint x: 292, endPoint y: 430, distance: 11.2
click at [281, 428] on icon "rgba(102, 102, 102, 0)" at bounding box center [283, 434] width 12 height 12
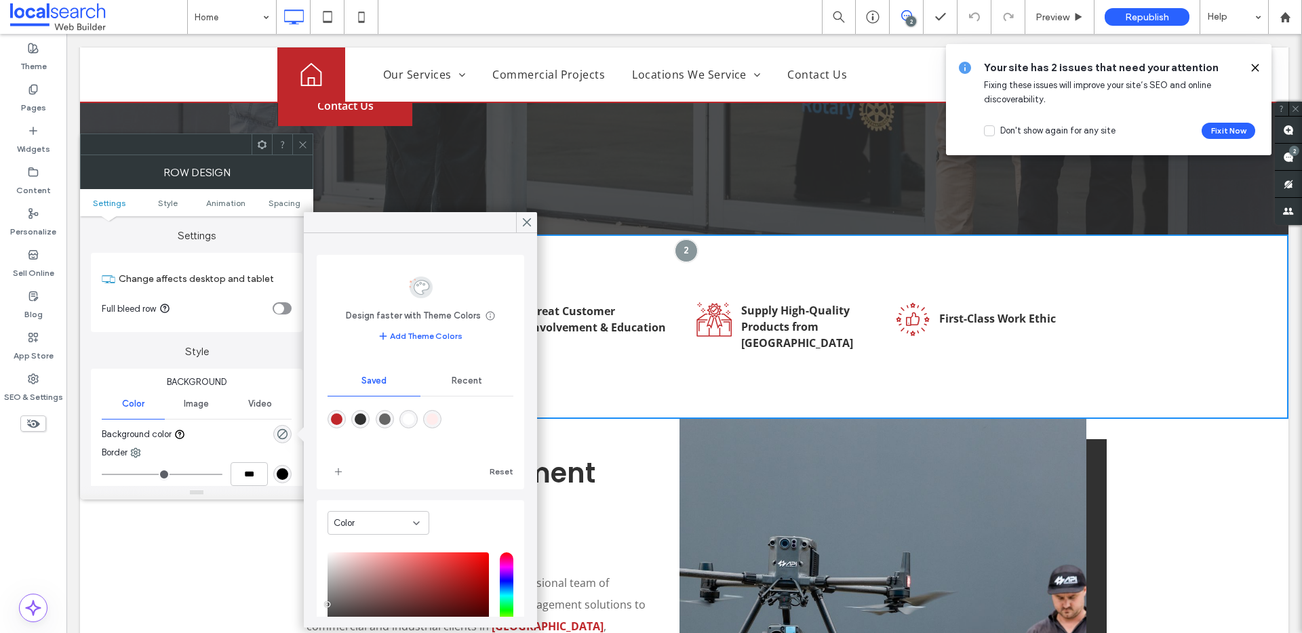
click at [390, 418] on div "rgba(102,102,102,1)" at bounding box center [385, 420] width 12 height 12
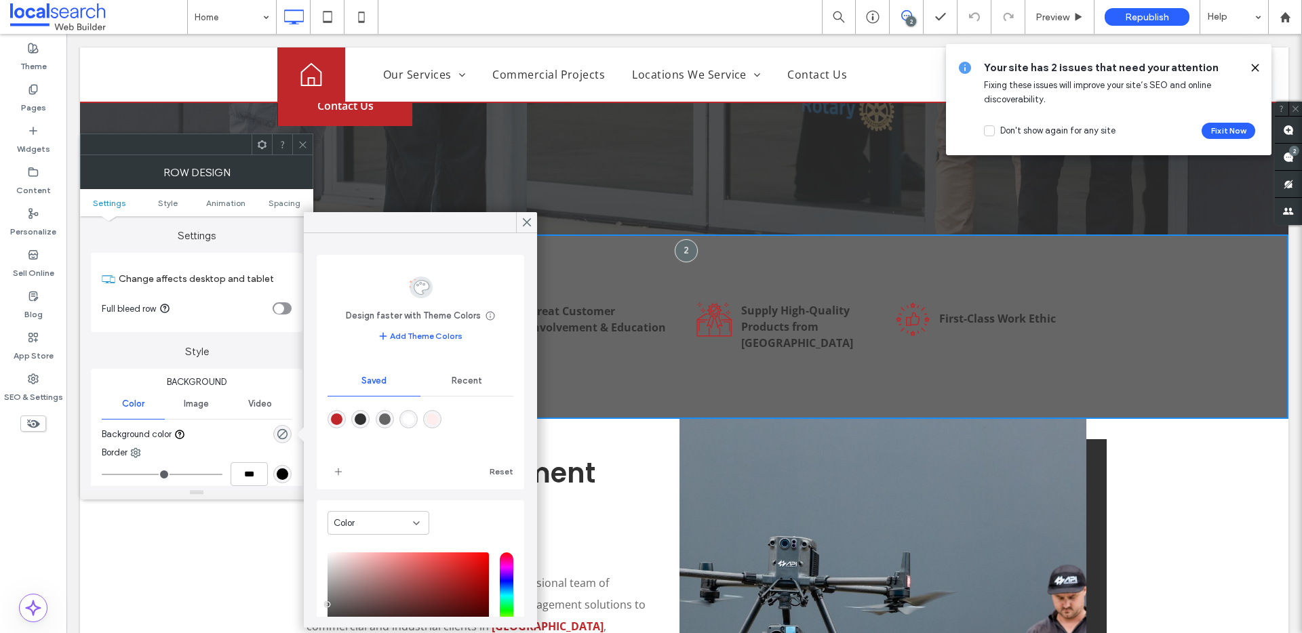
type input "***"
type input "****"
click at [527, 220] on use at bounding box center [526, 222] width 7 height 7
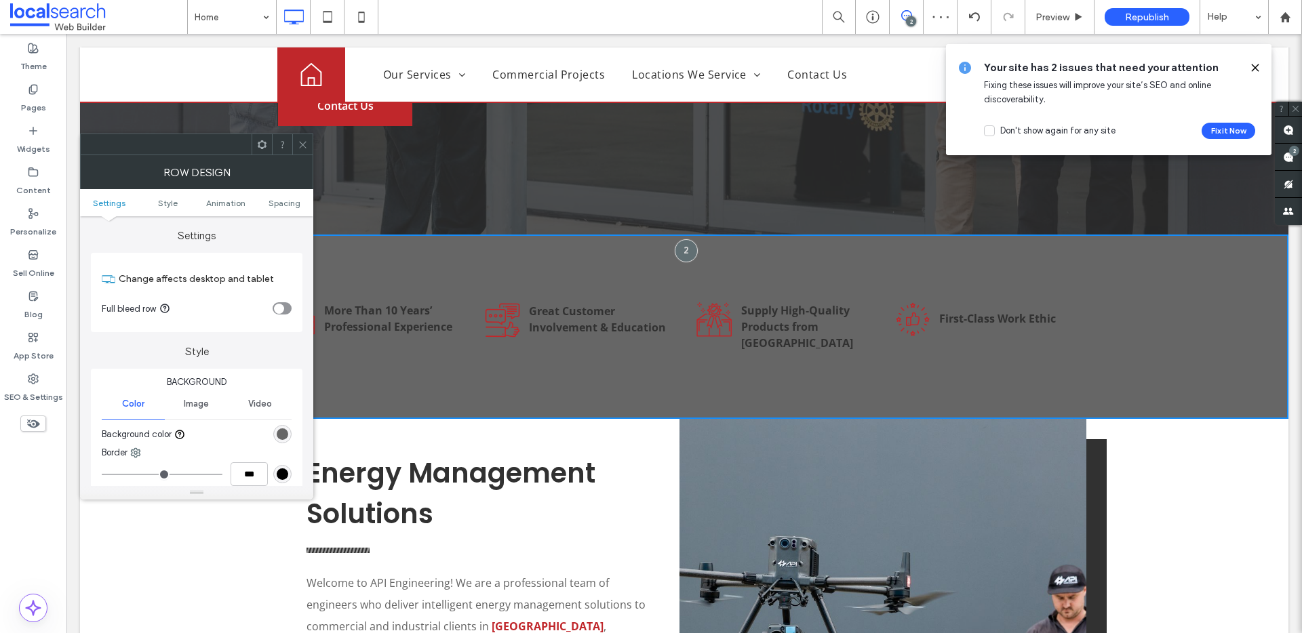
click at [302, 151] on span at bounding box center [303, 144] width 10 height 20
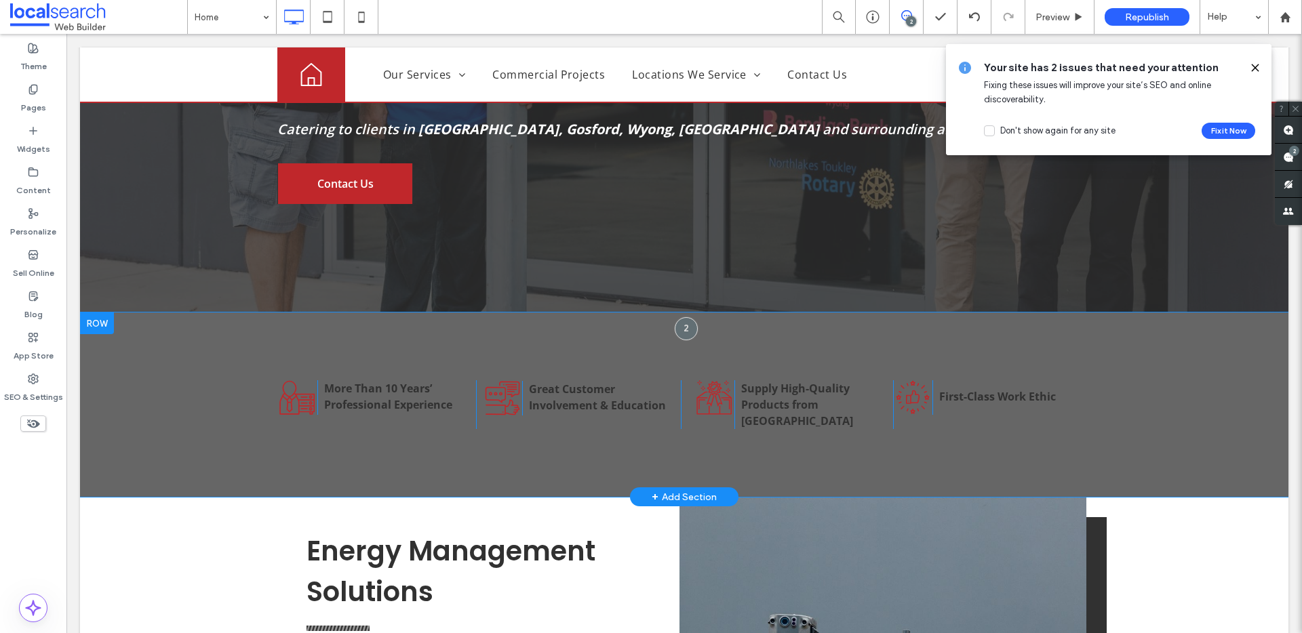
scroll to position [384, 0]
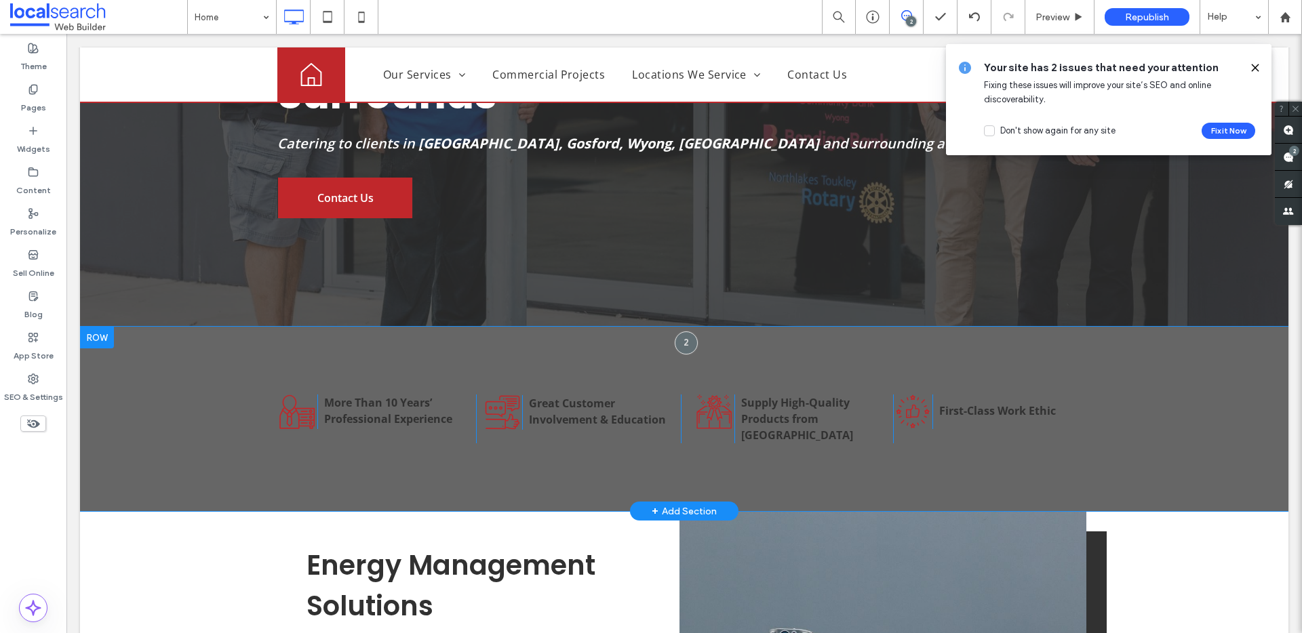
click at [171, 327] on div ".s0-1558745809 { fill: #c0272a } Click To Paste More Than 10 Years’ Professiona…" at bounding box center [684, 419] width 1208 height 184
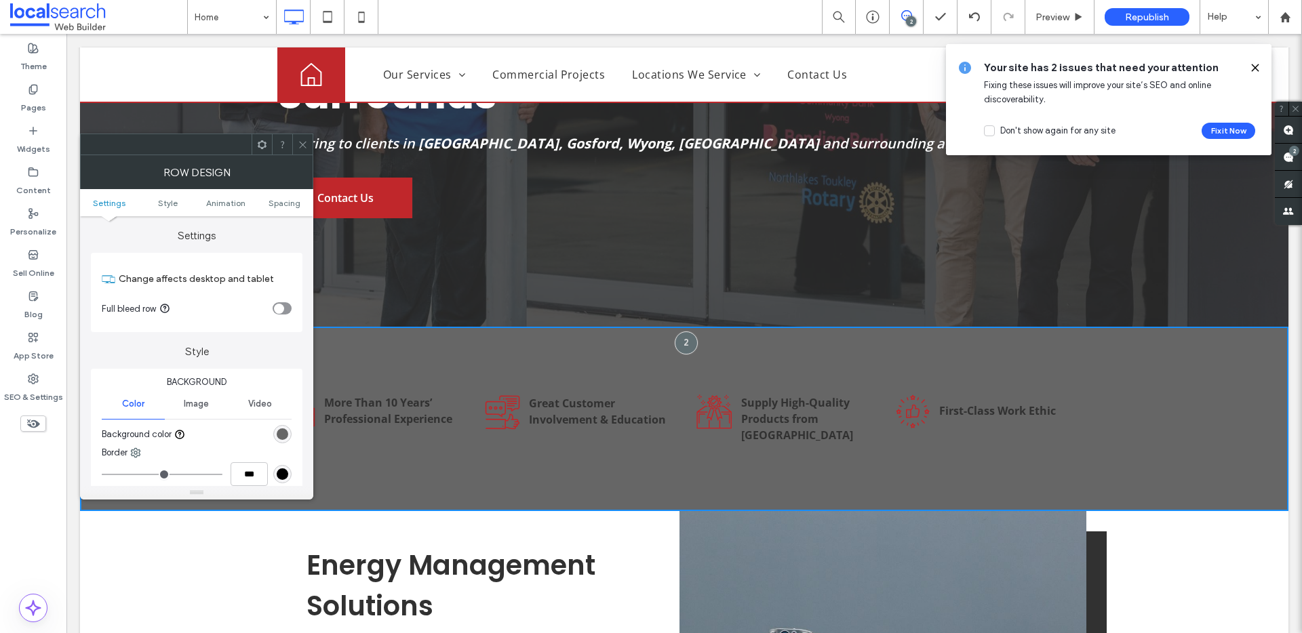
click at [280, 422] on div at bounding box center [241, 434] width 101 height 24
click at [280, 427] on div "rgb(102, 102, 102)" at bounding box center [282, 434] width 18 height 18
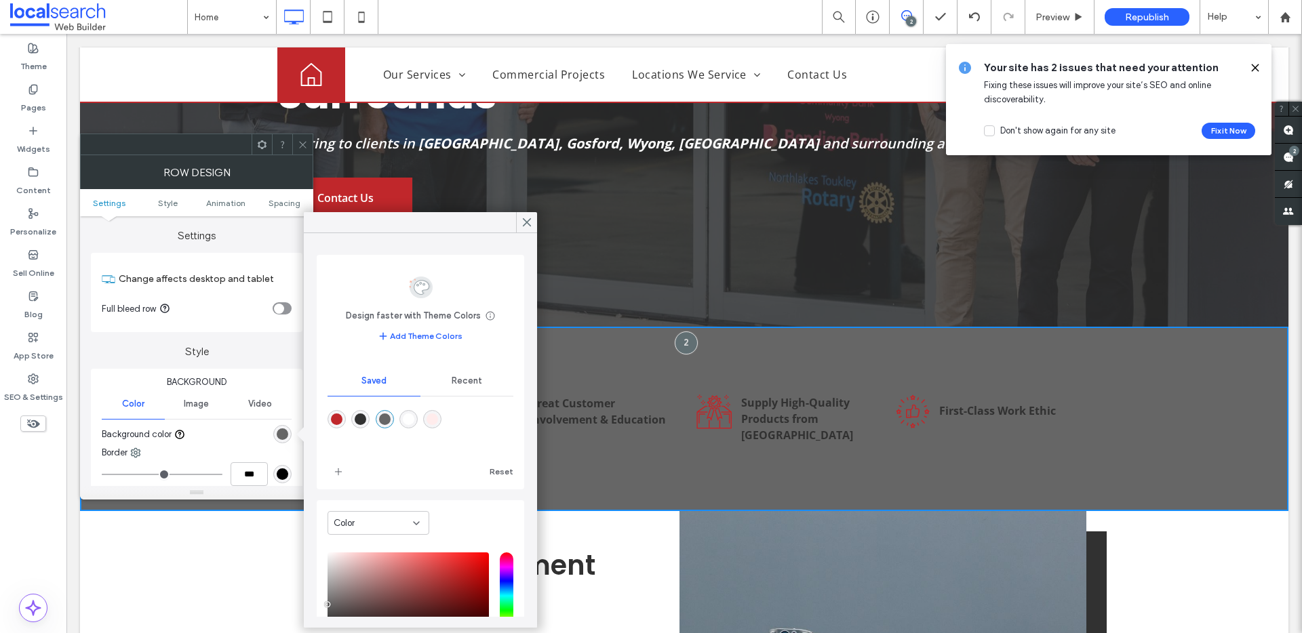
click at [414, 414] on div "rgba(255,255,255,1)" at bounding box center [409, 420] width 12 height 12
type input "*******"
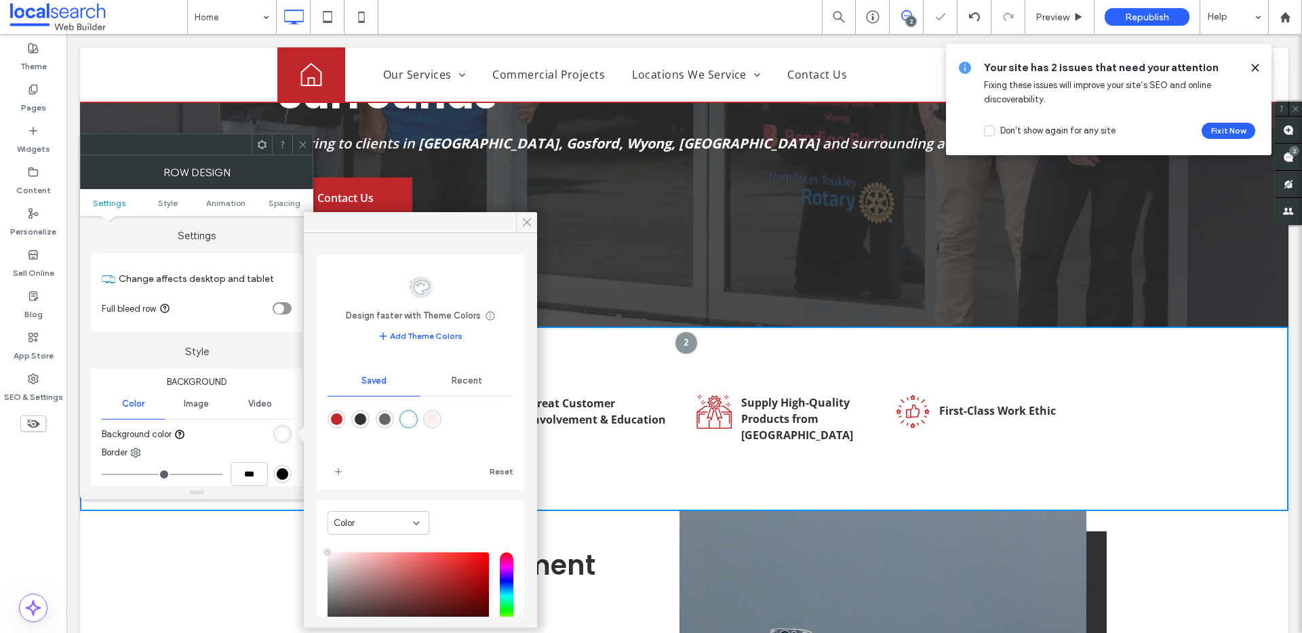
drag, startPoint x: 527, startPoint y: 216, endPoint x: 432, endPoint y: 180, distance: 102.1
click at [527, 216] on icon at bounding box center [527, 222] width 12 height 12
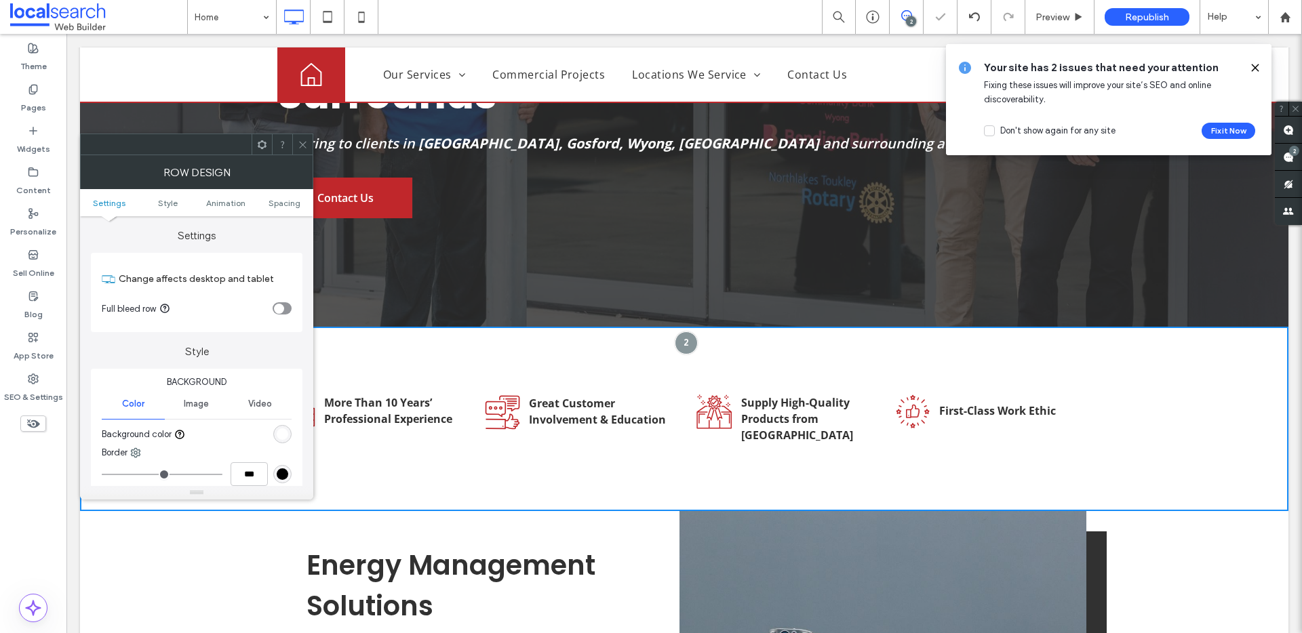
click at [300, 145] on icon at bounding box center [303, 145] width 10 height 10
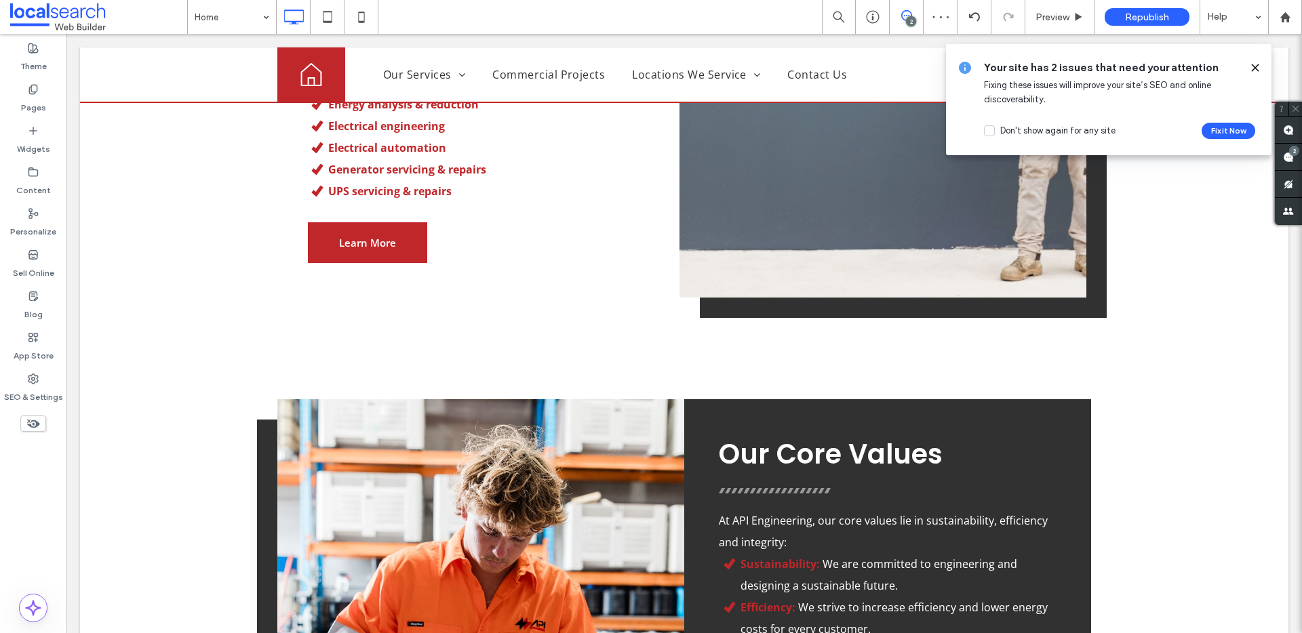
scroll to position [1115, 0]
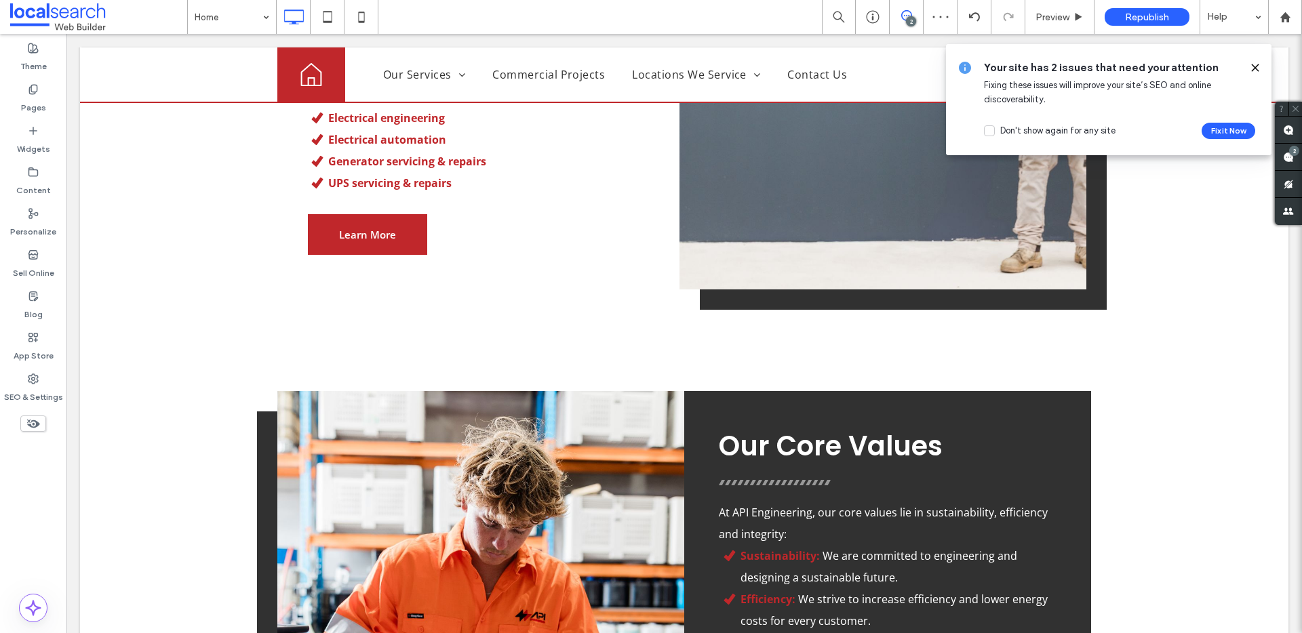
click at [1251, 68] on icon at bounding box center [1254, 67] width 11 height 11
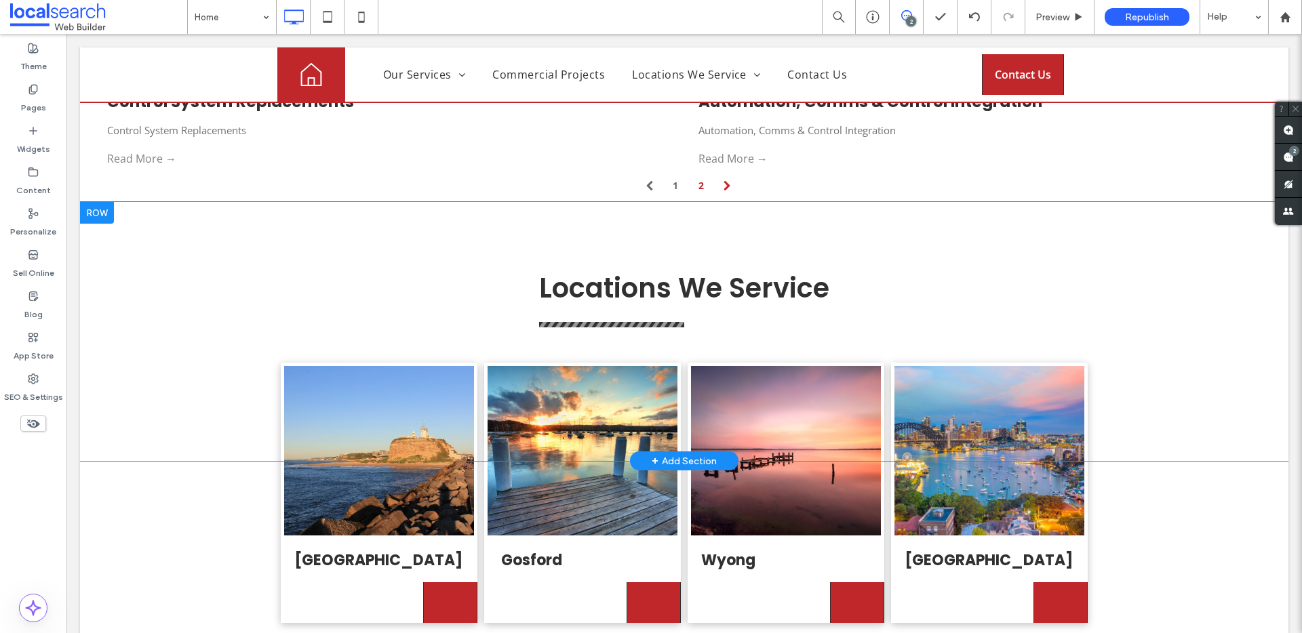
scroll to position [3545, 0]
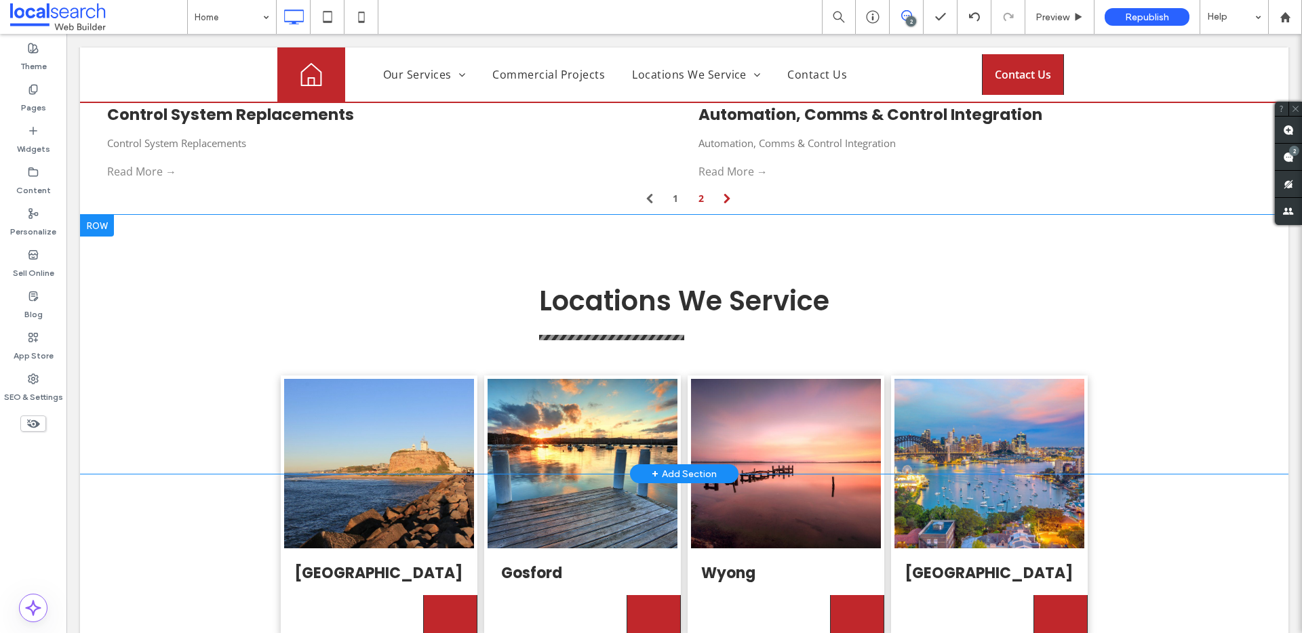
click at [196, 249] on div "Locations We Service Click To Paste Click To Paste Row + Add Section" at bounding box center [684, 344] width 1208 height 259
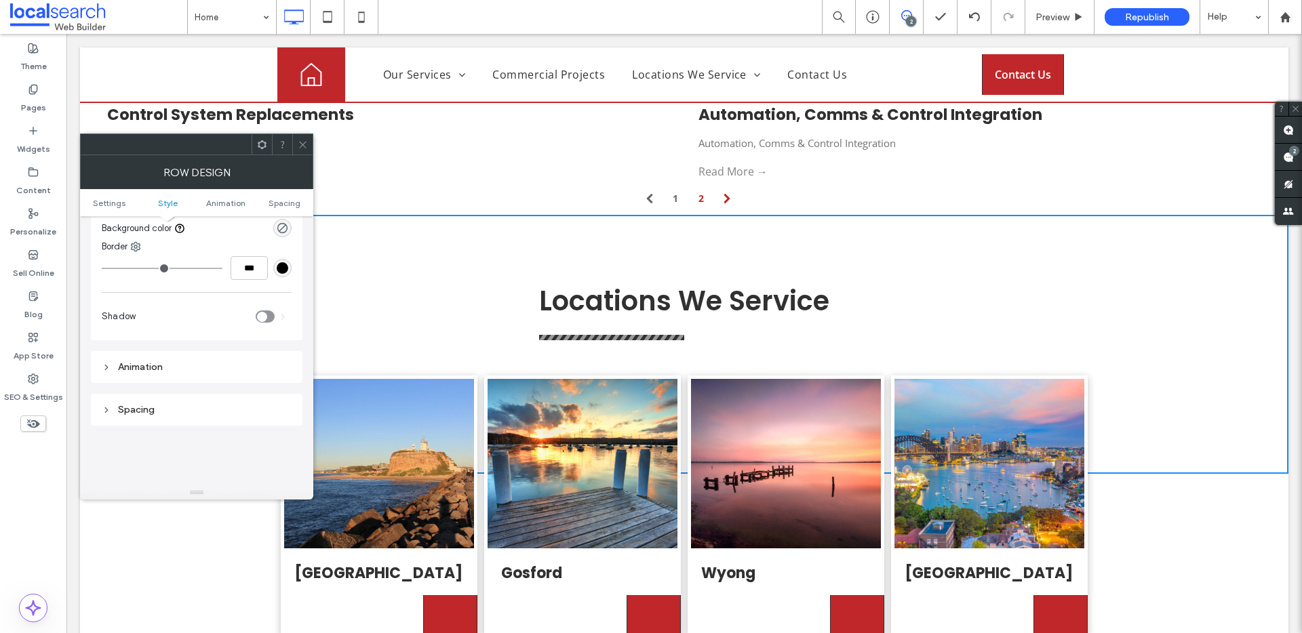
scroll to position [138, 0]
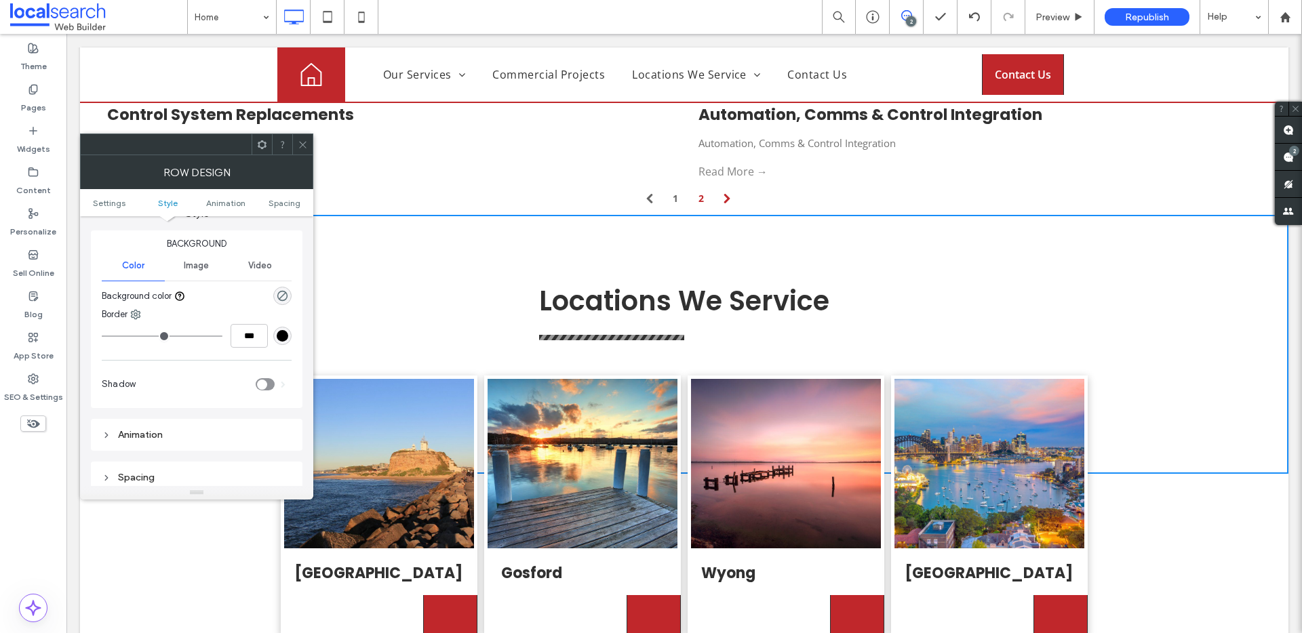
click at [197, 266] on span "Image" at bounding box center [196, 265] width 25 height 11
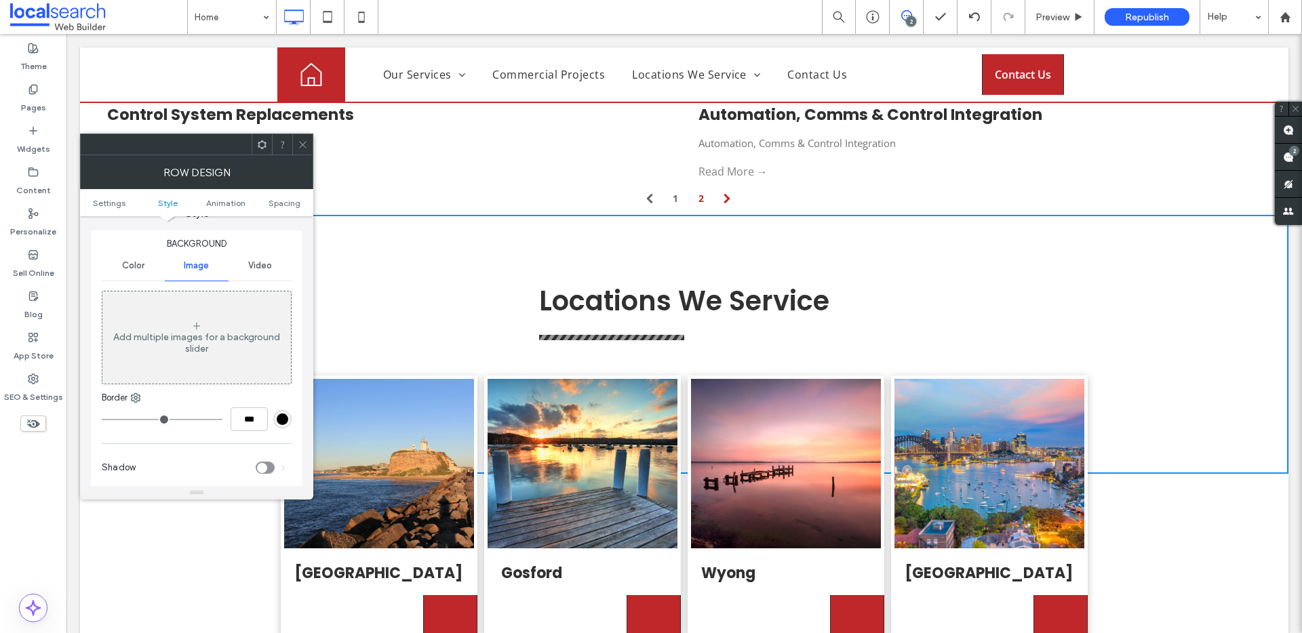
click at [124, 275] on div "Color" at bounding box center [133, 266] width 63 height 30
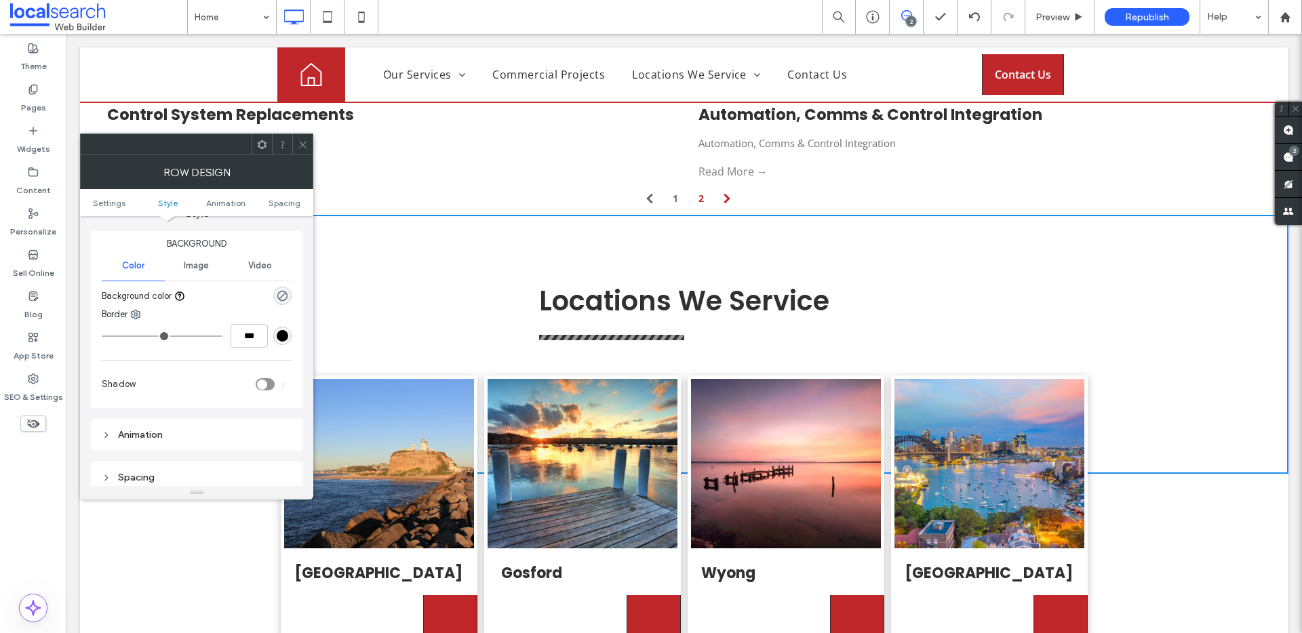
click at [184, 269] on span "Image" at bounding box center [196, 265] width 25 height 11
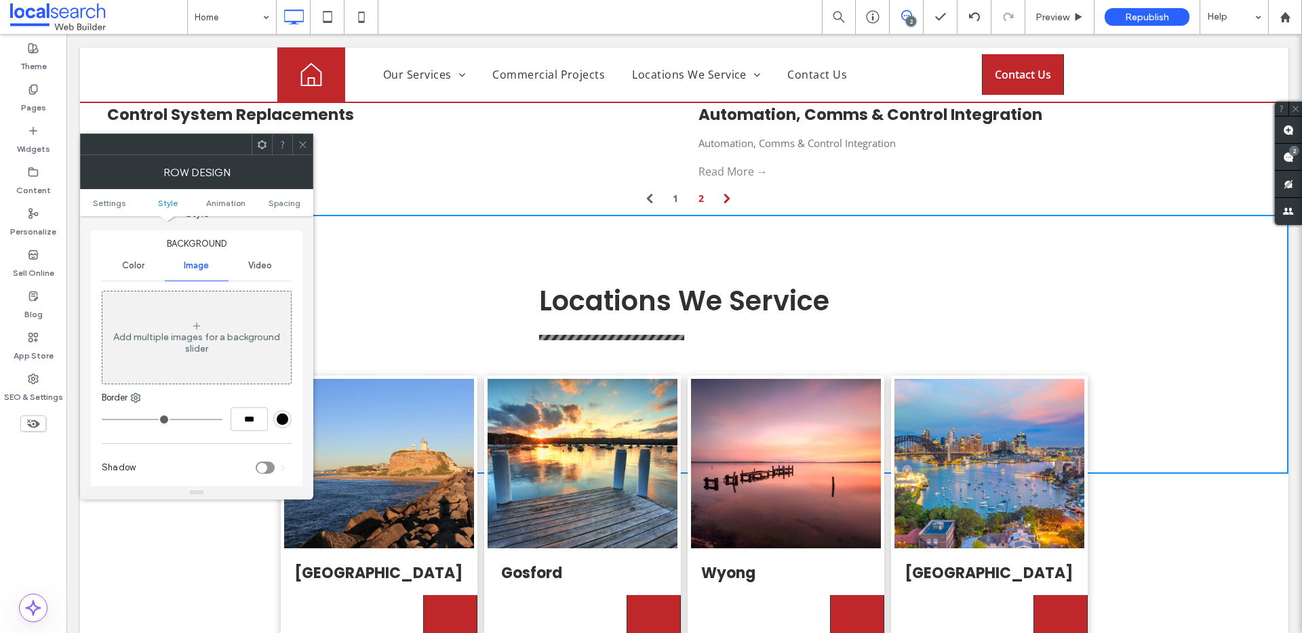
click at [230, 313] on div "Add multiple images for a background slider" at bounding box center [196, 337] width 188 height 89
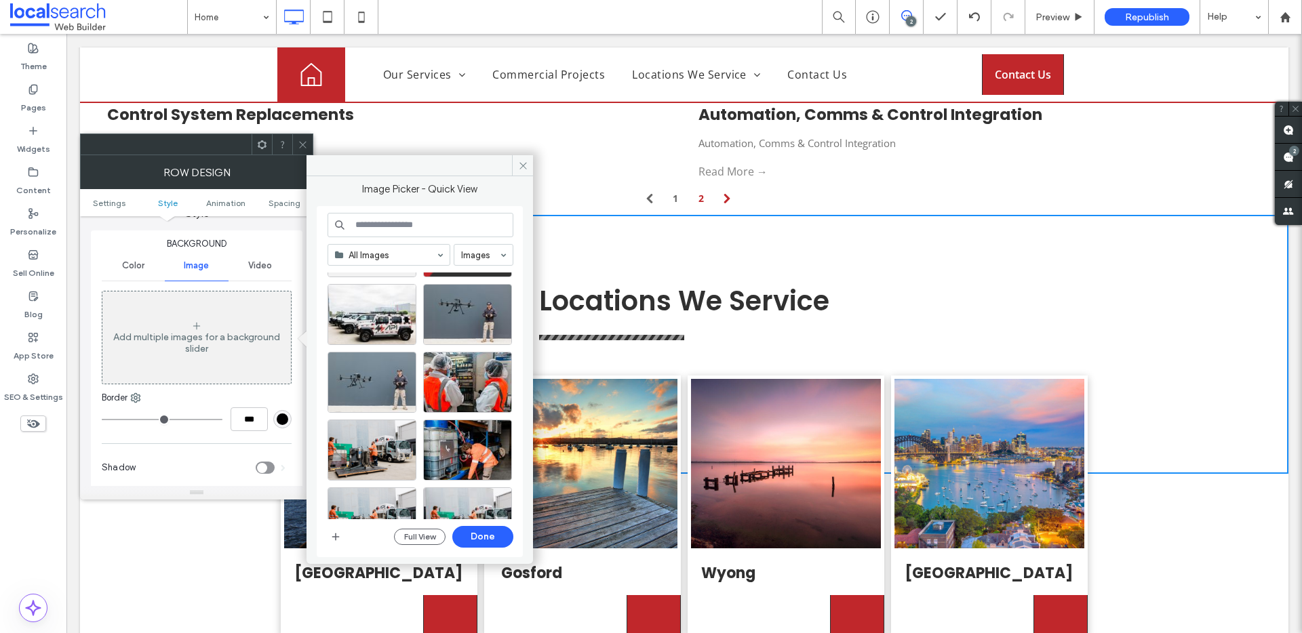
scroll to position [0, 0]
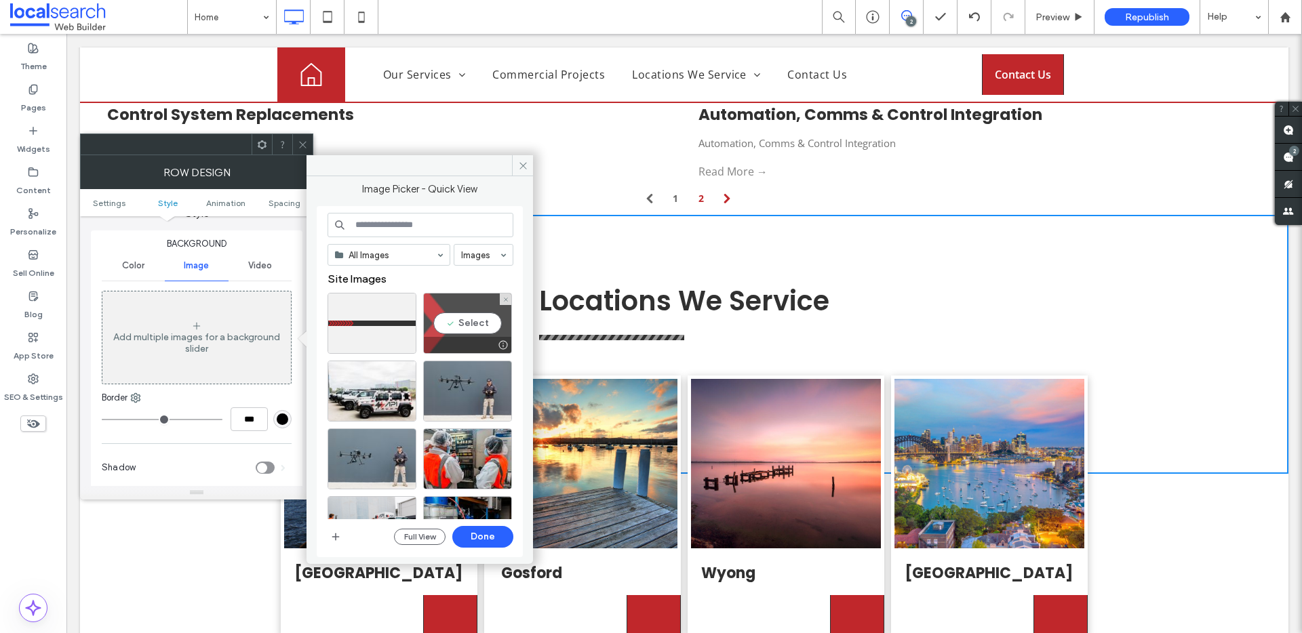
click at [458, 331] on div "Select" at bounding box center [467, 323] width 89 height 61
click at [456, 328] on div at bounding box center [467, 323] width 89 height 61
drag, startPoint x: 485, startPoint y: 323, endPoint x: 479, endPoint y: 332, distance: 10.7
click at [484, 323] on div "Select" at bounding box center [467, 323] width 89 height 61
click at [492, 546] on button "Done" at bounding box center [482, 537] width 61 height 22
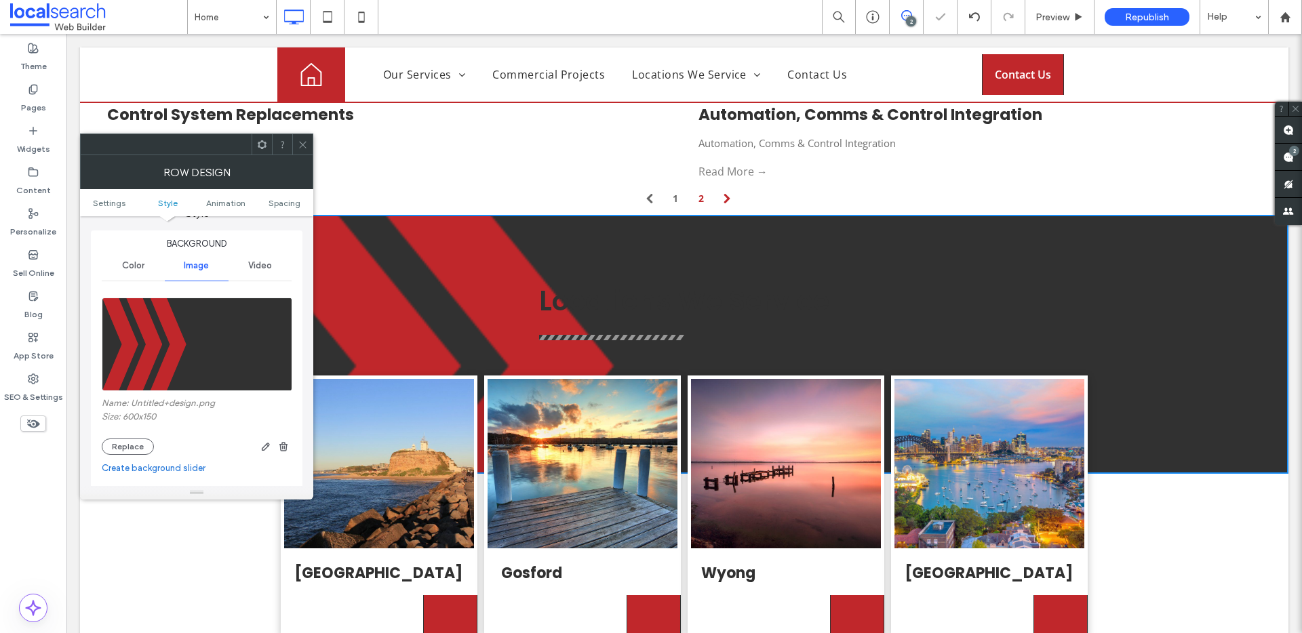
click at [298, 144] on icon at bounding box center [303, 145] width 10 height 10
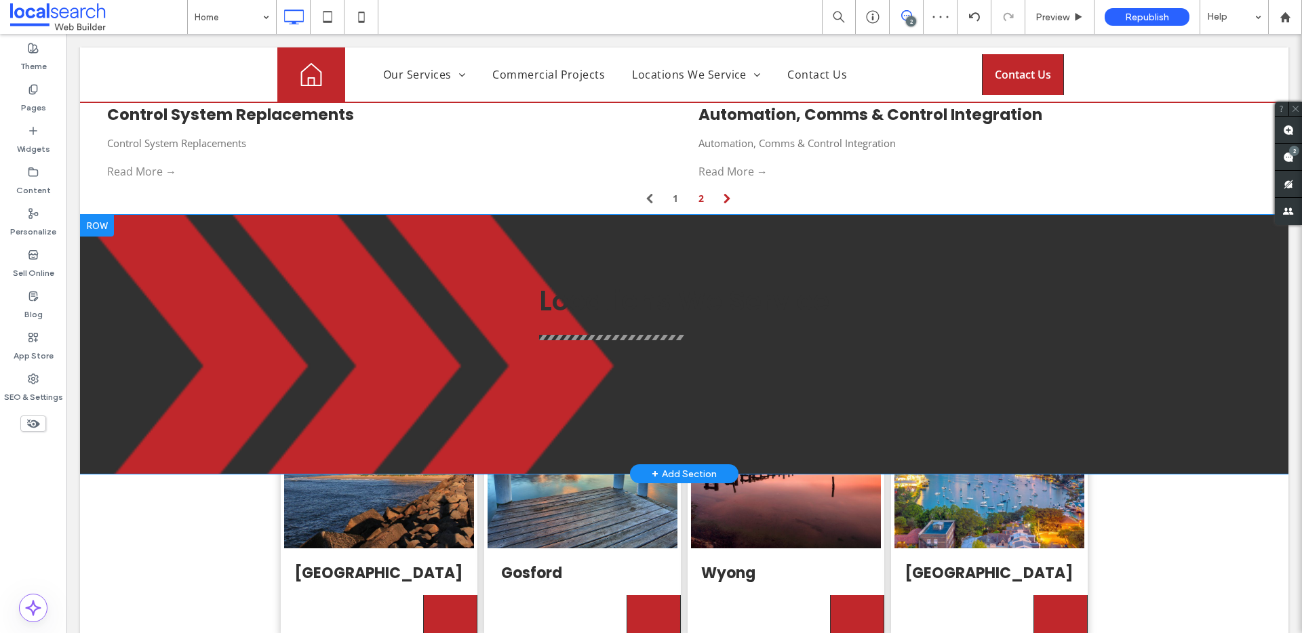
click at [152, 230] on div "Locations We Service Click To Paste Click To Paste Row + Add Section" at bounding box center [684, 344] width 1208 height 259
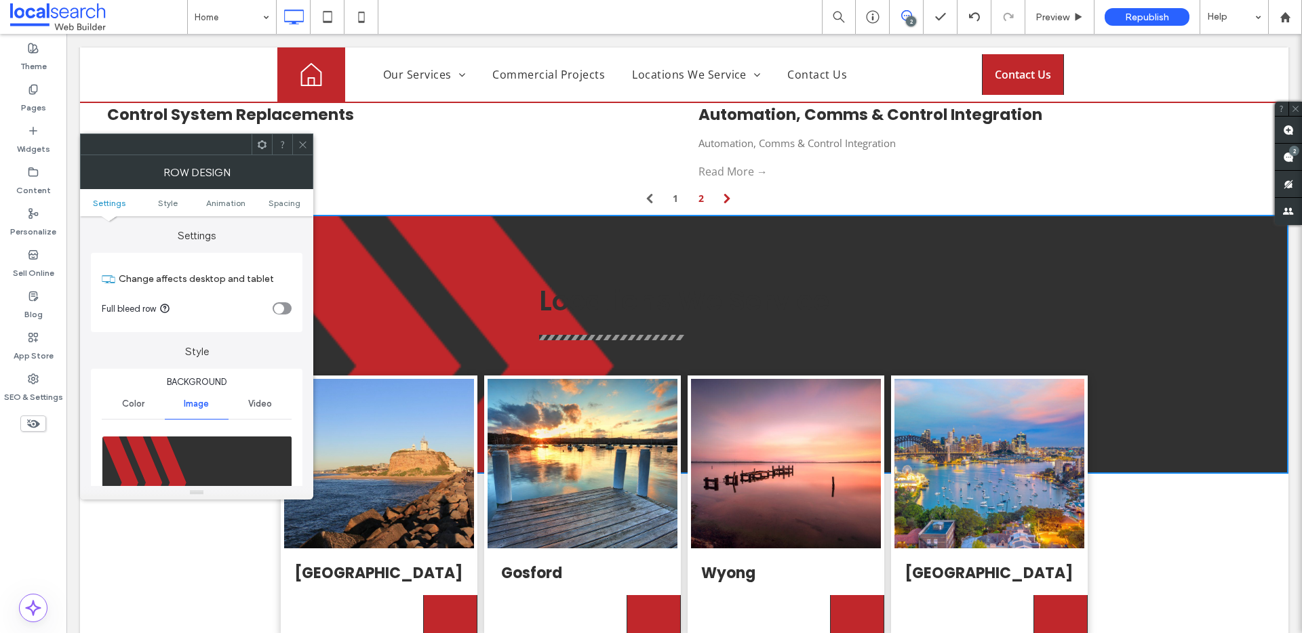
click at [294, 142] on div at bounding box center [302, 144] width 20 height 20
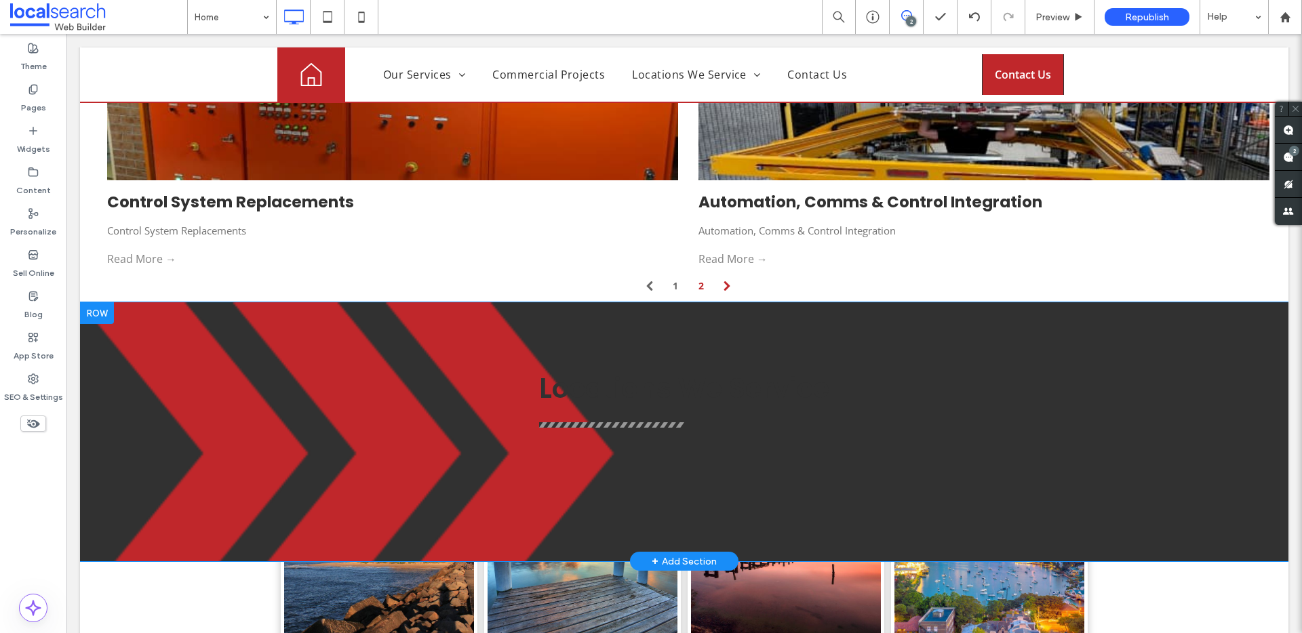
scroll to position [3432, 0]
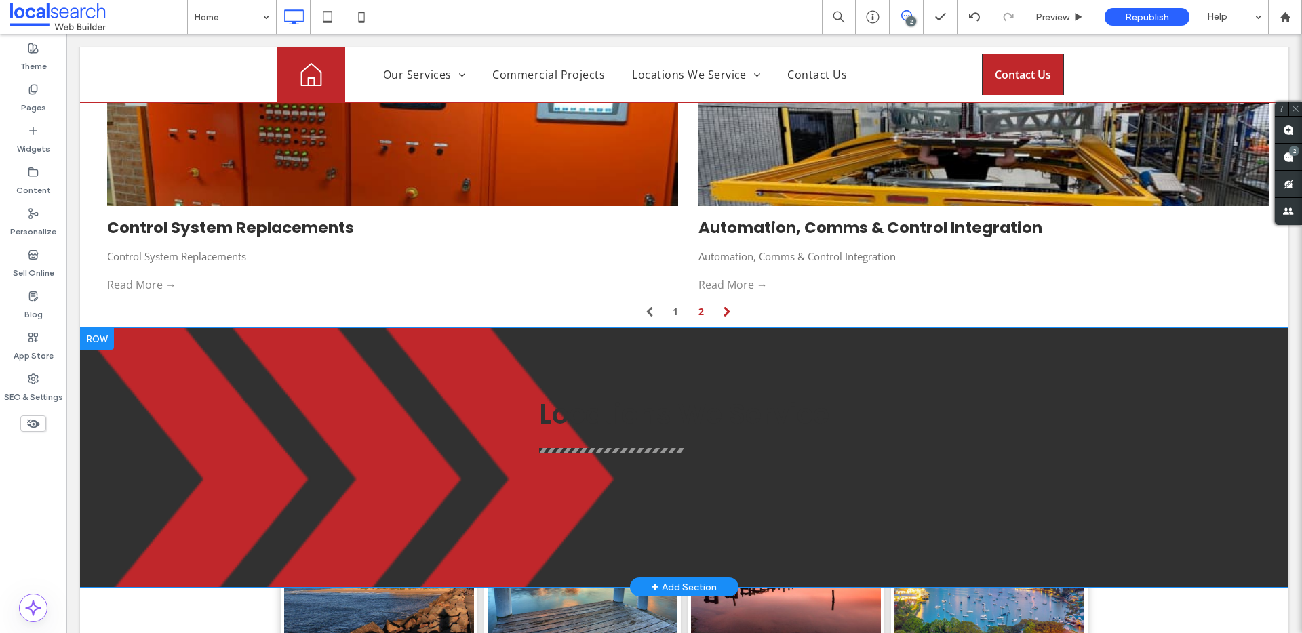
click at [195, 356] on div "Locations We Service Click To Paste Click To Paste Row + Add Section" at bounding box center [684, 457] width 1208 height 259
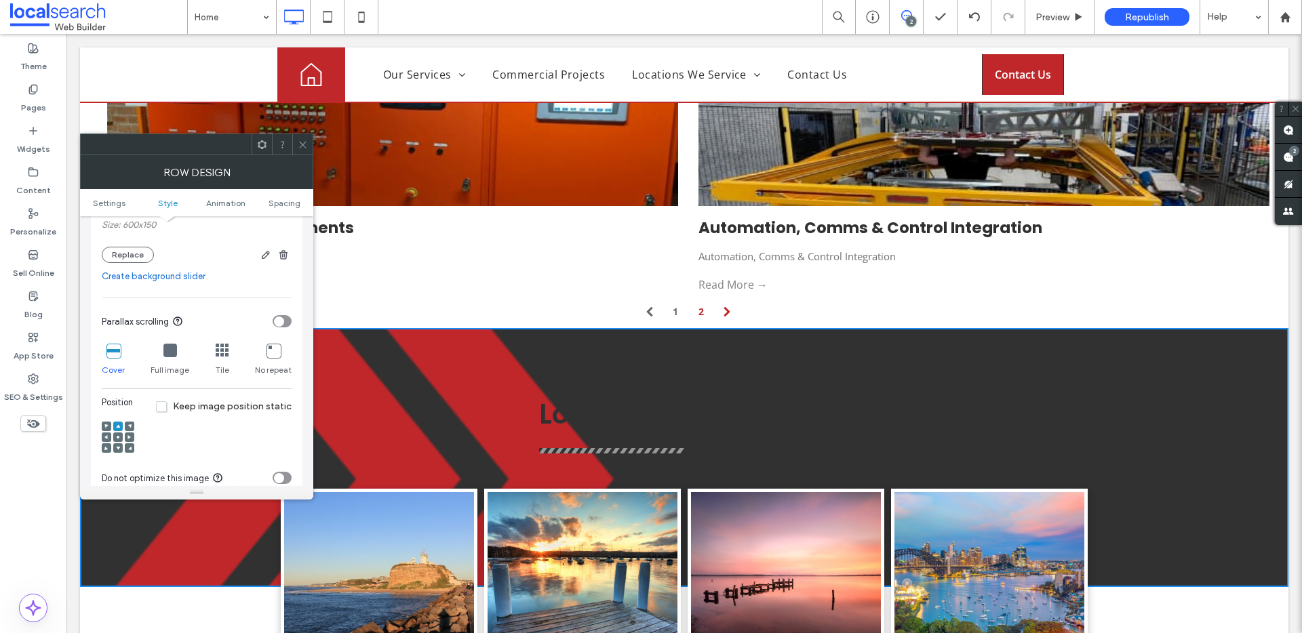
scroll to position [265, 0]
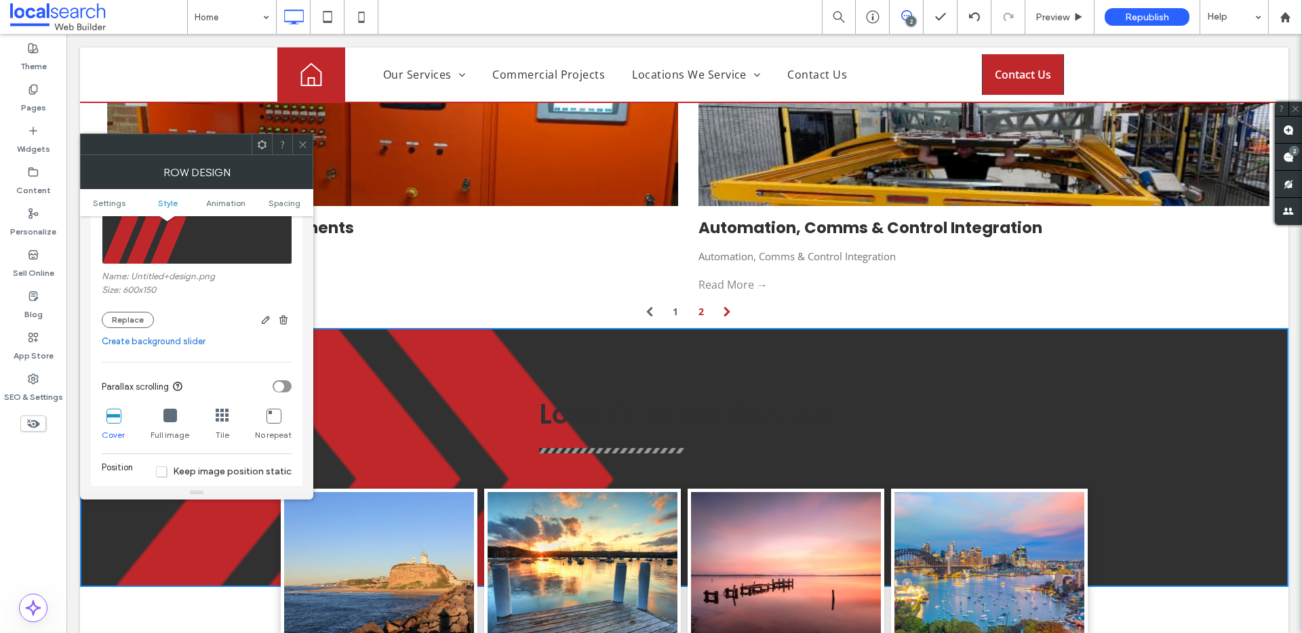
drag, startPoint x: 282, startPoint y: 314, endPoint x: 285, endPoint y: 307, distance: 7.3
click at [282, 315] on icon "button" at bounding box center [283, 320] width 11 height 11
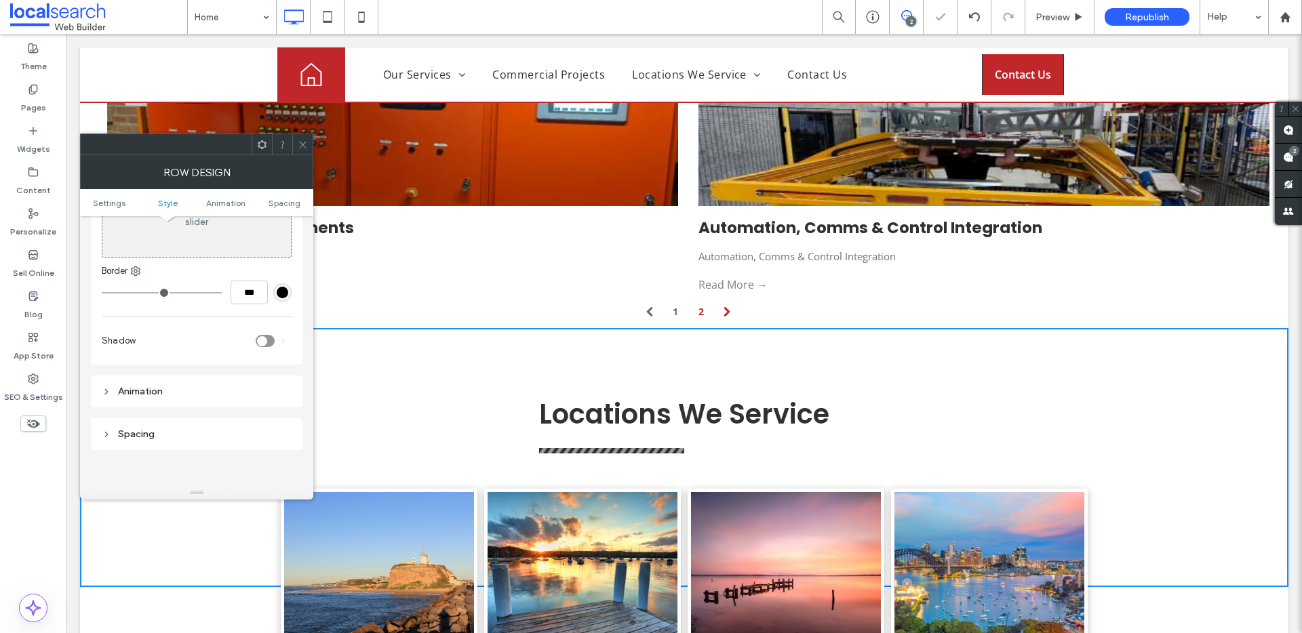
click at [308, 144] on div at bounding box center [302, 144] width 20 height 20
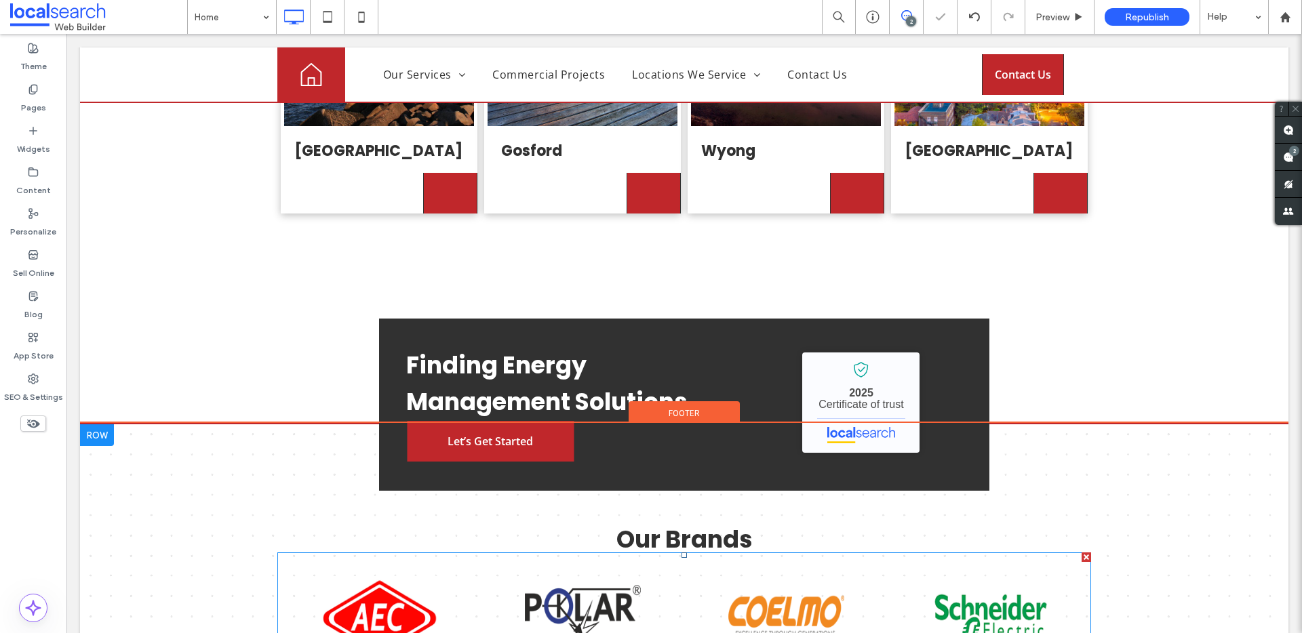
scroll to position [4011, 0]
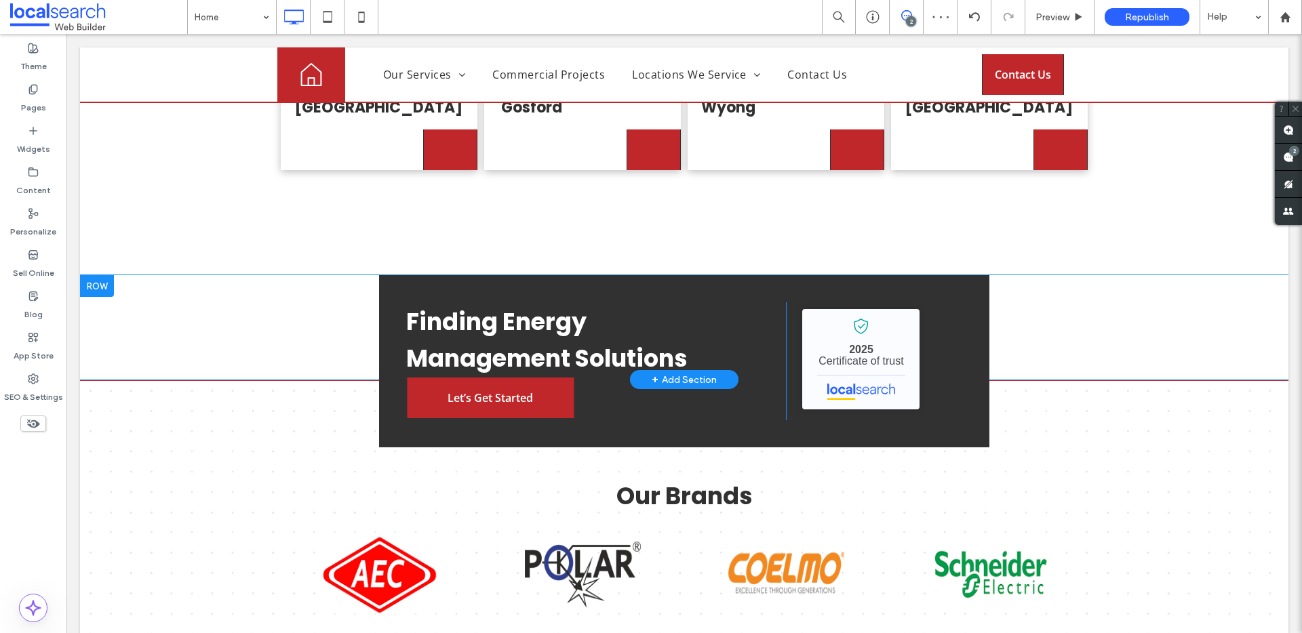
click at [207, 275] on div "Finding Energy Management Solutions Let’s Get Started Click To Paste API Engine…" at bounding box center [684, 327] width 1208 height 104
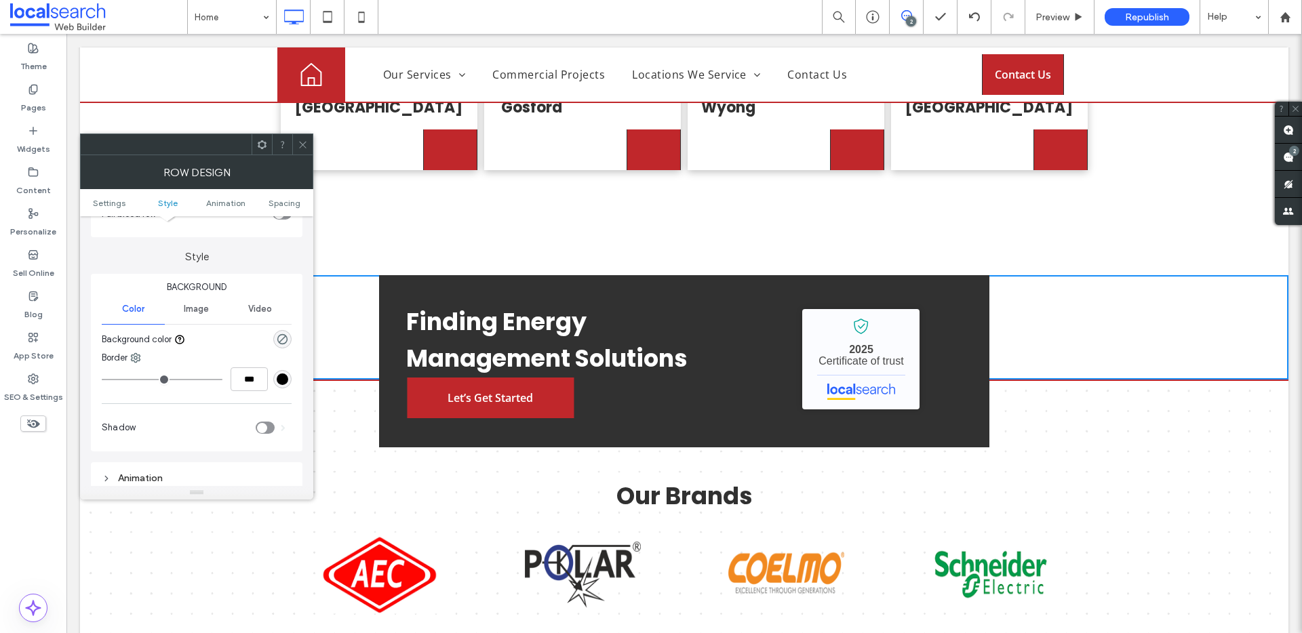
scroll to position [0, 0]
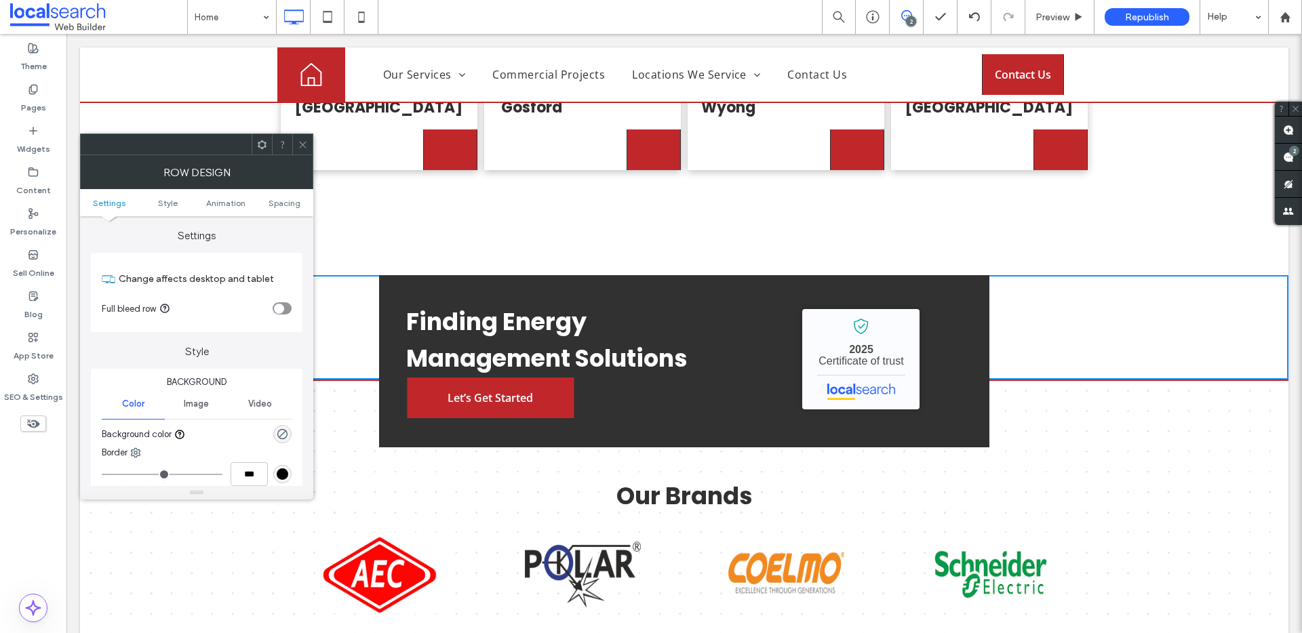
click at [193, 405] on span "Image" at bounding box center [196, 404] width 25 height 11
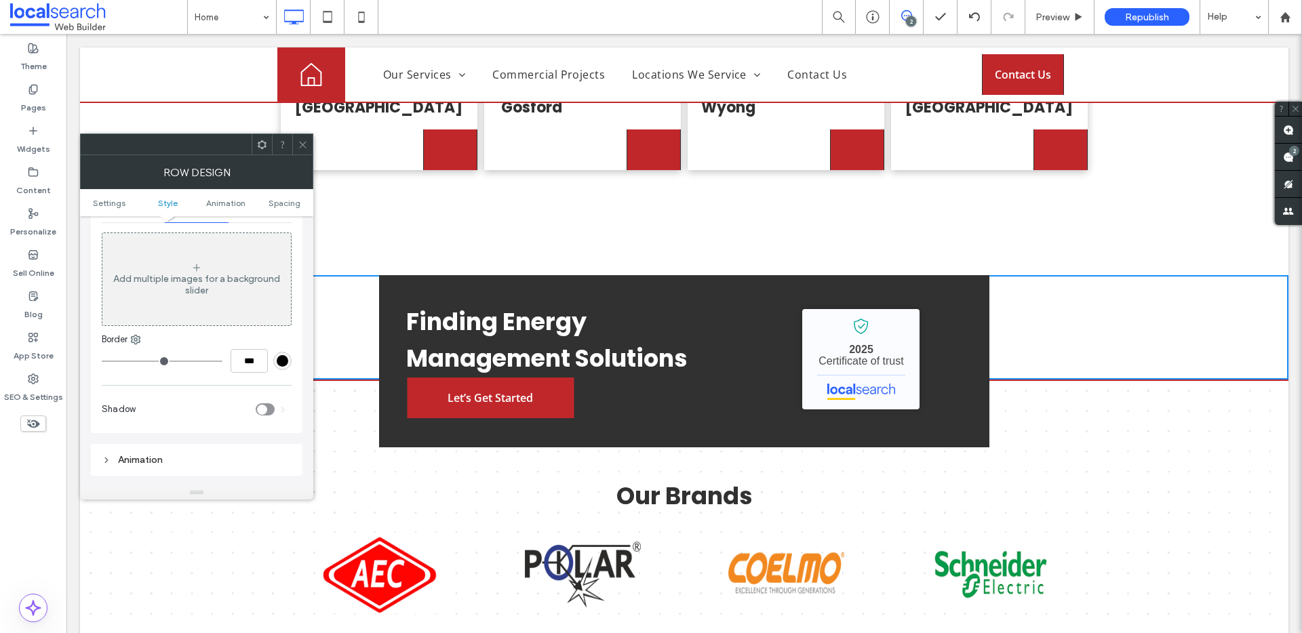
scroll to position [193, 0]
click at [216, 274] on div "Add multiple images for a background slider" at bounding box center [196, 283] width 188 height 89
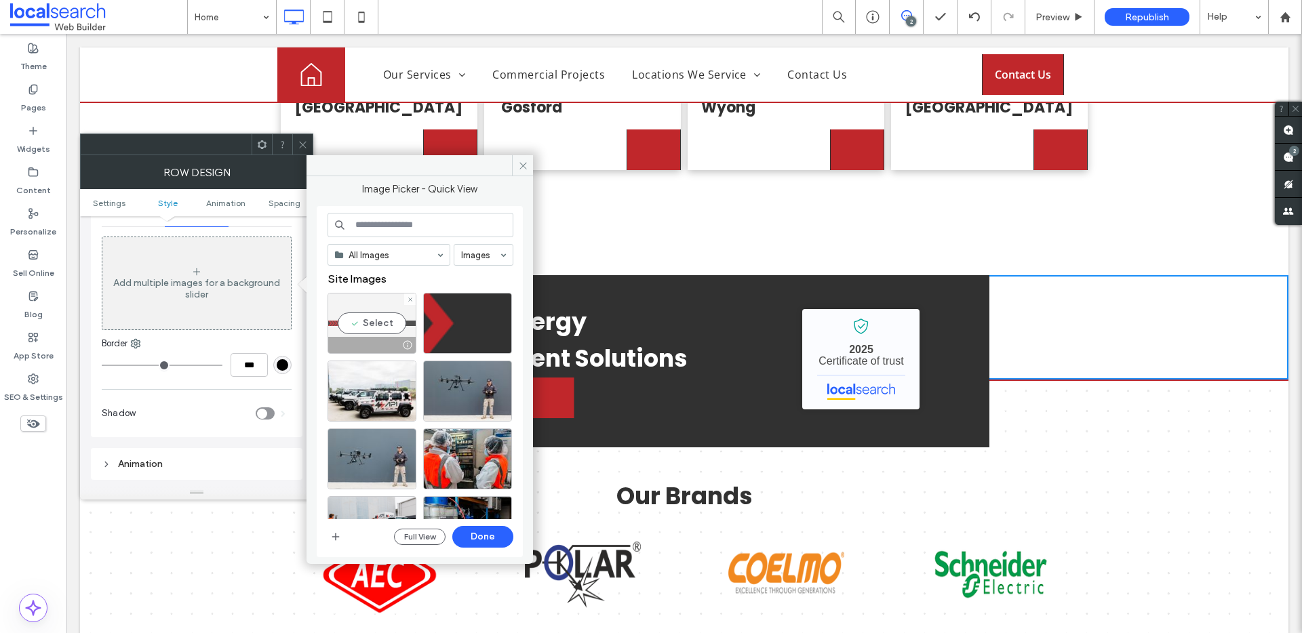
click at [388, 327] on div "Select" at bounding box center [371, 323] width 89 height 61
click at [395, 318] on div at bounding box center [371, 323] width 89 height 61
click at [458, 322] on div "Select" at bounding box center [467, 323] width 89 height 61
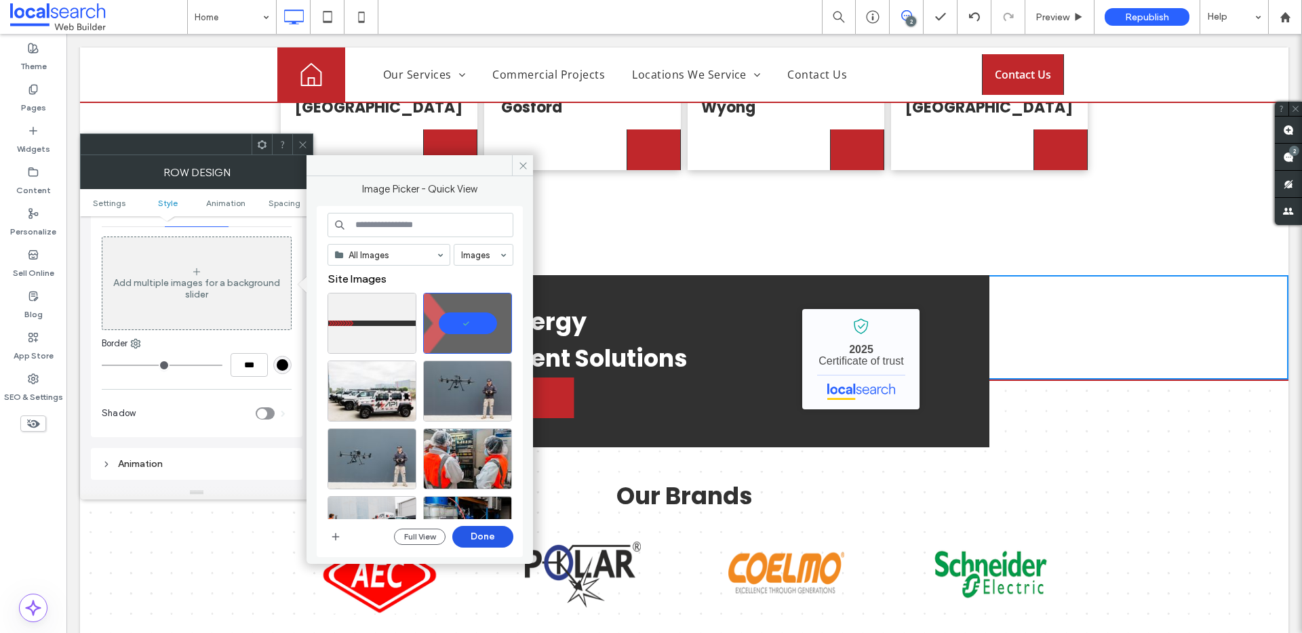
drag, startPoint x: 495, startPoint y: 535, endPoint x: 384, endPoint y: 130, distance: 419.7
click at [495, 535] on button "Done" at bounding box center [482, 537] width 61 height 22
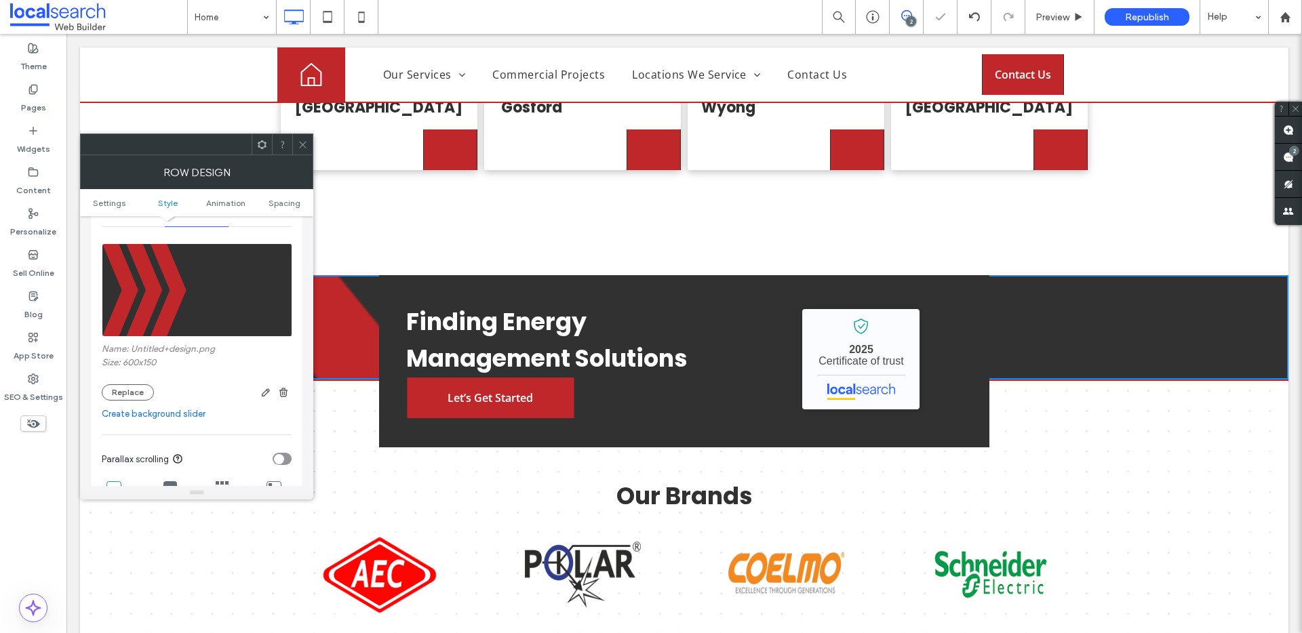
drag, startPoint x: 310, startPoint y: 140, endPoint x: 249, endPoint y: 111, distance: 68.2
click at [310, 140] on div at bounding box center [302, 144] width 20 height 20
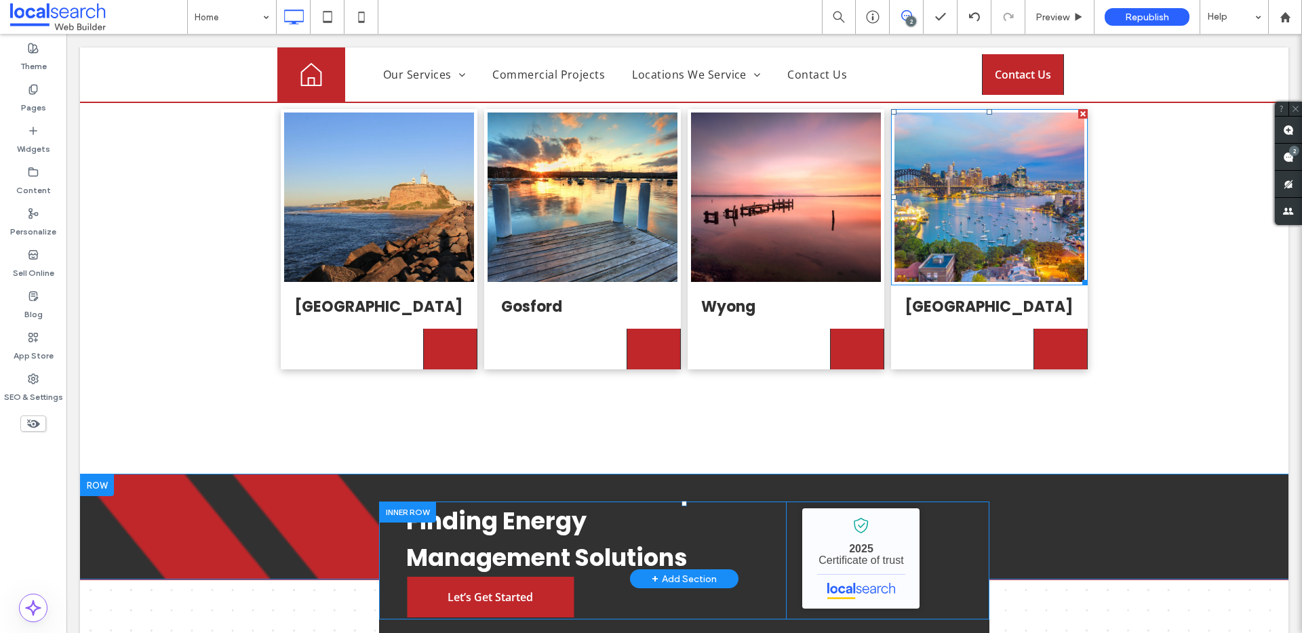
scroll to position [3805, 0]
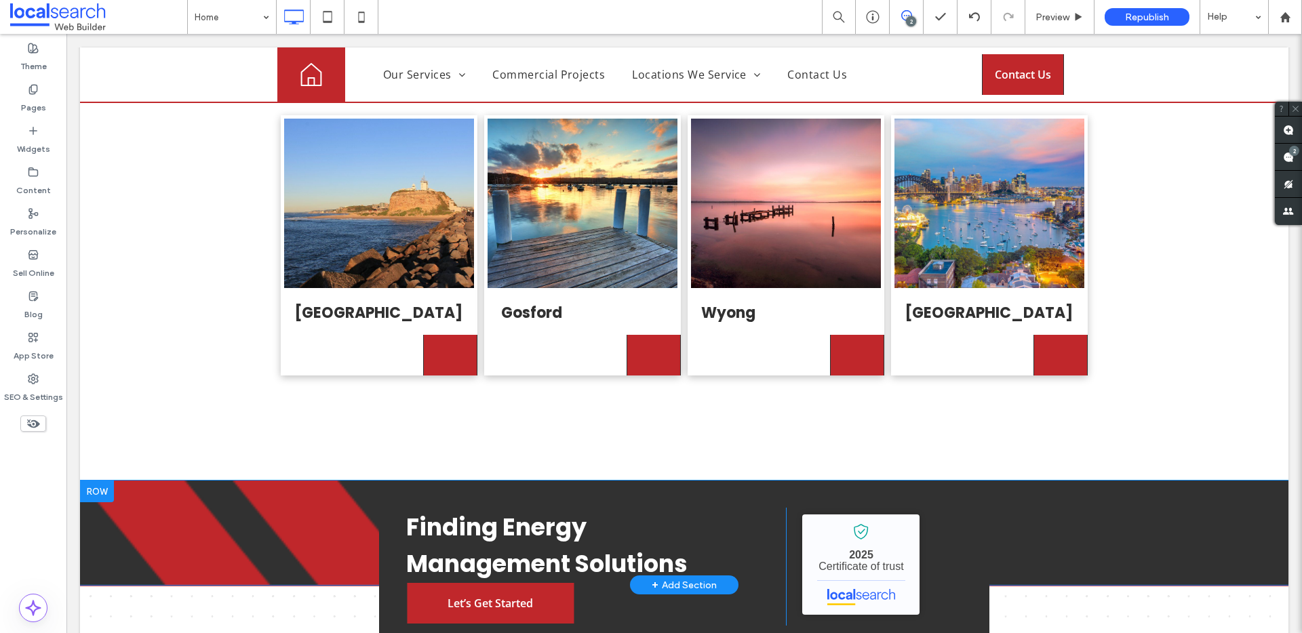
click at [258, 481] on div "Finding Energy Management Solutions Let’s Get Started Click To Paste API Engine…" at bounding box center [684, 533] width 1208 height 104
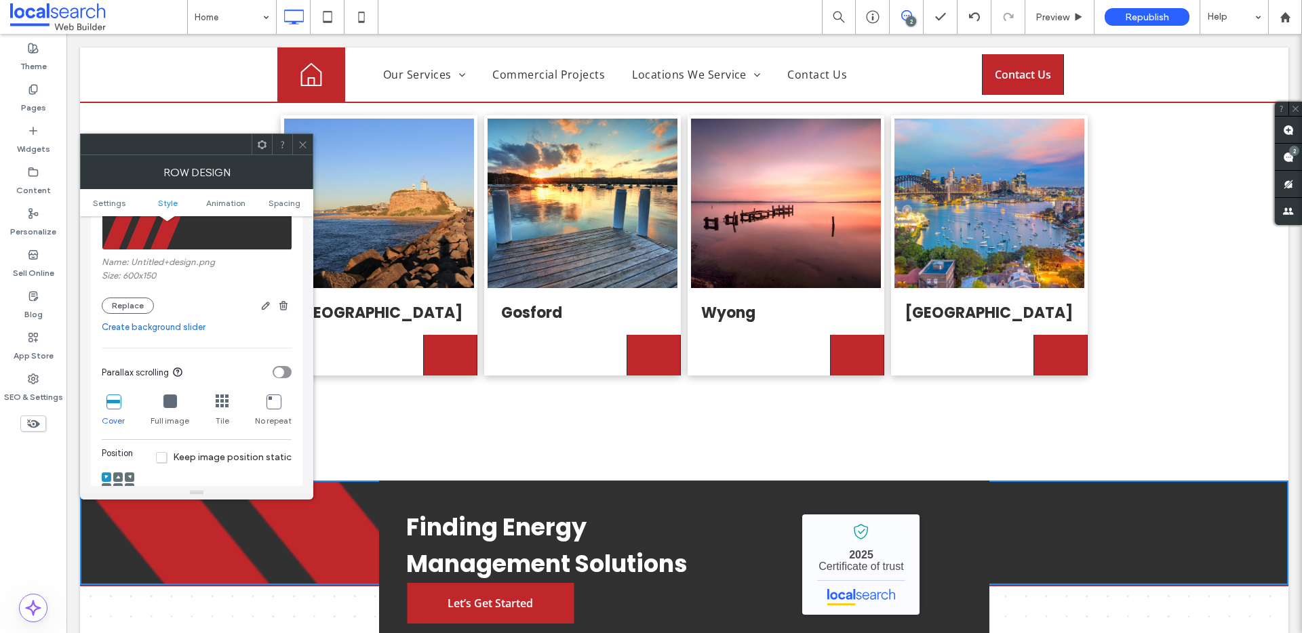
scroll to position [272, 0]
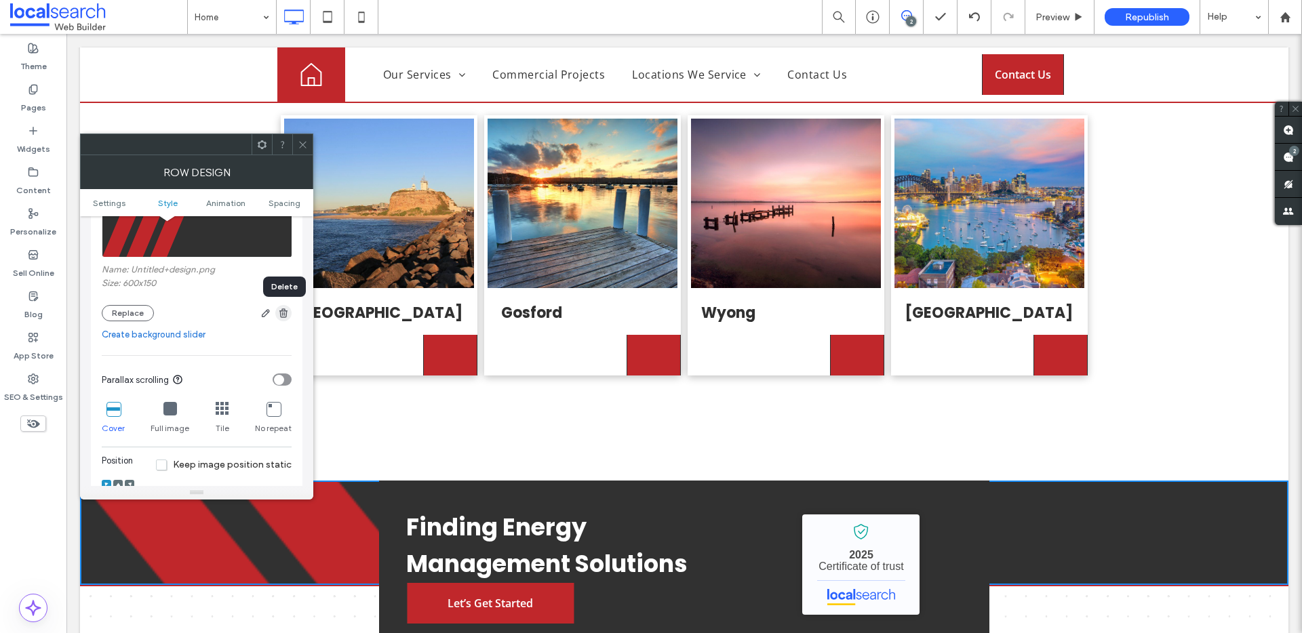
click at [285, 308] on use "button" at bounding box center [283, 312] width 8 height 9
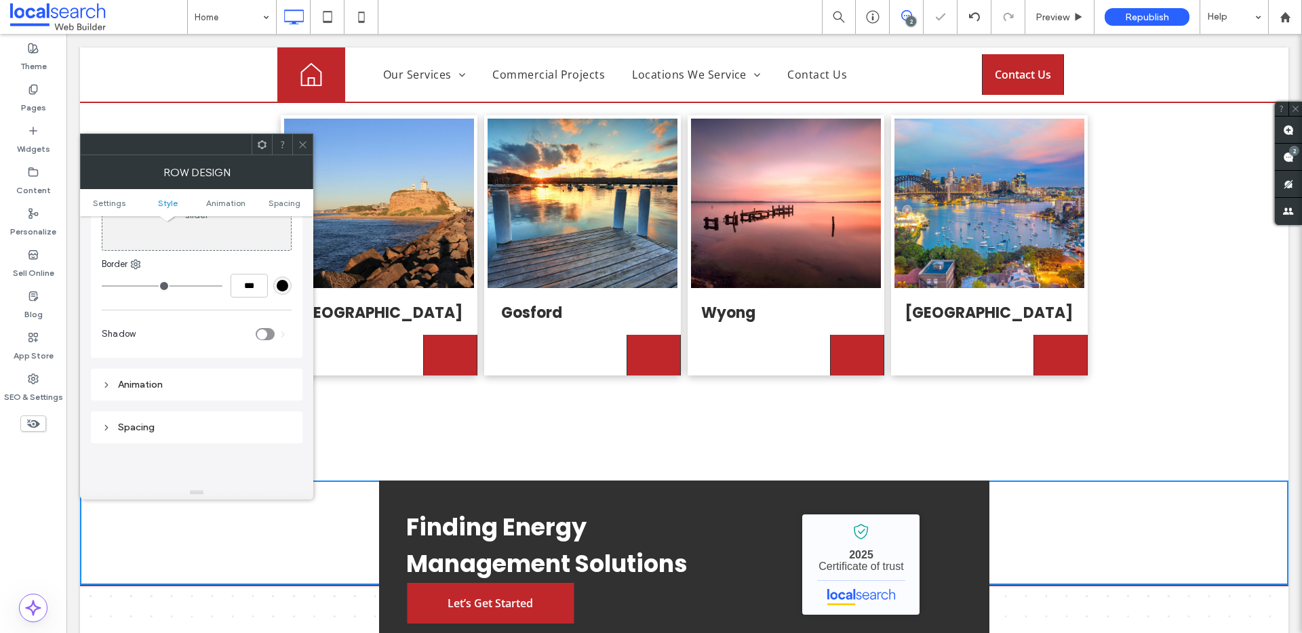
click at [298, 148] on icon at bounding box center [303, 145] width 10 height 10
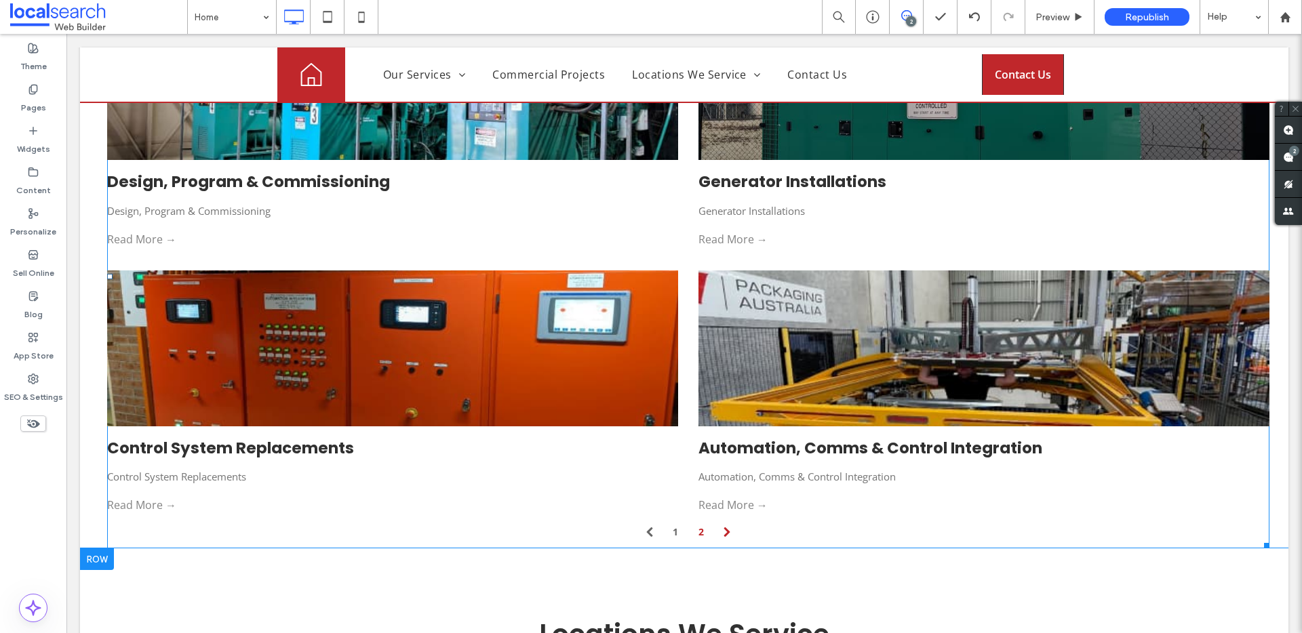
scroll to position [3333, 0]
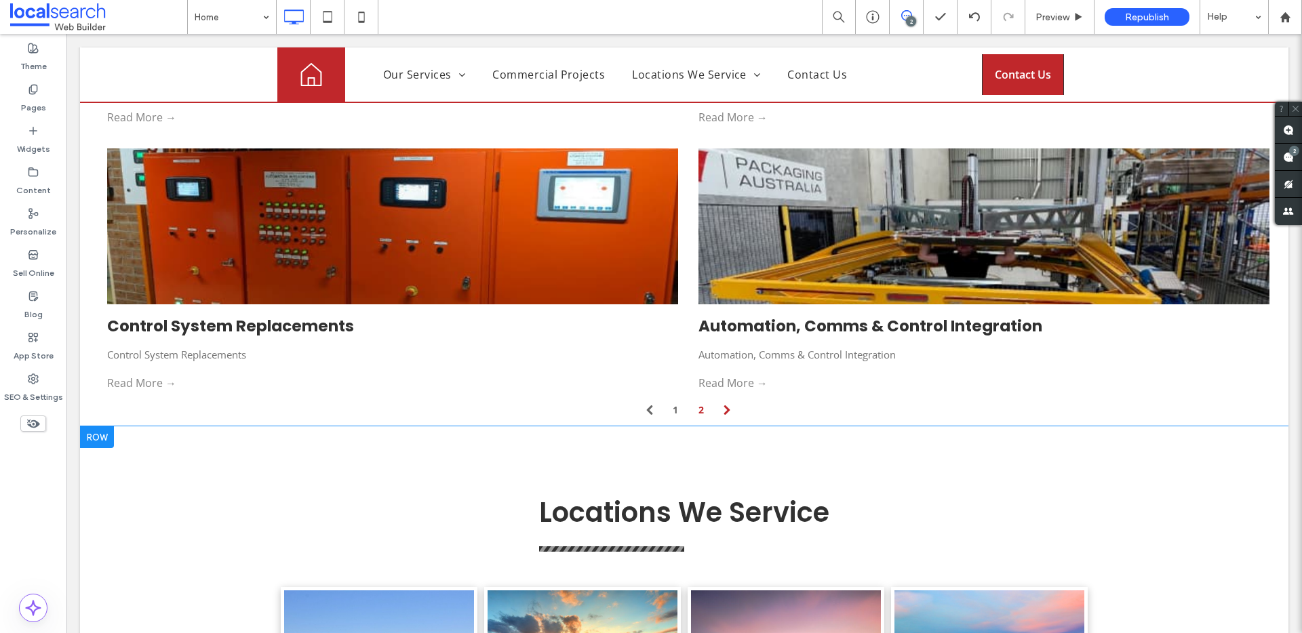
click at [96, 426] on div at bounding box center [97, 437] width 34 height 22
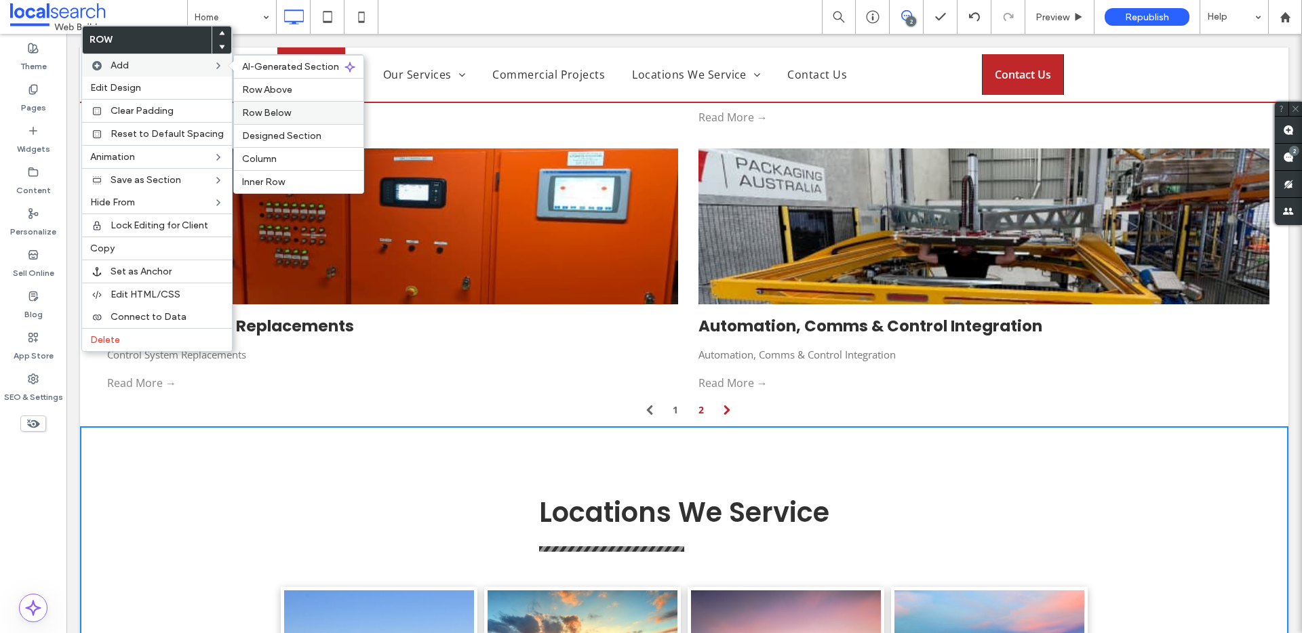
click at [292, 108] on label "Row Below" at bounding box center [298, 113] width 113 height 12
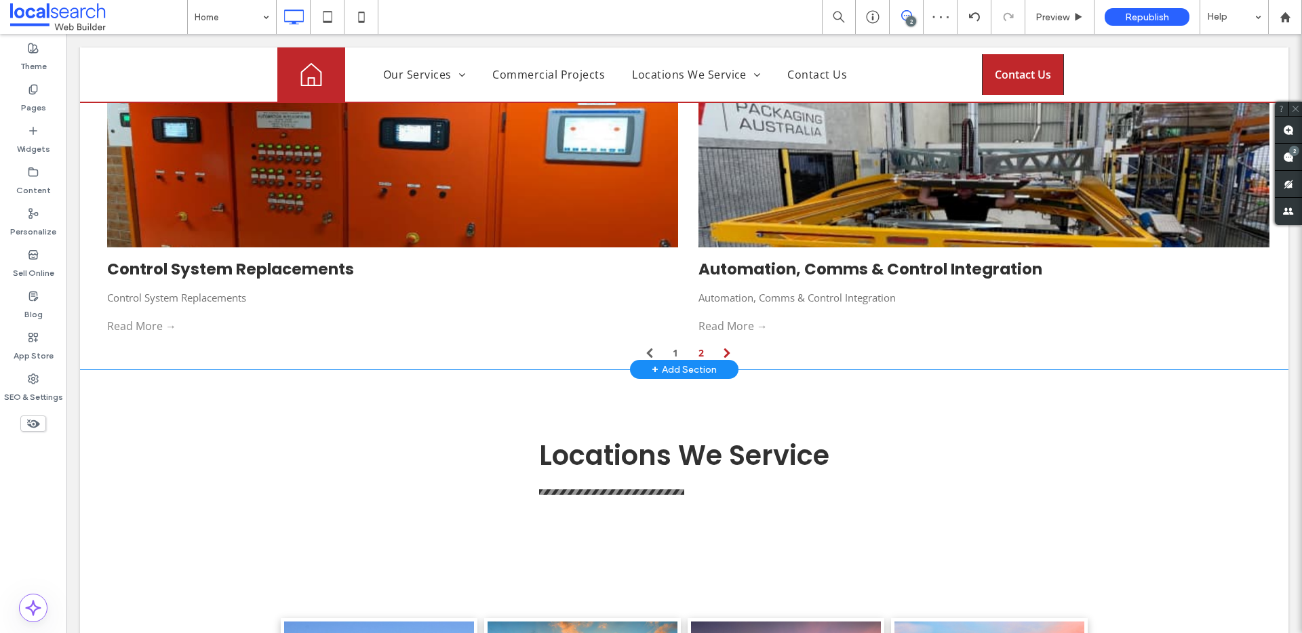
scroll to position [3306, 0]
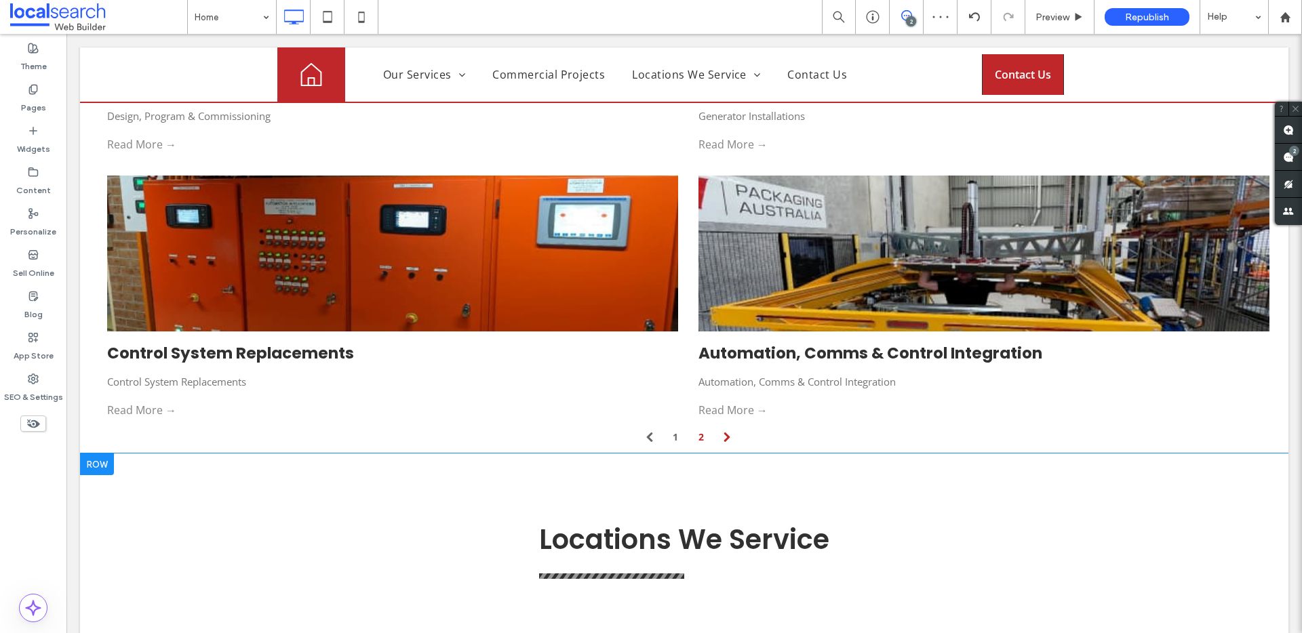
click at [153, 454] on div "Locations We Service Click To Paste Click To Paste Row + Add Section" at bounding box center [684, 583] width 1208 height 259
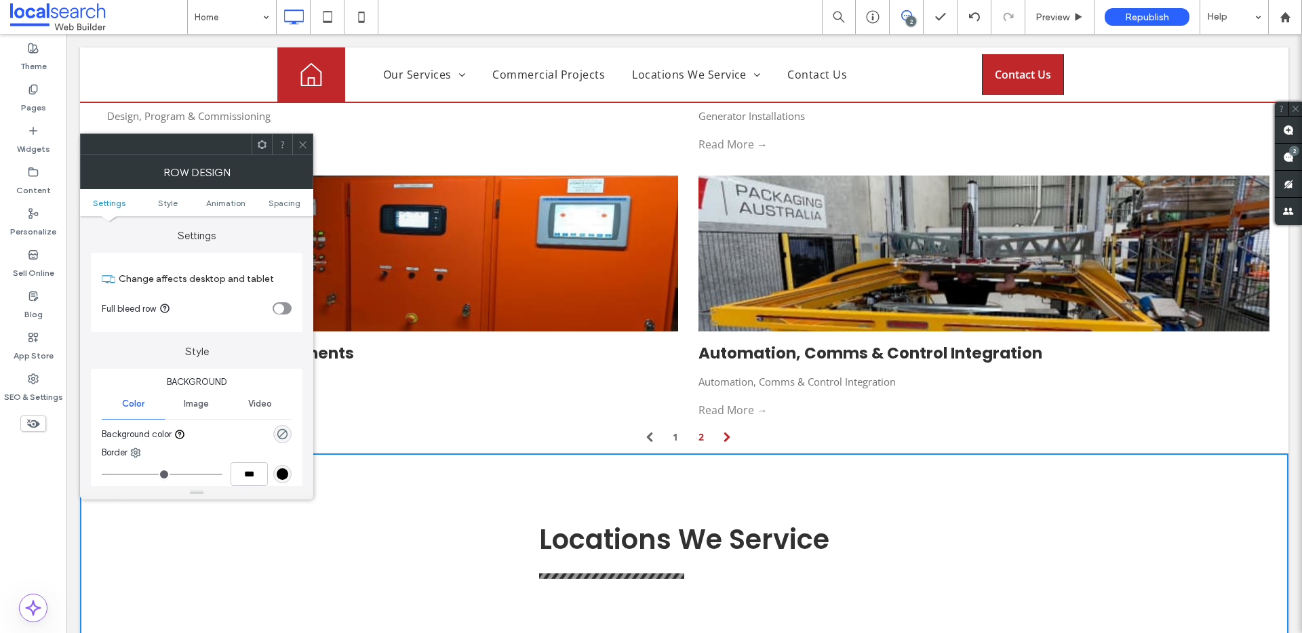
click at [115, 384] on span "Background" at bounding box center [197, 383] width 190 height 14
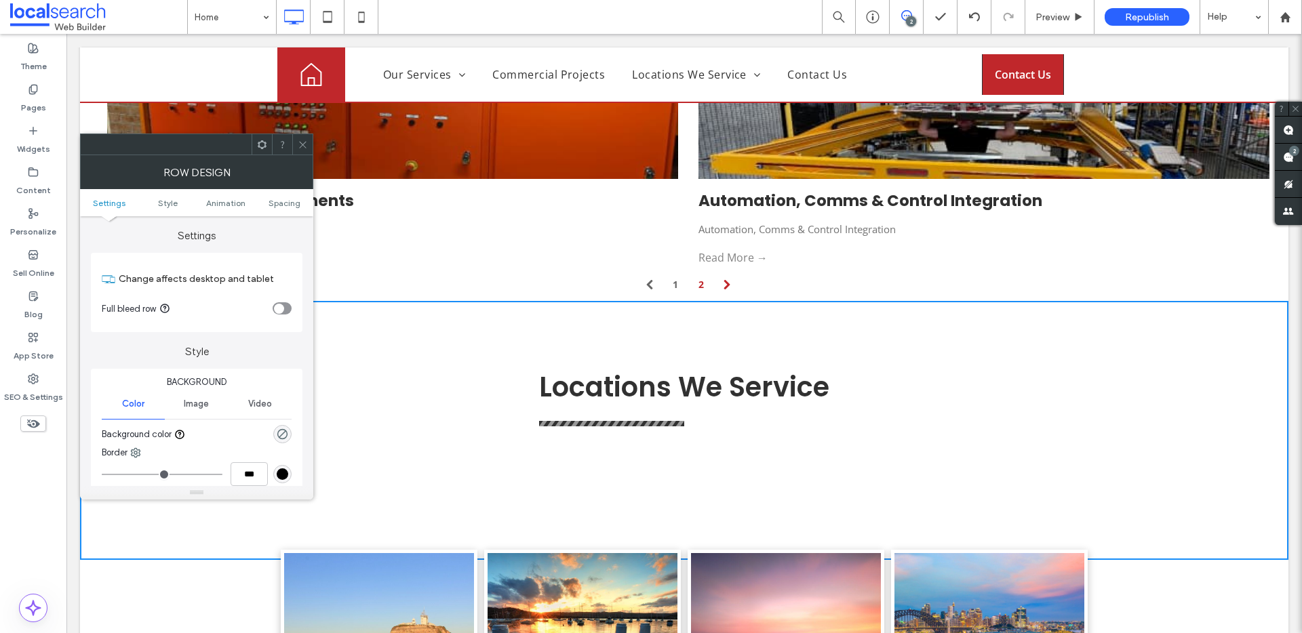
scroll to position [3787, 0]
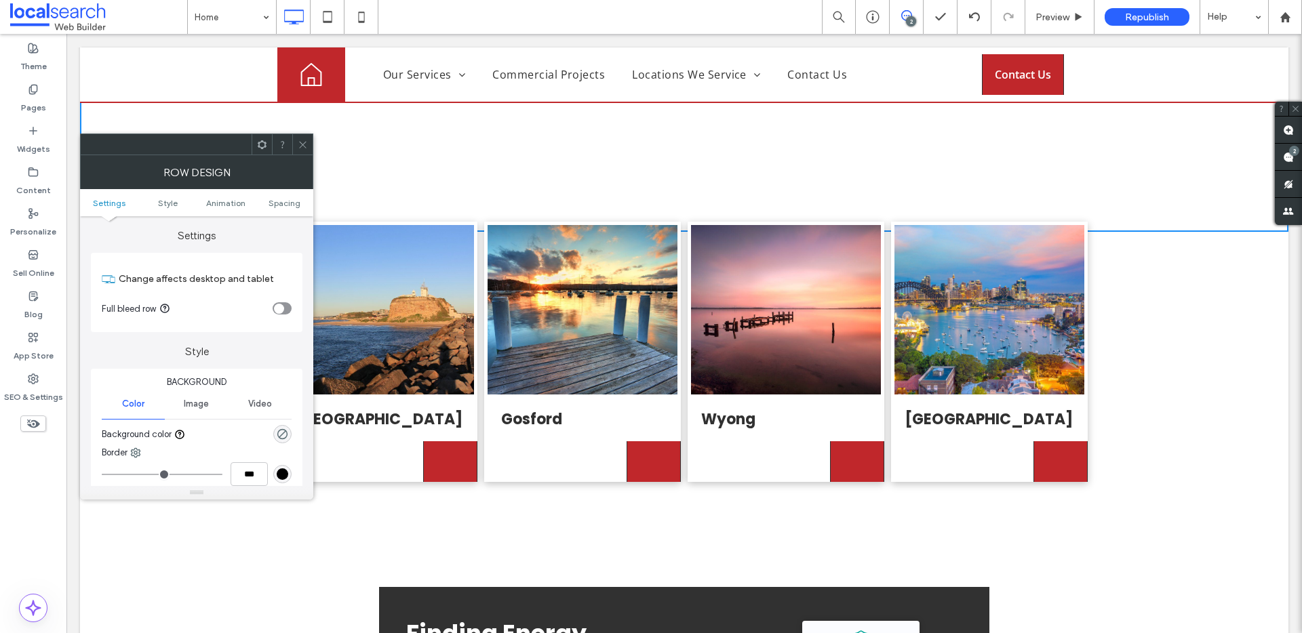
drag, startPoint x: 302, startPoint y: 138, endPoint x: 304, endPoint y: 155, distance: 17.1
click at [303, 138] on span at bounding box center [303, 144] width 10 height 20
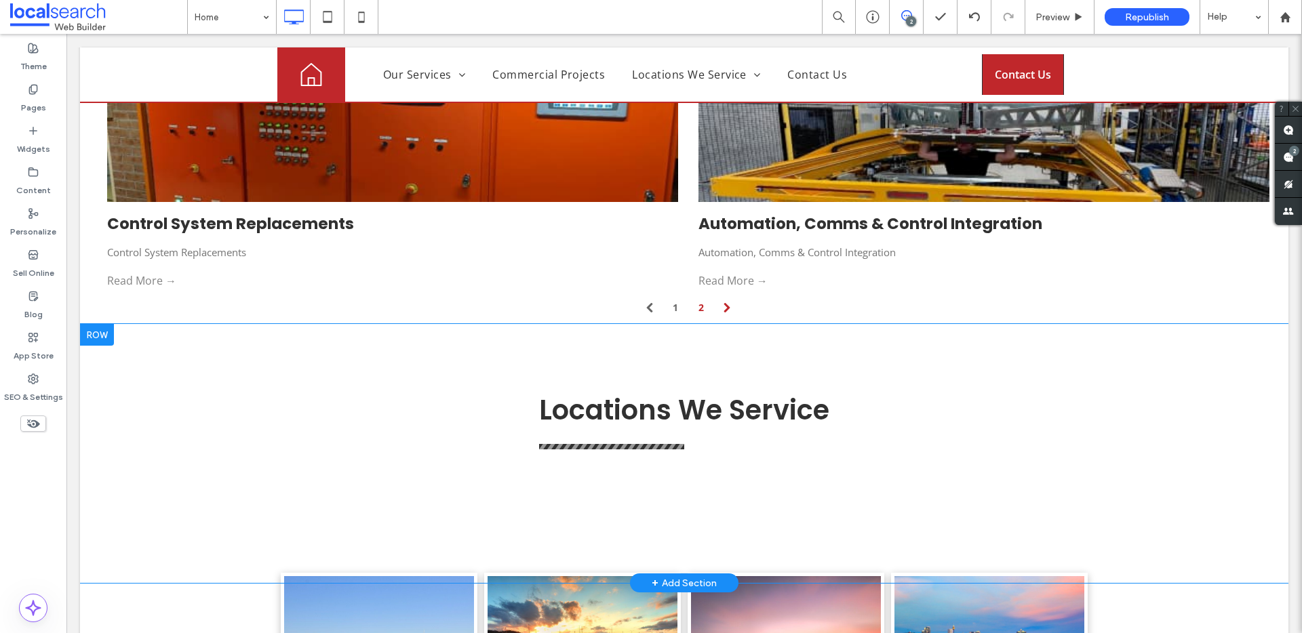
scroll to position [3434, 0]
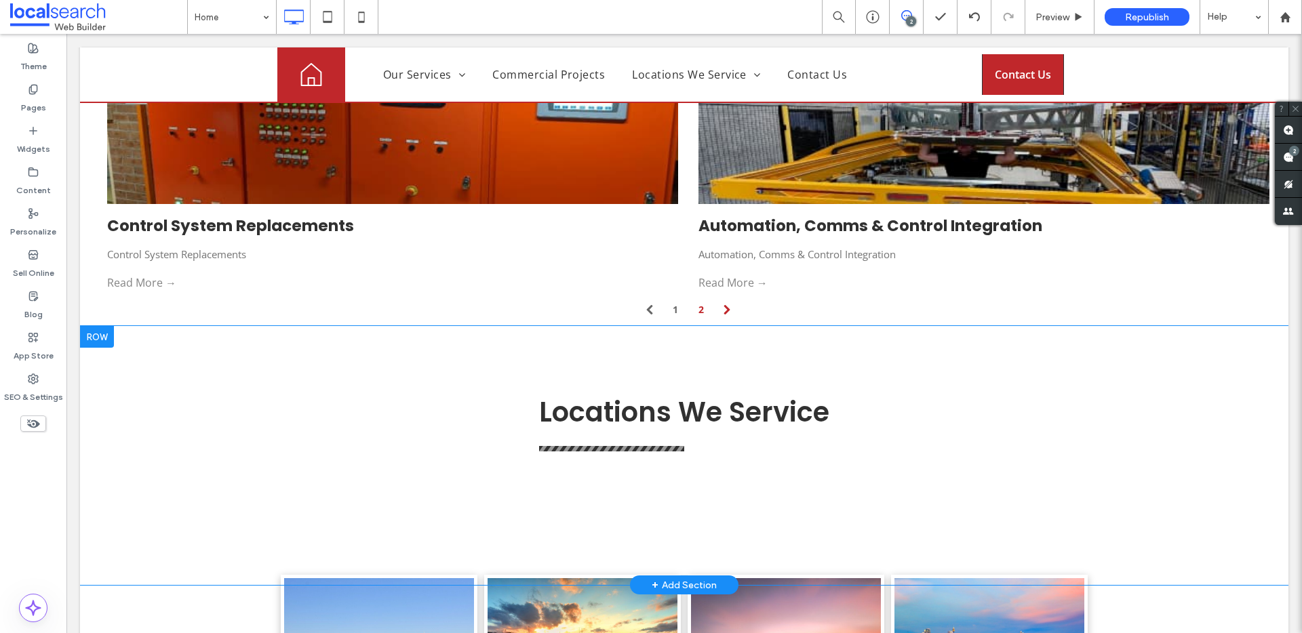
click at [111, 326] on div at bounding box center [97, 337] width 34 height 22
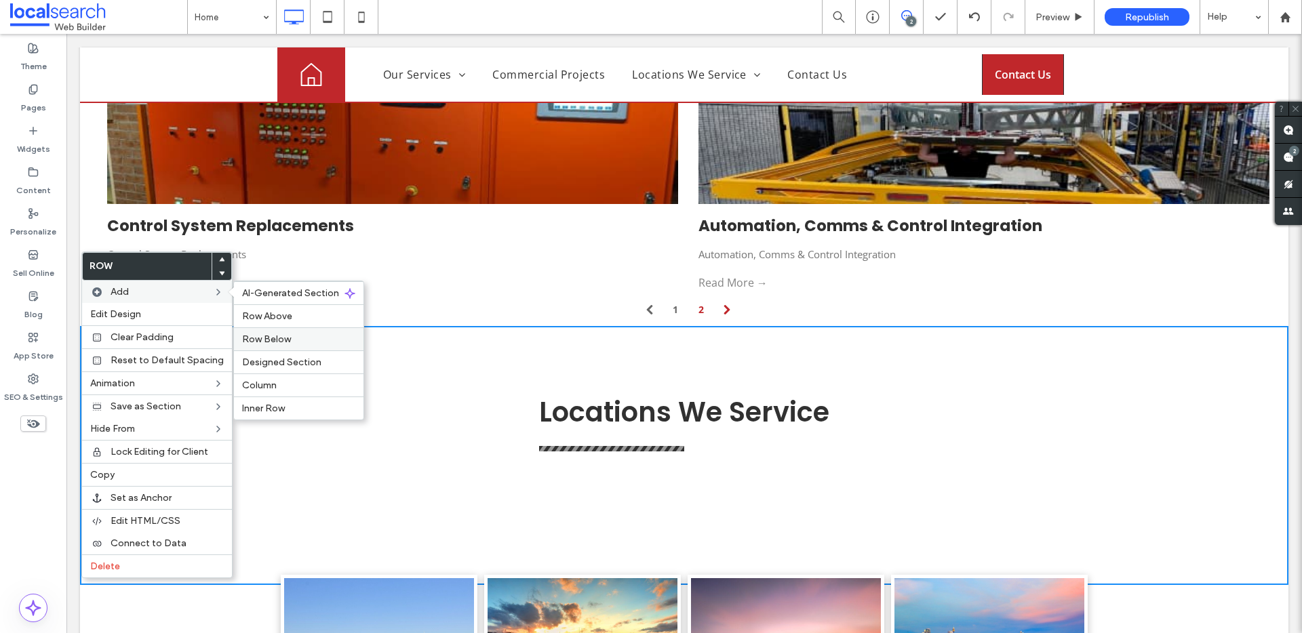
click at [307, 336] on label "Row Below" at bounding box center [298, 340] width 113 height 12
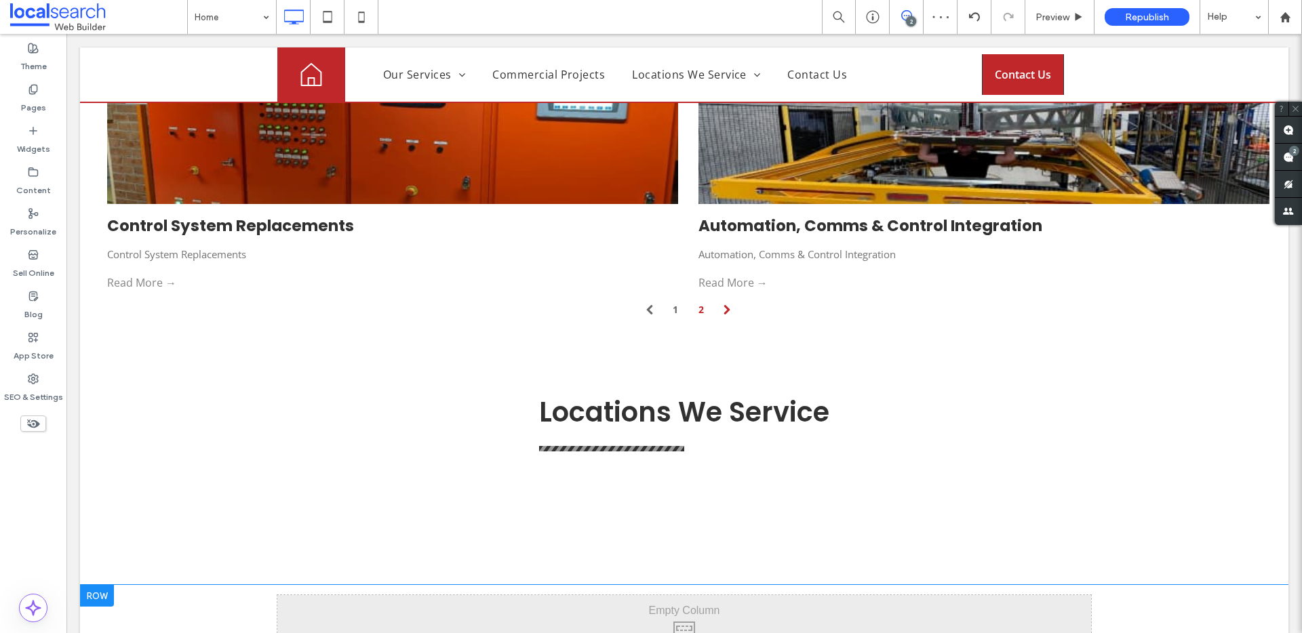
drag, startPoint x: 97, startPoint y: 452, endPoint x: 116, endPoint y: 524, distance: 75.0
click at [121, 585] on div "Click To Paste Click To Paste Row + Add Section" at bounding box center [684, 629] width 1208 height 88
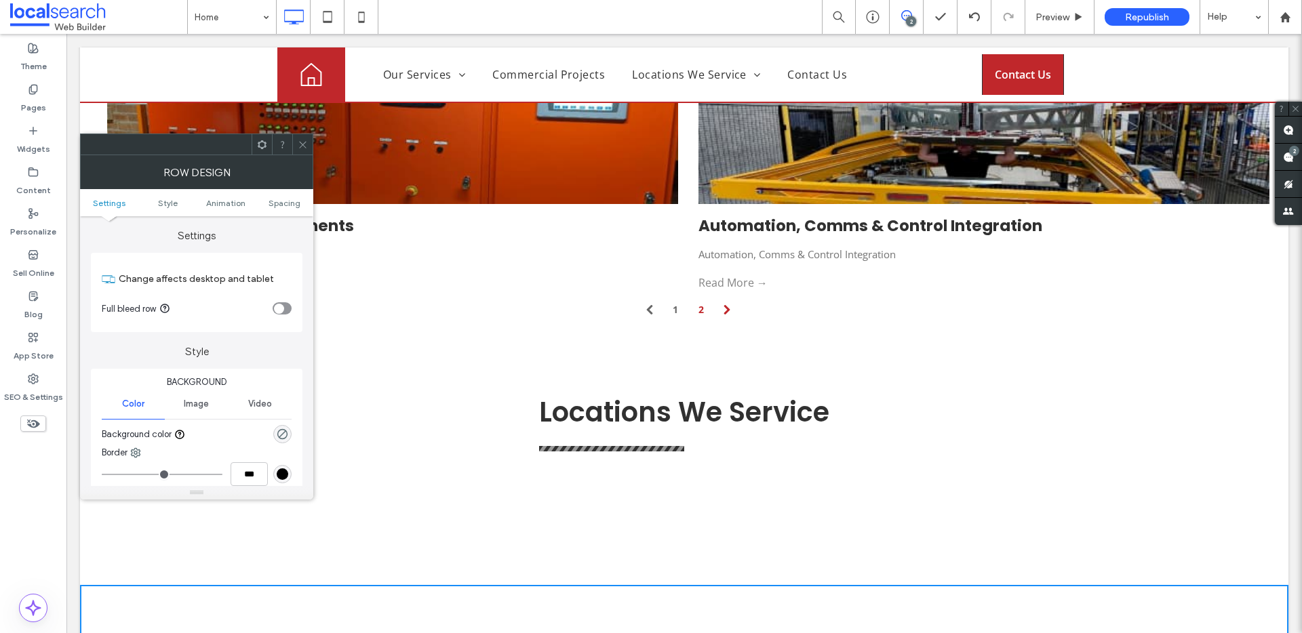
click at [307, 142] on icon at bounding box center [303, 145] width 10 height 10
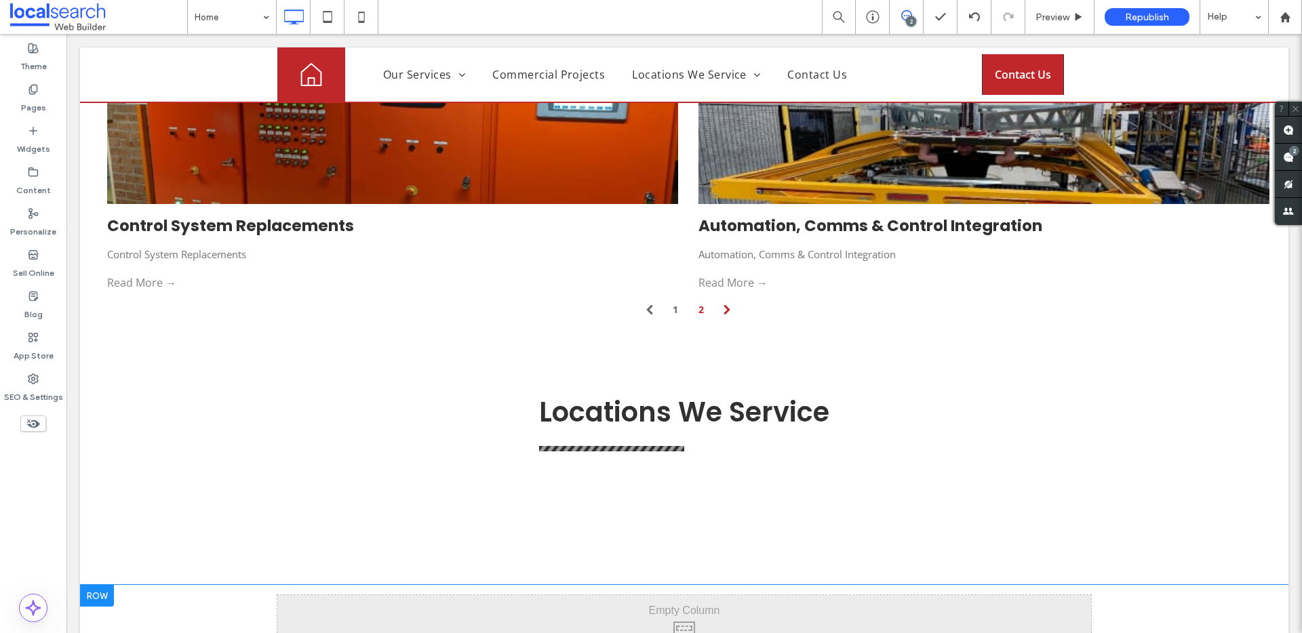
click at [98, 585] on div at bounding box center [97, 596] width 34 height 22
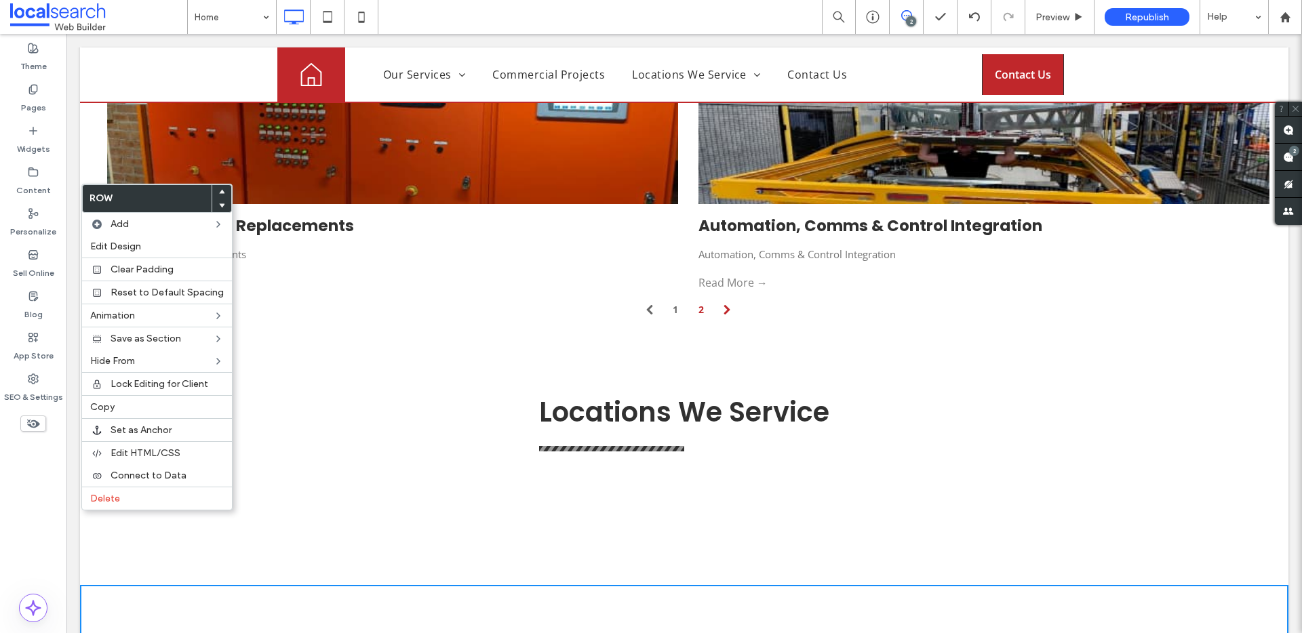
click at [219, 188] on span at bounding box center [221, 192] width 5 height 14
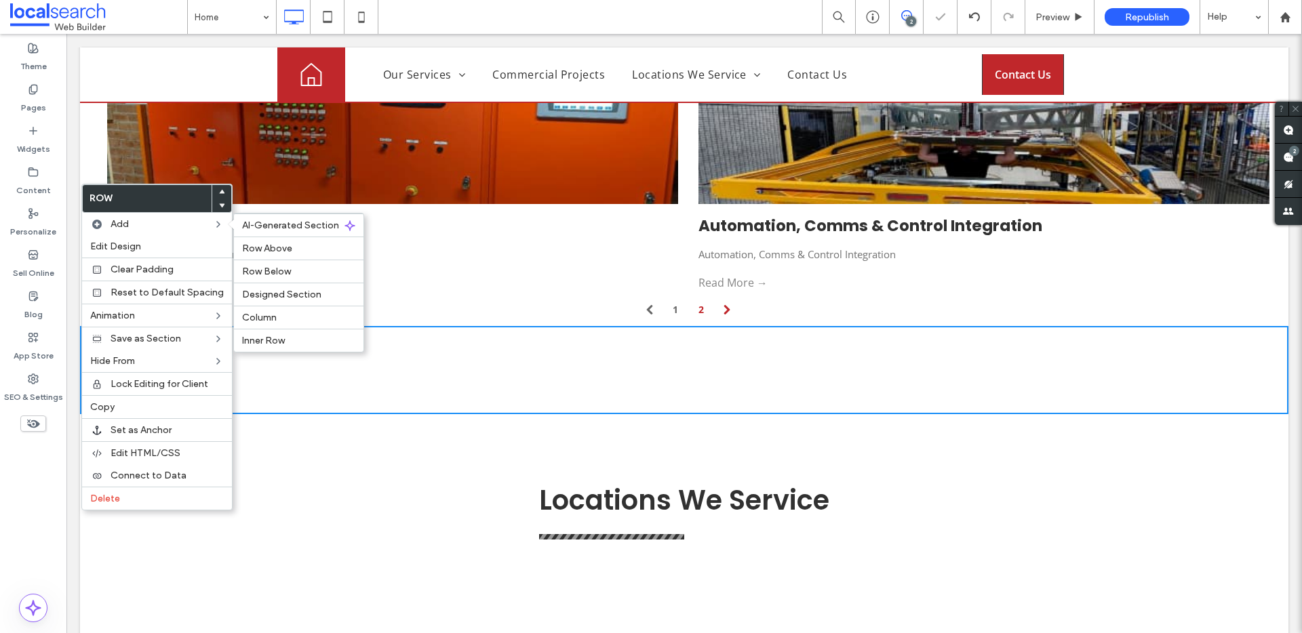
click at [389, 336] on div "Click To Paste Click To Paste" at bounding box center [684, 370] width 814 height 68
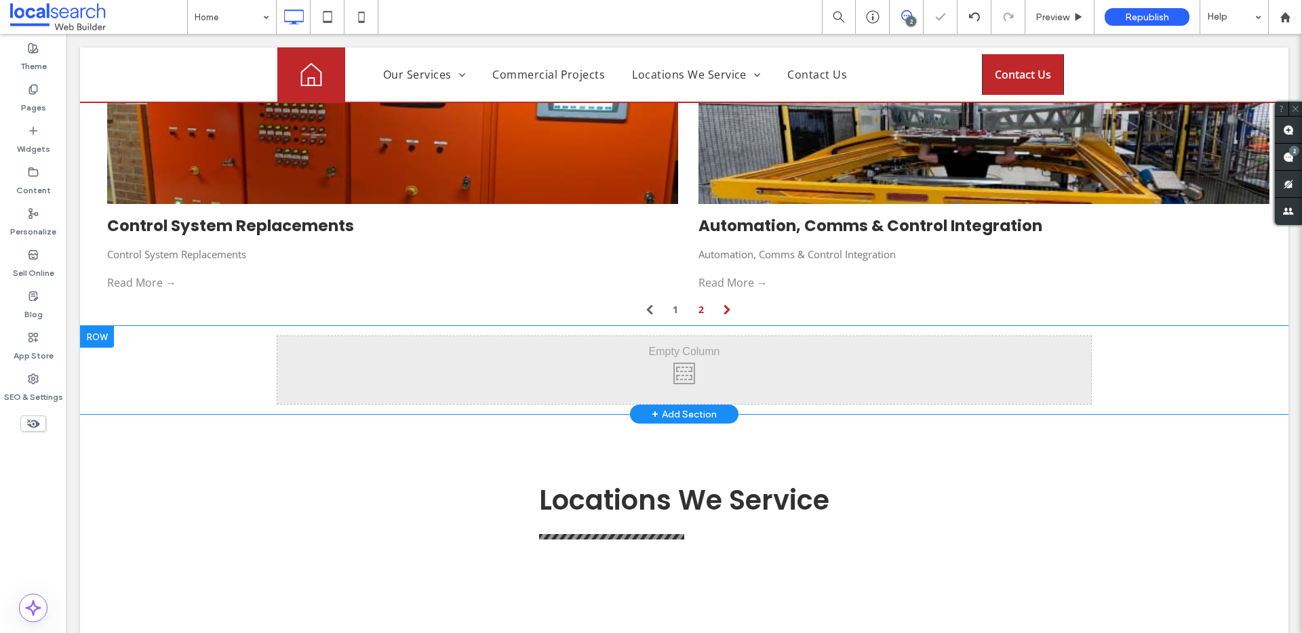
click at [130, 326] on div "Click To Paste Click To Paste Row + Add Section" at bounding box center [684, 370] width 1208 height 88
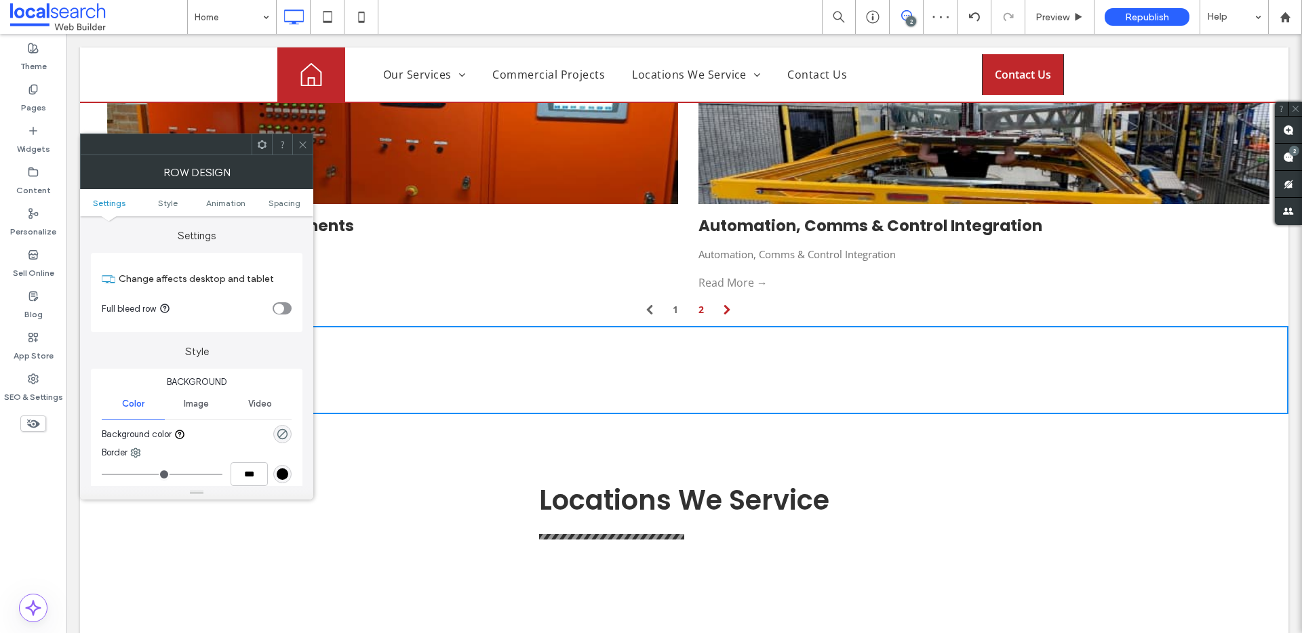
click at [424, 332] on div "Click To Paste Click To Paste Row + Add Section" at bounding box center [684, 370] width 1208 height 88
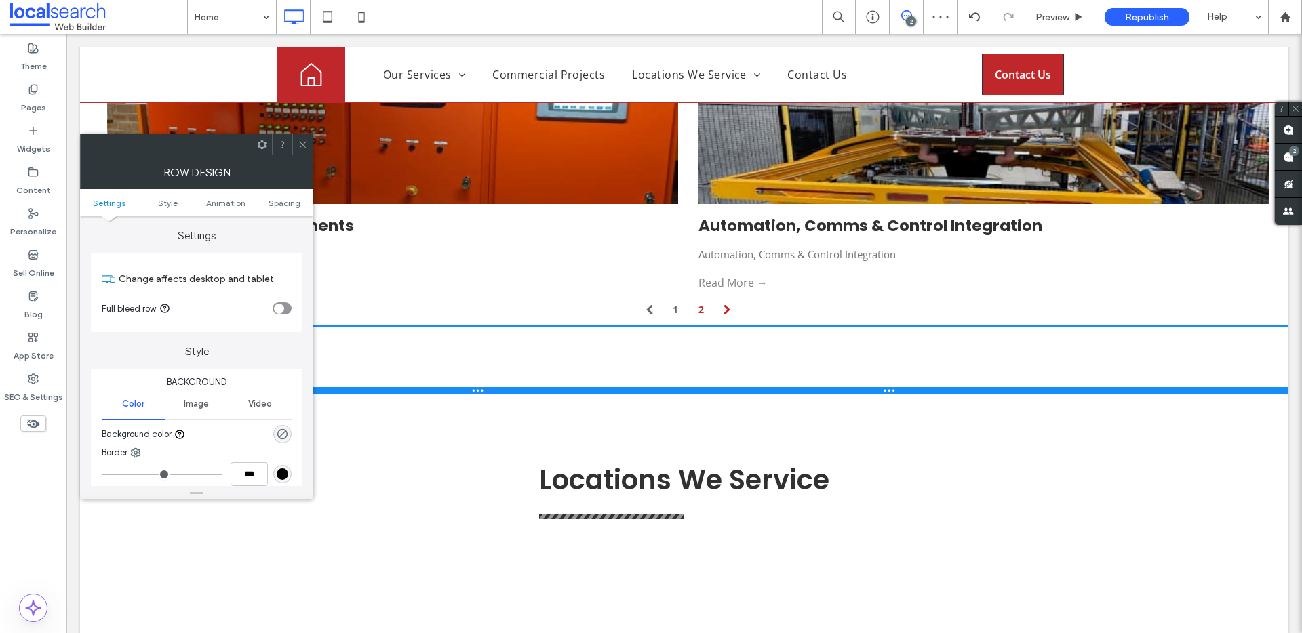
drag, startPoint x: 430, startPoint y: 336, endPoint x: 432, endPoint y: 279, distance: 57.7
click at [432, 326] on div "Click To Paste Click To Paste Row + Add Section" at bounding box center [684, 360] width 1208 height 68
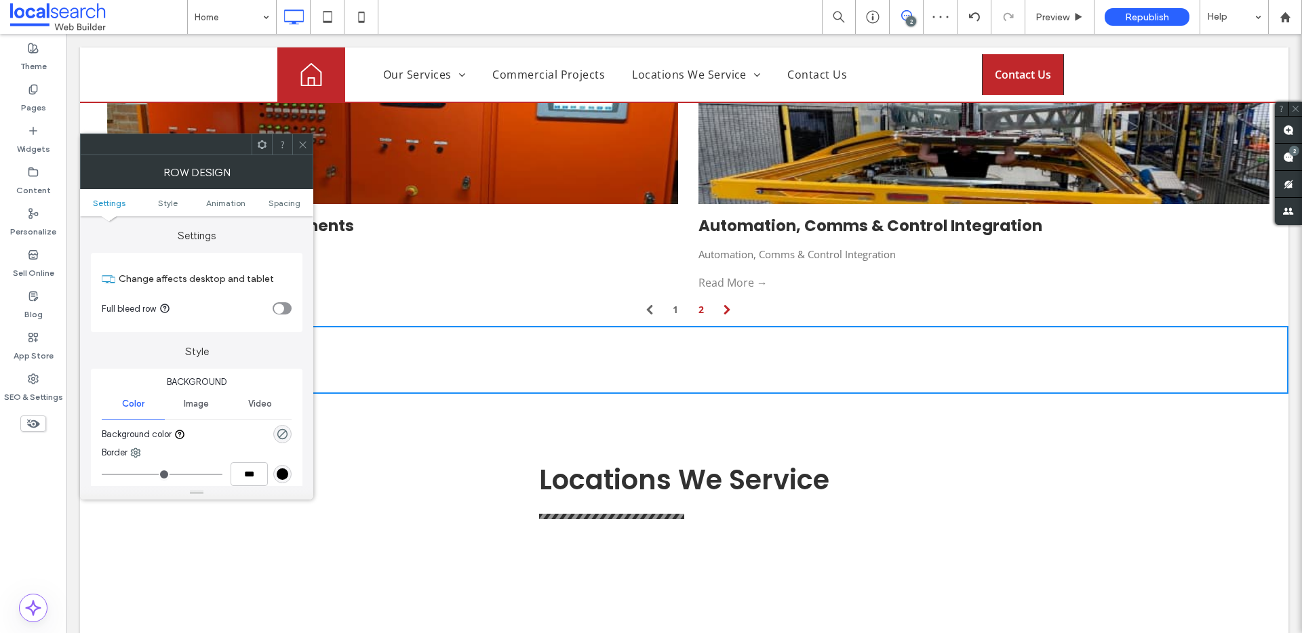
click at [448, 294] on nav "1 (current) 2" at bounding box center [688, 310] width 1162 height 33
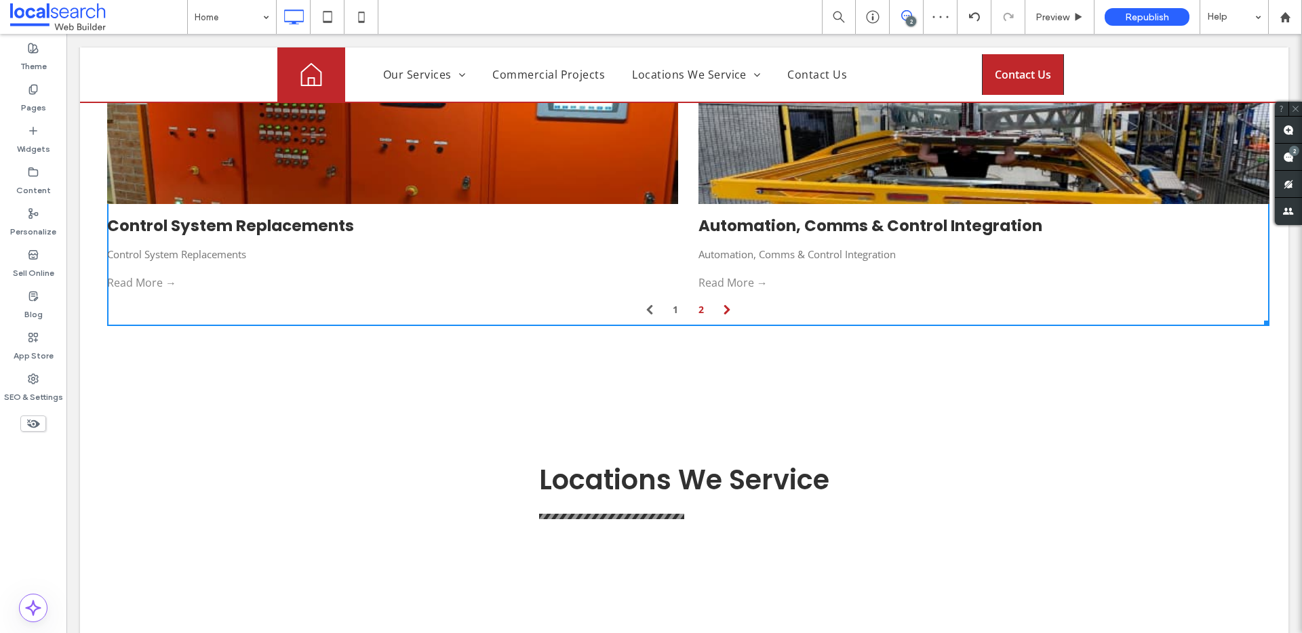
click at [231, 326] on div "Click To Paste Click To Paste Row + Add Section" at bounding box center [684, 360] width 1208 height 68
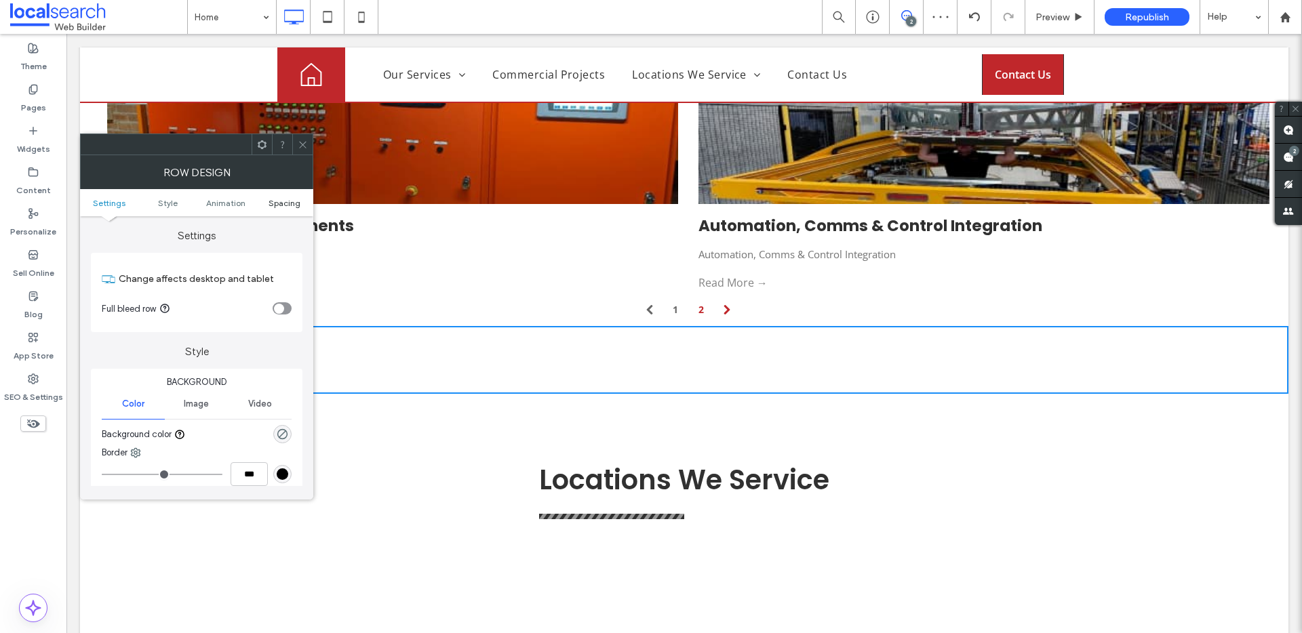
click at [277, 207] on span "Spacing" at bounding box center [284, 203] width 32 height 10
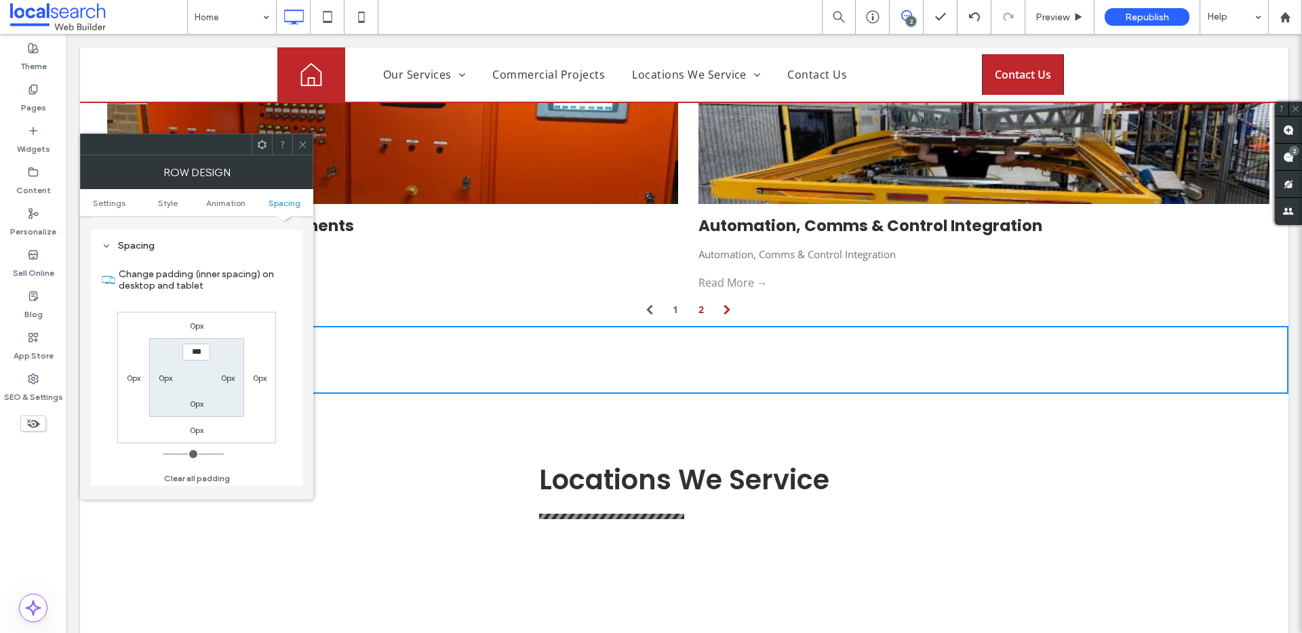
scroll to position [373, 0]
click at [306, 151] on span at bounding box center [303, 144] width 10 height 20
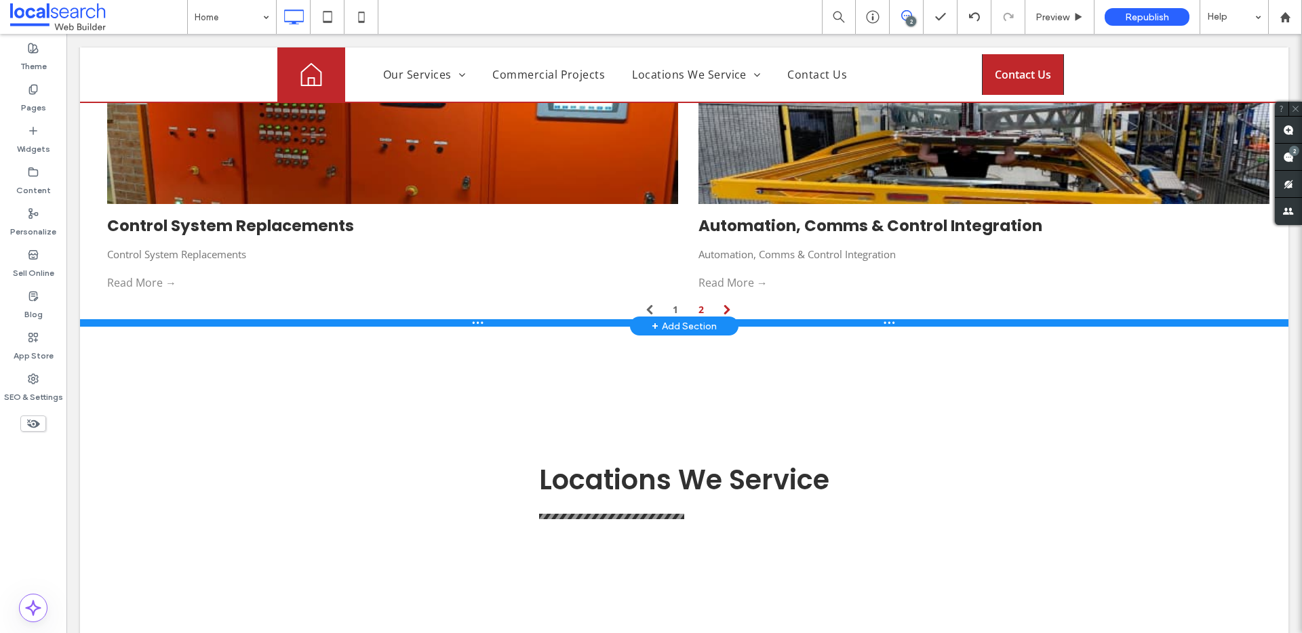
click at [188, 319] on div at bounding box center [684, 322] width 1208 height 7
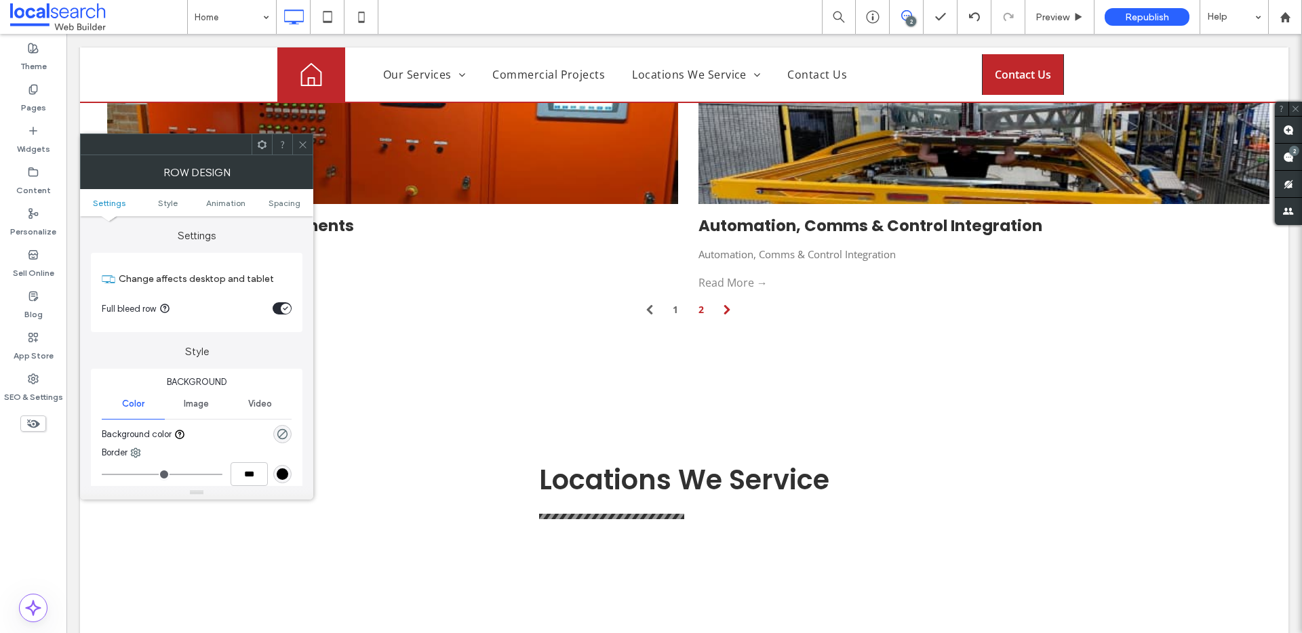
click at [300, 146] on use at bounding box center [302, 144] width 7 height 7
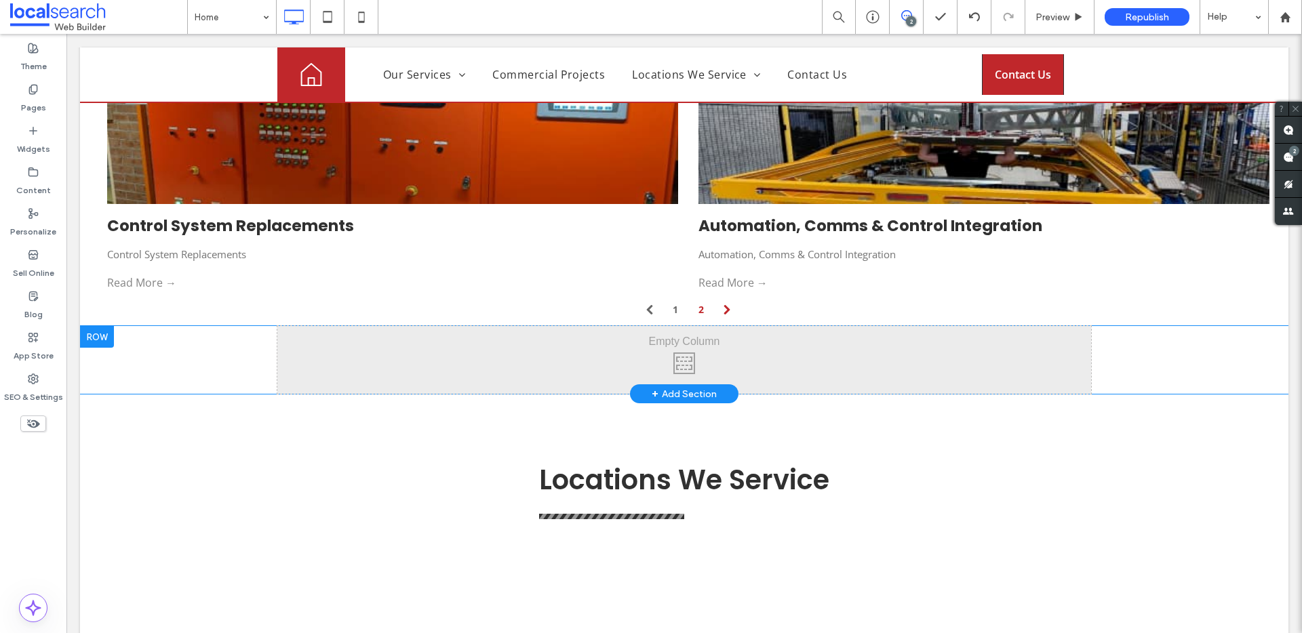
click at [220, 326] on div "Click To Paste Click To Paste Row + Add Section" at bounding box center [684, 360] width 1208 height 68
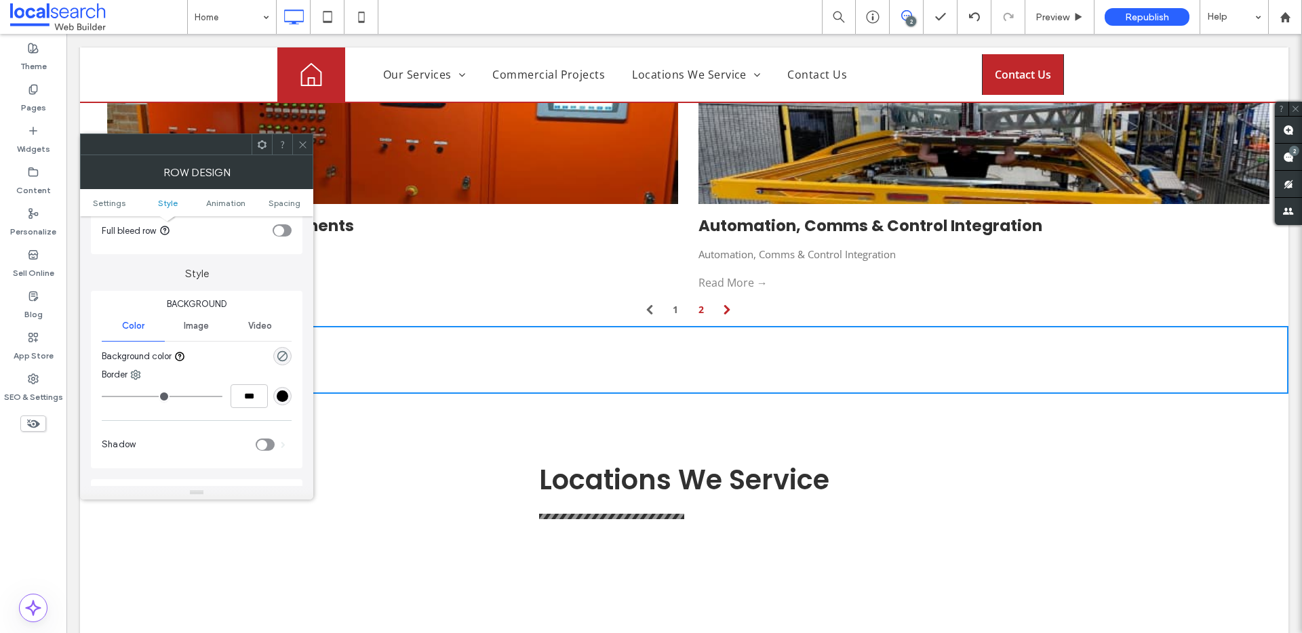
scroll to position [0, 0]
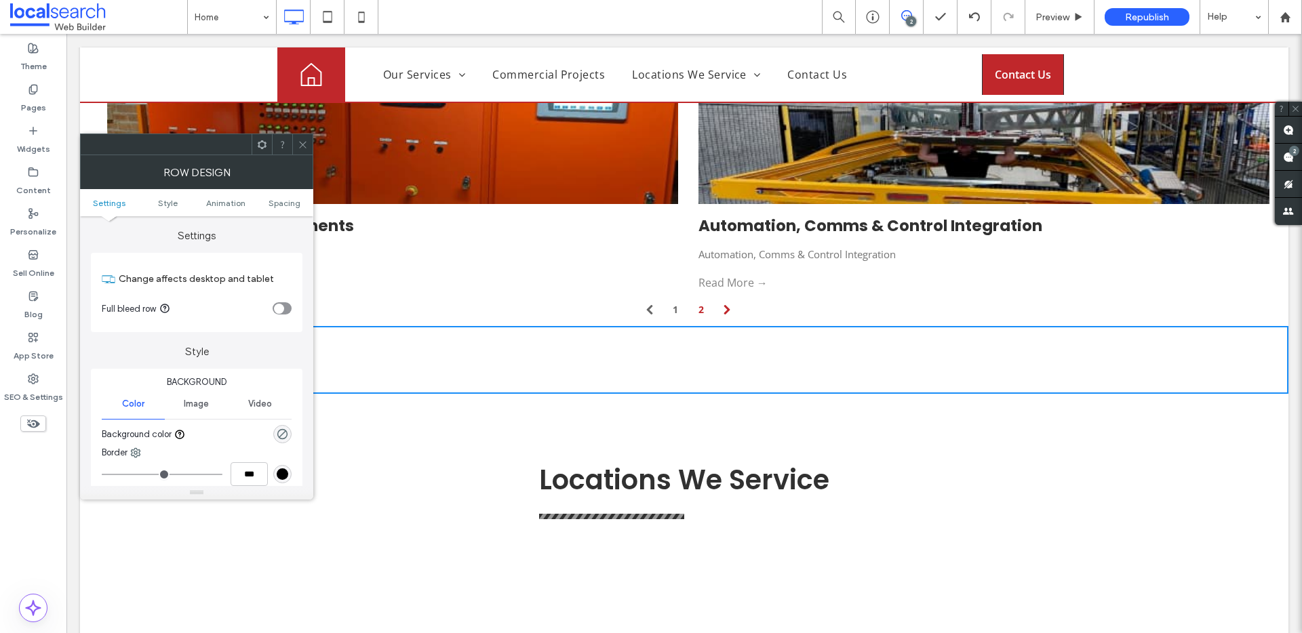
click at [197, 412] on div "Image" at bounding box center [196, 404] width 63 height 30
click at [203, 460] on div "Add multiple images for a background slider" at bounding box center [196, 475] width 188 height 89
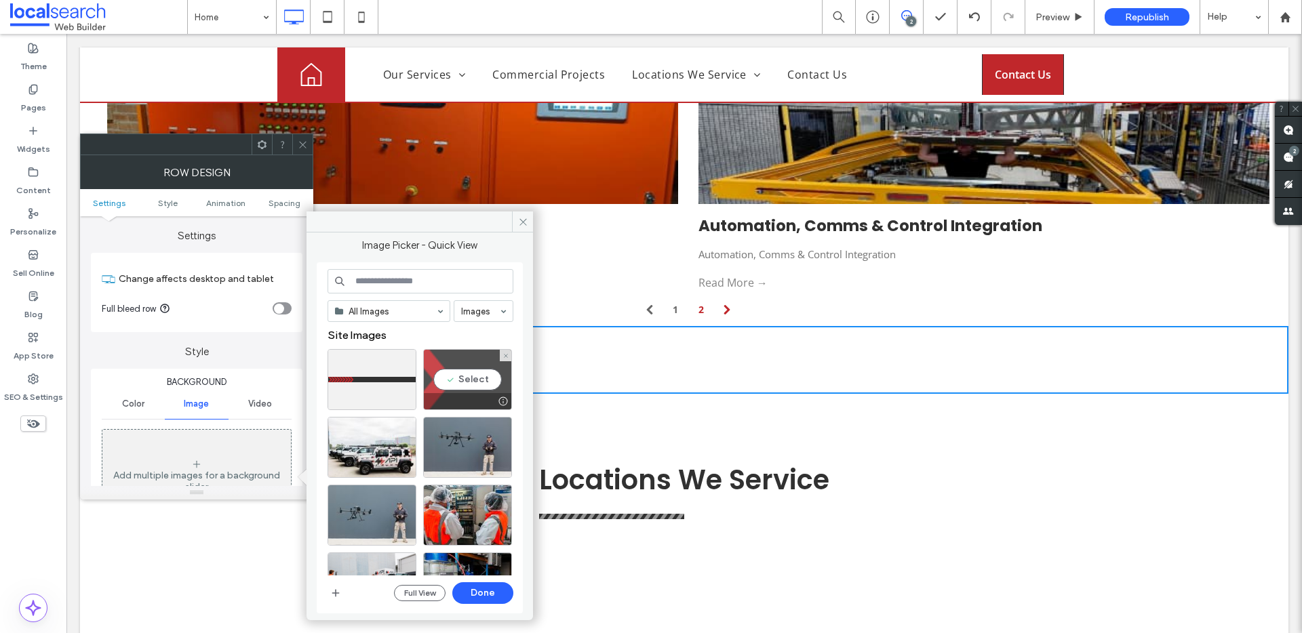
click at [470, 382] on div "Select" at bounding box center [467, 379] width 89 height 61
drag, startPoint x: 491, startPoint y: 597, endPoint x: 424, endPoint y: 550, distance: 81.8
click at [491, 597] on button "Done" at bounding box center [482, 593] width 61 height 22
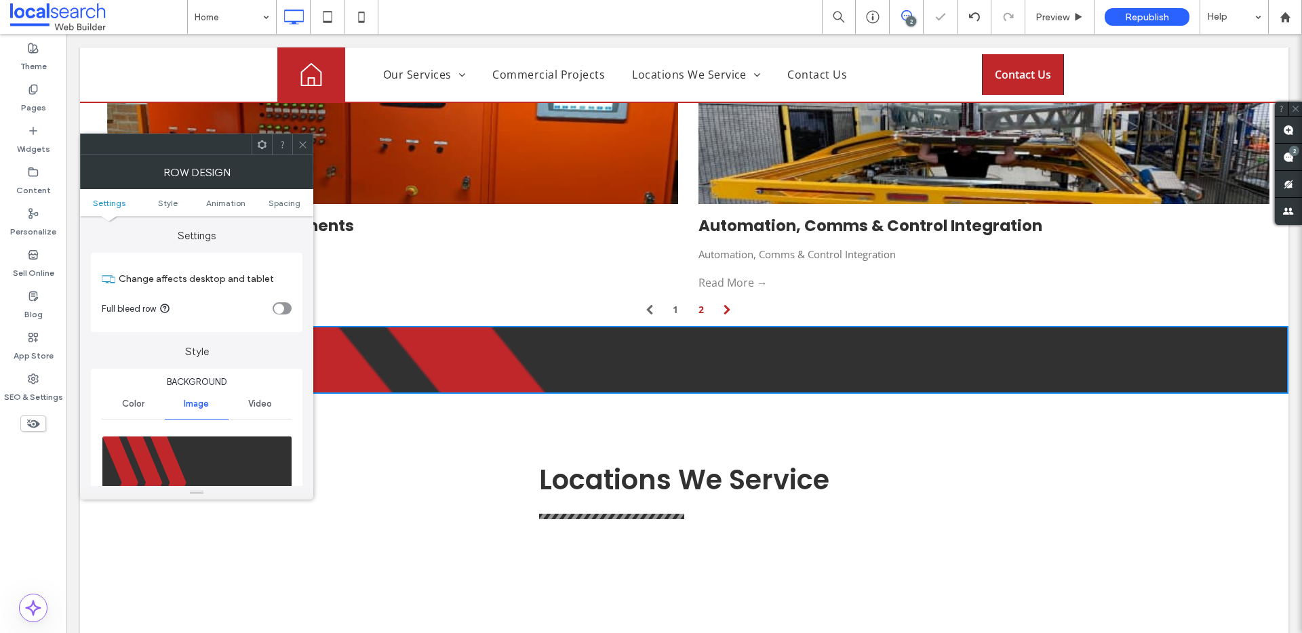
click at [300, 141] on icon at bounding box center [303, 145] width 10 height 10
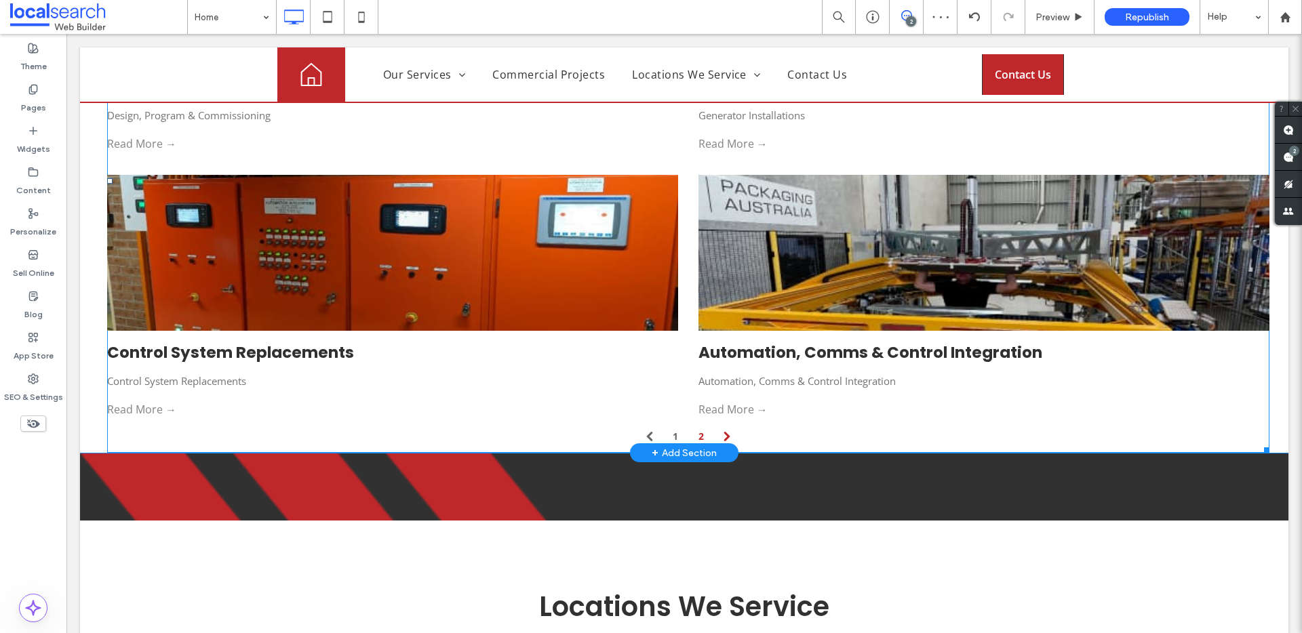
scroll to position [3306, 0]
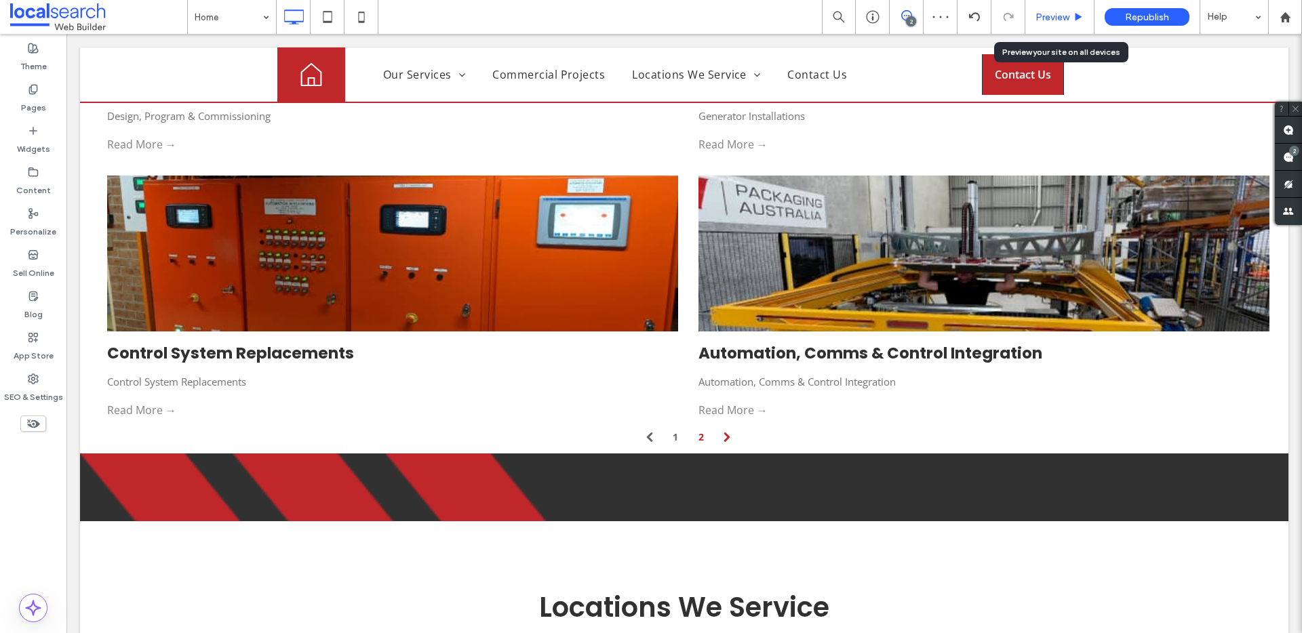
click at [1051, 12] on span "Preview" at bounding box center [1052, 18] width 34 height 12
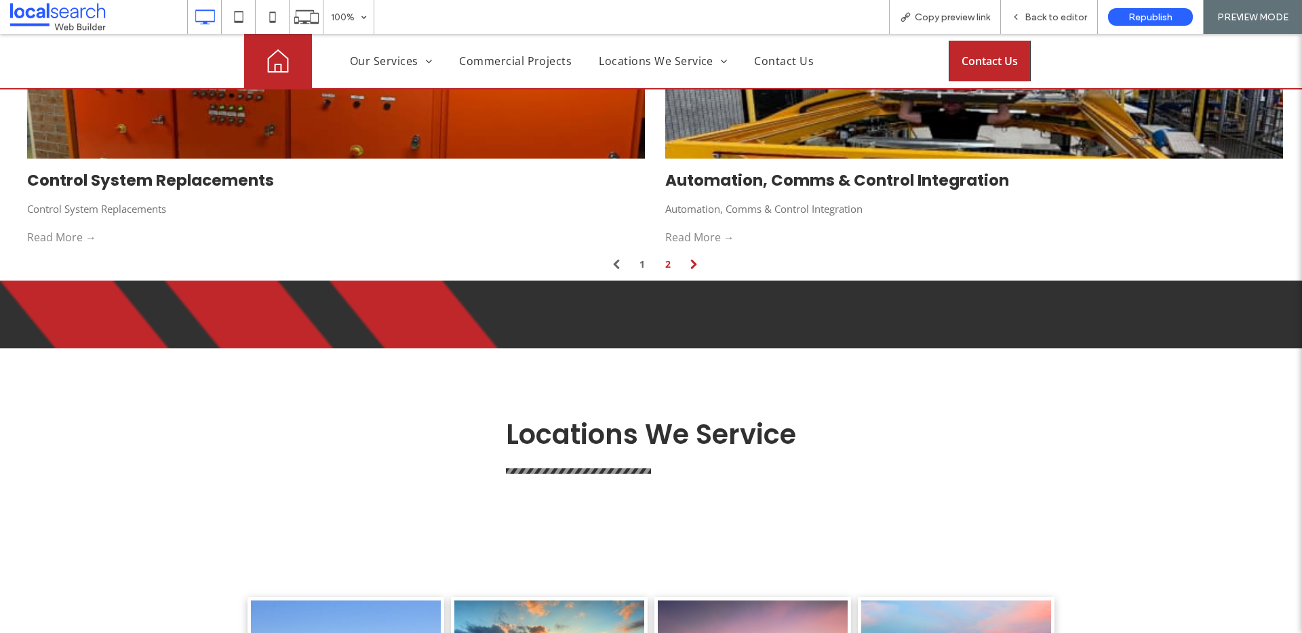
scroll to position [3466, 0]
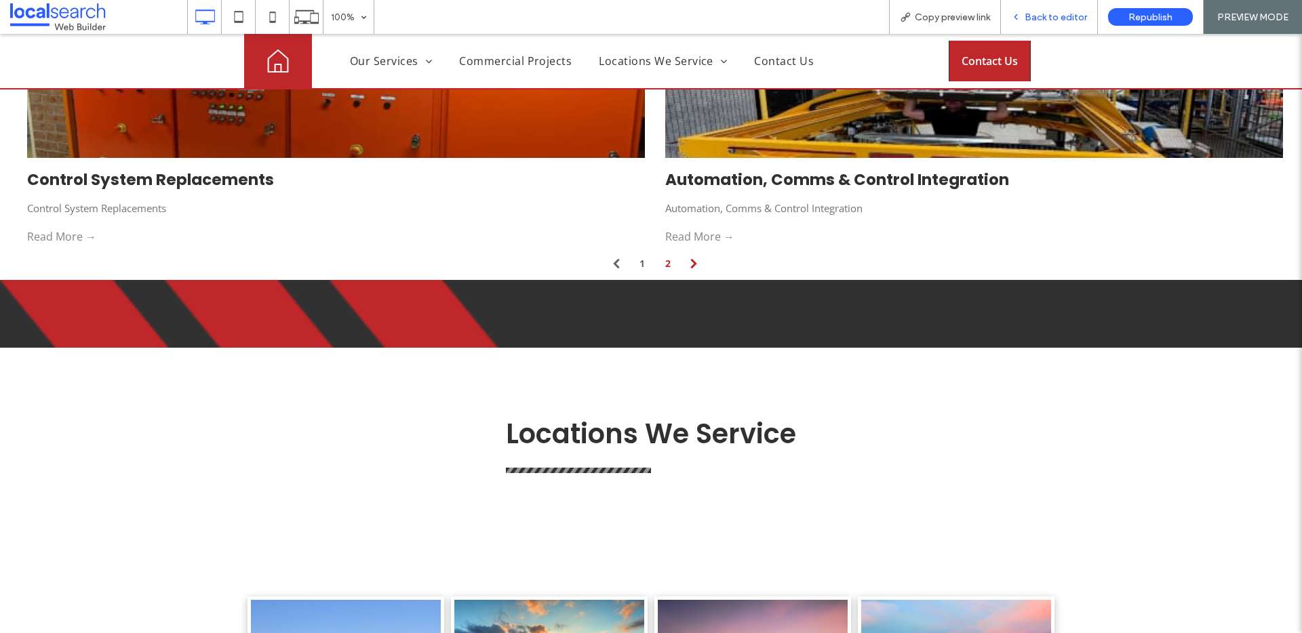
click at [1056, 18] on span "Back to editor" at bounding box center [1055, 18] width 62 height 12
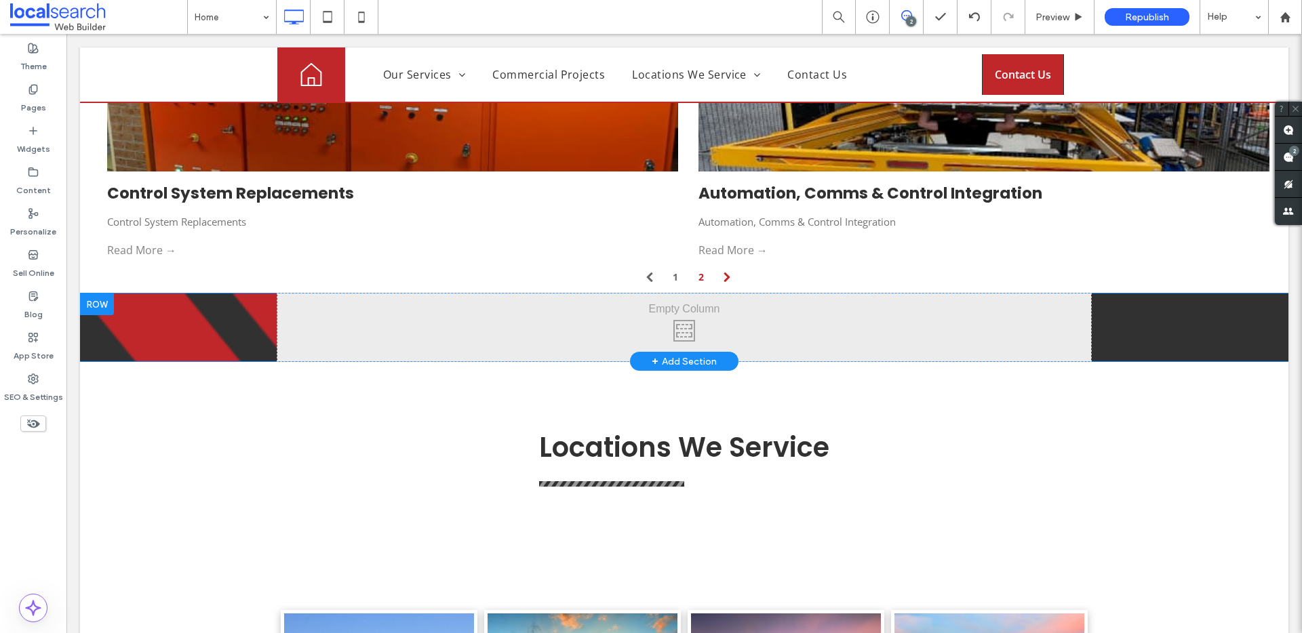
click at [120, 294] on div "Click To Paste Click To Paste Row + Add Section" at bounding box center [684, 328] width 1208 height 68
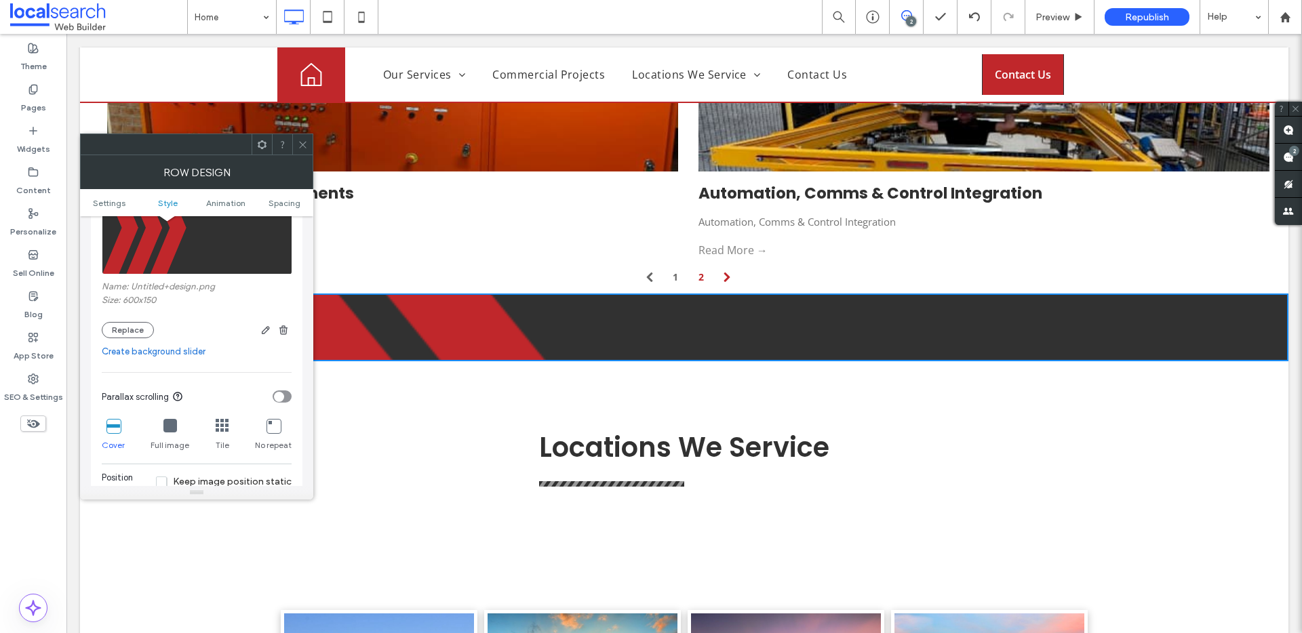
scroll to position [294, 0]
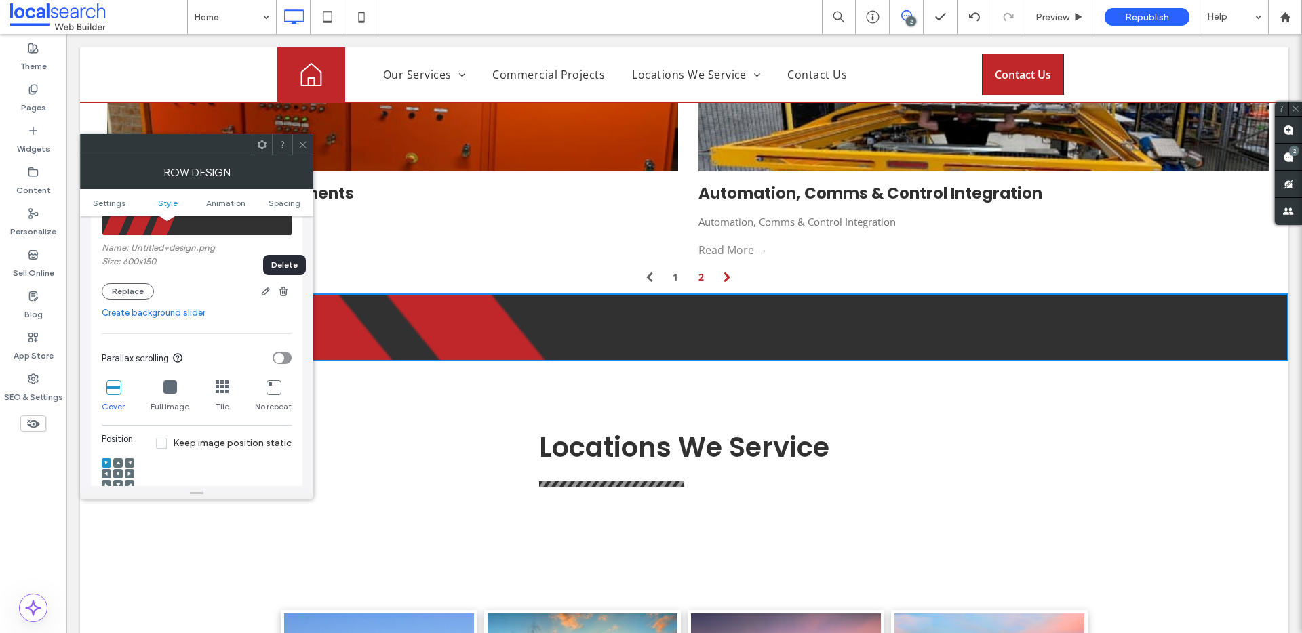
click at [285, 290] on icon "button" at bounding box center [283, 291] width 11 height 11
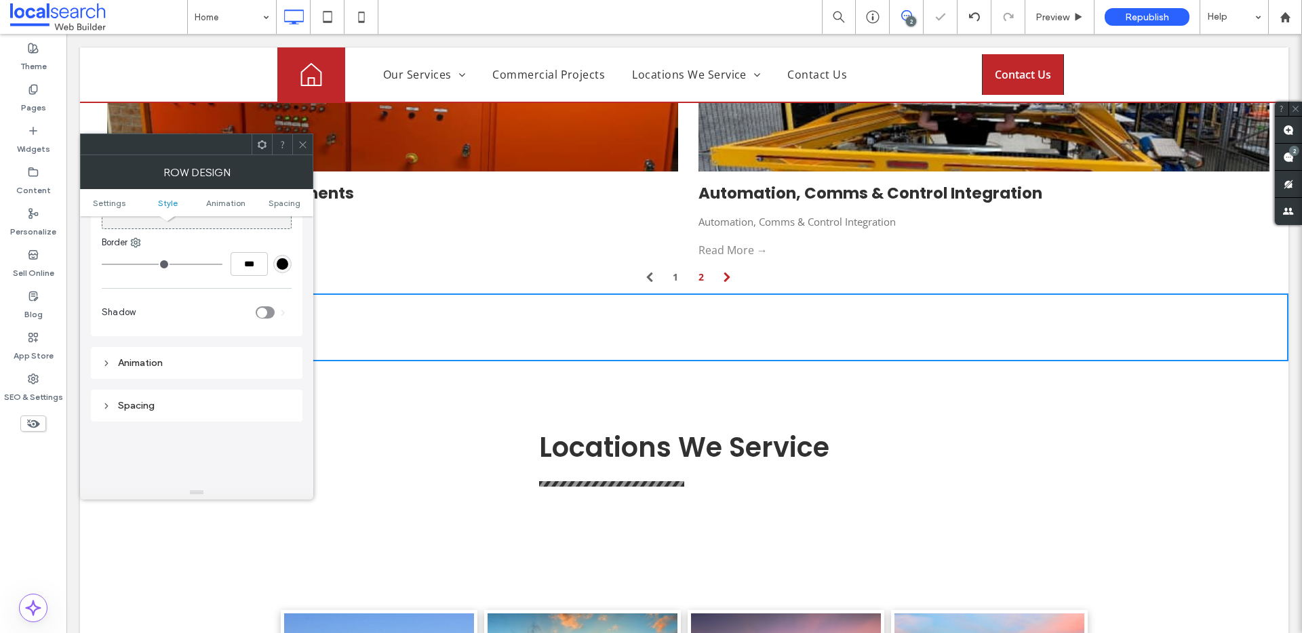
click at [307, 140] on icon at bounding box center [303, 145] width 10 height 10
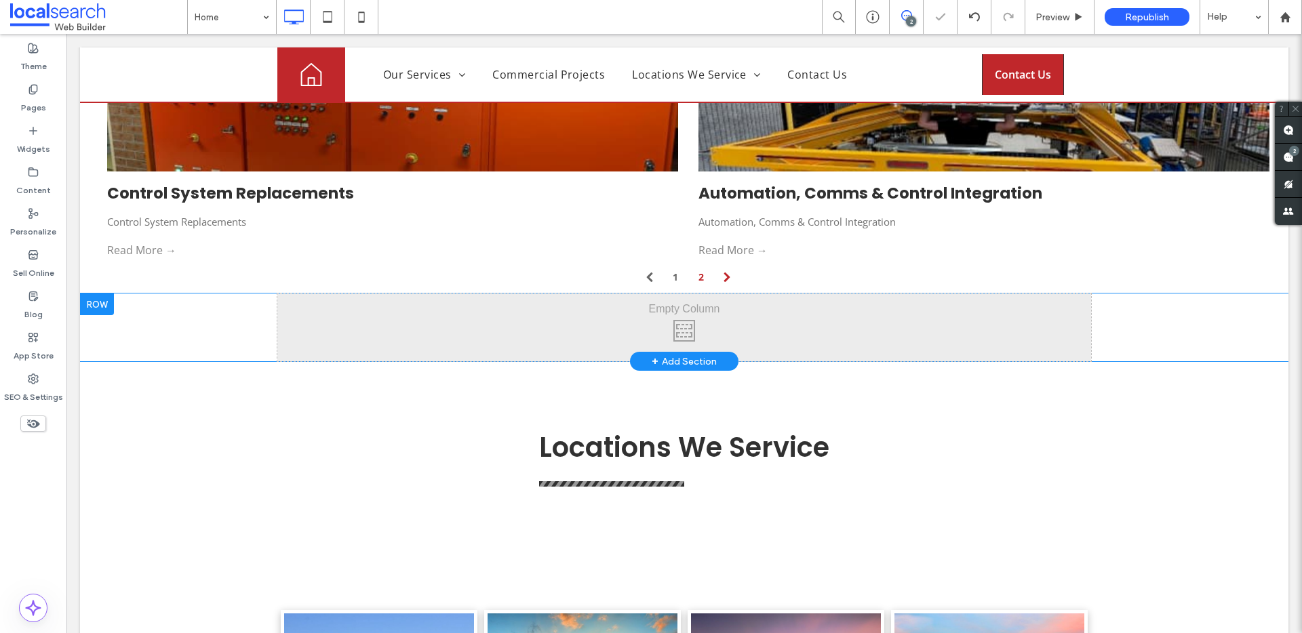
click at [222, 294] on div "Click To Paste Click To Paste Row + Add Section" at bounding box center [684, 328] width 1208 height 68
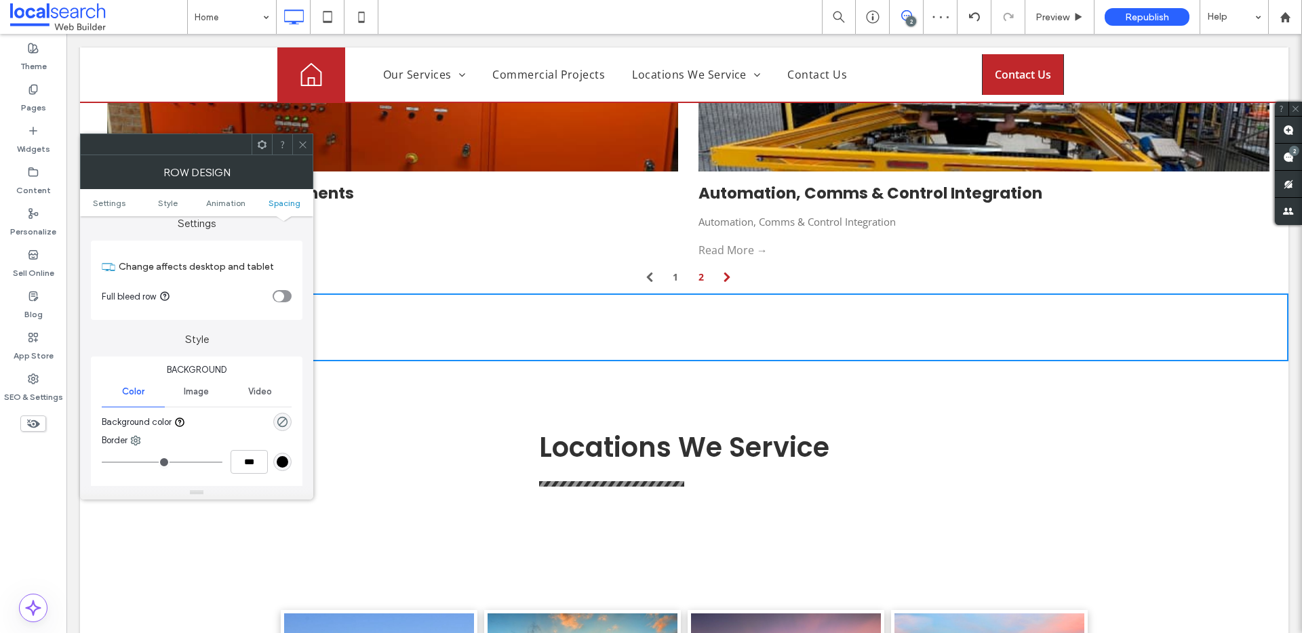
scroll to position [0, 0]
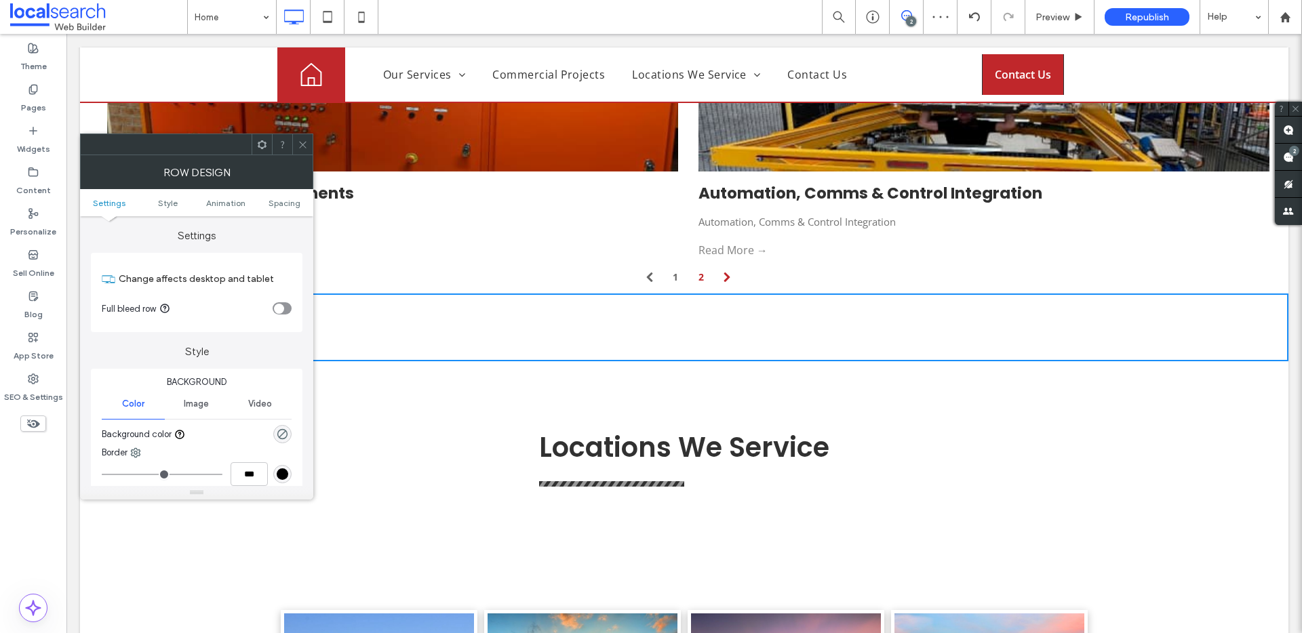
click at [304, 148] on icon at bounding box center [303, 145] width 10 height 10
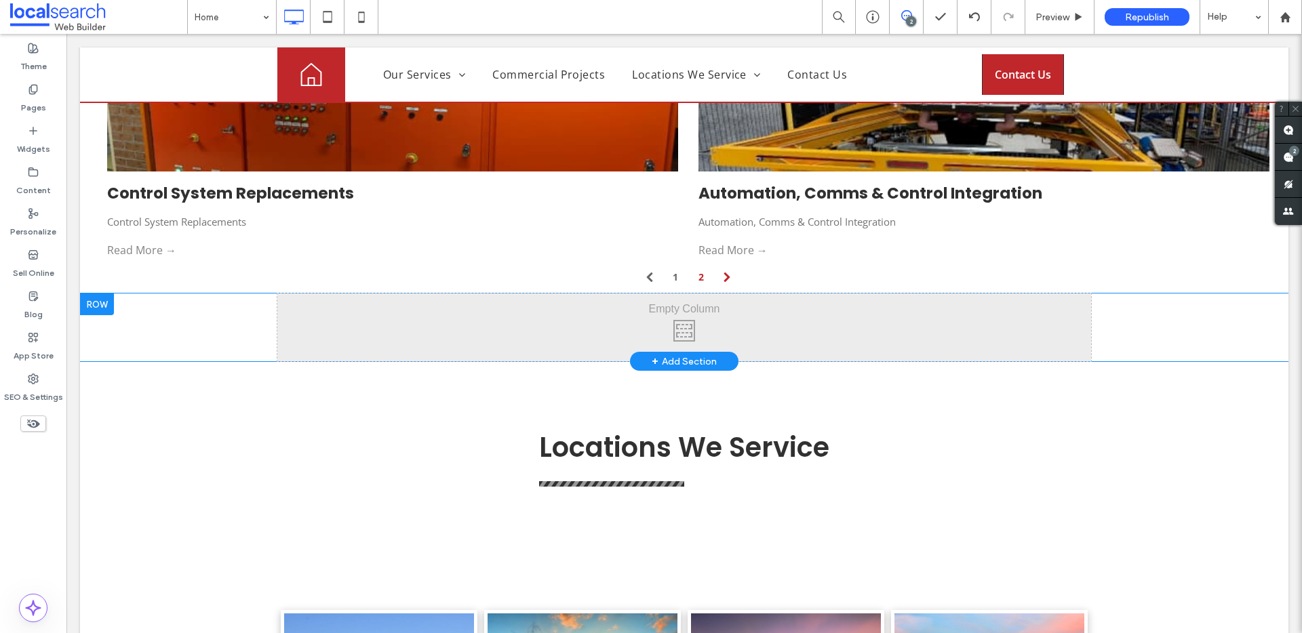
click at [97, 294] on div at bounding box center [97, 305] width 34 height 22
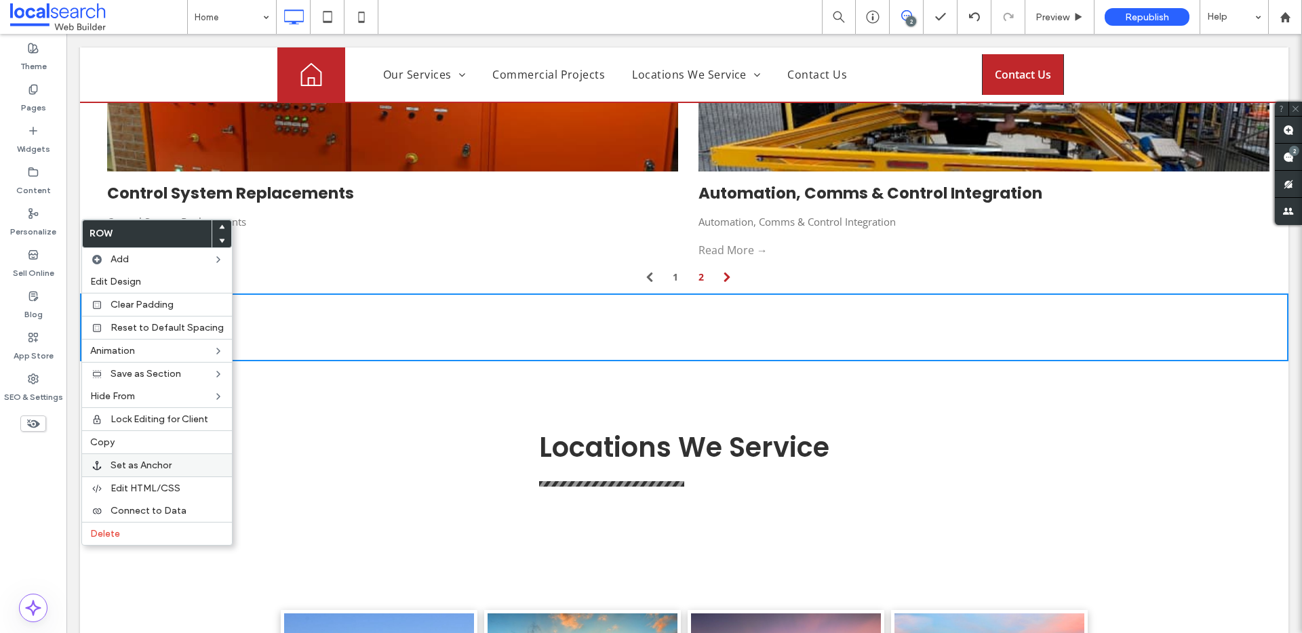
drag, startPoint x: 106, startPoint y: 529, endPoint x: 153, endPoint y: 466, distance: 78.0
click at [106, 530] on span "Delete" at bounding box center [105, 534] width 30 height 12
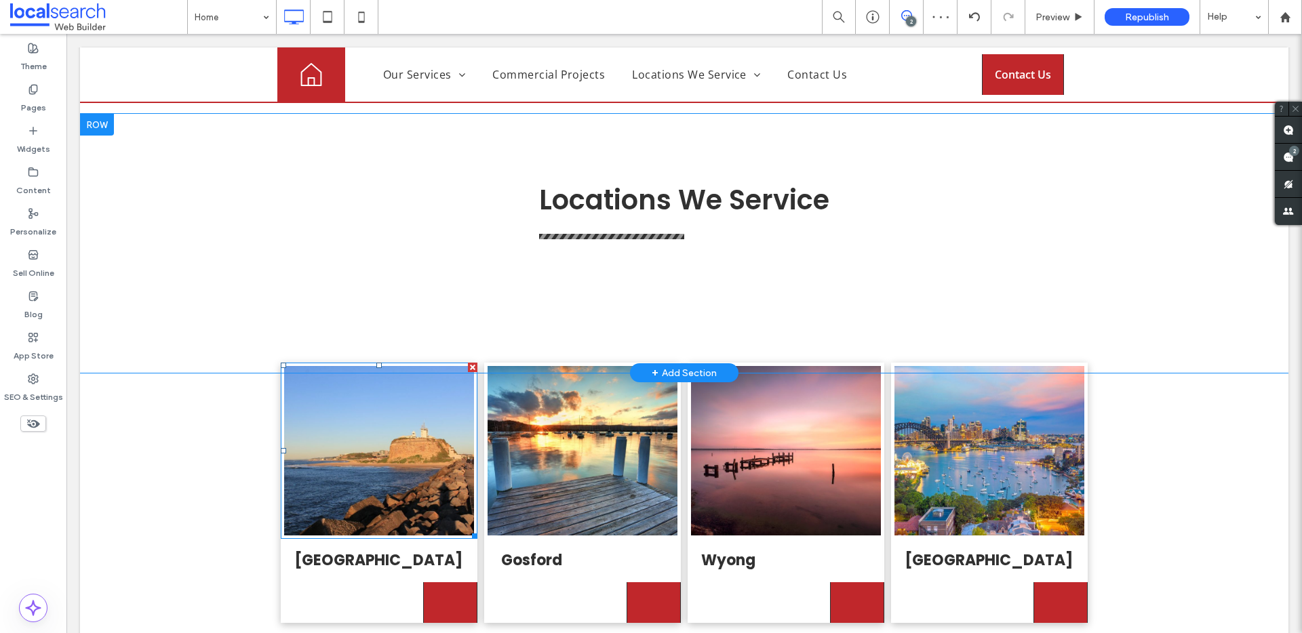
scroll to position [3582, 0]
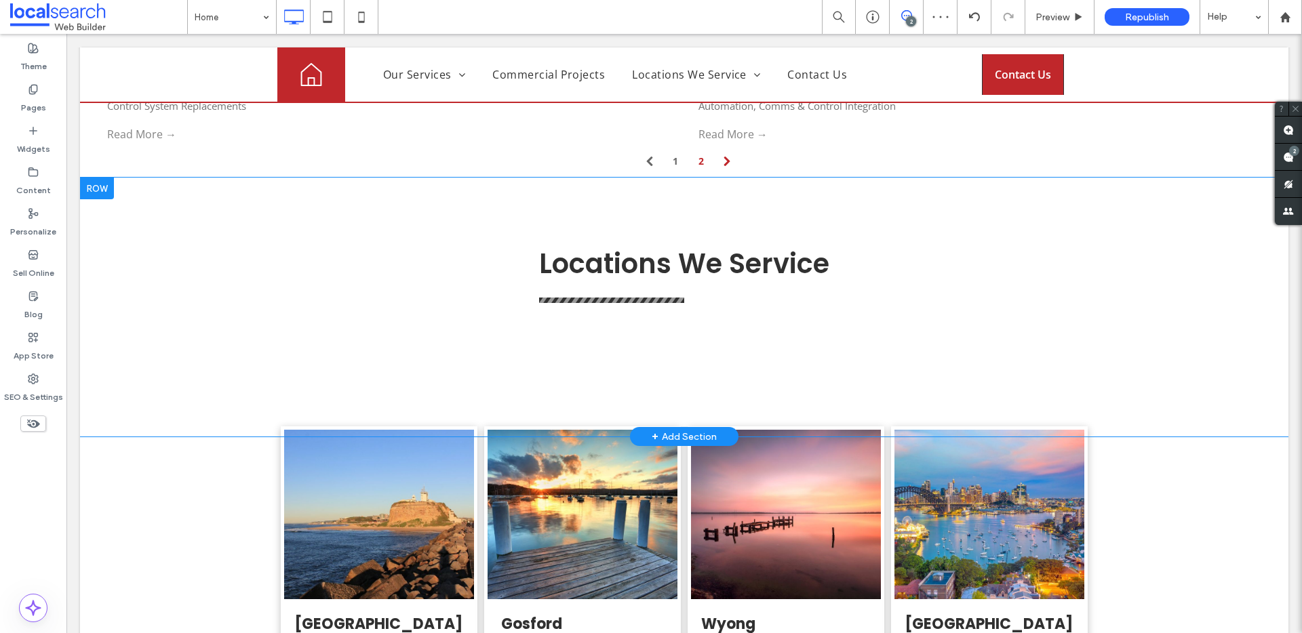
click at [332, 293] on div "Locations We Service Click To Paste Click To Paste Row + Add Section" at bounding box center [684, 307] width 1208 height 259
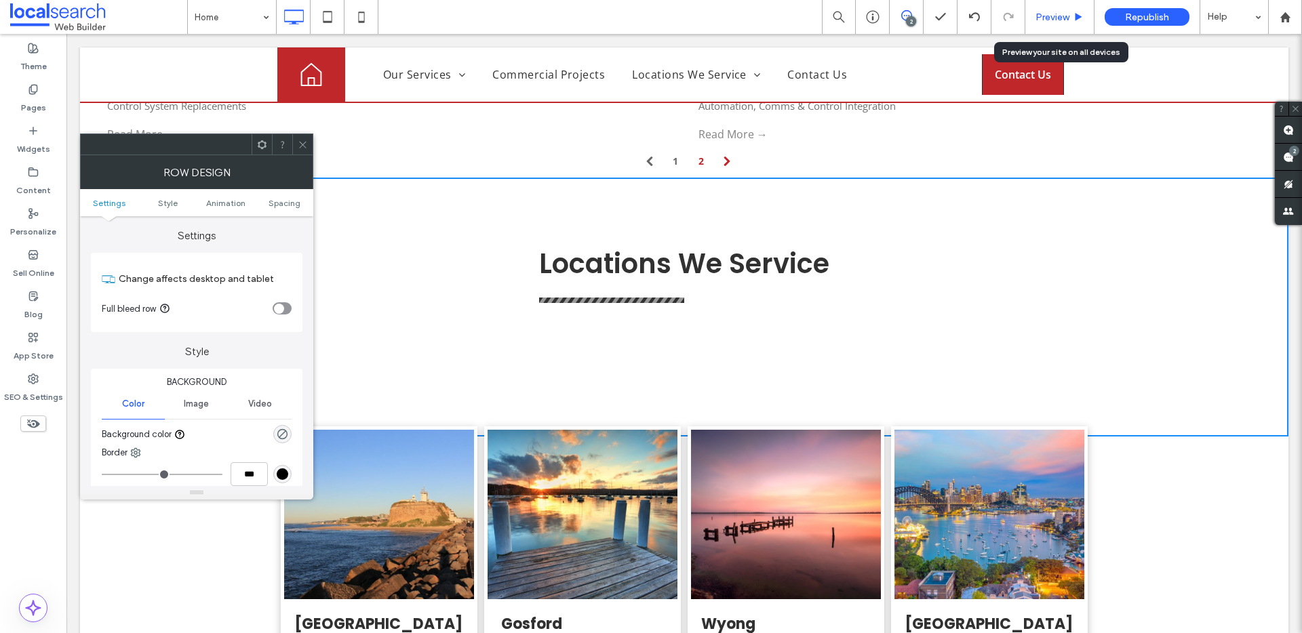
click at [1041, 14] on span "Preview" at bounding box center [1052, 18] width 34 height 12
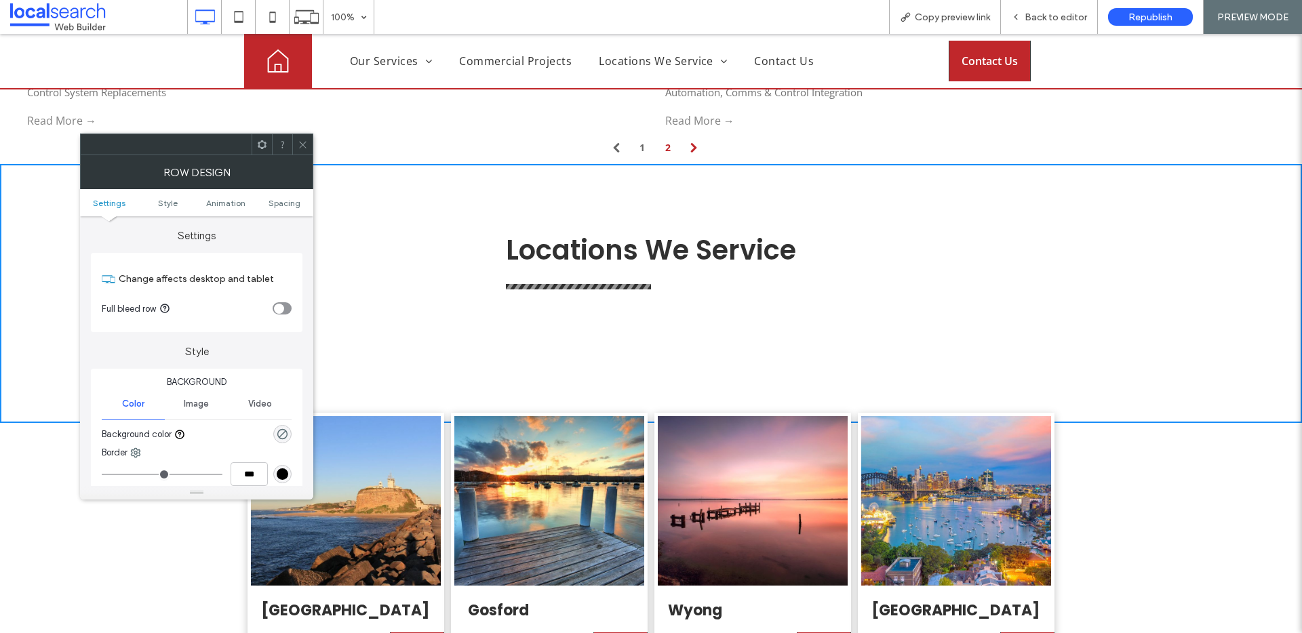
click at [300, 148] on icon at bounding box center [303, 145] width 10 height 10
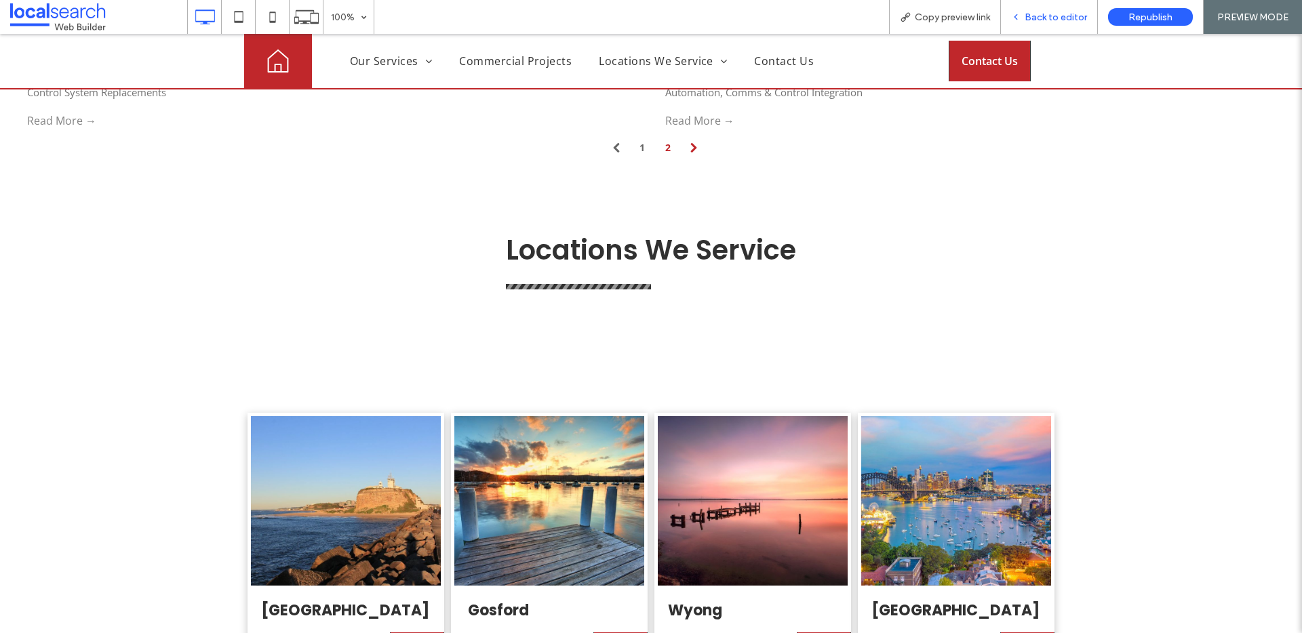
click at [1054, 20] on span "Back to editor" at bounding box center [1055, 18] width 62 height 12
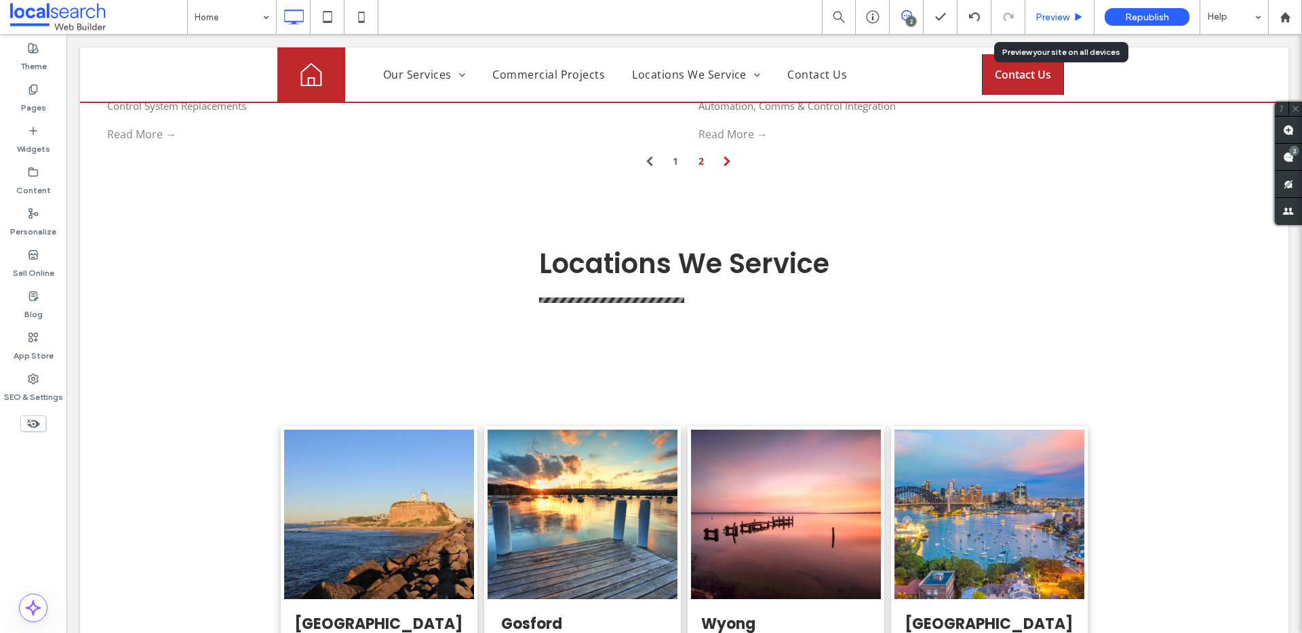
click at [1038, 20] on span "Preview" at bounding box center [1052, 18] width 34 height 12
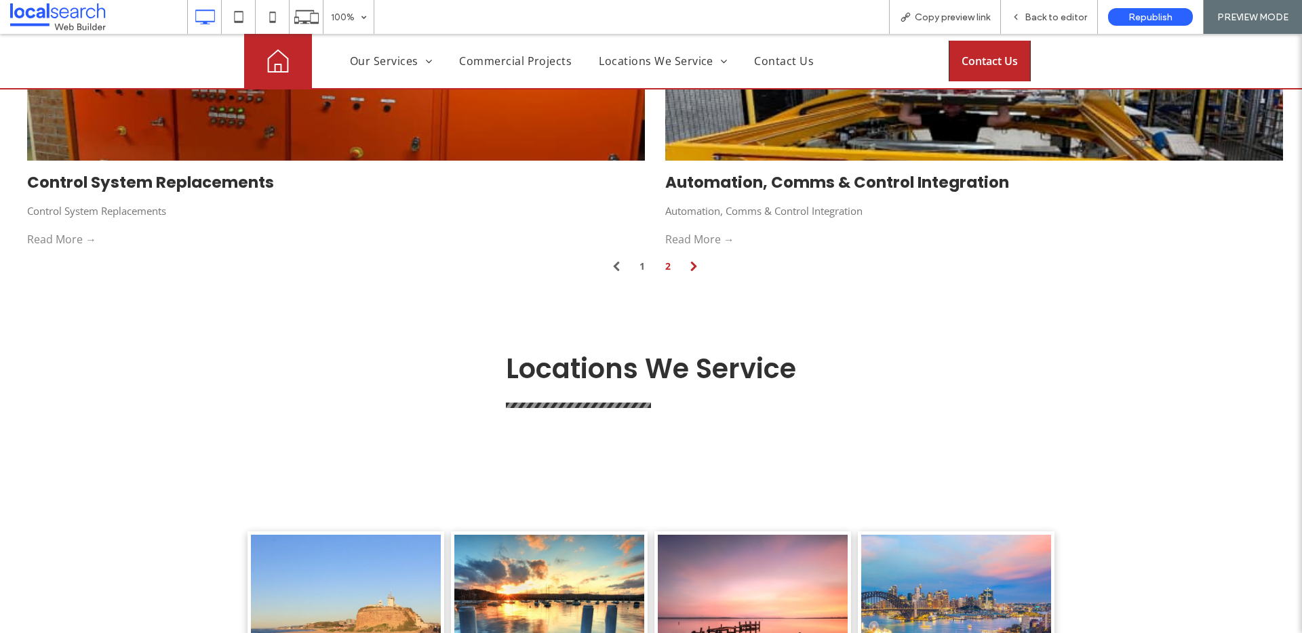
scroll to position [3306, 0]
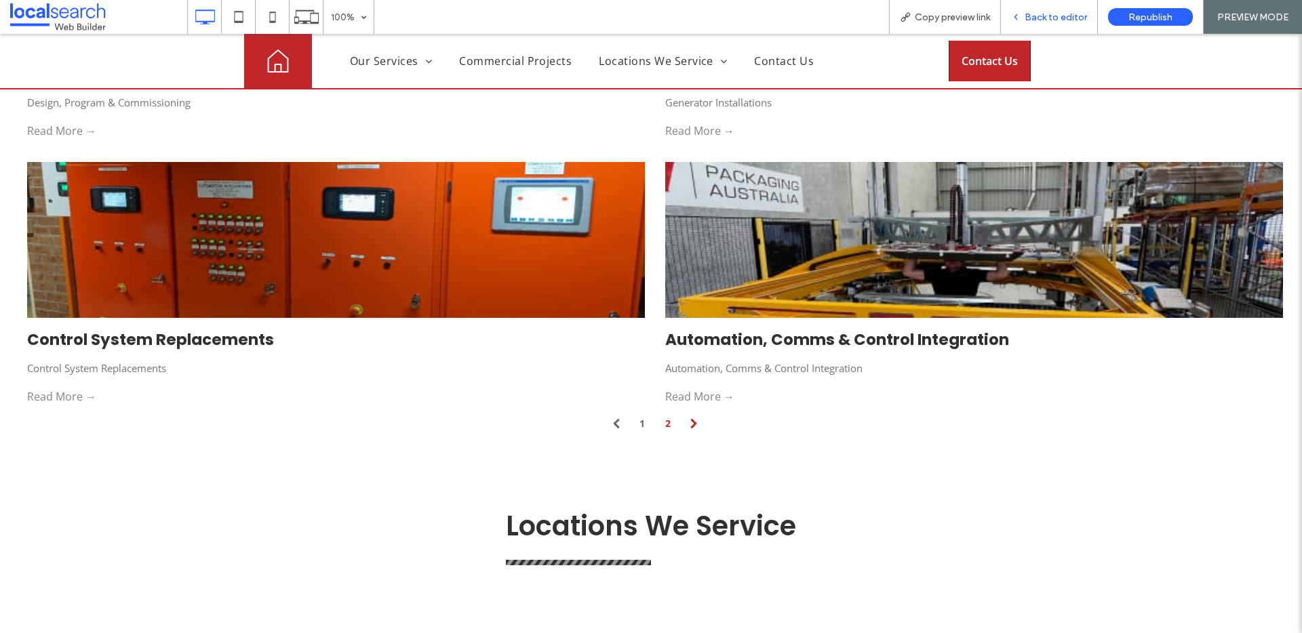
click at [1046, 23] on div "Back to editor" at bounding box center [1049, 17] width 97 height 34
click at [1028, 16] on span "Back to editor" at bounding box center [1055, 18] width 62 height 12
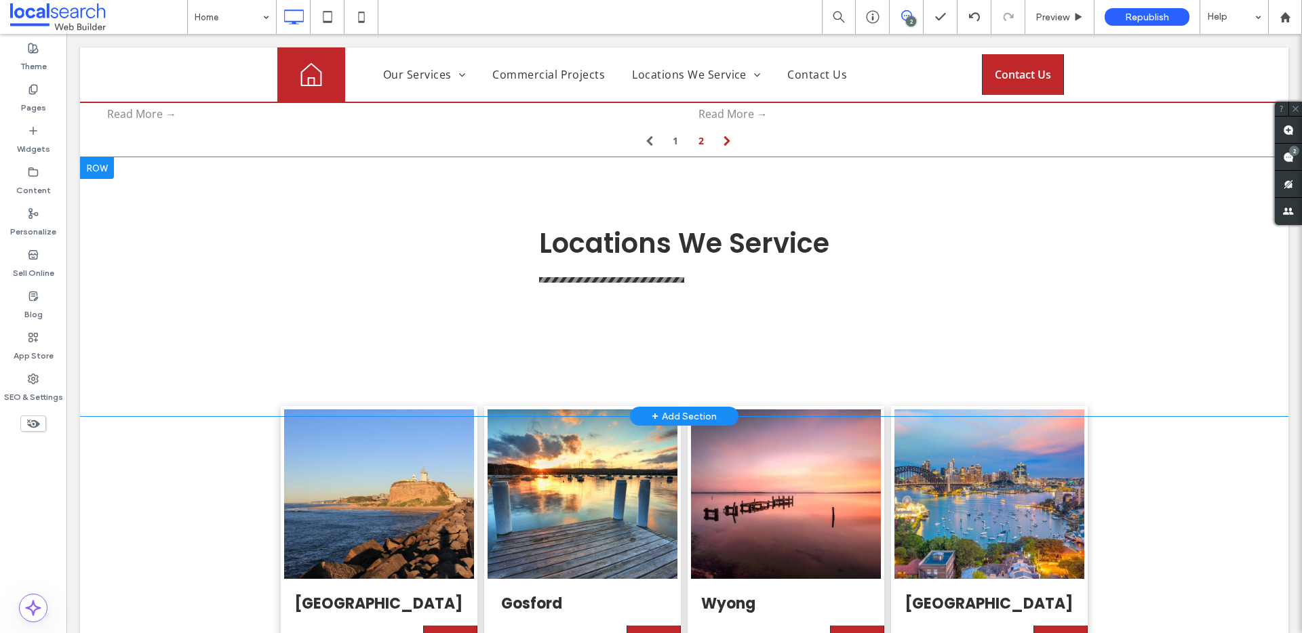
click at [506, 281] on div "Locations We Service Click To Paste Click To Paste Row + Add Section" at bounding box center [684, 286] width 1208 height 259
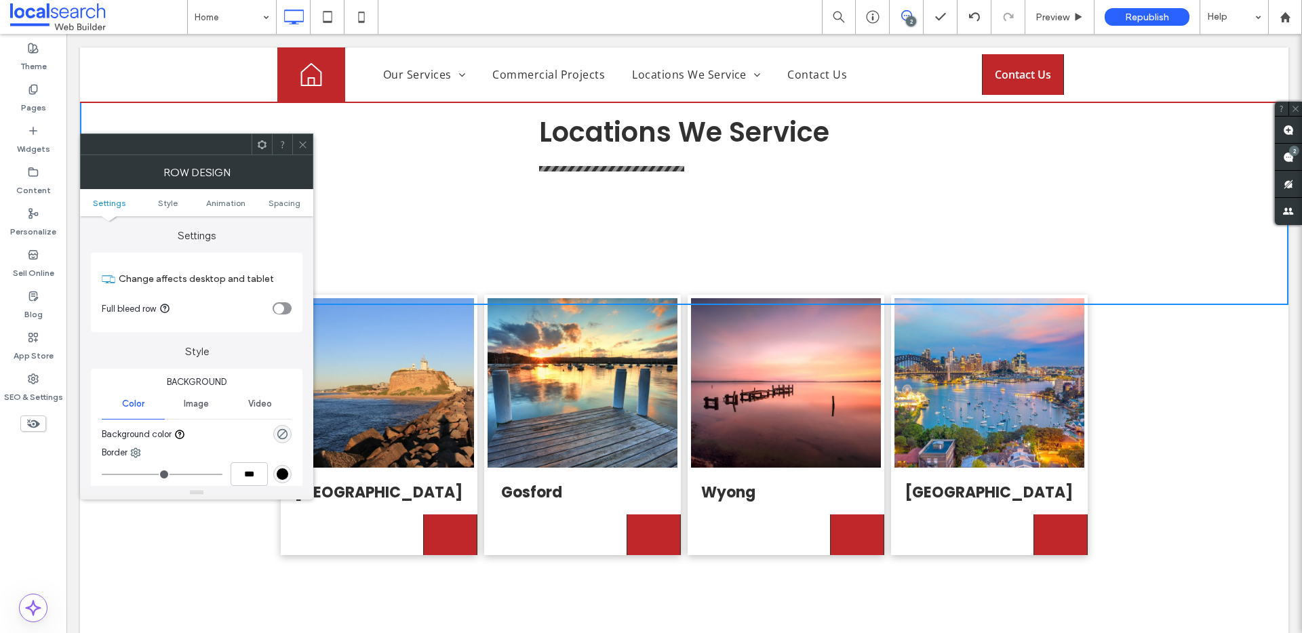
scroll to position [3647, 0]
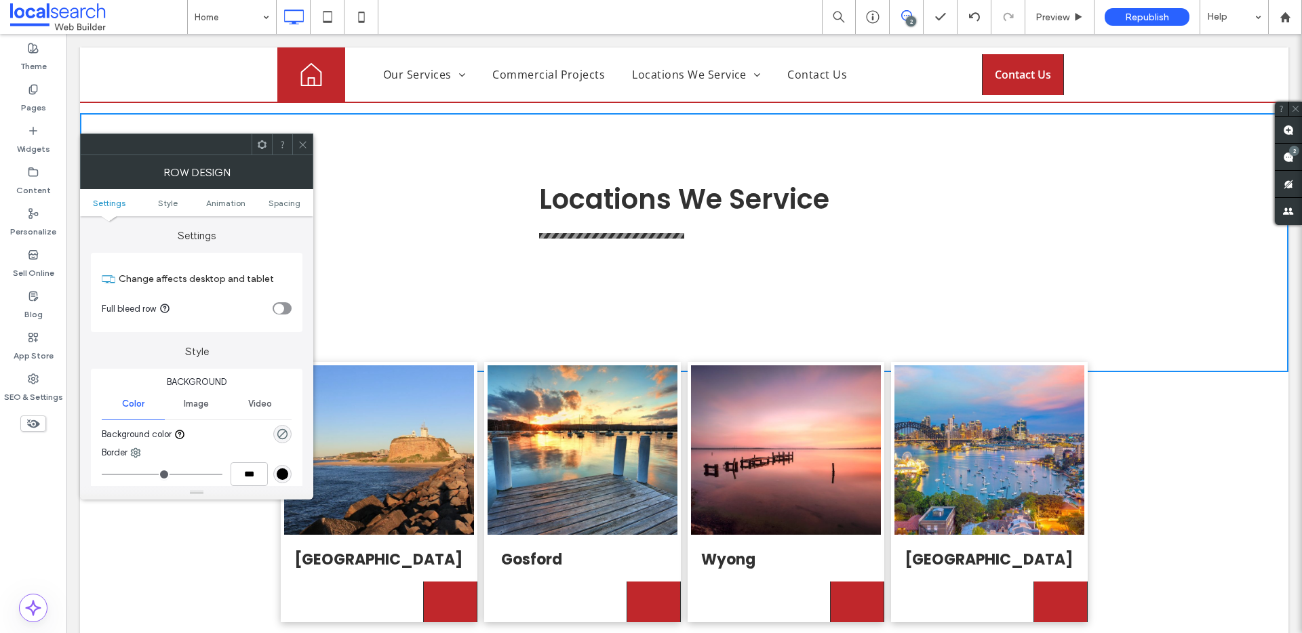
drag, startPoint x: 308, startPoint y: 143, endPoint x: 294, endPoint y: 149, distance: 15.5
click at [308, 143] on div at bounding box center [302, 144] width 20 height 20
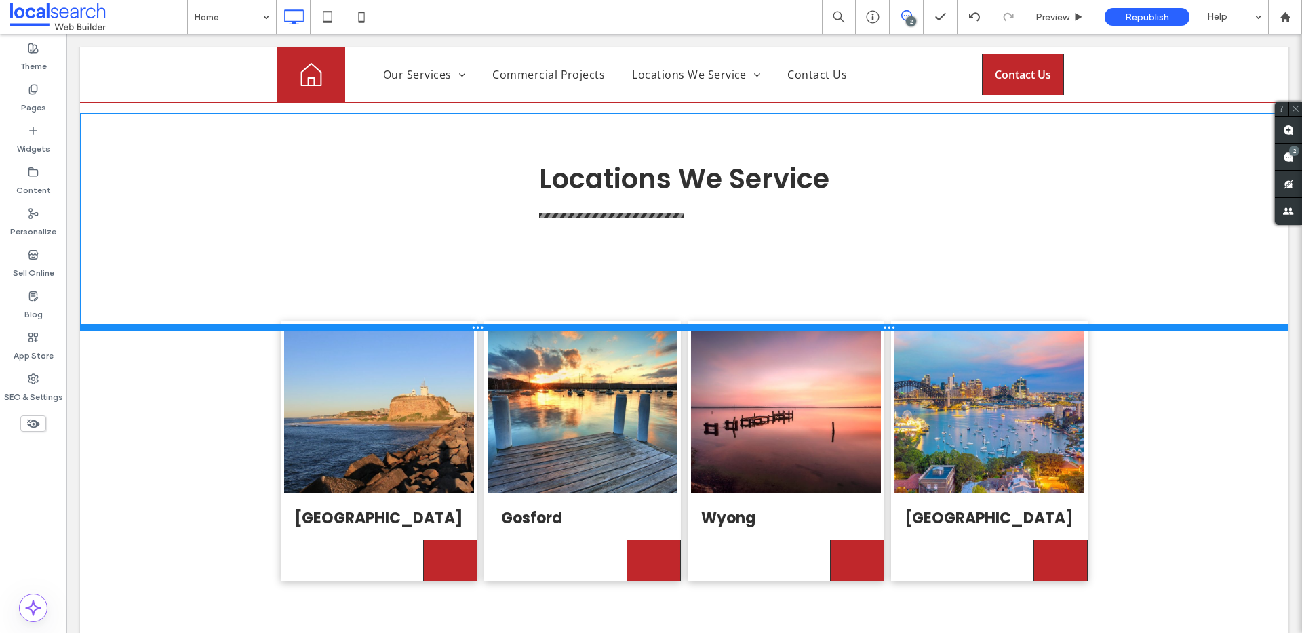
drag, startPoint x: 256, startPoint y: 294, endPoint x: 256, endPoint y: 218, distance: 75.9
click at [256, 324] on div at bounding box center [684, 327] width 1208 height 7
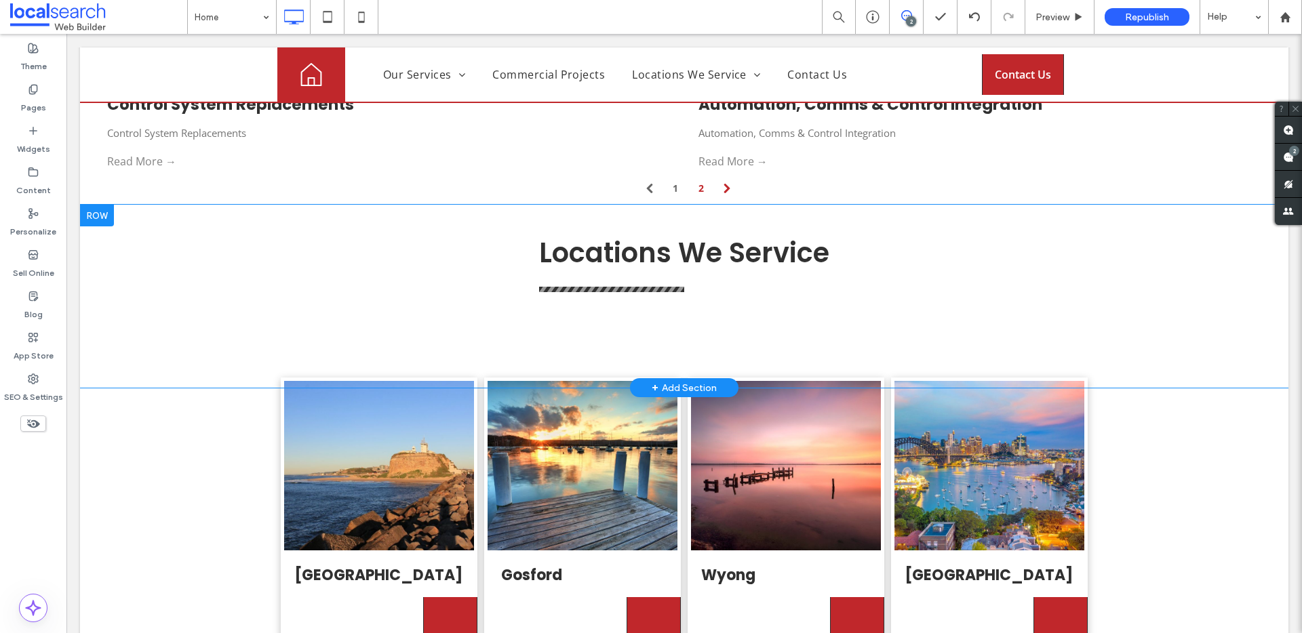
scroll to position [3516, 0]
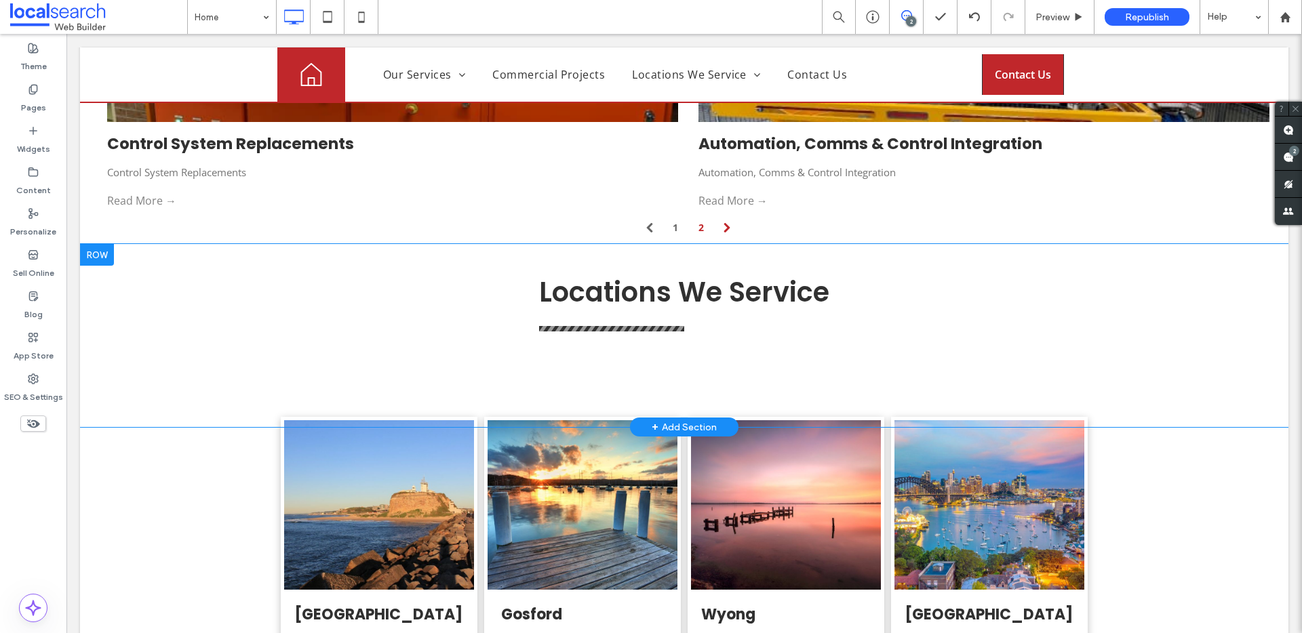
click at [240, 344] on div "Locations We Service Click To Paste Click To Paste Row + Add Section" at bounding box center [684, 335] width 1208 height 183
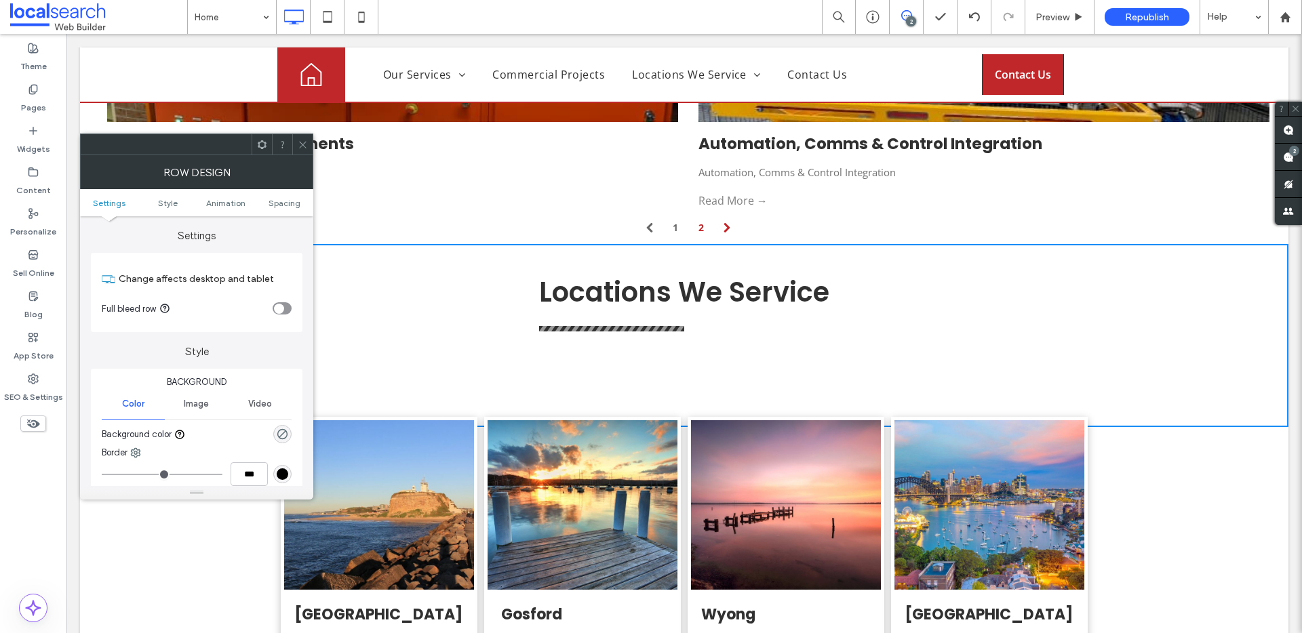
click at [291, 216] on ul "Settings Style Animation Spacing" at bounding box center [196, 202] width 233 height 27
click at [286, 210] on ul "Settings Style Animation Spacing" at bounding box center [196, 202] width 233 height 27
click at [290, 204] on span "Spacing" at bounding box center [284, 203] width 32 height 10
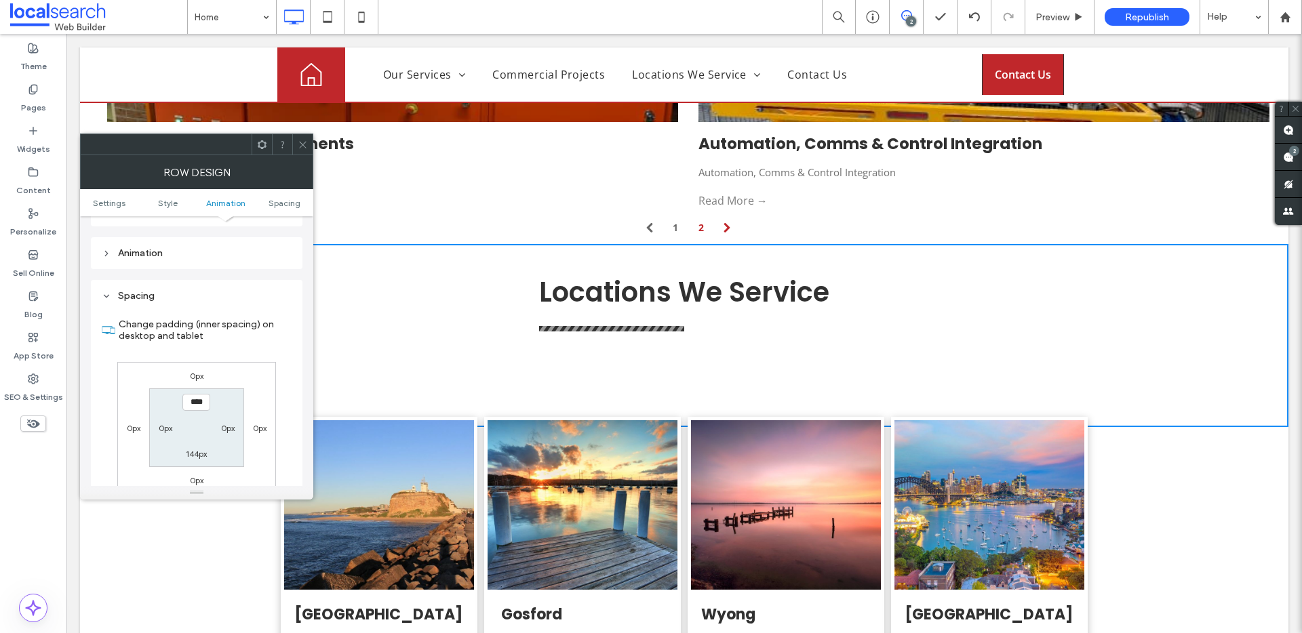
scroll to position [373, 0]
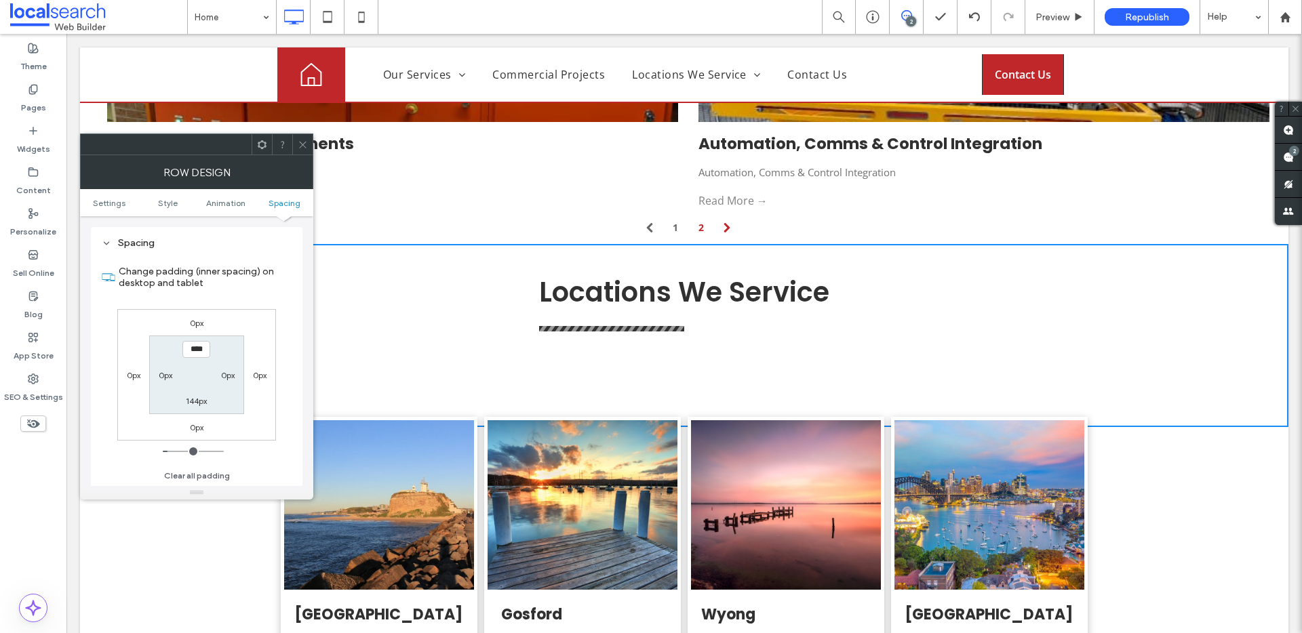
click at [197, 400] on label "144px" at bounding box center [196, 401] width 21 height 10
type input "***"
type input "**"
type input "****"
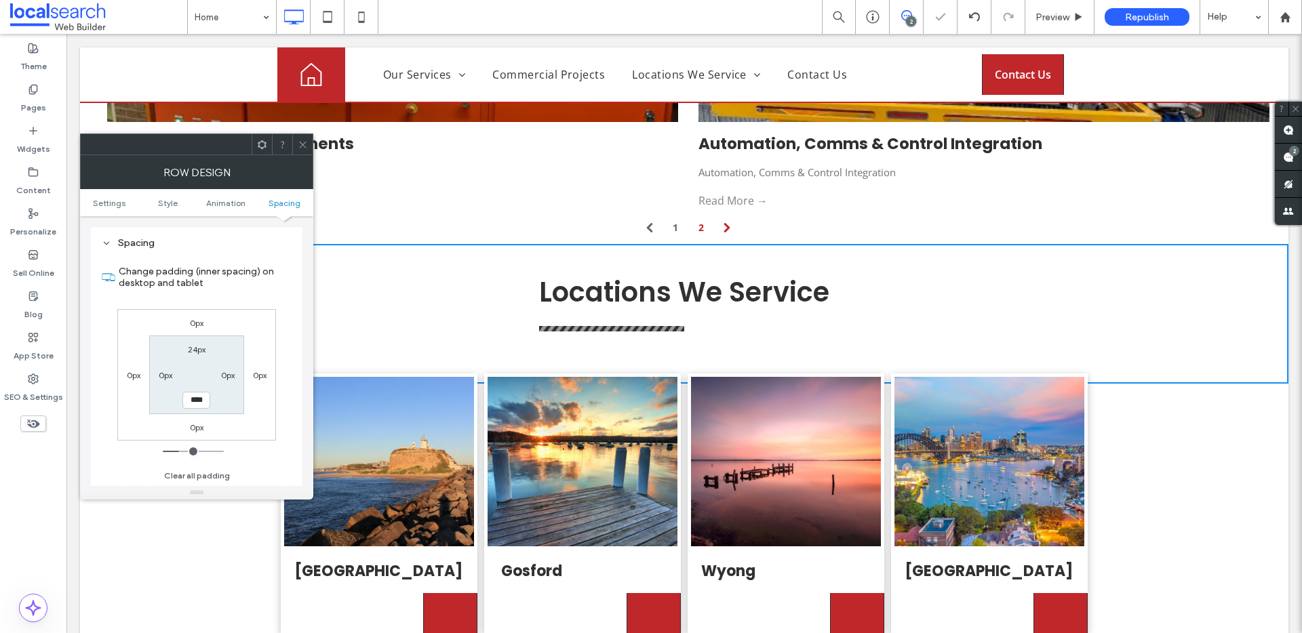
click at [305, 148] on icon at bounding box center [303, 145] width 10 height 10
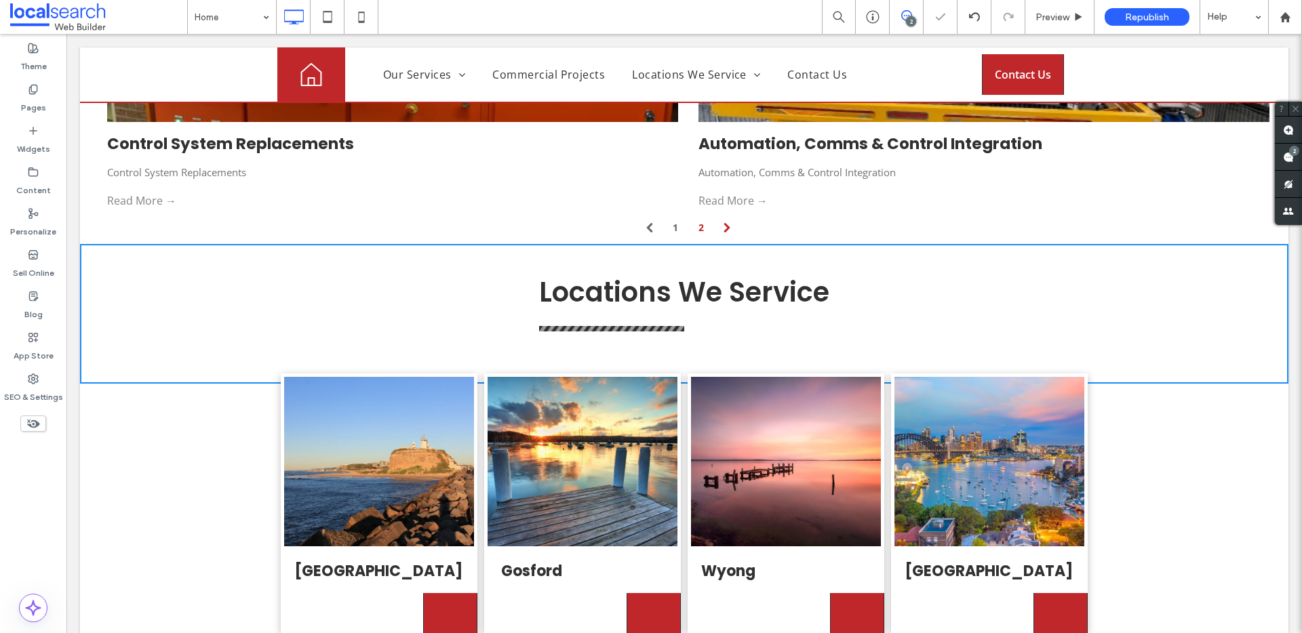
drag, startPoint x: 367, startPoint y: 179, endPoint x: 302, endPoint y: 144, distance: 74.3
click at [302, 217] on ul "1 (current) 2" at bounding box center [688, 228] width 1162 height 22
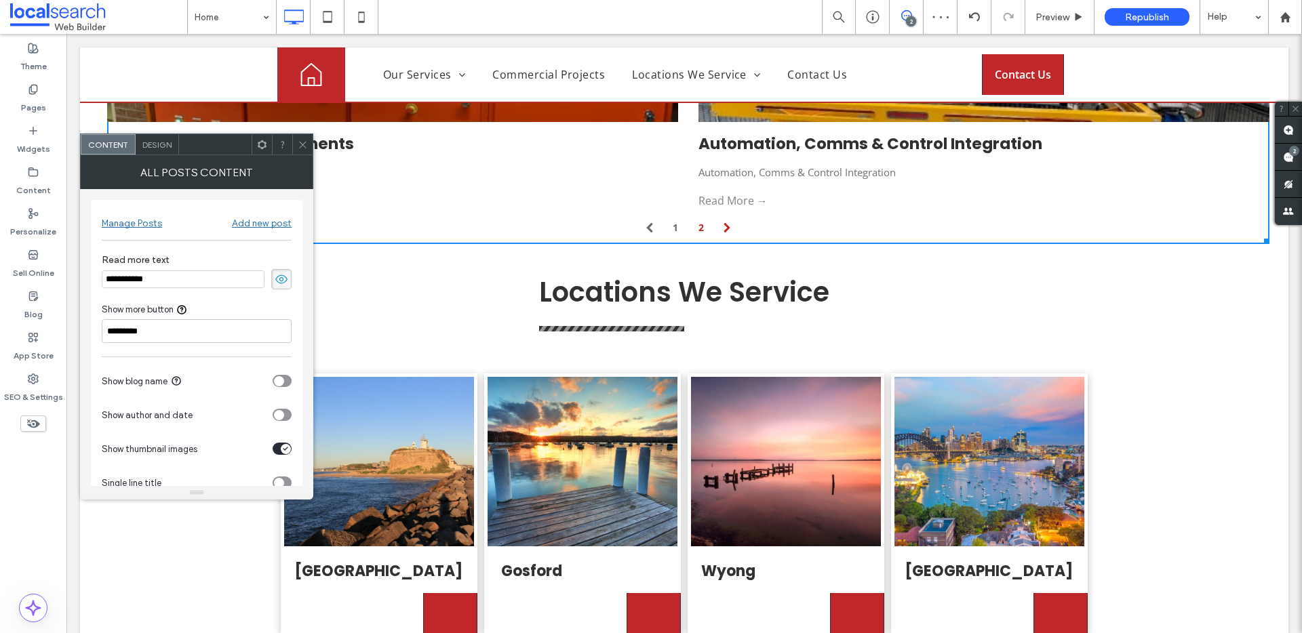
click at [305, 146] on use at bounding box center [302, 144] width 7 height 7
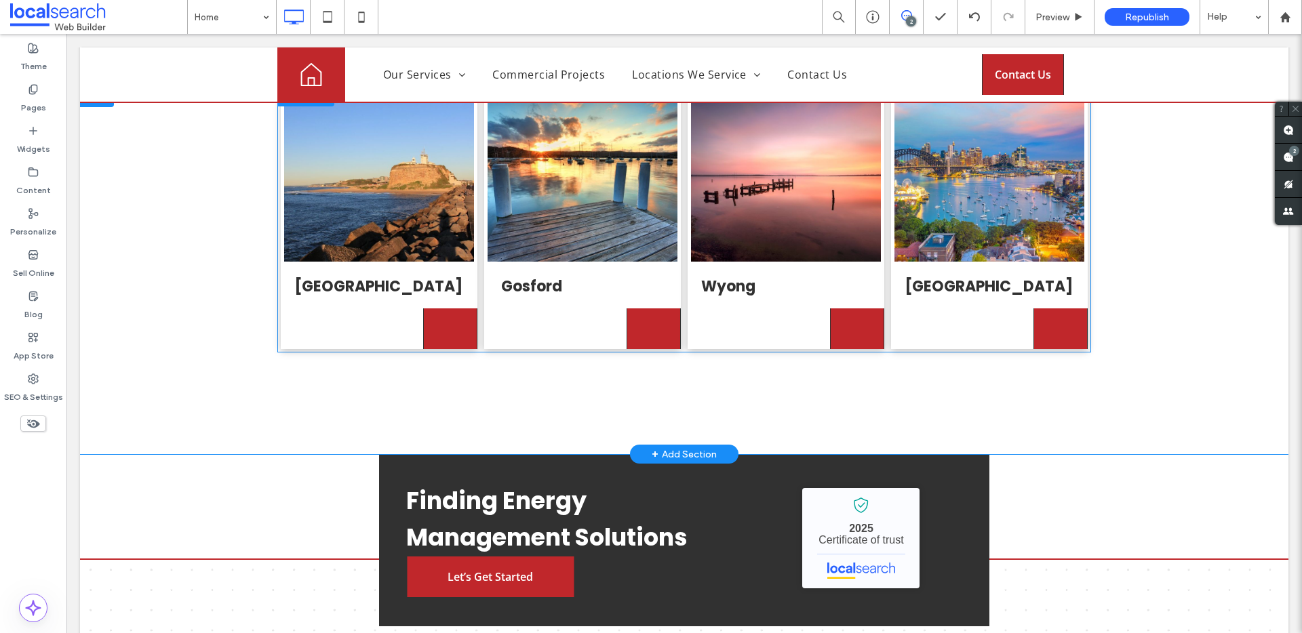
scroll to position [3699, 0]
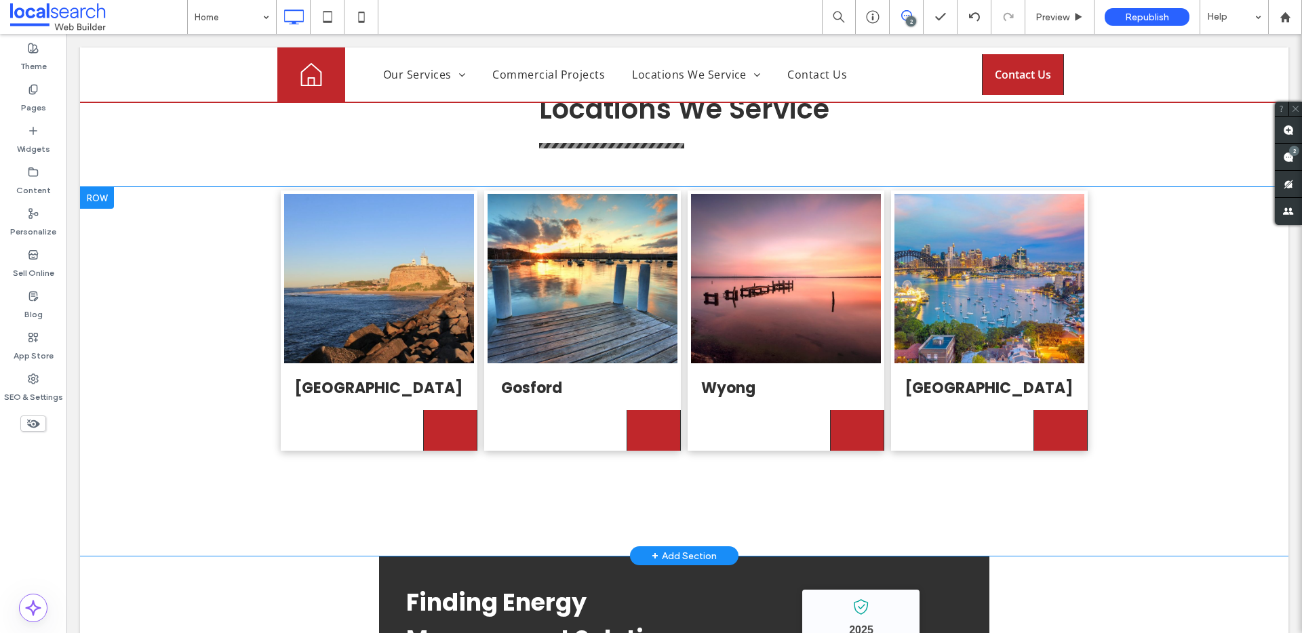
click at [597, 435] on div "[GEOGRAPHIC_DATA] Click To Paste [GEOGRAPHIC_DATA] Click To Paste [GEOGRAPHIC_D…" at bounding box center [684, 371] width 1208 height 369
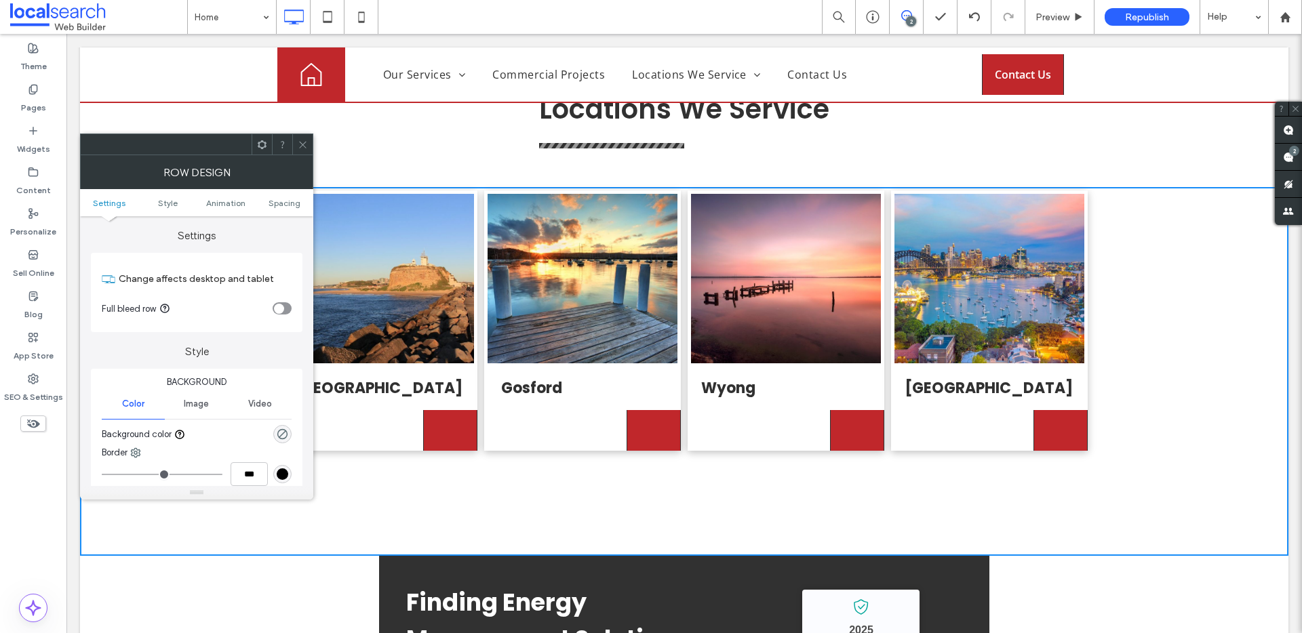
click at [292, 144] on div at bounding box center [302, 144] width 20 height 20
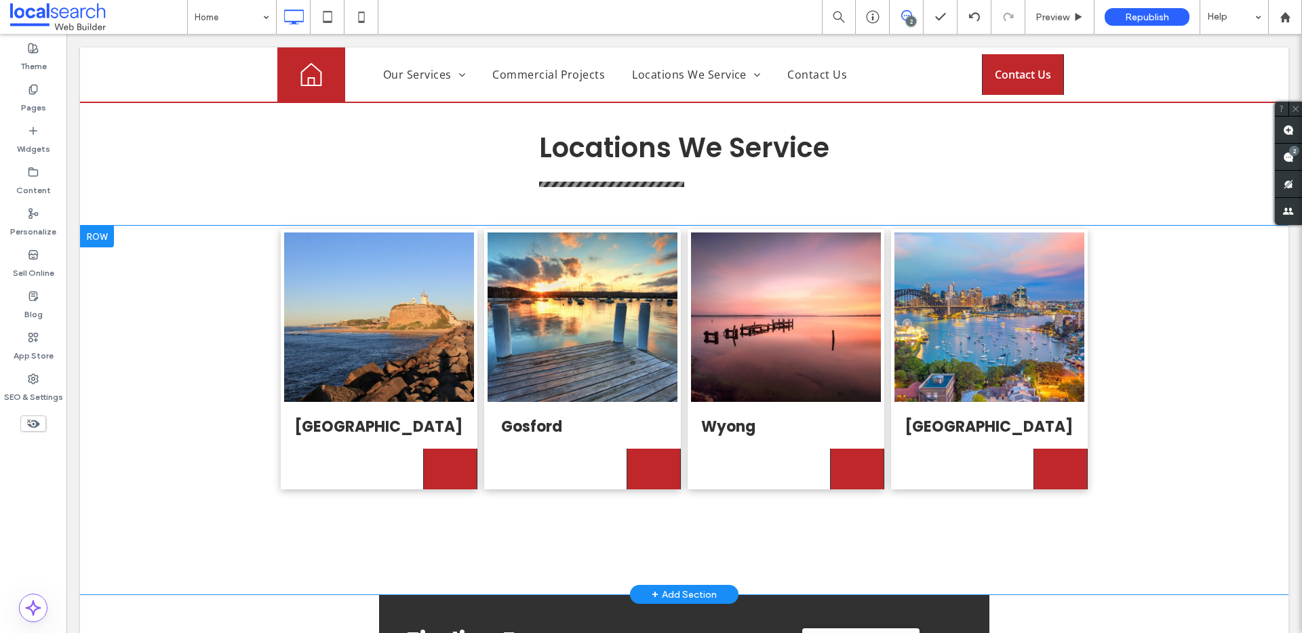
scroll to position [3686, 0]
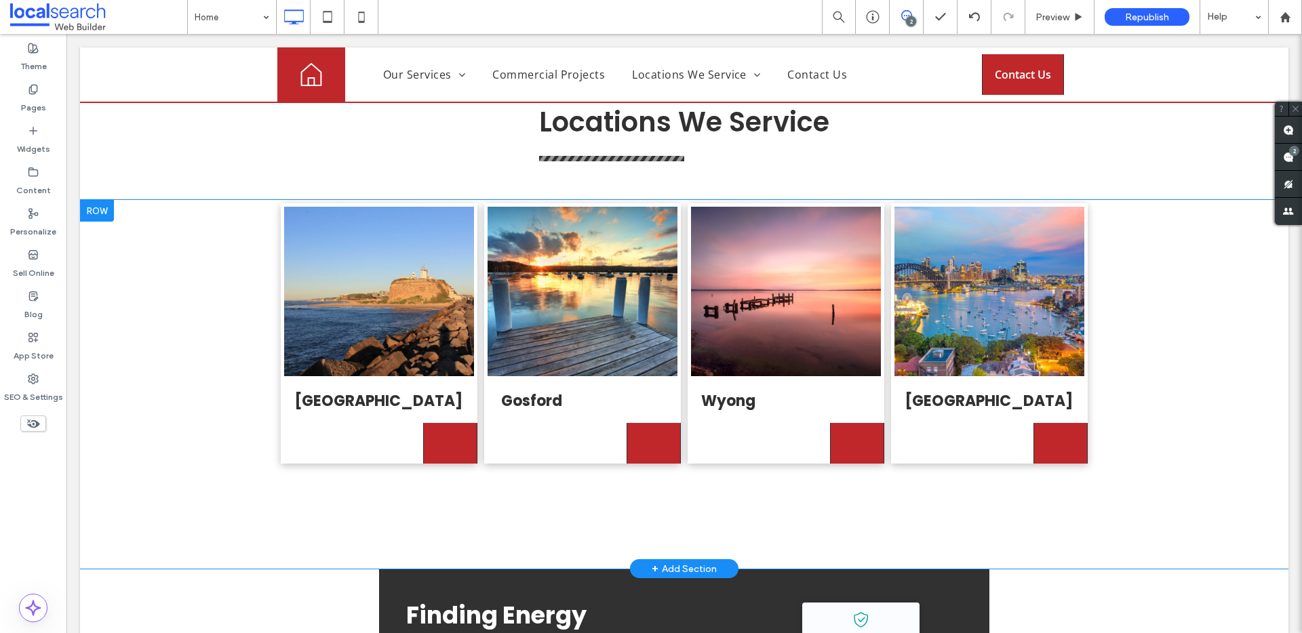
click at [164, 317] on div "[GEOGRAPHIC_DATA] Click To Paste [GEOGRAPHIC_DATA] Click To Paste [GEOGRAPHIC_D…" at bounding box center [684, 384] width 1208 height 369
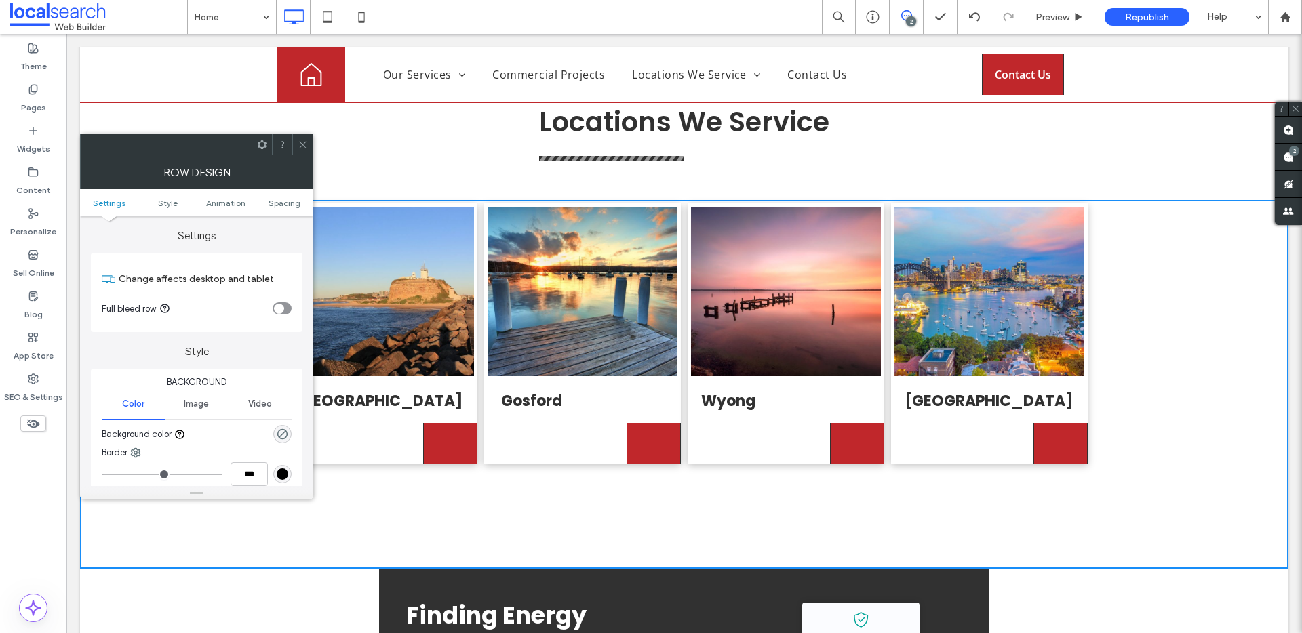
click at [303, 147] on icon at bounding box center [303, 145] width 10 height 10
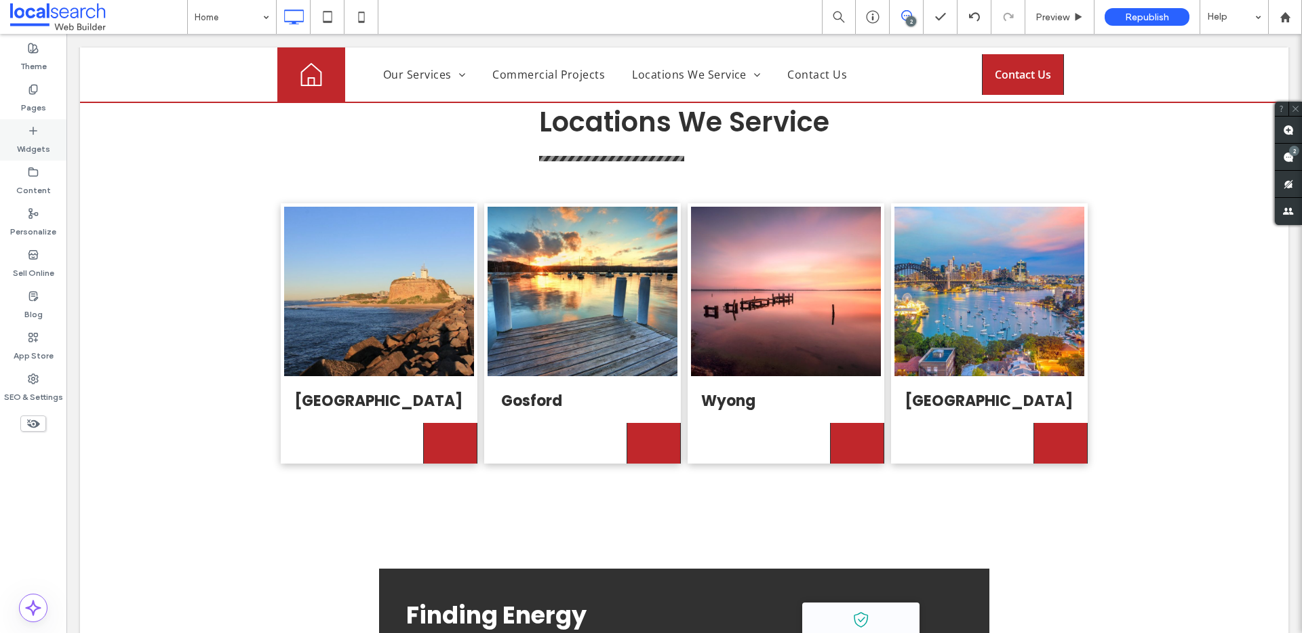
click at [30, 136] on label "Widgets" at bounding box center [33, 145] width 33 height 19
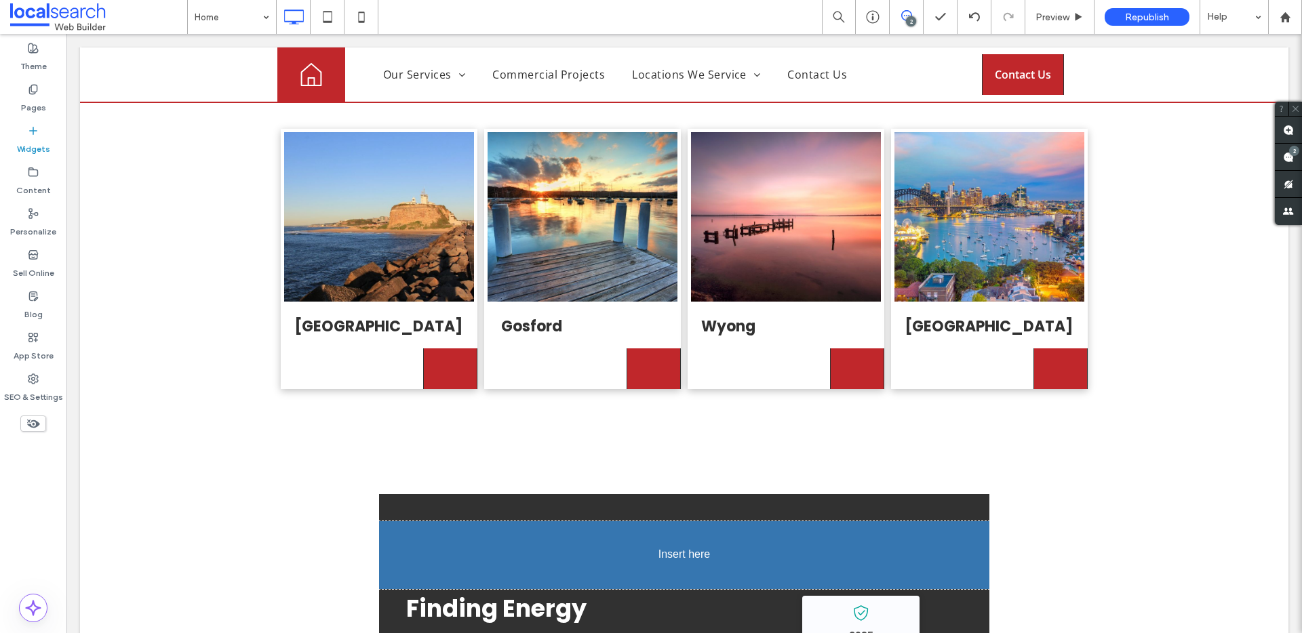
scroll to position [3764, 0]
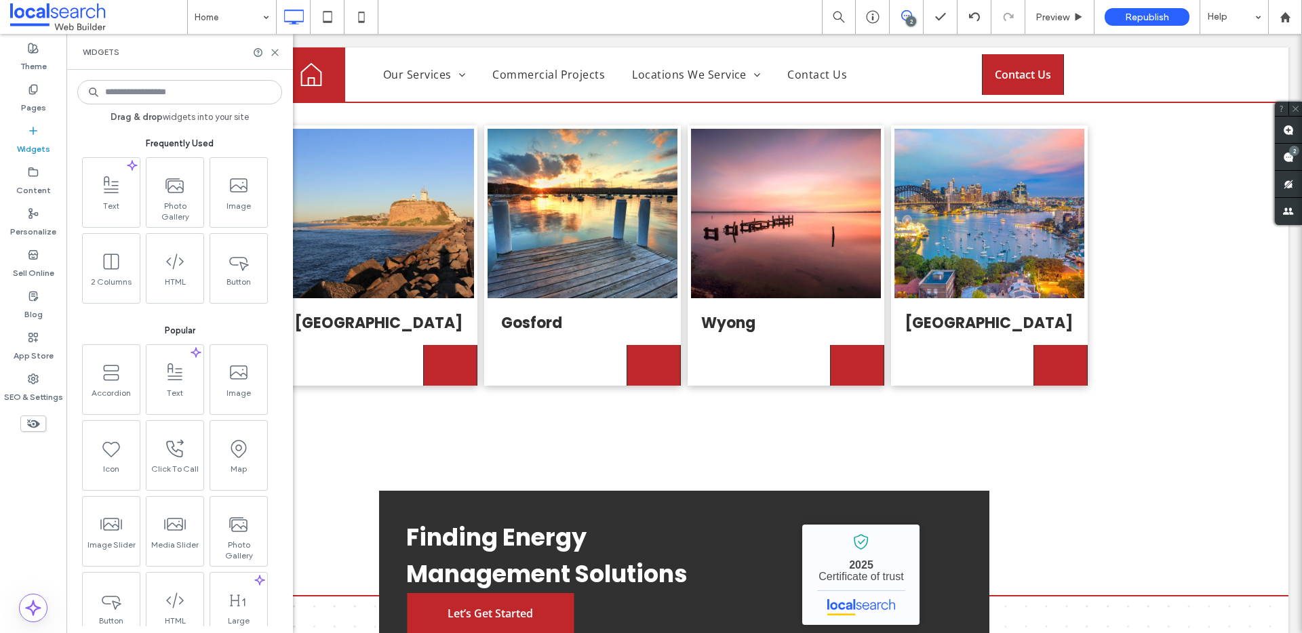
click at [276, 58] on div "Widgets" at bounding box center [179, 52] width 226 height 36
click at [278, 57] on icon at bounding box center [275, 52] width 10 height 10
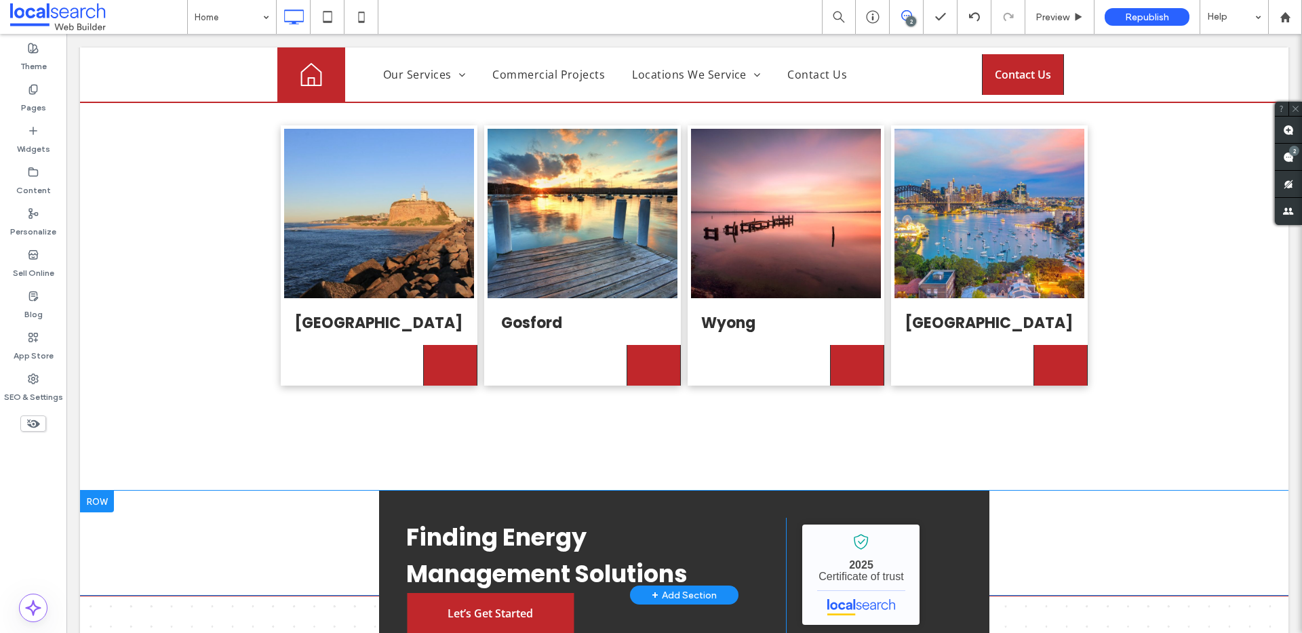
click at [110, 491] on div at bounding box center [97, 502] width 34 height 22
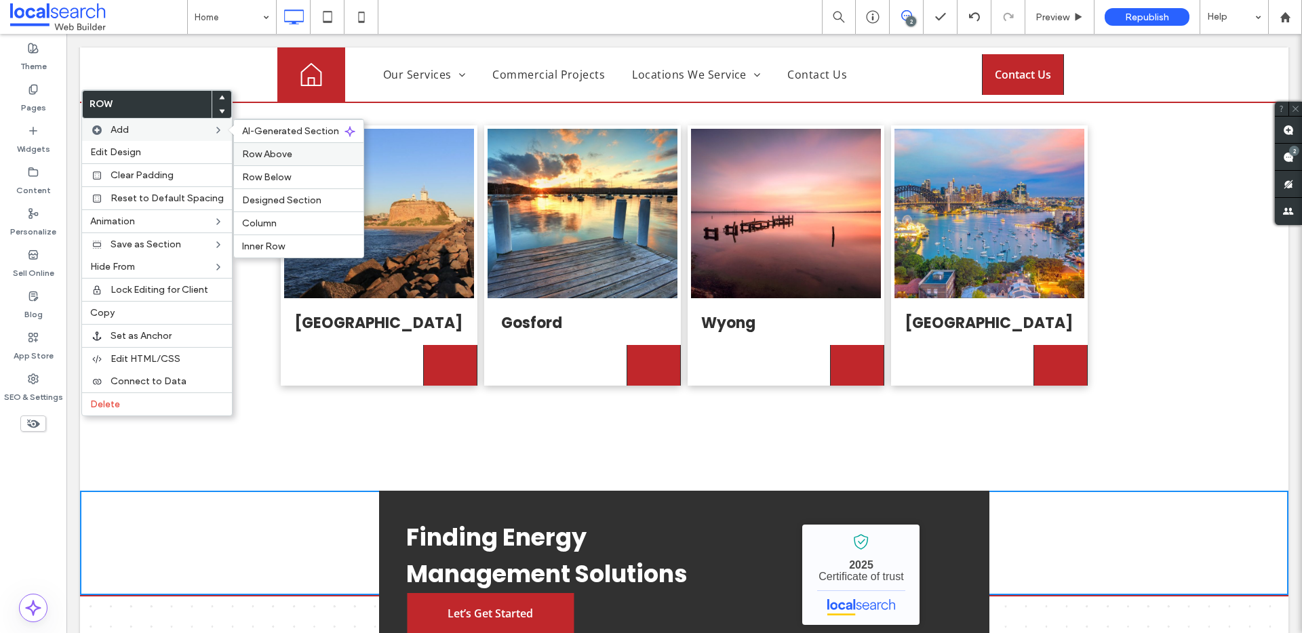
click at [279, 159] on span "Row Above" at bounding box center [267, 154] width 50 height 12
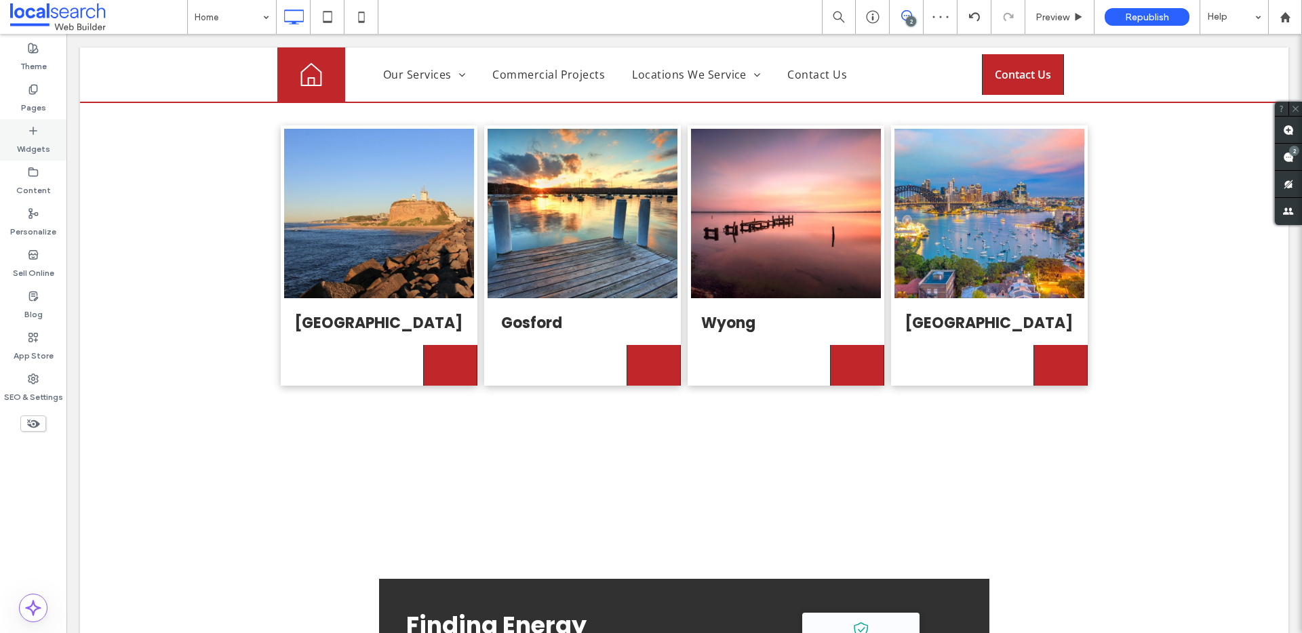
click at [41, 148] on label "Widgets" at bounding box center [33, 145] width 33 height 19
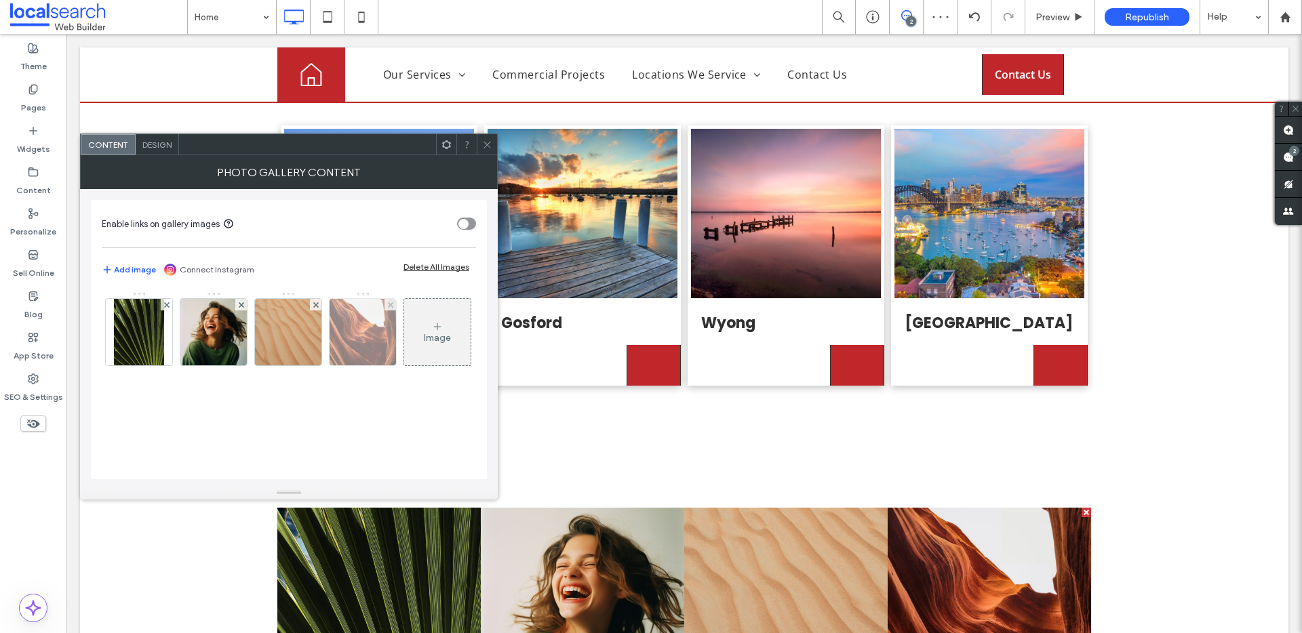
scroll to position [3, 0]
click at [489, 144] on icon at bounding box center [487, 145] width 10 height 10
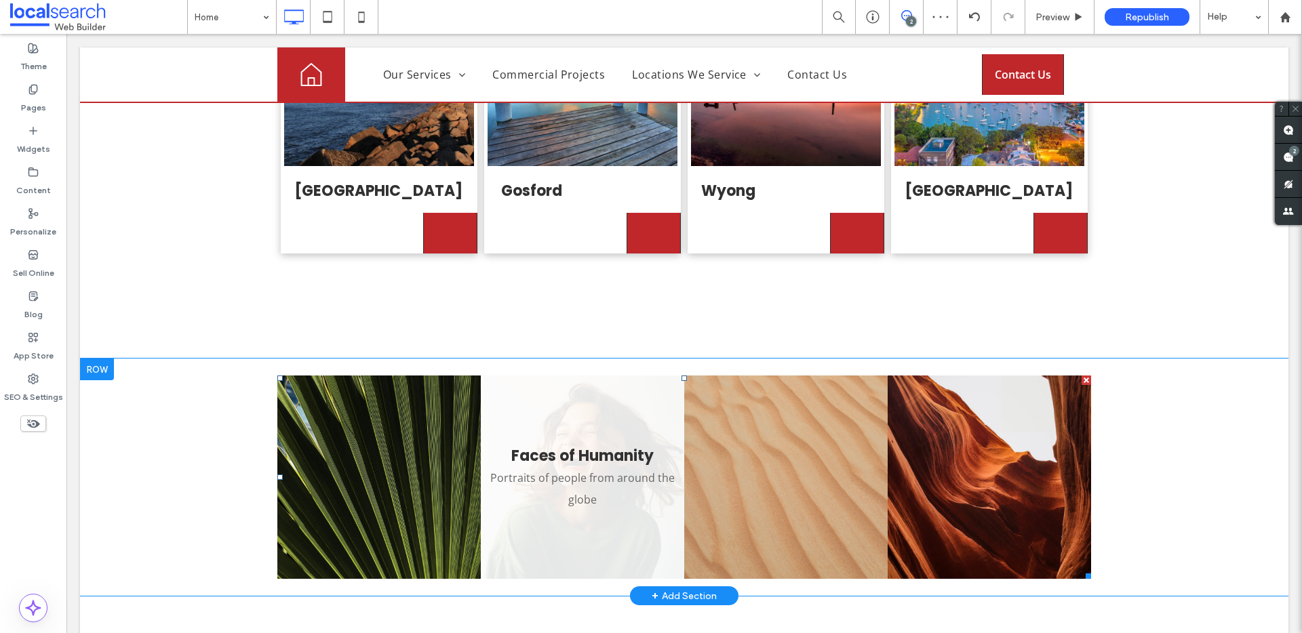
scroll to position [3874, 0]
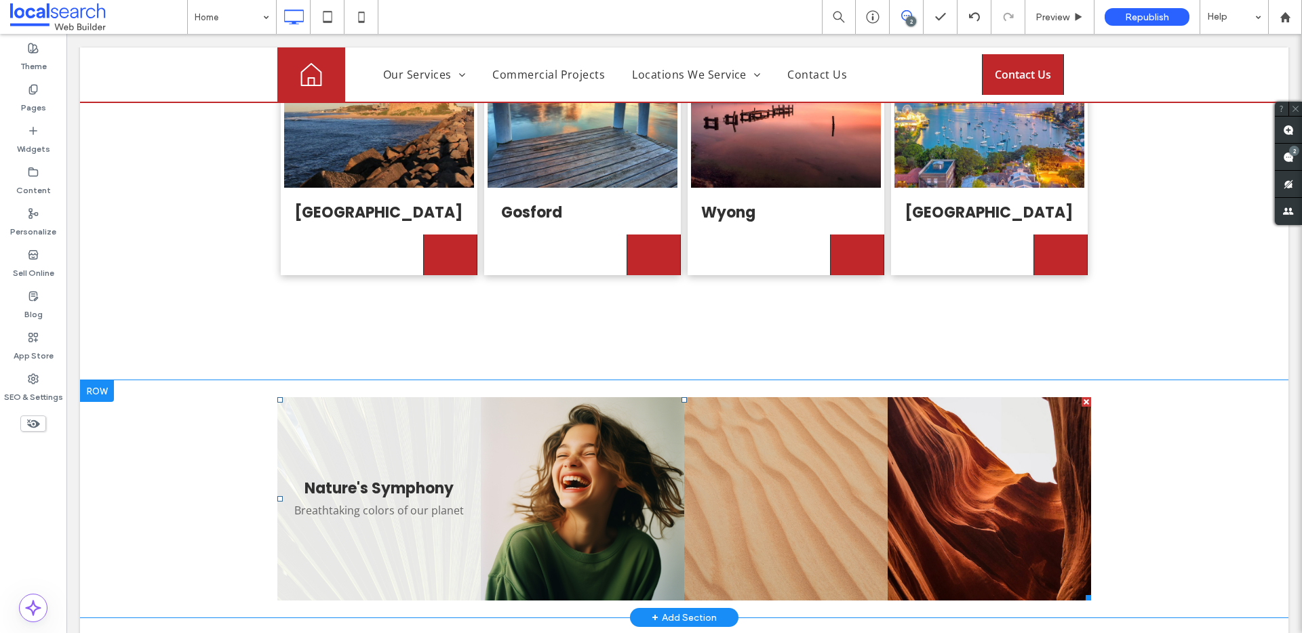
click at [401, 423] on link at bounding box center [378, 498] width 203 height 203
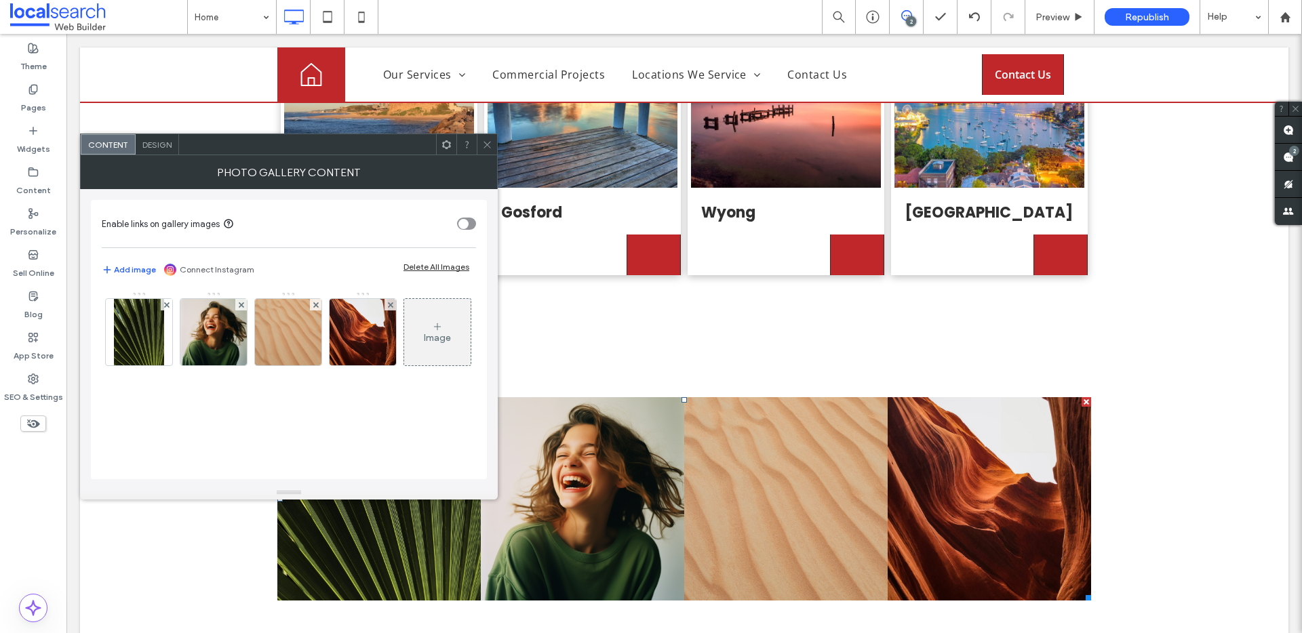
click at [164, 148] on span "Design" at bounding box center [156, 145] width 29 height 10
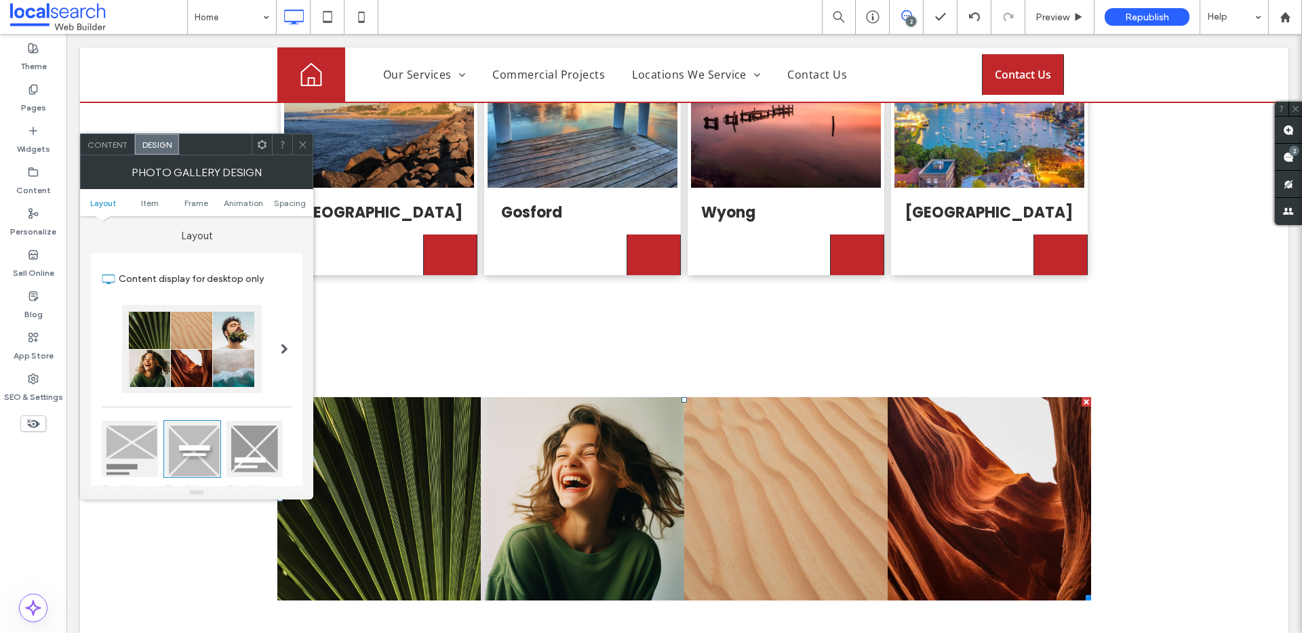
click at [116, 155] on div "Photo Gallery Design" at bounding box center [196, 172] width 233 height 34
click at [116, 144] on span "Content" at bounding box center [107, 144] width 40 height 10
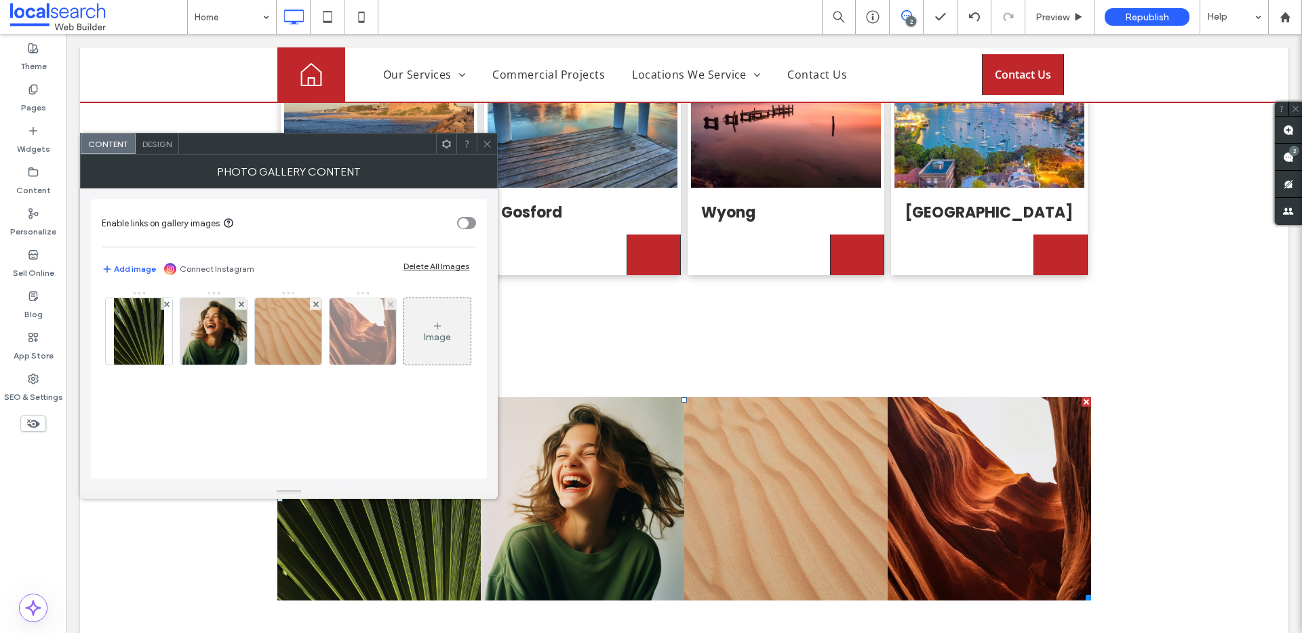
scroll to position [3, 0]
click at [119, 336] on img at bounding box center [139, 331] width 51 height 66
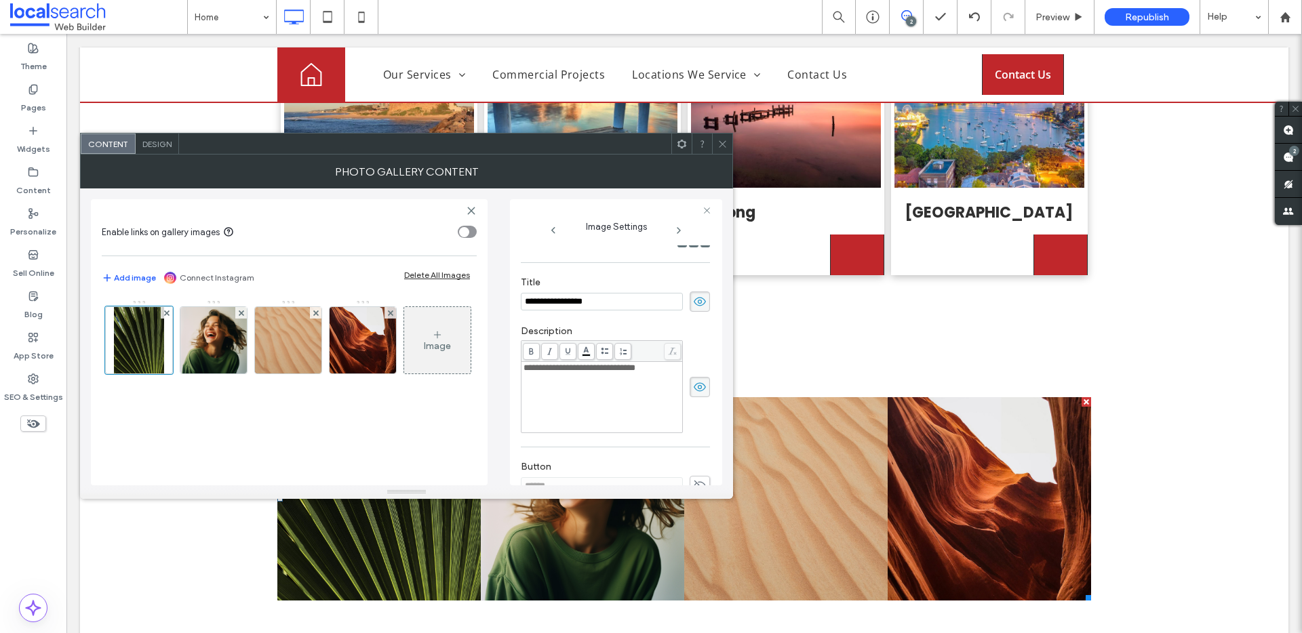
scroll to position [150, 0]
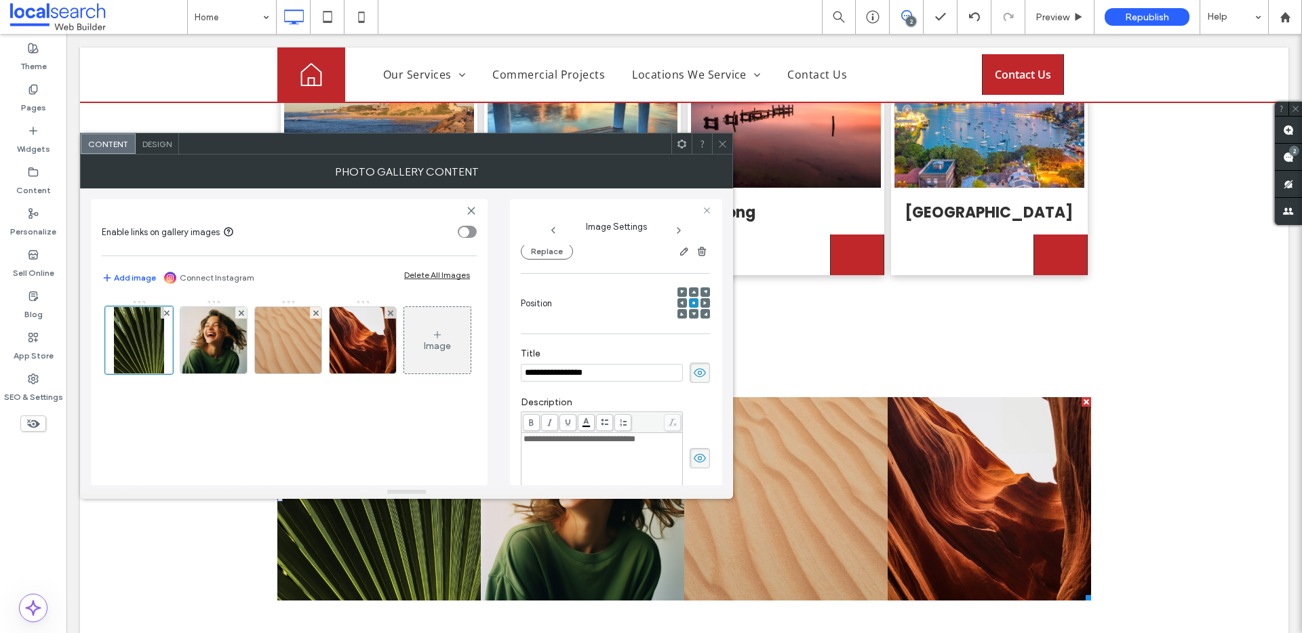
click at [695, 377] on use at bounding box center [700, 373] width 12 height 9
drag, startPoint x: 692, startPoint y: 472, endPoint x: 695, endPoint y: 456, distance: 16.5
click at [692, 472] on div "**********" at bounding box center [615, 458] width 189 height 93
click at [696, 454] on use at bounding box center [700, 458] width 12 height 9
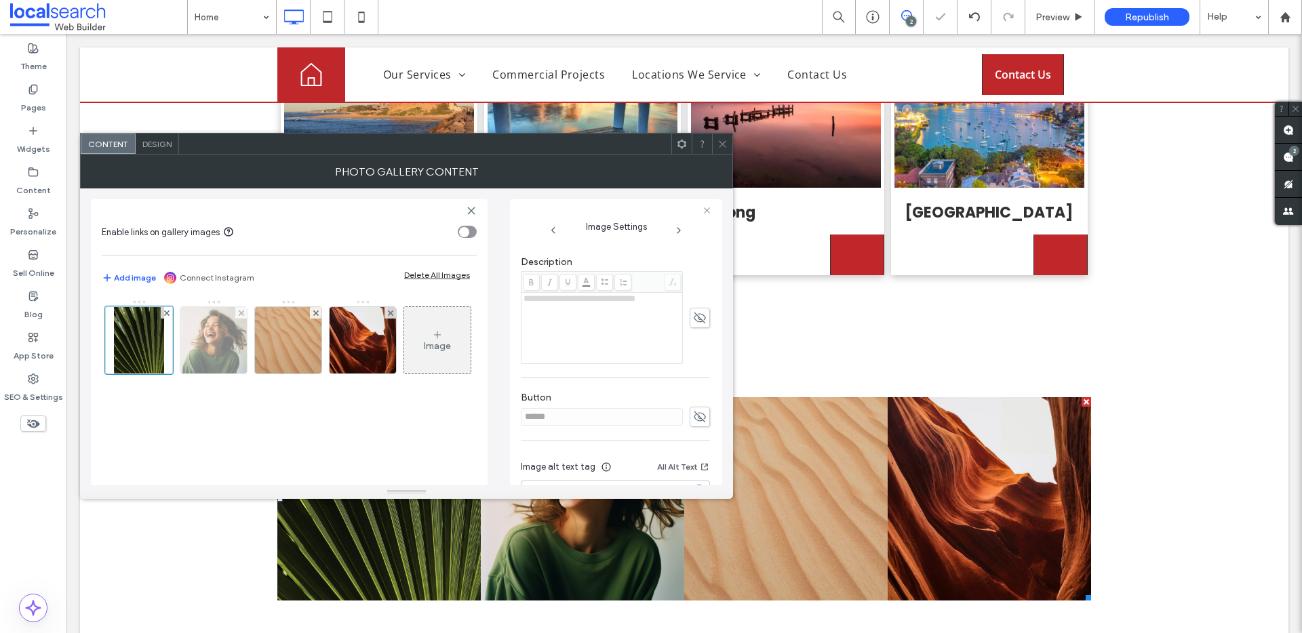
click at [219, 317] on img at bounding box center [213, 340] width 66 height 66
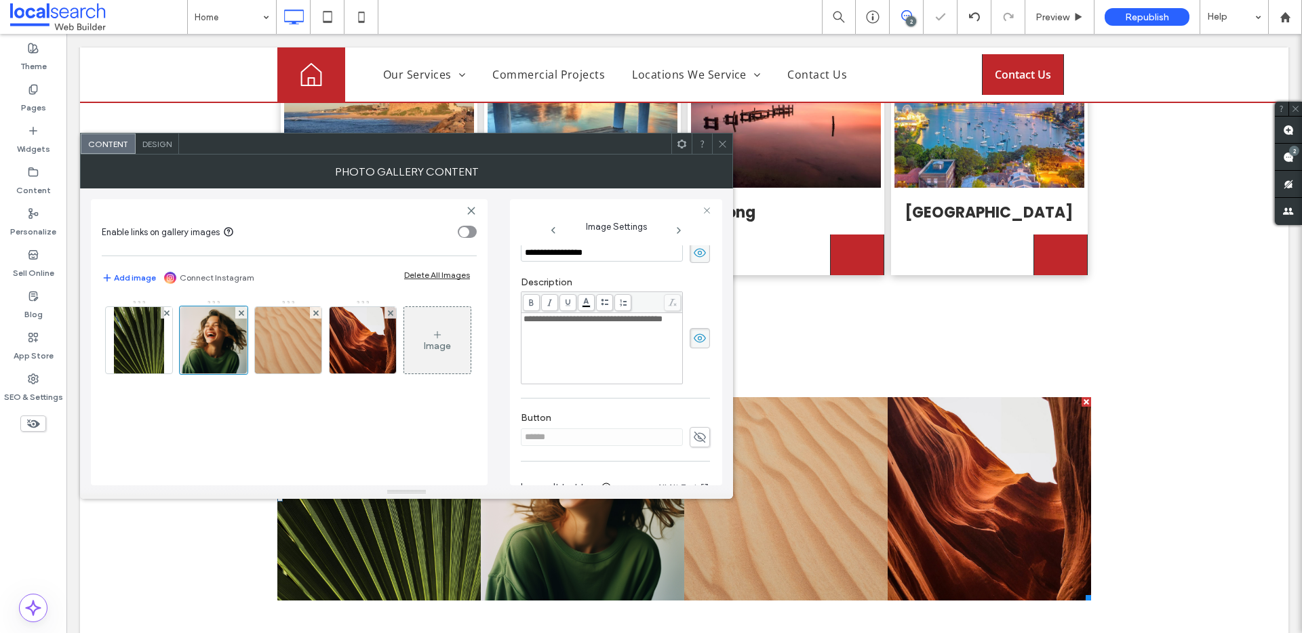
scroll to position [281, 0]
click at [687, 263] on div "**********" at bounding box center [615, 244] width 189 height 49
click at [693, 256] on icon at bounding box center [700, 251] width 14 height 15
drag, startPoint x: 689, startPoint y: 346, endPoint x: 687, endPoint y: 365, distance: 19.1
click at [690, 346] on span at bounding box center [699, 337] width 20 height 20
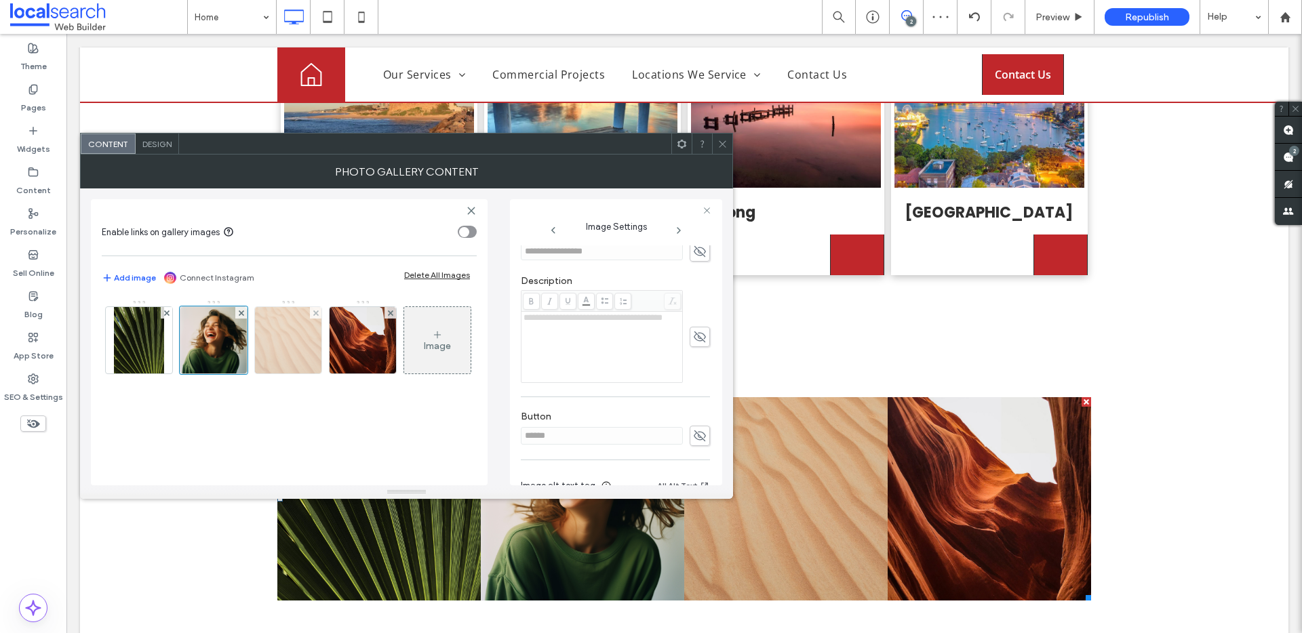
click at [281, 339] on img at bounding box center [288, 340] width 66 height 66
click at [315, 307] on span at bounding box center [315, 313] width 5 height 12
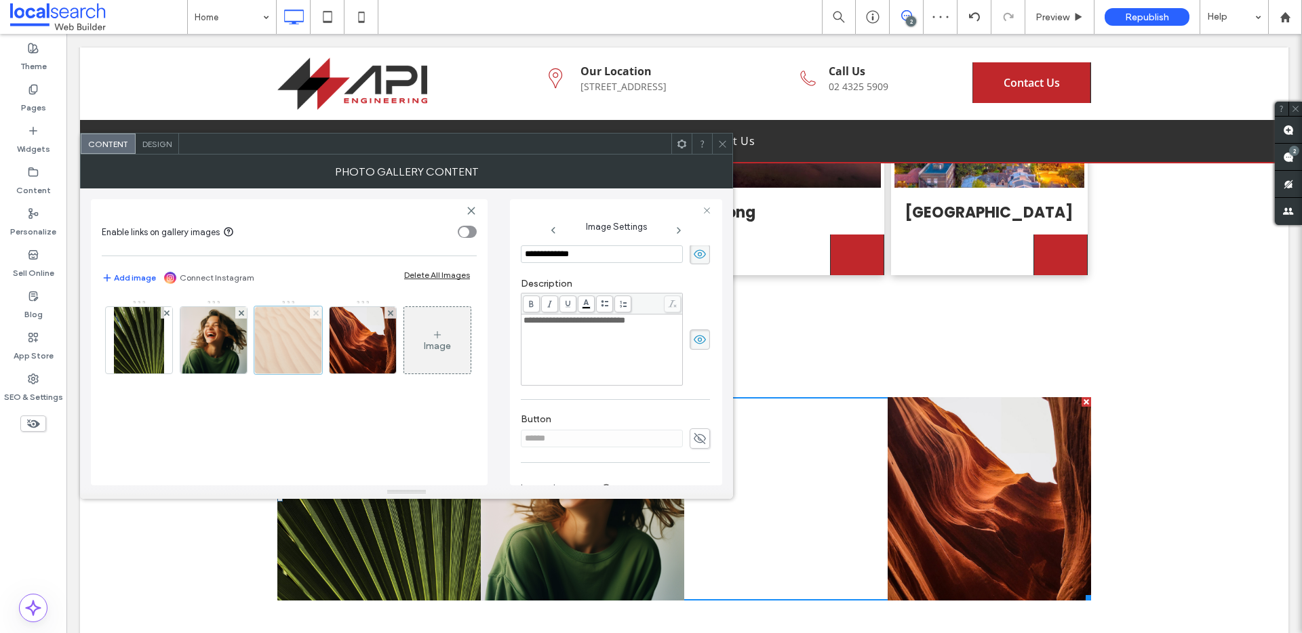
click at [315, 307] on span at bounding box center [315, 313] width 5 height 12
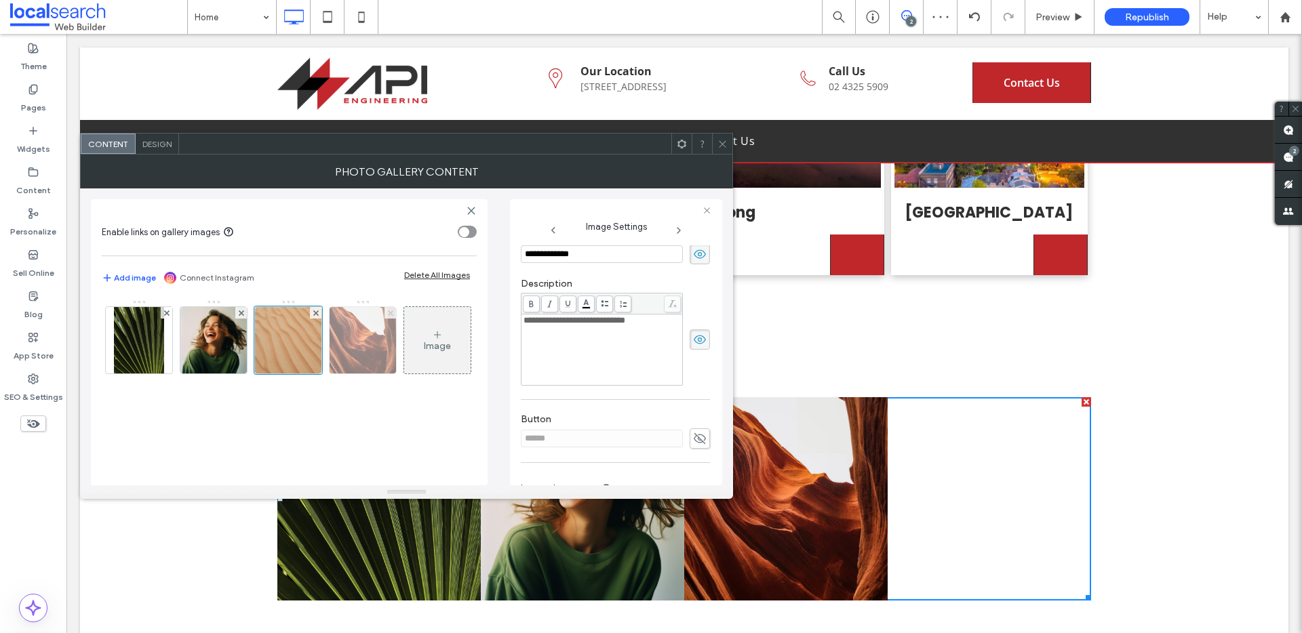
scroll to position [0, 0]
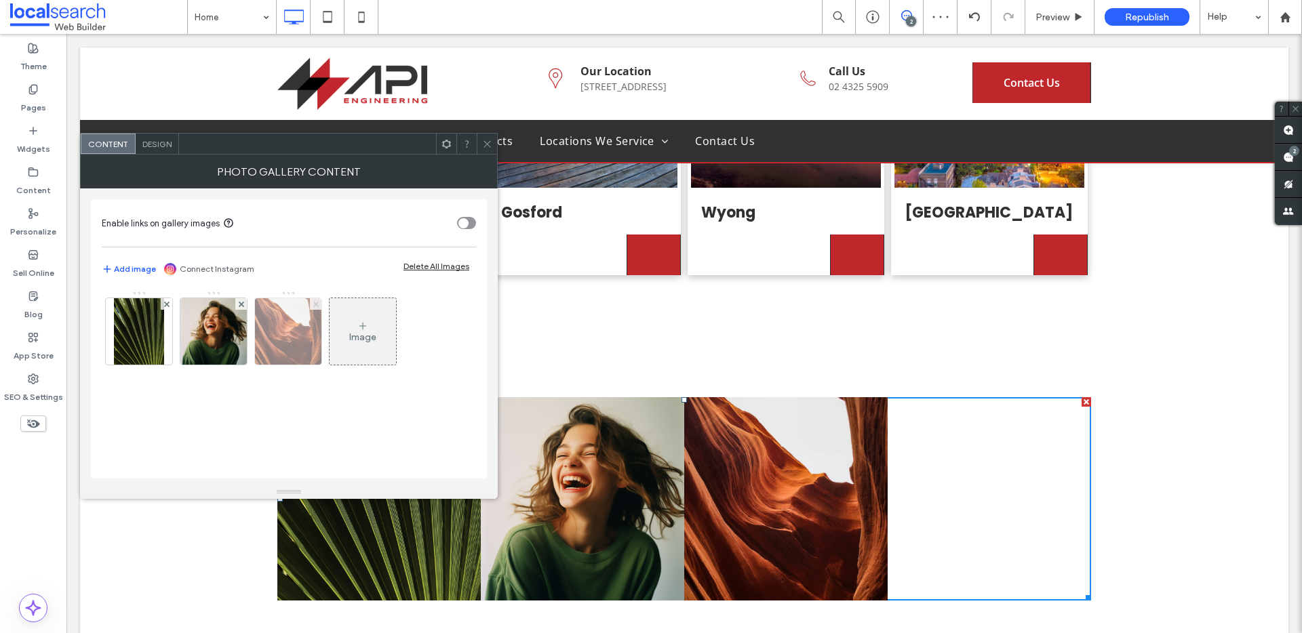
click at [315, 308] on span at bounding box center [315, 304] width 5 height 12
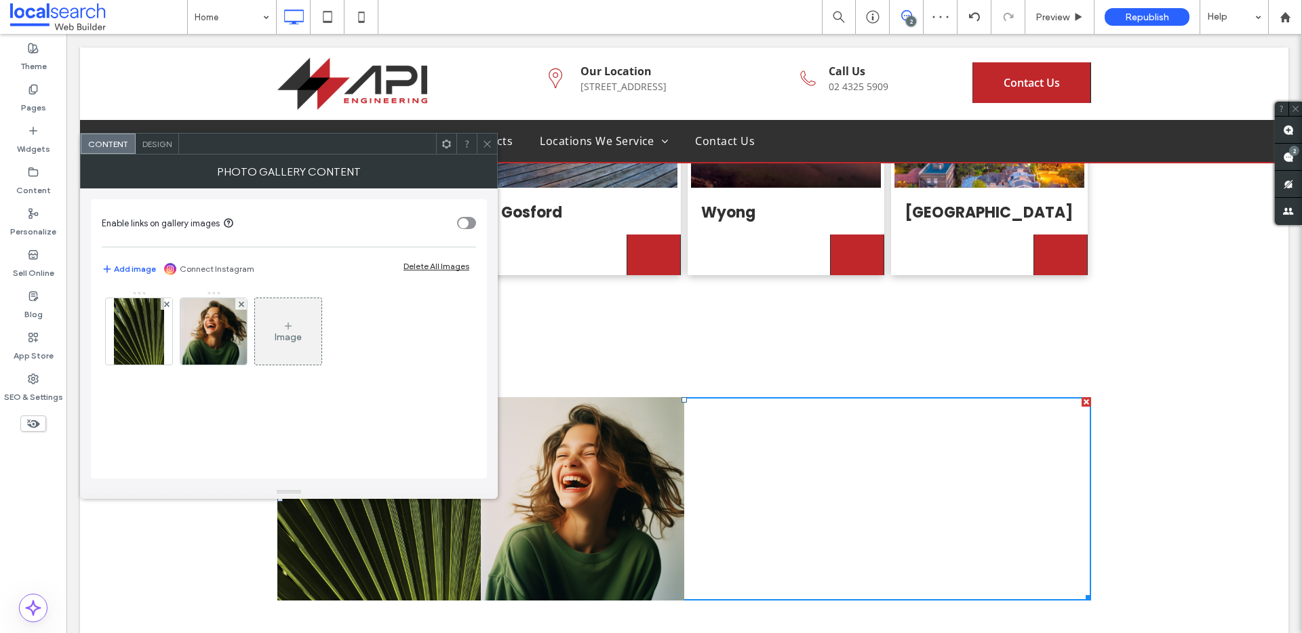
click at [249, 304] on div "Image" at bounding box center [288, 335] width 373 height 88
click at [235, 304] on div at bounding box center [241, 304] width 12 height 12
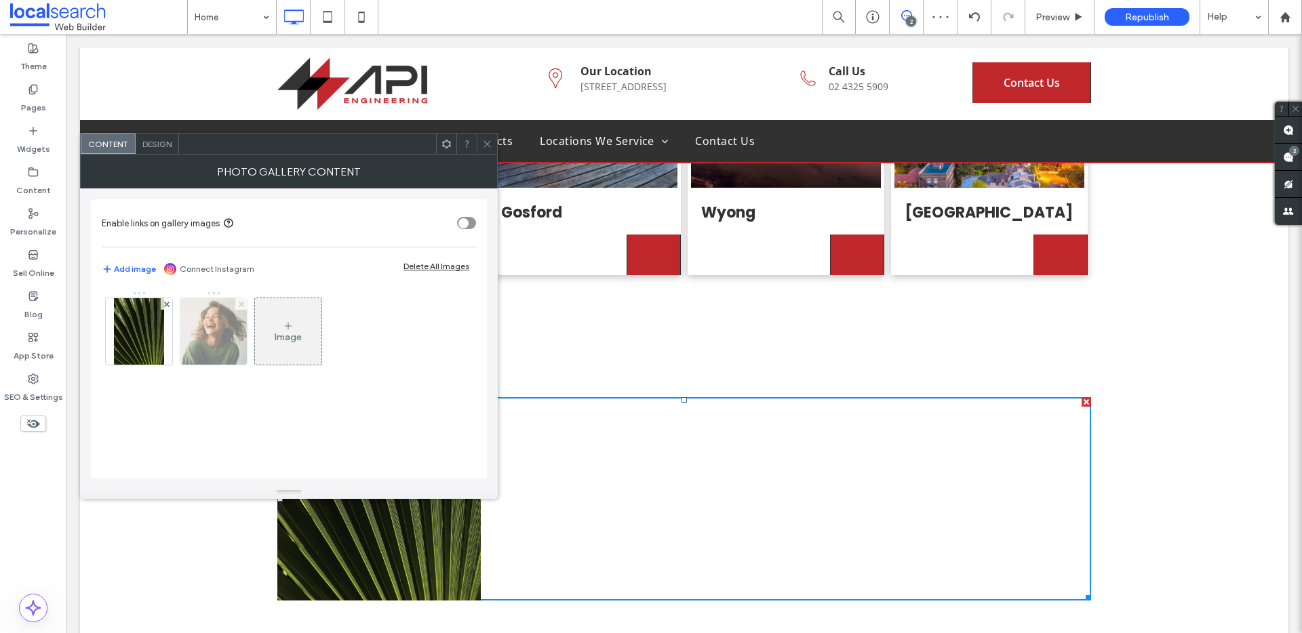
click at [255, 304] on div "Image" at bounding box center [288, 332] width 66 height 64
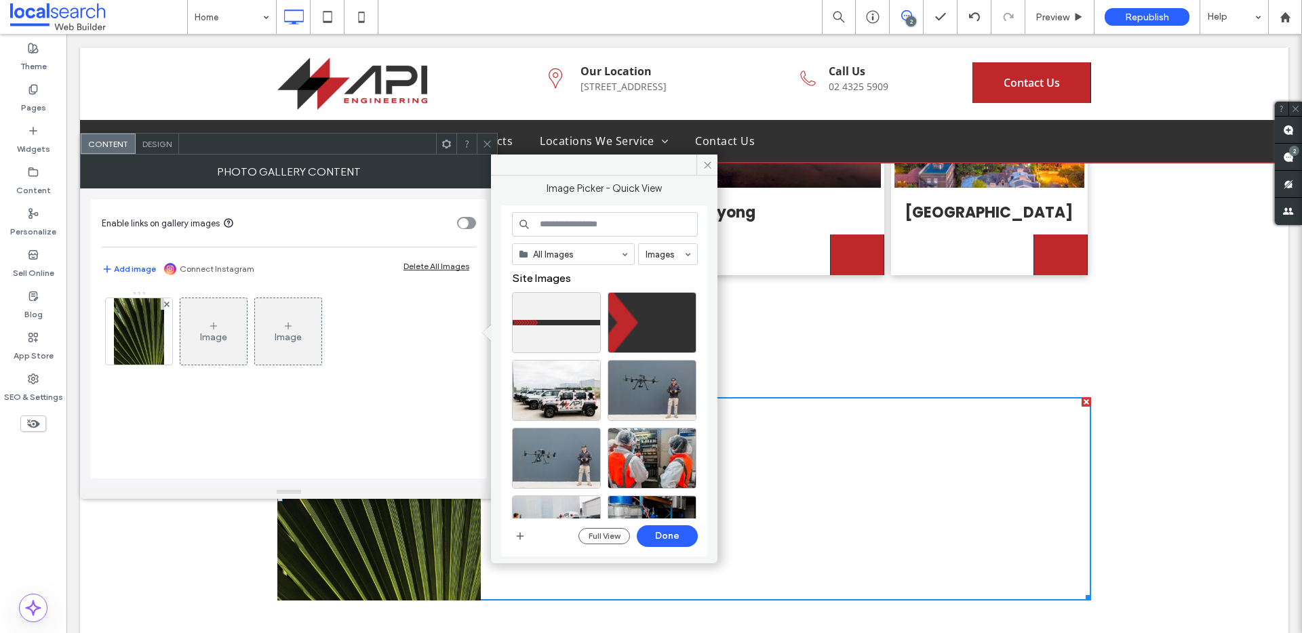
click at [161, 151] on div "Design" at bounding box center [157, 144] width 43 height 20
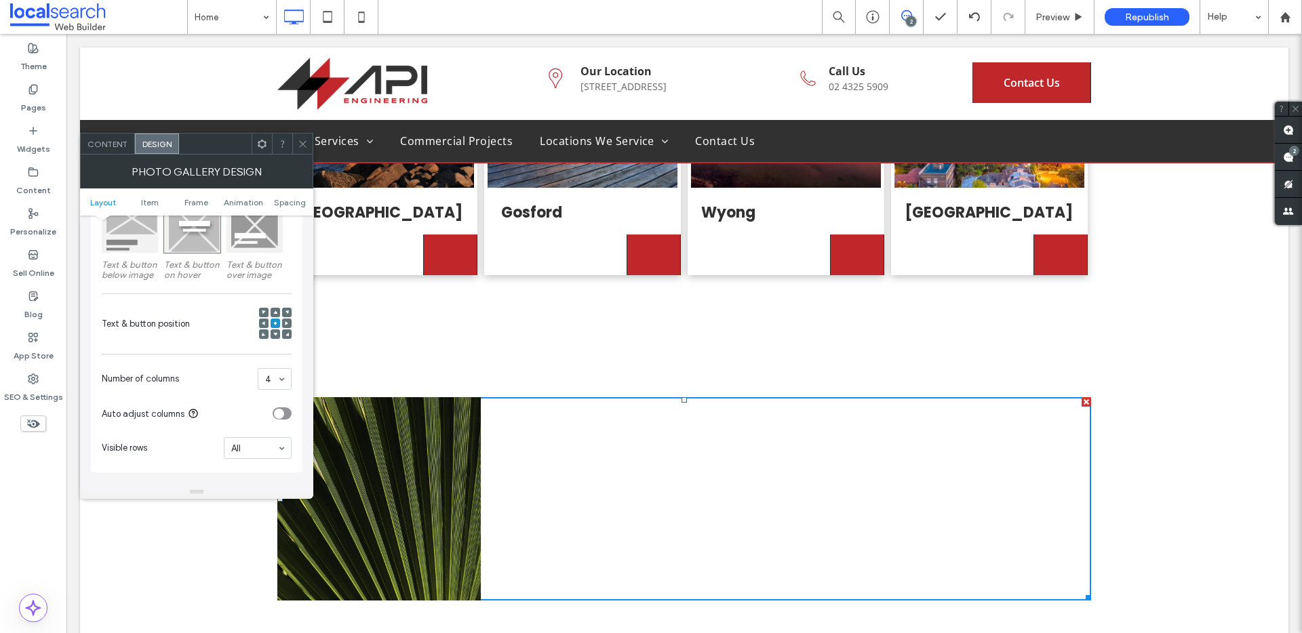
scroll to position [299, 0]
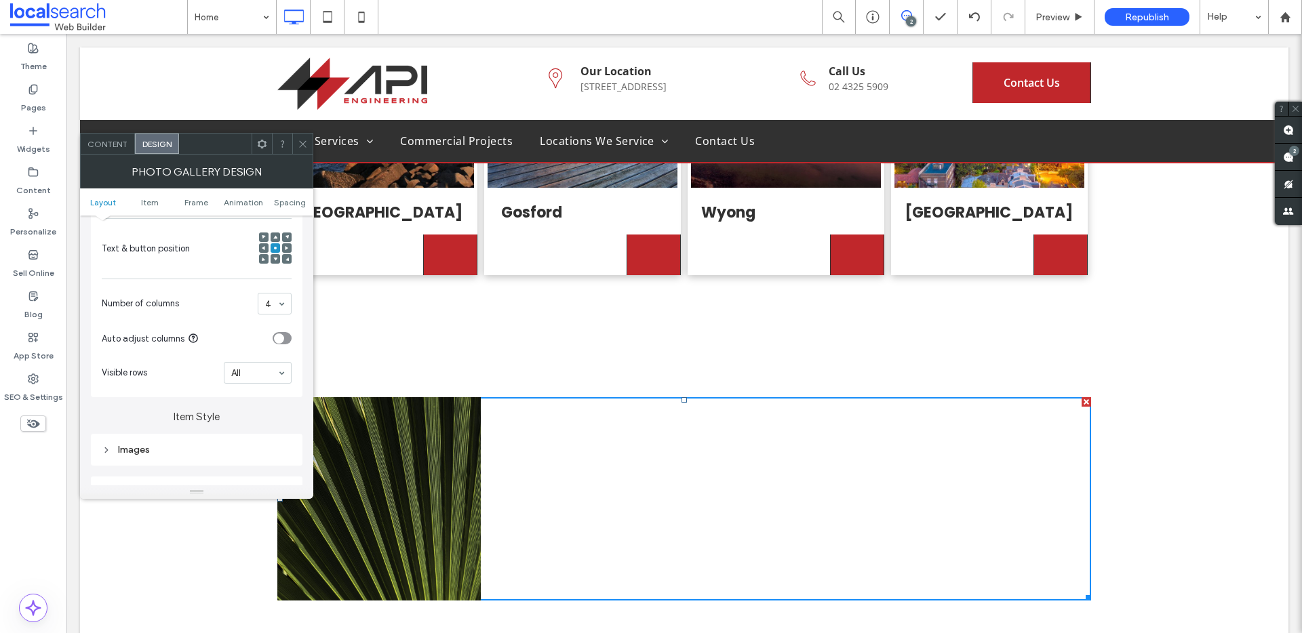
drag, startPoint x: 280, startPoint y: 289, endPoint x: 293, endPoint y: 300, distance: 16.4
click at [281, 289] on section "Number of columns 4" at bounding box center [197, 303] width 190 height 35
click at [291, 302] on div "4" at bounding box center [275, 304] width 34 height 22
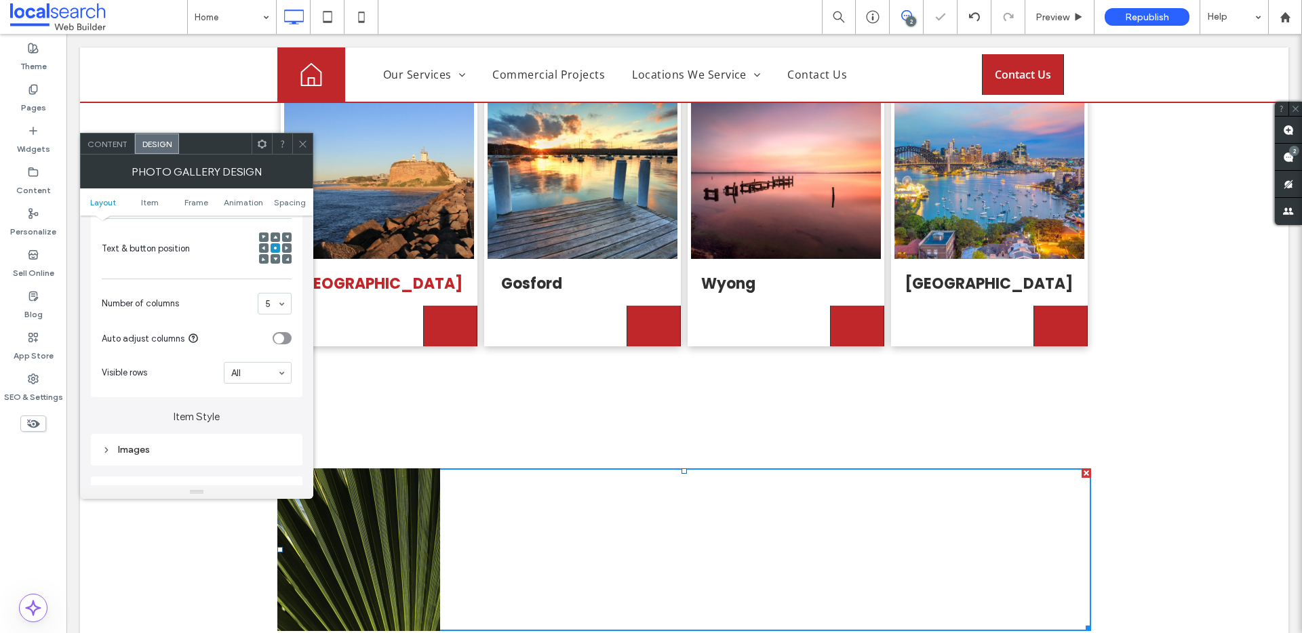
scroll to position [3737, 0]
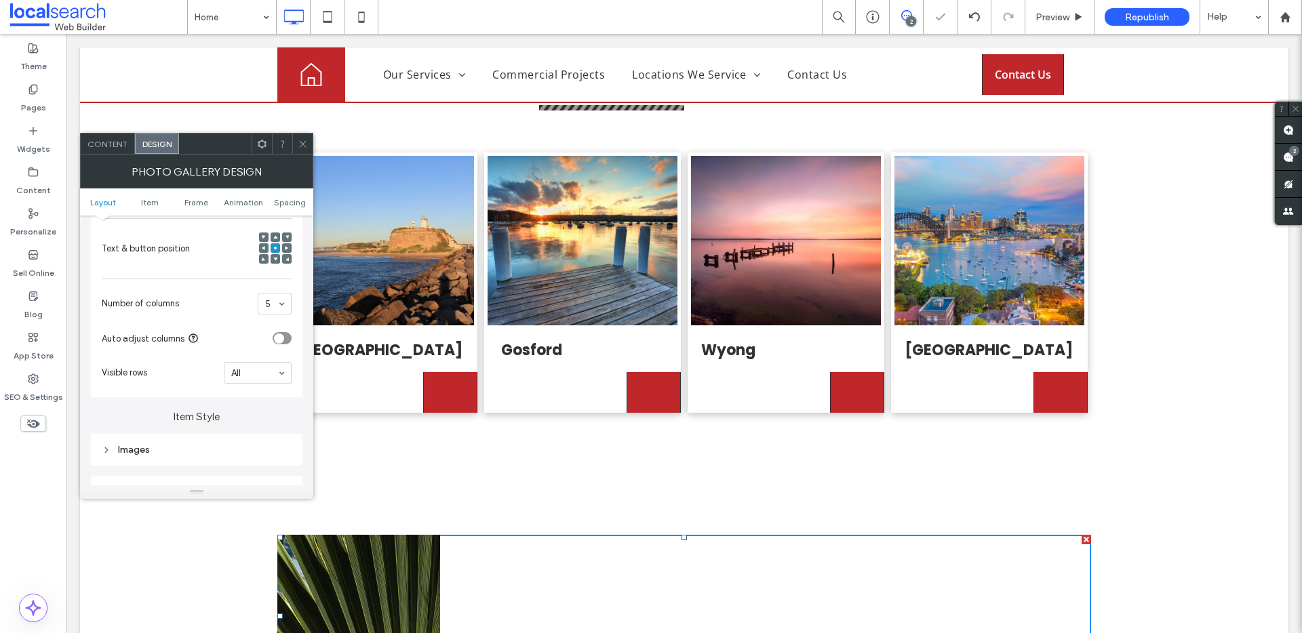
click at [113, 148] on span "Content" at bounding box center [107, 144] width 40 height 10
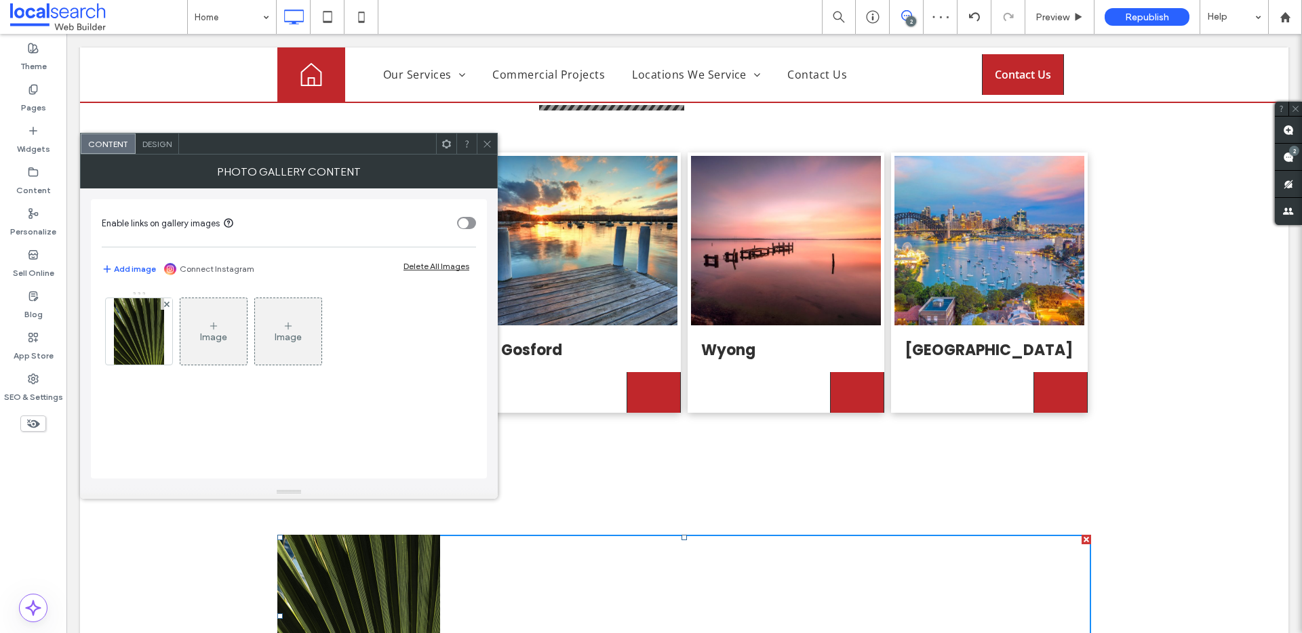
click at [207, 340] on div "Image" at bounding box center [213, 338] width 27 height 12
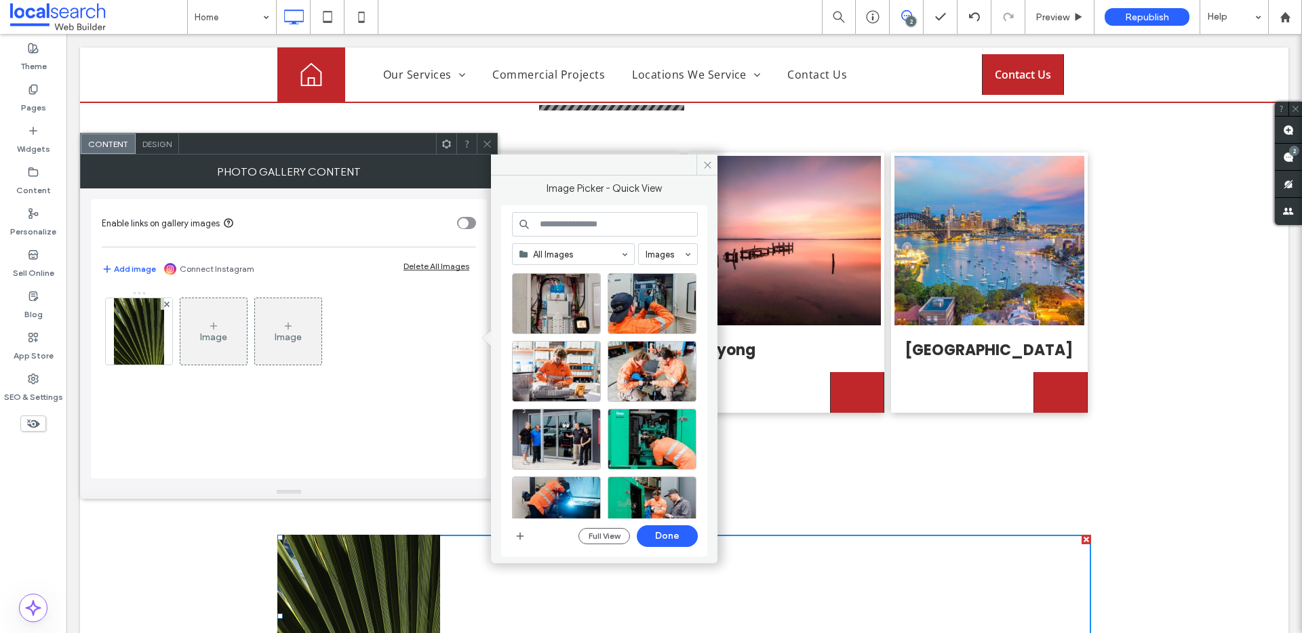
scroll to position [426, 0]
click at [656, 367] on div "Select" at bounding box center [651, 370] width 89 height 61
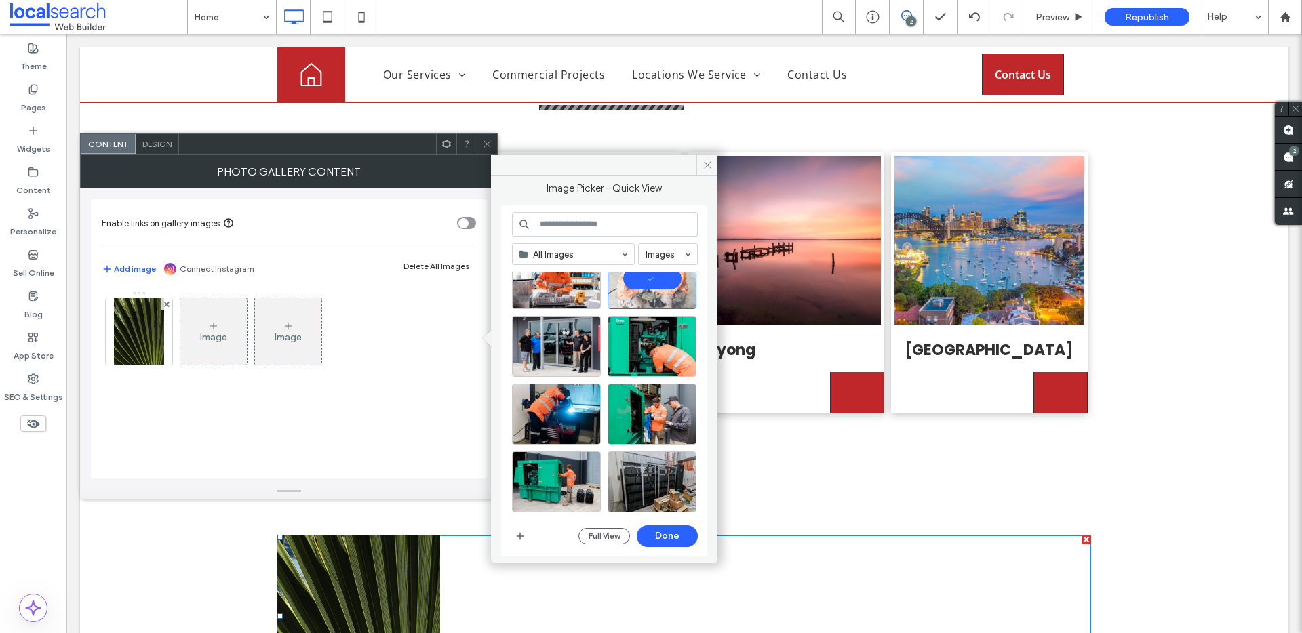
scroll to position [521, 0]
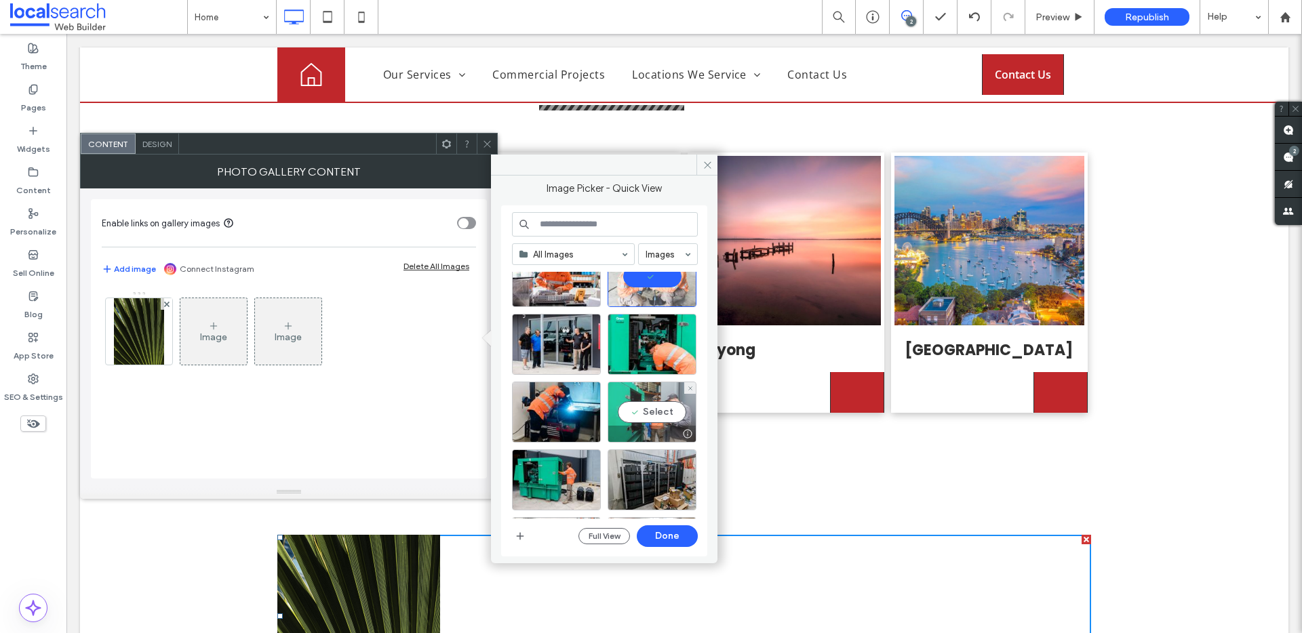
click at [673, 416] on div "Select" at bounding box center [651, 412] width 89 height 61
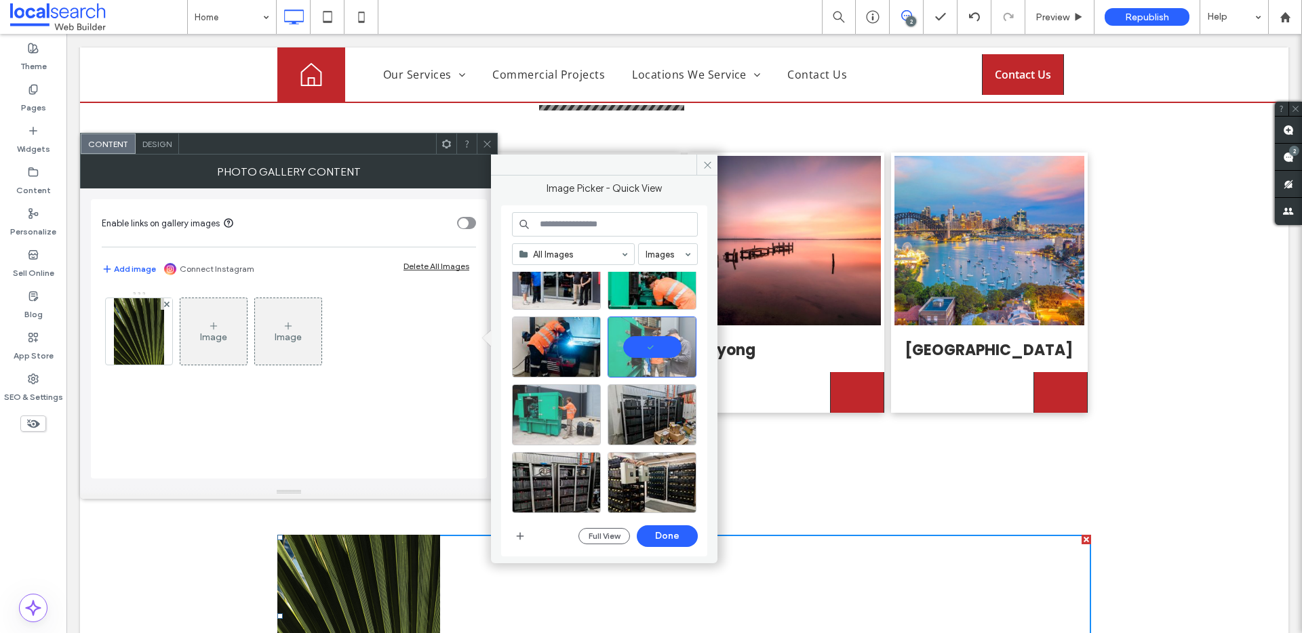
scroll to position [587, 0]
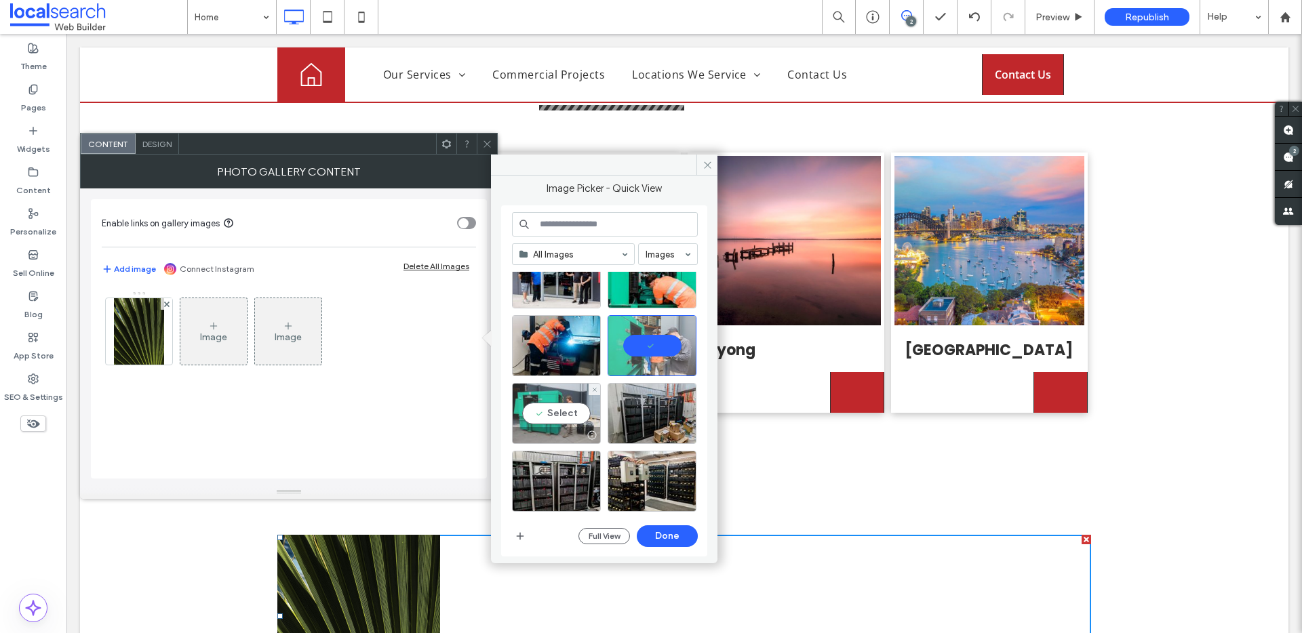
click at [547, 404] on div "Select" at bounding box center [556, 413] width 89 height 61
click at [544, 408] on div at bounding box center [556, 413] width 89 height 61
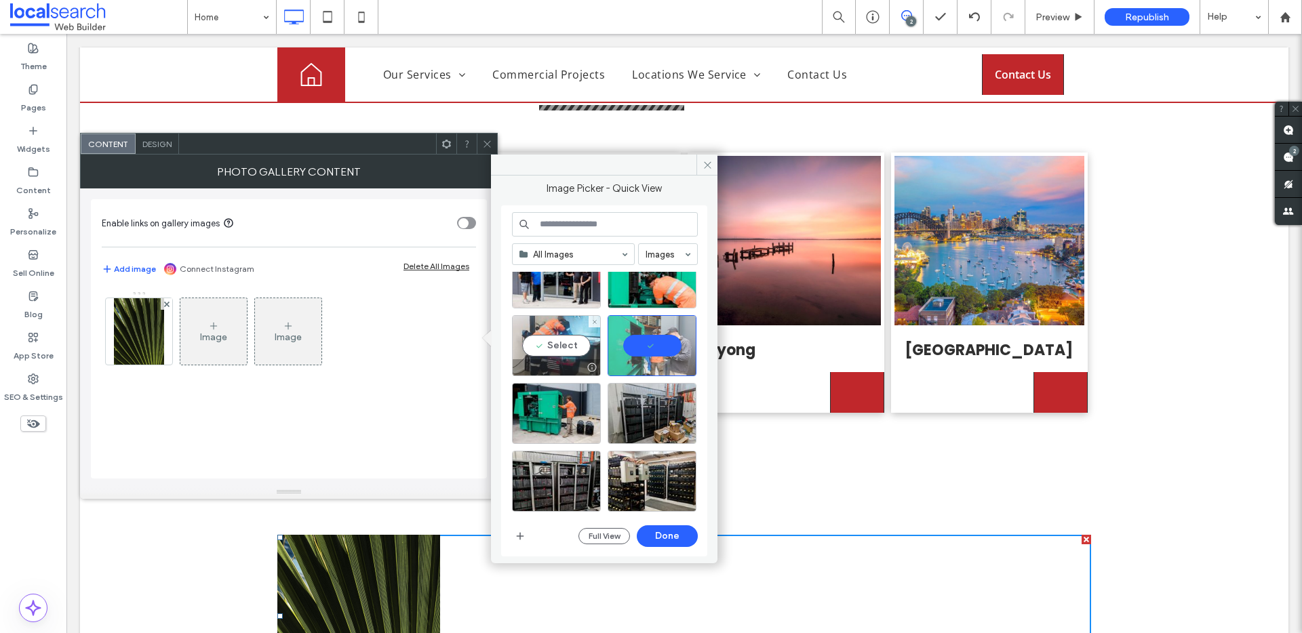
click at [558, 343] on div "Select" at bounding box center [556, 345] width 89 height 61
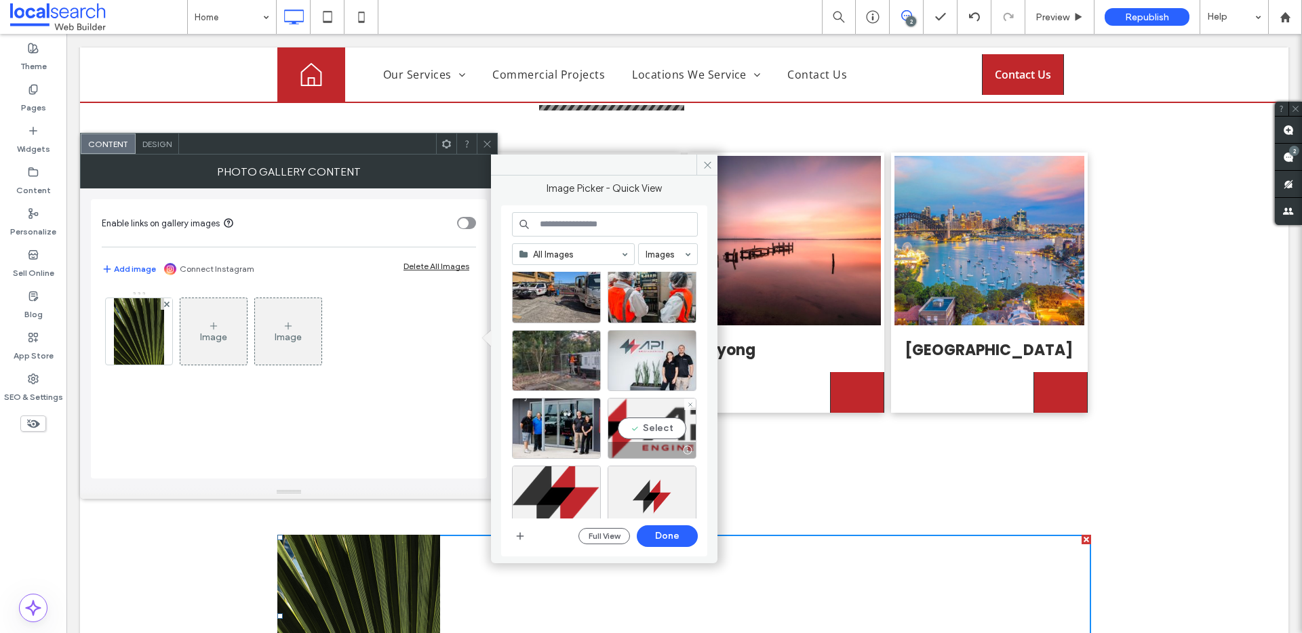
scroll to position [1523, 0]
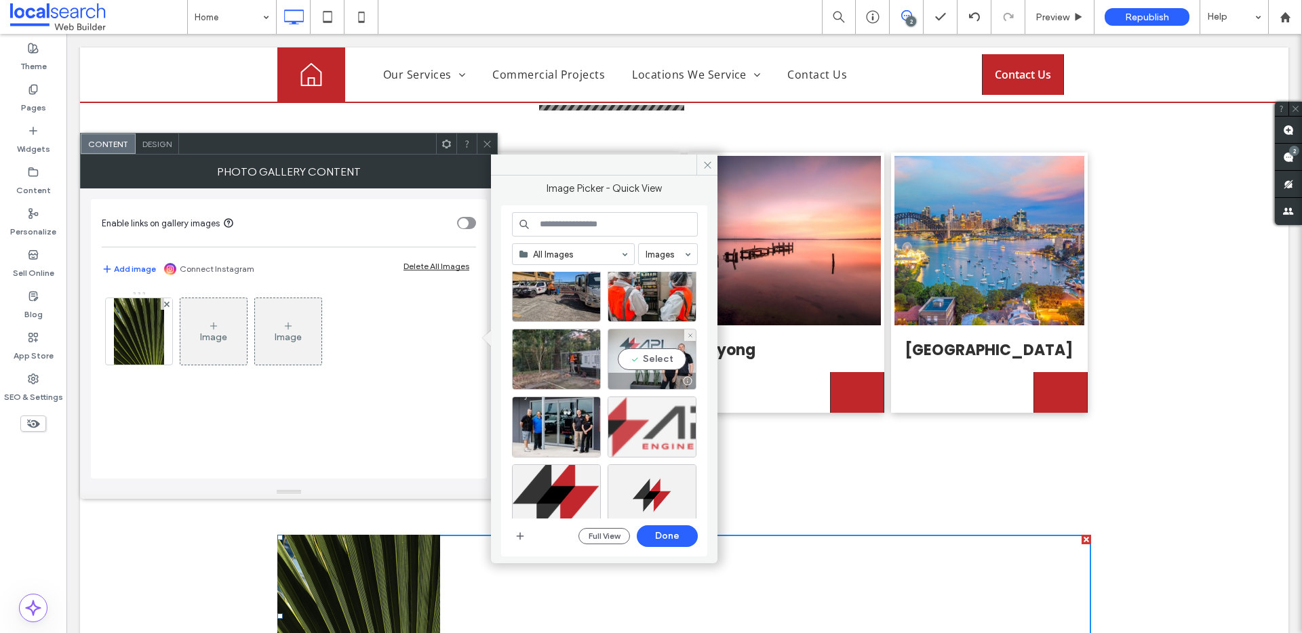
drag, startPoint x: 661, startPoint y: 353, endPoint x: 679, endPoint y: 400, distance: 50.0
click at [661, 353] on div "Select" at bounding box center [651, 359] width 89 height 61
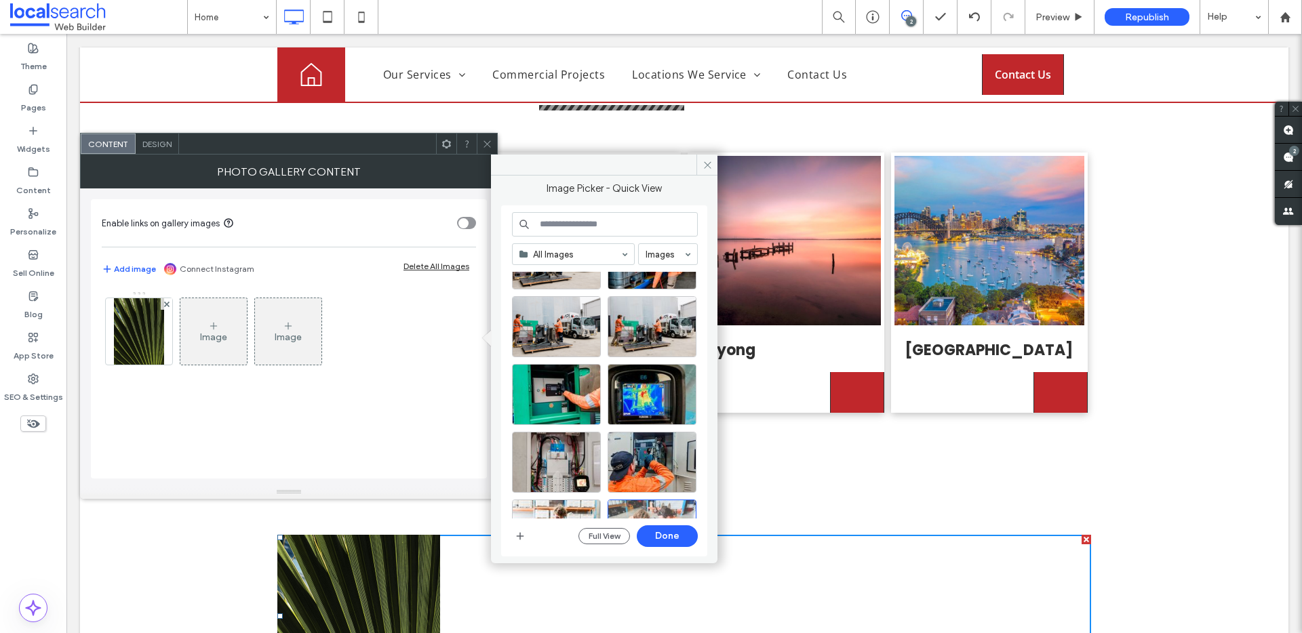
scroll to position [0, 0]
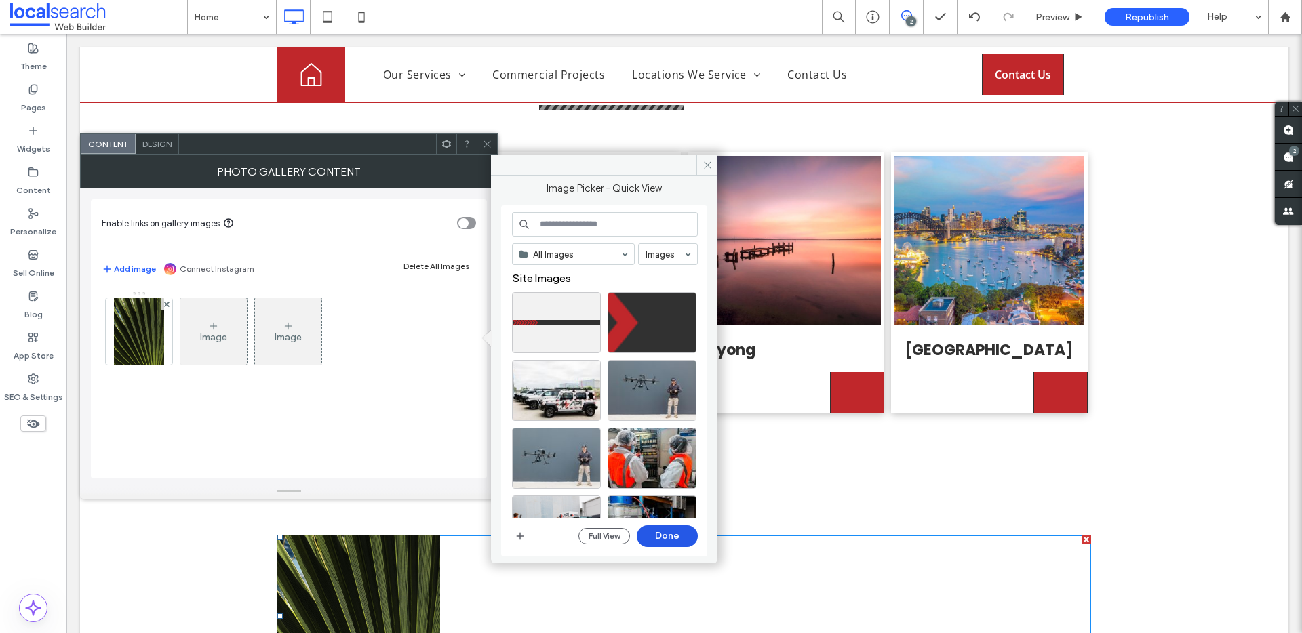
click at [667, 534] on button "Done" at bounding box center [667, 536] width 61 height 22
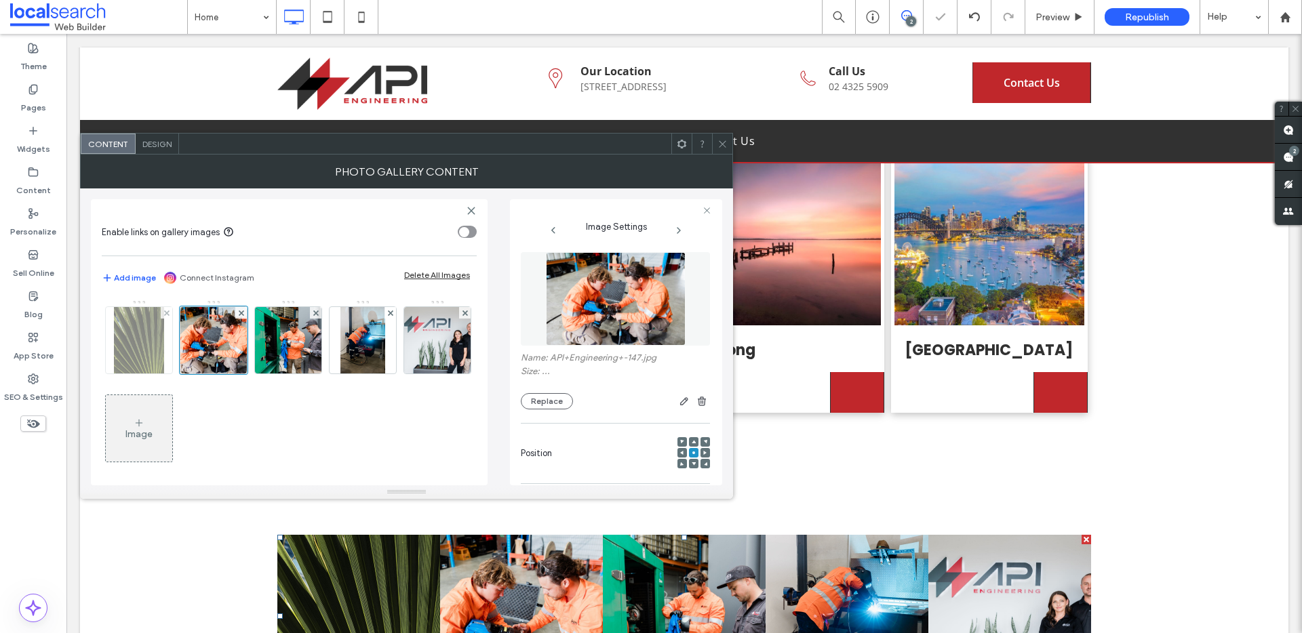
click at [169, 313] on div at bounding box center [167, 313] width 12 height 12
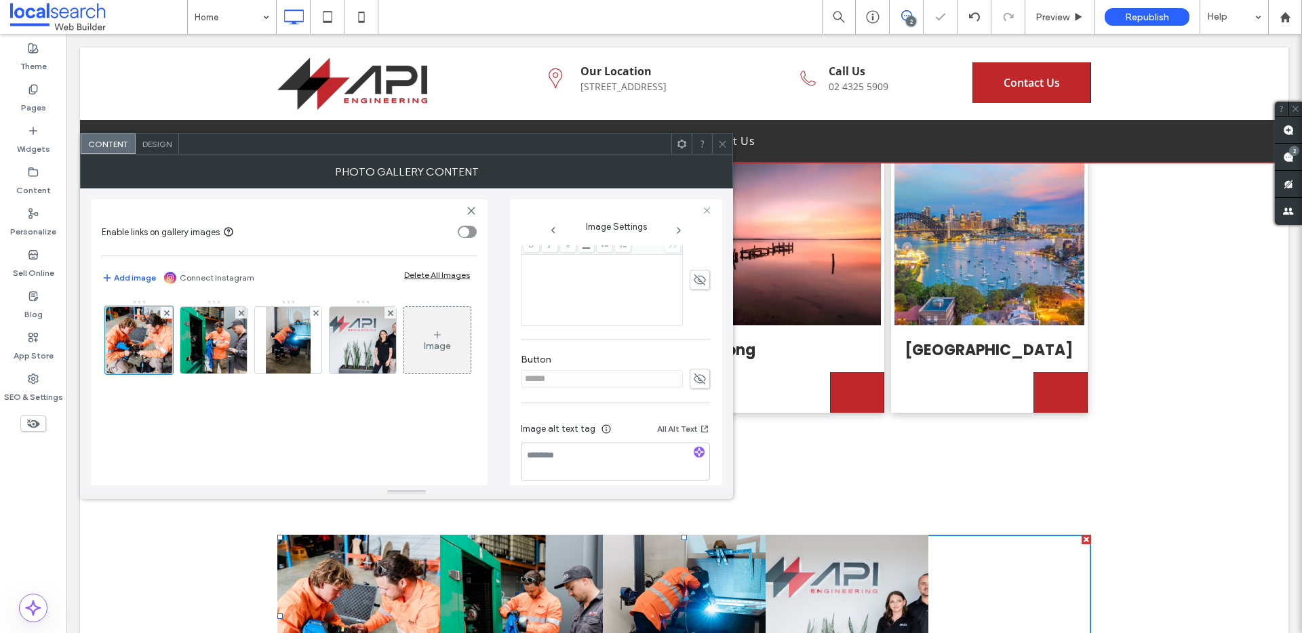
scroll to position [313, 0]
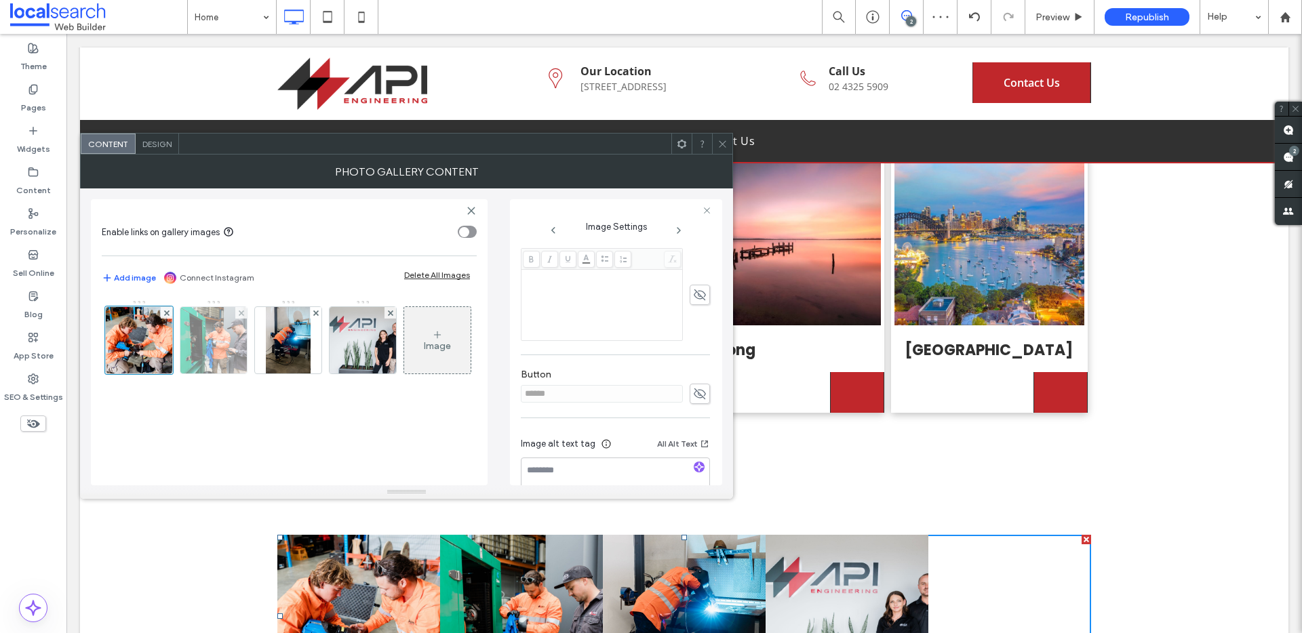
click at [181, 334] on img at bounding box center [214, 340] width 100 height 66
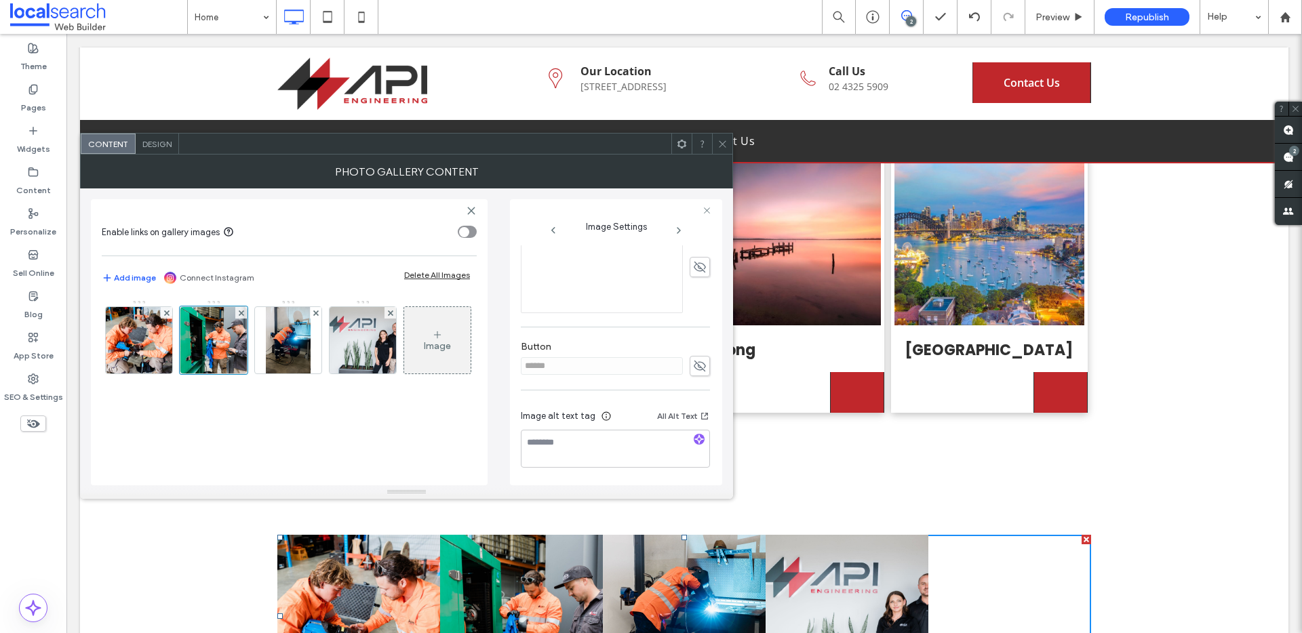
click at [167, 151] on div "Design" at bounding box center [157, 144] width 43 height 20
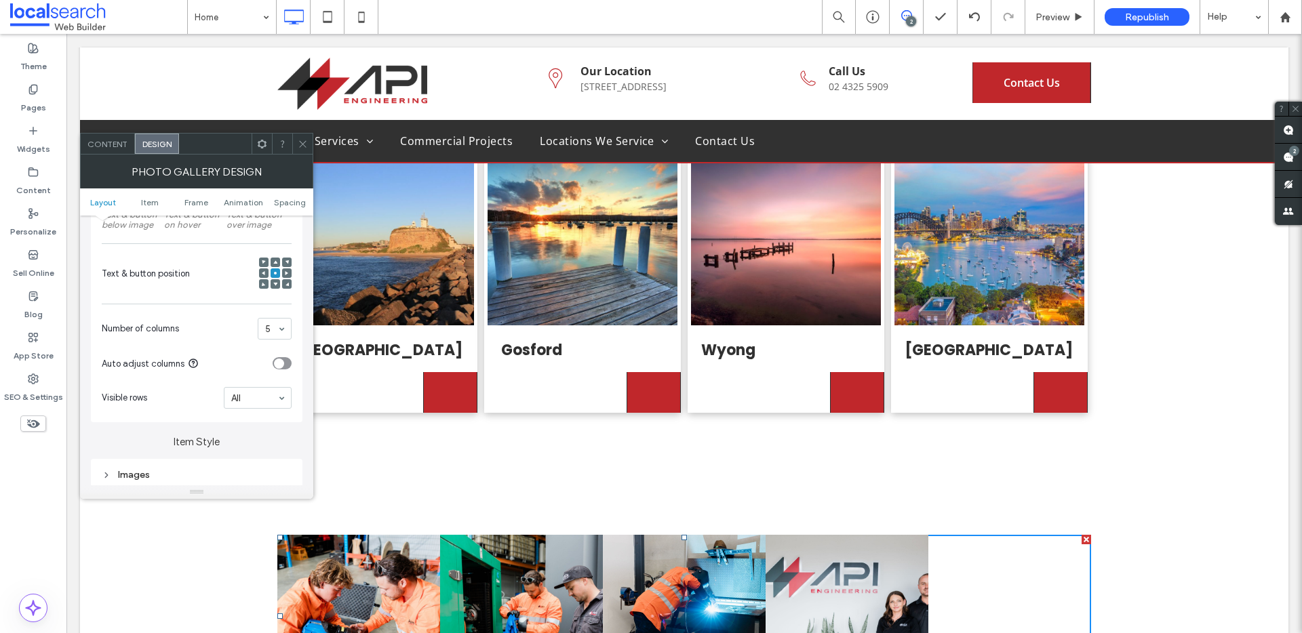
scroll to position [258, 0]
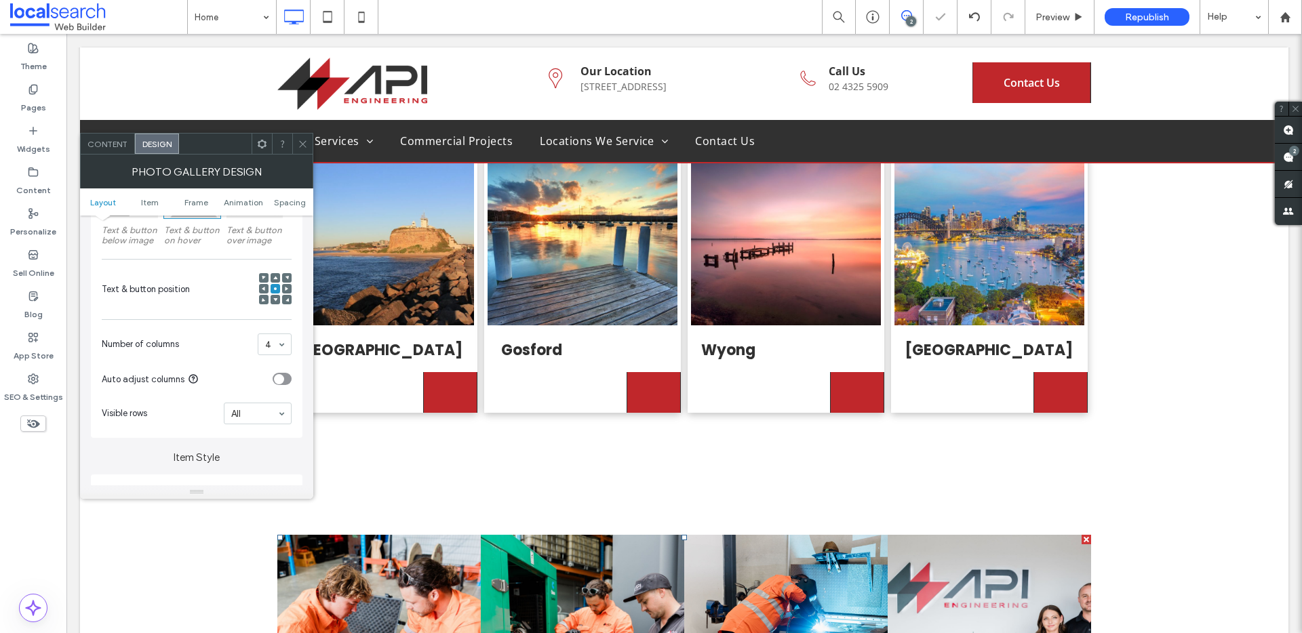
click at [304, 146] on icon at bounding box center [303, 144] width 10 height 10
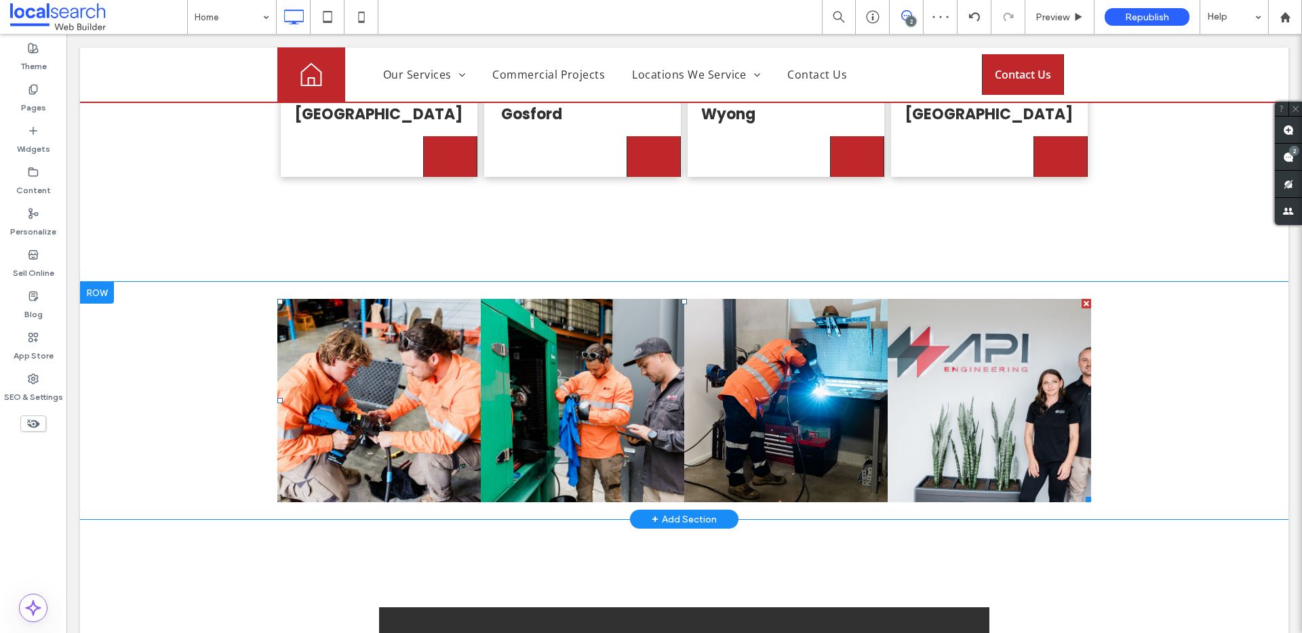
scroll to position [3916, 0]
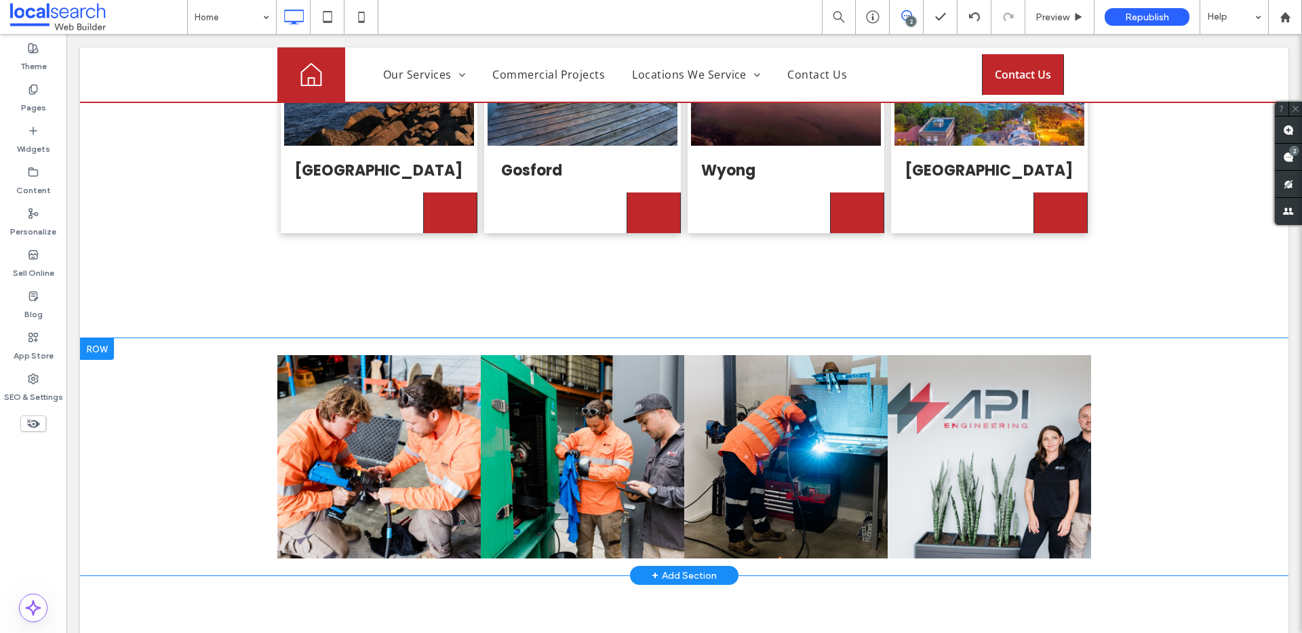
click at [111, 338] on div at bounding box center [97, 349] width 34 height 22
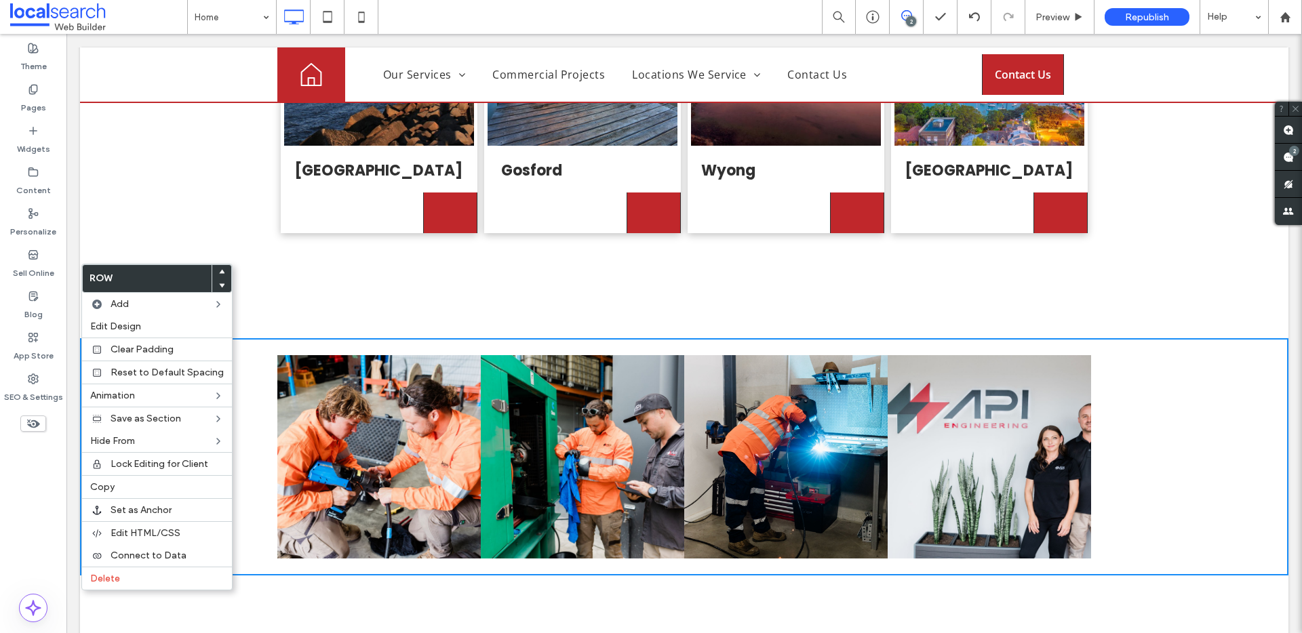
click at [186, 234] on div "Newcastle Click To Paste Gosford Click To Paste Wyong Click To Paste Sydney Cli…" at bounding box center [684, 153] width 1208 height 369
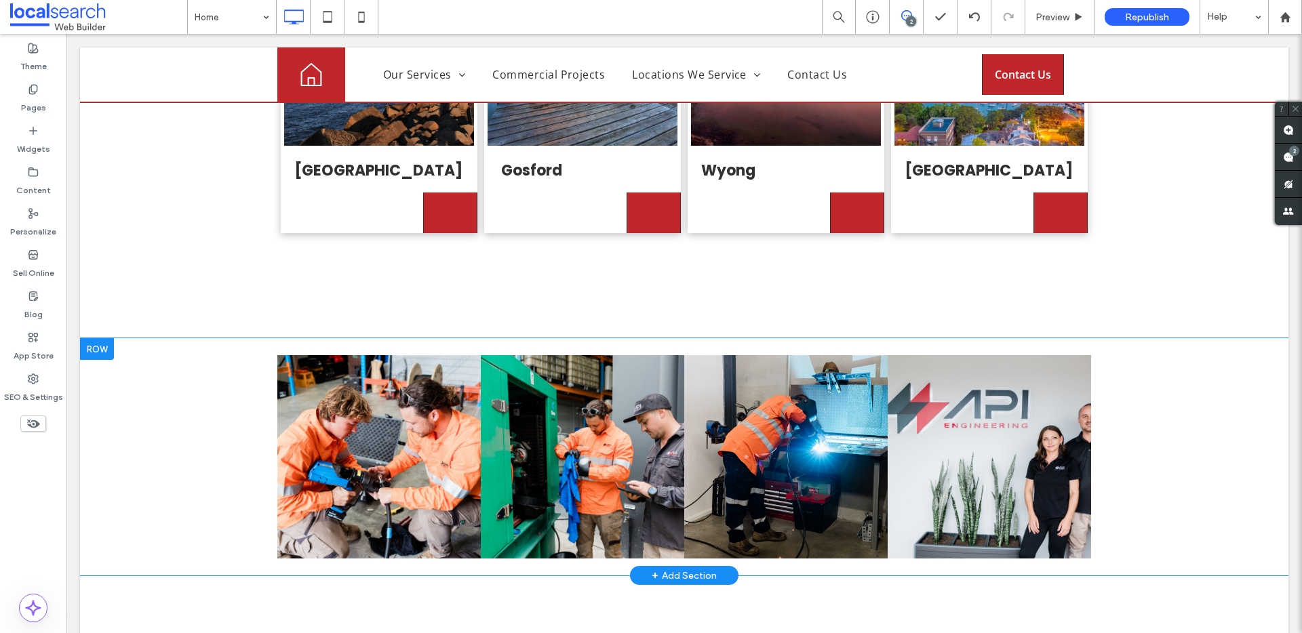
click at [194, 338] on div "Click To Paste Click To Paste Button Button Button Button Row + Add Section" at bounding box center [684, 456] width 1208 height 237
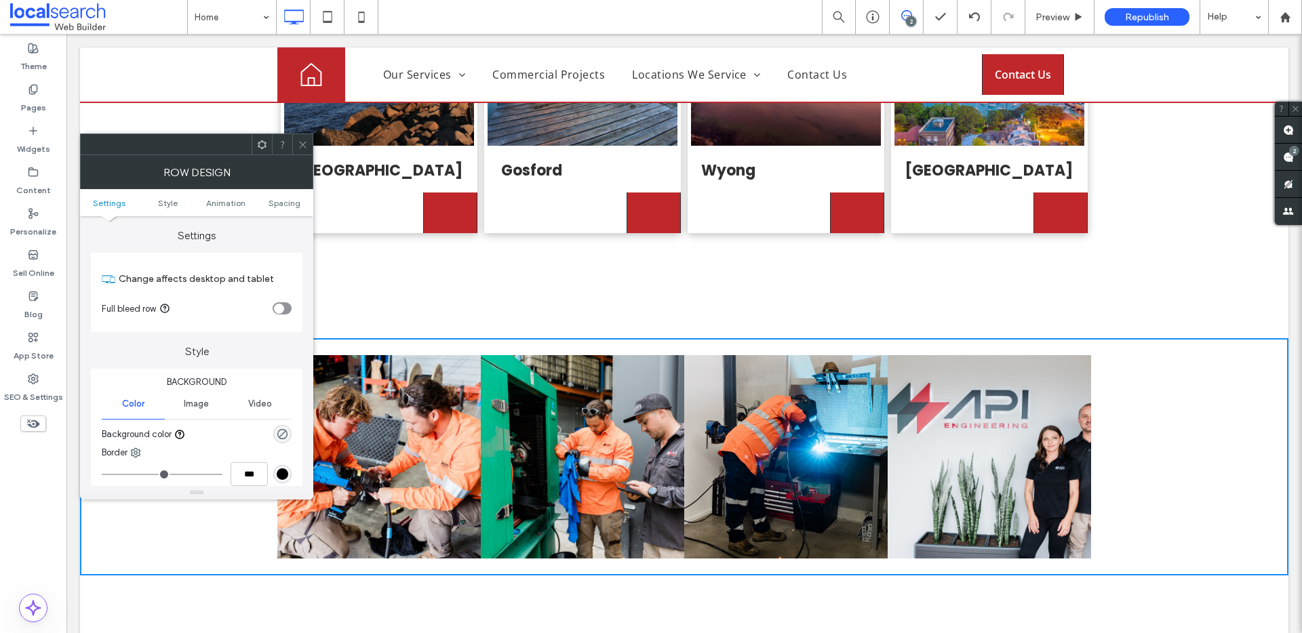
click at [274, 307] on div "toggle" at bounding box center [279, 309] width 10 height 10
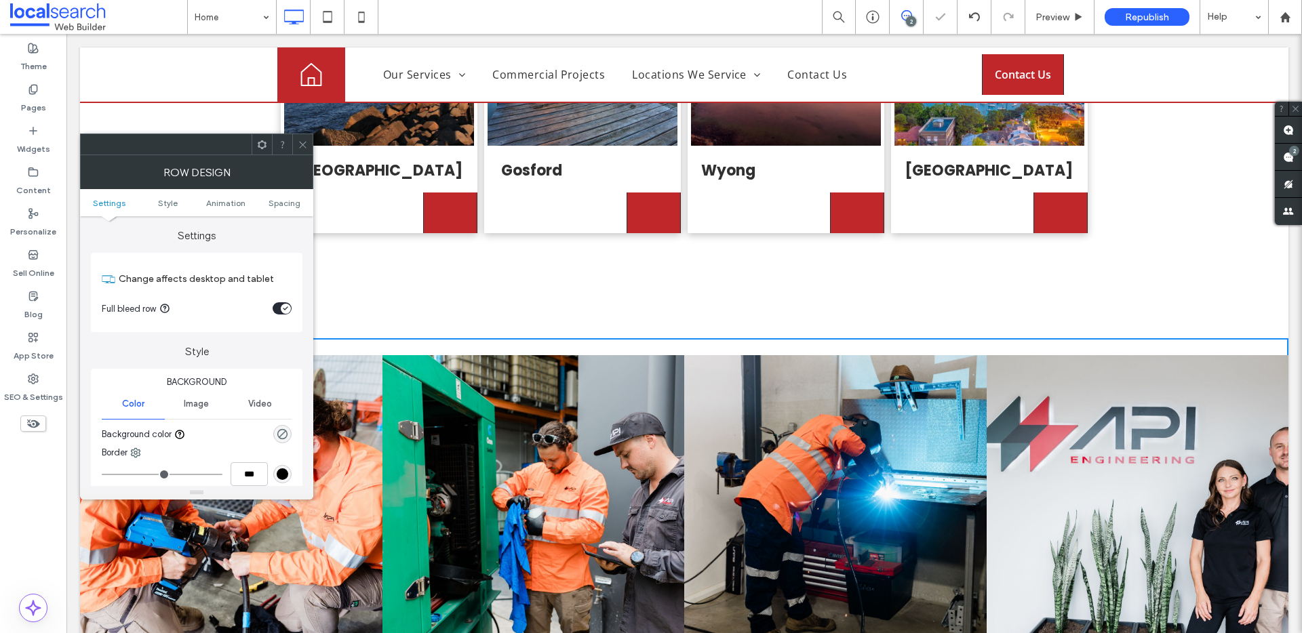
click at [304, 141] on icon at bounding box center [303, 145] width 10 height 10
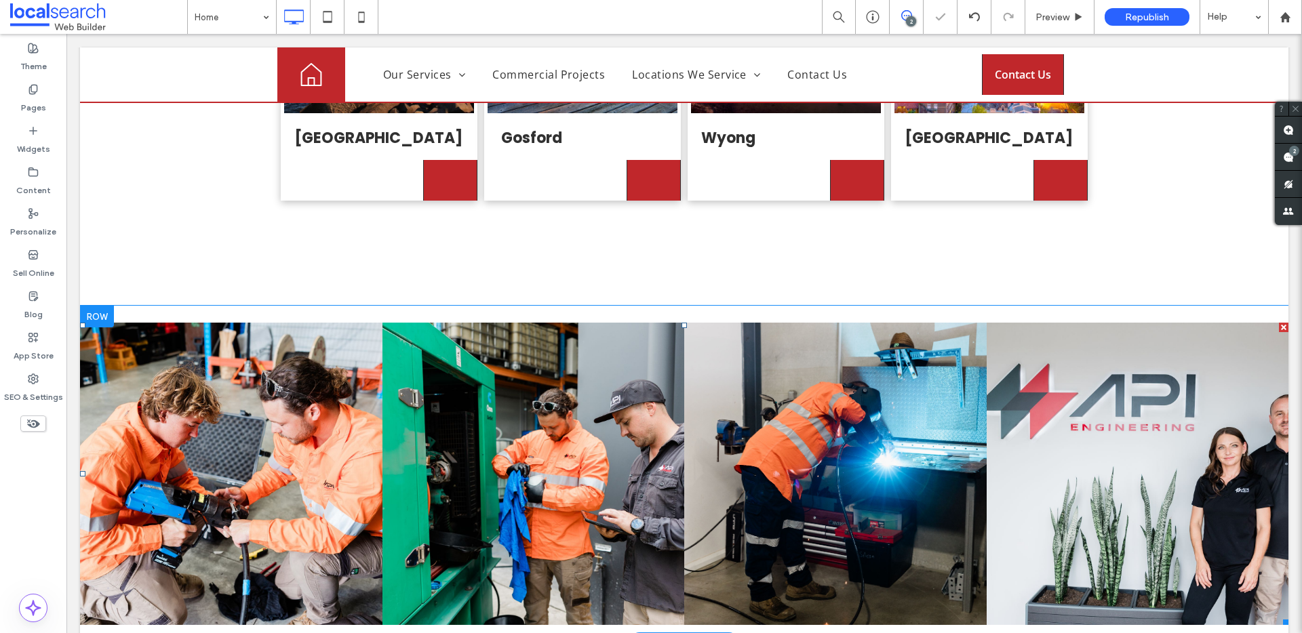
scroll to position [4026, 0]
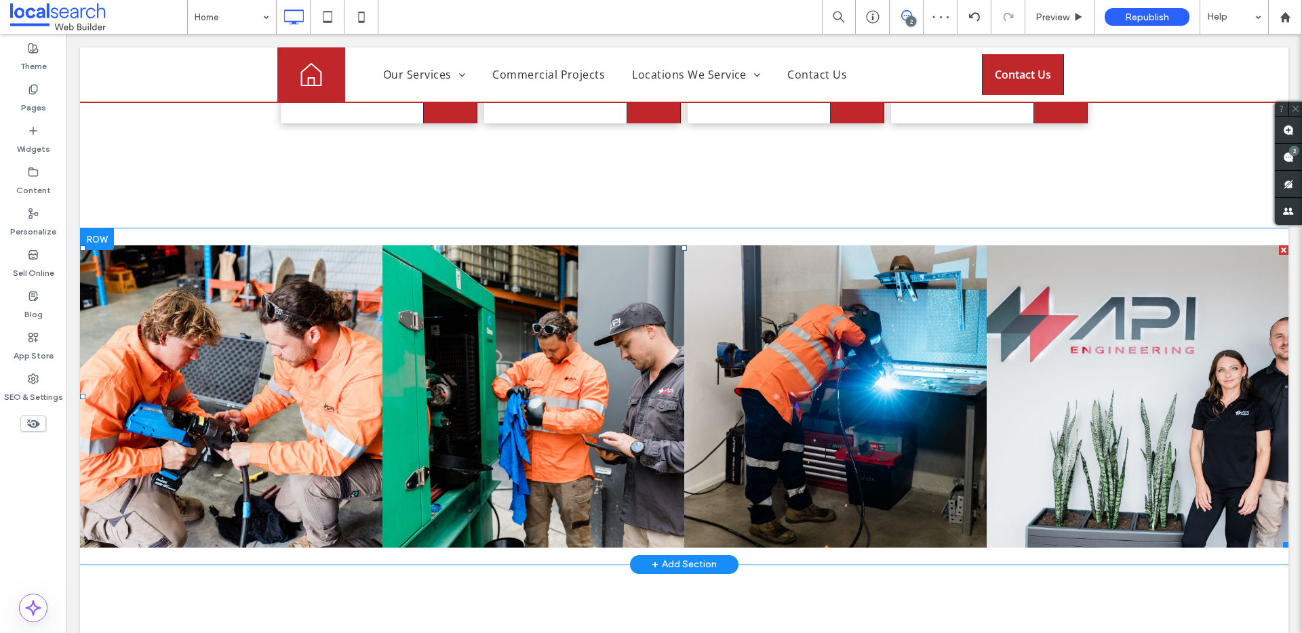
click at [1176, 396] on link at bounding box center [1137, 396] width 302 height 302
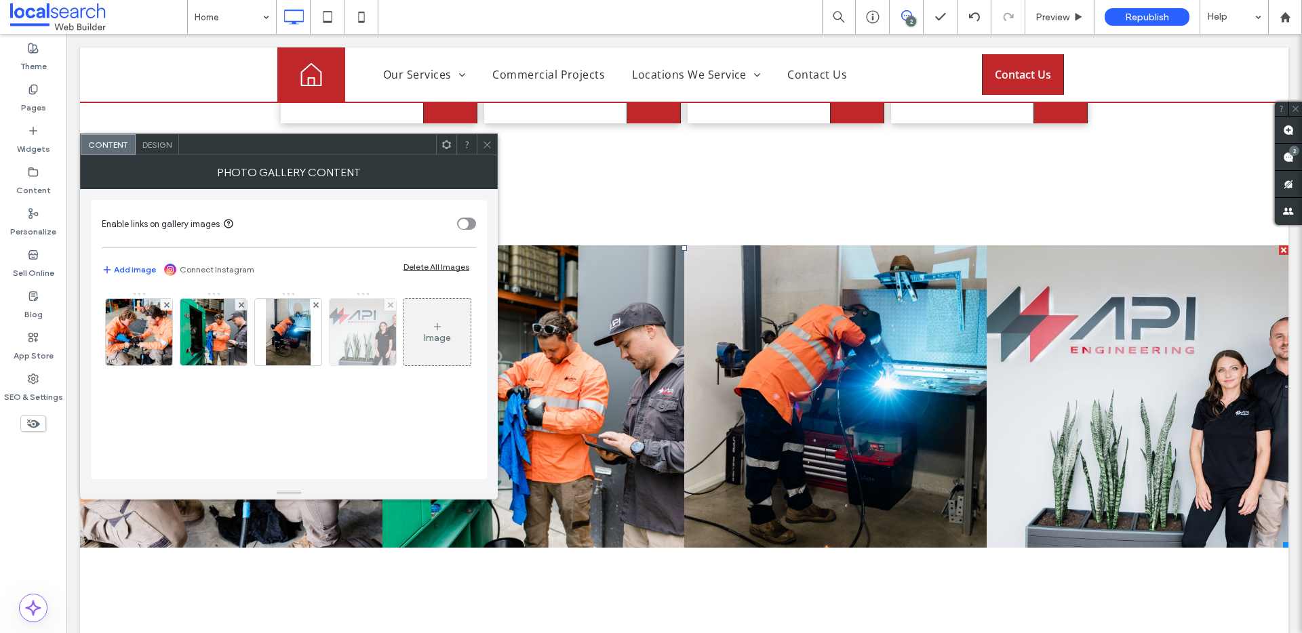
click at [346, 327] on img at bounding box center [363, 332] width 100 height 66
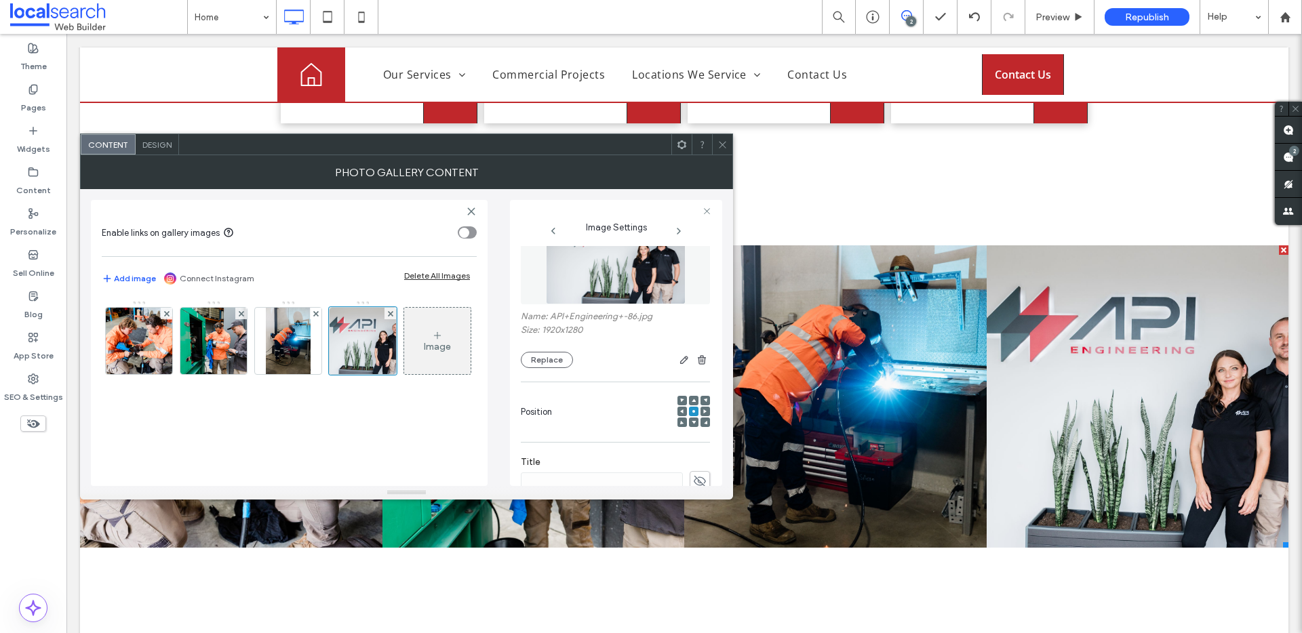
scroll to position [119, 0]
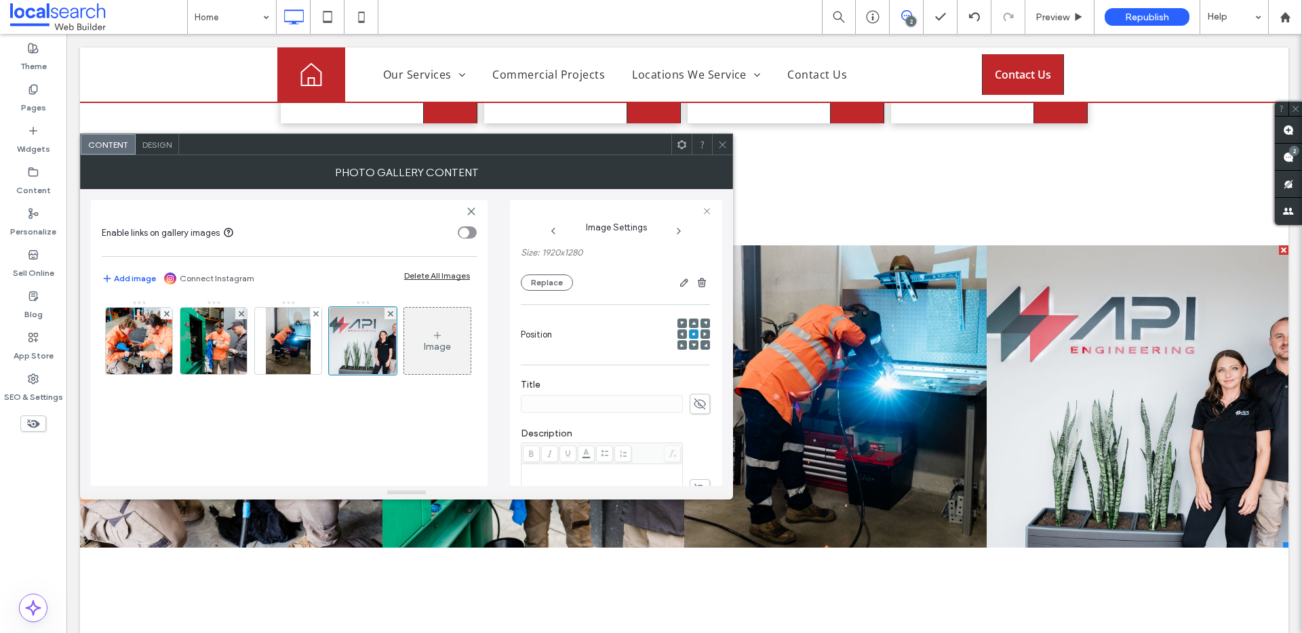
click at [703, 332] on icon at bounding box center [705, 334] width 4 height 4
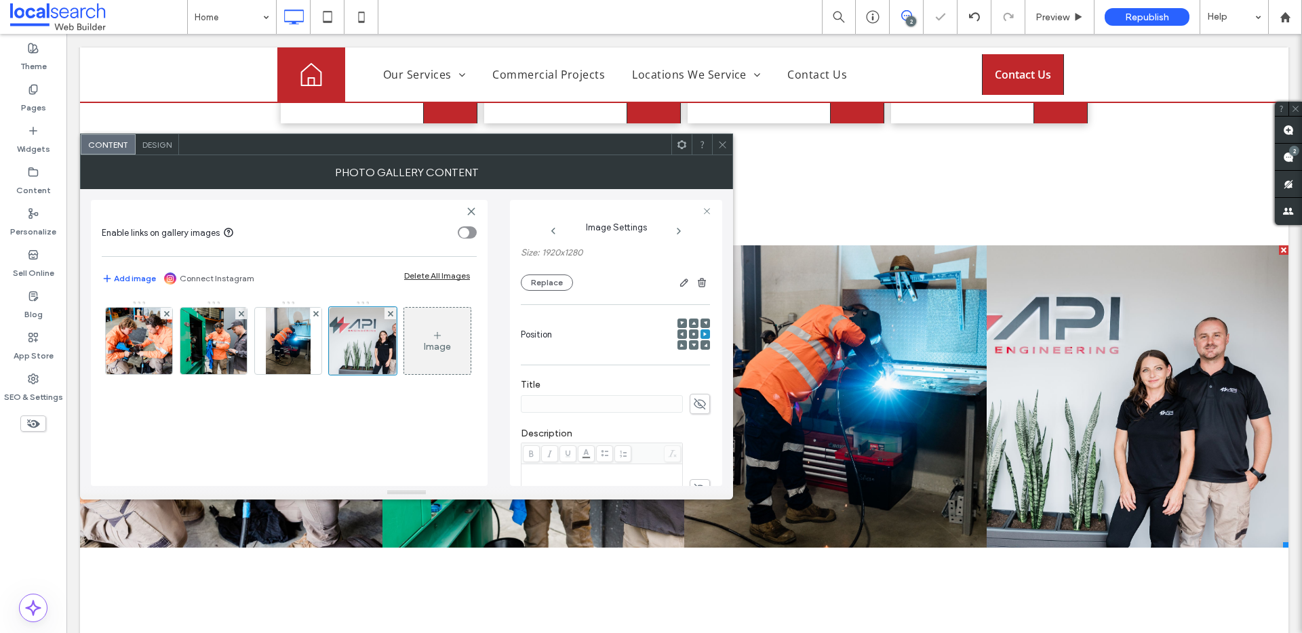
click at [722, 146] on icon at bounding box center [722, 145] width 10 height 10
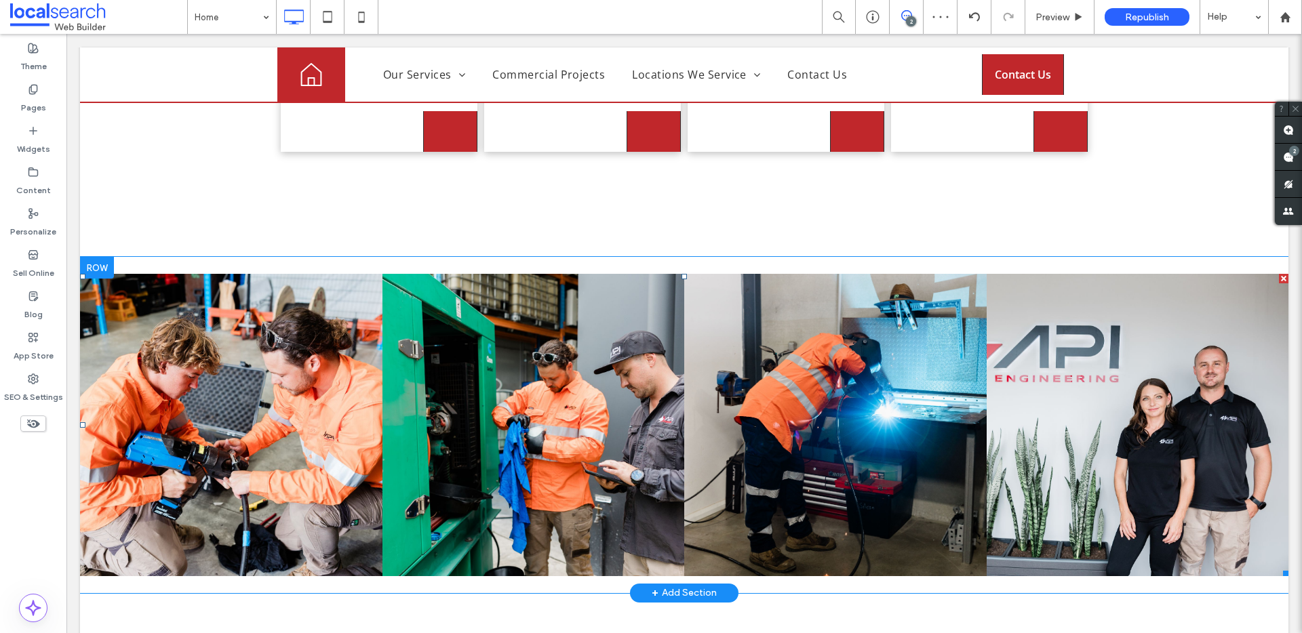
scroll to position [3986, 0]
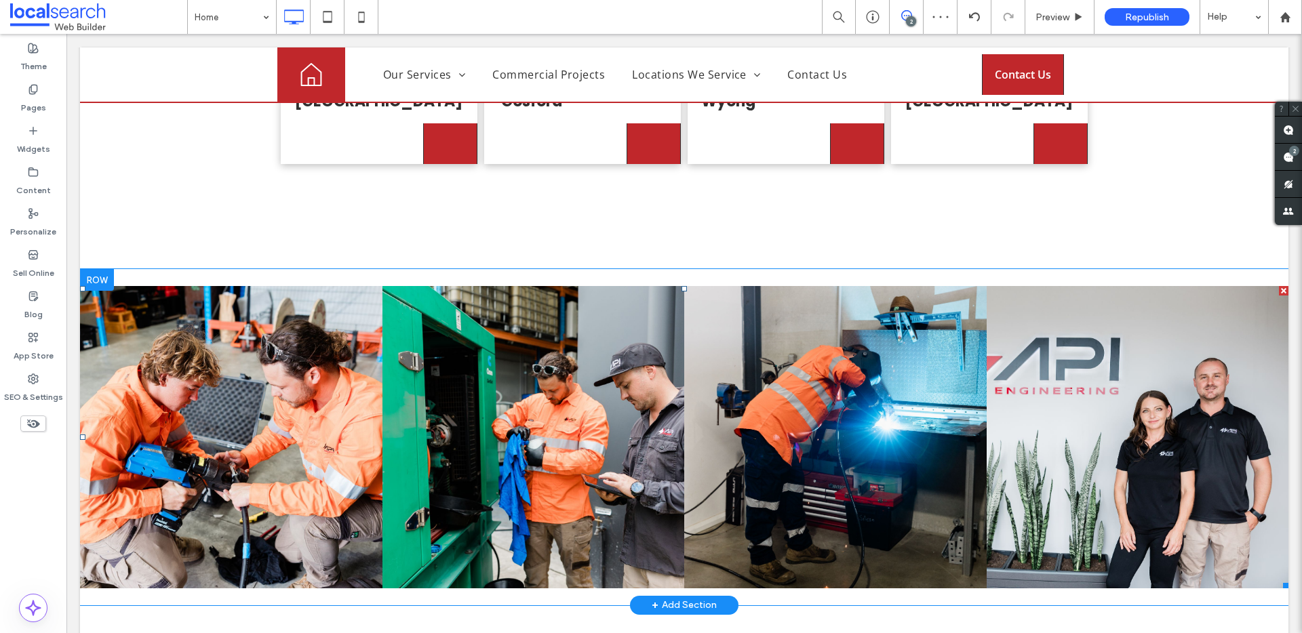
click at [271, 355] on link at bounding box center [231, 437] width 302 height 302
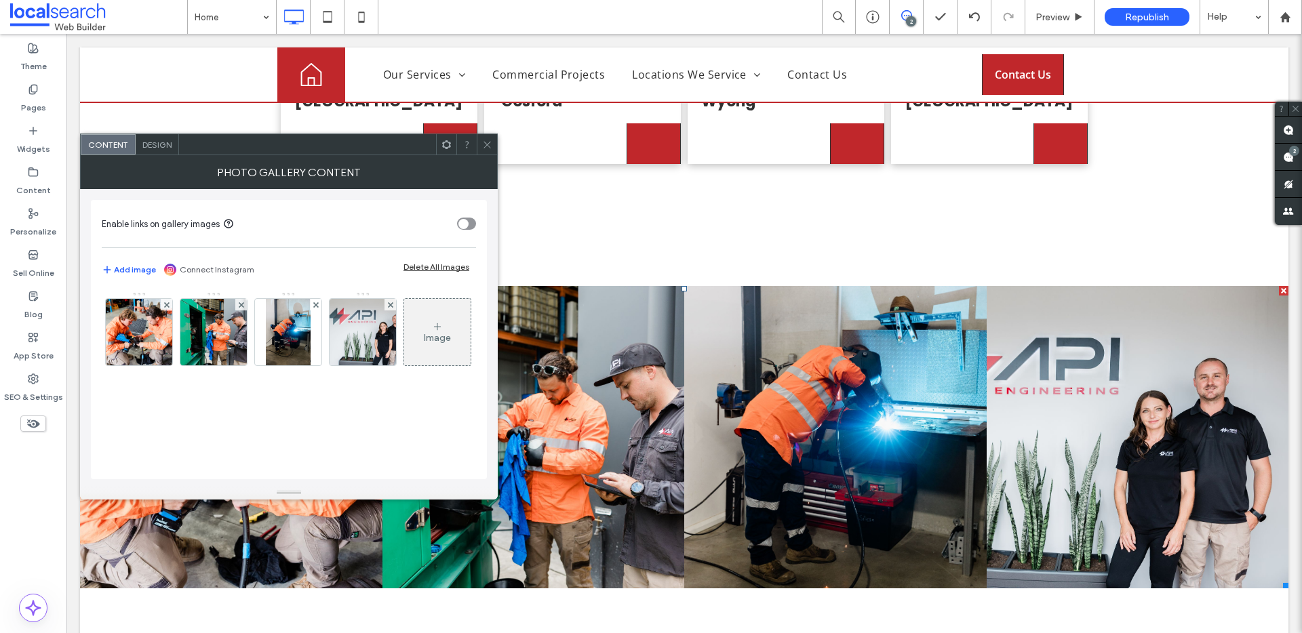
click at [161, 148] on span "Design" at bounding box center [156, 145] width 29 height 10
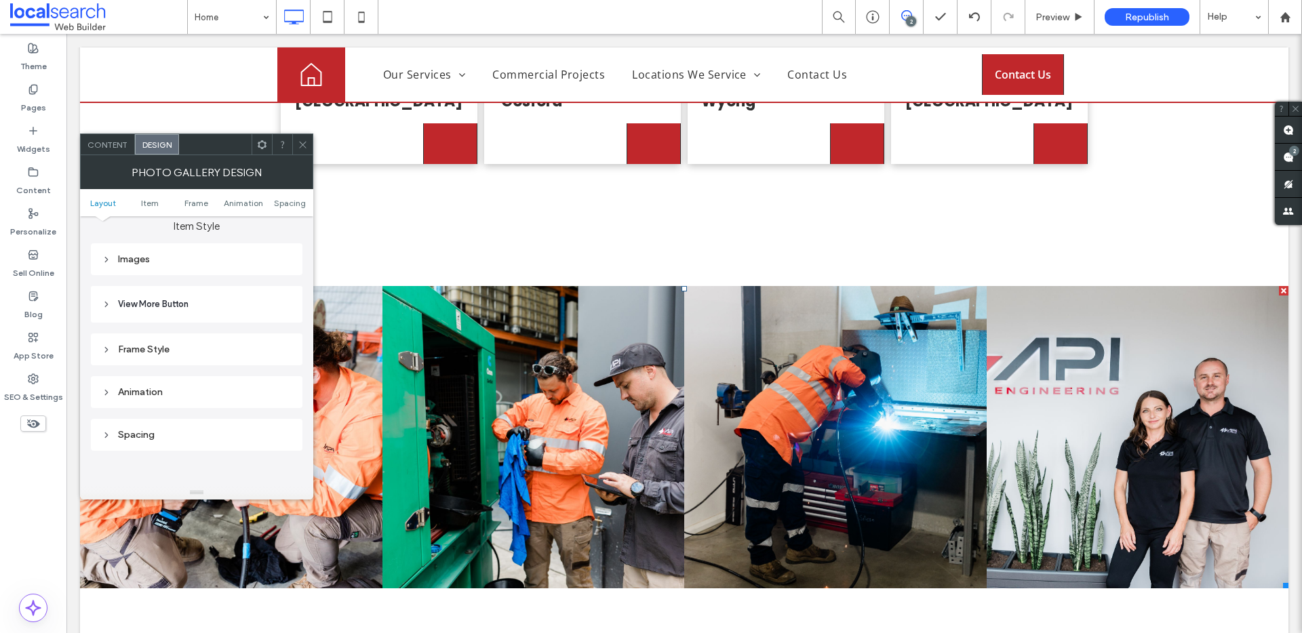
scroll to position [426, 0]
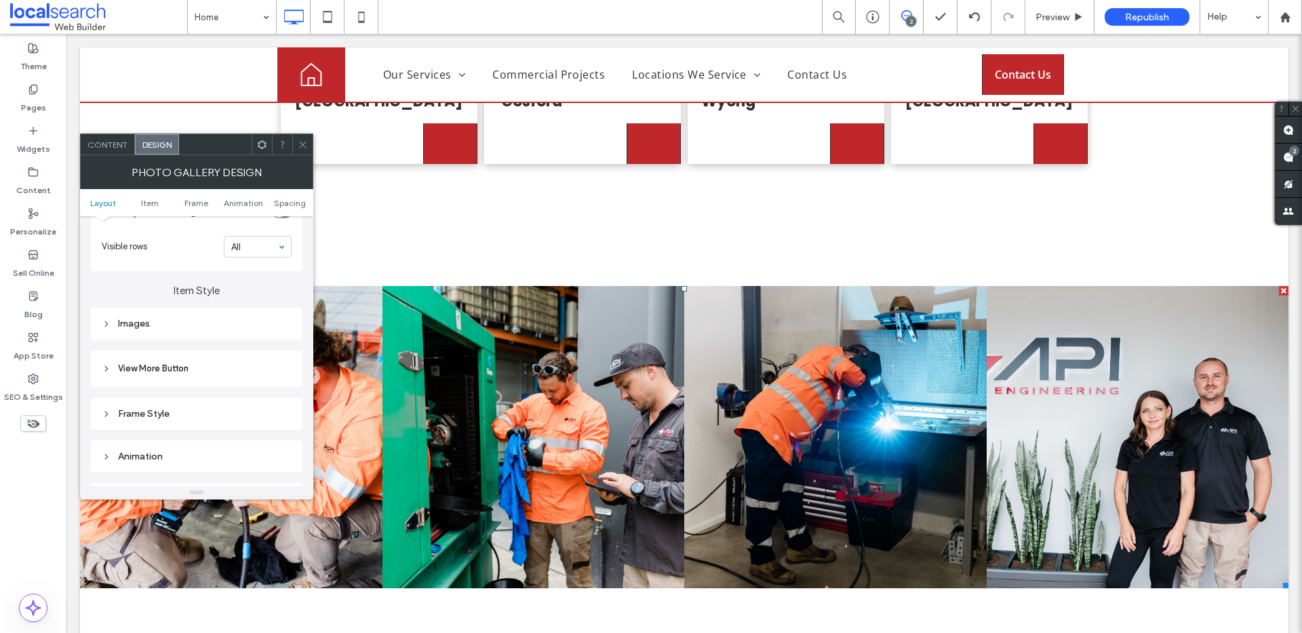
click at [129, 327] on div "Images" at bounding box center [197, 324] width 190 height 12
click at [281, 386] on input "***" at bounding box center [275, 387] width 34 height 18
drag, startPoint x: 272, startPoint y: 382, endPoint x: 200, endPoint y: 383, distance: 71.9
click at [224, 383] on div "***" at bounding box center [241, 387] width 102 height 18
drag, startPoint x: 262, startPoint y: 384, endPoint x: 271, endPoint y: 386, distance: 9.2
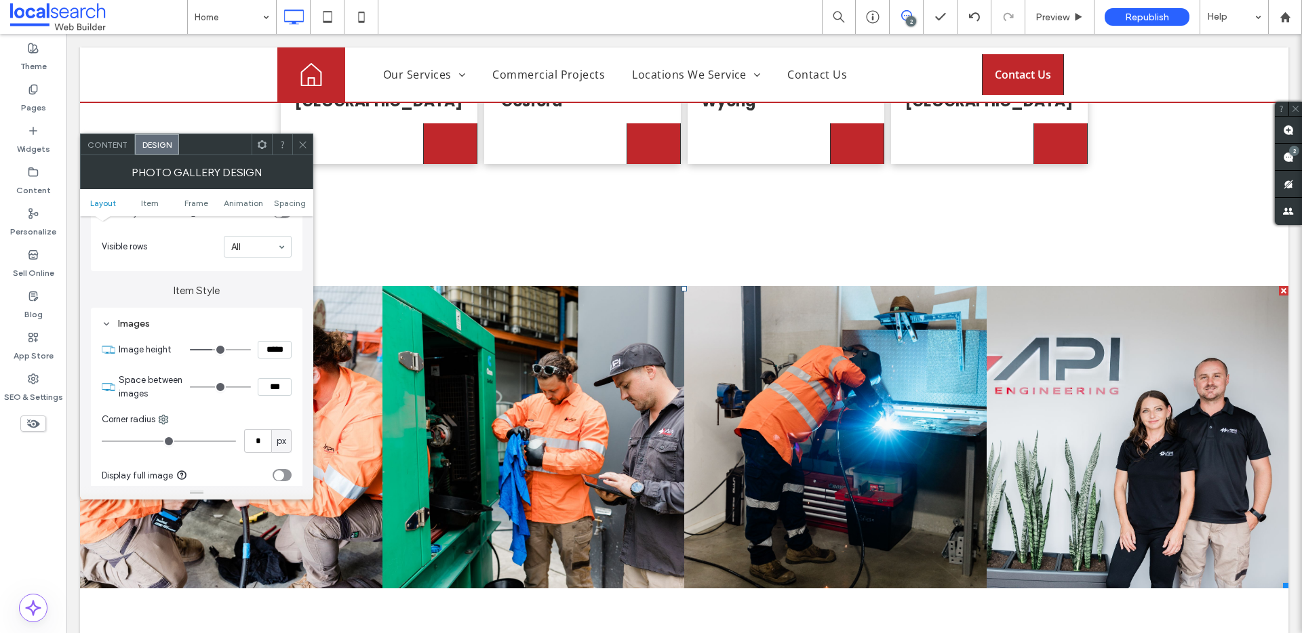
click at [262, 384] on input "***" at bounding box center [275, 387] width 34 height 18
type input "***"
type input "*"
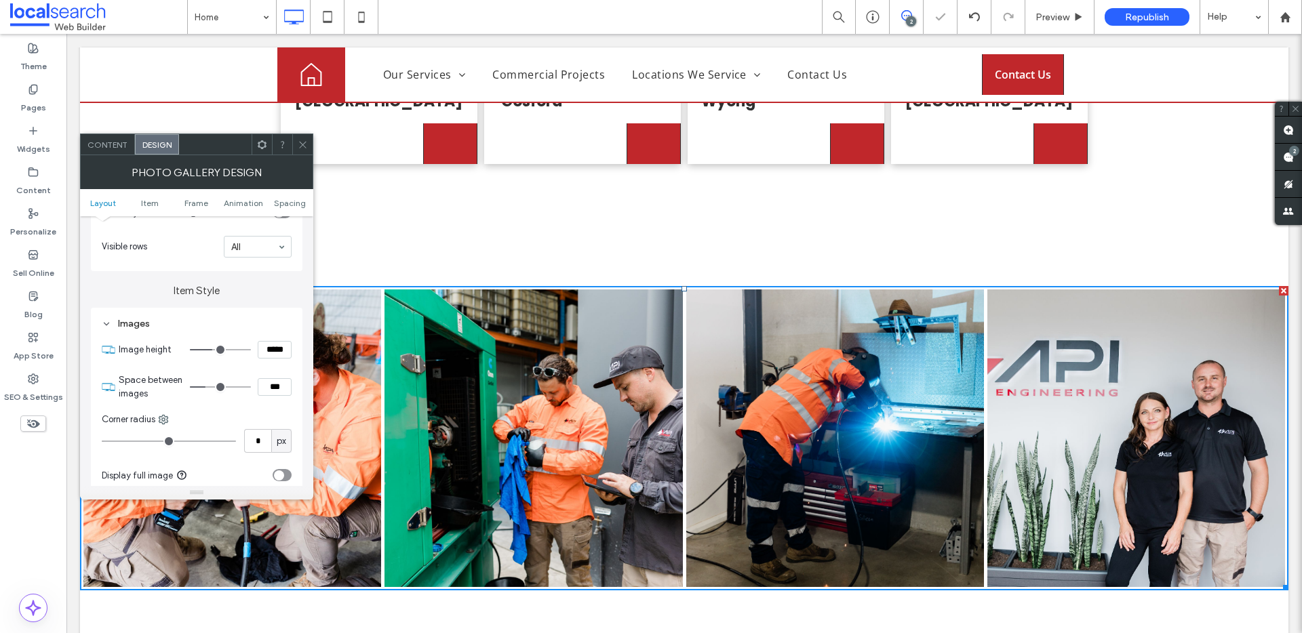
click at [304, 146] on use at bounding box center [302, 144] width 7 height 7
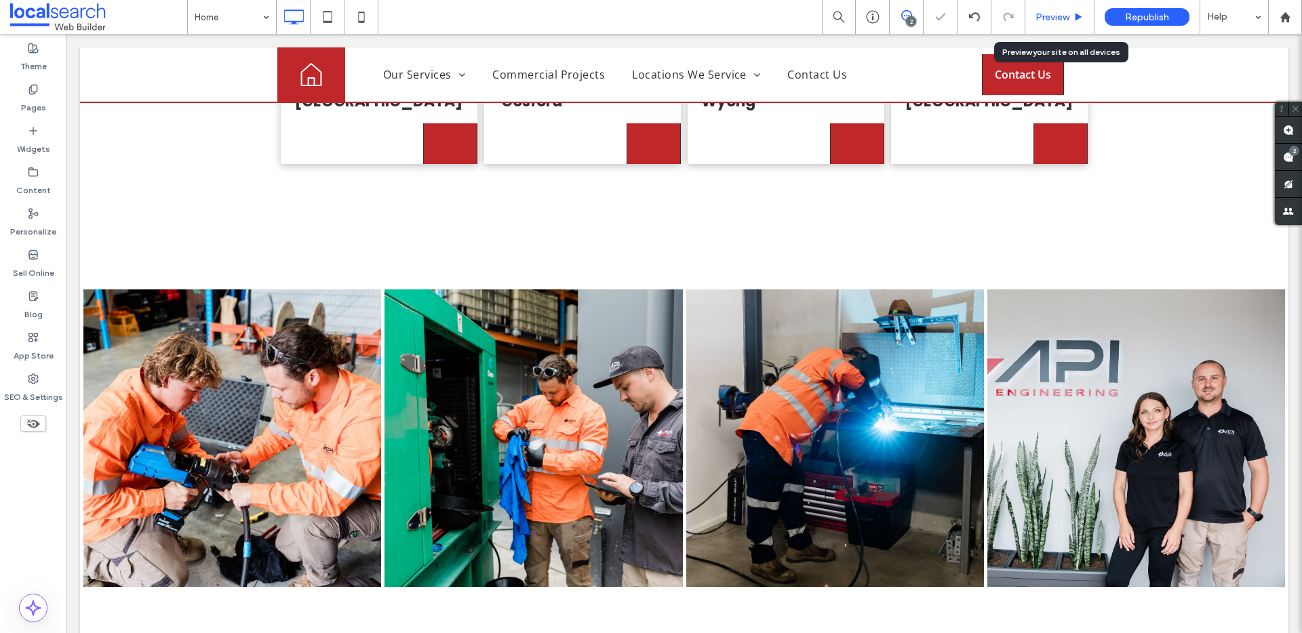
click at [1064, 22] on span "Preview" at bounding box center [1052, 18] width 34 height 12
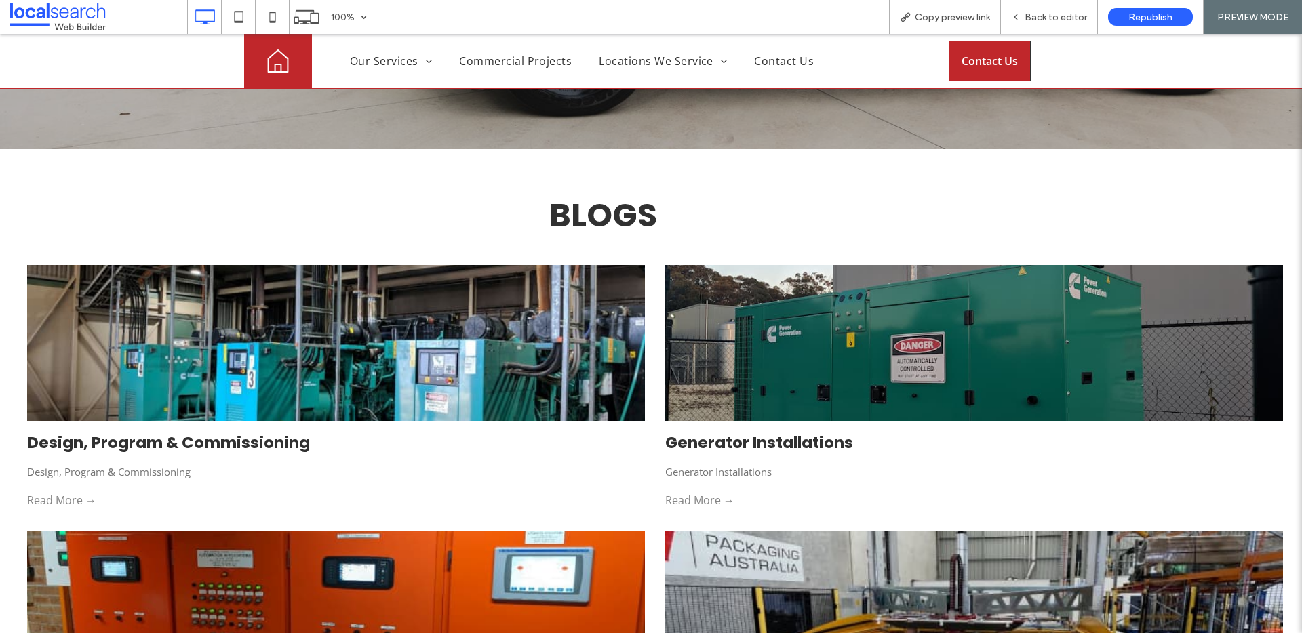
scroll to position [3030, 0]
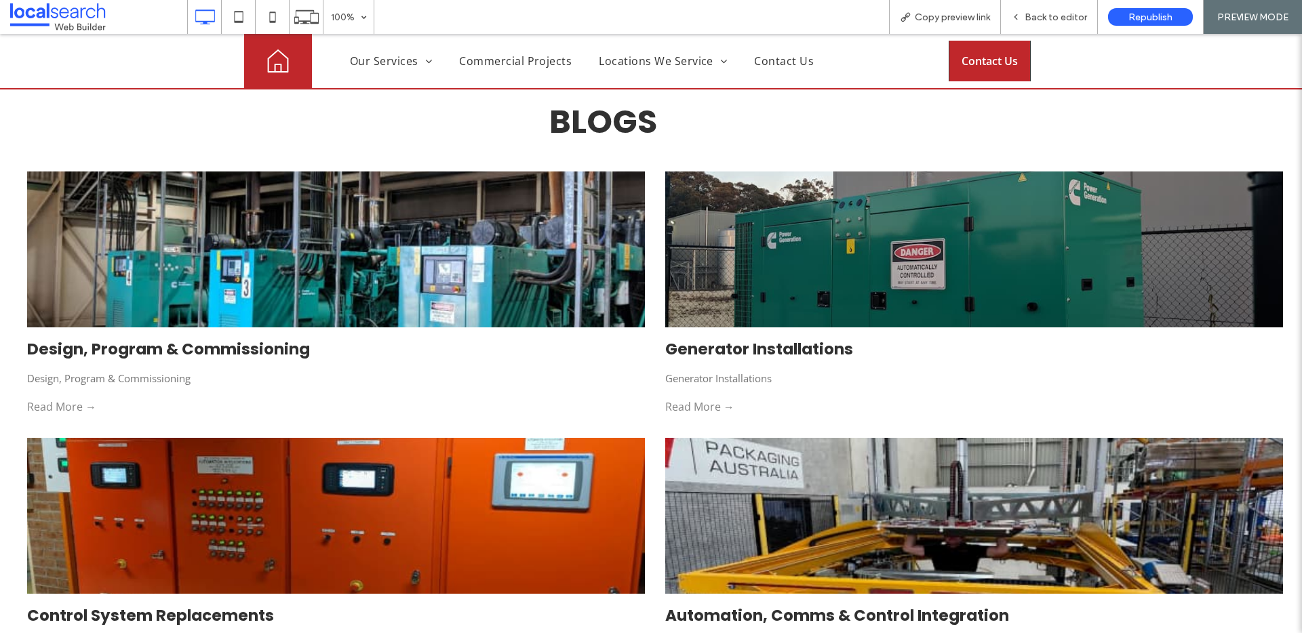
click at [439, 249] on div at bounding box center [336, 249] width 654 height 165
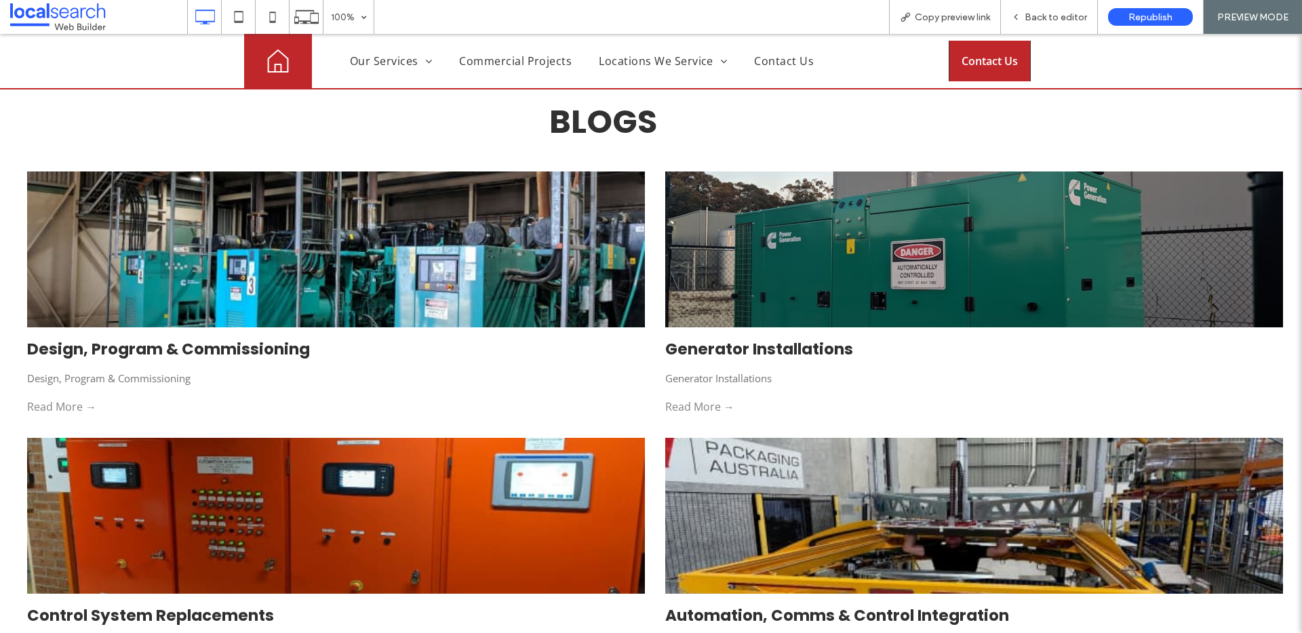
click at [338, 203] on div at bounding box center [651, 316] width 1302 height 633
click at [1034, 16] on span "Back to editor" at bounding box center [1055, 18] width 62 height 12
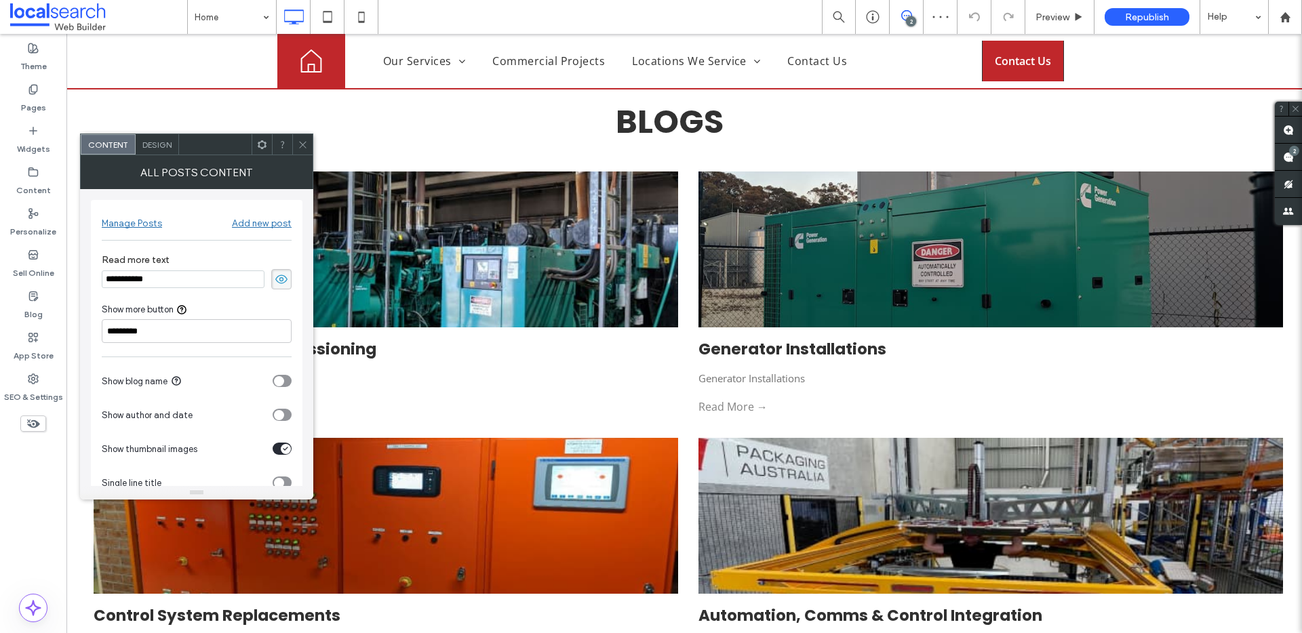
click at [160, 146] on span "Design" at bounding box center [156, 145] width 29 height 10
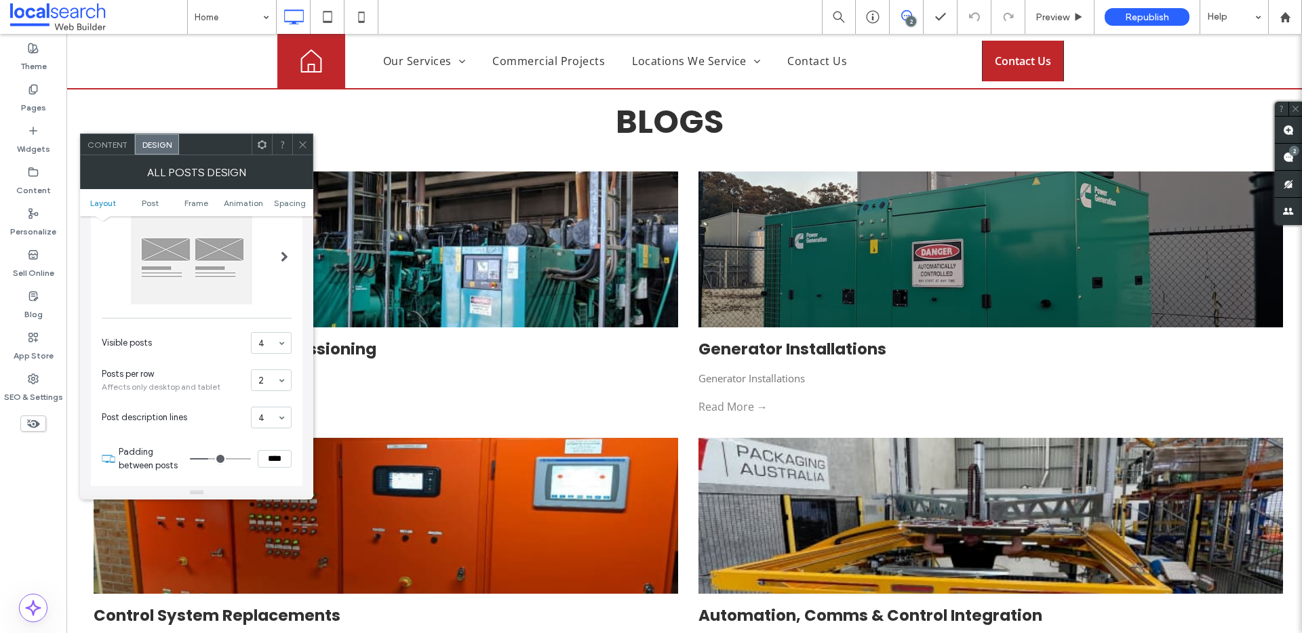
scroll to position [125, 0]
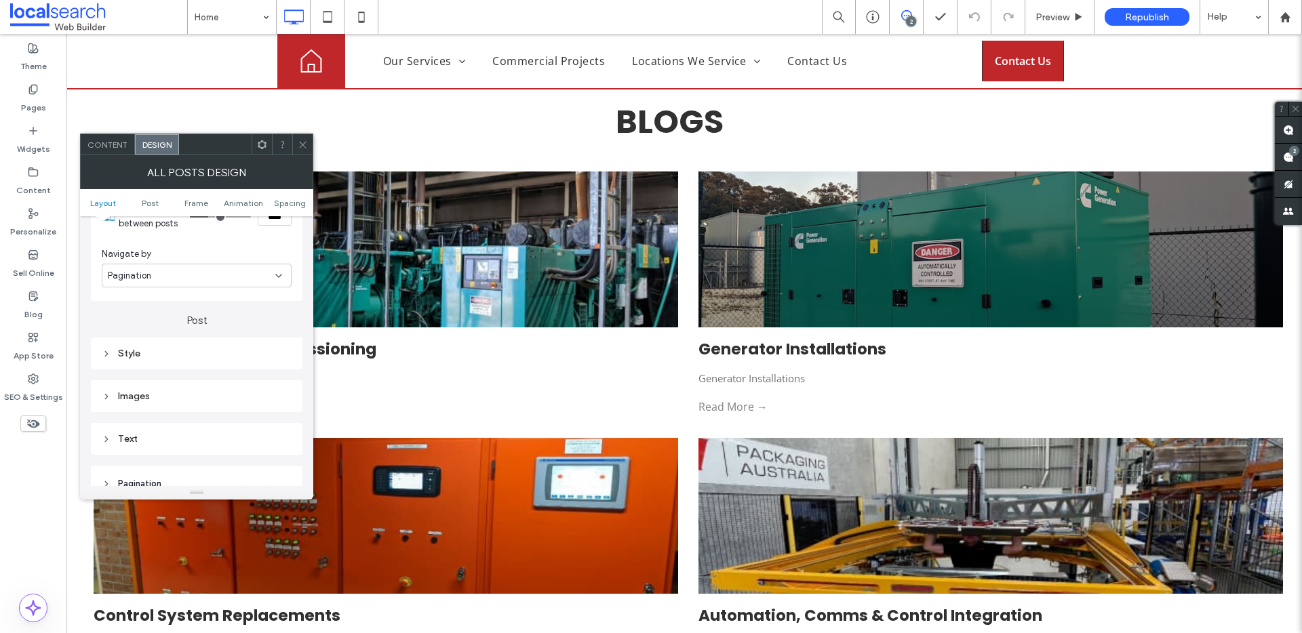
click at [127, 361] on div "Style" at bounding box center [197, 353] width 190 height 18
click at [138, 399] on use at bounding box center [136, 399] width 9 height 9
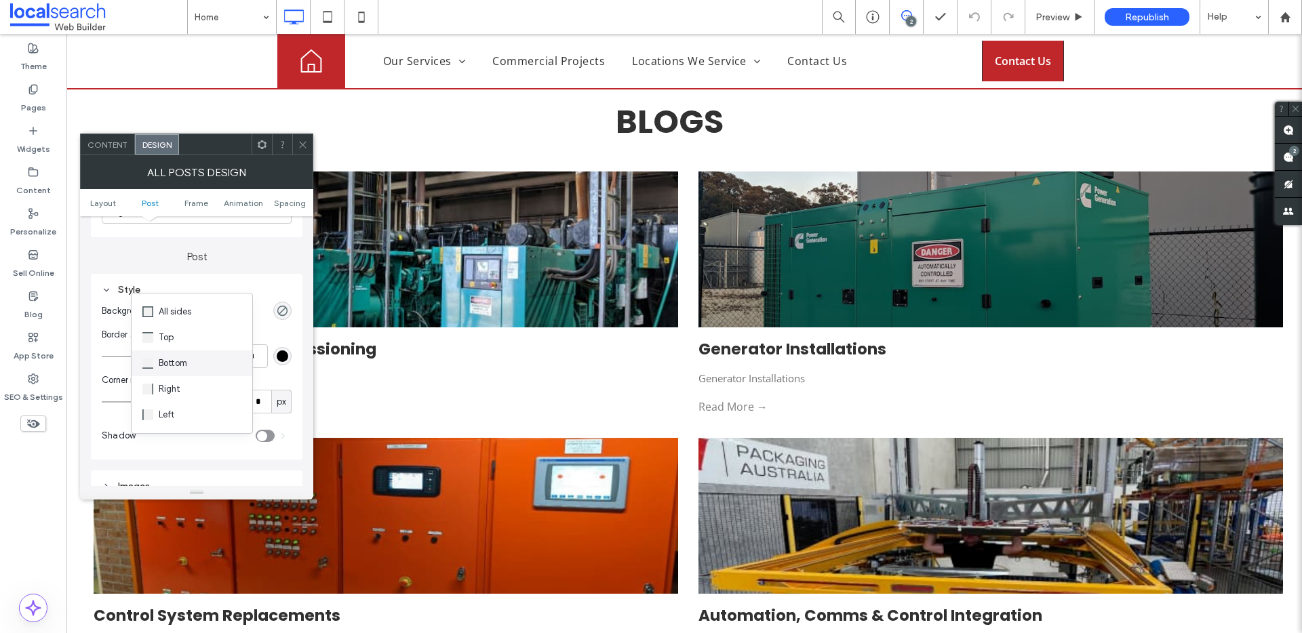
scroll to position [432, 0]
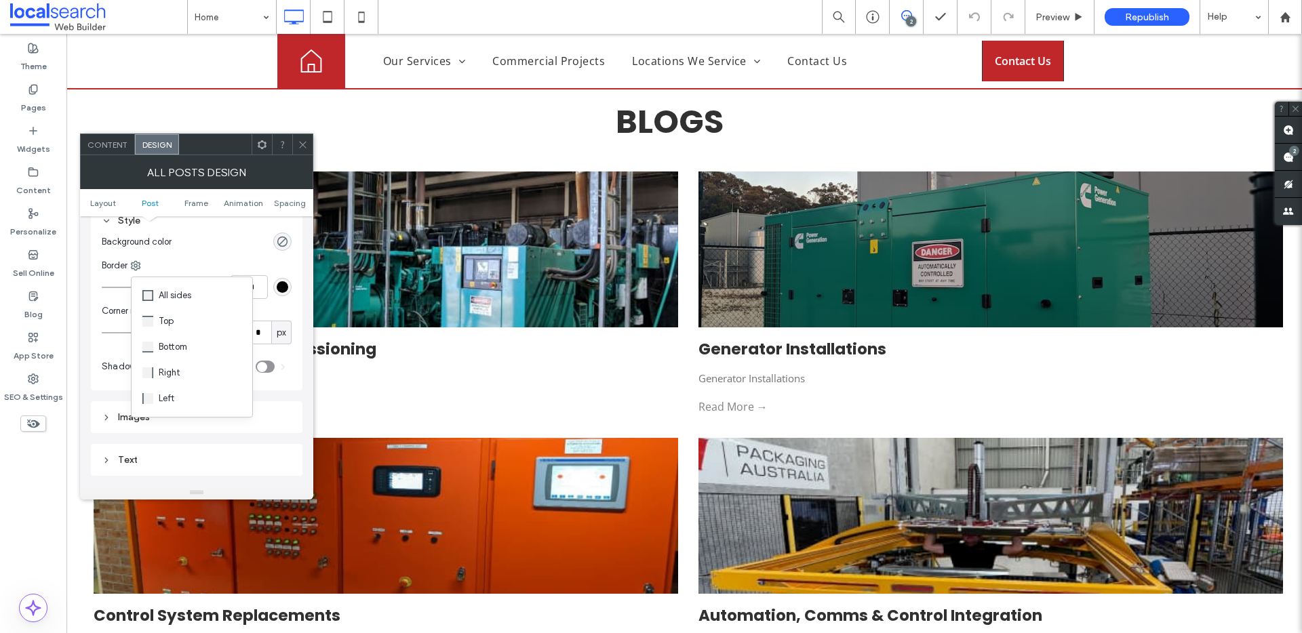
drag, startPoint x: 105, startPoint y: 410, endPoint x: 122, endPoint y: 414, distance: 17.4
click at [105, 410] on div "Images" at bounding box center [197, 417] width 190 height 18
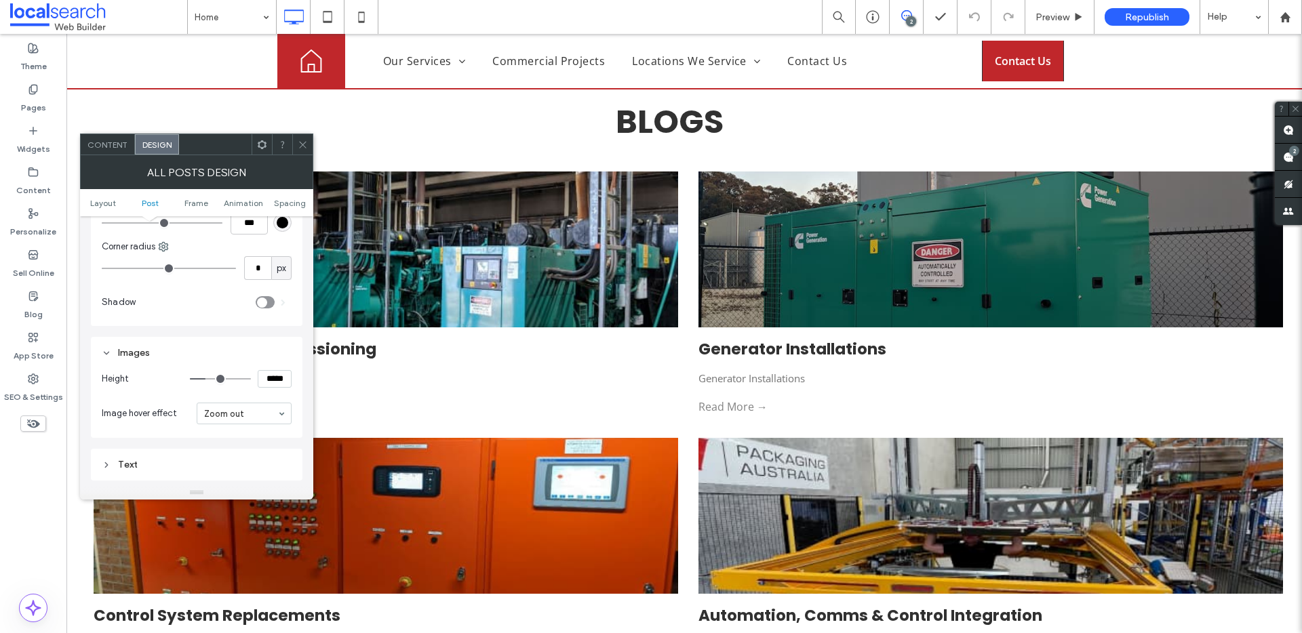
scroll to position [551, 0]
type input "***"
type input "*****"
type input "***"
type input "*****"
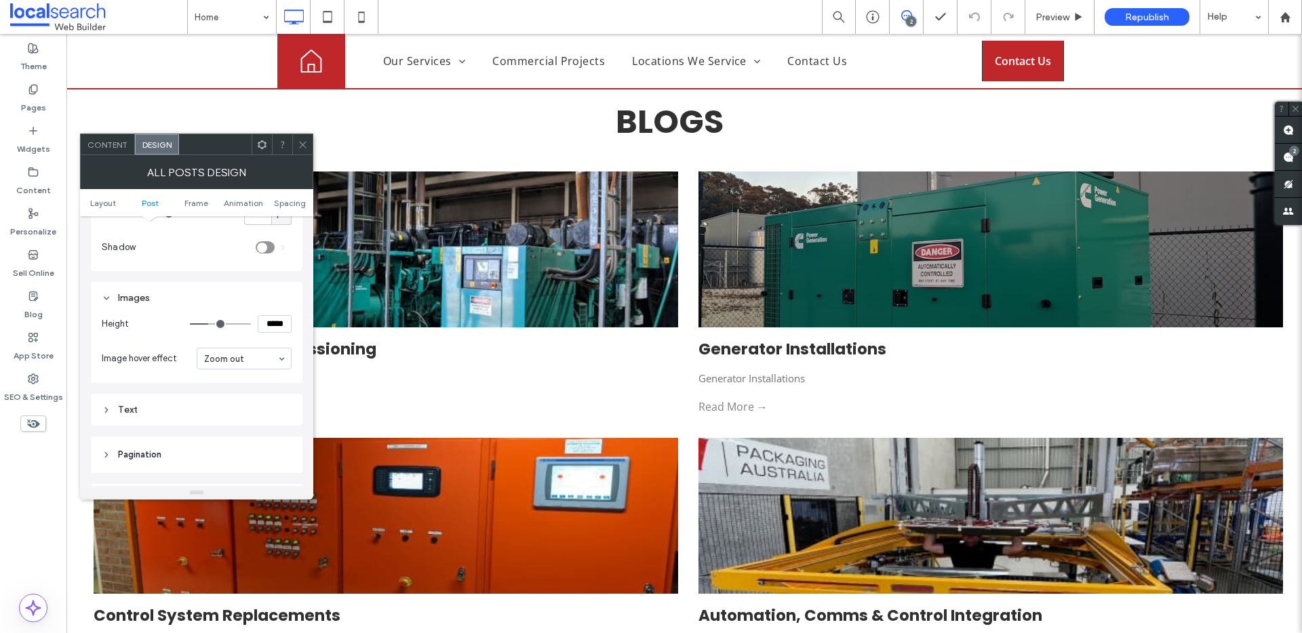
type input "***"
type input "*****"
type input "***"
type input "*****"
type input "***"
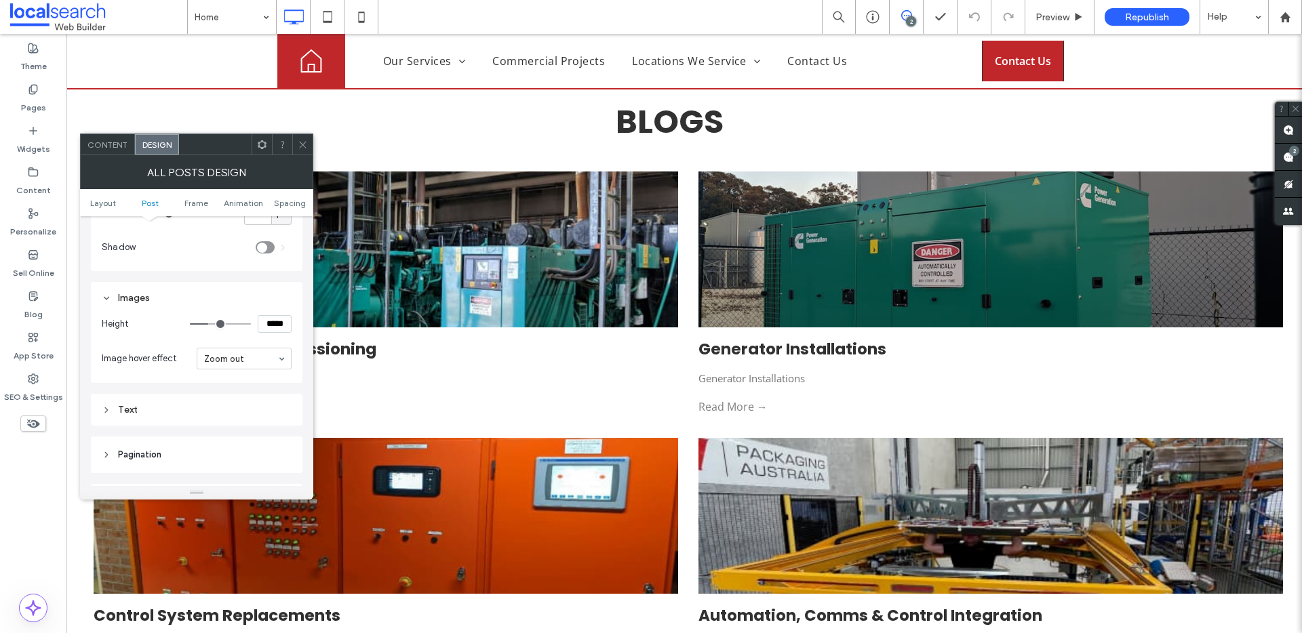
type input "*****"
type input "***"
type input "*****"
type input "***"
type input "*****"
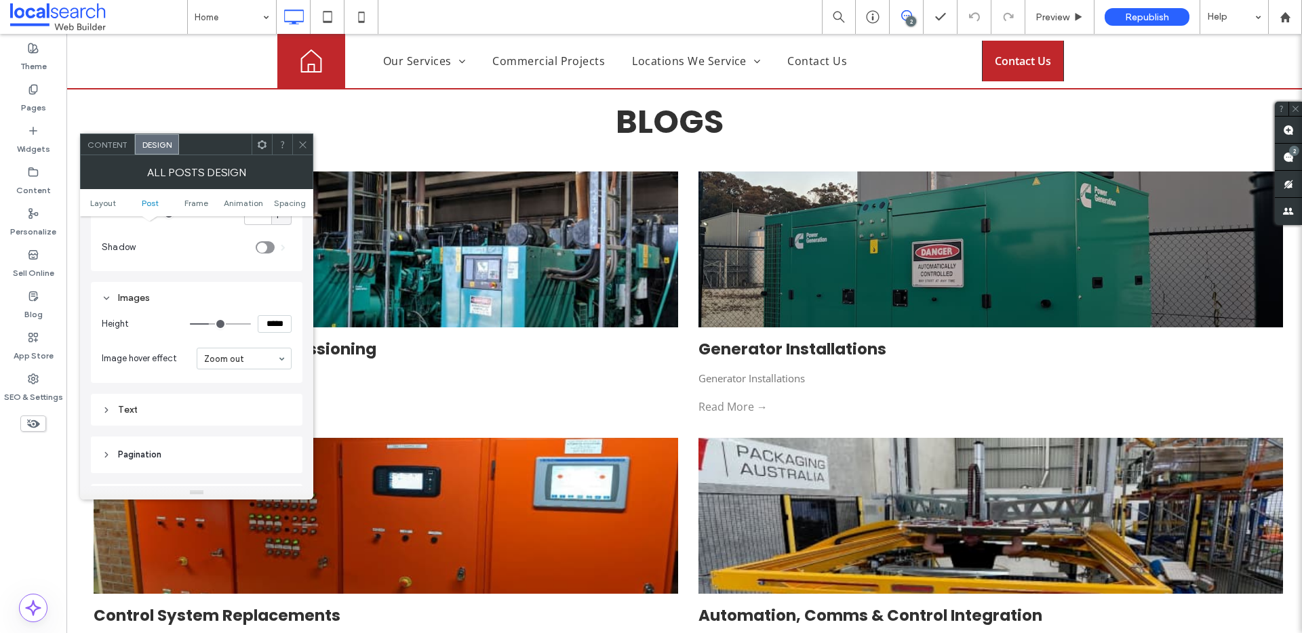
type input "***"
type input "*****"
type input "***"
type input "*****"
type input "***"
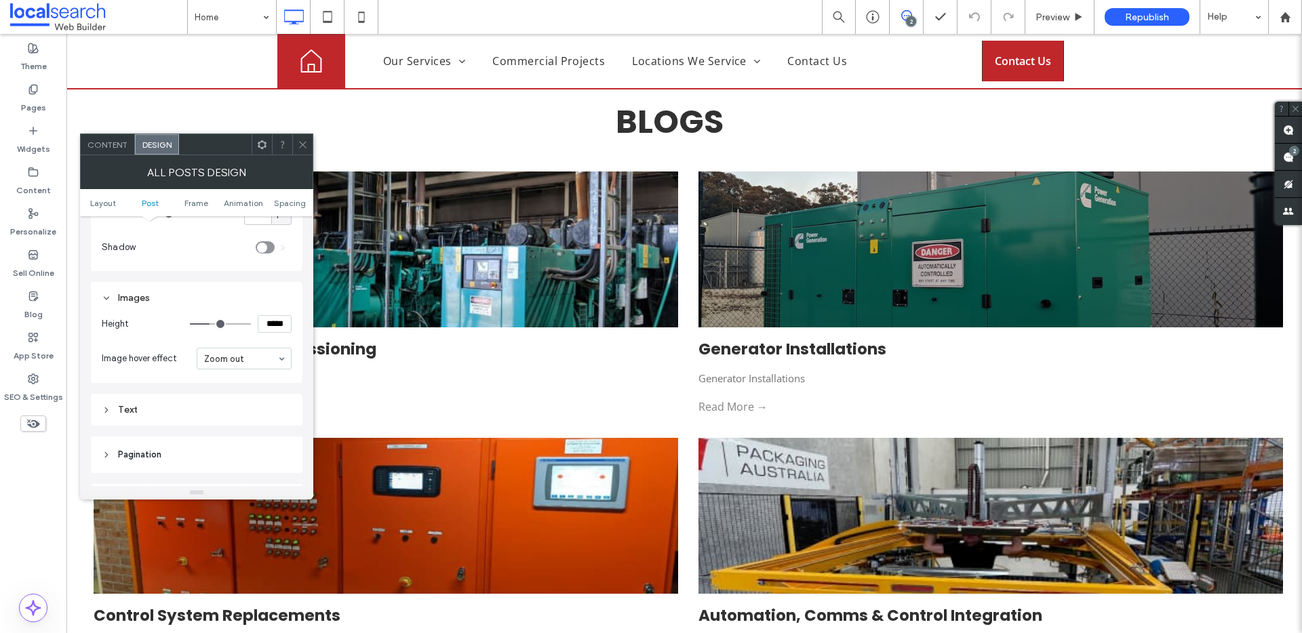
type input "*****"
type input "***"
type input "*****"
type input "***"
type input "*****"
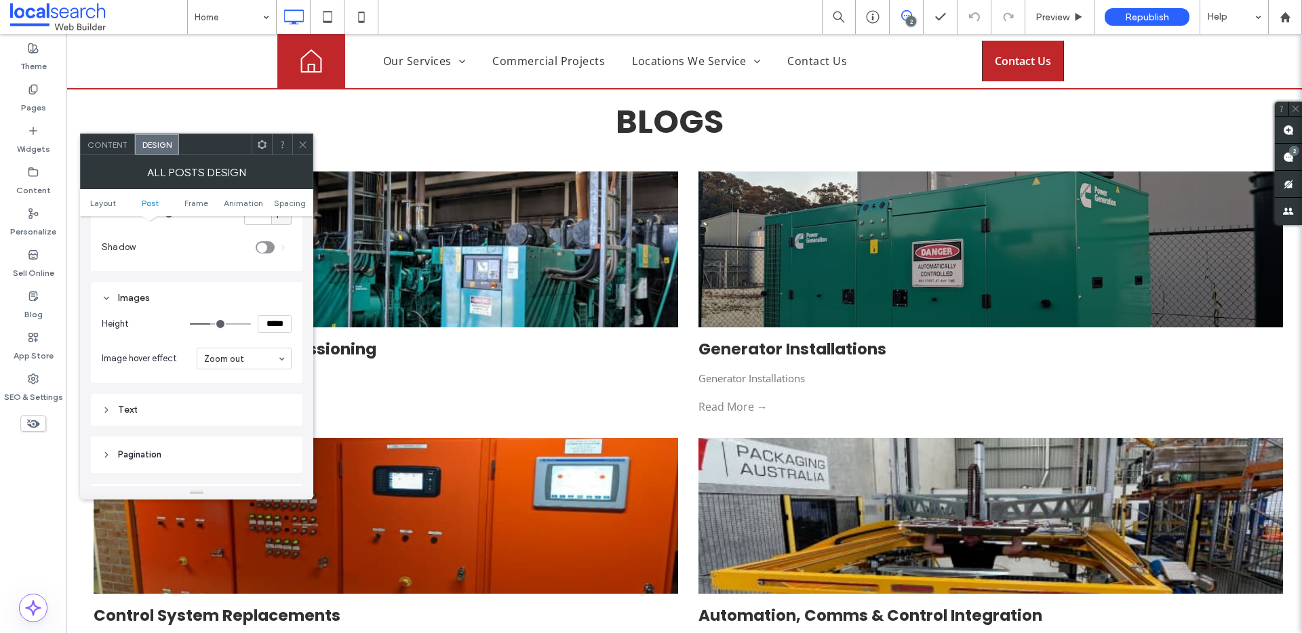
type input "***"
type input "*****"
type input "***"
type input "*****"
type input "***"
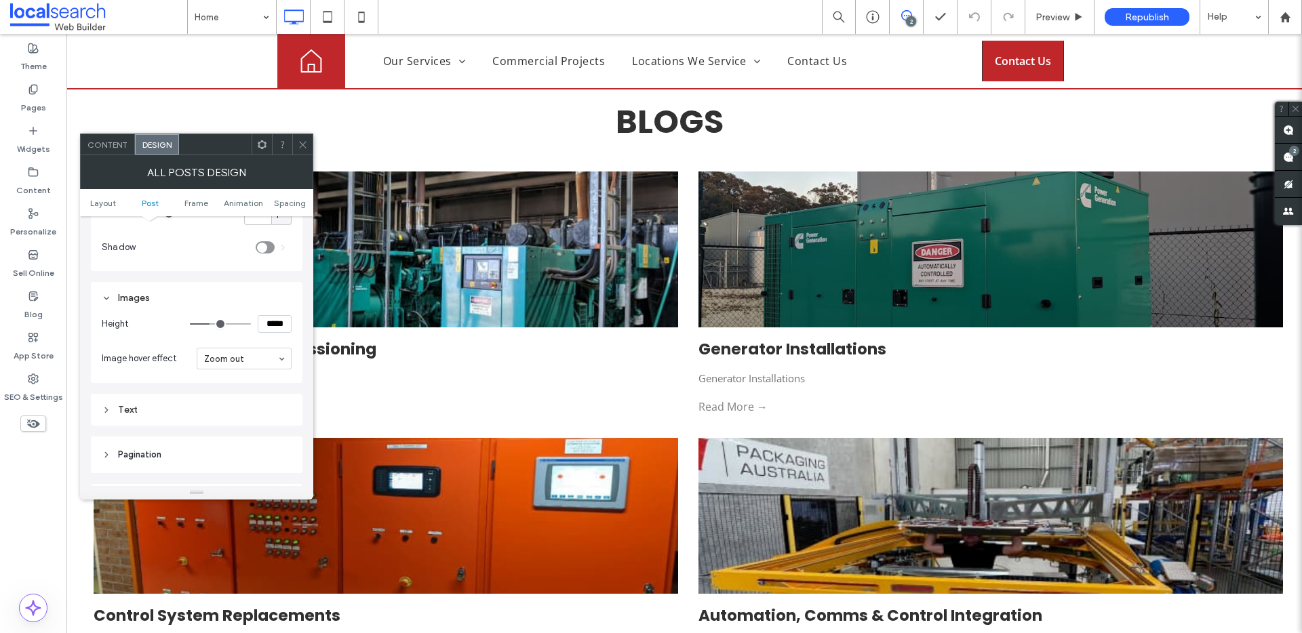
click at [212, 325] on input "range" at bounding box center [220, 323] width 61 height 1
click at [304, 148] on icon at bounding box center [303, 145] width 10 height 10
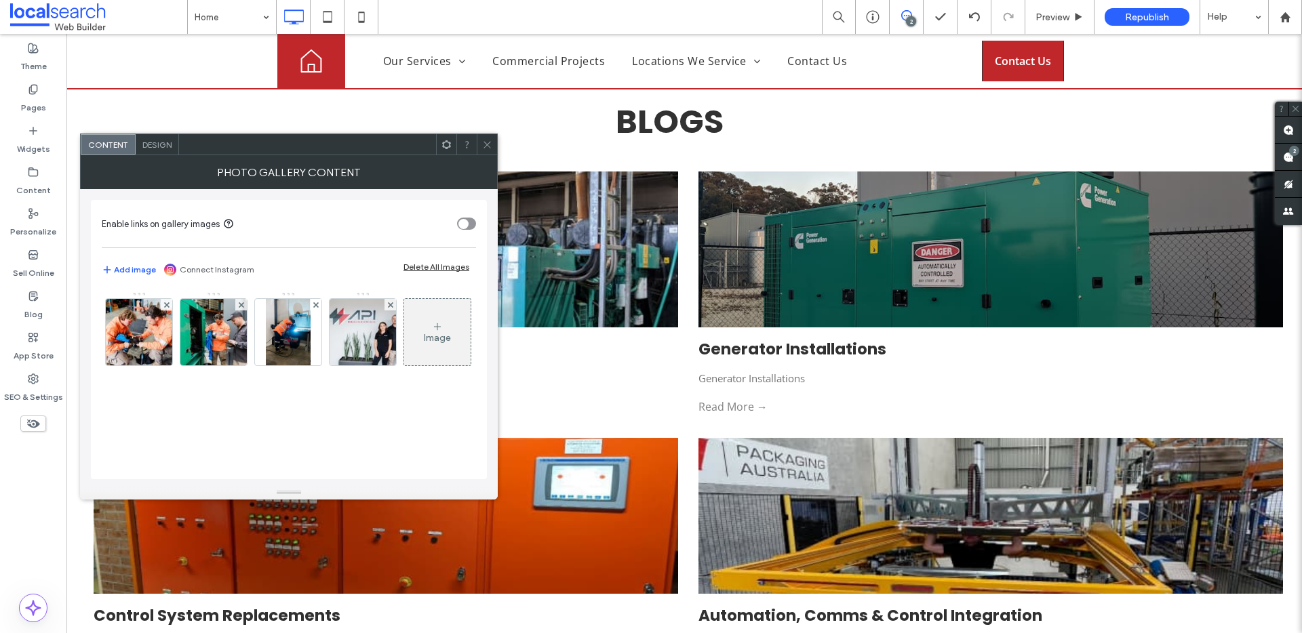
click at [147, 148] on span "Design" at bounding box center [156, 145] width 29 height 10
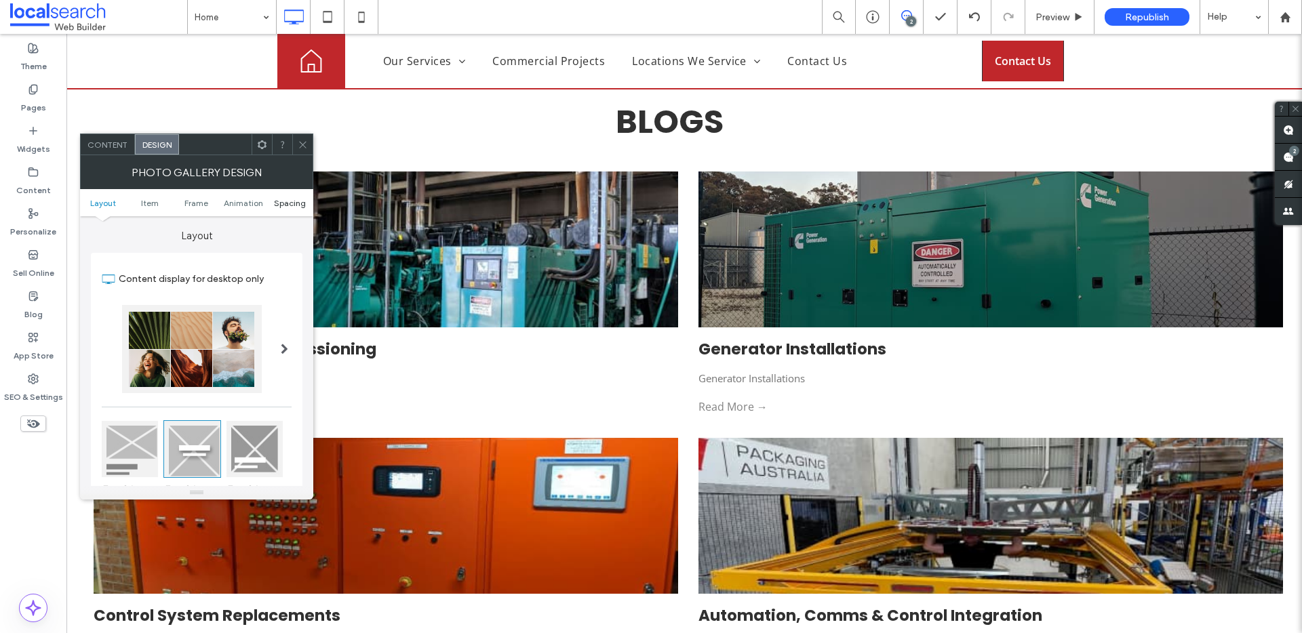
click at [299, 203] on span "Spacing" at bounding box center [290, 203] width 32 height 10
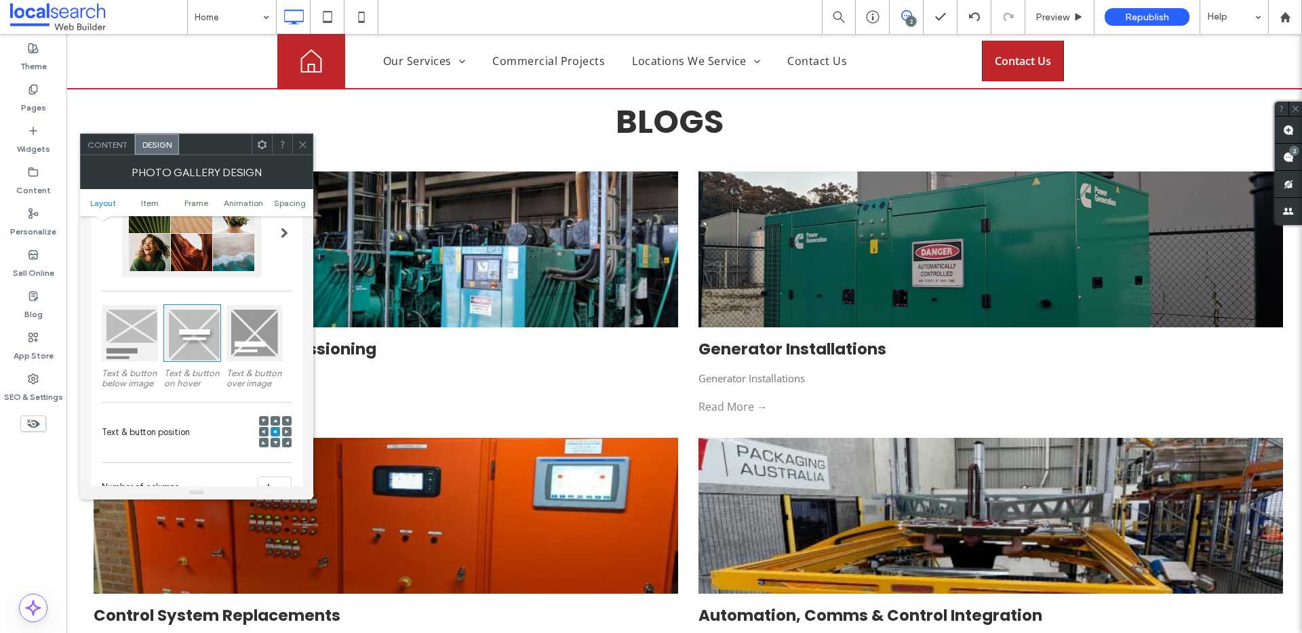
scroll to position [0, 0]
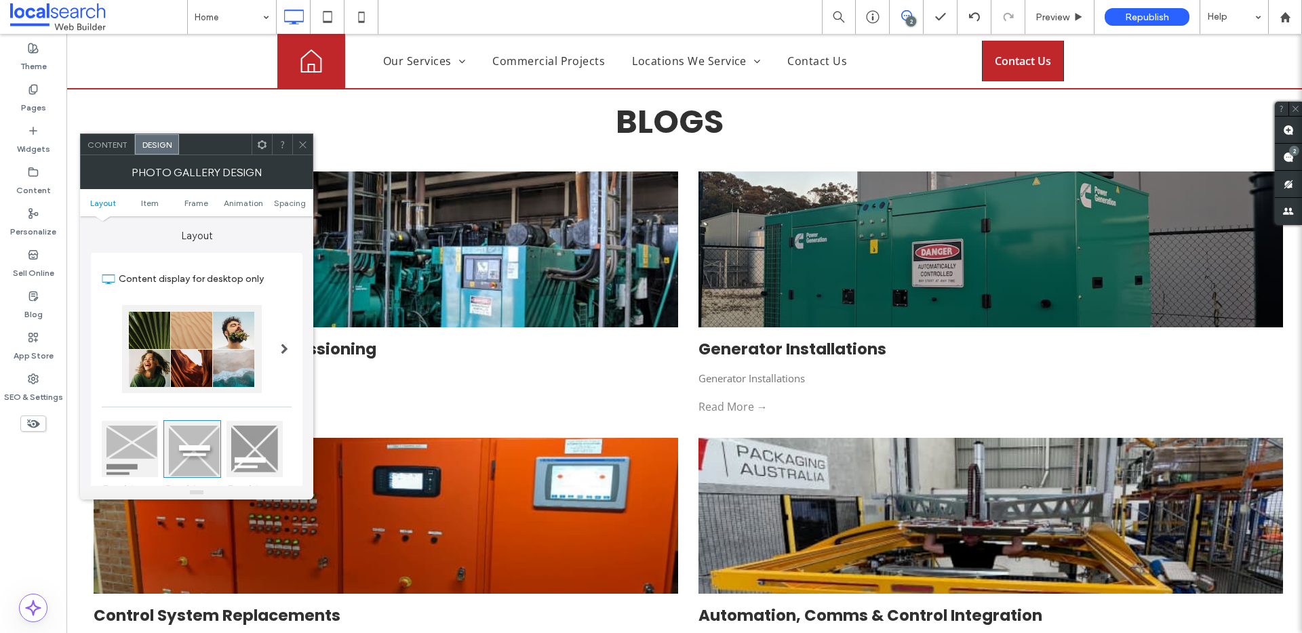
click at [281, 352] on span at bounding box center [284, 349] width 7 height 11
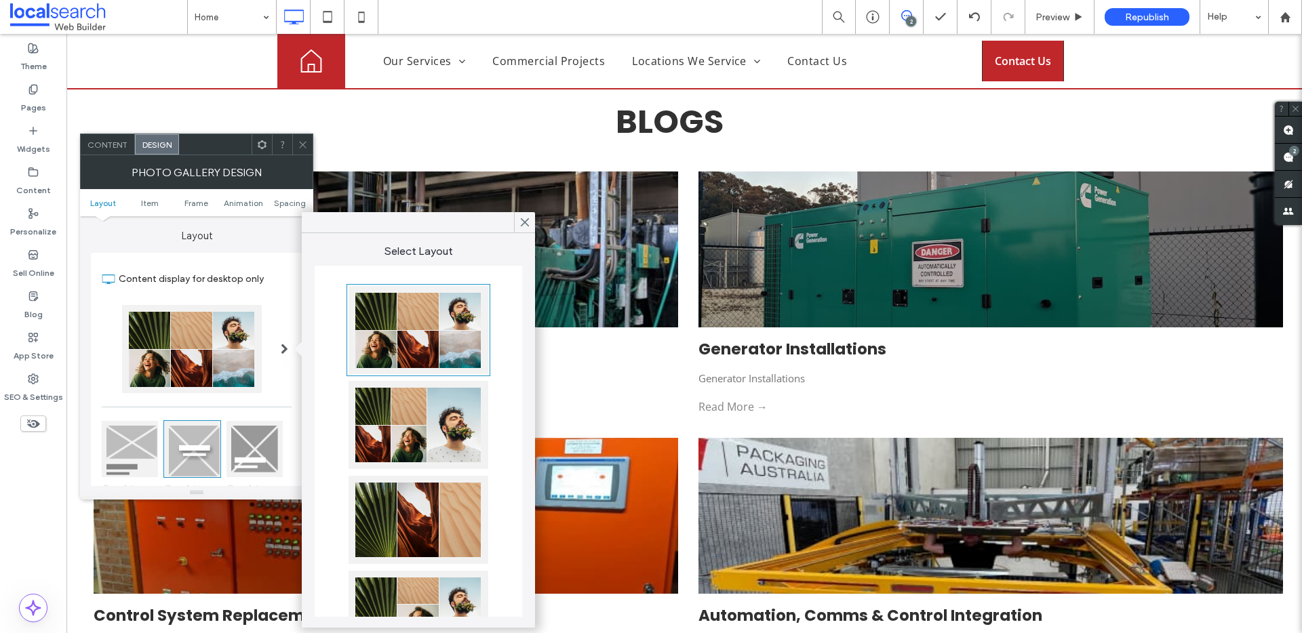
click at [412, 418] on div at bounding box center [418, 425] width 140 height 88
click at [523, 222] on use at bounding box center [524, 222] width 7 height 7
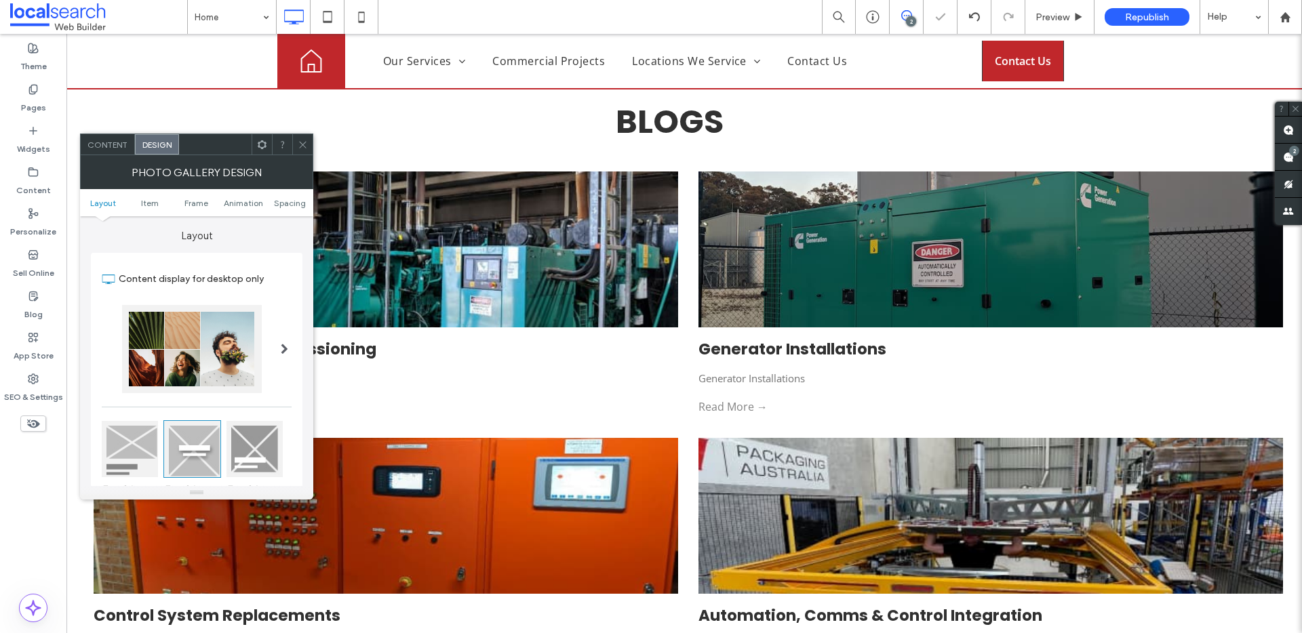
click at [296, 147] on div at bounding box center [302, 144] width 20 height 20
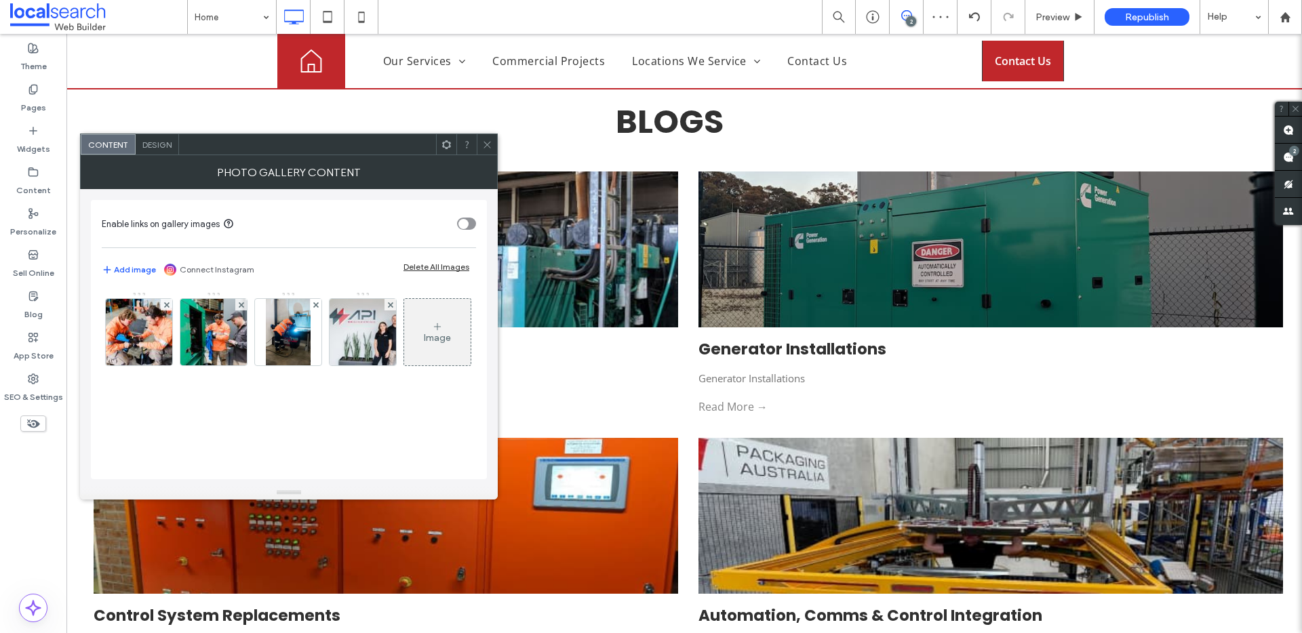
click at [161, 135] on div "Design" at bounding box center [157, 144] width 43 height 20
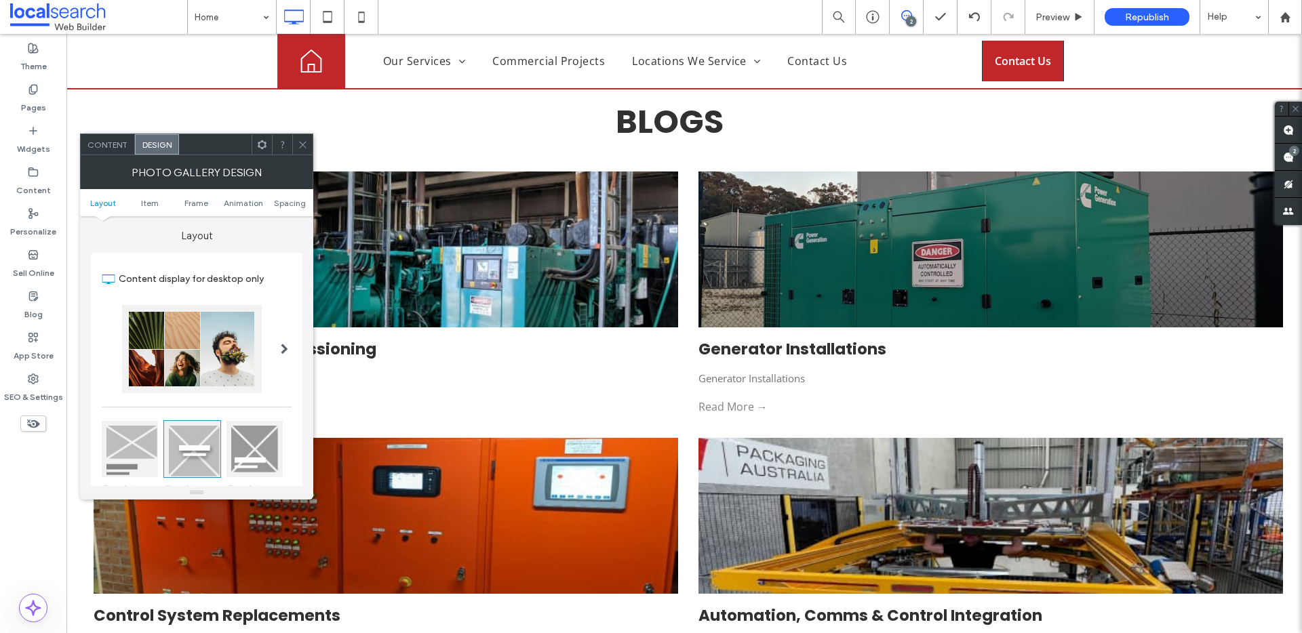
click at [283, 348] on span at bounding box center [284, 349] width 7 height 11
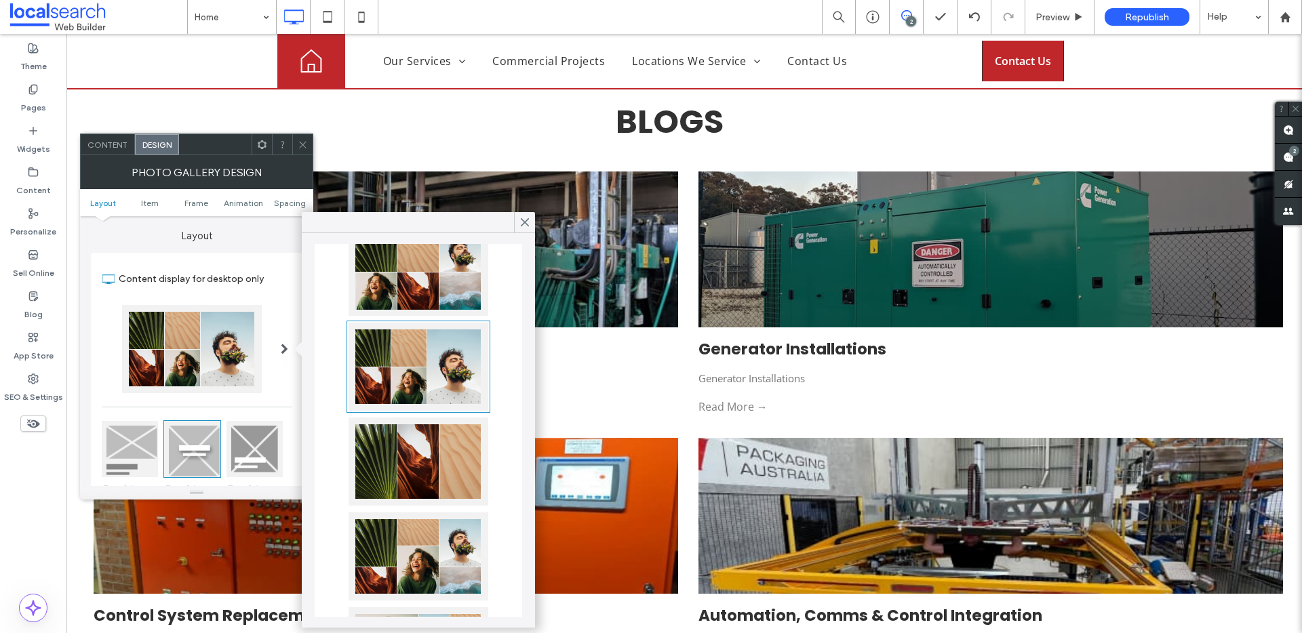
scroll to position [125, 0]
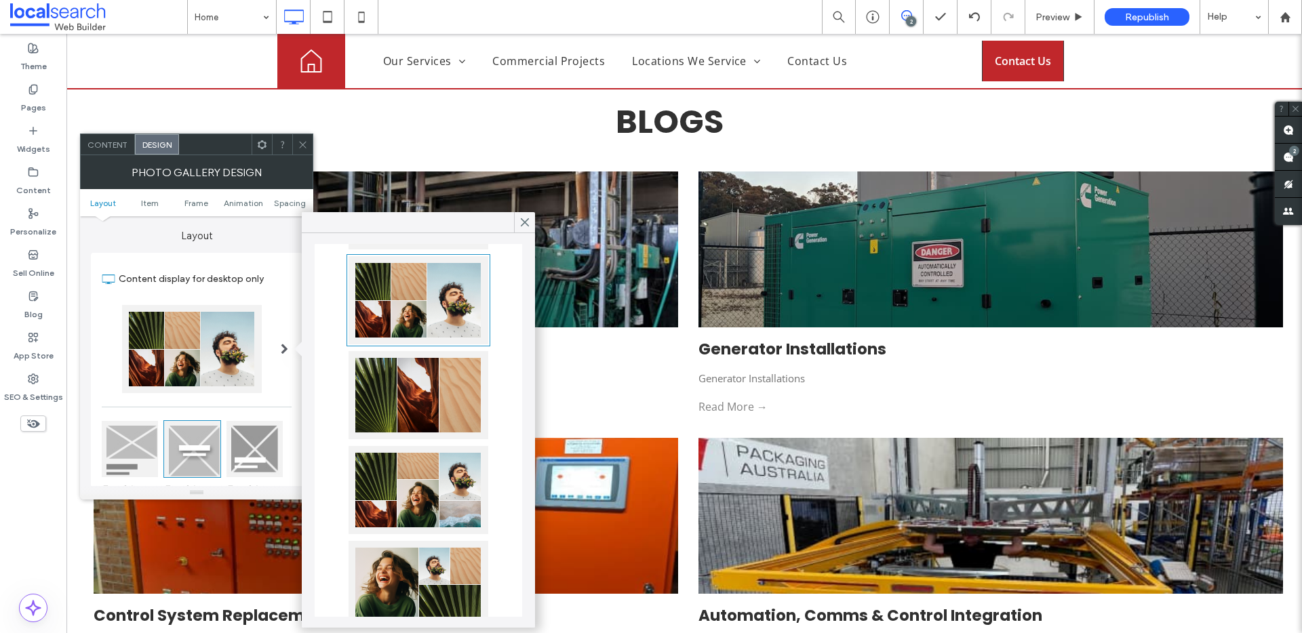
click at [412, 395] on div at bounding box center [418, 395] width 140 height 88
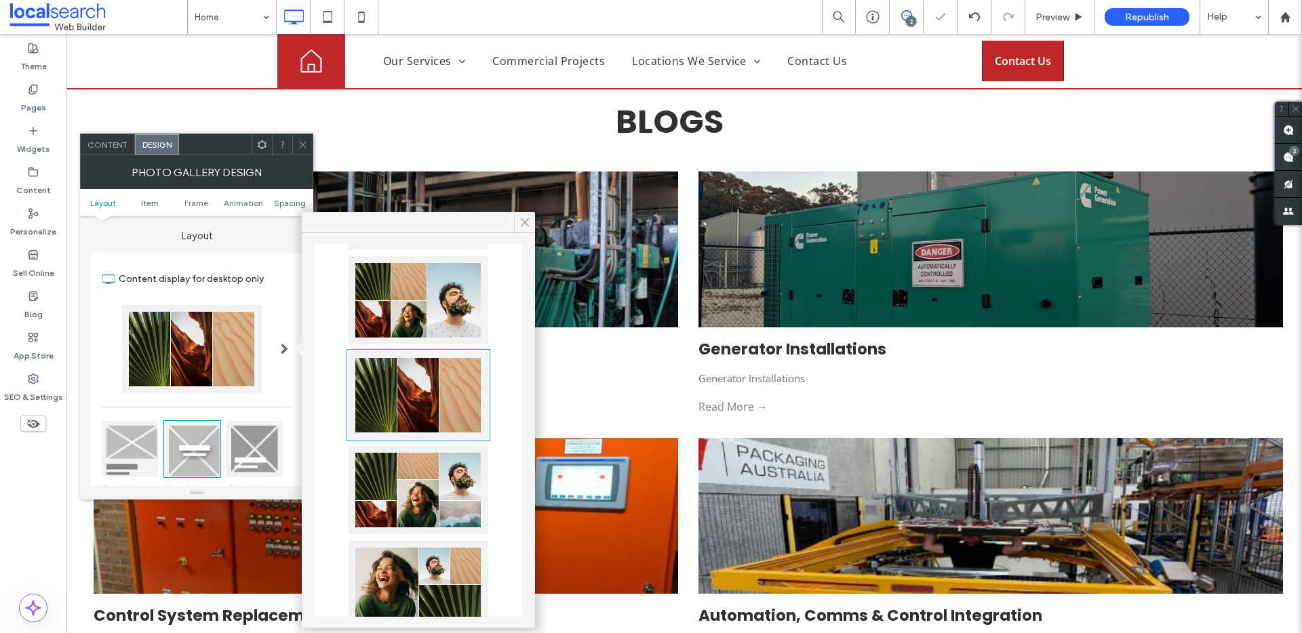
click at [532, 217] on div at bounding box center [524, 222] width 21 height 20
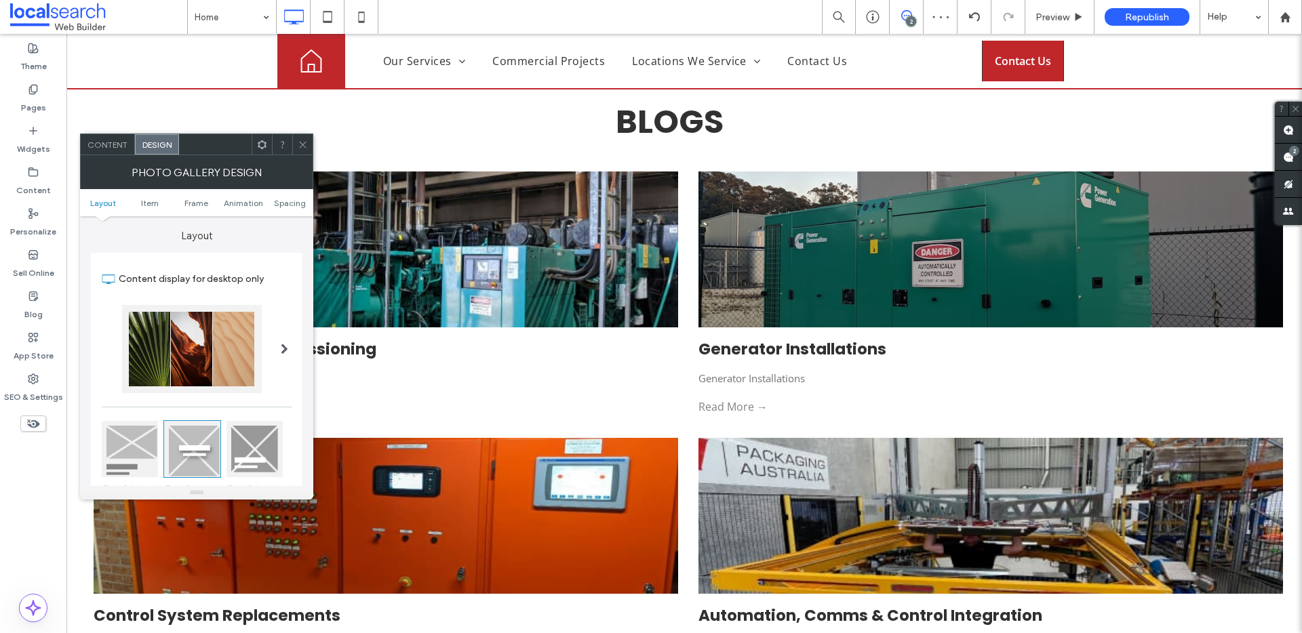
drag, startPoint x: 299, startPoint y: 150, endPoint x: 310, endPoint y: 155, distance: 12.7
click at [299, 149] on span at bounding box center [303, 144] width 10 height 20
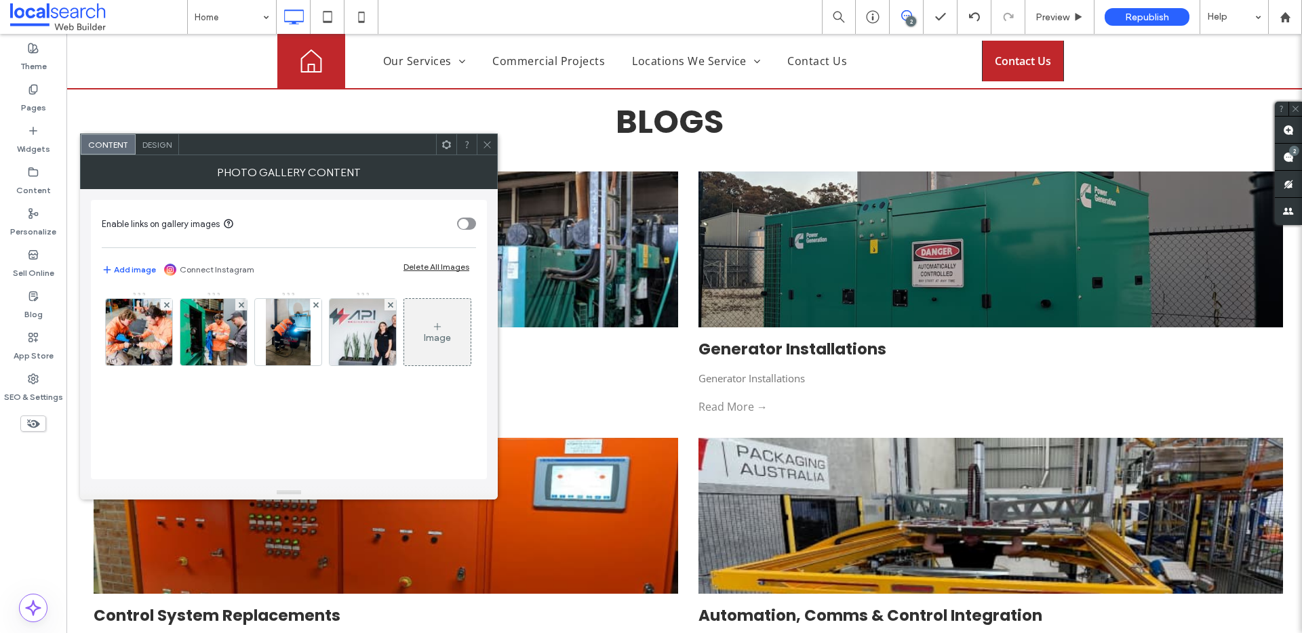
click at [158, 143] on span "Design" at bounding box center [156, 145] width 29 height 10
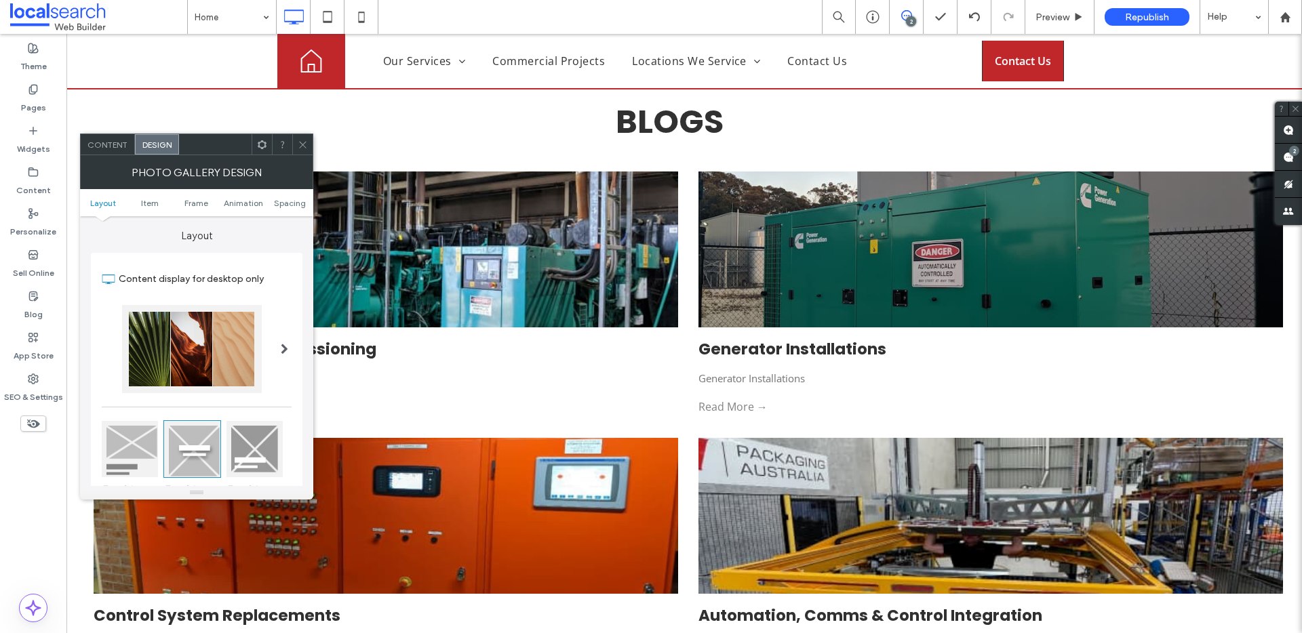
scroll to position [28, 0]
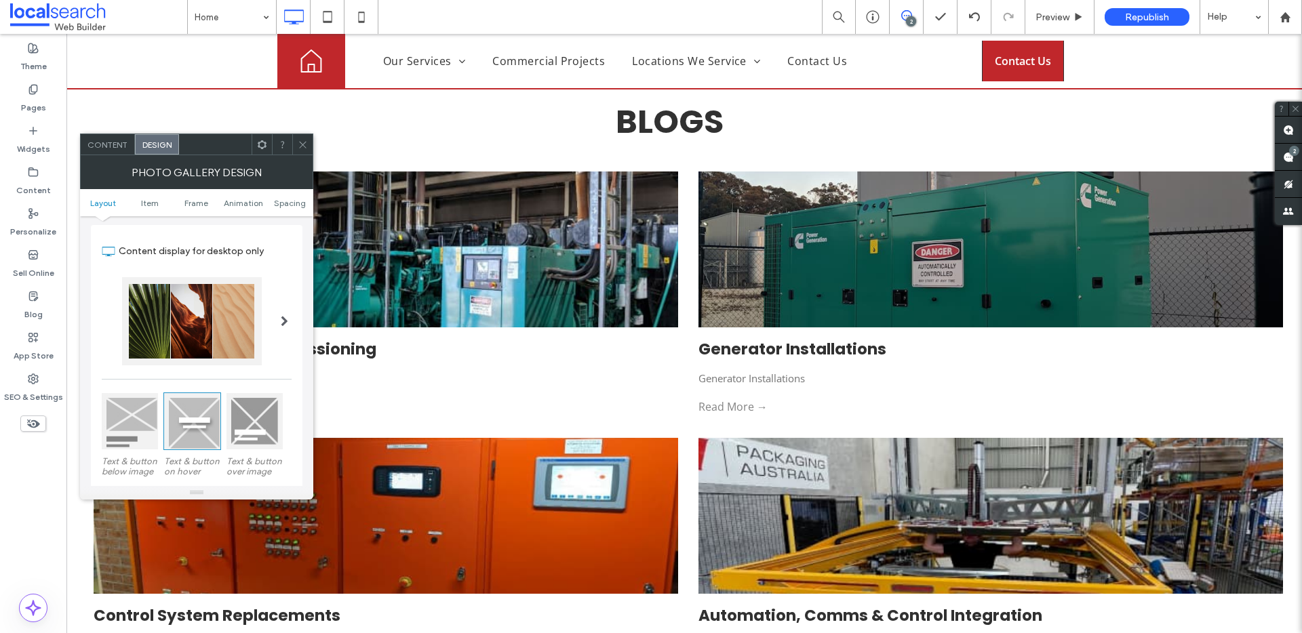
click at [288, 309] on div at bounding box center [284, 321] width 28 height 108
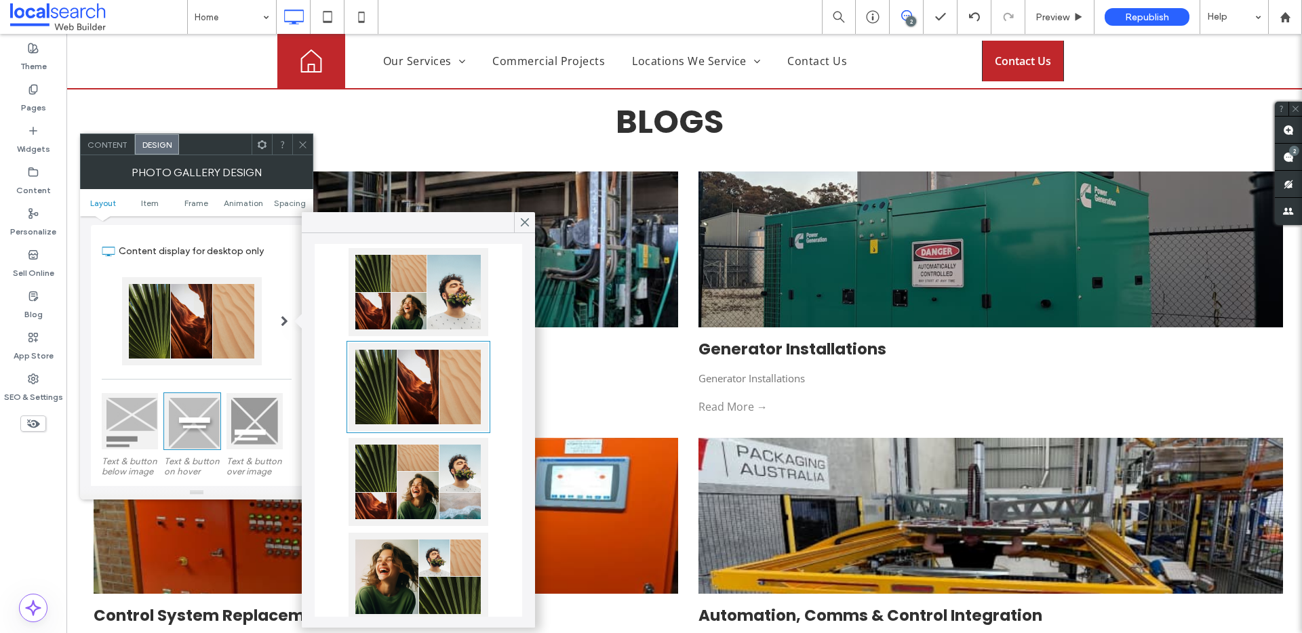
scroll to position [258, 0]
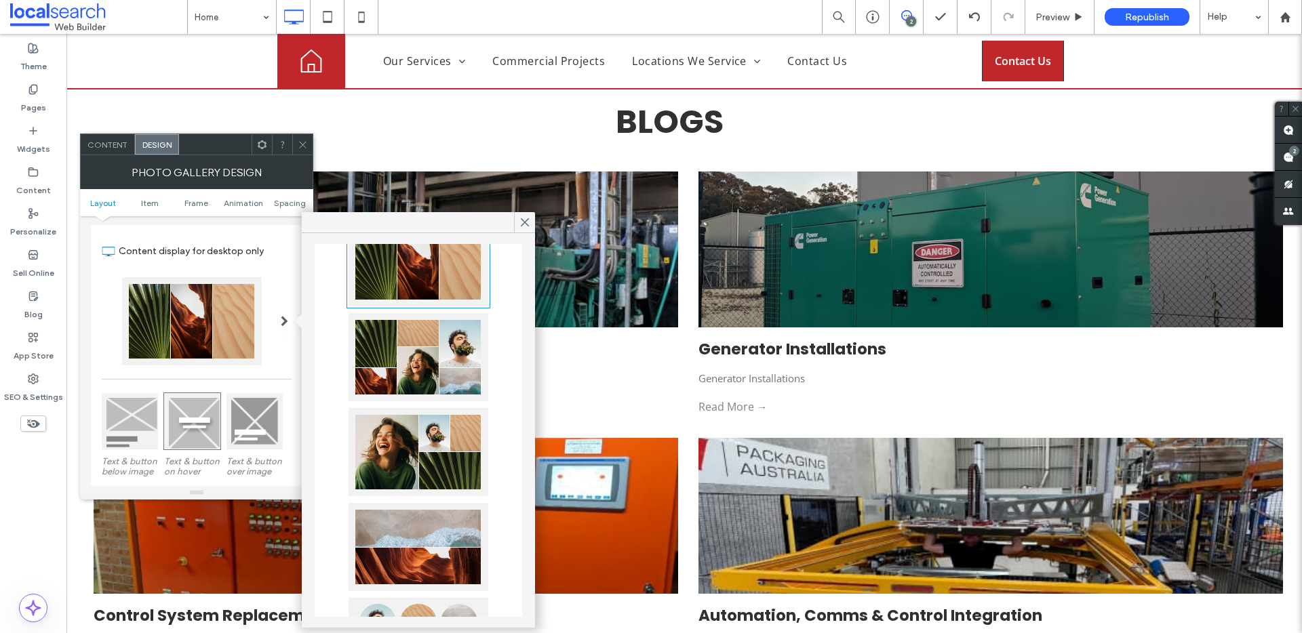
click at [442, 352] on div at bounding box center [418, 357] width 140 height 88
click at [524, 218] on icon at bounding box center [525, 222] width 12 height 12
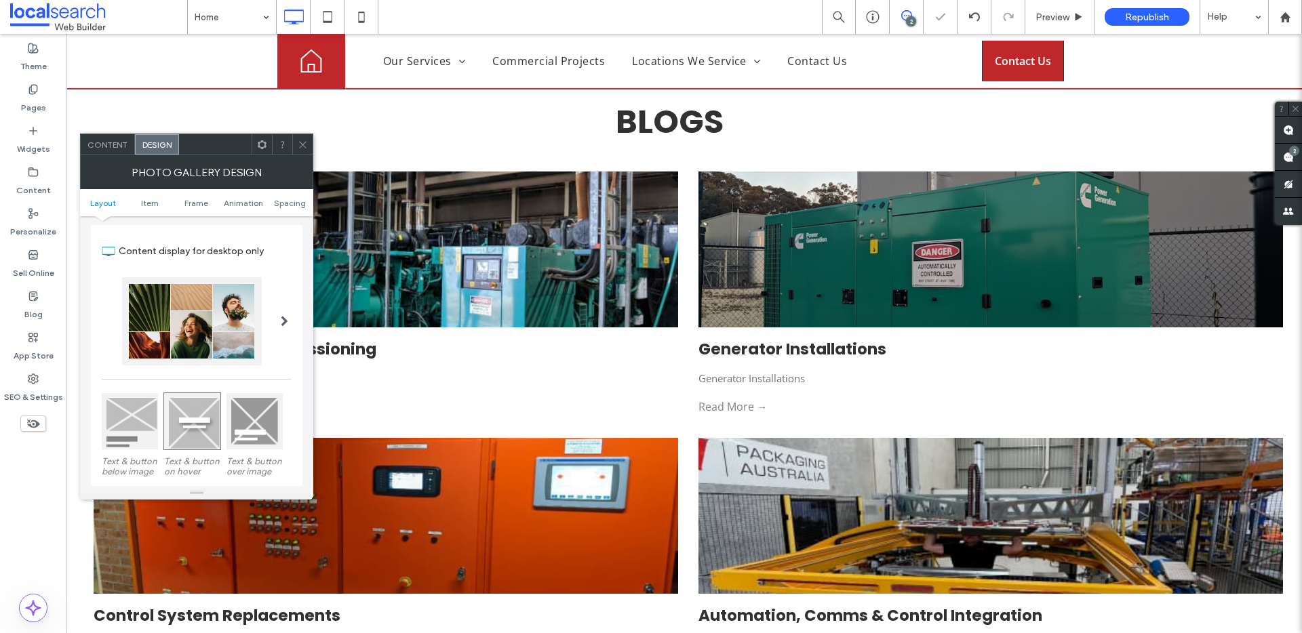
click at [298, 141] on icon at bounding box center [303, 145] width 10 height 10
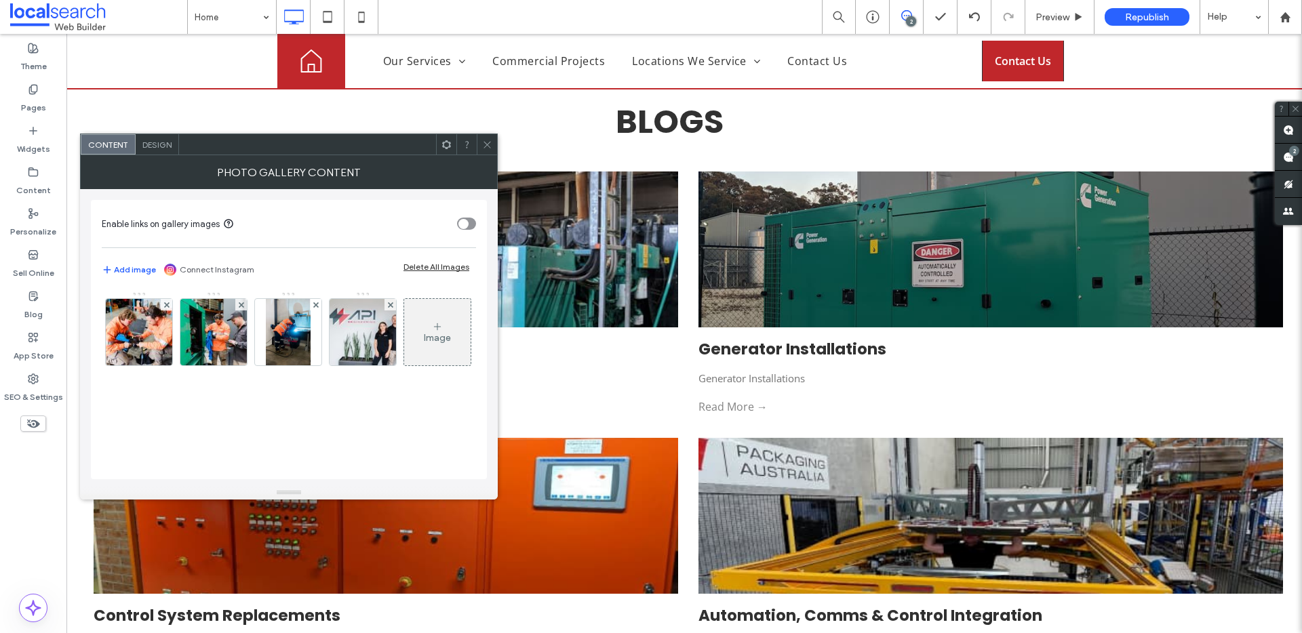
click at [404, 364] on div "Image" at bounding box center [437, 332] width 66 height 64
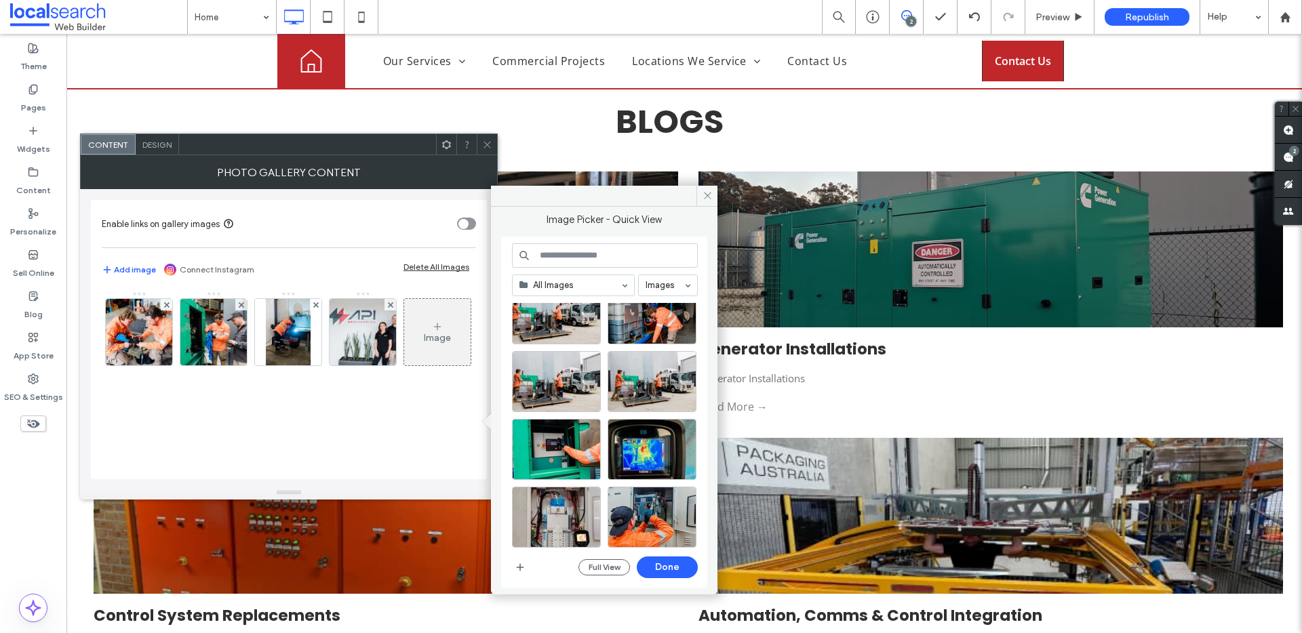
scroll to position [283, 0]
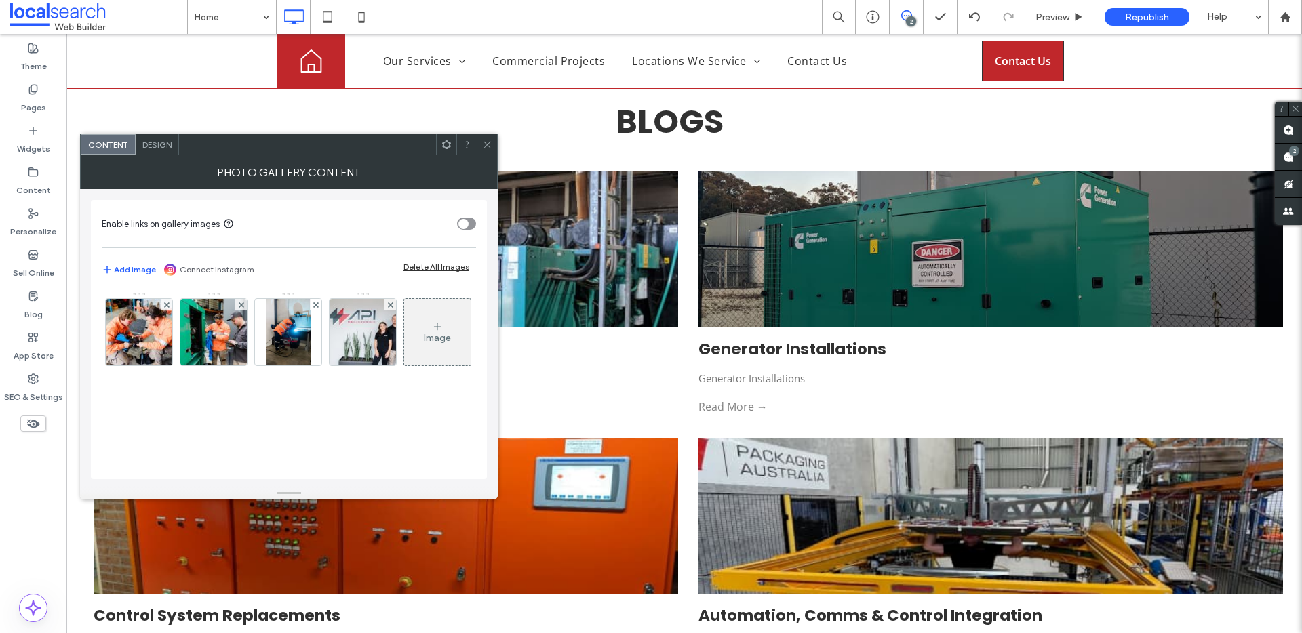
click at [102, 380] on div "Image" at bounding box center [288, 336] width 373 height 88
click at [432, 332] on icon at bounding box center [437, 326] width 11 height 11
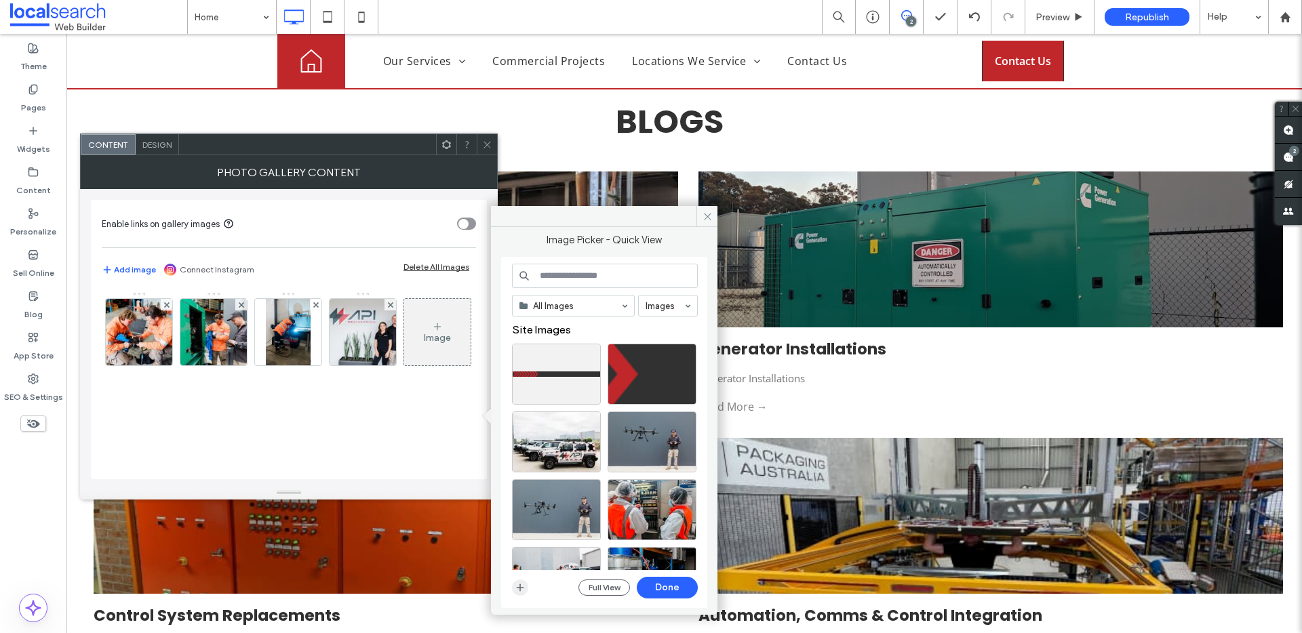
click at [525, 586] on icon "button" at bounding box center [520, 587] width 11 height 11
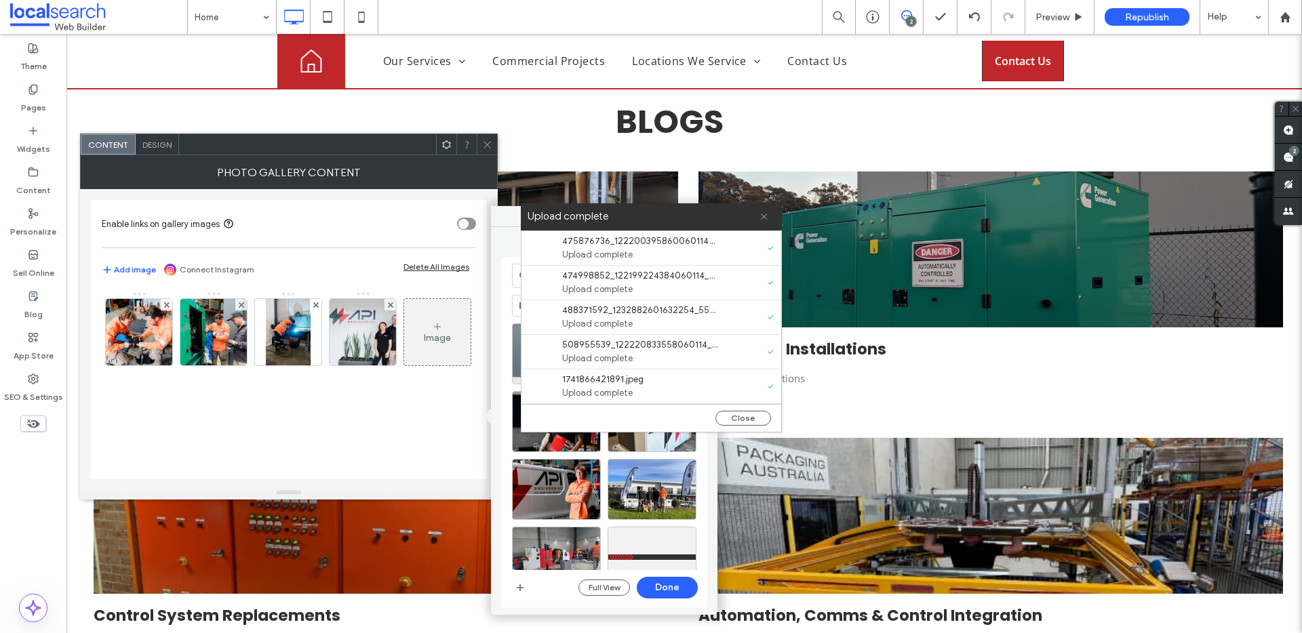
click at [762, 214] on icon at bounding box center [763, 216] width 9 height 9
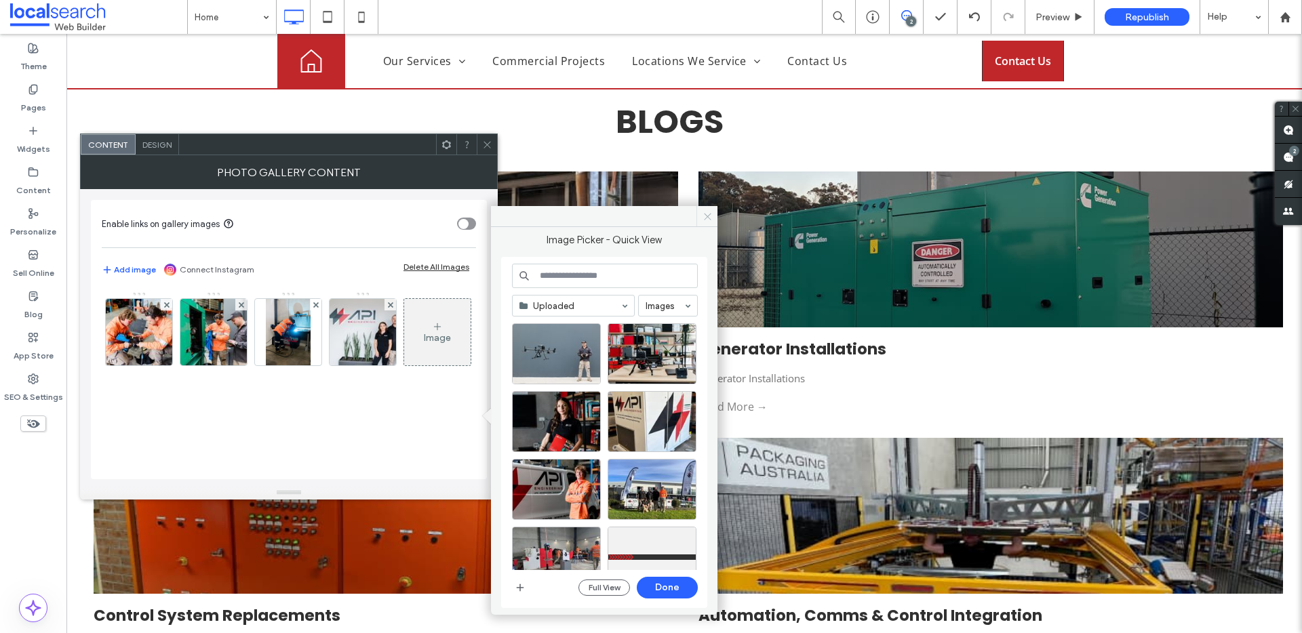
click at [708, 220] on icon at bounding box center [707, 217] width 10 height 10
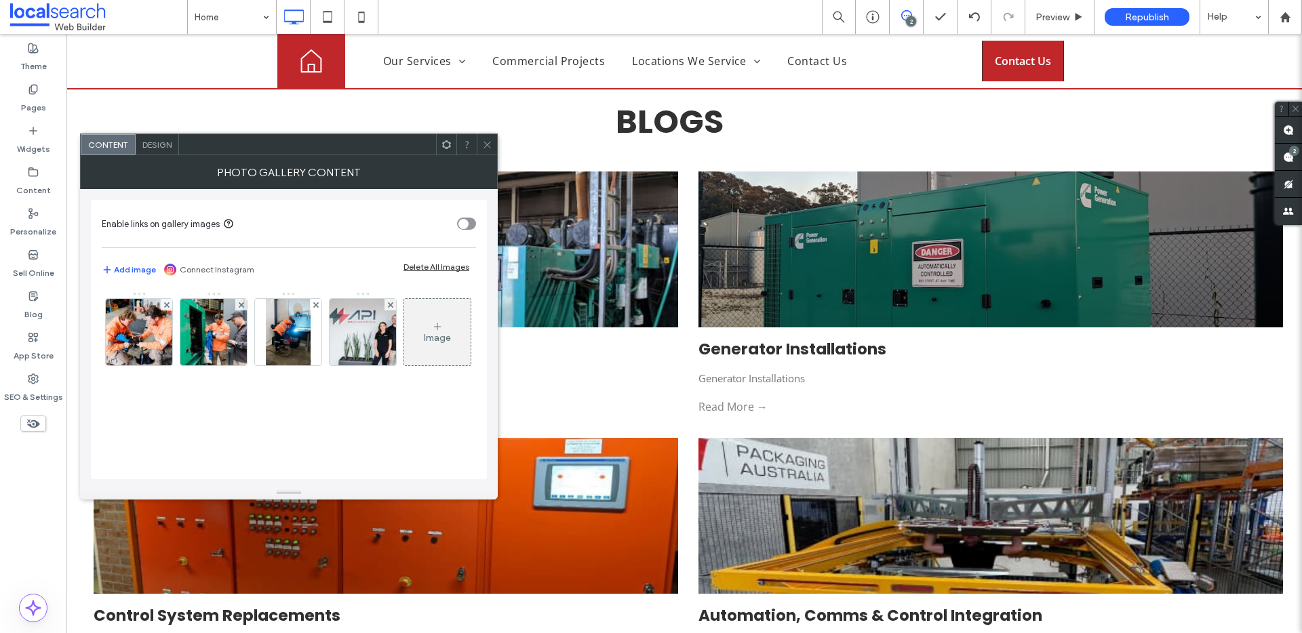
click at [490, 146] on icon at bounding box center [487, 145] width 10 height 10
click at [404, 364] on div "Image" at bounding box center [437, 332] width 66 height 64
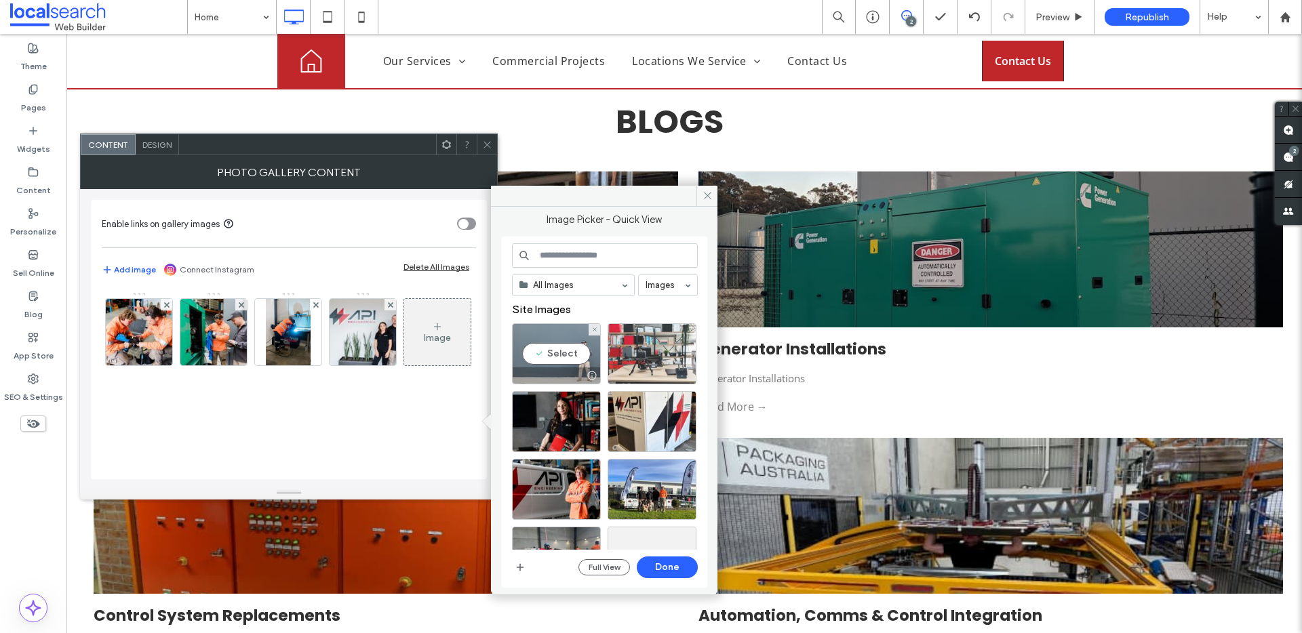
drag, startPoint x: 557, startPoint y: 353, endPoint x: 670, endPoint y: 365, distance: 113.3
click at [557, 353] on div "Select" at bounding box center [556, 353] width 89 height 61
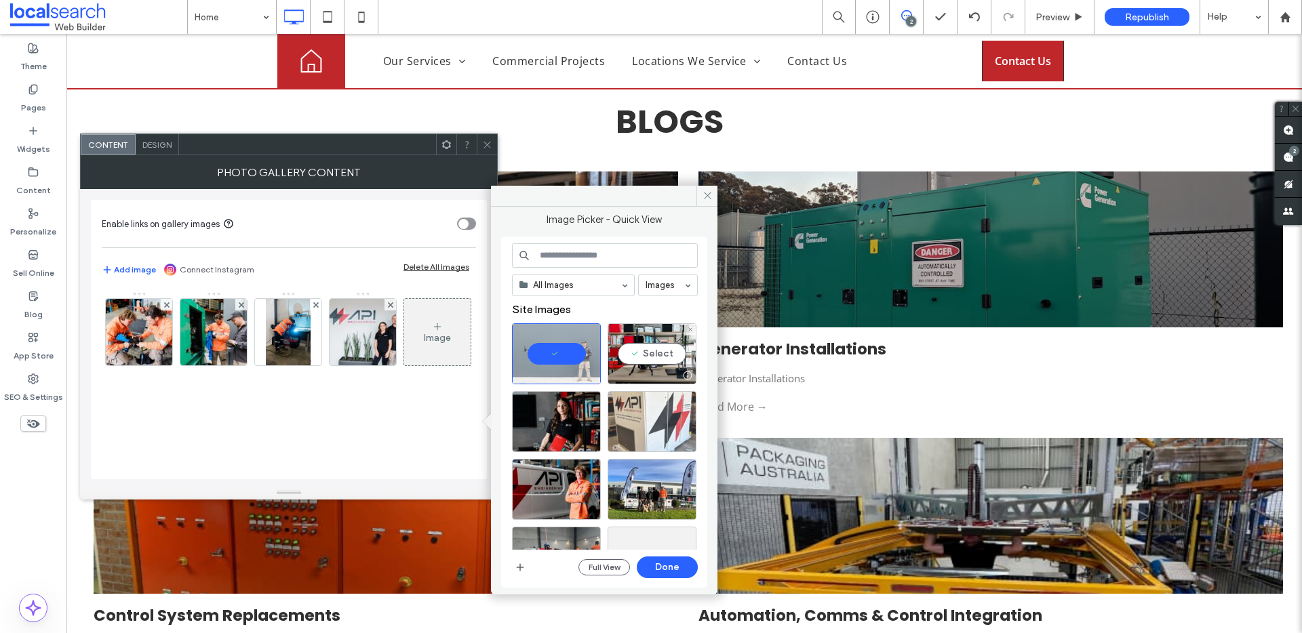
click at [663, 357] on div "Select" at bounding box center [651, 353] width 89 height 61
click at [656, 355] on div at bounding box center [651, 353] width 89 height 61
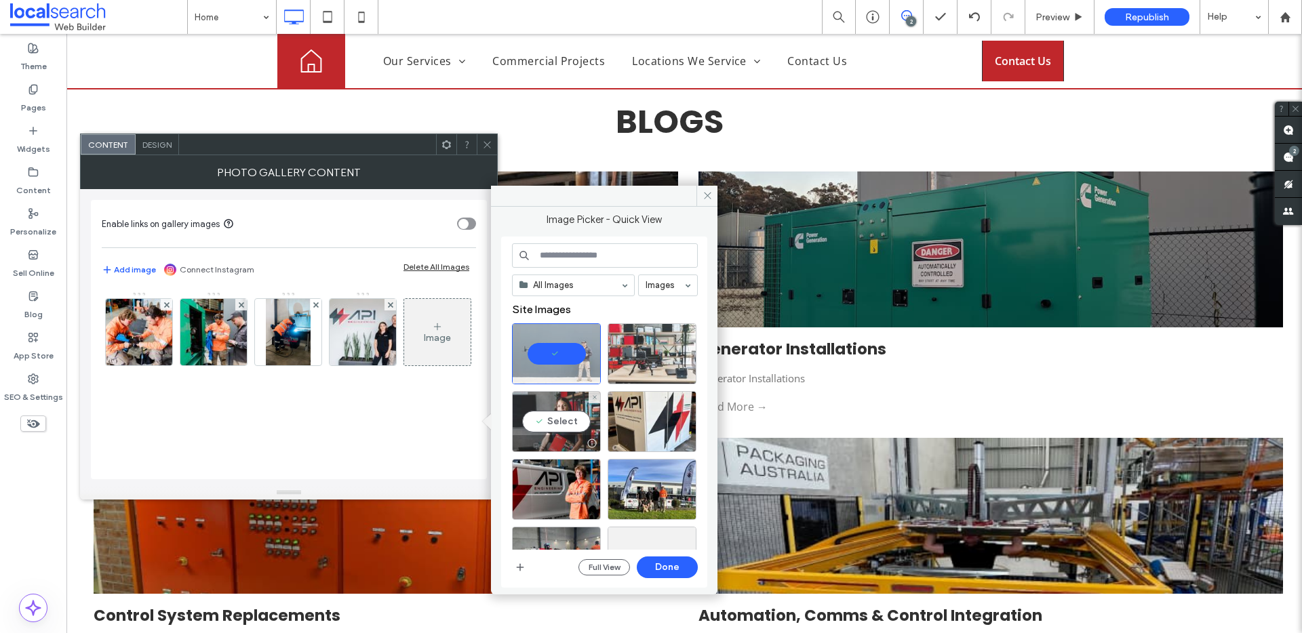
click at [561, 427] on div "Select" at bounding box center [556, 421] width 89 height 61
click at [645, 349] on div "Select" at bounding box center [651, 353] width 89 height 61
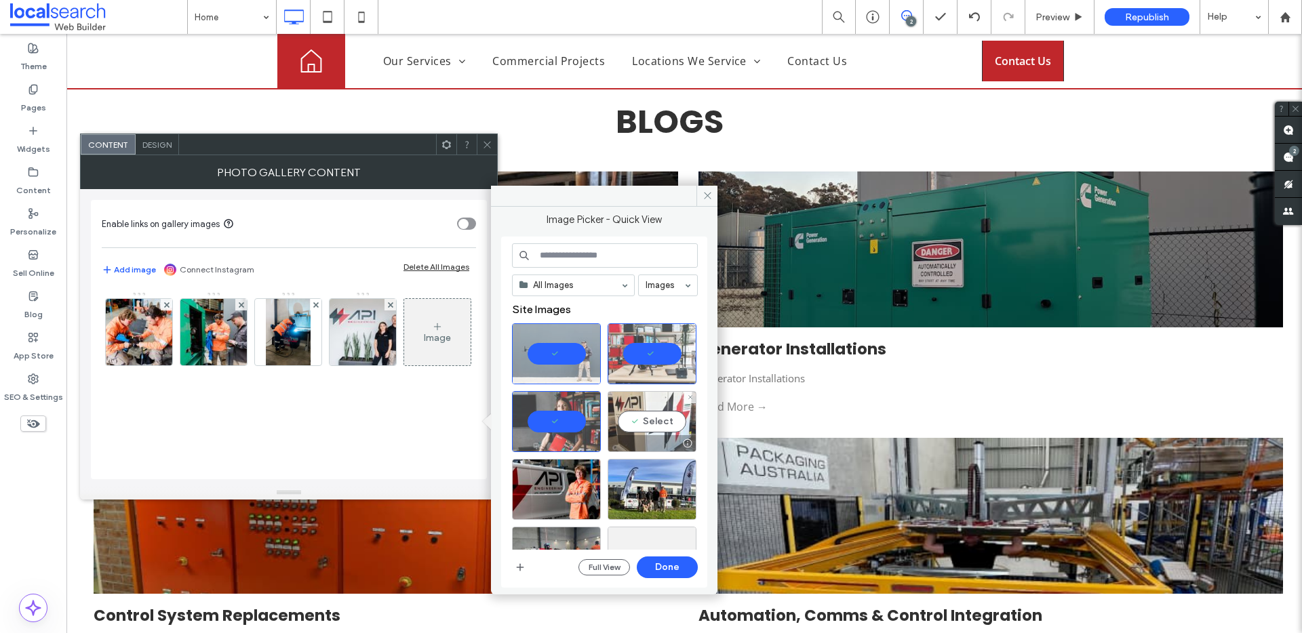
click at [662, 422] on div "Select" at bounding box center [651, 421] width 89 height 61
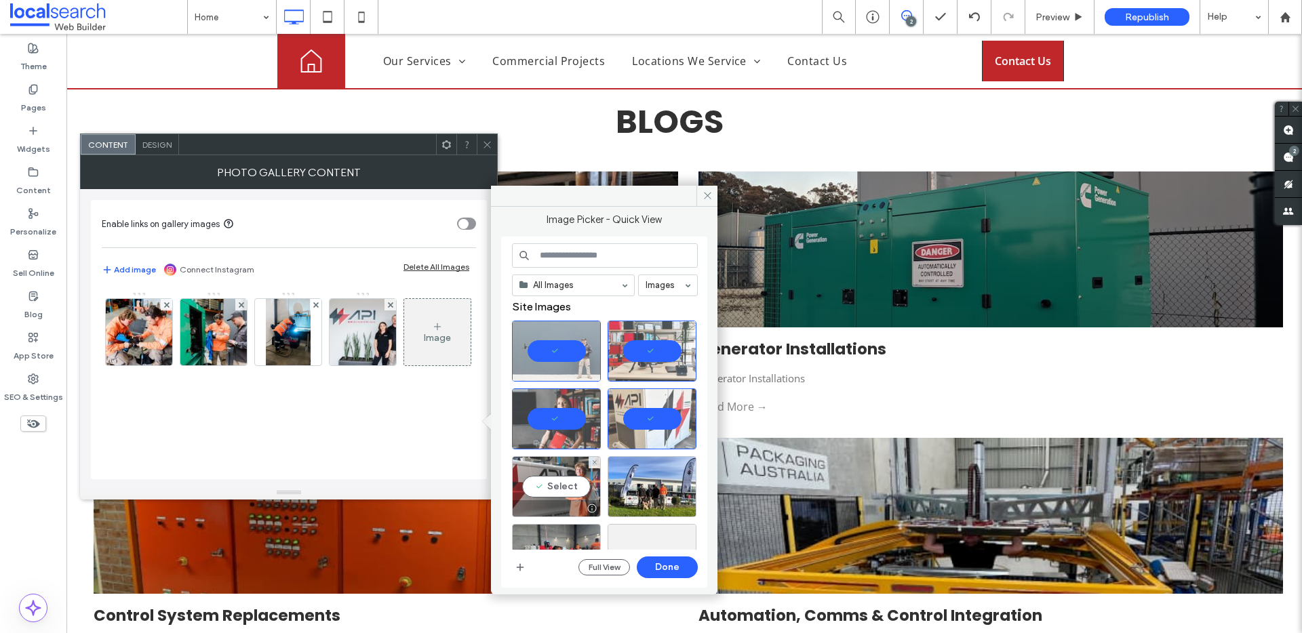
click at [565, 481] on div "Select" at bounding box center [556, 486] width 89 height 61
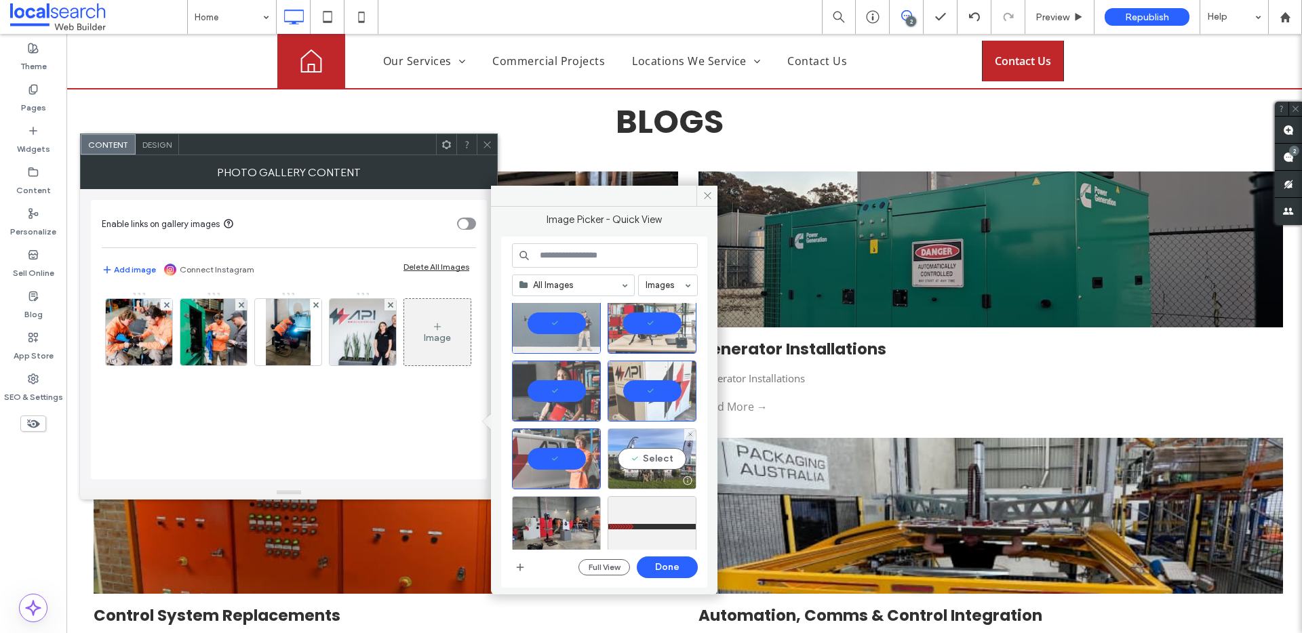
click at [656, 458] on div "Select" at bounding box center [651, 458] width 89 height 61
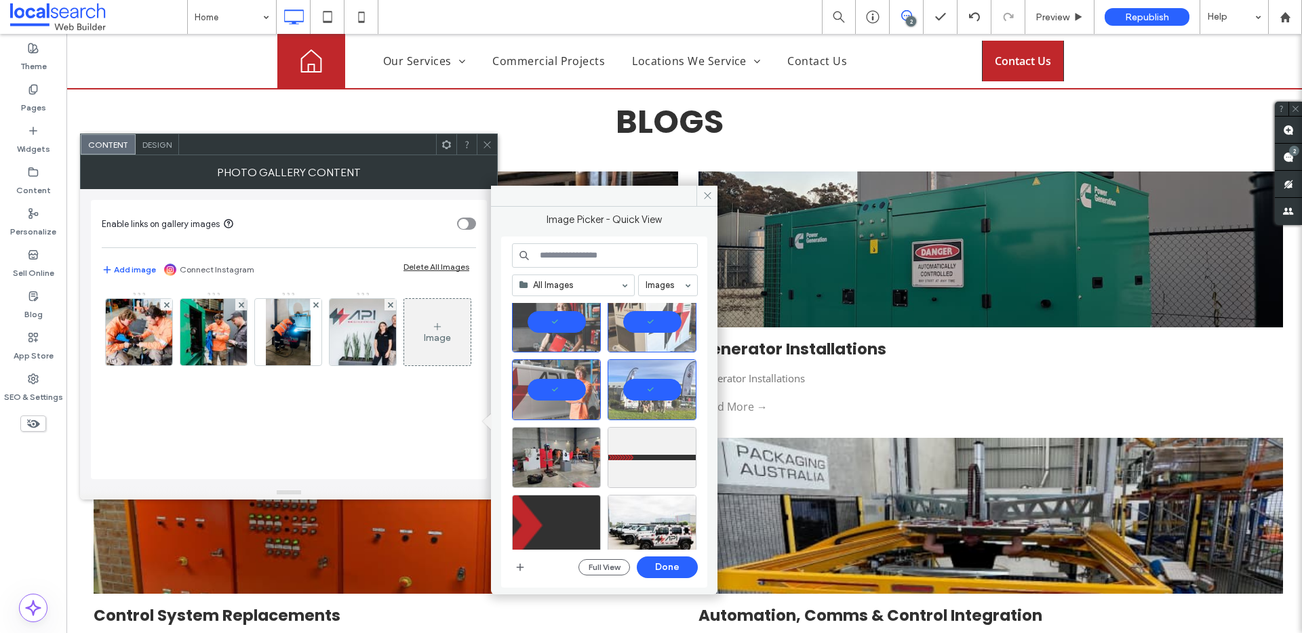
scroll to position [157, 0]
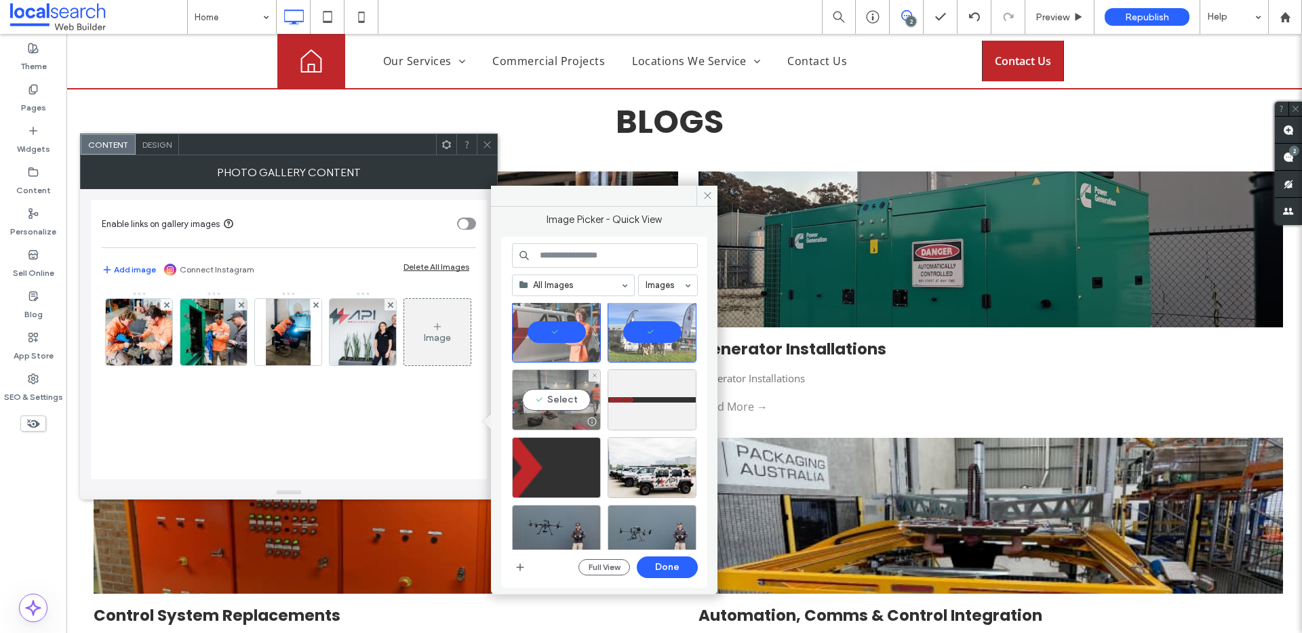
click at [570, 382] on div "Select" at bounding box center [556, 399] width 89 height 61
click at [673, 569] on button "Done" at bounding box center [667, 568] width 61 height 22
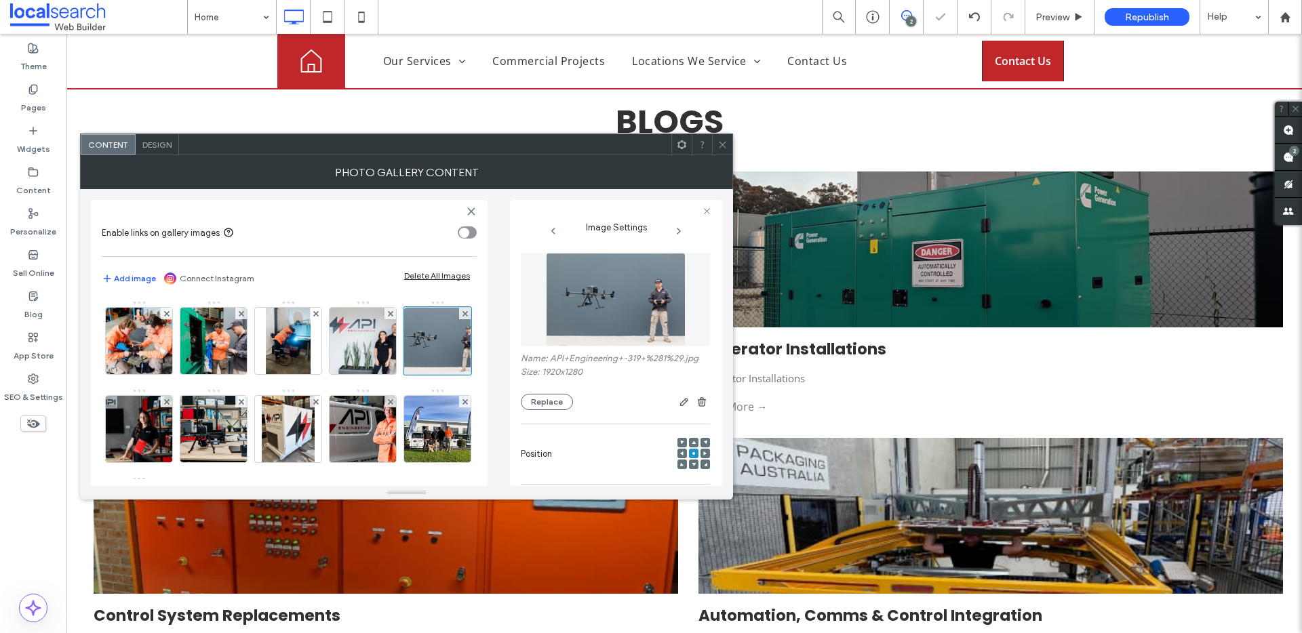
click at [723, 146] on icon at bounding box center [722, 145] width 10 height 10
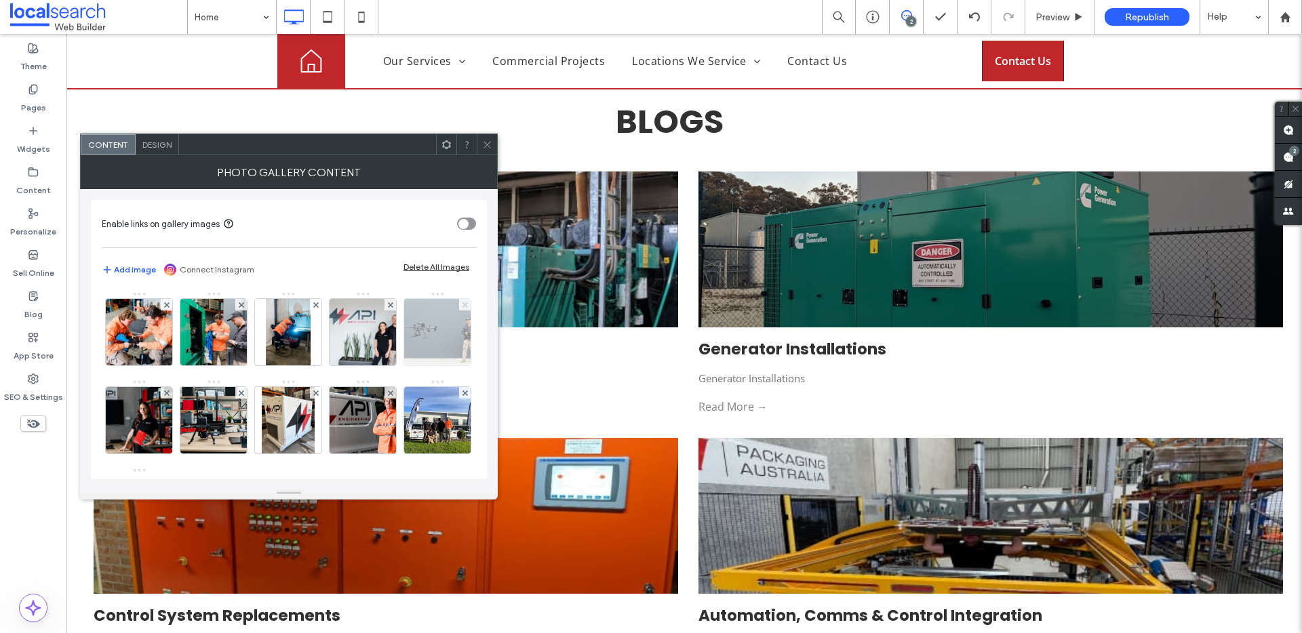
click at [462, 308] on icon at bounding box center [464, 304] width 5 height 5
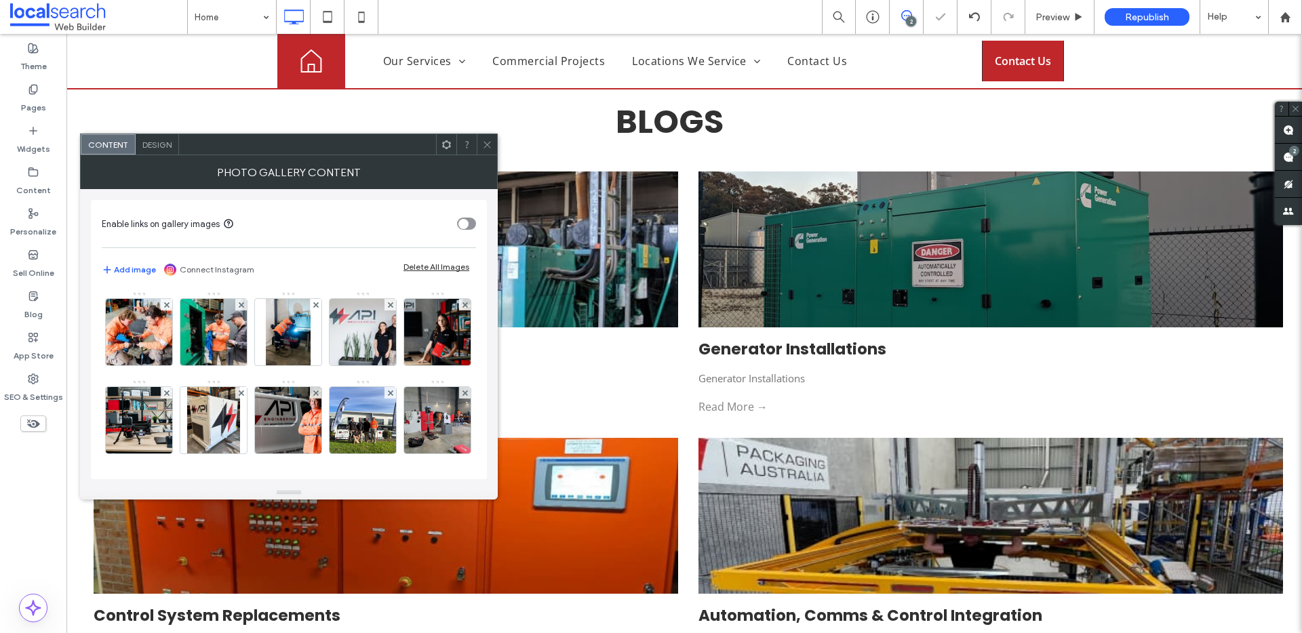
click at [492, 142] on icon at bounding box center [487, 145] width 10 height 10
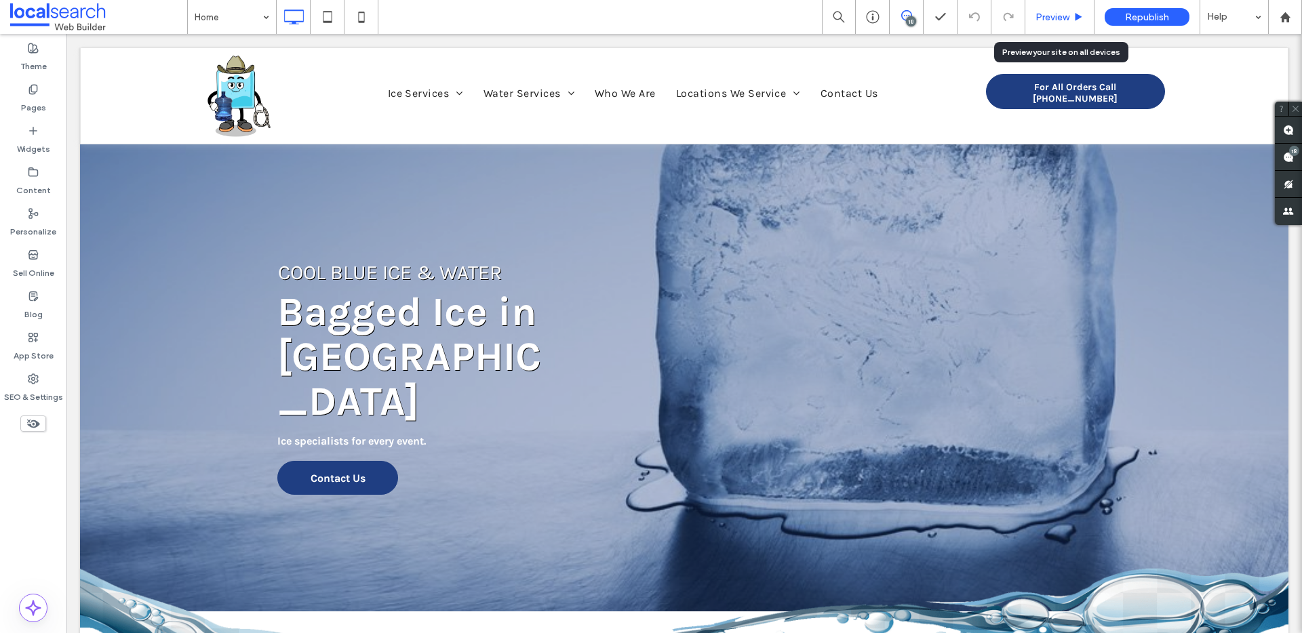
click at [1054, 21] on span "Preview" at bounding box center [1052, 18] width 34 height 12
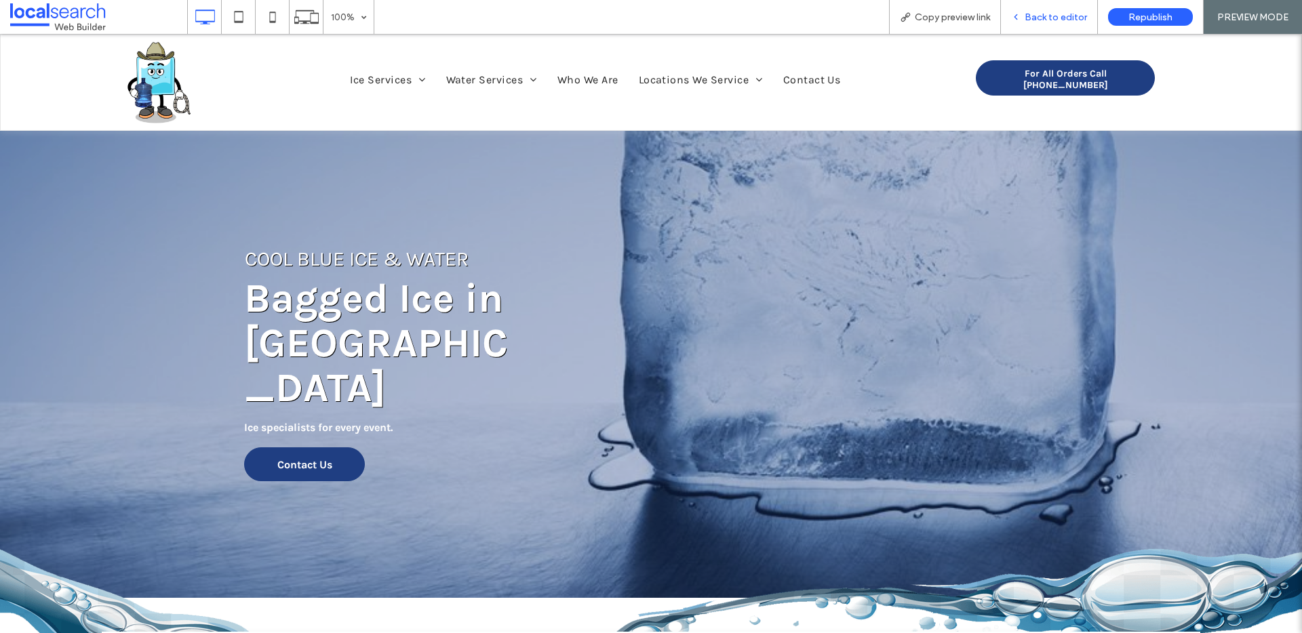
click at [1041, 14] on span "Back to editor" at bounding box center [1055, 18] width 62 height 12
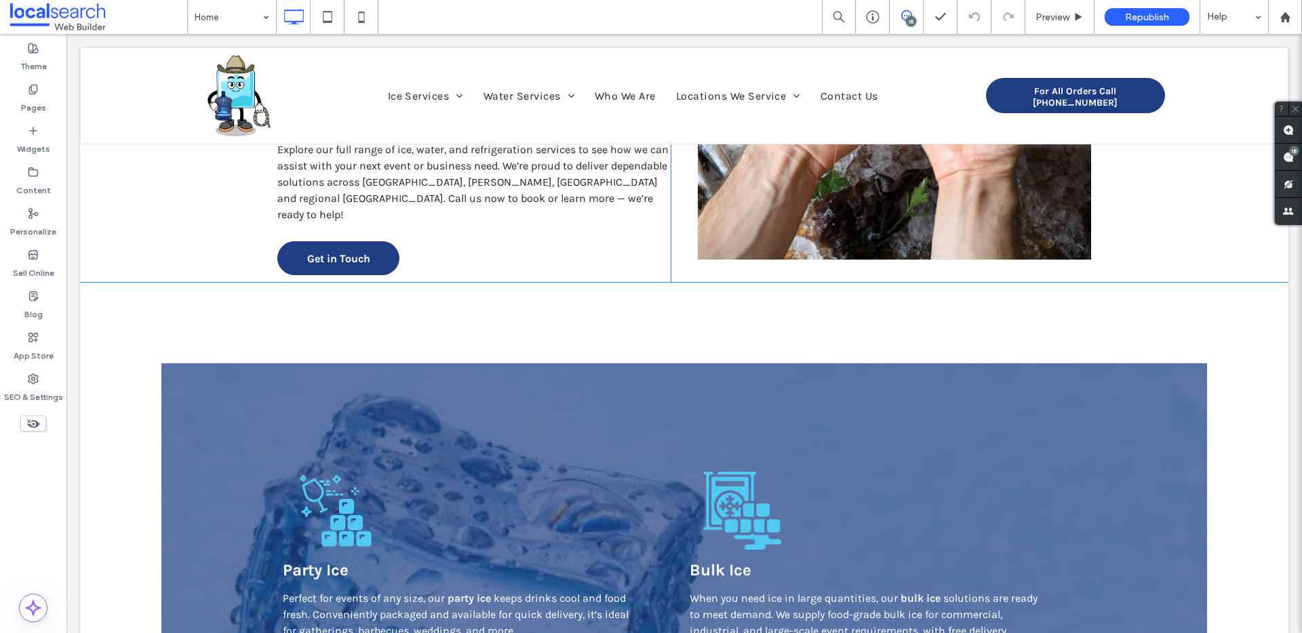
scroll to position [1640, 0]
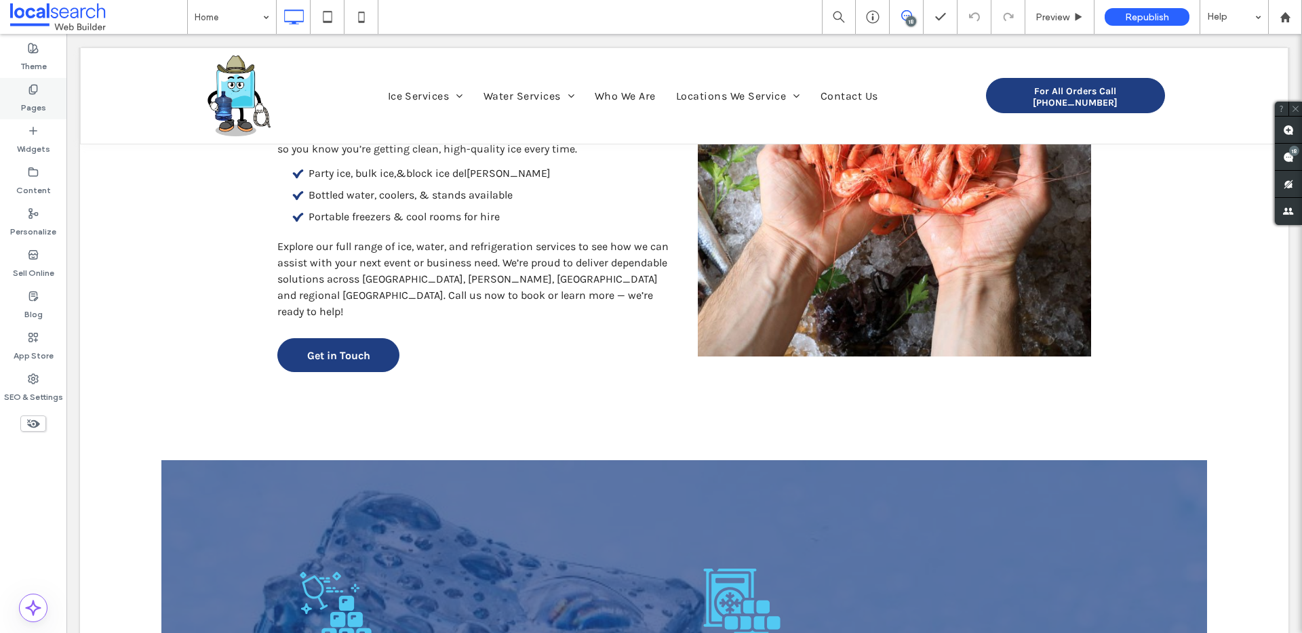
click at [43, 96] on label "Pages" at bounding box center [33, 104] width 25 height 19
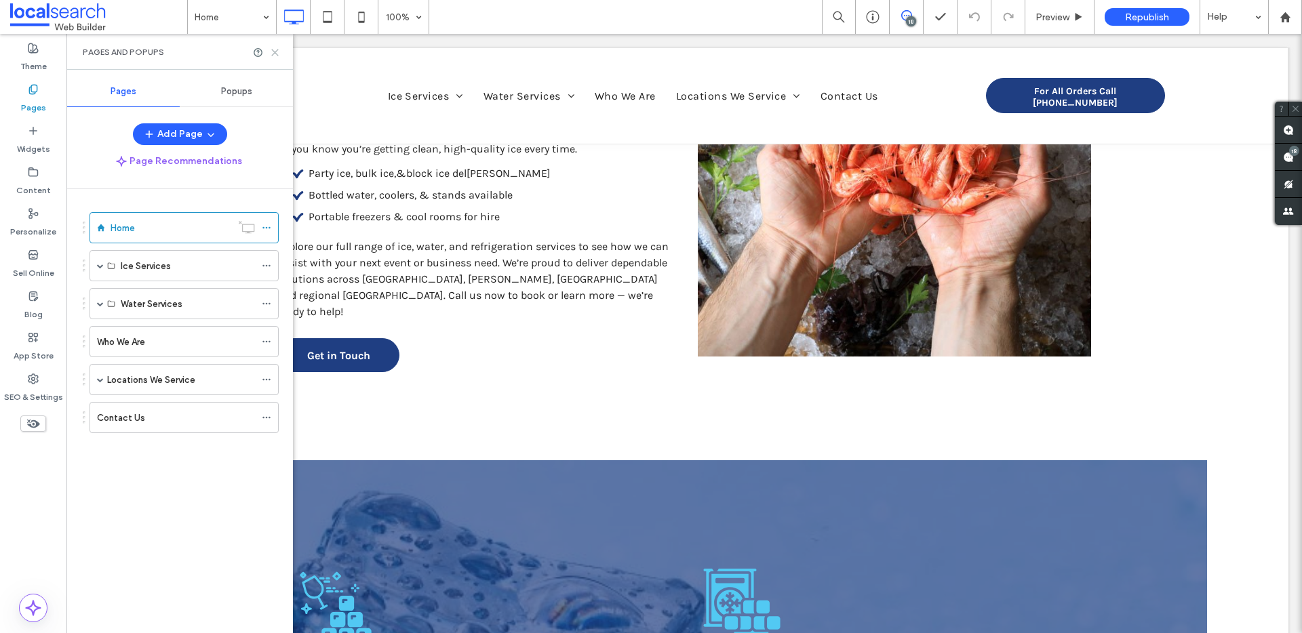
click at [273, 56] on icon at bounding box center [275, 52] width 10 height 10
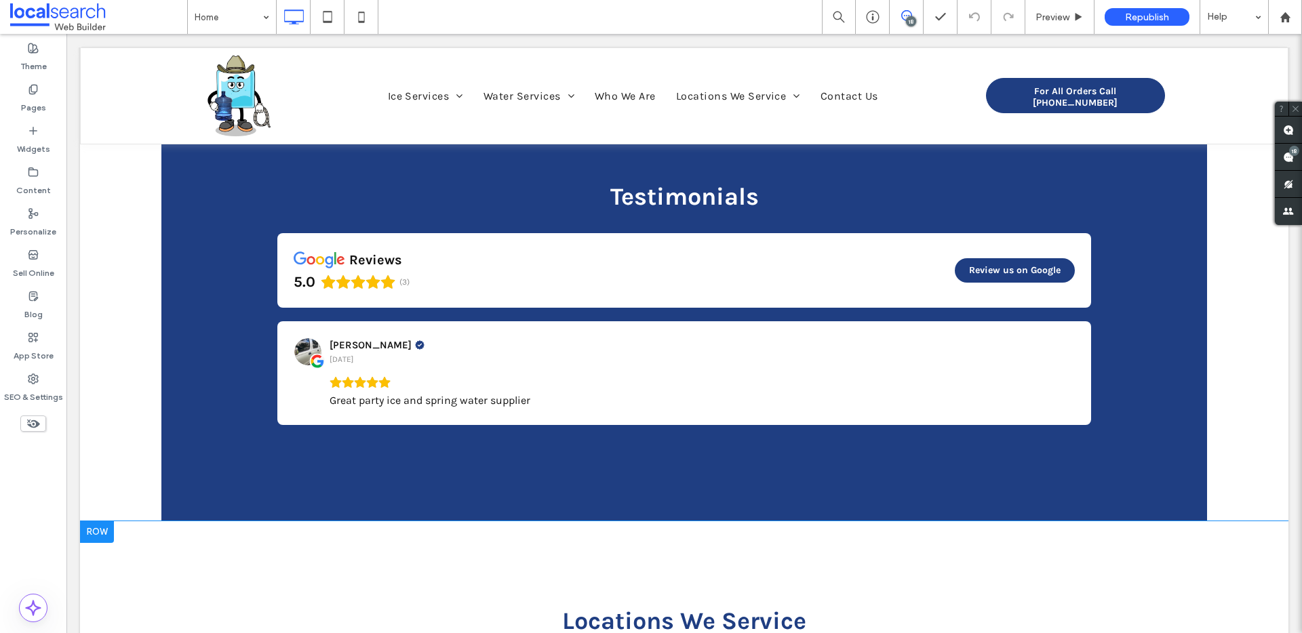
scroll to position [3180, 0]
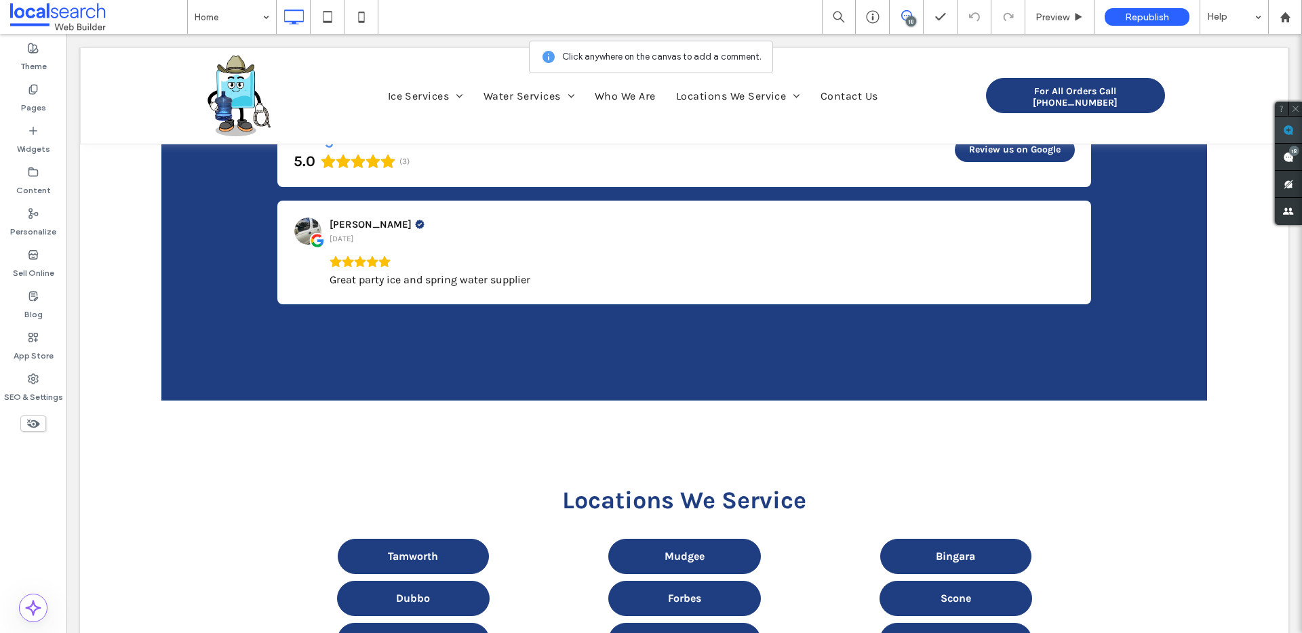
click at [1298, 134] on span at bounding box center [1288, 130] width 27 height 26
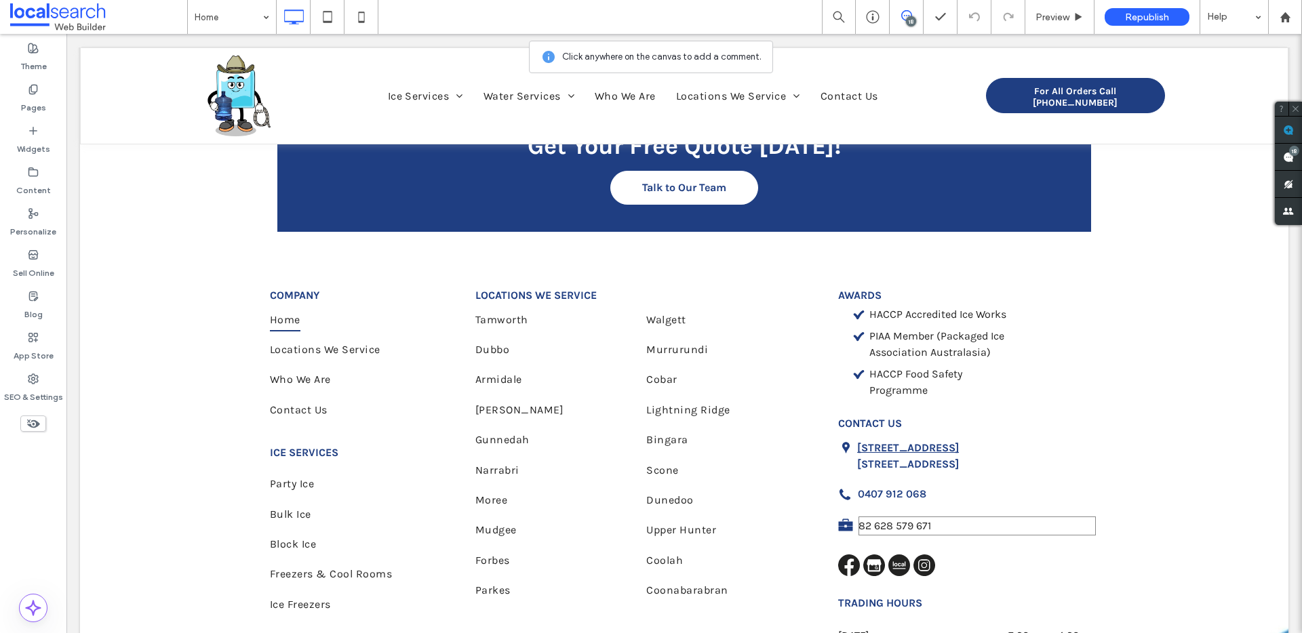
scroll to position [4066, 0]
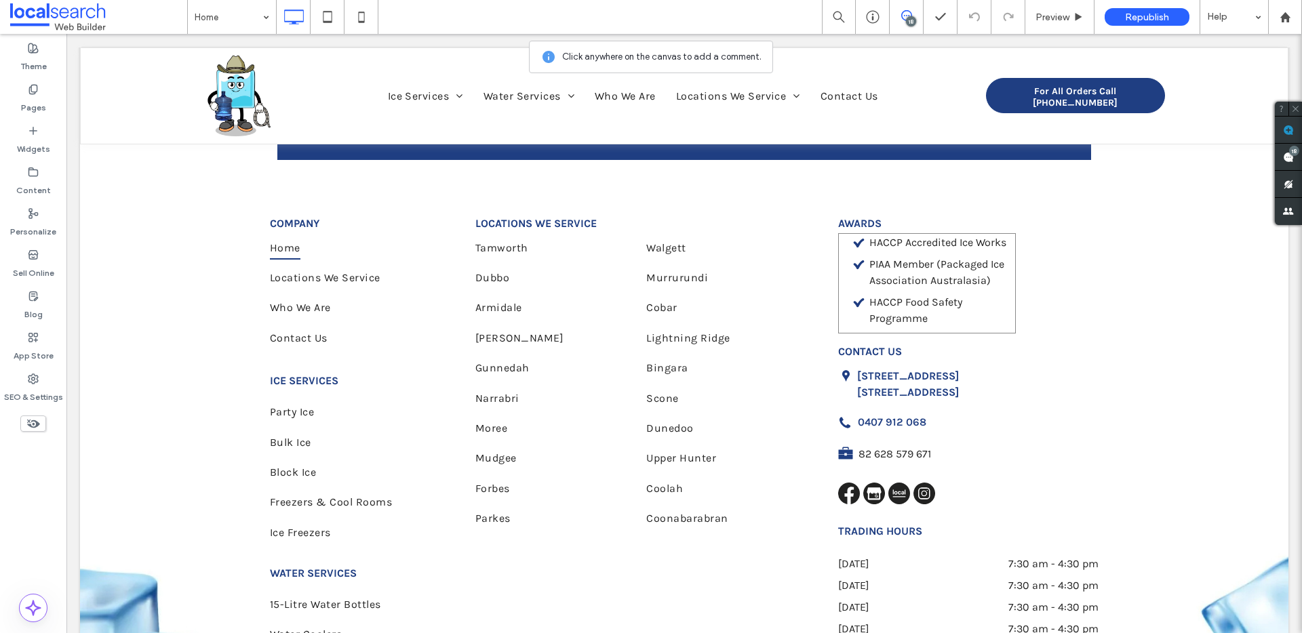
click at [994, 294] on li "﻿ HACCP Food Safety Programme" at bounding box center [932, 310] width 165 height 33
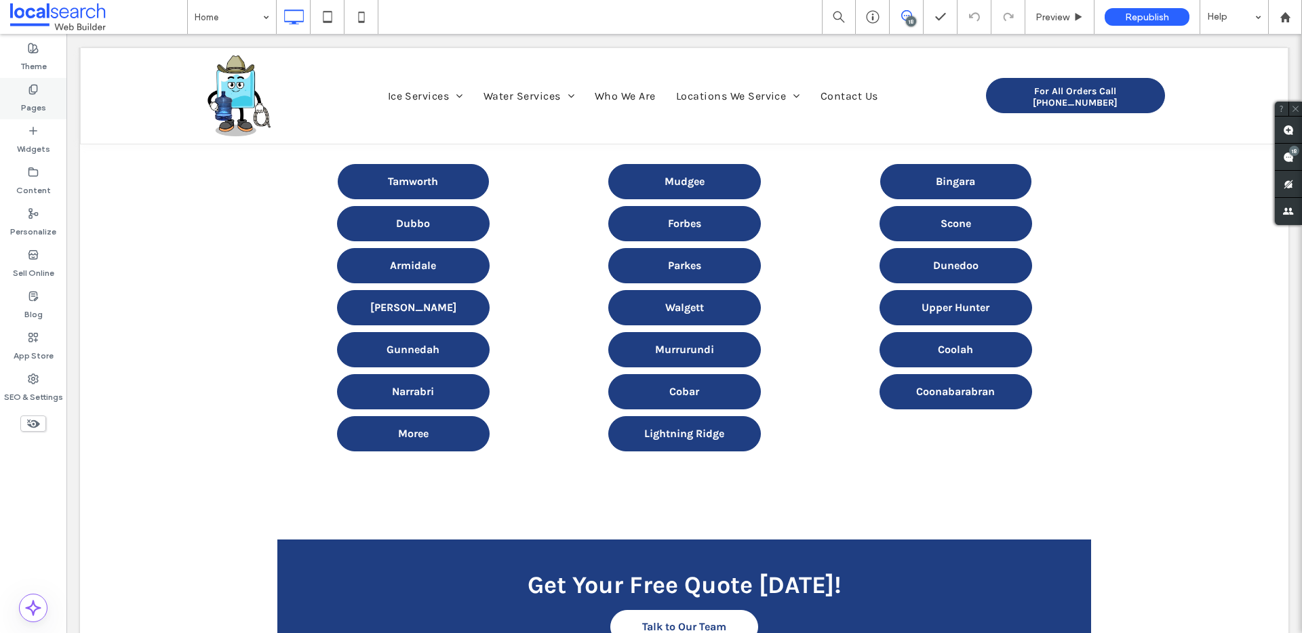
scroll to position [3546, 0]
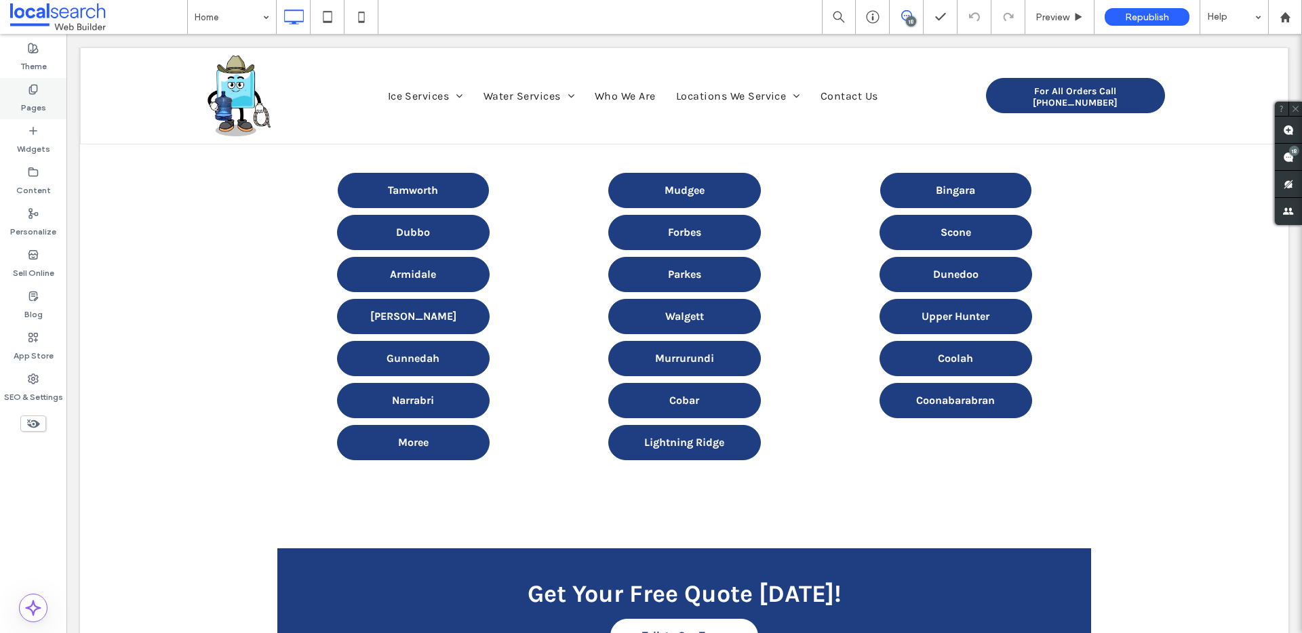
click at [12, 100] on div "Pages" at bounding box center [33, 98] width 66 height 41
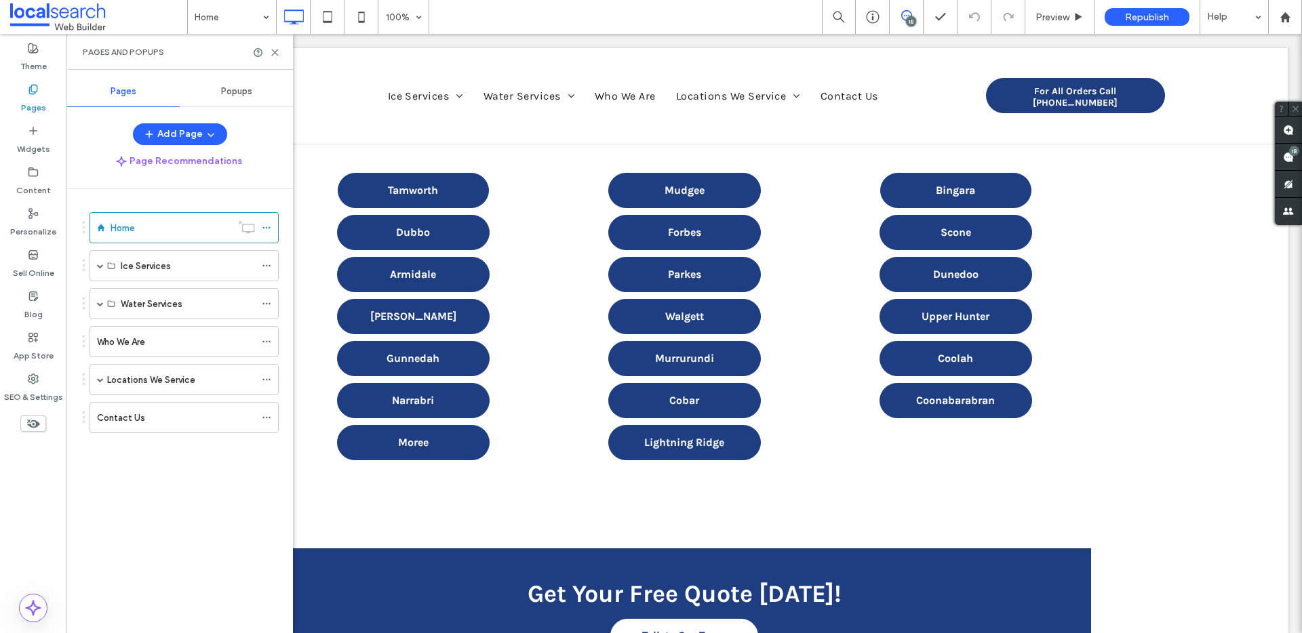
scroll to position [4134, 0]
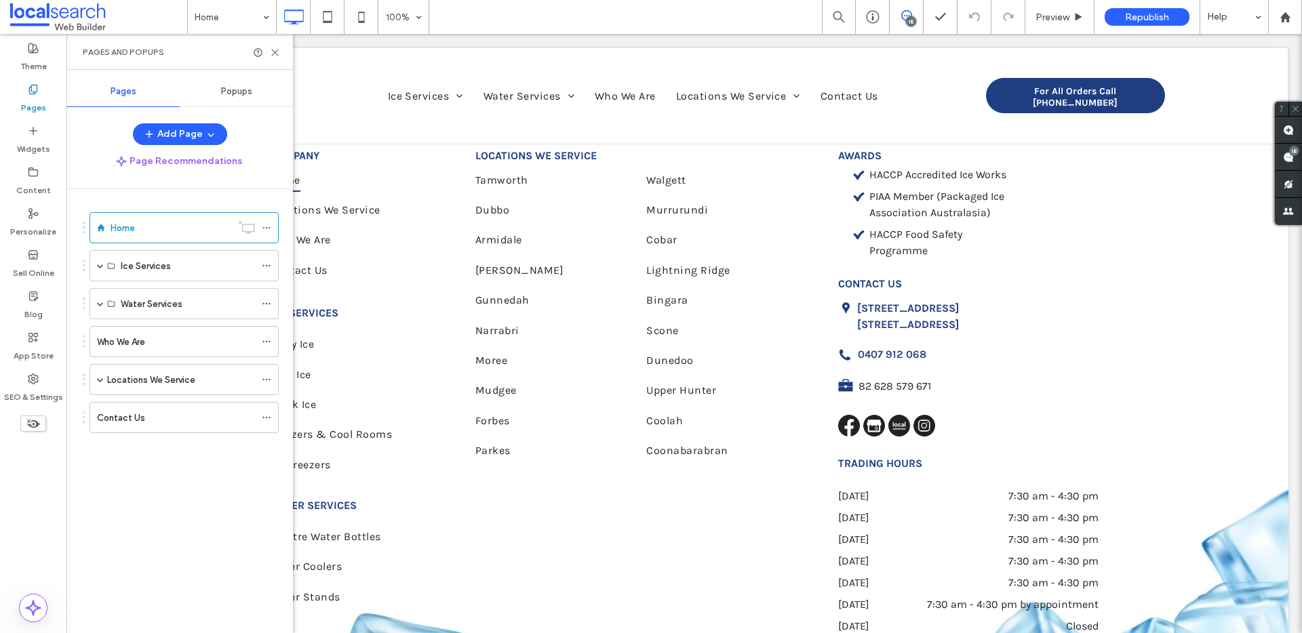
click at [264, 54] on div at bounding box center [266, 52] width 27 height 10
click at [276, 53] on use at bounding box center [275, 52] width 6 height 6
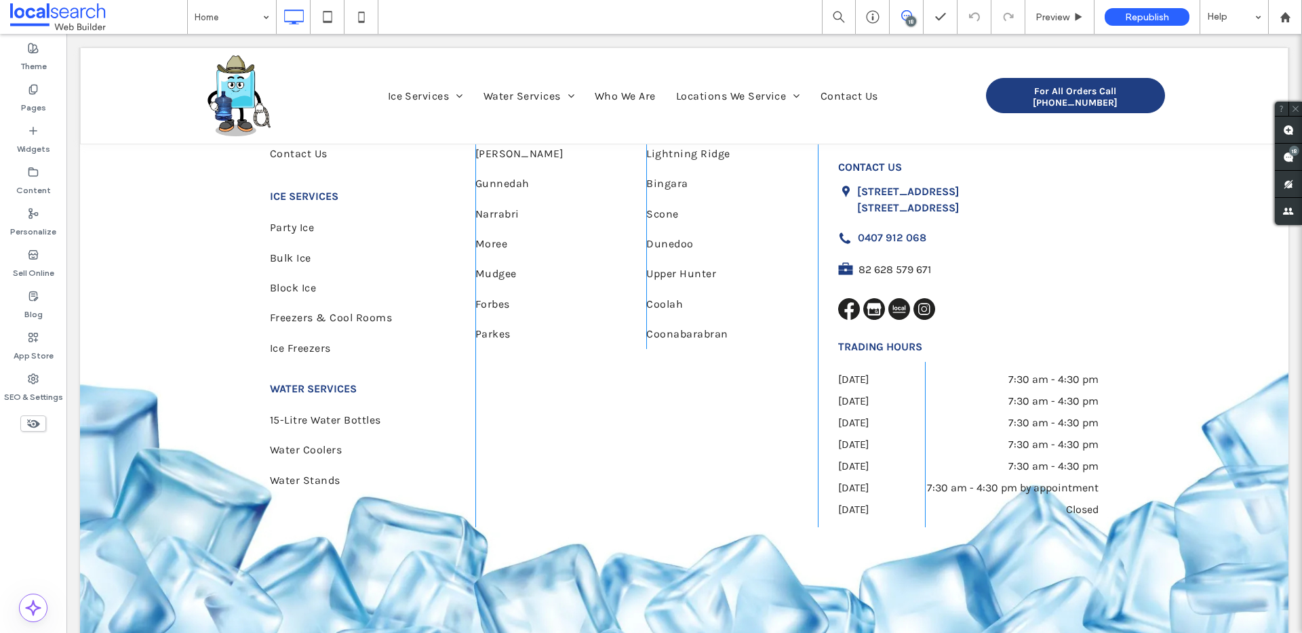
scroll to position [4236, 0]
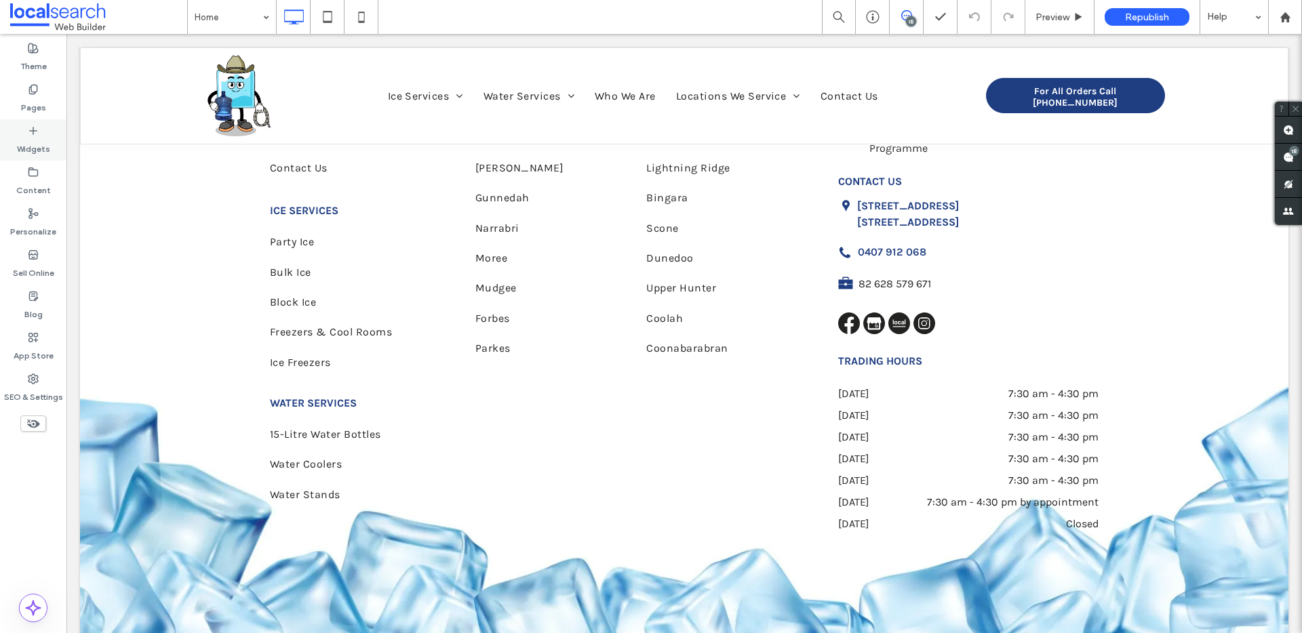
click at [32, 122] on div "Widgets" at bounding box center [33, 139] width 66 height 41
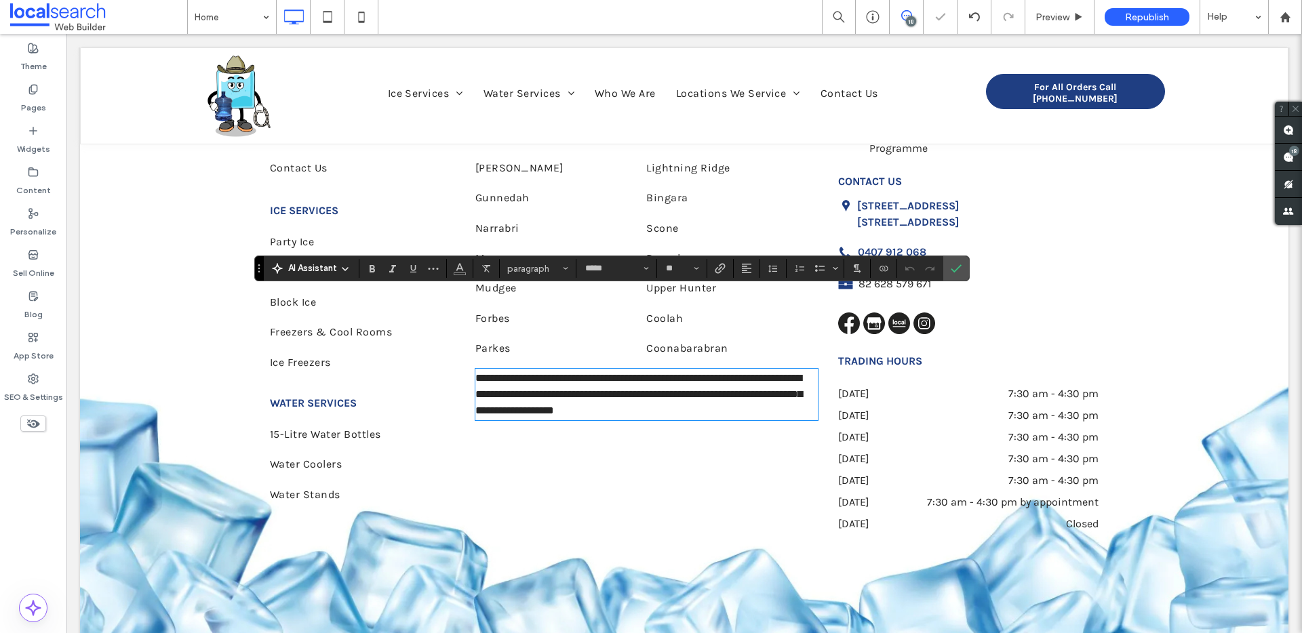
click at [603, 373] on span "**********" at bounding box center [638, 394] width 327 height 43
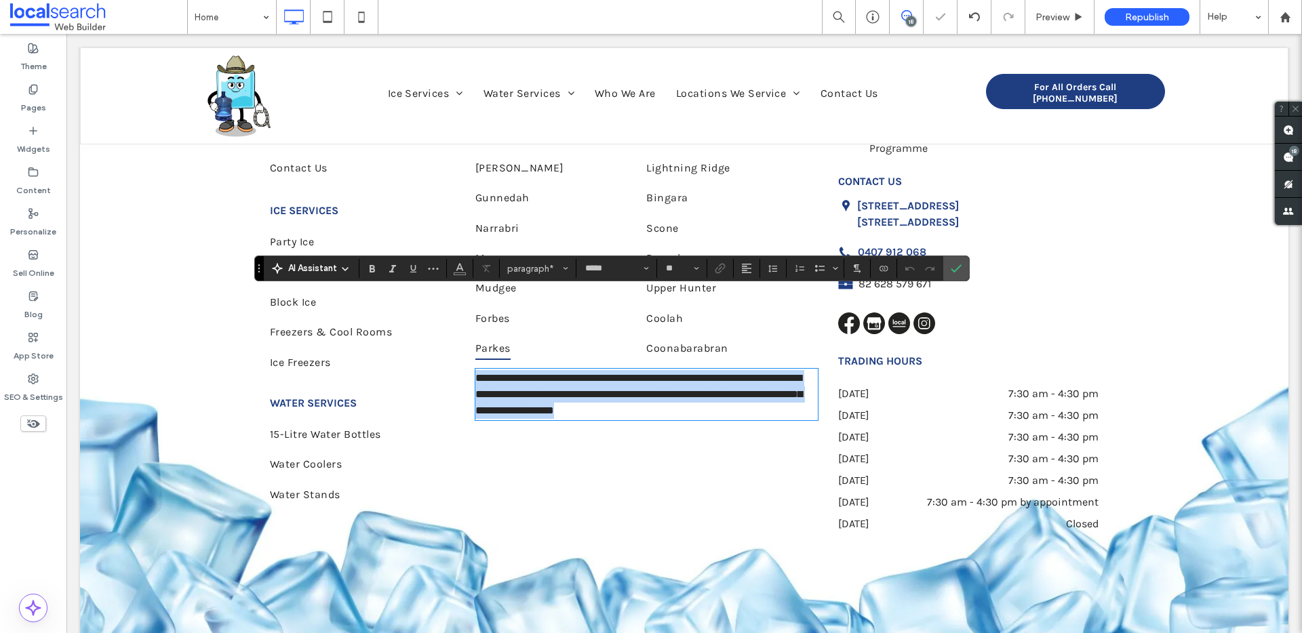
drag, startPoint x: 715, startPoint y: 332, endPoint x: 486, endPoint y: 278, distance: 234.7
click at [486, 278] on div "**********" at bounding box center [646, 286] width 342 height 511
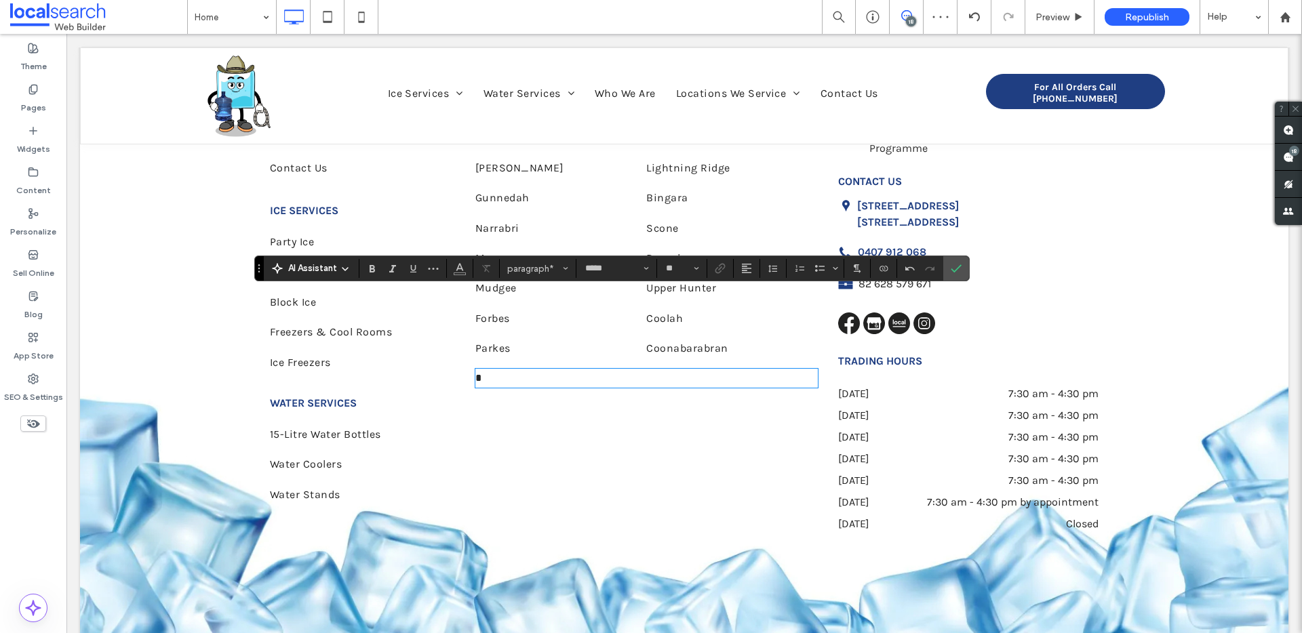
click at [742, 373] on div "LOCATIONS WE SERVICE [GEOGRAPHIC_DATA] [GEOGRAPHIC_DATA] Armidale [PERSON_NAME]…" at bounding box center [646, 286] width 342 height 511
click at [510, 277] on span "Mudgee" at bounding box center [495, 288] width 41 height 23
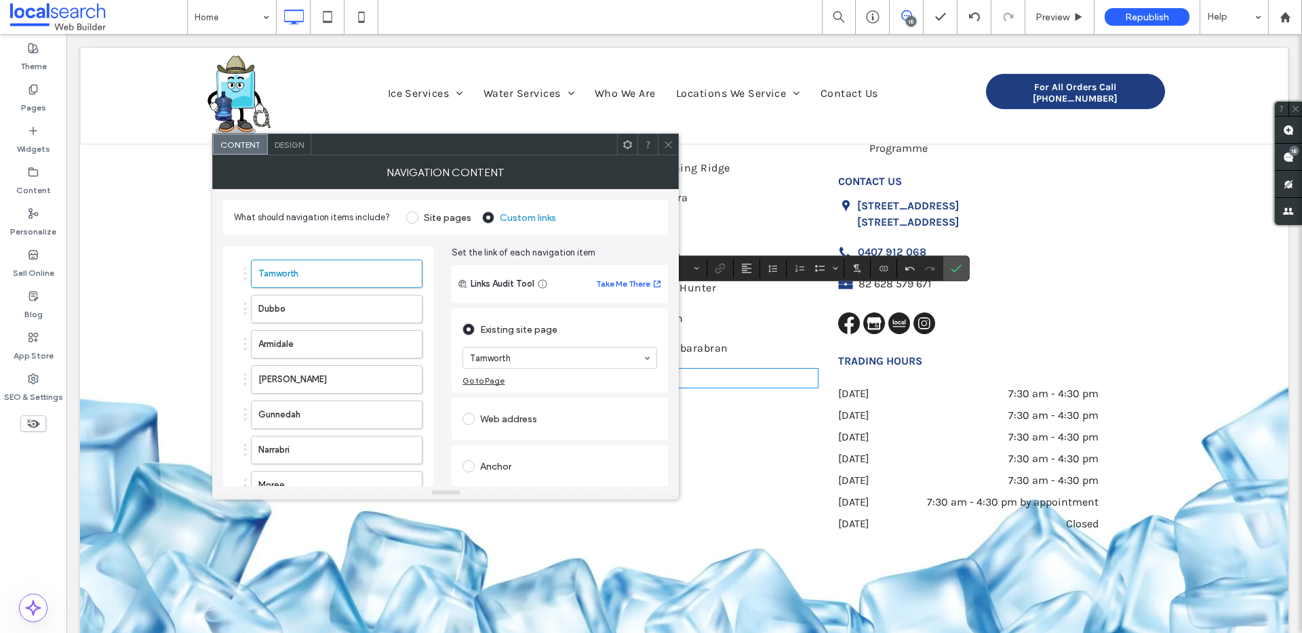
drag, startPoint x: 918, startPoint y: 433, endPoint x: 898, endPoint y: 344, distance: 91.1
click at [925, 492] on p "7:30 am - 4:30 pm by appointment" at bounding box center [1012, 503] width 174 height 22
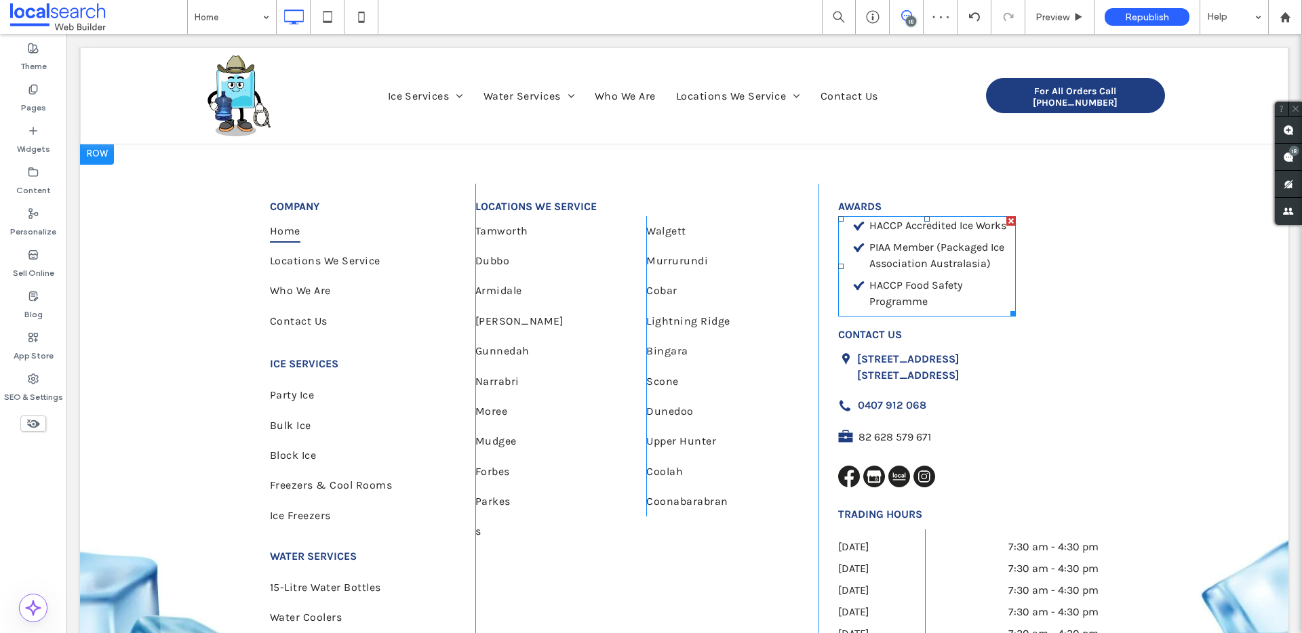
scroll to position [4053, 0]
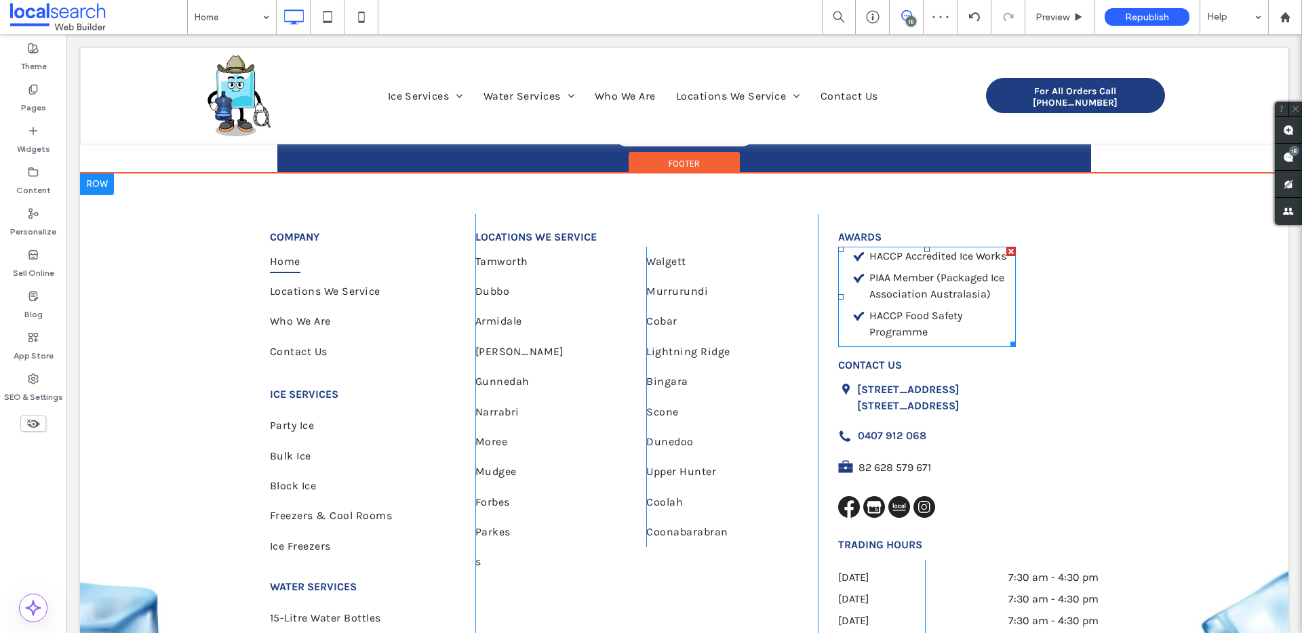
click at [915, 271] on span "PIAA Member (Packaged Ice Association Australasia)" at bounding box center [936, 285] width 135 height 29
type input "*****"
type input "**"
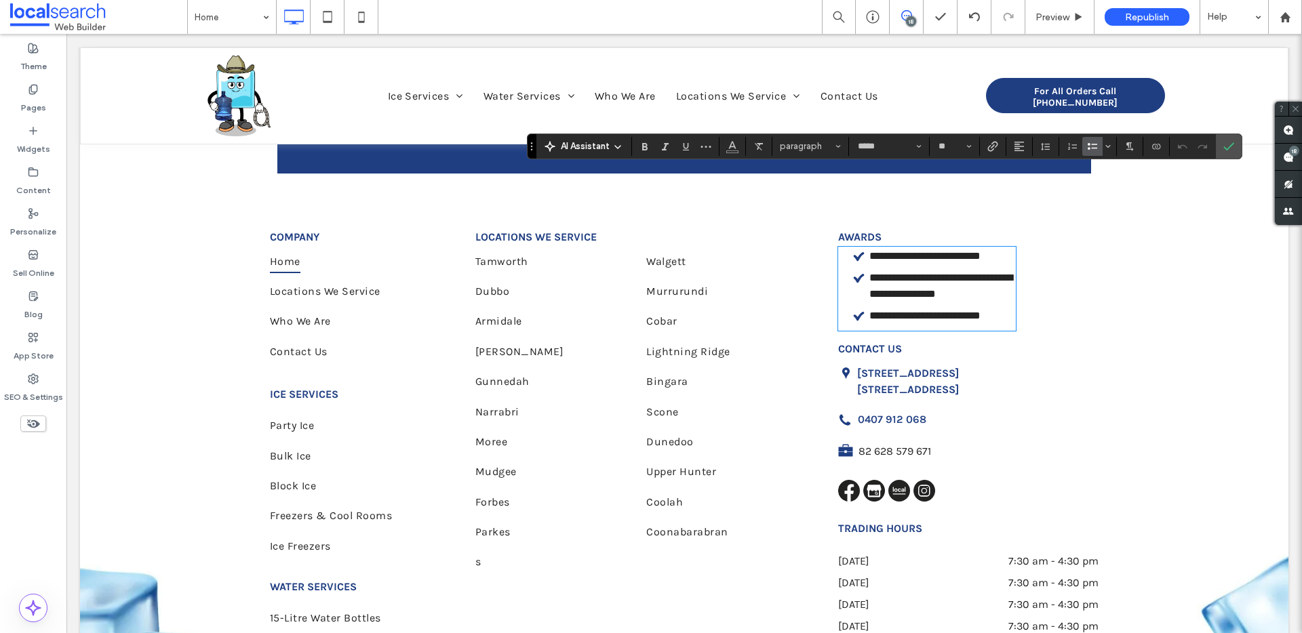
click at [484, 554] on p "s" at bounding box center [646, 562] width 342 height 16
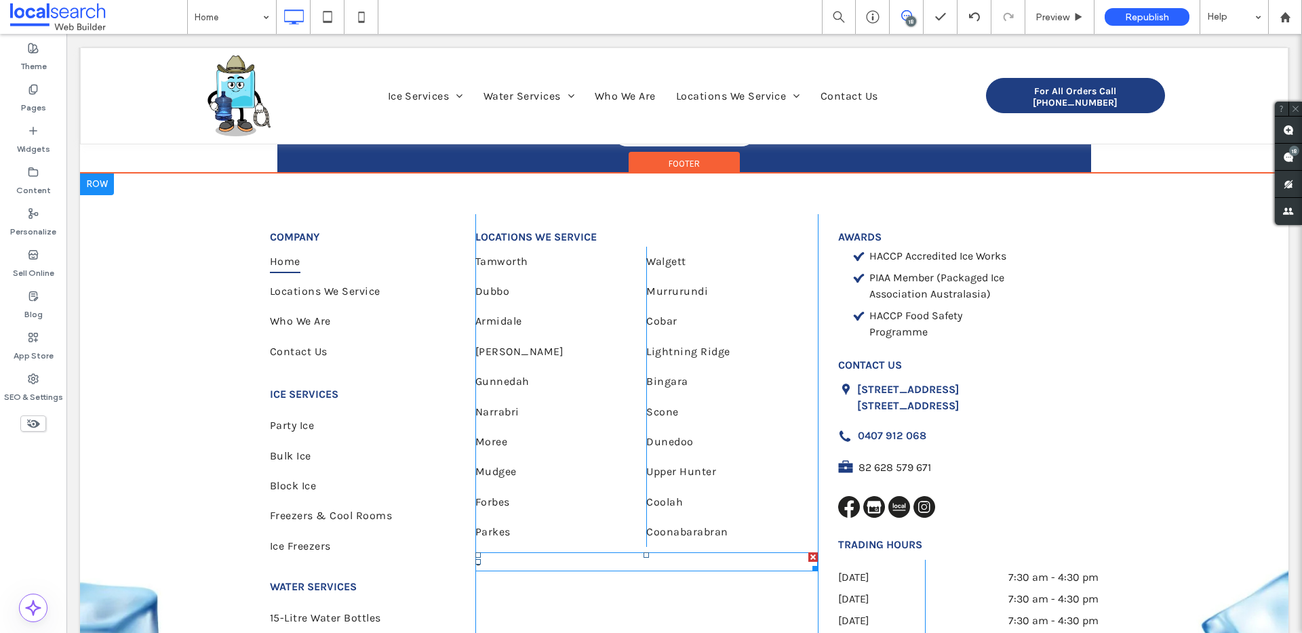
click at [483, 554] on p "s" at bounding box center [646, 562] width 342 height 16
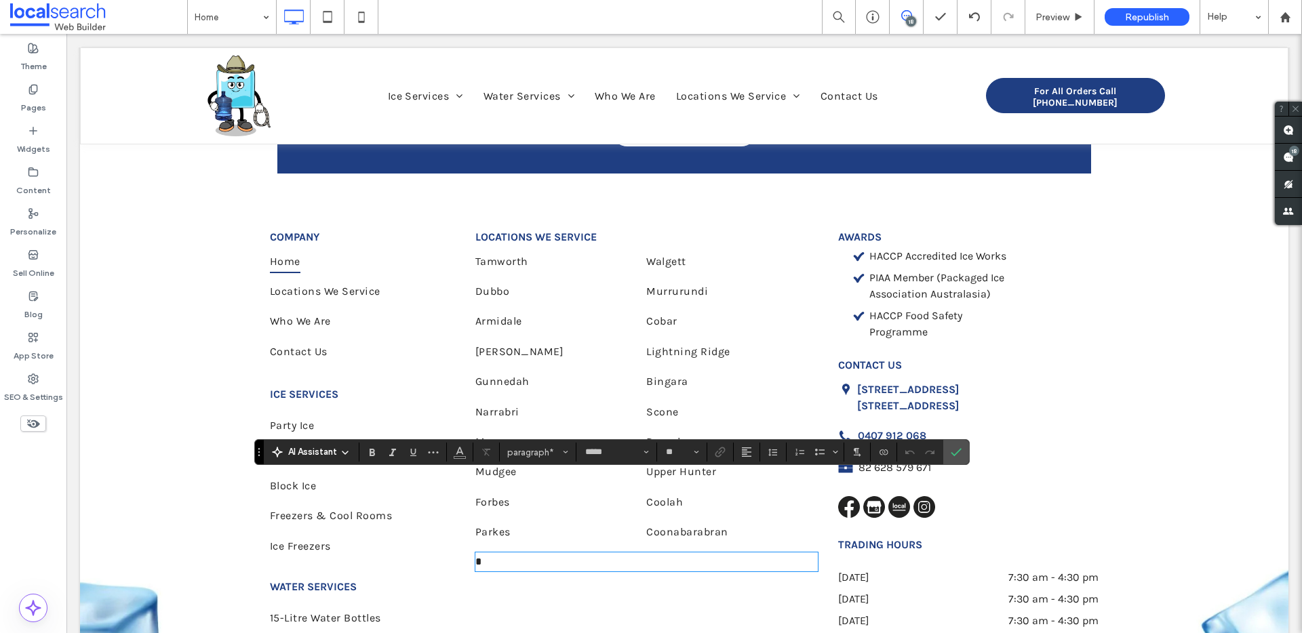
click at [482, 554] on p "*" at bounding box center [646, 562] width 342 height 16
click at [394, 458] on icon "Italic" at bounding box center [392, 452] width 11 height 11
click at [393, 456] on icon "Italic" at bounding box center [392, 452] width 11 height 11
click at [631, 557] on span "**********" at bounding box center [553, 562] width 156 height 10
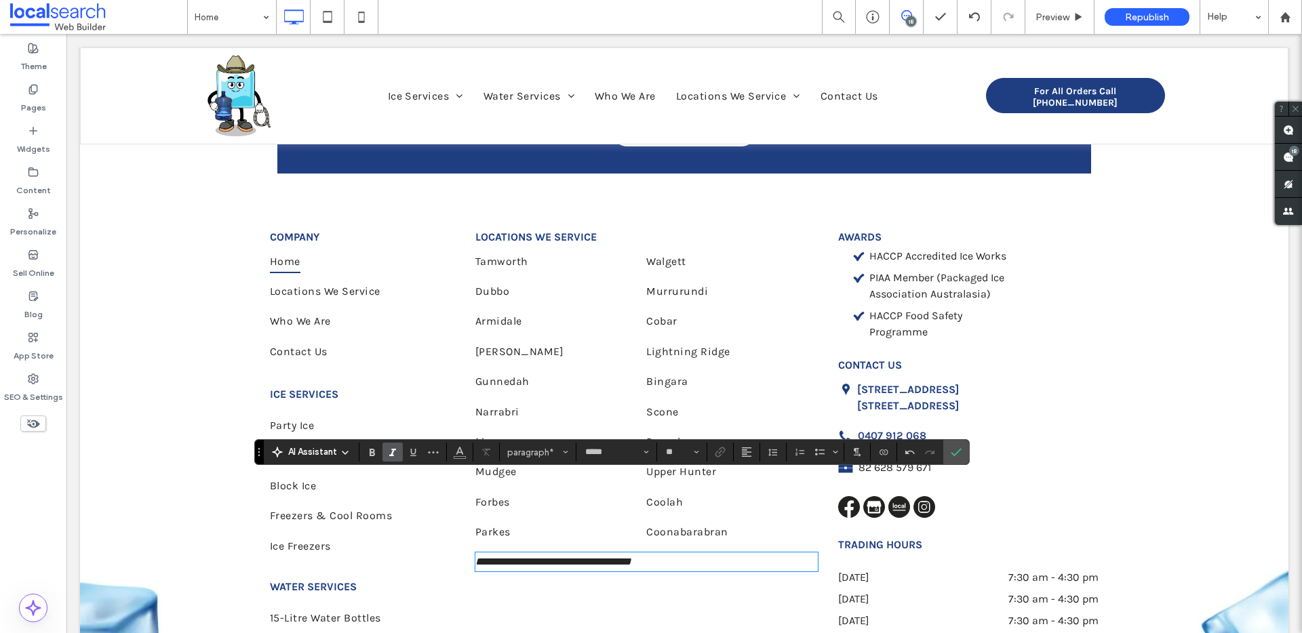
click at [666, 554] on p "**********" at bounding box center [646, 562] width 342 height 16
drag, startPoint x: 664, startPoint y: 484, endPoint x: 527, endPoint y: 483, distance: 136.9
click at [641, 554] on p "**********" at bounding box center [646, 562] width 342 height 16
click at [392, 458] on label "Italic" at bounding box center [392, 452] width 20 height 19
click at [392, 457] on icon "Italic" at bounding box center [392, 452] width 11 height 11
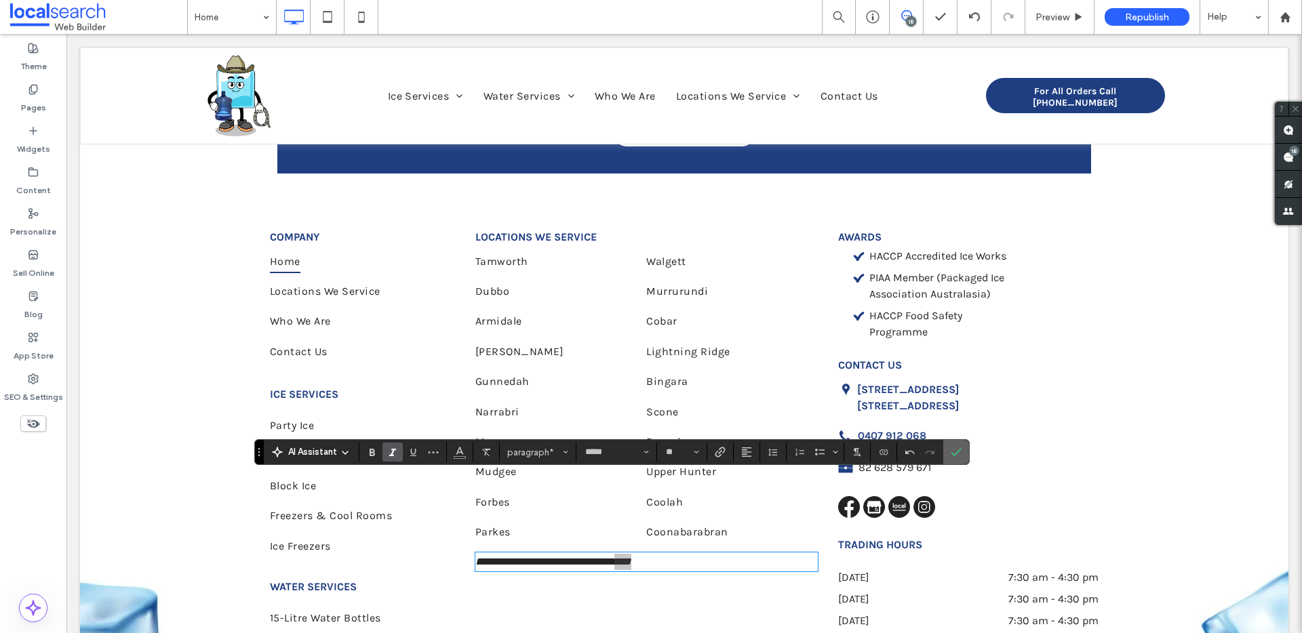
click at [963, 454] on label "Confirm" at bounding box center [956, 452] width 20 height 24
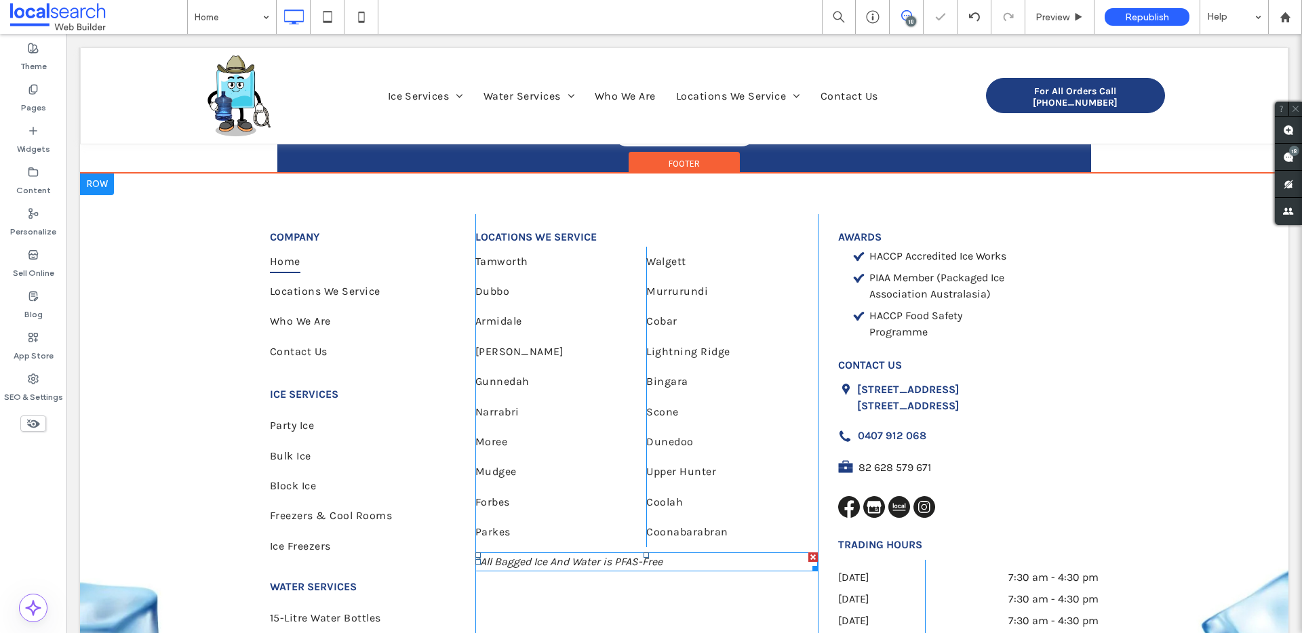
click at [668, 554] on p "*All Bagged Ice And Water is PFAS-Free" at bounding box center [646, 562] width 342 height 16
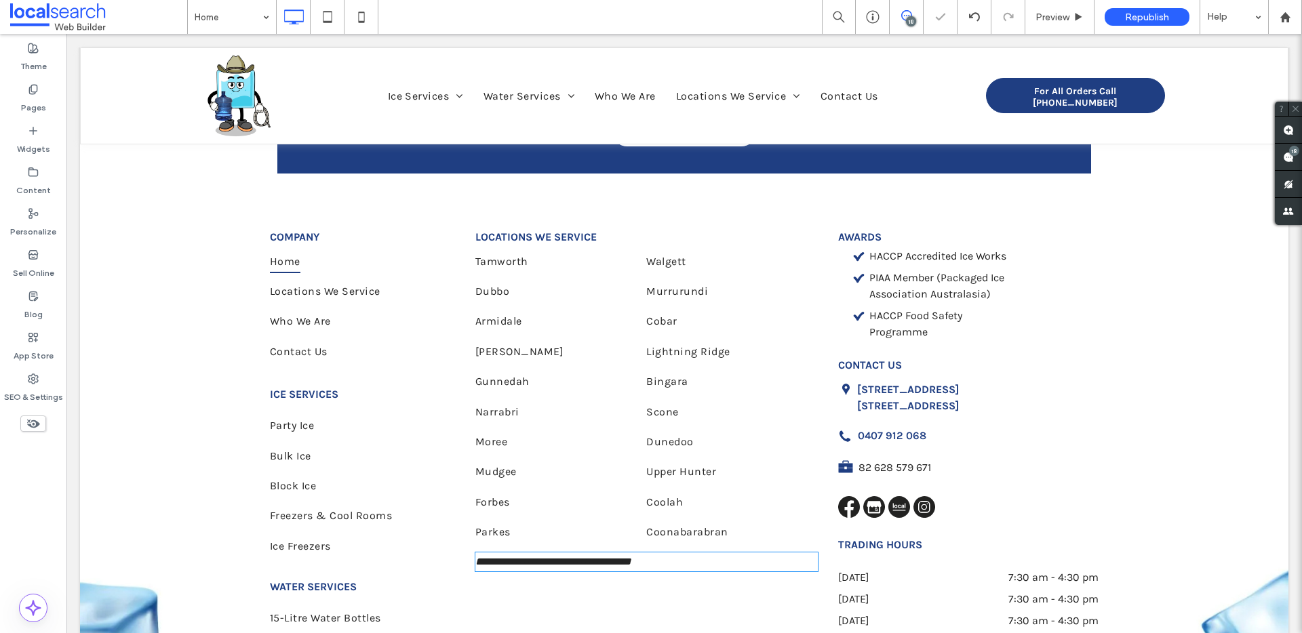
type input "*****"
type input "**"
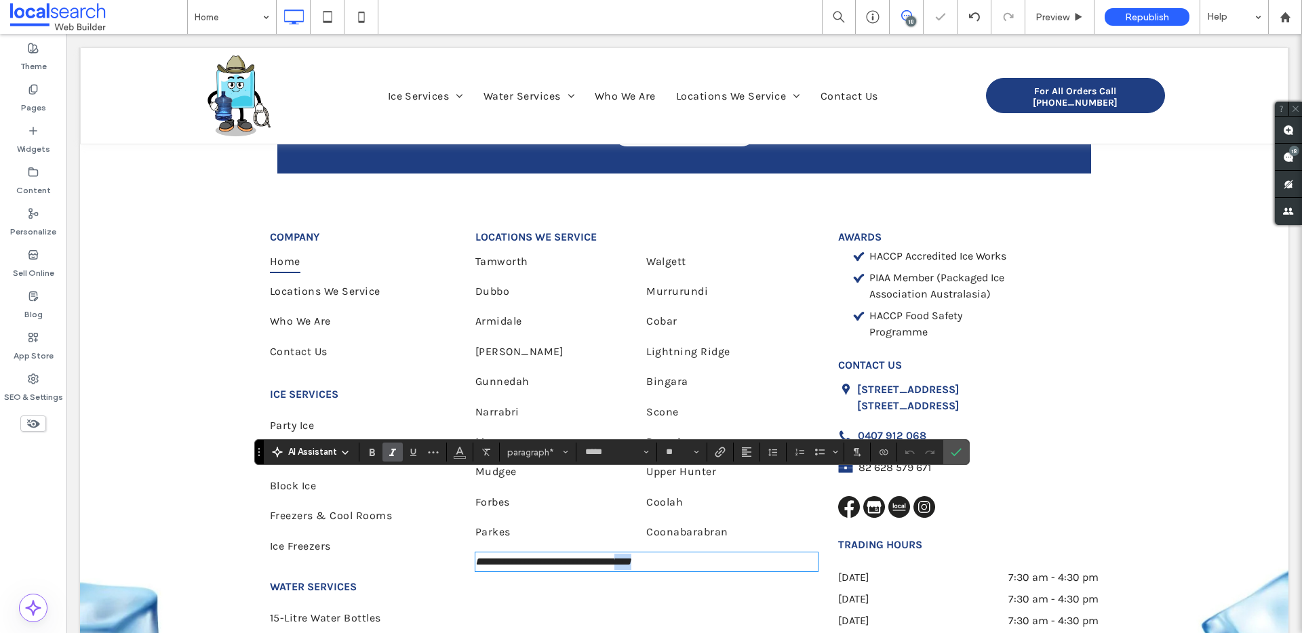
click at [669, 554] on p "**********" at bounding box center [646, 562] width 342 height 16
click at [957, 453] on use "Confirm" at bounding box center [955, 453] width 11 height 8
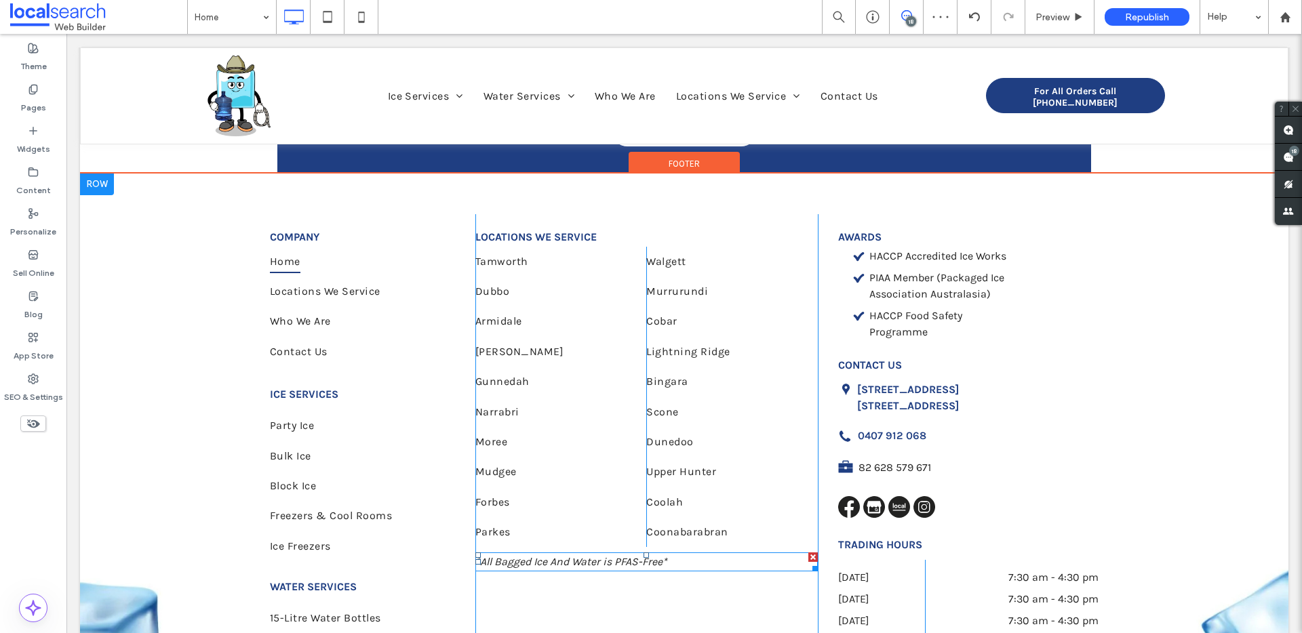
click at [664, 555] on span "*All Bagged Ice And Water is PFAS-Free*" at bounding box center [571, 561] width 192 height 13
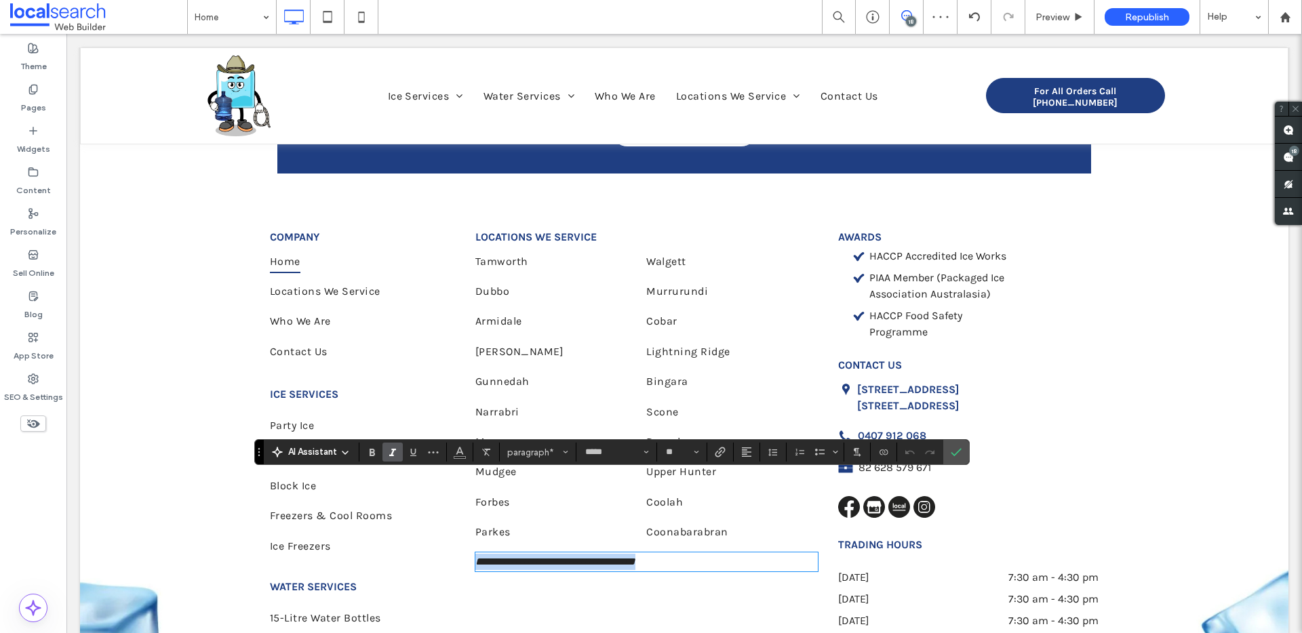
click at [475, 553] on div "**********" at bounding box center [646, 562] width 342 height 19
click at [675, 544] on div "**********" at bounding box center [646, 469] width 342 height 511
click at [400, 455] on label "Italic" at bounding box center [392, 452] width 20 height 19
click at [376, 452] on icon "Bold" at bounding box center [372, 452] width 11 height 11
click at [955, 459] on span "Confirm" at bounding box center [953, 452] width 6 height 24
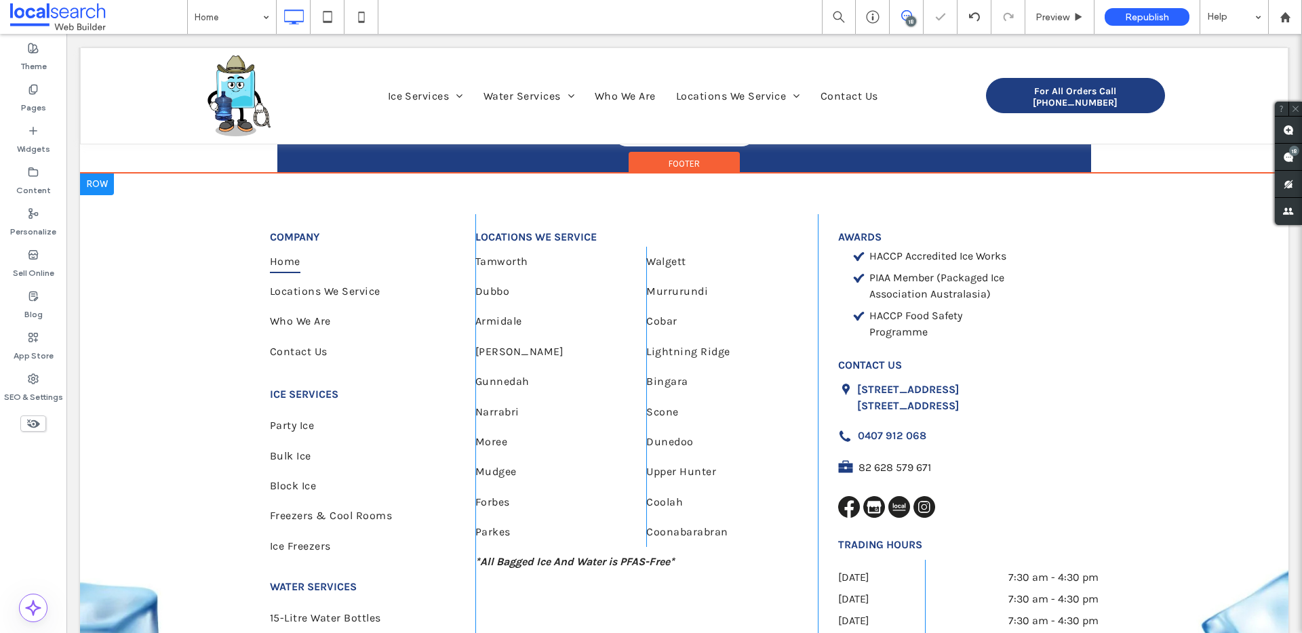
click at [721, 583] on div "LOCATIONS WE SERVICE [GEOGRAPHIC_DATA] [GEOGRAPHIC_DATA] Armidale [PERSON_NAME]…" at bounding box center [646, 469] width 342 height 511
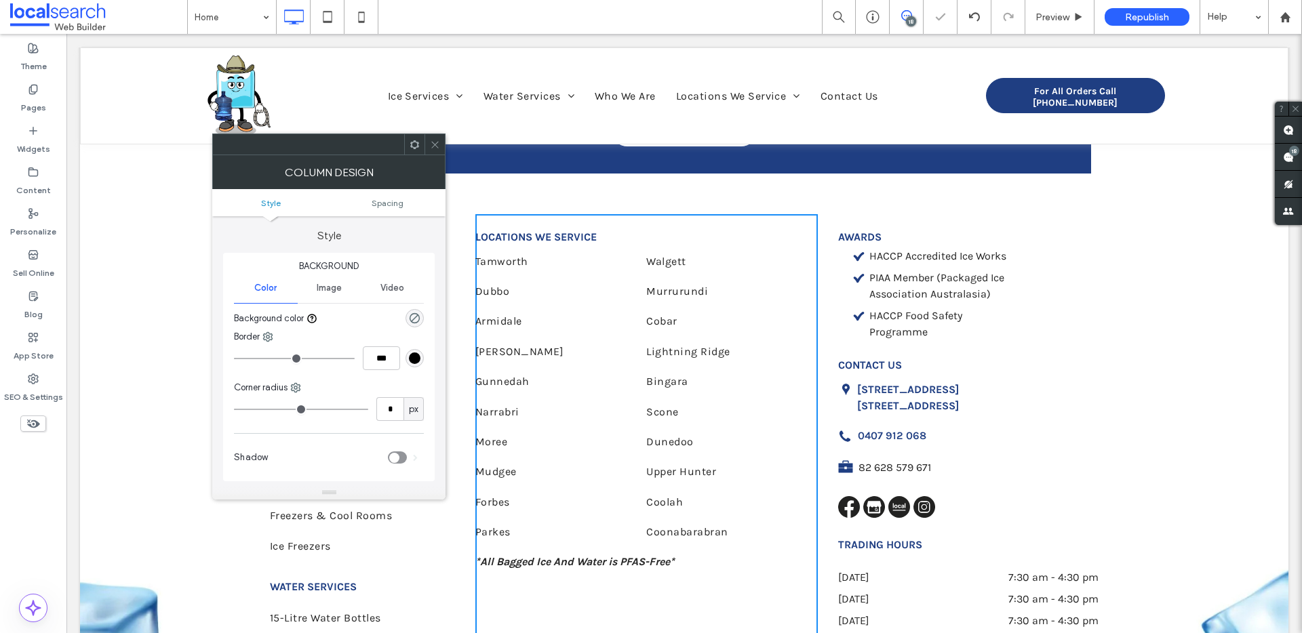
click at [630, 555] on strong "*All Bagged Ice And Water is PFAS-Free*" at bounding box center [574, 561] width 199 height 13
click at [428, 142] on div at bounding box center [434, 144] width 20 height 20
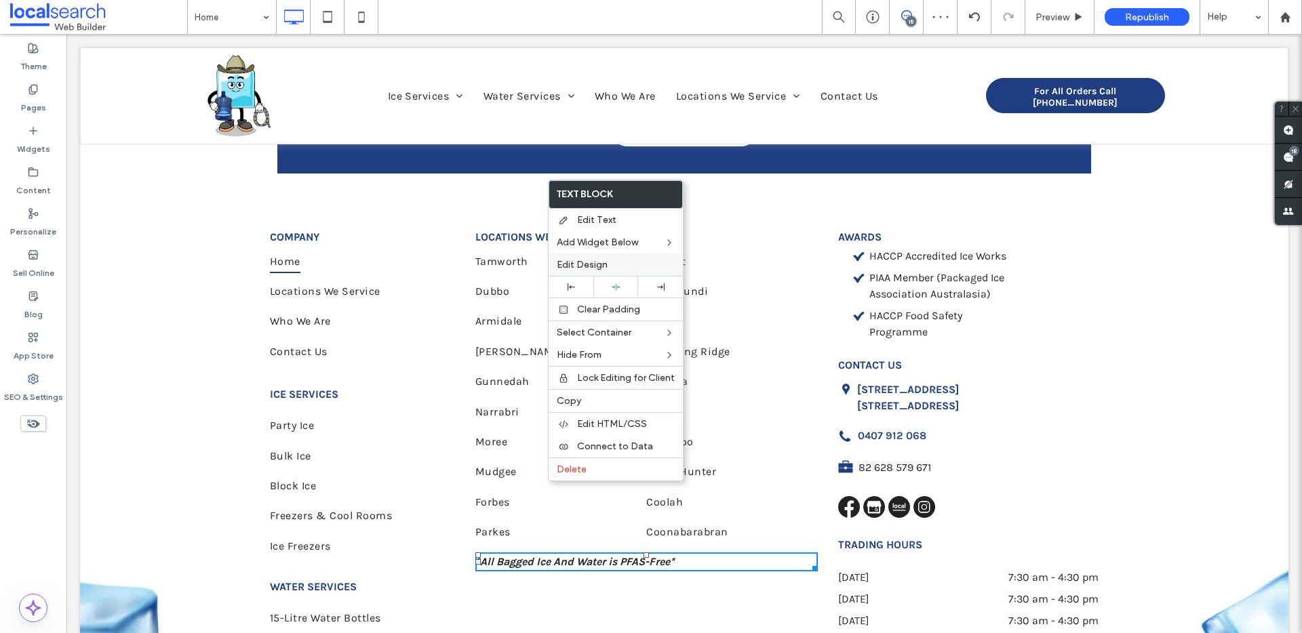
click at [590, 264] on span "Edit Design" at bounding box center [582, 265] width 51 height 12
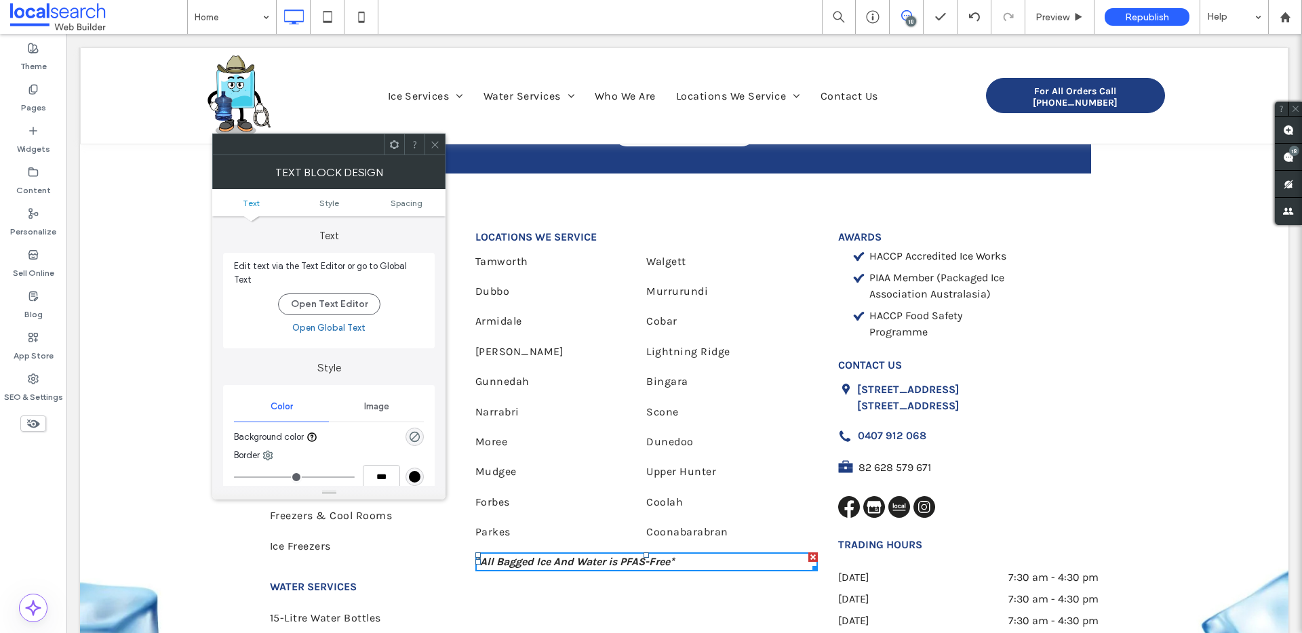
drag, startPoint x: 409, startPoint y: 203, endPoint x: 405, endPoint y: 213, distance: 11.0
click at [409, 203] on span "Spacing" at bounding box center [406, 203] width 32 height 10
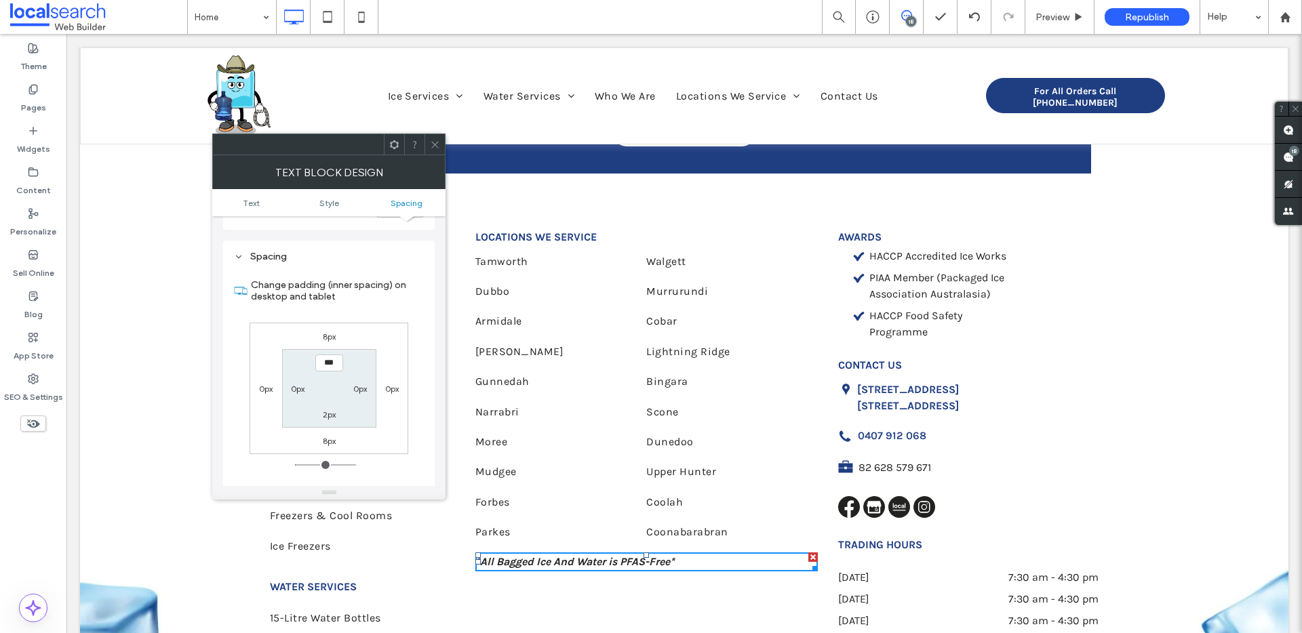
scroll to position [328, 0]
click at [333, 343] on section "*** 0px 2px 0px" at bounding box center [329, 382] width 94 height 78
click at [334, 325] on label "8px" at bounding box center [329, 330] width 13 height 10
type input "*"
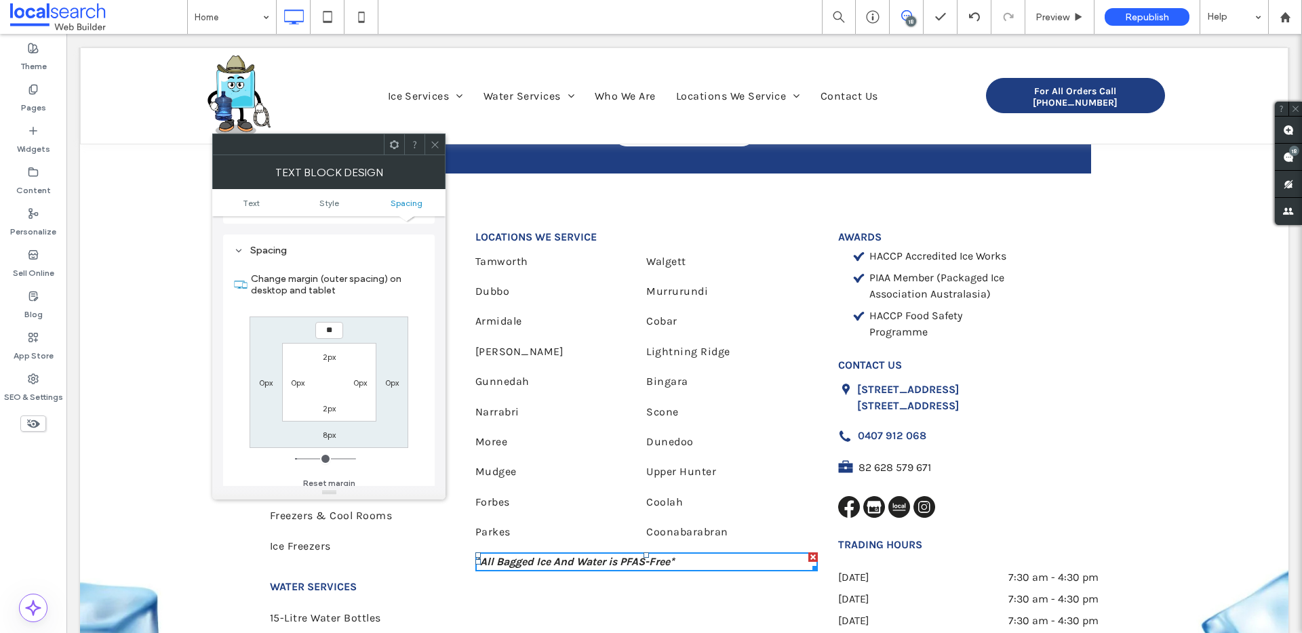
type input "**"
type input "****"
click at [435, 158] on div "Text block Design" at bounding box center [328, 172] width 233 height 34
click at [436, 155] on div "Text block Design" at bounding box center [328, 172] width 233 height 34
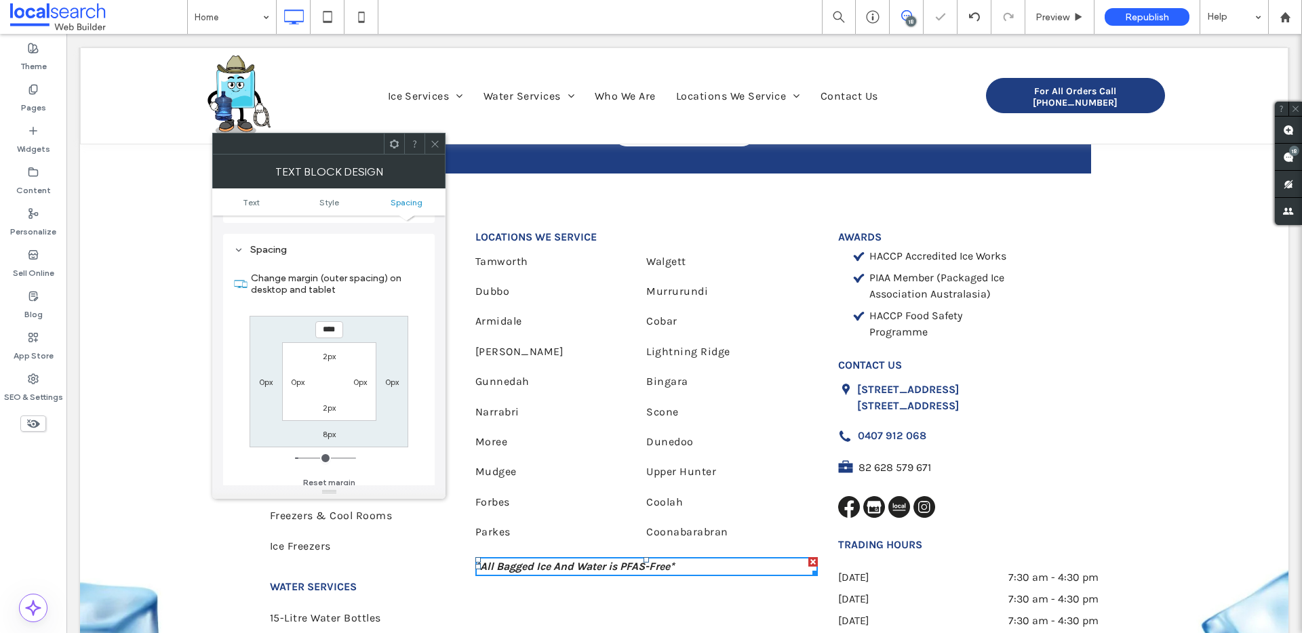
click at [437, 151] on span at bounding box center [435, 144] width 10 height 20
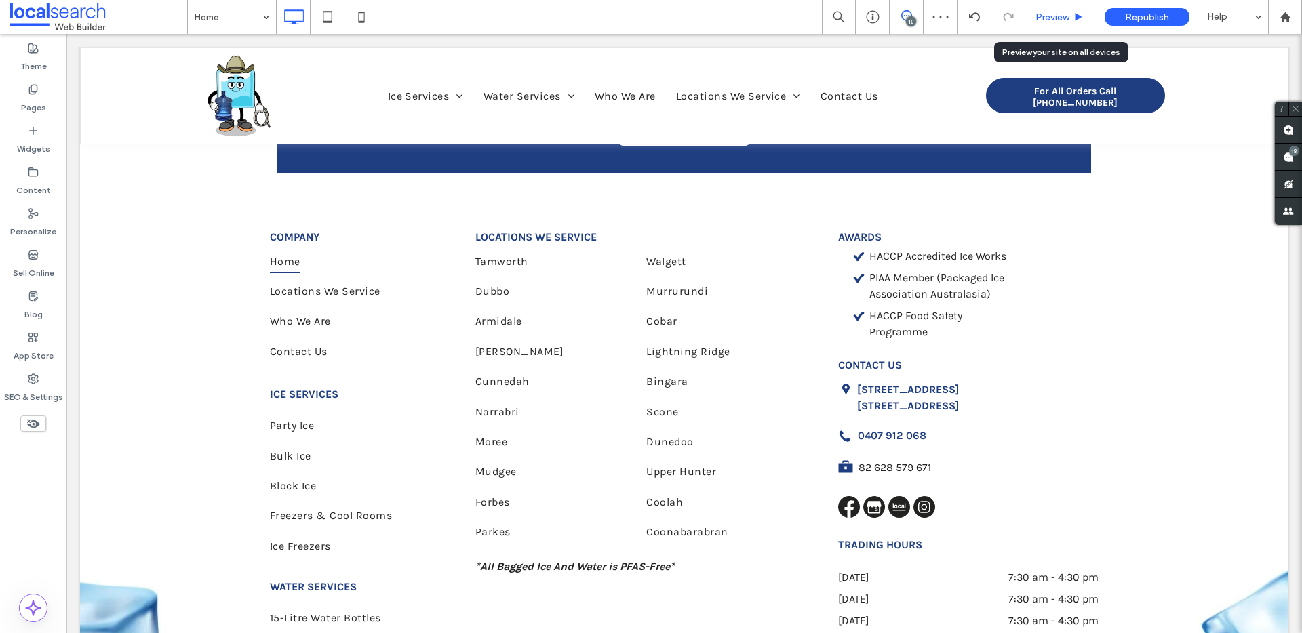
click at [1070, 26] on div "Preview" at bounding box center [1059, 17] width 69 height 34
click at [1046, 19] on span "Preview" at bounding box center [1052, 18] width 34 height 12
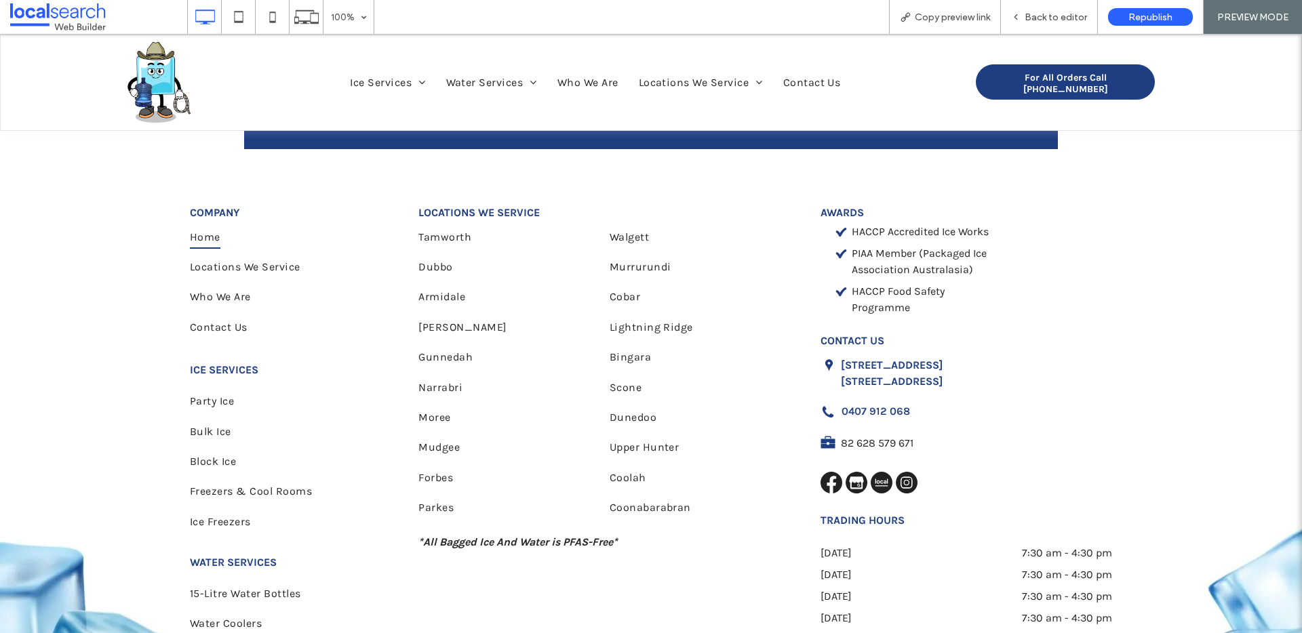
scroll to position [4122, 0]
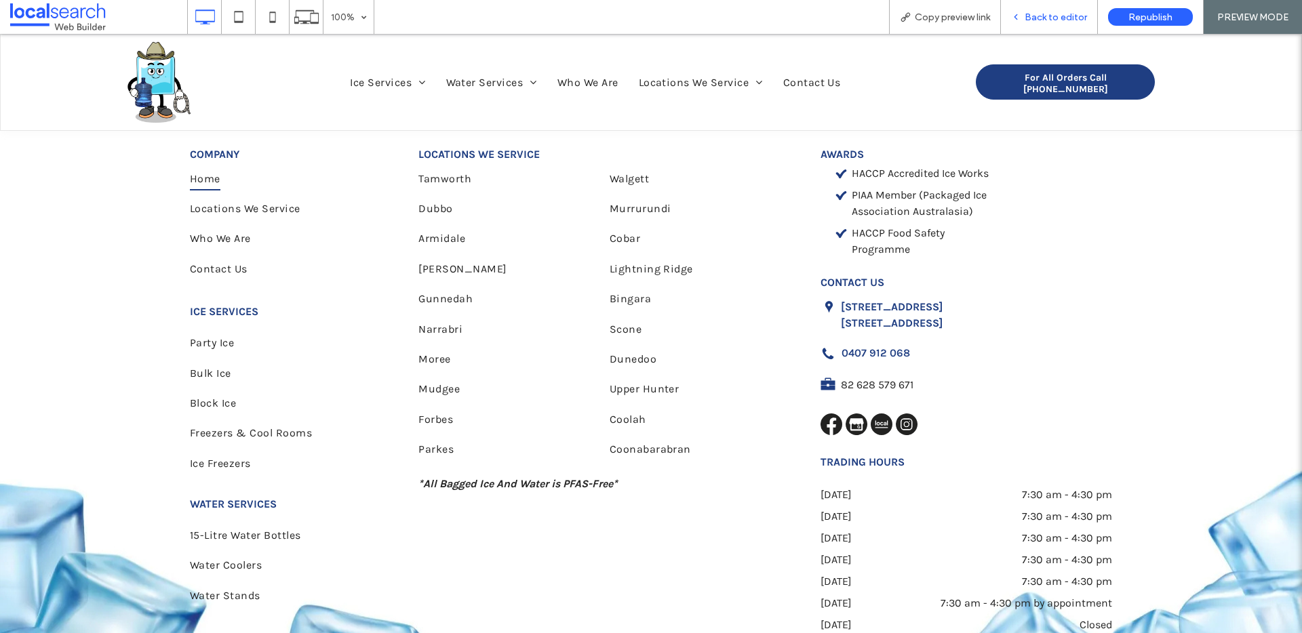
click at [1035, 17] on span "Back to editor" at bounding box center [1055, 18] width 62 height 12
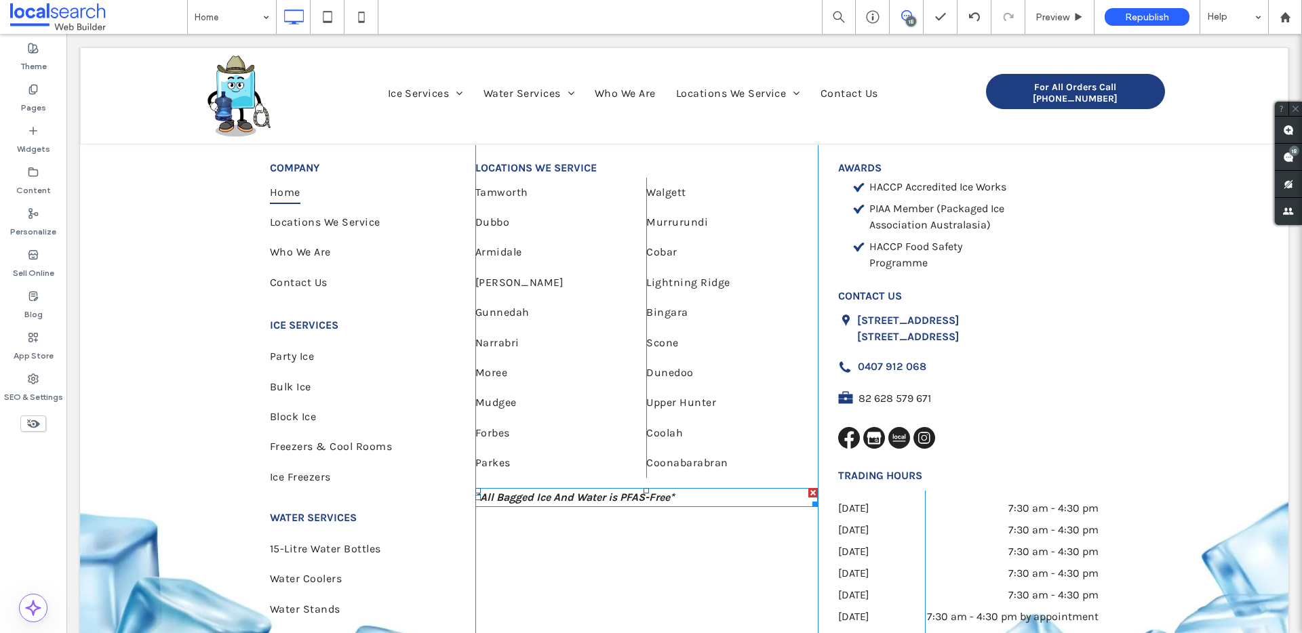
click at [656, 489] on p "*All Bagged Ice And Water is PFAS-Free*" at bounding box center [646, 497] width 342 height 16
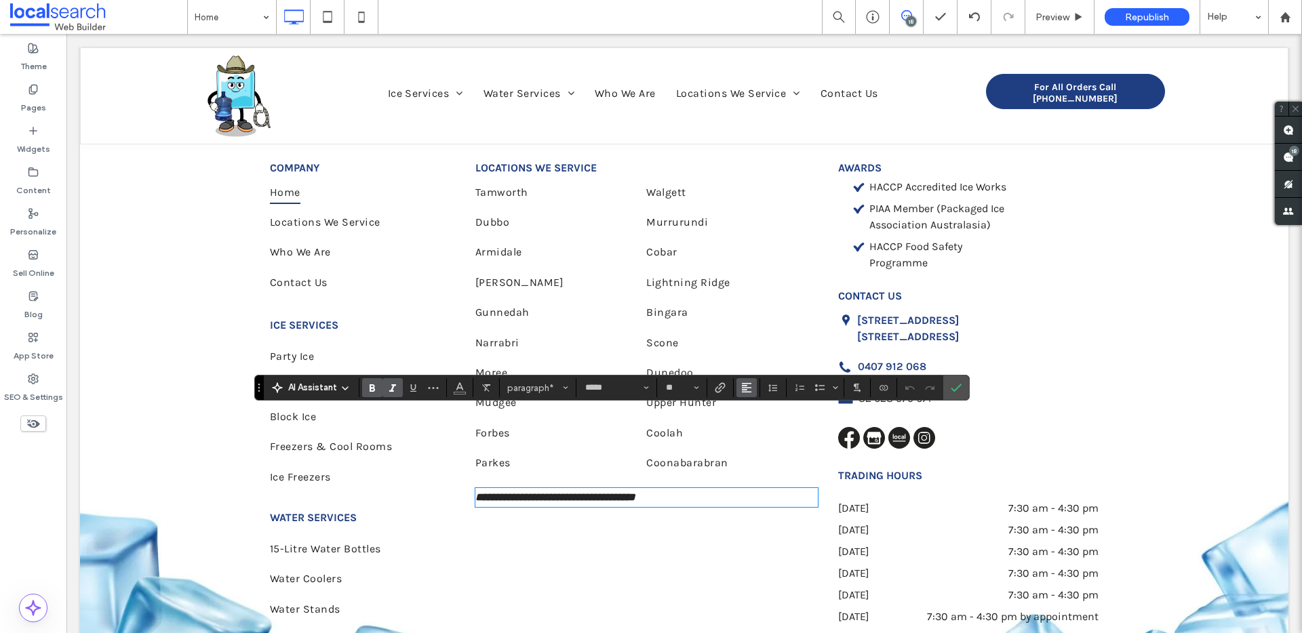
click at [746, 388] on icon "Alignment" at bounding box center [746, 387] width 11 height 11
click at [758, 433] on icon "ui.textEditor.alignment.center" at bounding box center [756, 429] width 11 height 11
click at [660, 492] on div "**********" at bounding box center [646, 400] width 342 height 511
click at [951, 385] on icon "Confirm" at bounding box center [955, 387] width 11 height 11
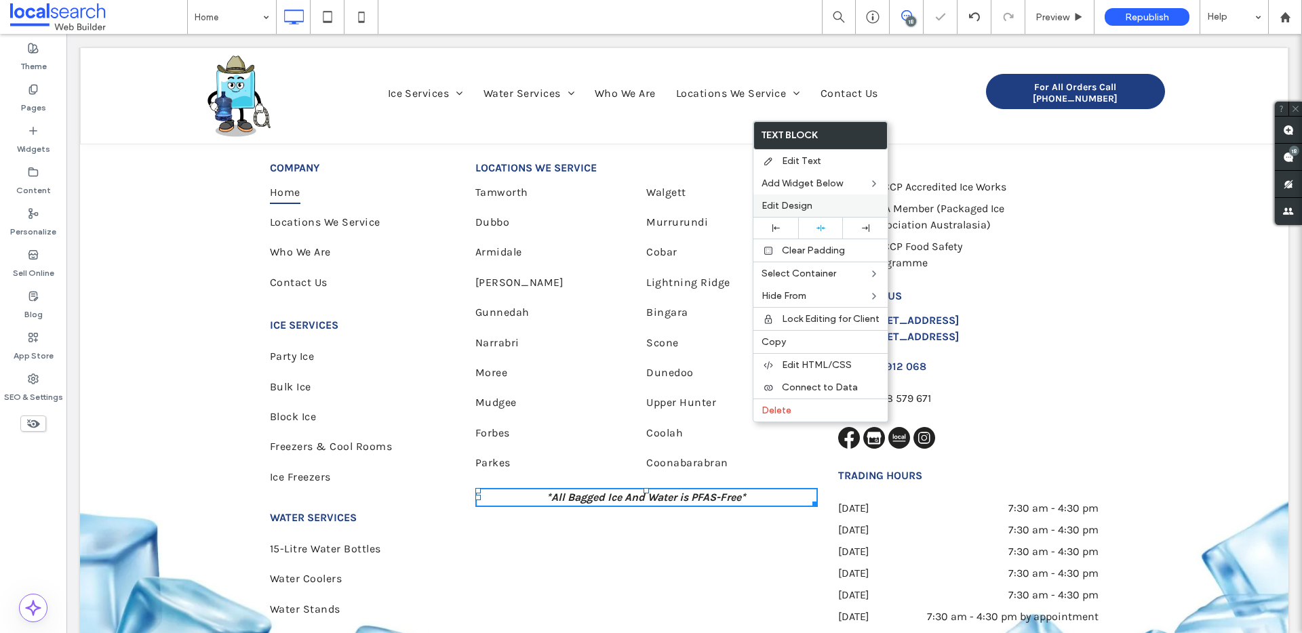
click at [786, 202] on span "Edit Design" at bounding box center [786, 206] width 51 height 12
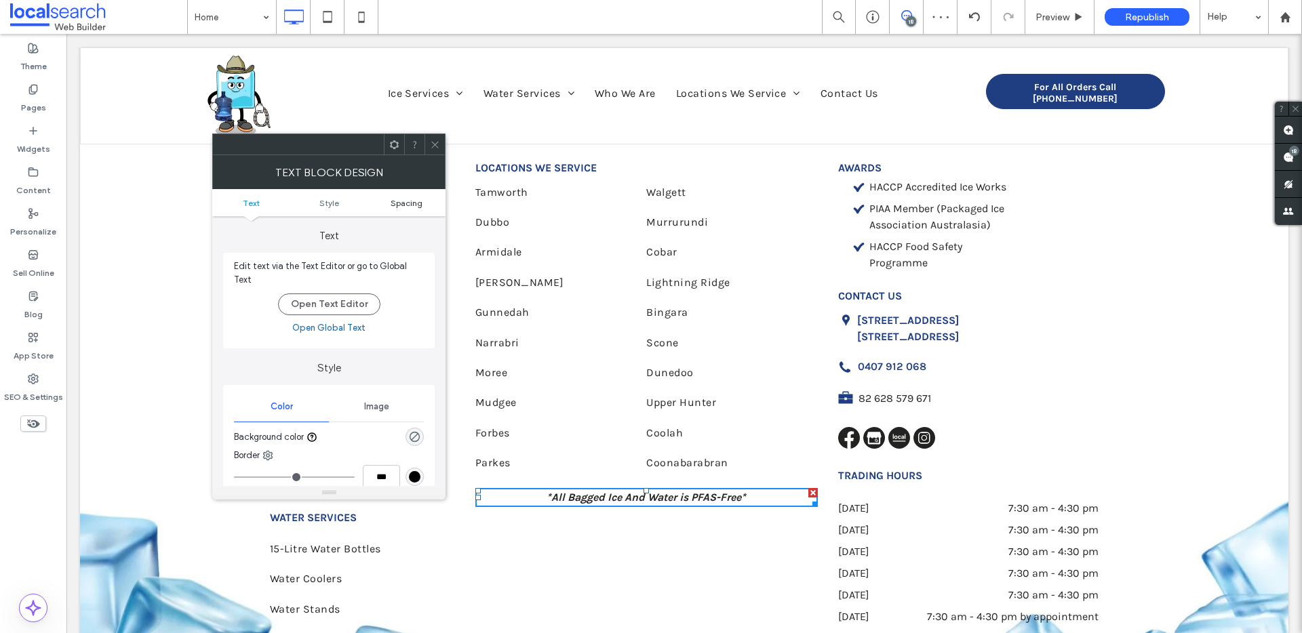
click at [408, 198] on span "Spacing" at bounding box center [406, 203] width 32 height 10
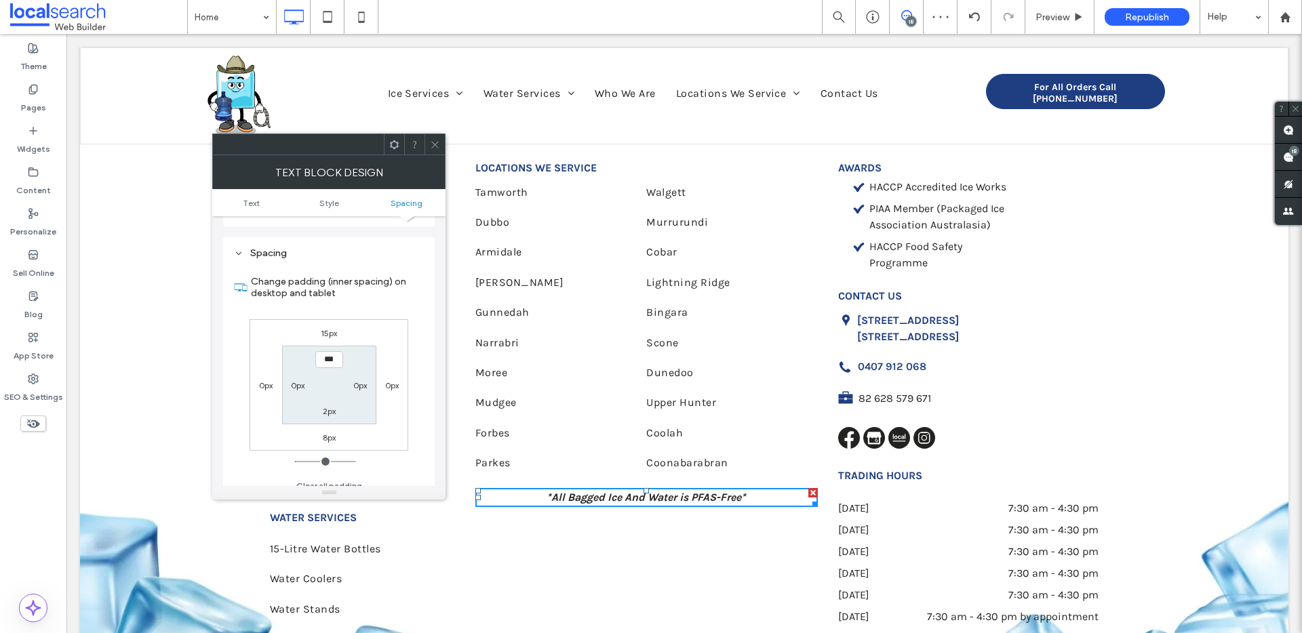
scroll to position [328, 0]
click at [331, 325] on label "15px" at bounding box center [329, 330] width 16 height 10
type input "**"
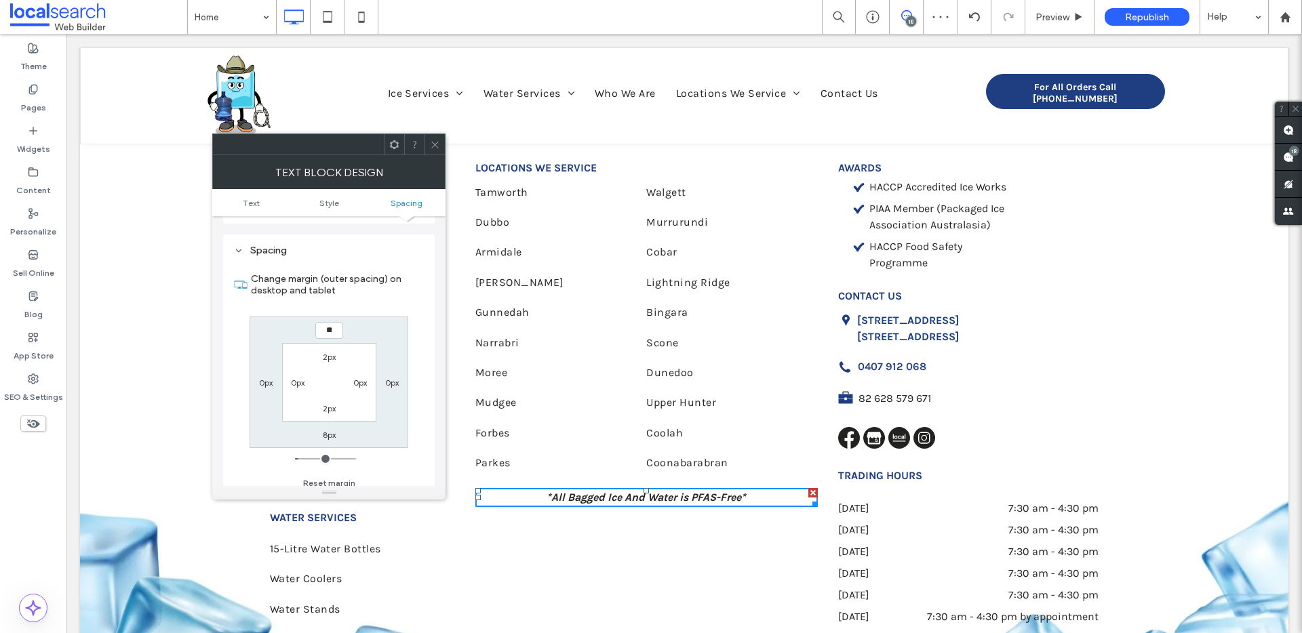
type input "**"
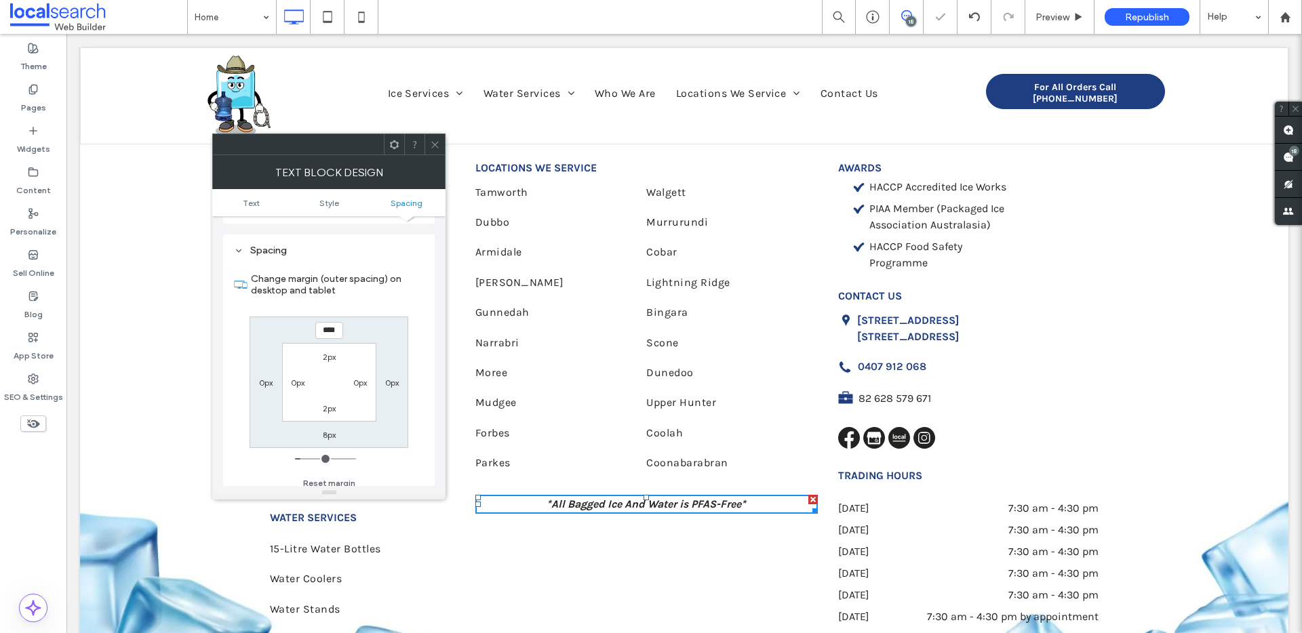
click at [330, 326] on input "****" at bounding box center [329, 330] width 28 height 17
click at [283, 321] on div "**** 0px 8px 0px 2px 0px 2px 0px" at bounding box center [328, 383] width 159 height 132
type input "****"
type input "**"
click at [435, 149] on icon at bounding box center [435, 145] width 10 height 10
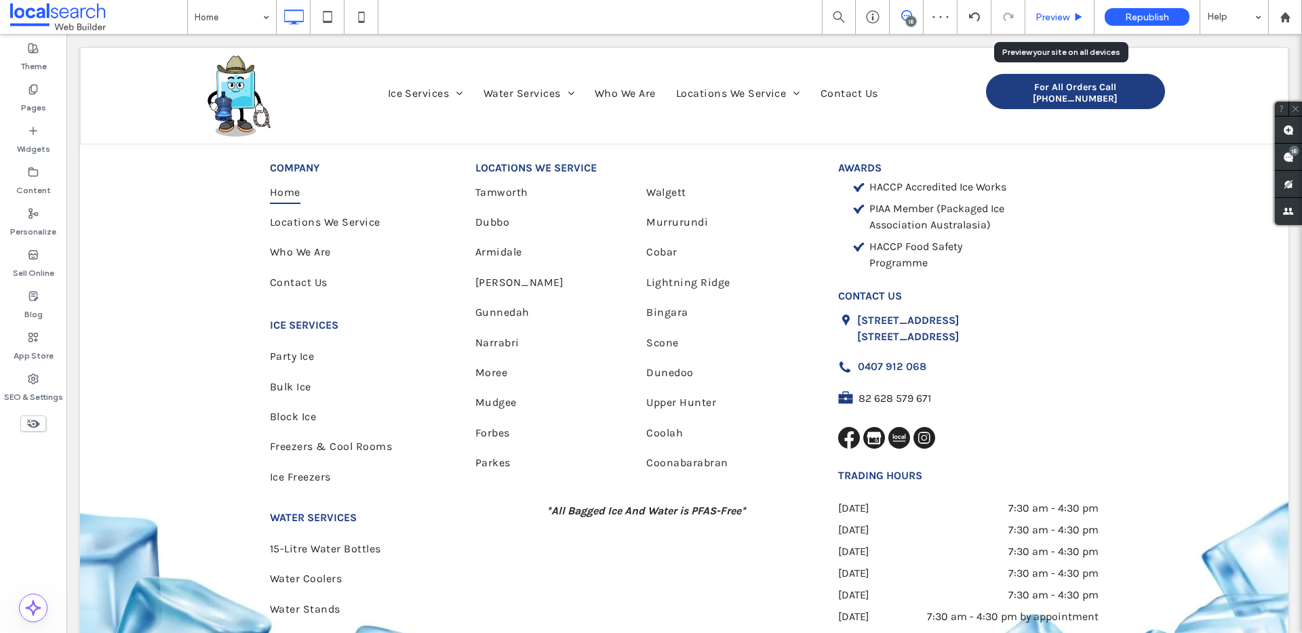
click at [1048, 17] on span "Preview" at bounding box center [1052, 18] width 34 height 12
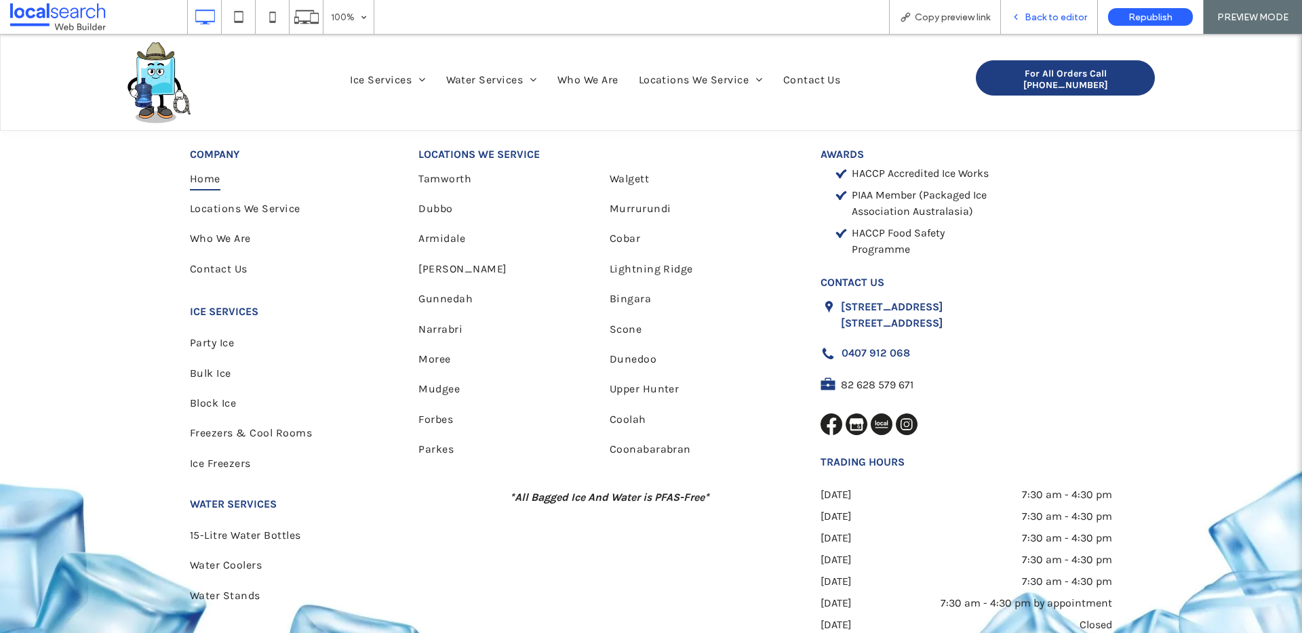
click at [1043, 15] on span "Back to editor" at bounding box center [1055, 18] width 62 height 12
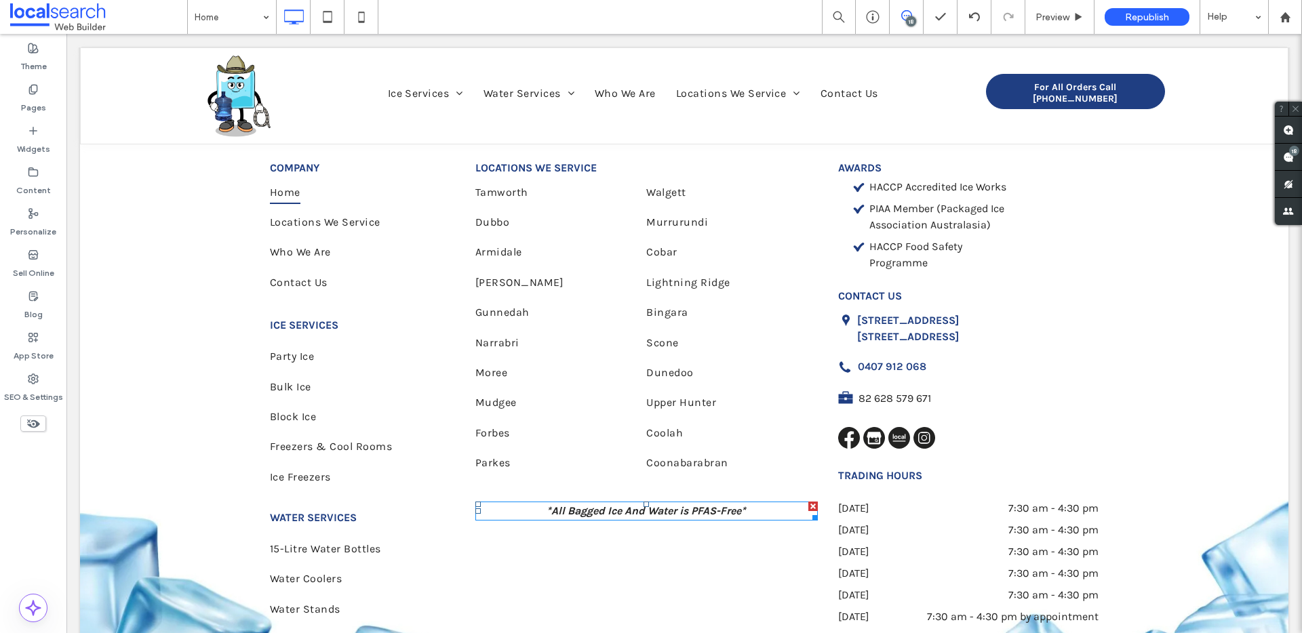
click at [663, 503] on p "*All Bagged Ice And Water is PFAS-Free*" at bounding box center [646, 511] width 342 height 16
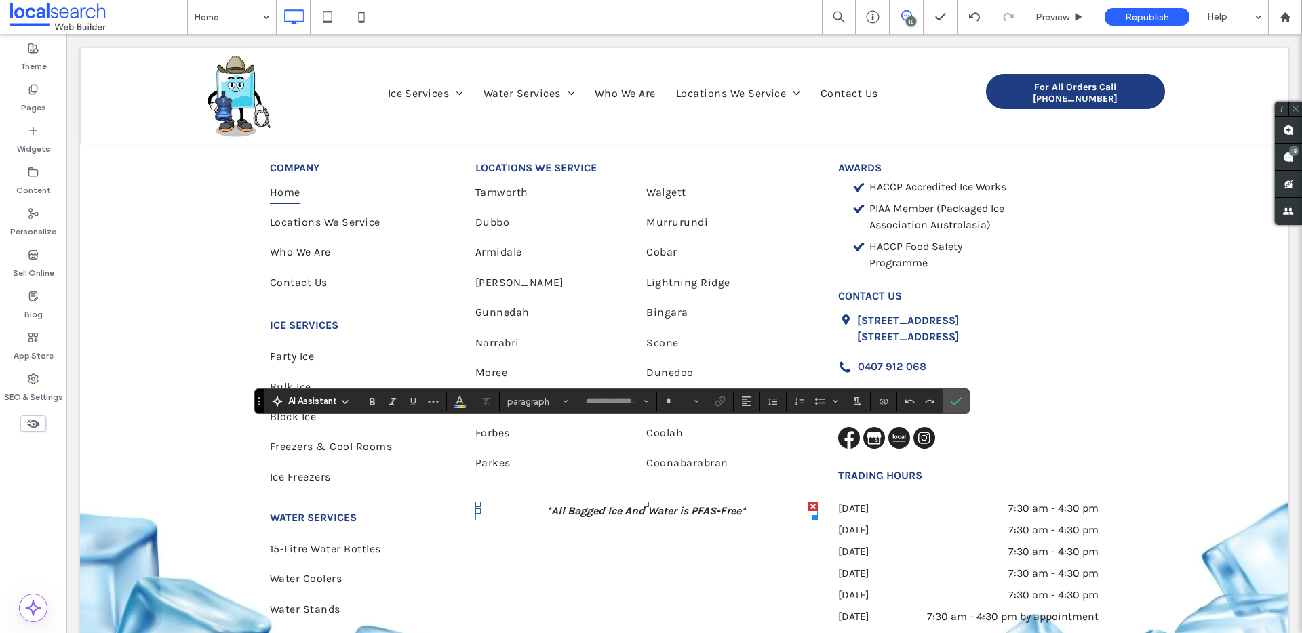
type input "*****"
type input "**"
click at [734, 405] on section at bounding box center [747, 401] width 26 height 19
click at [745, 404] on icon "Alignment" at bounding box center [746, 401] width 11 height 11
click at [759, 315] on icon "ui.textEditor.alignment.left" at bounding box center [756, 320] width 11 height 11
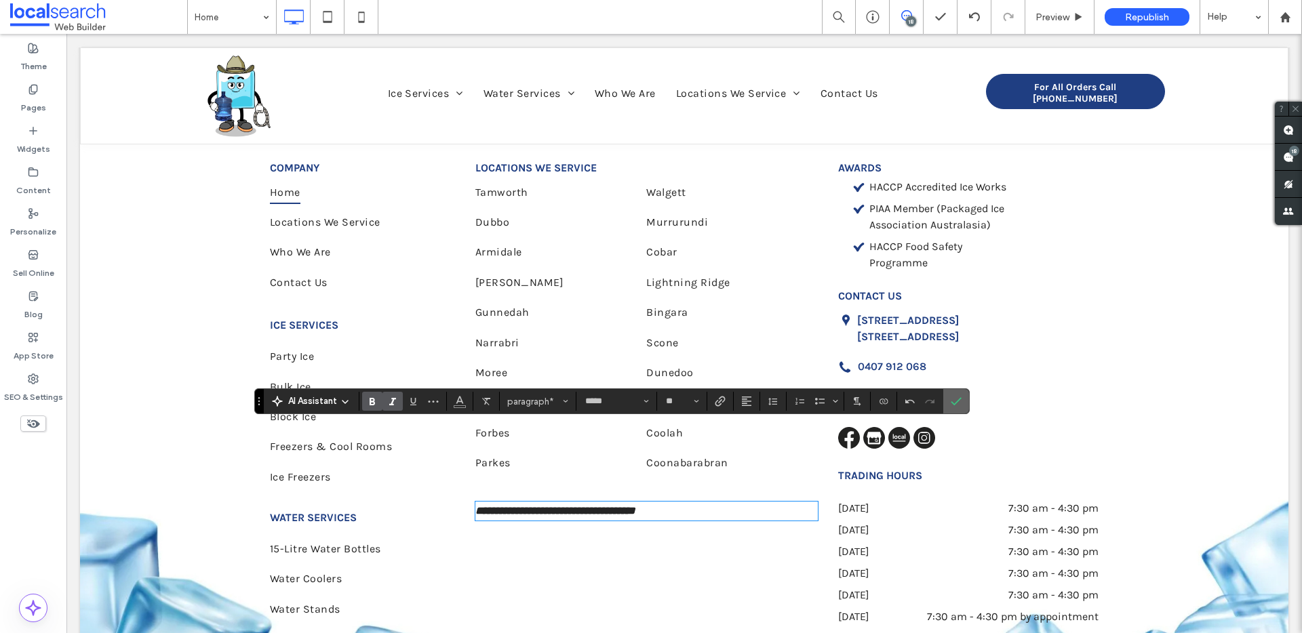
click at [947, 400] on label "Confirm" at bounding box center [956, 401] width 20 height 24
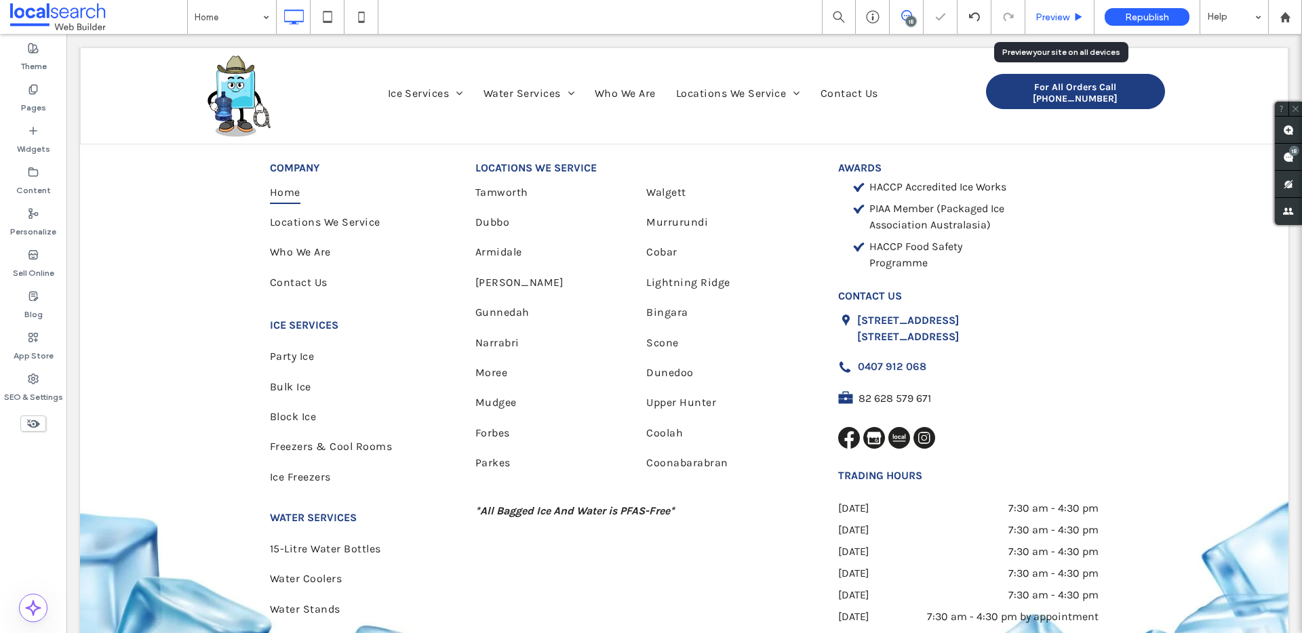
click at [1043, 17] on span "Preview" at bounding box center [1052, 18] width 34 height 12
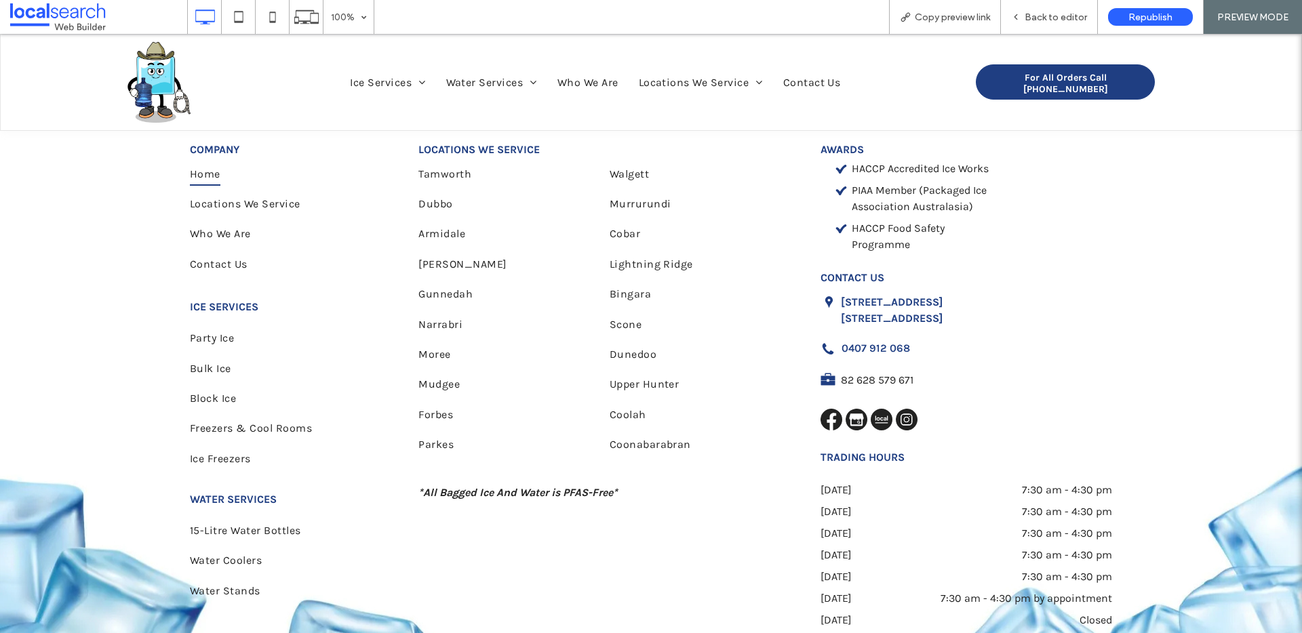
scroll to position [4114, 0]
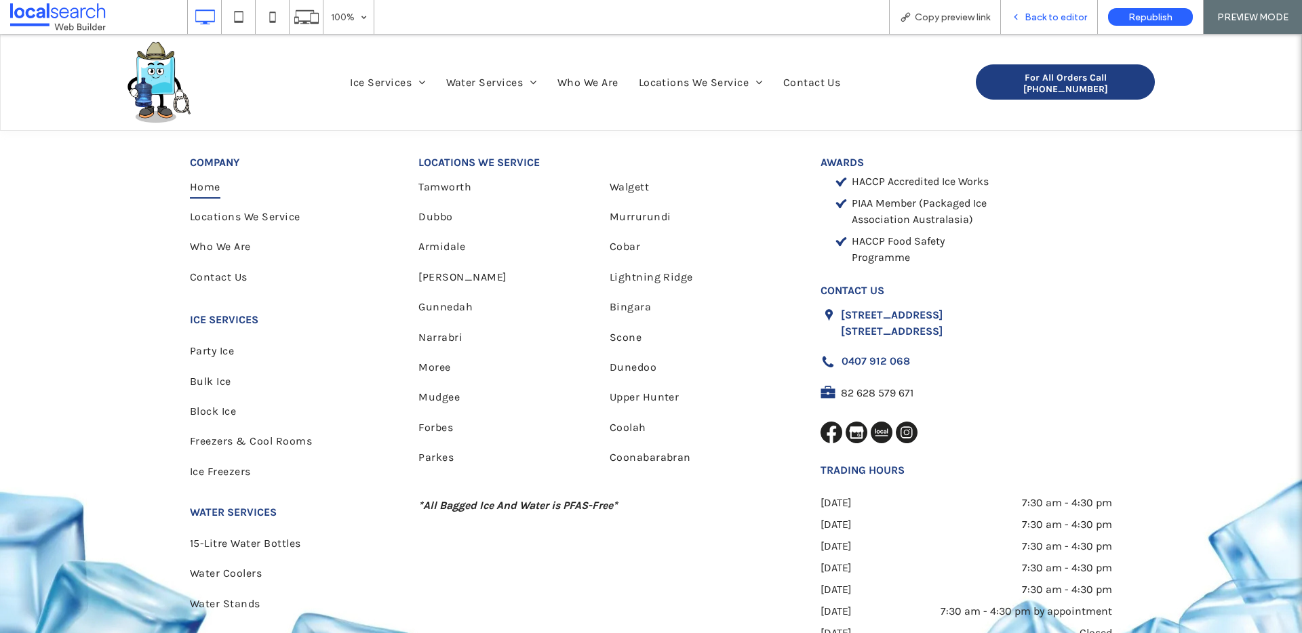
click at [1035, 18] on span "Back to editor" at bounding box center [1055, 18] width 62 height 12
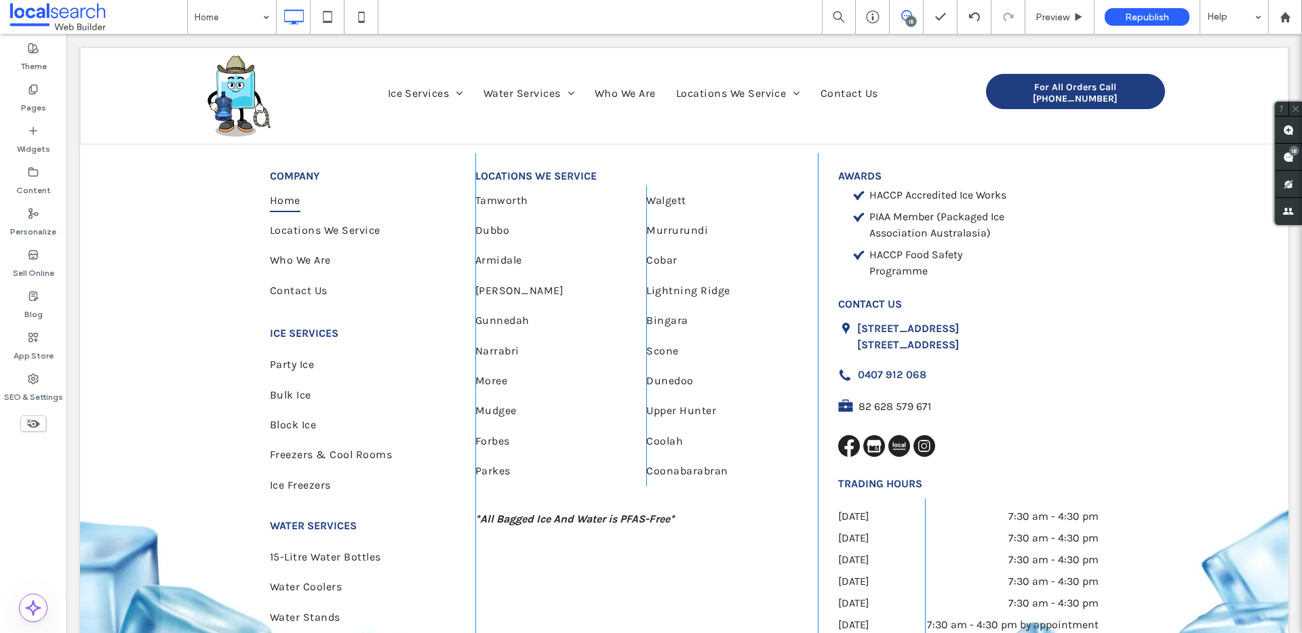
click at [635, 456] on div "LOCATIONS WE SERVICE [GEOGRAPHIC_DATA] [GEOGRAPHIC_DATA] Armidale [PERSON_NAME]…" at bounding box center [646, 408] width 342 height 511
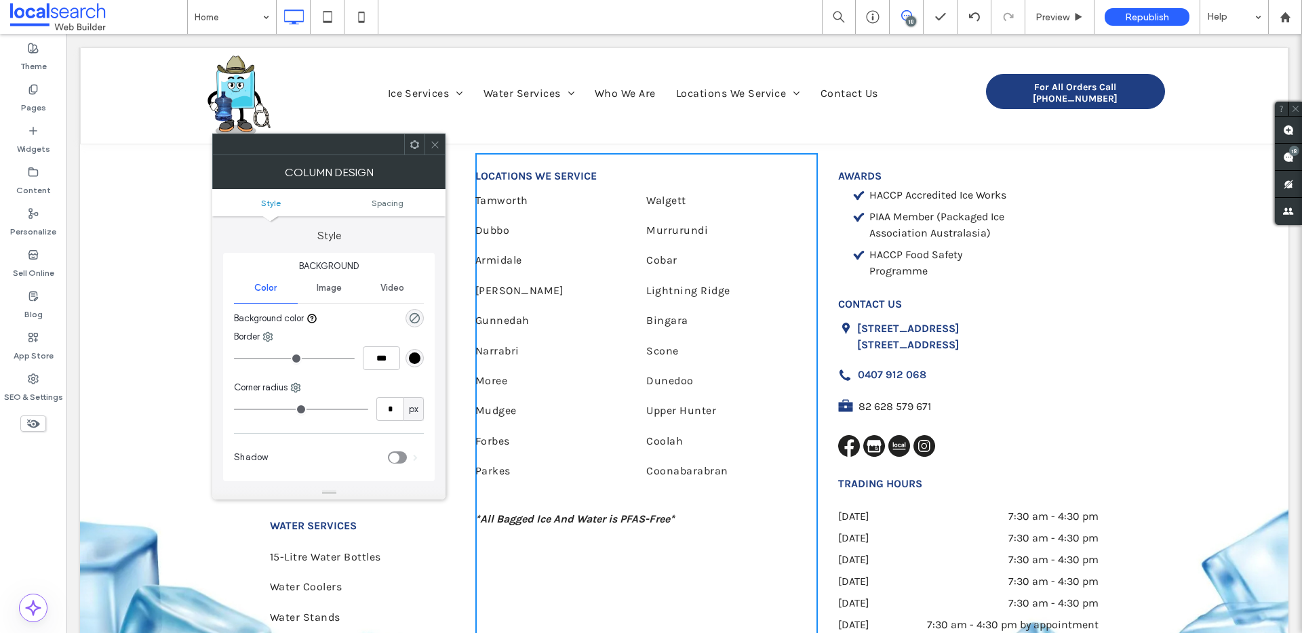
click at [660, 513] on strong "*All Bagged Ice And Water is PFAS-Free*" at bounding box center [574, 519] width 199 height 13
click at [433, 146] on icon at bounding box center [435, 145] width 10 height 10
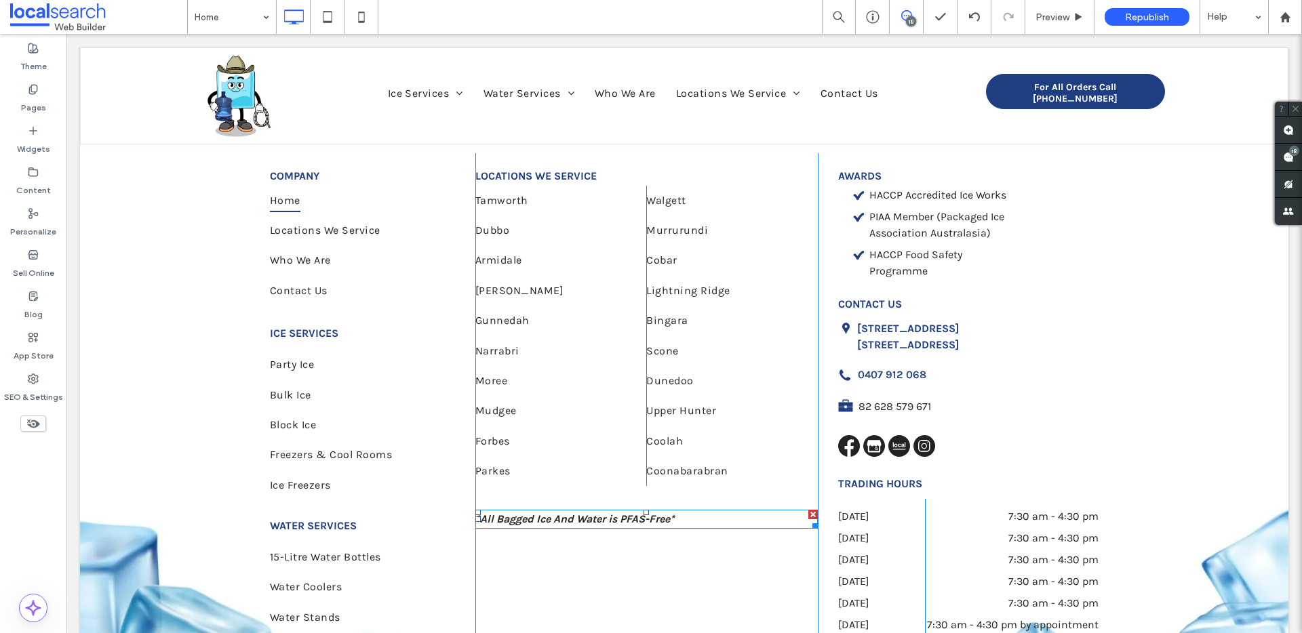
click at [670, 513] on strong "*All Bagged Ice And Water is PFAS-Free*" at bounding box center [574, 519] width 199 height 13
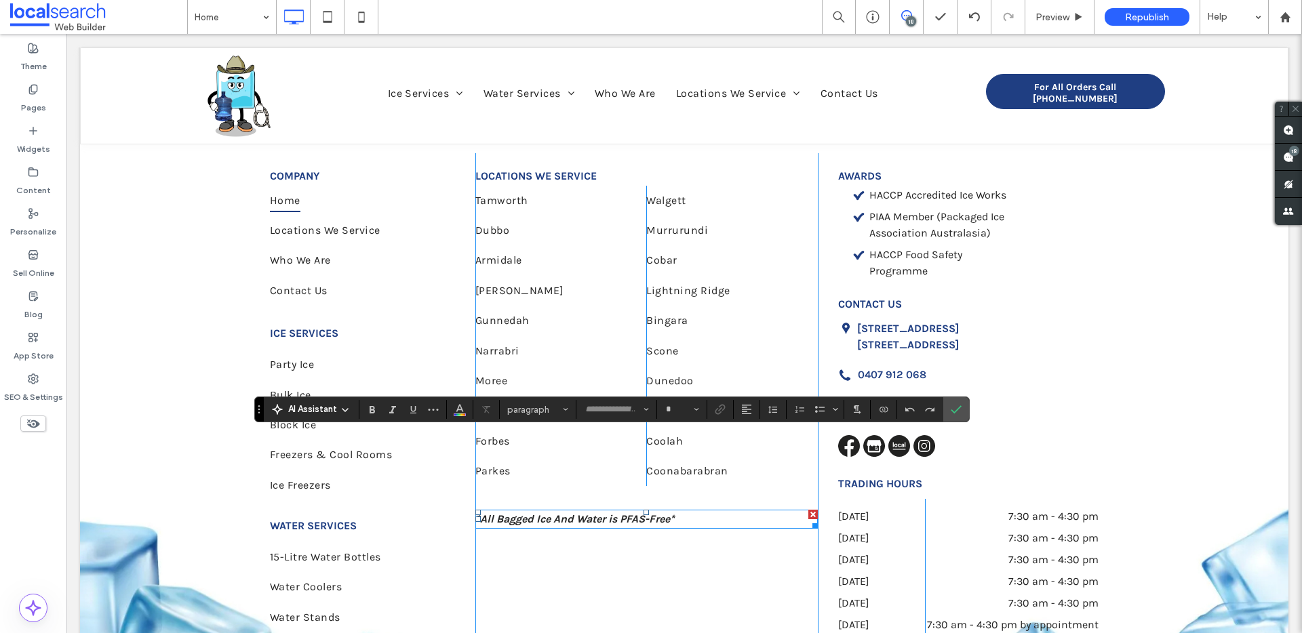
type input "*****"
type input "**"
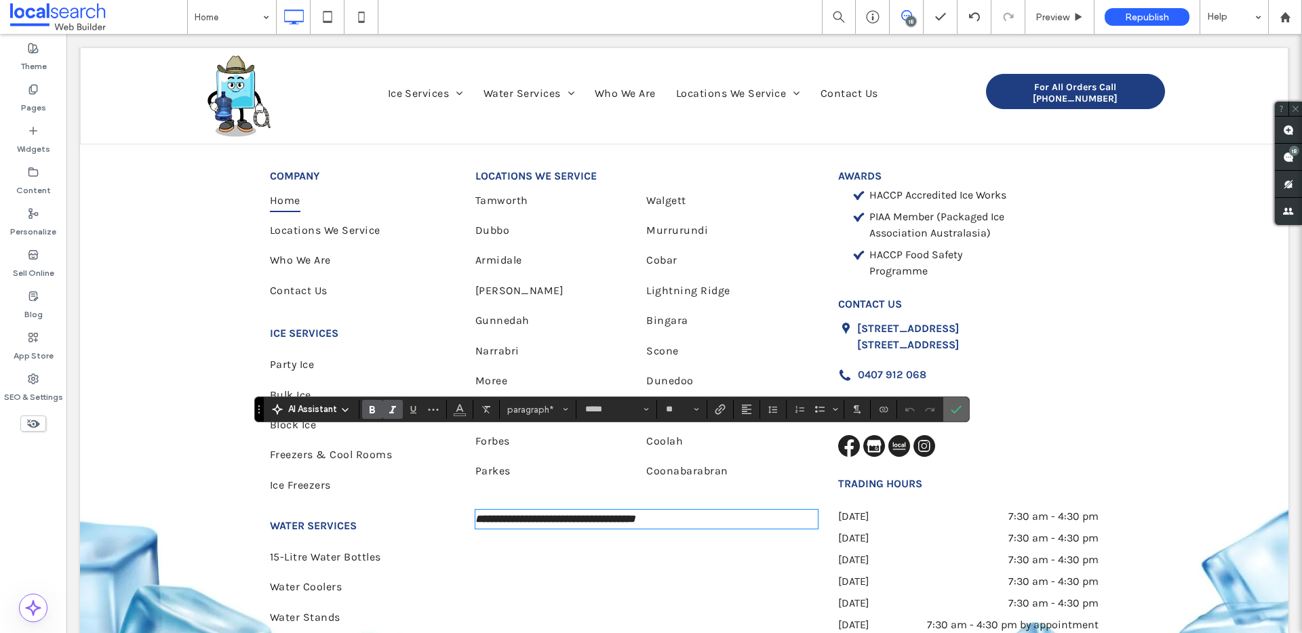
click at [961, 405] on label "Confirm" at bounding box center [956, 409] width 20 height 24
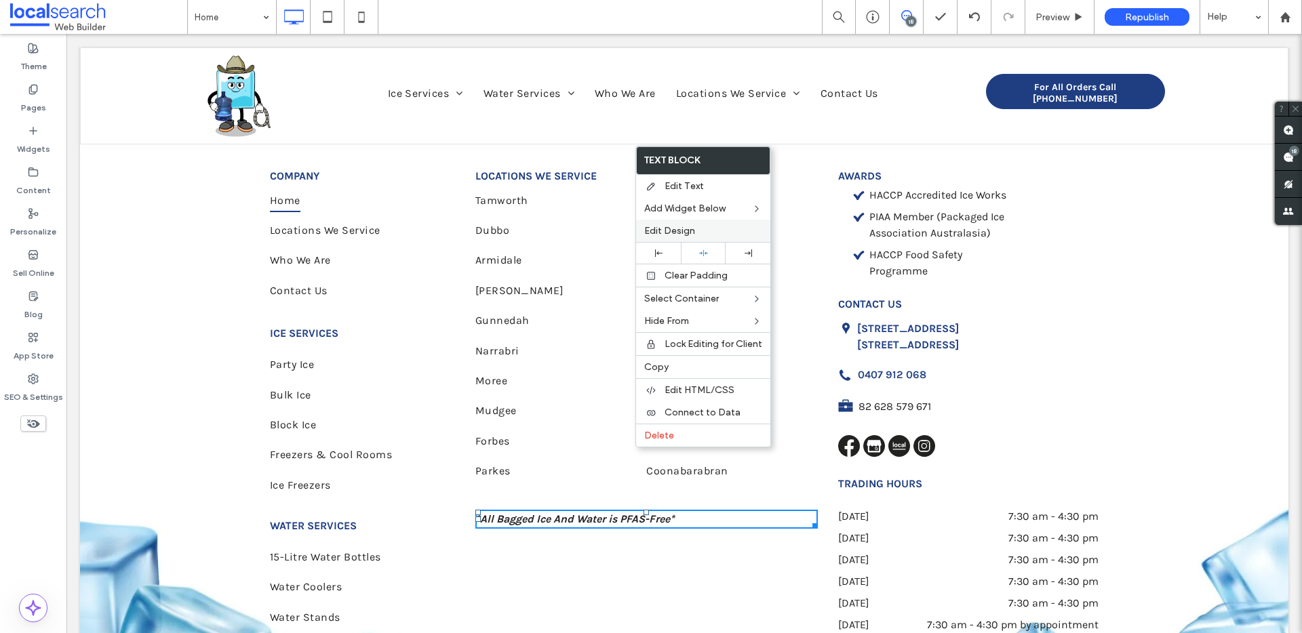
click at [683, 233] on span "Edit Design" at bounding box center [669, 231] width 51 height 12
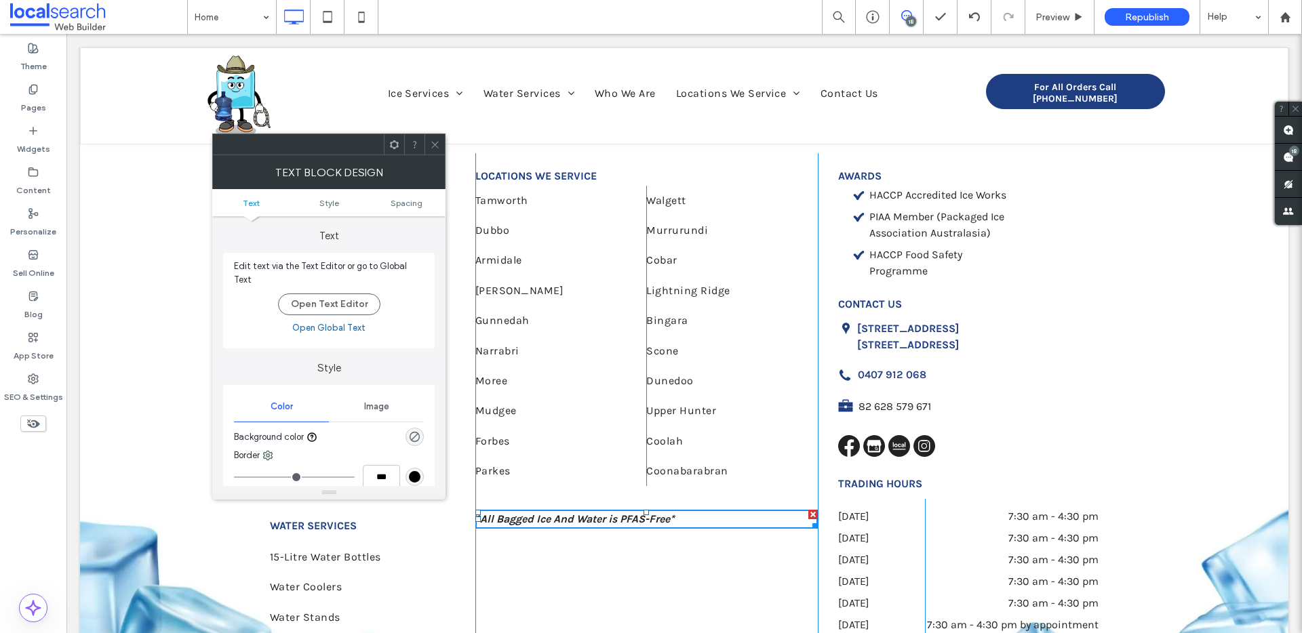
click at [417, 190] on ul "Text Style Spacing" at bounding box center [328, 202] width 233 height 27
click at [414, 195] on ul "Text Style Spacing" at bounding box center [328, 202] width 233 height 27
click at [420, 201] on span "Spacing" at bounding box center [406, 203] width 32 height 10
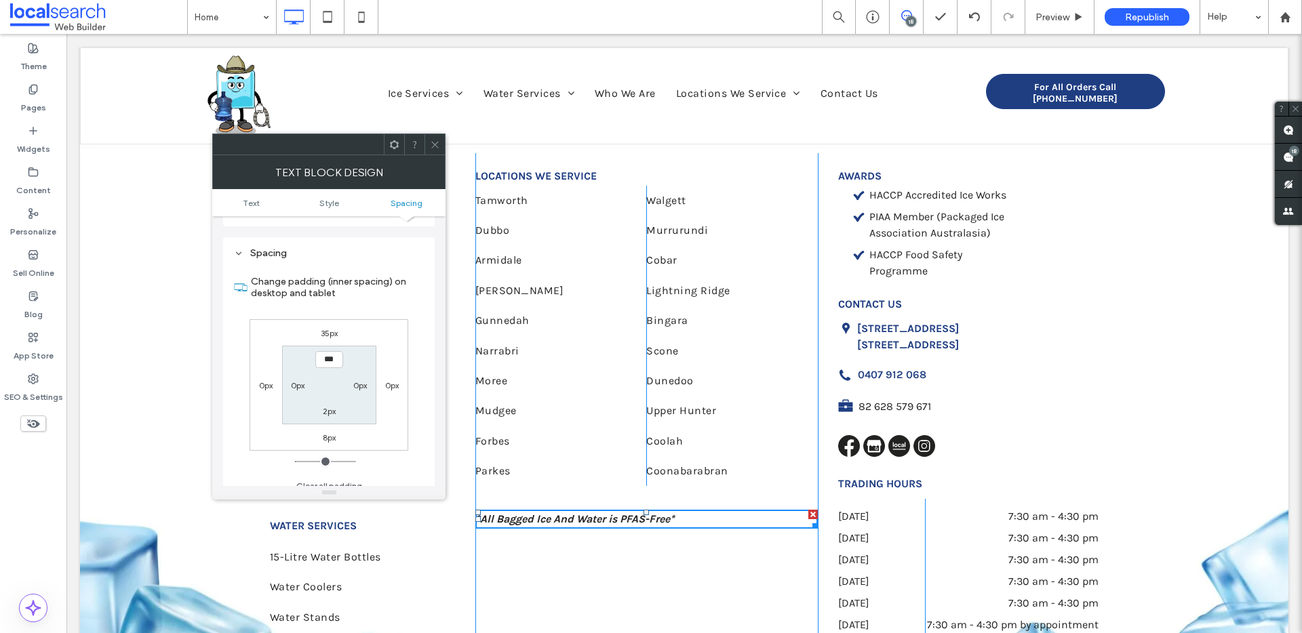
scroll to position [328, 0]
click at [318, 323] on div "35px" at bounding box center [328, 330] width 31 height 14
click at [322, 325] on label "35px" at bounding box center [329, 330] width 17 height 10
type input "**"
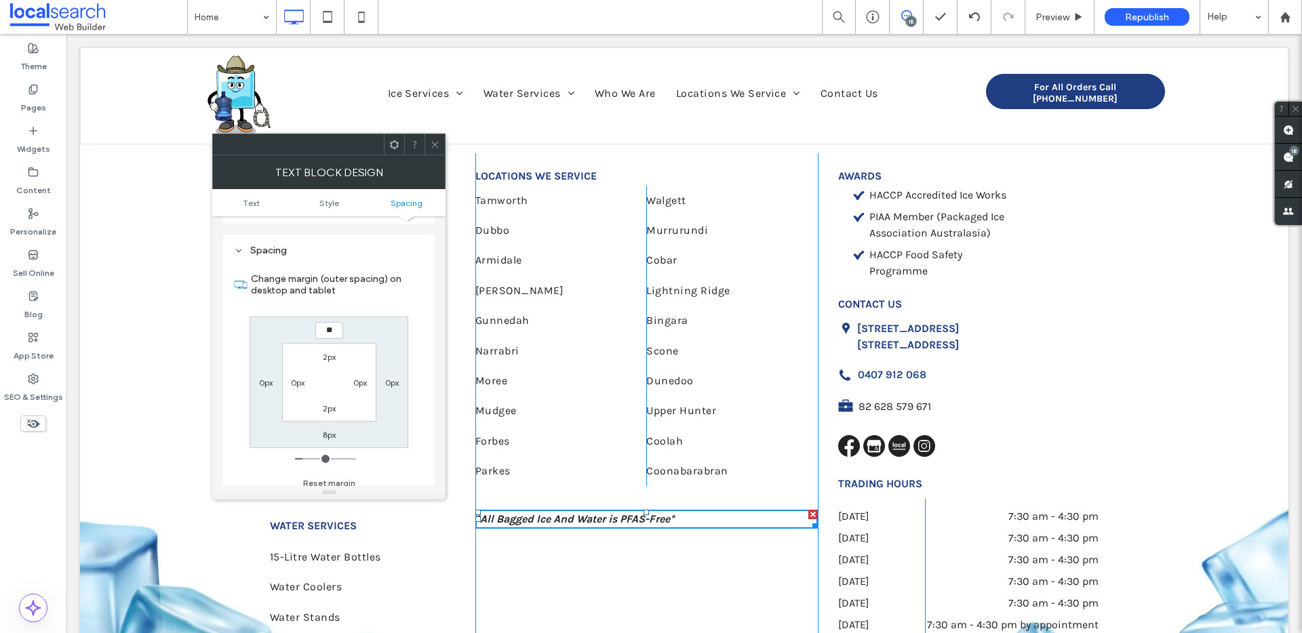
type input "**"
type input "****"
click at [437, 143] on icon at bounding box center [435, 145] width 10 height 10
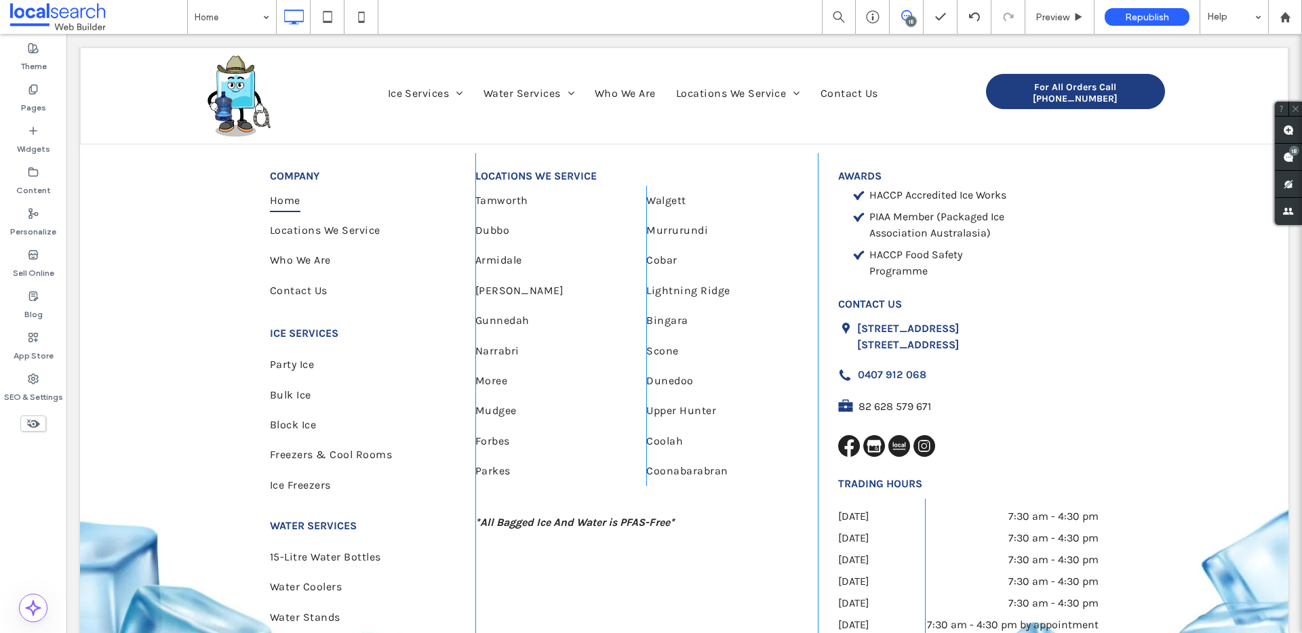
drag, startPoint x: 646, startPoint y: 535, endPoint x: 650, endPoint y: 519, distance: 16.8
click at [646, 535] on div "LOCATIONS WE SERVICE [GEOGRAPHIC_DATA] [GEOGRAPHIC_DATA] Armidale [PERSON_NAME]…" at bounding box center [646, 408] width 342 height 511
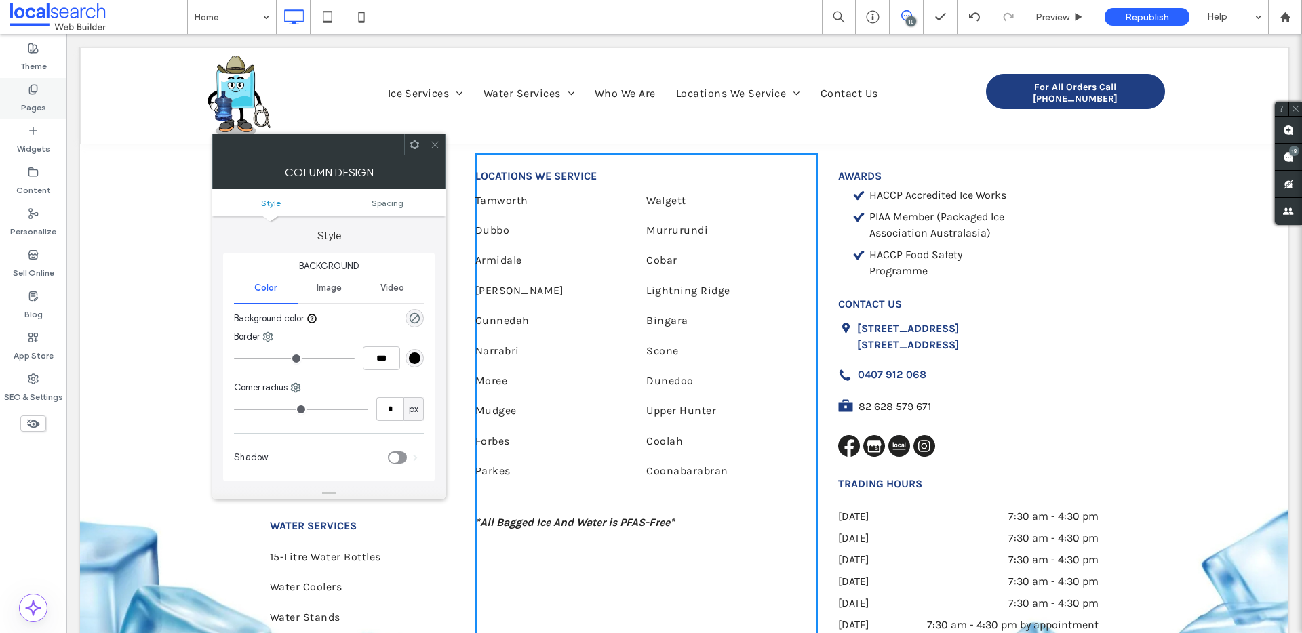
drag, startPoint x: 29, startPoint y: 119, endPoint x: 33, endPoint y: 103, distance: 16.6
click at [29, 119] on div "Widgets" at bounding box center [33, 139] width 66 height 41
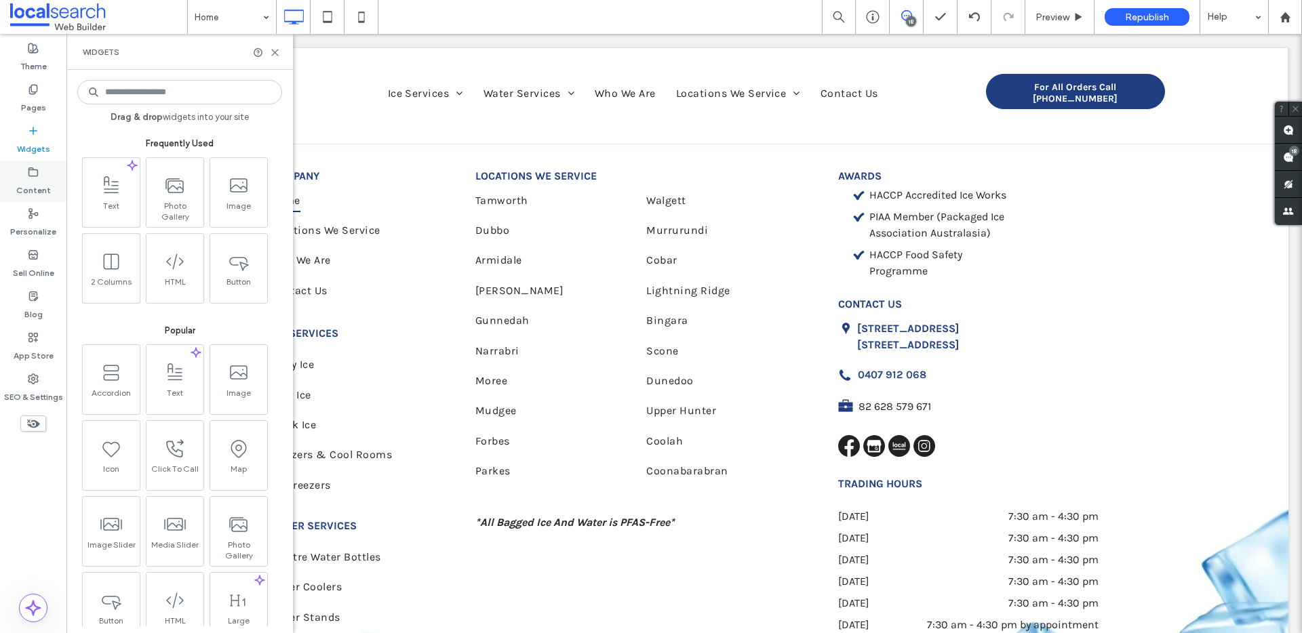
click at [33, 103] on label "Pages" at bounding box center [33, 104] width 25 height 19
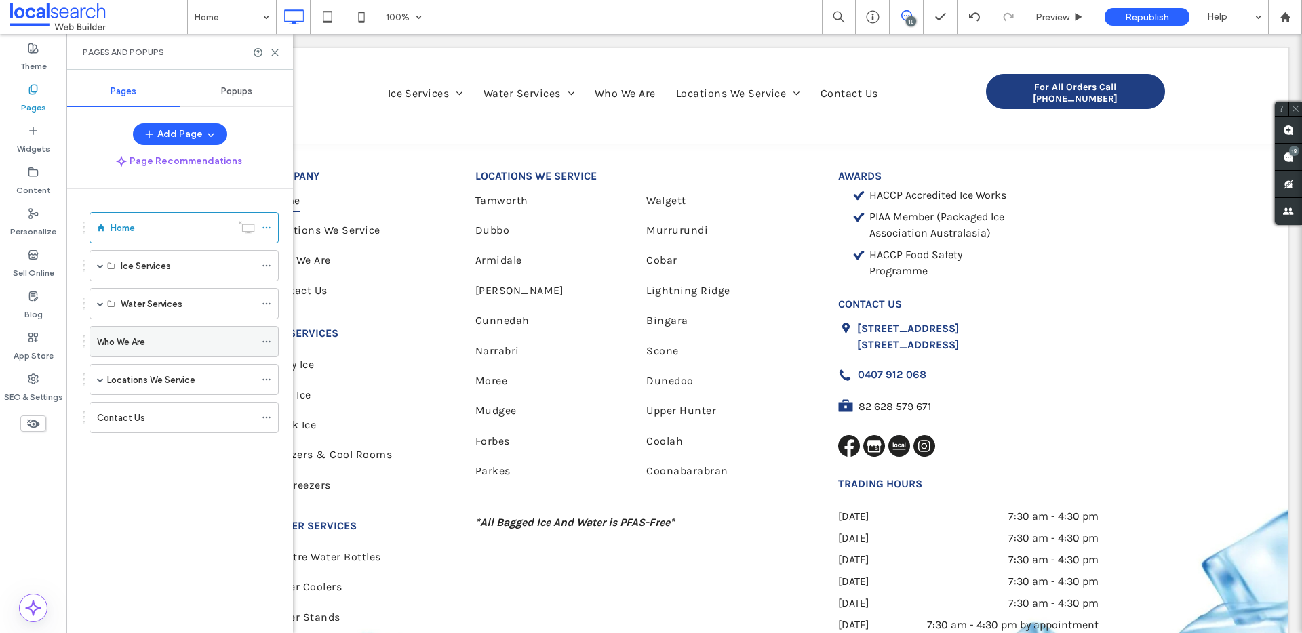
click at [159, 327] on div "Who We Are" at bounding box center [176, 342] width 158 height 30
click at [275, 53] on use at bounding box center [275, 52] width 6 height 6
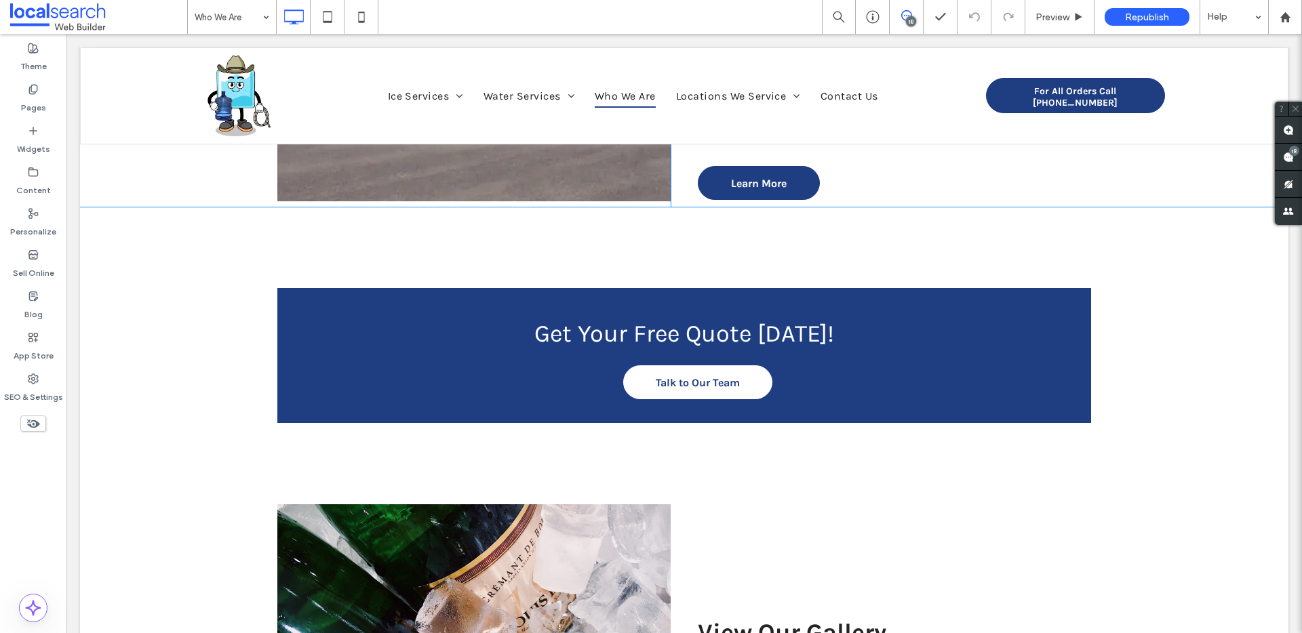
scroll to position [307, 0]
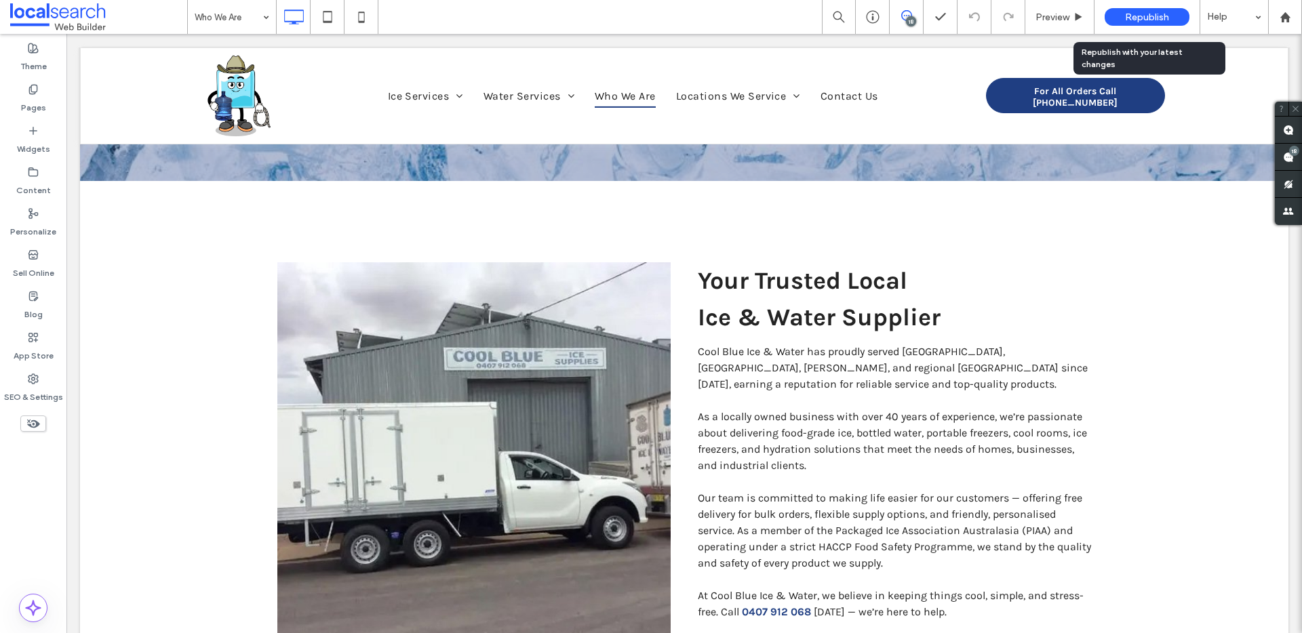
click at [1140, 24] on div "Republish" at bounding box center [1146, 17] width 85 height 18
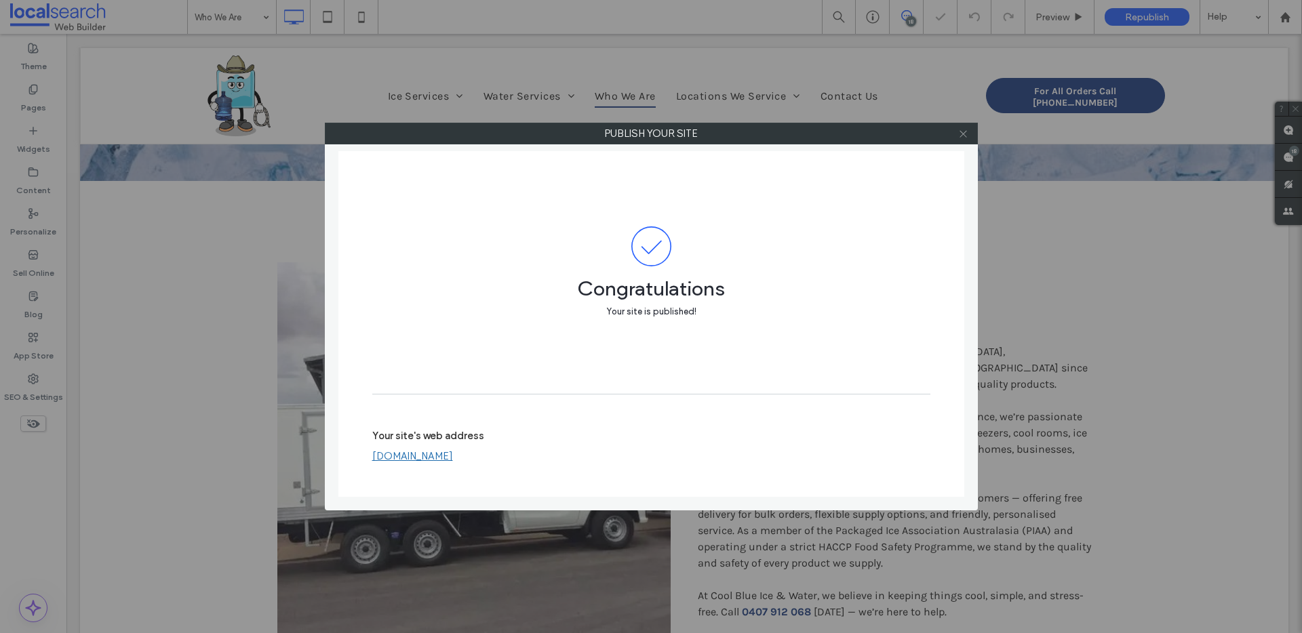
click at [962, 135] on icon at bounding box center [963, 134] width 10 height 10
